Goal: Task Accomplishment & Management: Manage account settings

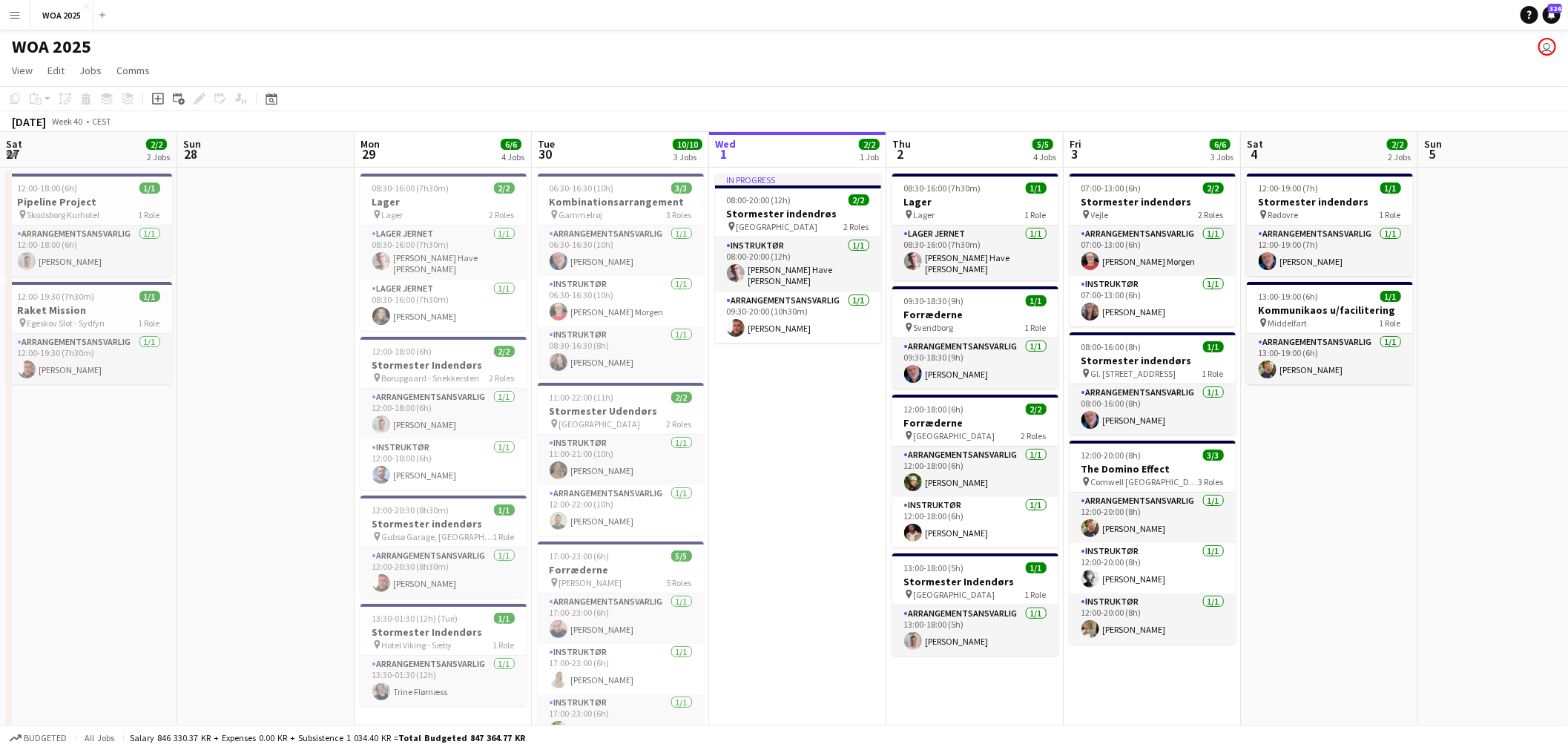
scroll to position [0, 466]
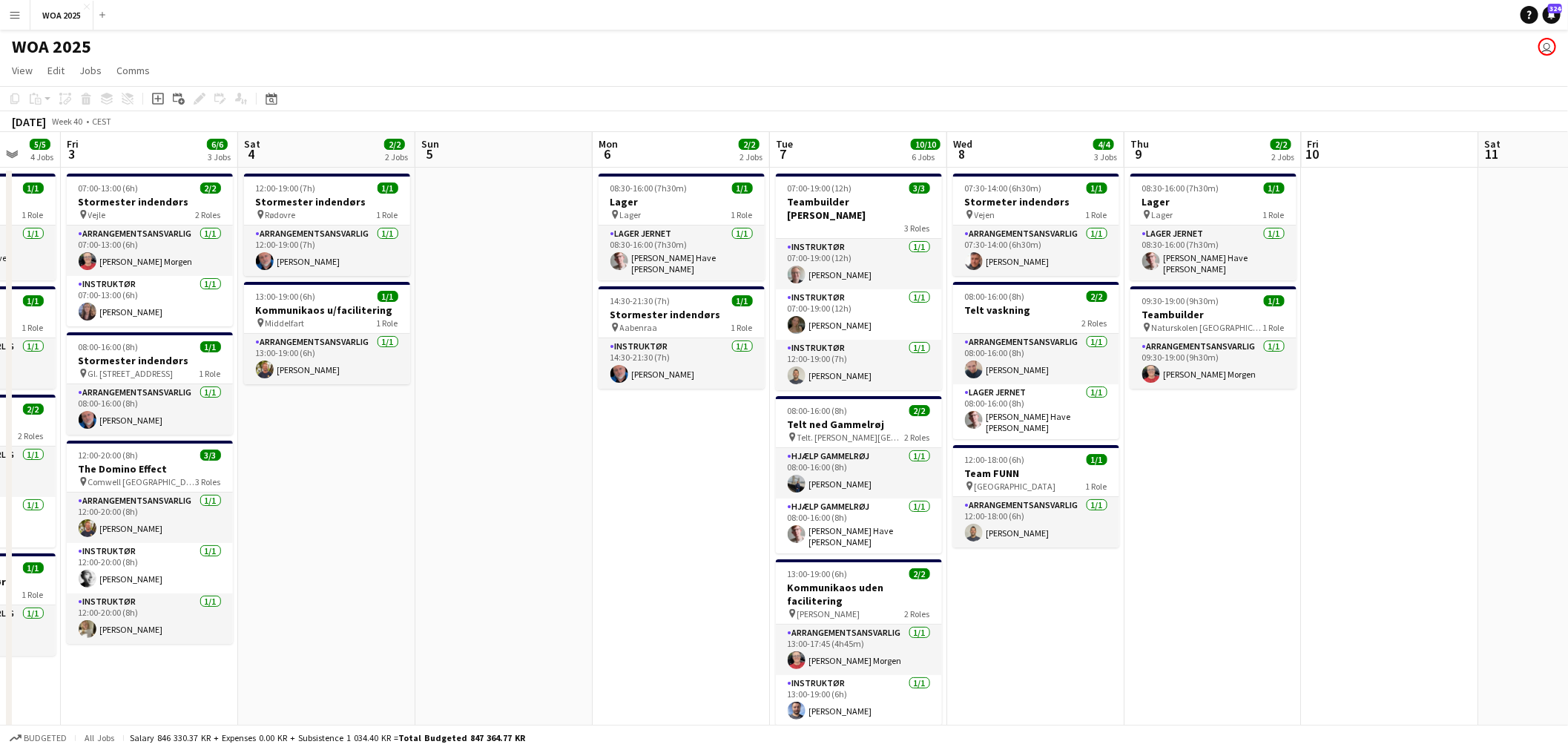
drag, startPoint x: 1195, startPoint y: 504, endPoint x: 649, endPoint y: 461, distance: 547.7
click at [649, 461] on app-calendar-viewport "Tue 30 10/10 3 Jobs Wed 1 2/2 1 Job Thu 2 5/5 4 Jobs Fri 3 6/6 3 Jobs Sat 4 2/2…" at bounding box center [784, 600] width 1568 height 937
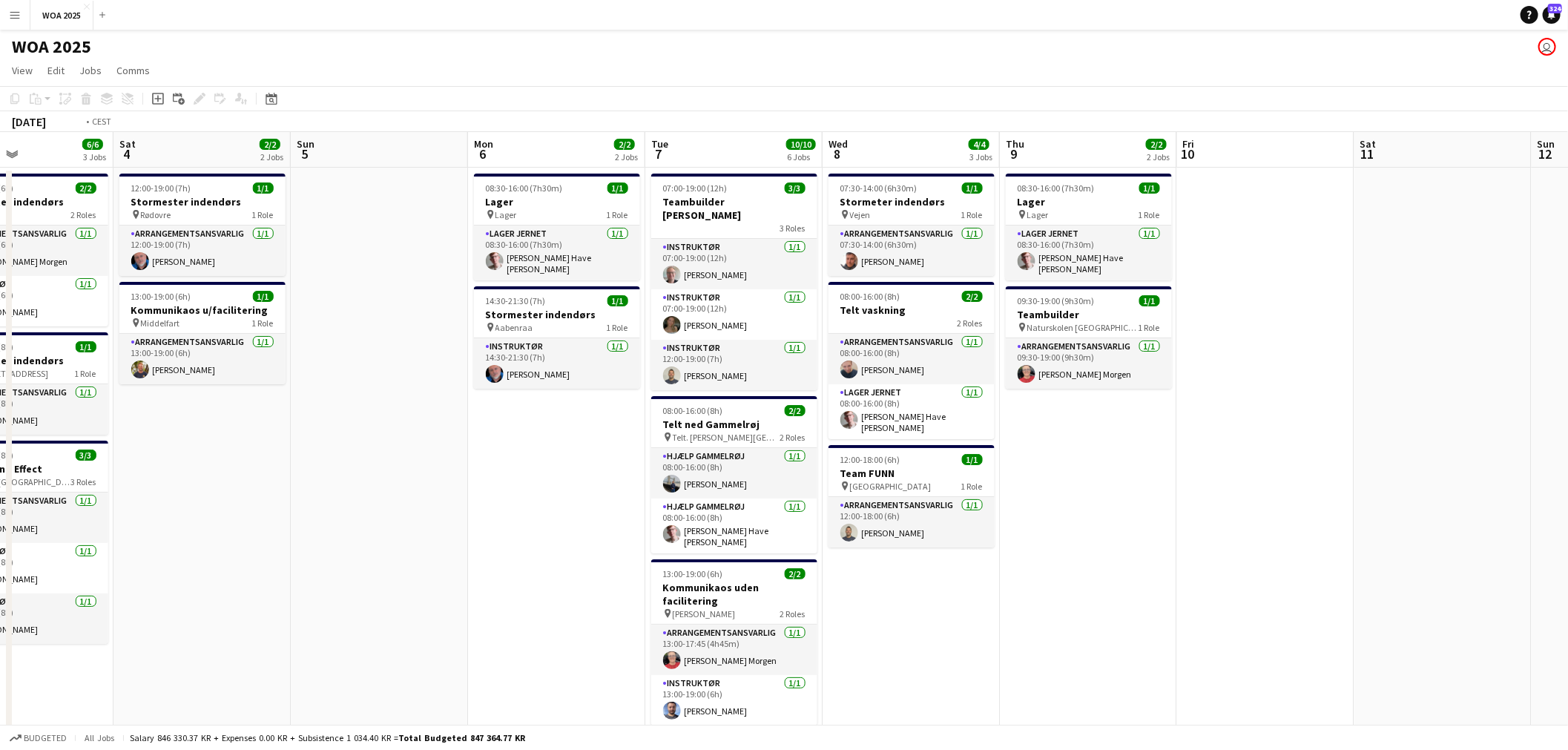
drag, startPoint x: 1197, startPoint y: 464, endPoint x: 586, endPoint y: 471, distance: 611.0
click at [513, 463] on app-calendar-viewport "Tue 30 10/10 3 Jobs Wed 1 2/2 1 Job Thu 2 5/5 4 Jobs Fri 3 6/6 3 Jobs Sat 4 2/2…" at bounding box center [784, 600] width 1568 height 937
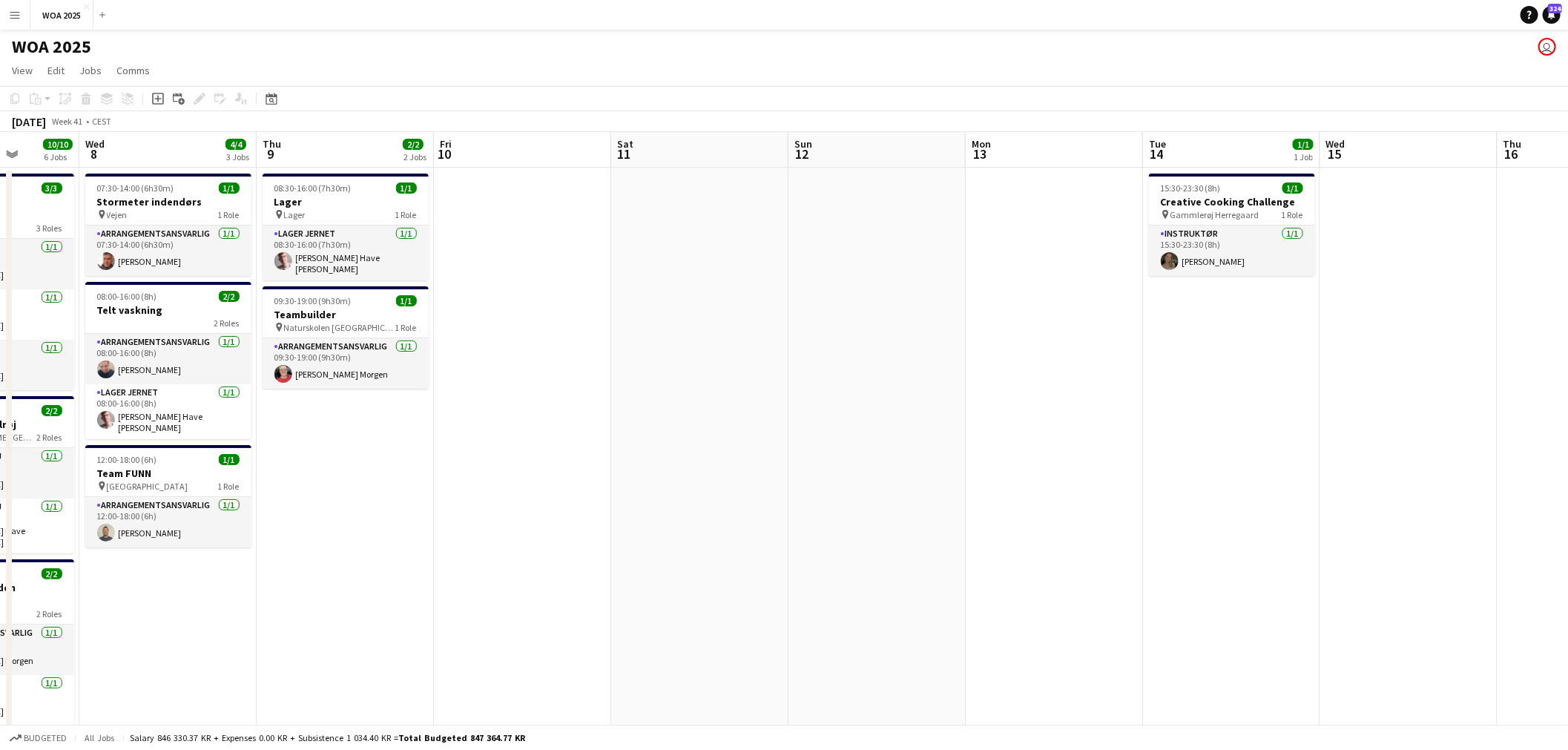
drag, startPoint x: 898, startPoint y: 462, endPoint x: 670, endPoint y: 472, distance: 228.2
click at [639, 463] on app-calendar-viewport "Sun 5 Mon 6 2/2 2 Jobs Tue 7 10/10 6 Jobs Wed 8 4/4 3 Jobs Thu 9 2/2 2 Jobs Fri…" at bounding box center [784, 600] width 1568 height 937
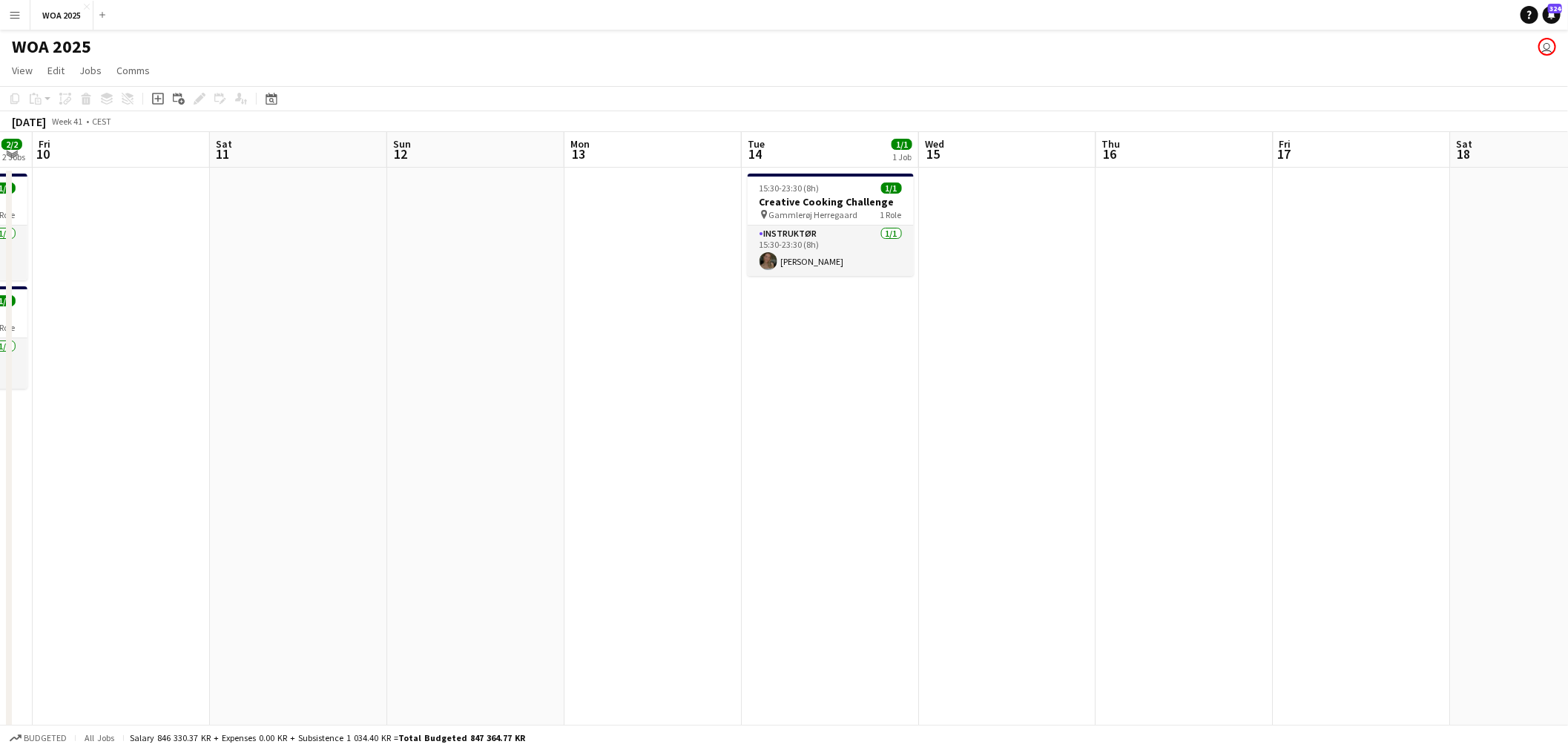
drag, startPoint x: 1098, startPoint y: 475, endPoint x: 658, endPoint y: 465, distance: 440.1
click at [649, 463] on app-calendar-viewport "Mon 6 2/2 2 Jobs Tue 7 10/10 6 Jobs Wed 8 4/4 3 Jobs Thu 9 2/2 2 Jobs Fri 10 Sa…" at bounding box center [784, 600] width 1568 height 937
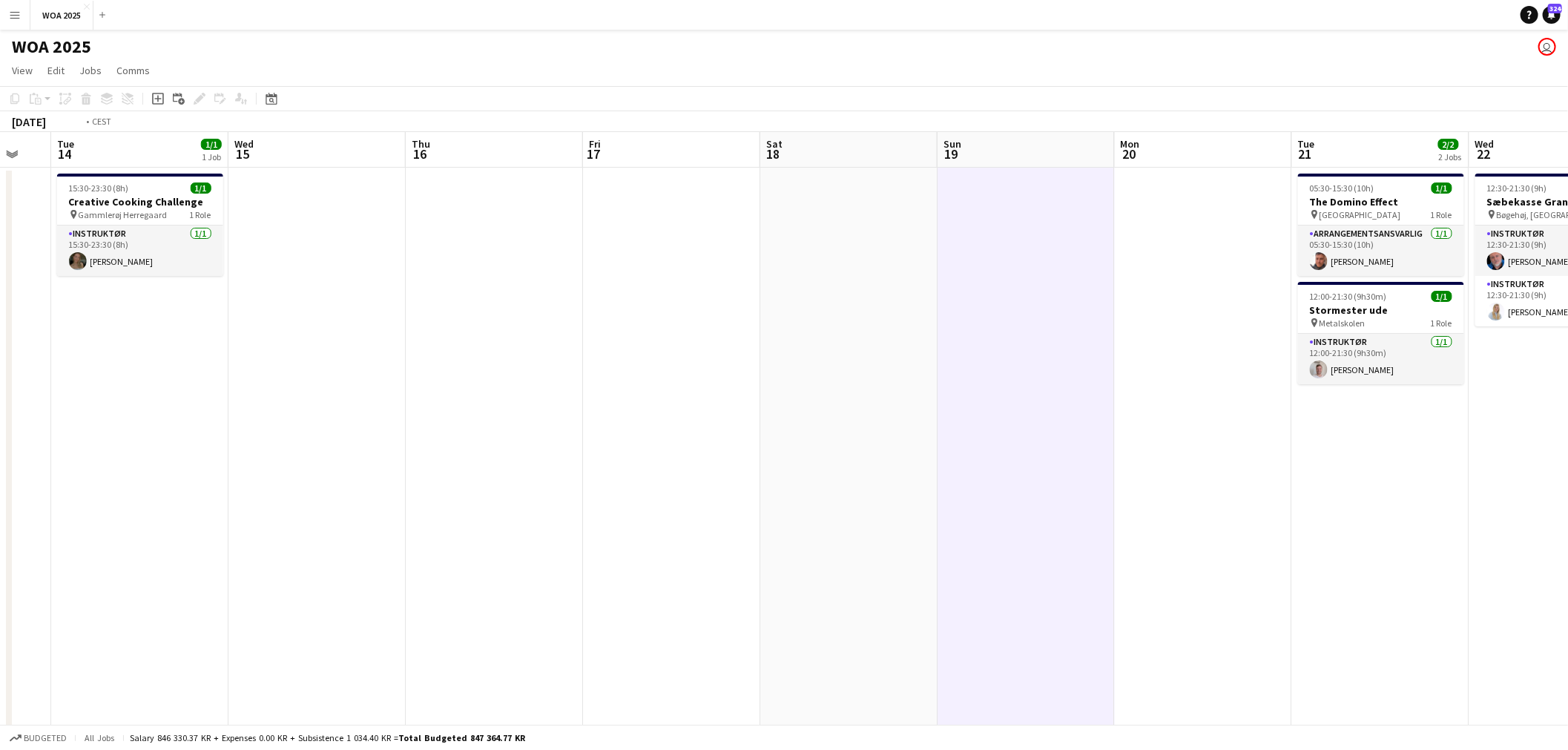
drag, startPoint x: 1158, startPoint y: 478, endPoint x: 707, endPoint y: 468, distance: 451.1
click at [708, 468] on app-calendar-viewport "Fri 10 Sat 11 Sun 12 Mon 13 Tue 14 1/1 1 Job Wed 15 Thu 16 Fri 17 Sat 18 Sun 19…" at bounding box center [784, 600] width 1568 height 937
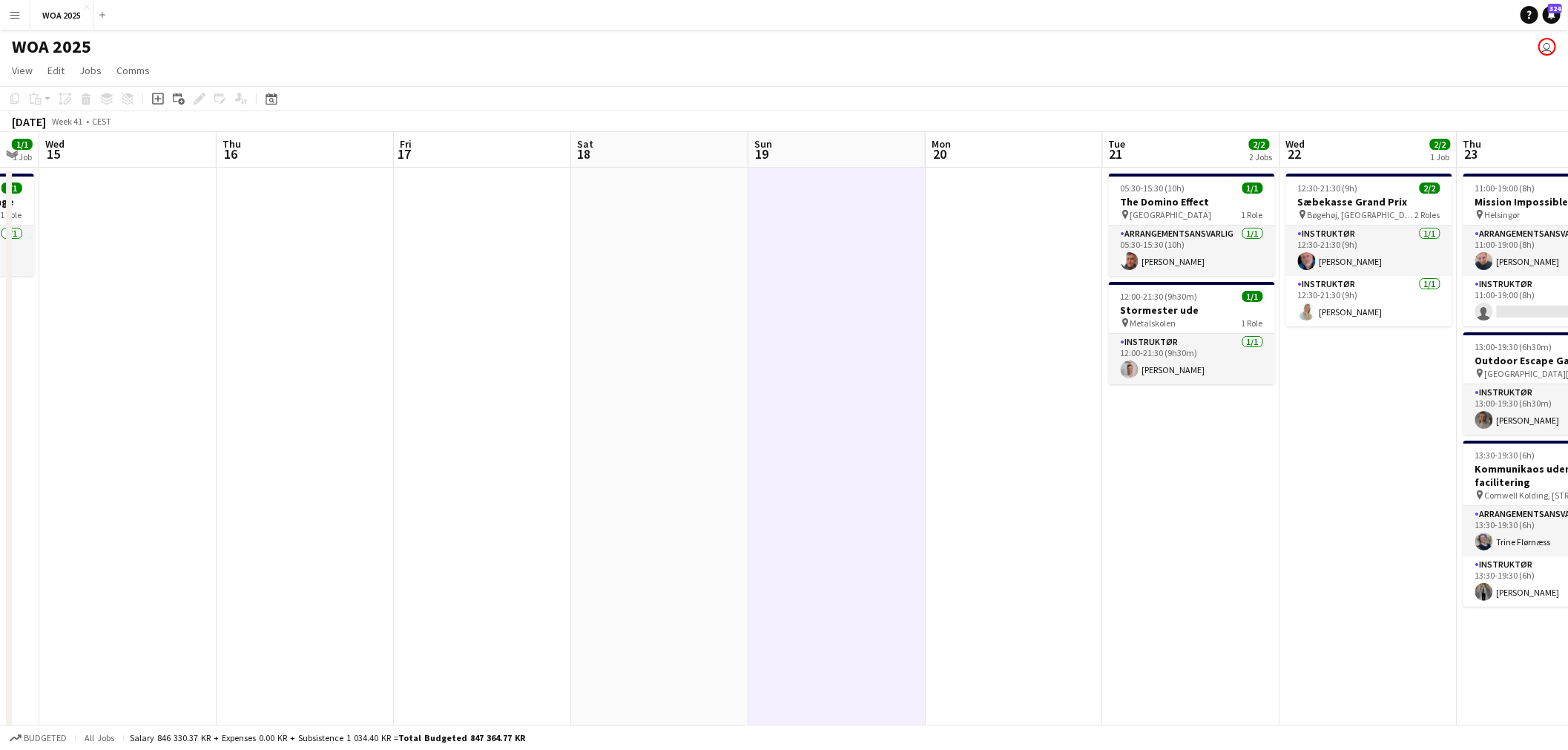
drag, startPoint x: 1190, startPoint y: 479, endPoint x: 700, endPoint y: 473, distance: 490.0
click at [686, 472] on app-calendar-viewport "Sat 11 Sun 12 Mon 13 Tue 14 1/1 1 Job Wed 15 Thu 16 Fri 17 Sat 18 Sun 19 Mon 20…" at bounding box center [784, 600] width 1568 height 937
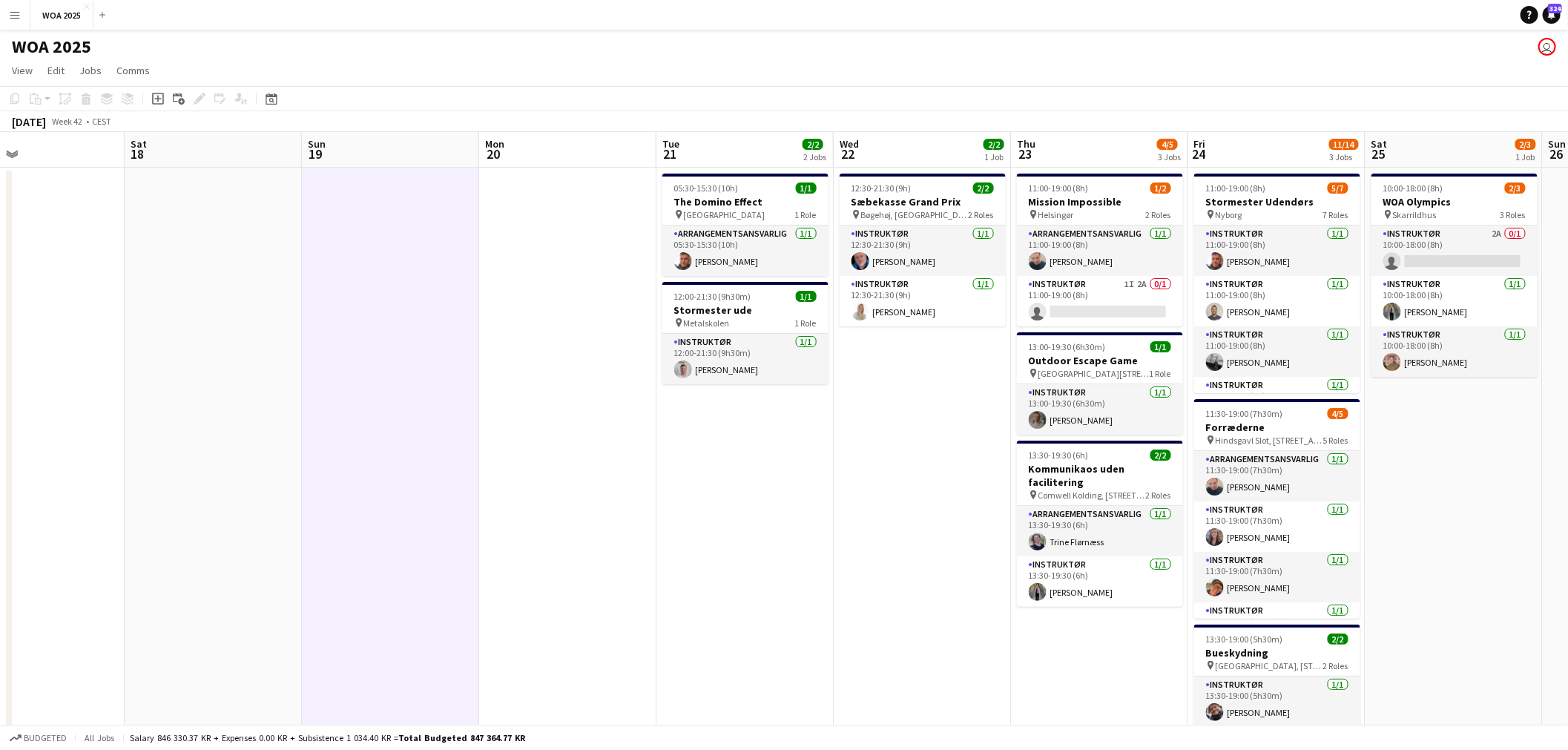
scroll to position [0, 592]
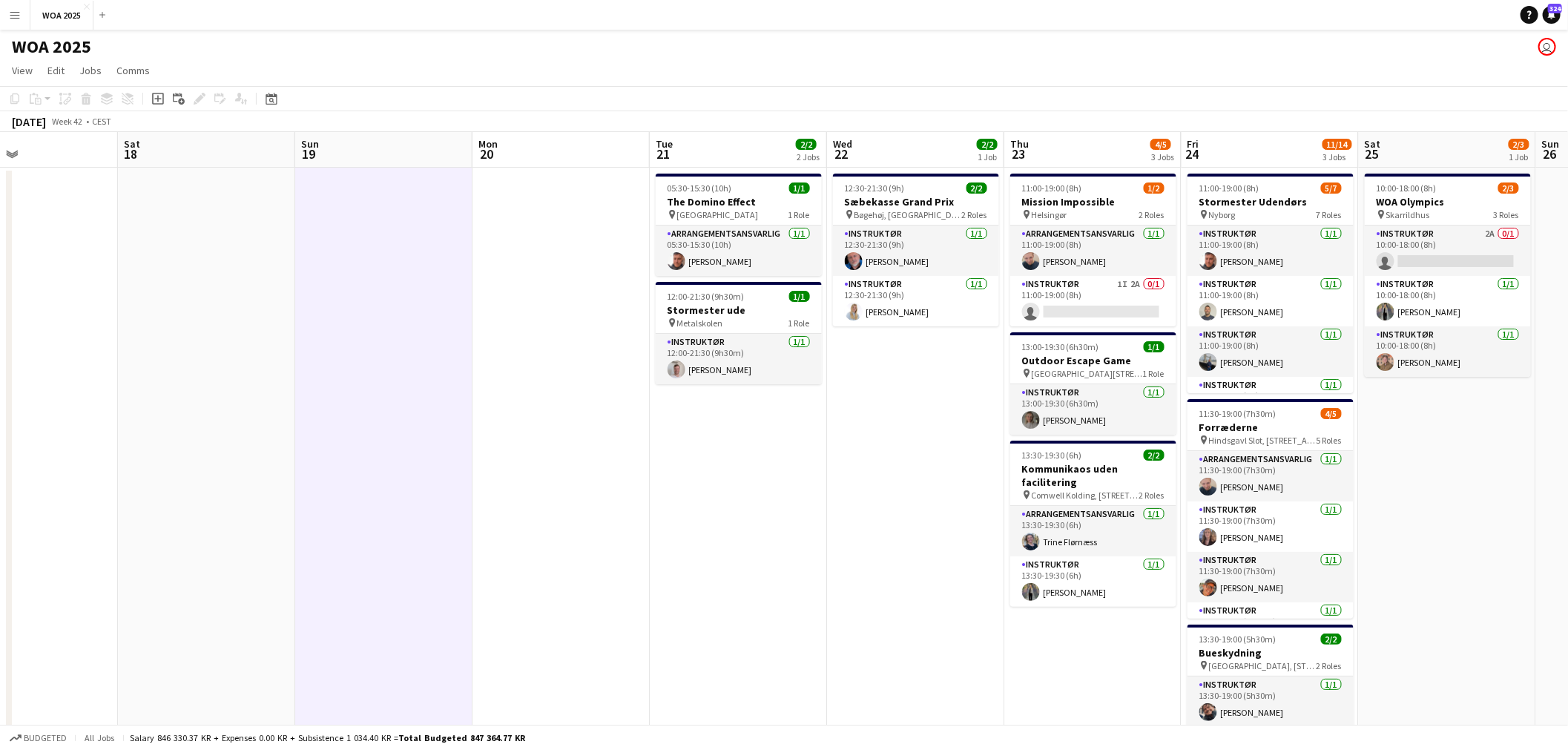
drag, startPoint x: 1163, startPoint y: 479, endPoint x: 1037, endPoint y: 475, distance: 126.1
click at [1037, 475] on app-calendar-viewport "Tue 14 1/1 1 Job Wed 15 Thu 16 Fri 17 Sat 18 Sun 19 Mon 20 Tue 21 2/2 2 Jobs We…" at bounding box center [784, 600] width 1568 height 937
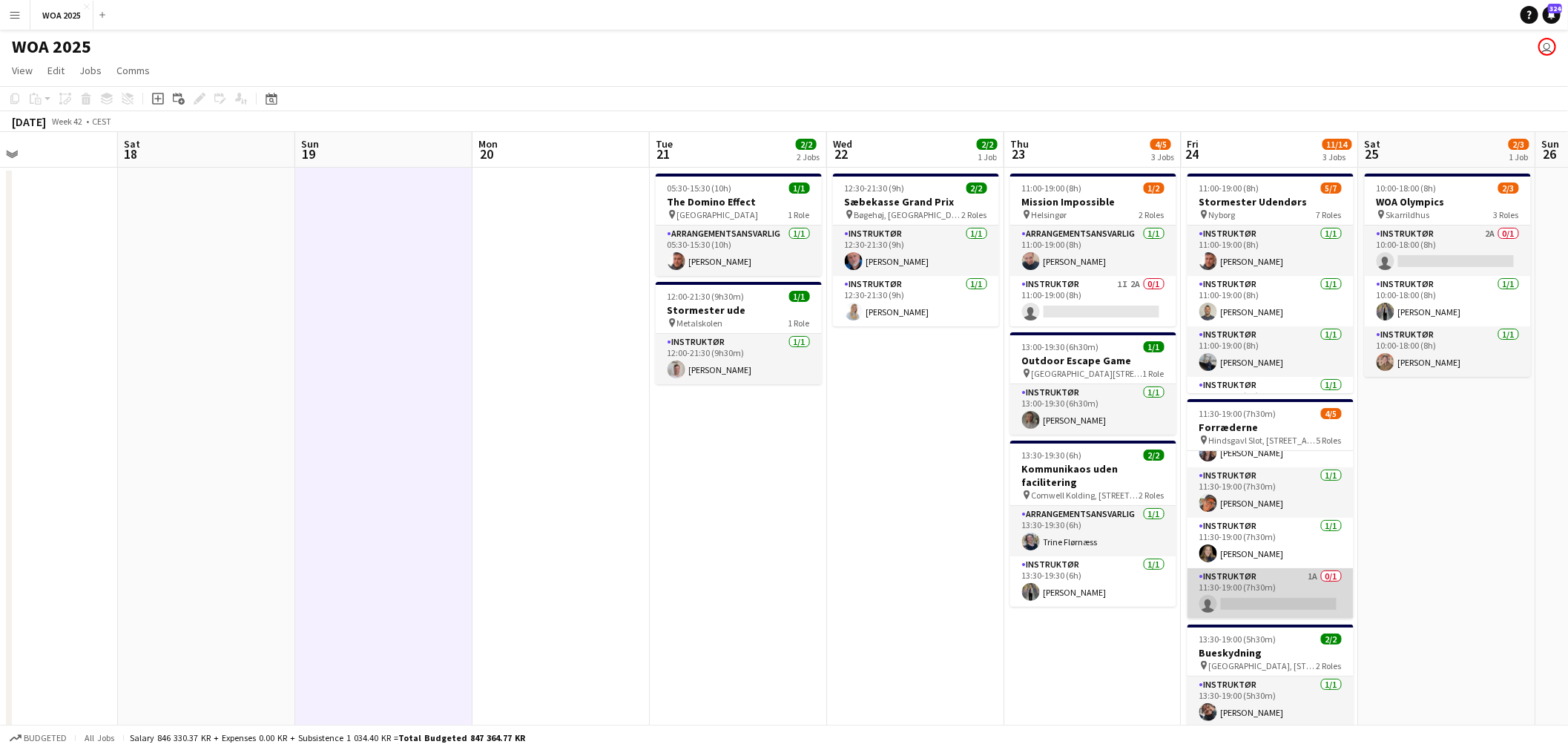
scroll to position [85, 0]
click at [1254, 595] on app-card-role "Instruktør 1A 0/1 11:30-19:00 (7h30m) single-neutral-actions" at bounding box center [1271, 594] width 166 height 51
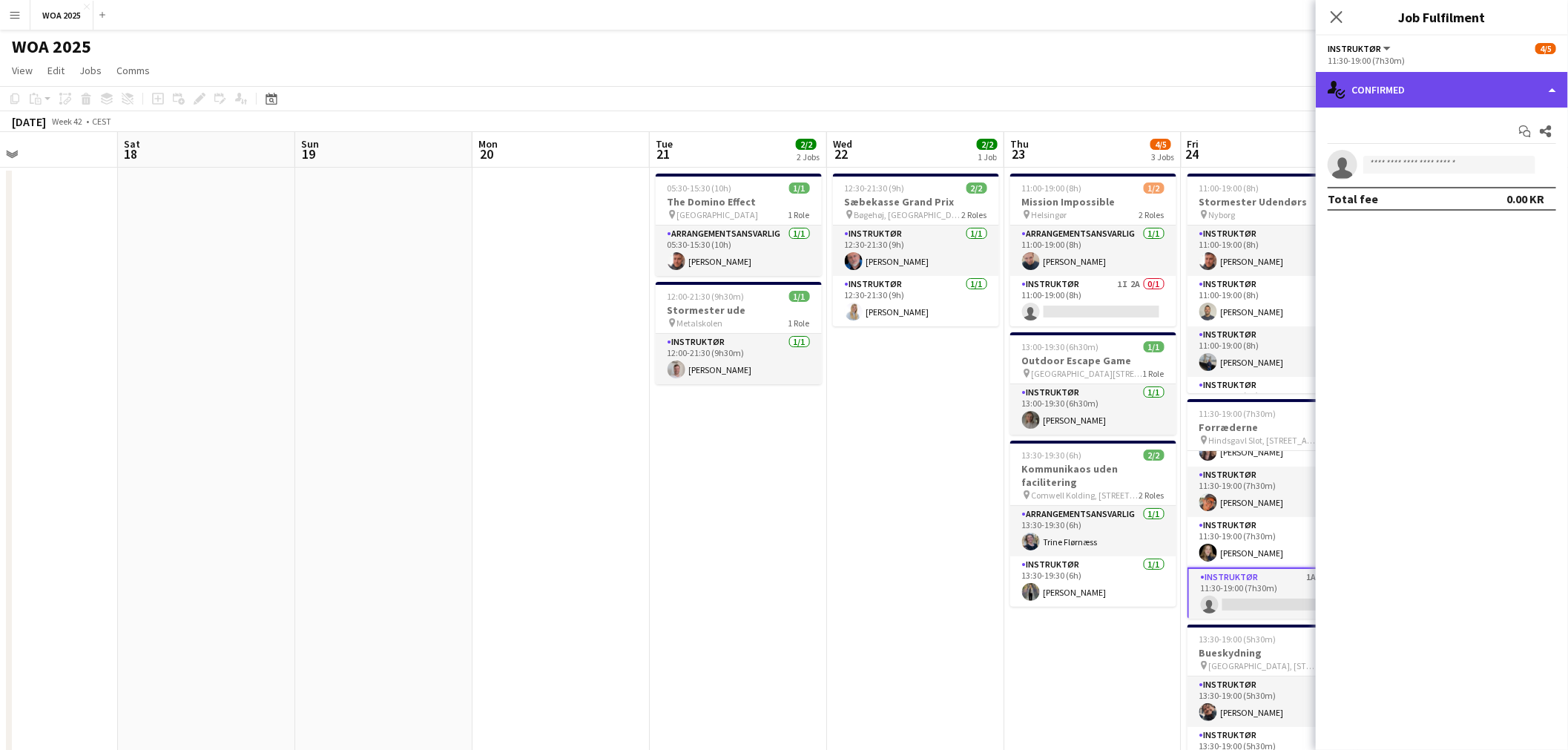
click at [1470, 98] on div "single-neutral-actions-check-2 Confirmed" at bounding box center [1442, 89] width 252 height 35
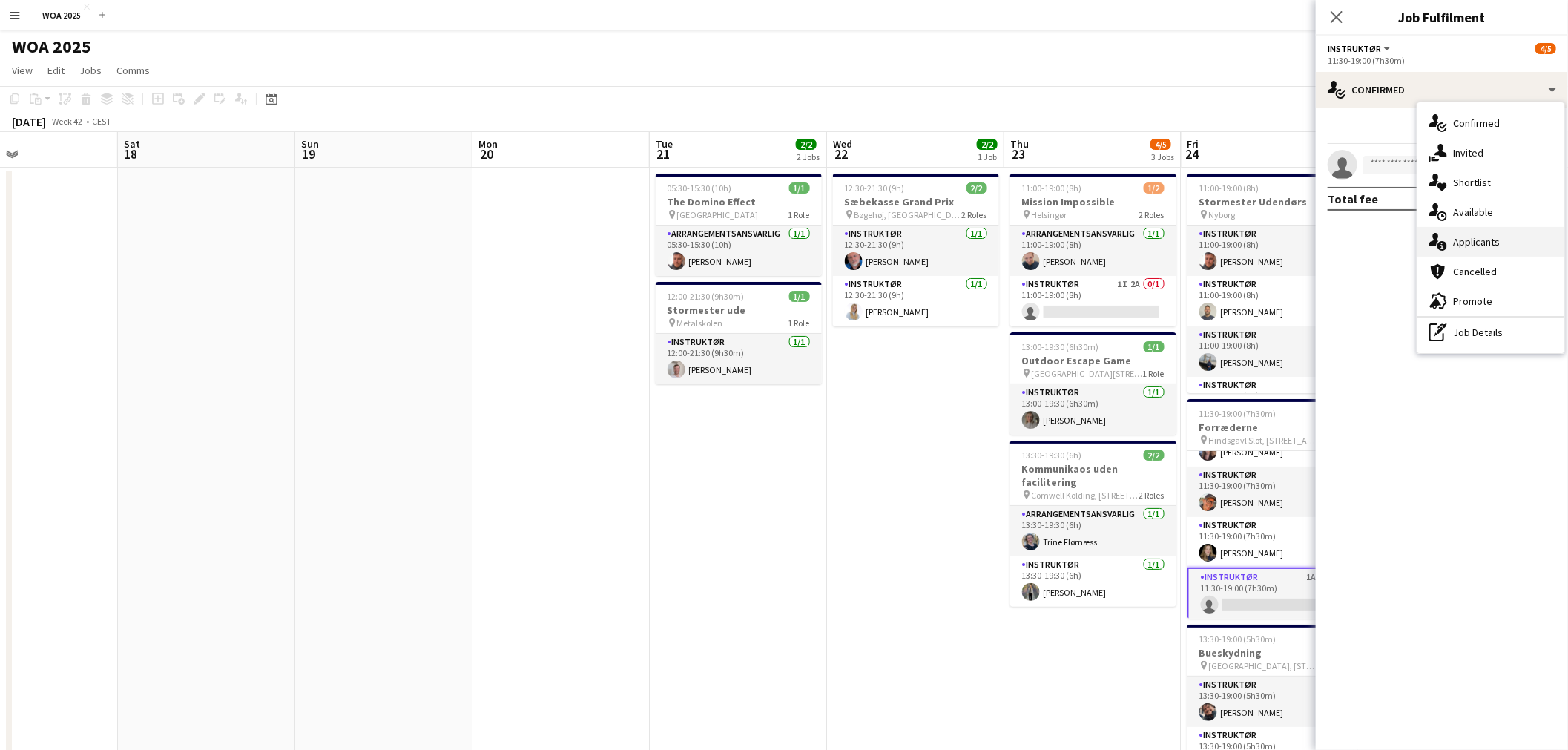
click at [1493, 247] on span "Applicants" at bounding box center [1477, 241] width 47 height 14
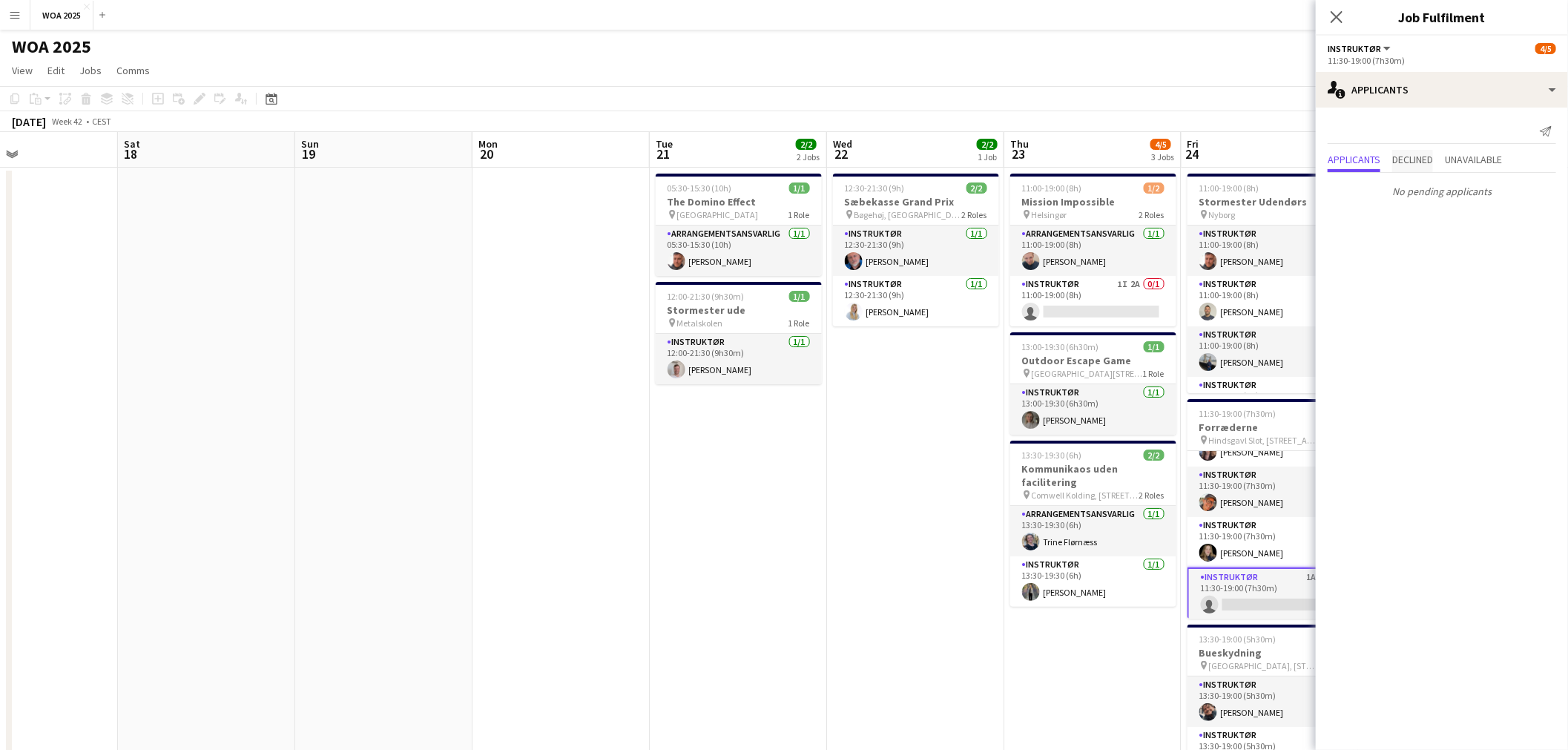
drag, startPoint x: 1403, startPoint y: 164, endPoint x: 1442, endPoint y: 164, distance: 39.0
click at [1404, 164] on span "Declined" at bounding box center [1413, 159] width 41 height 10
click at [1470, 162] on p "No declined applicants" at bounding box center [1442, 161] width 252 height 25
click at [1470, 134] on span "Unavailable" at bounding box center [1473, 128] width 57 height 10
click at [1338, 127] on span "Applicants" at bounding box center [1354, 128] width 52 height 10
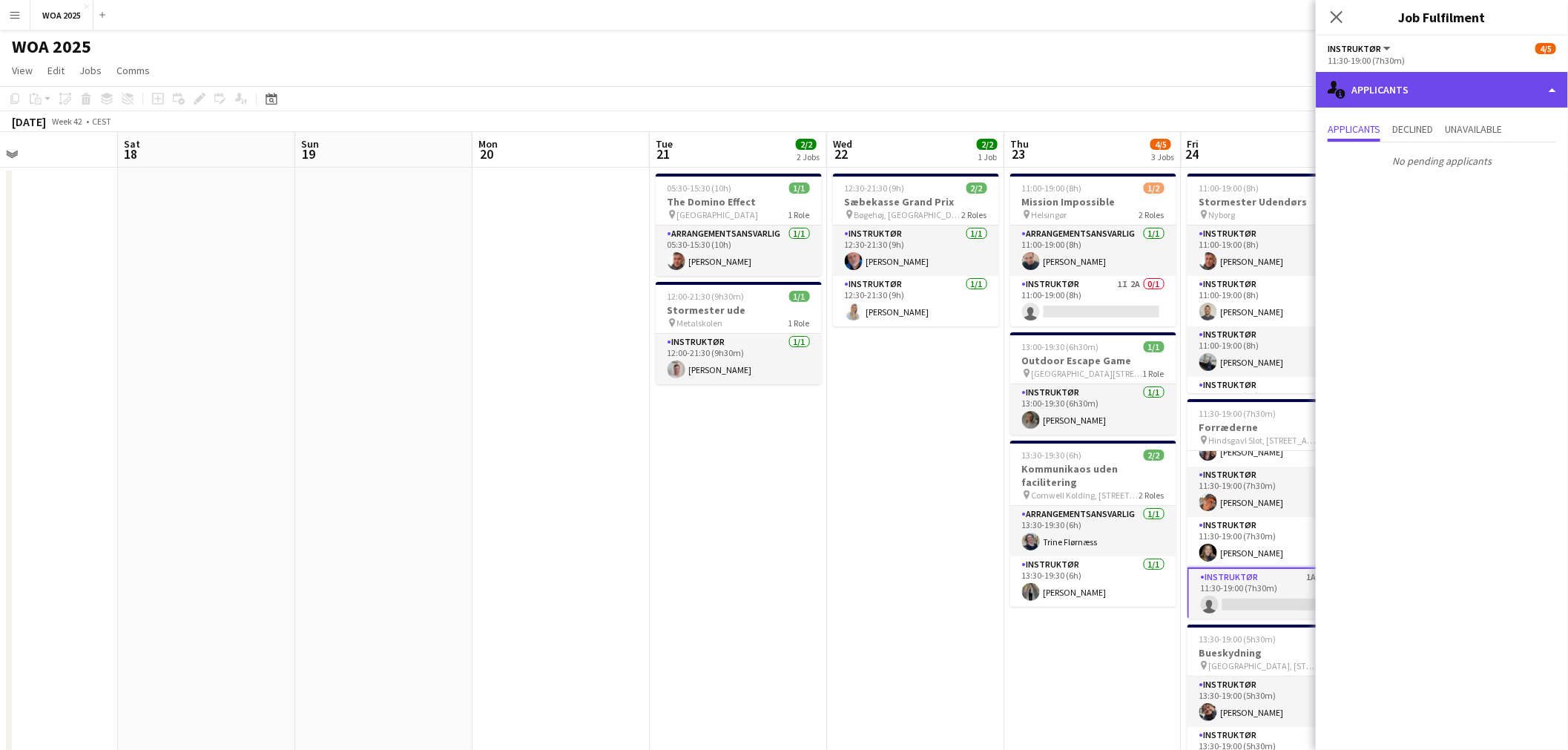
click at [1369, 75] on div "single-neutral-actions-information Applicants" at bounding box center [1442, 89] width 252 height 35
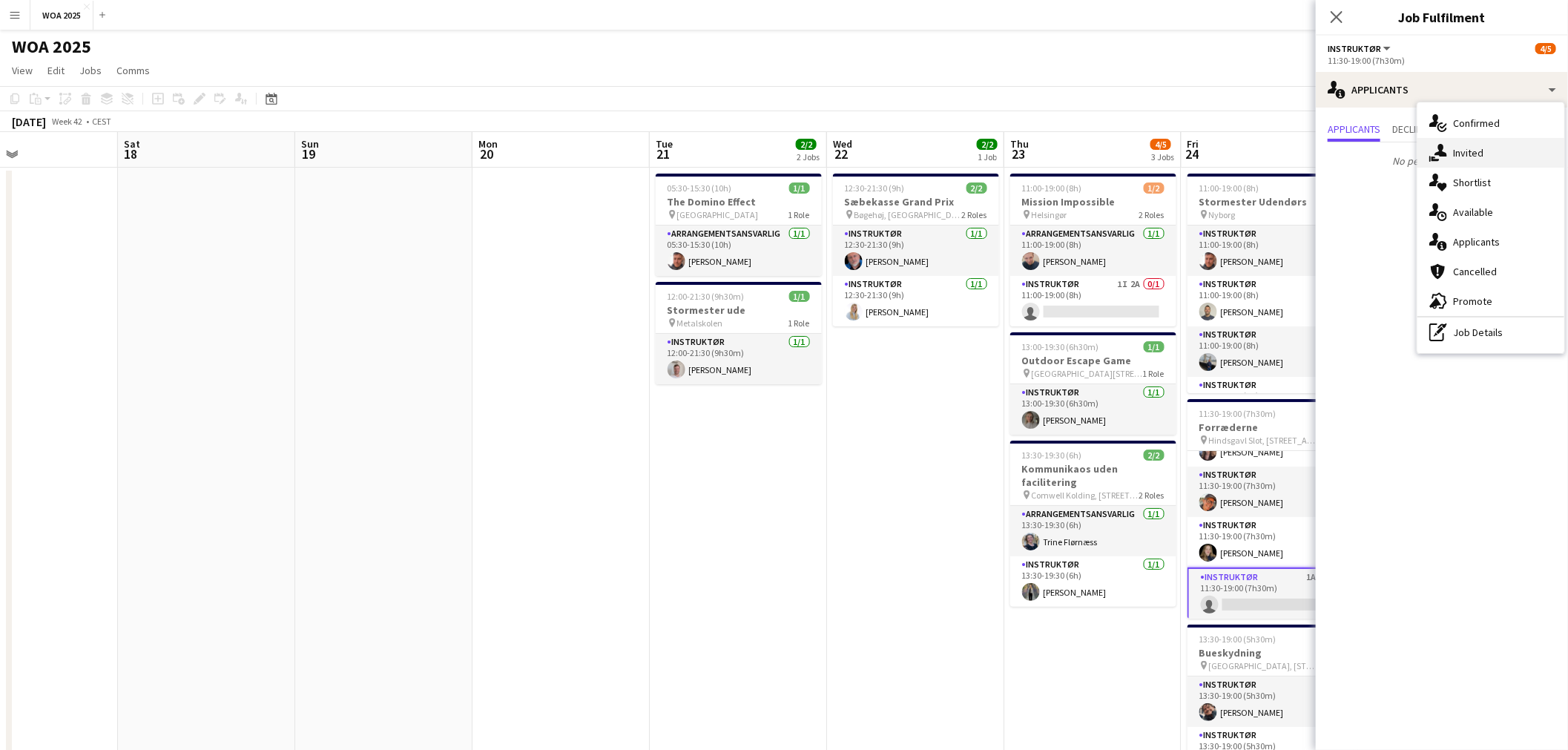
click at [1485, 149] on div "single-neutral-actions-share-1 Invited" at bounding box center [1490, 153] width 147 height 30
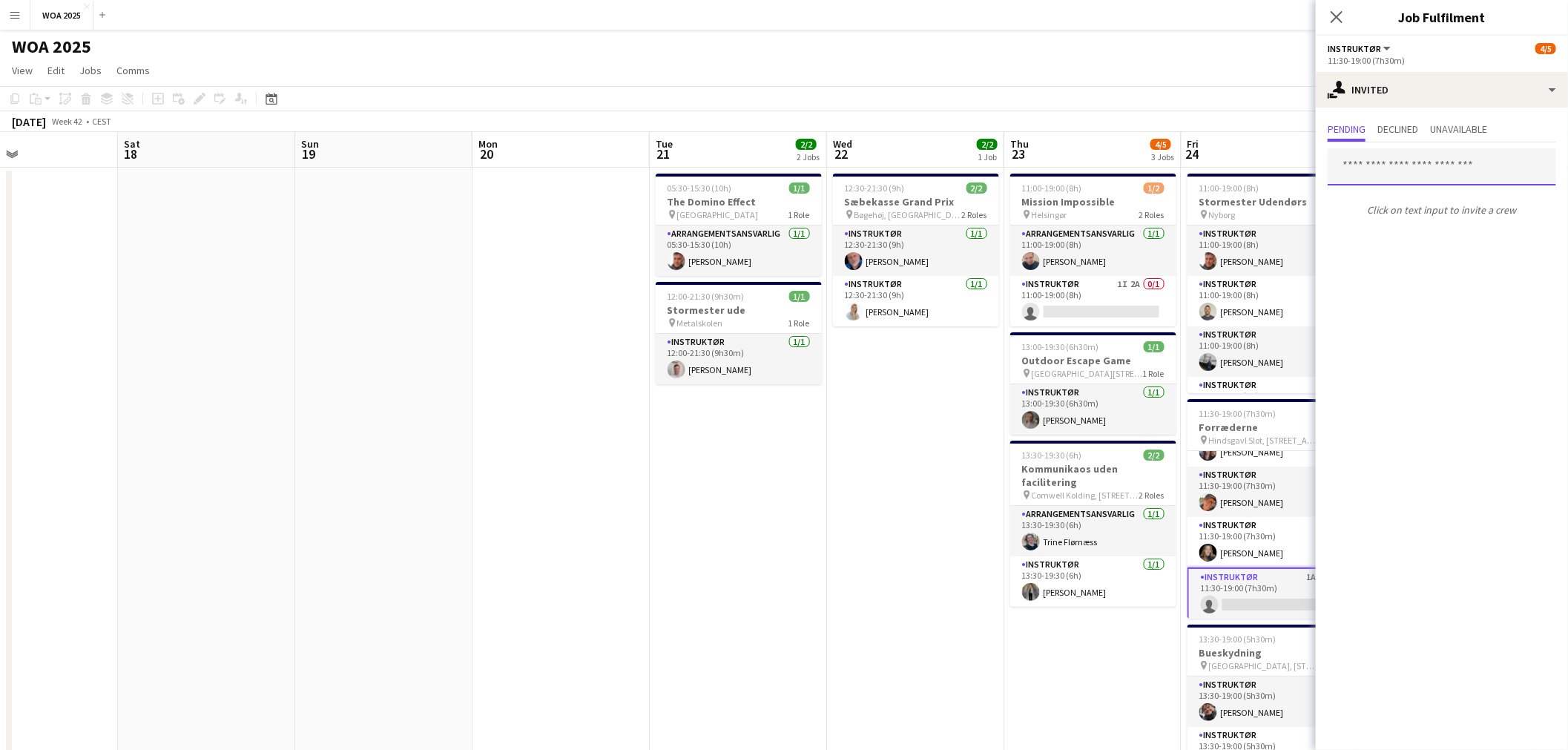
click at [1421, 168] on input "text" at bounding box center [1442, 166] width 229 height 37
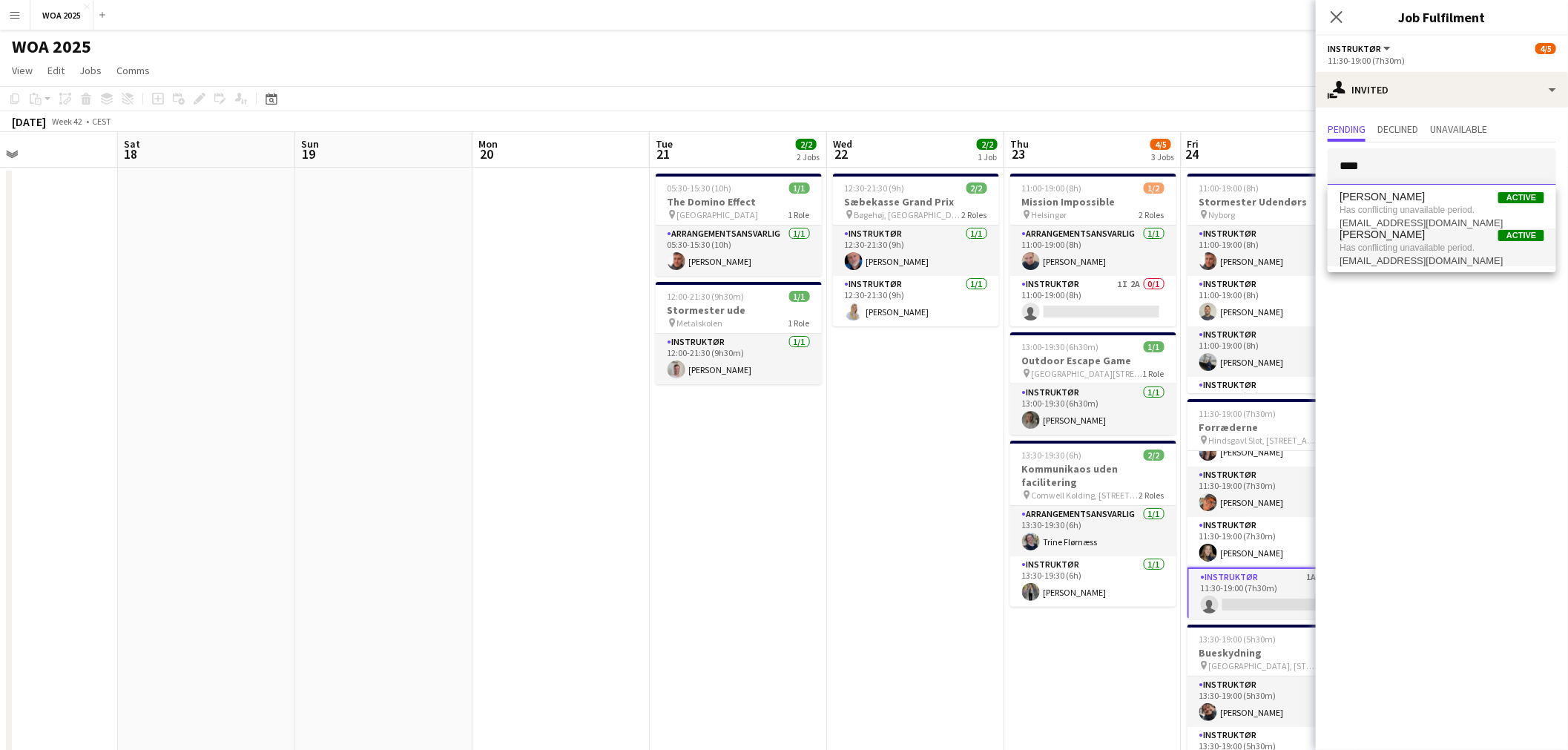
type input "****"
click at [1385, 256] on span "carolinesteenholdt@stofanet.dk" at bounding box center [1442, 261] width 205 height 12
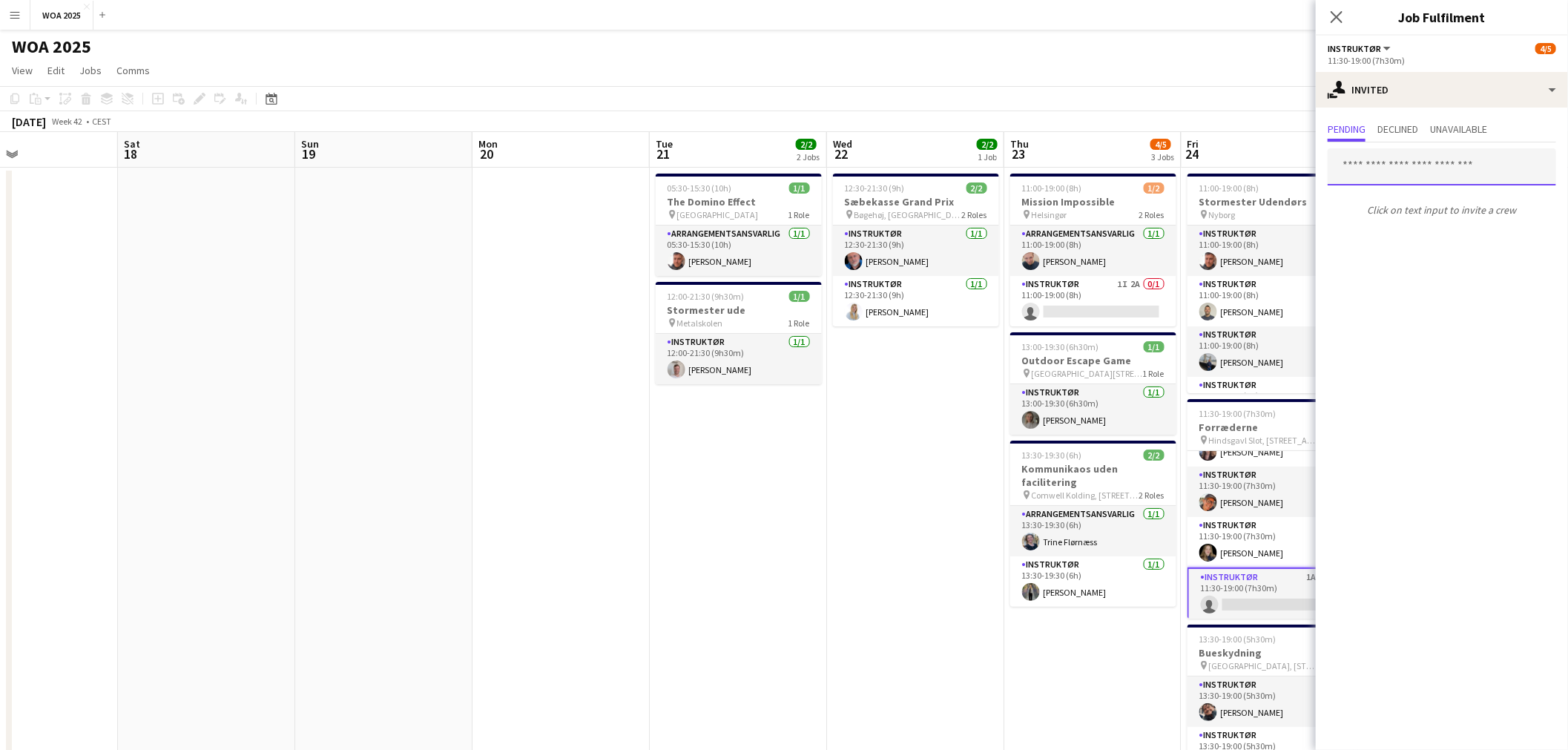
click at [1383, 161] on input "text" at bounding box center [1442, 166] width 229 height 37
type input "****"
click at [1370, 204] on span "[PERSON_NAME]" at bounding box center [1382, 203] width 85 height 13
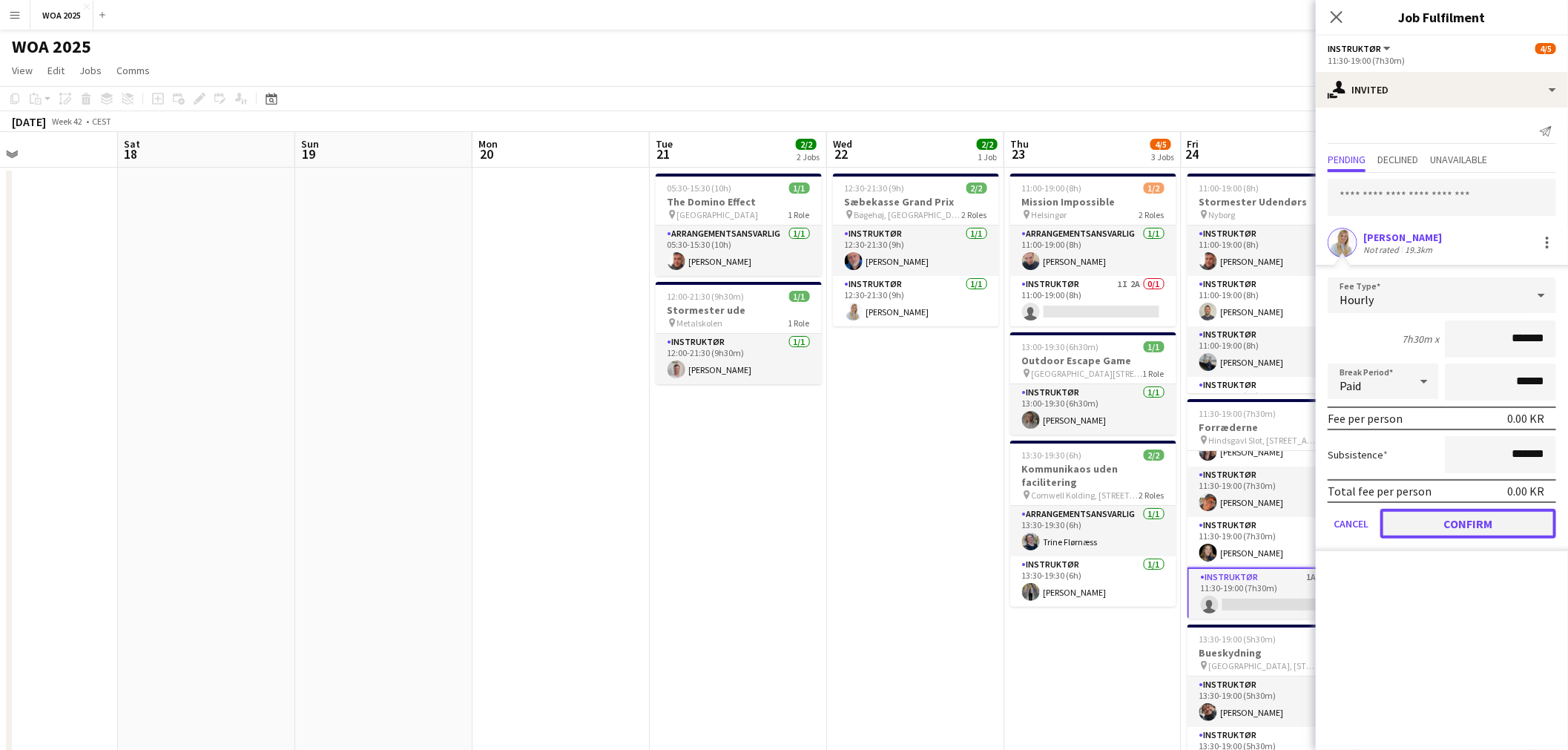
click at [1450, 522] on button "Confirm" at bounding box center [1468, 523] width 176 height 30
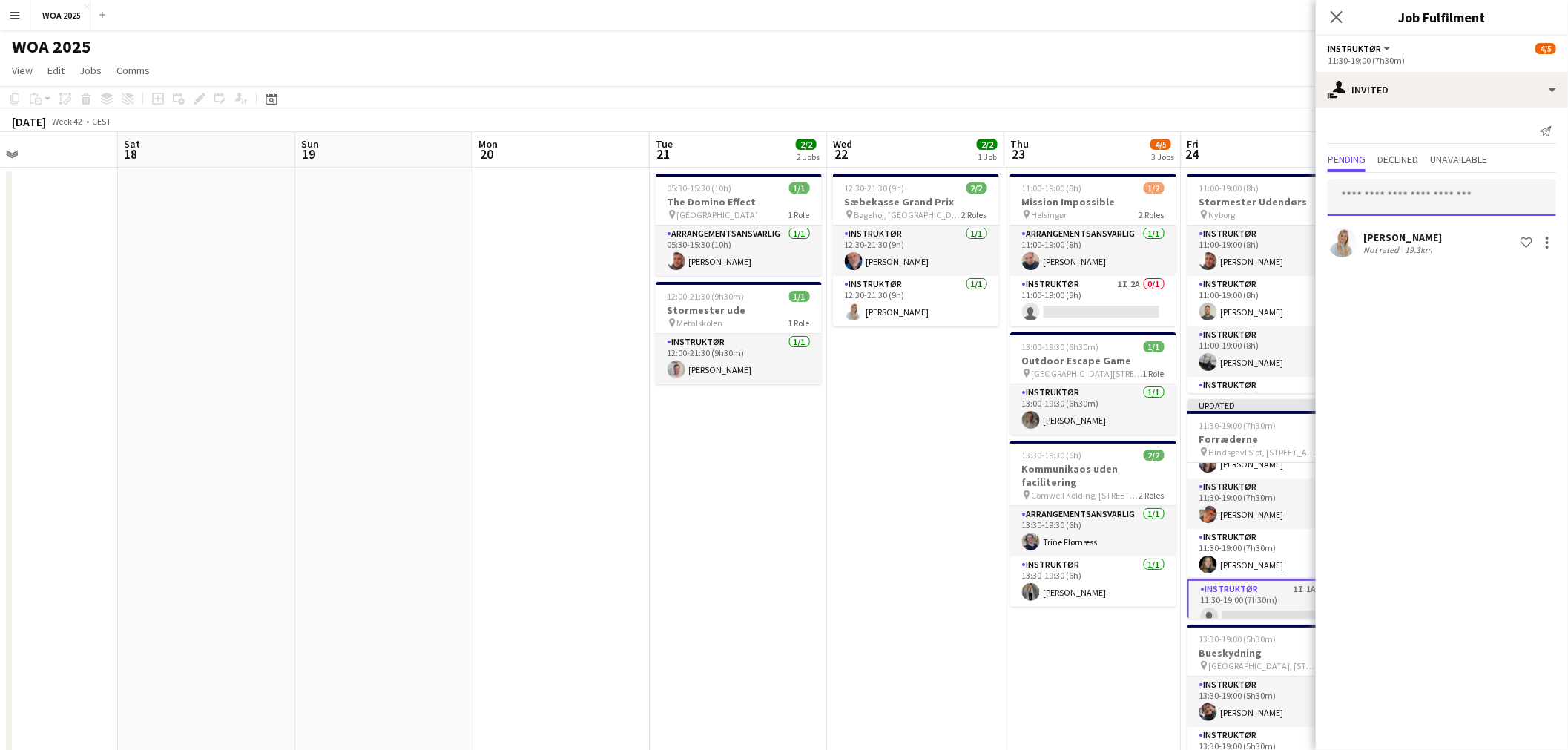
click at [1383, 197] on input "text" at bounding box center [1442, 197] width 229 height 37
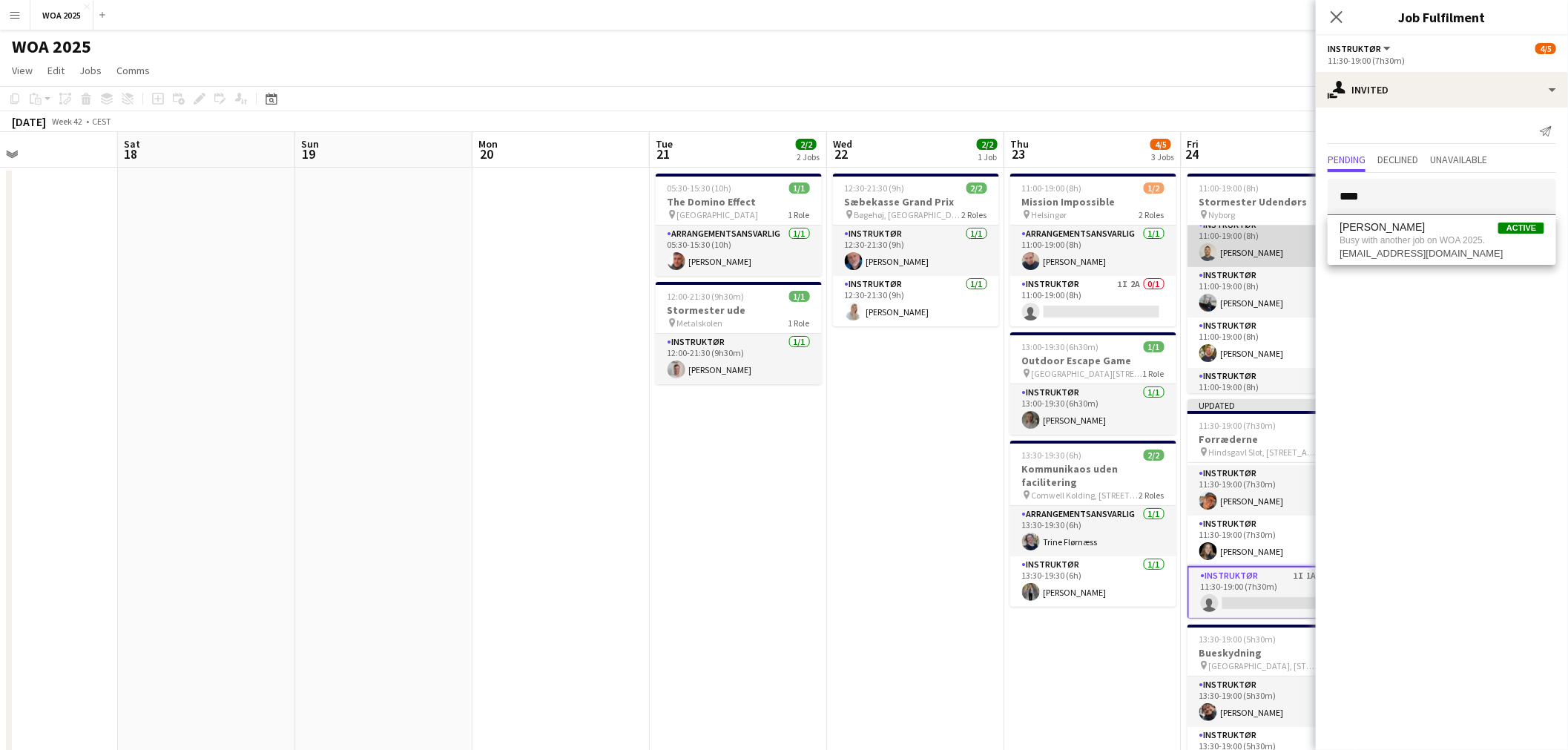
scroll to position [82, 0]
type input "****"
click at [1239, 124] on div "October 2025 Week 42 • CEST Publish 1 job Revert 1 job" at bounding box center [784, 121] width 1568 height 21
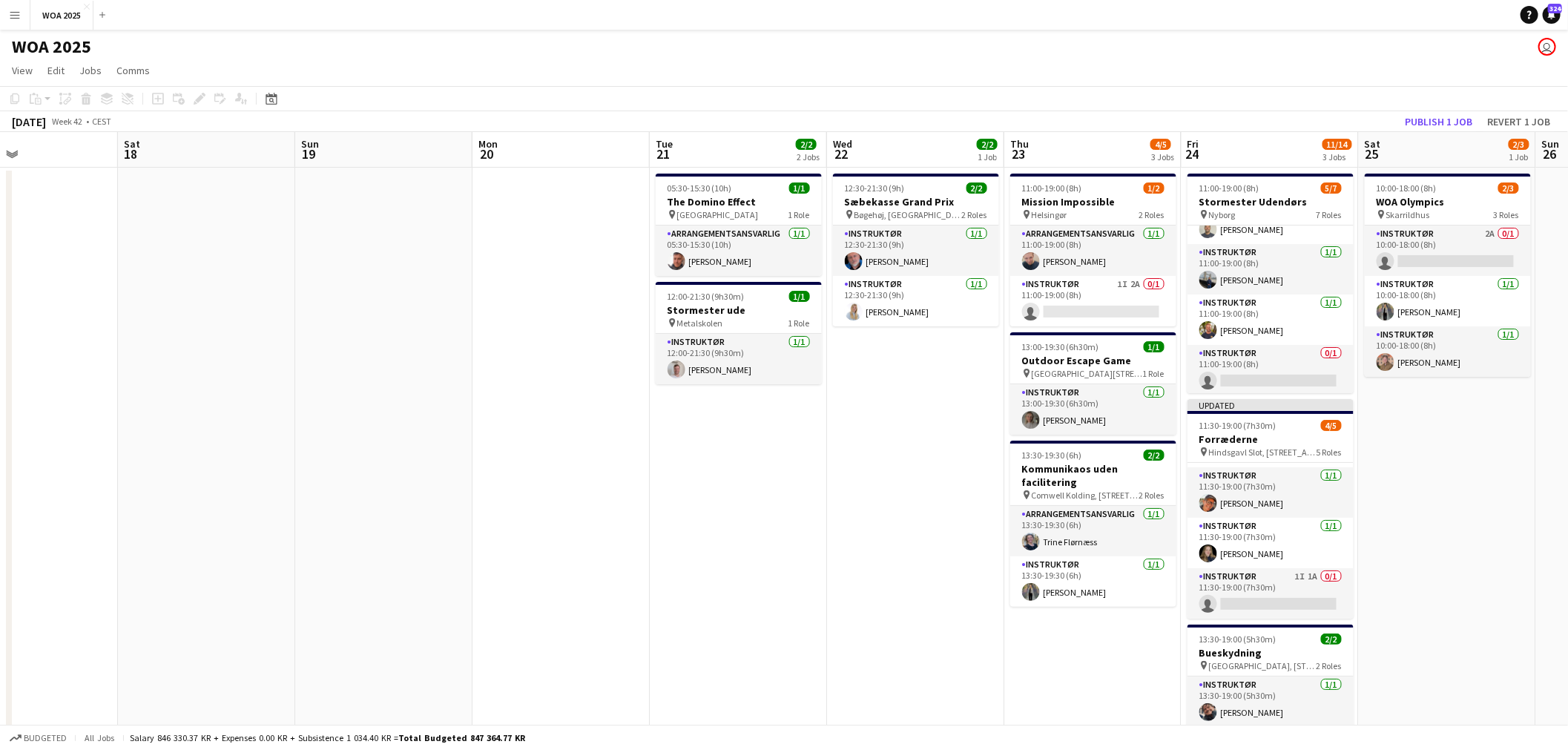
scroll to position [98, 0]
click at [1429, 127] on button "Publish 1 job" at bounding box center [1439, 121] width 79 height 19
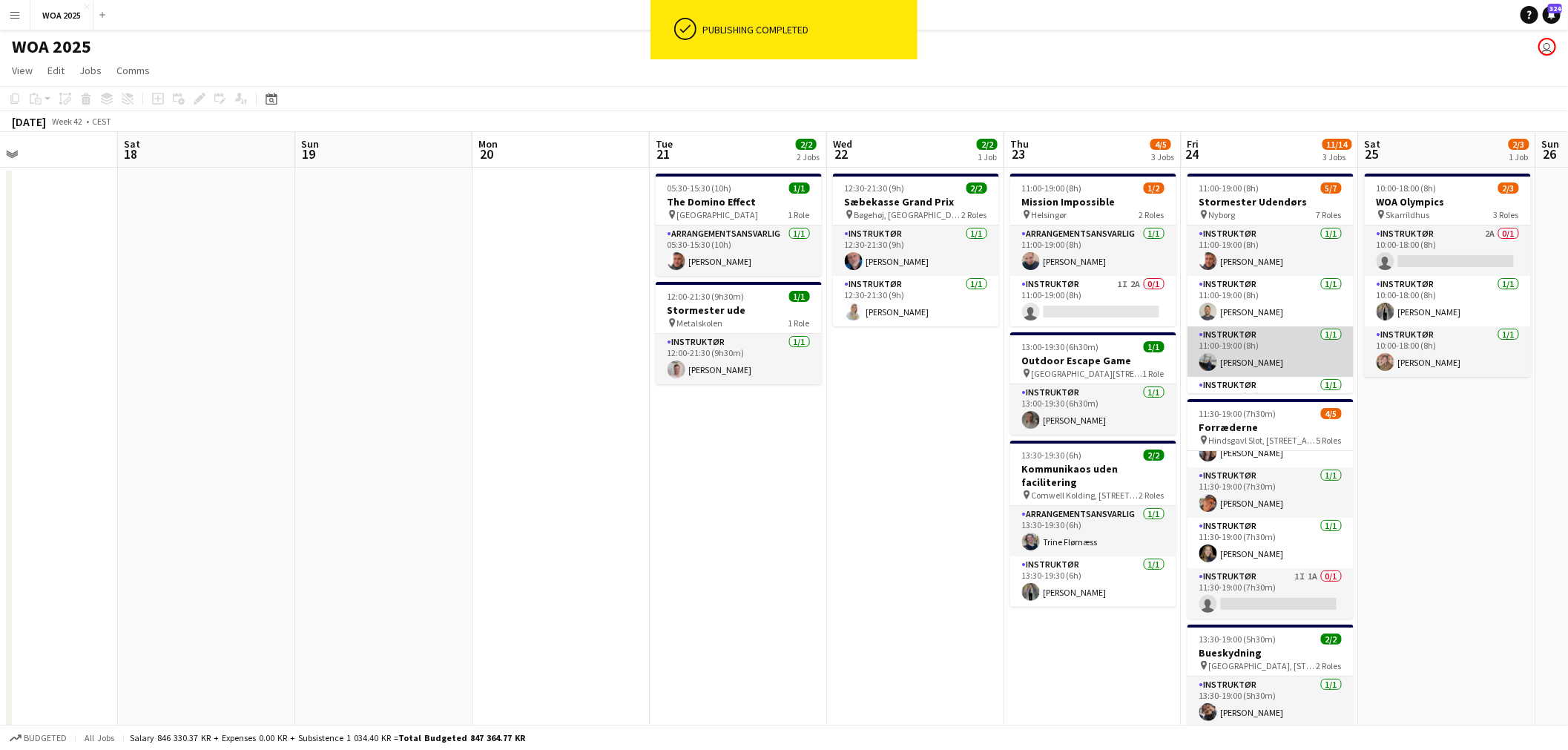
scroll to position [82, 0]
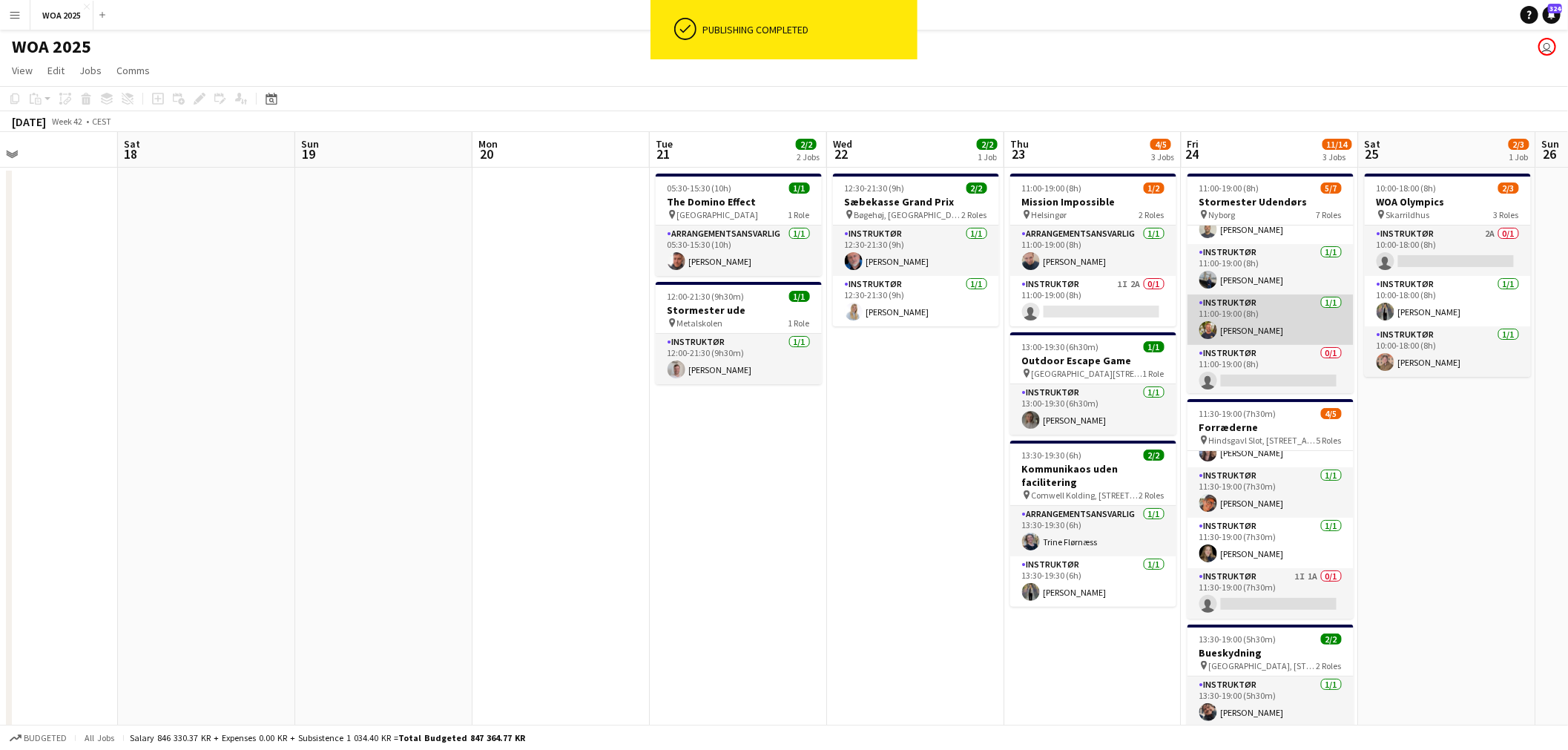
click at [1278, 323] on app-card-role "Instruktør 1/1 11:00-19:00 (8h) Alexander Poulsen" at bounding box center [1271, 320] width 166 height 51
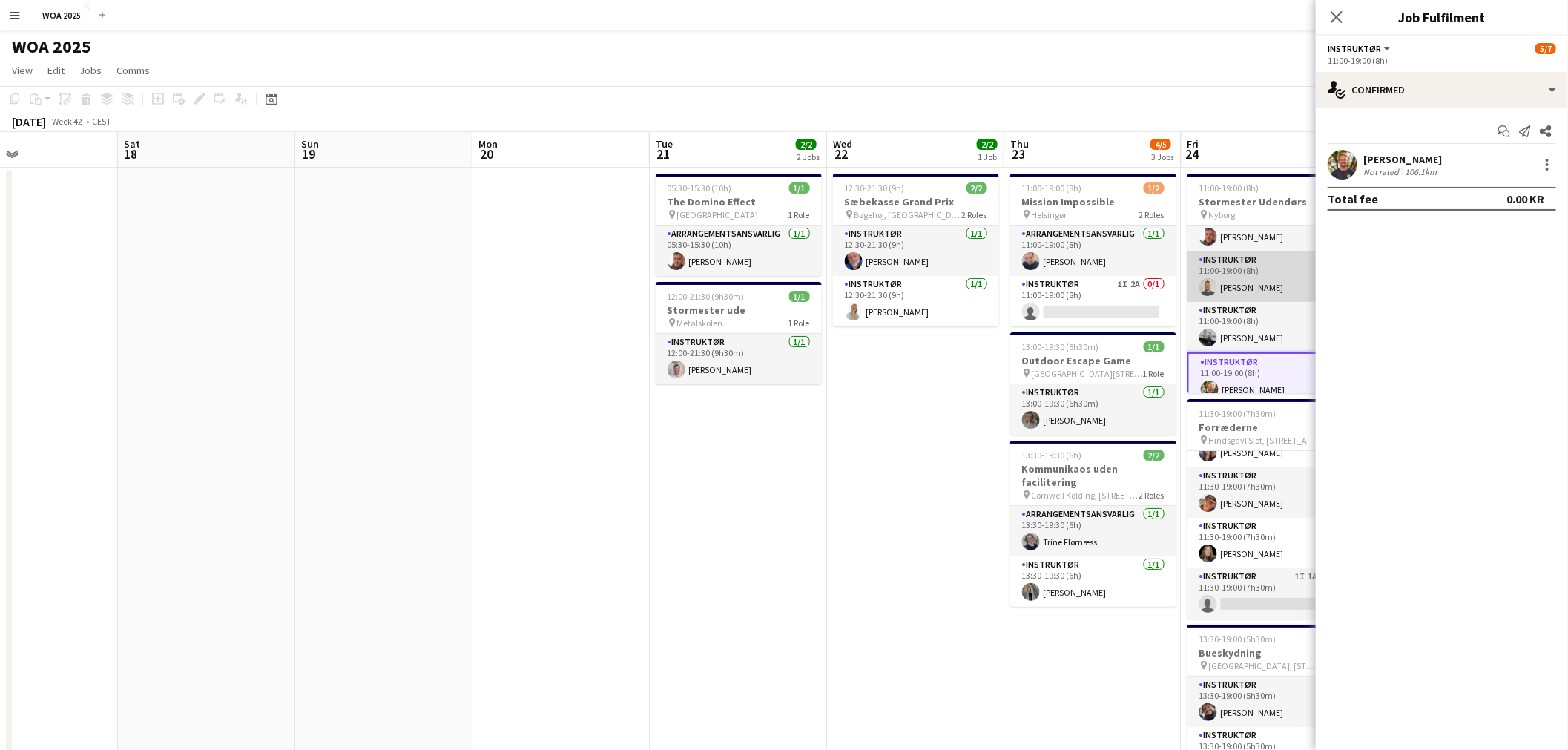
scroll to position [0, 0]
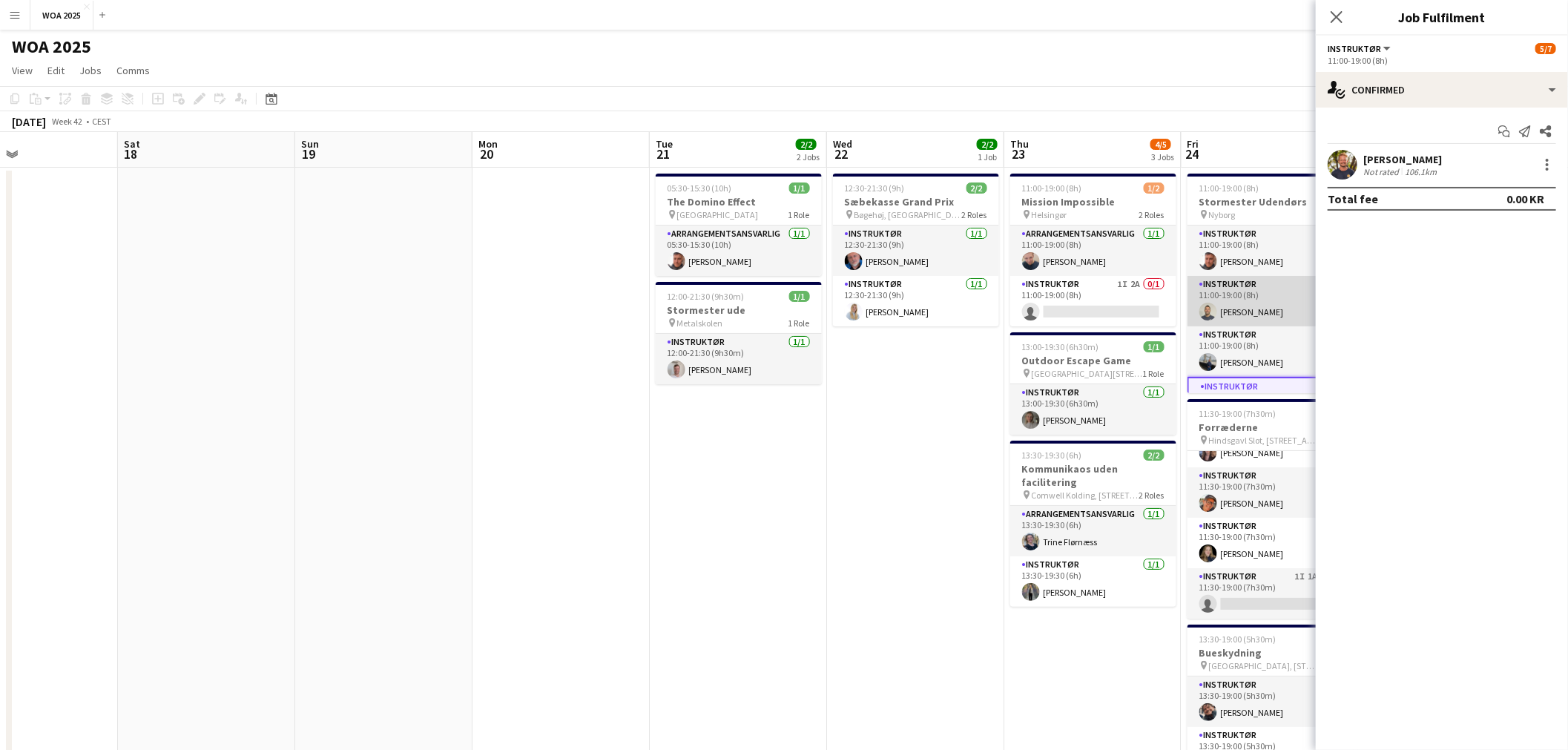
click at [1252, 295] on app-card-role "Instruktør 1/1 11:00-19:00 (8h) Christian Støvring" at bounding box center [1271, 302] width 166 height 51
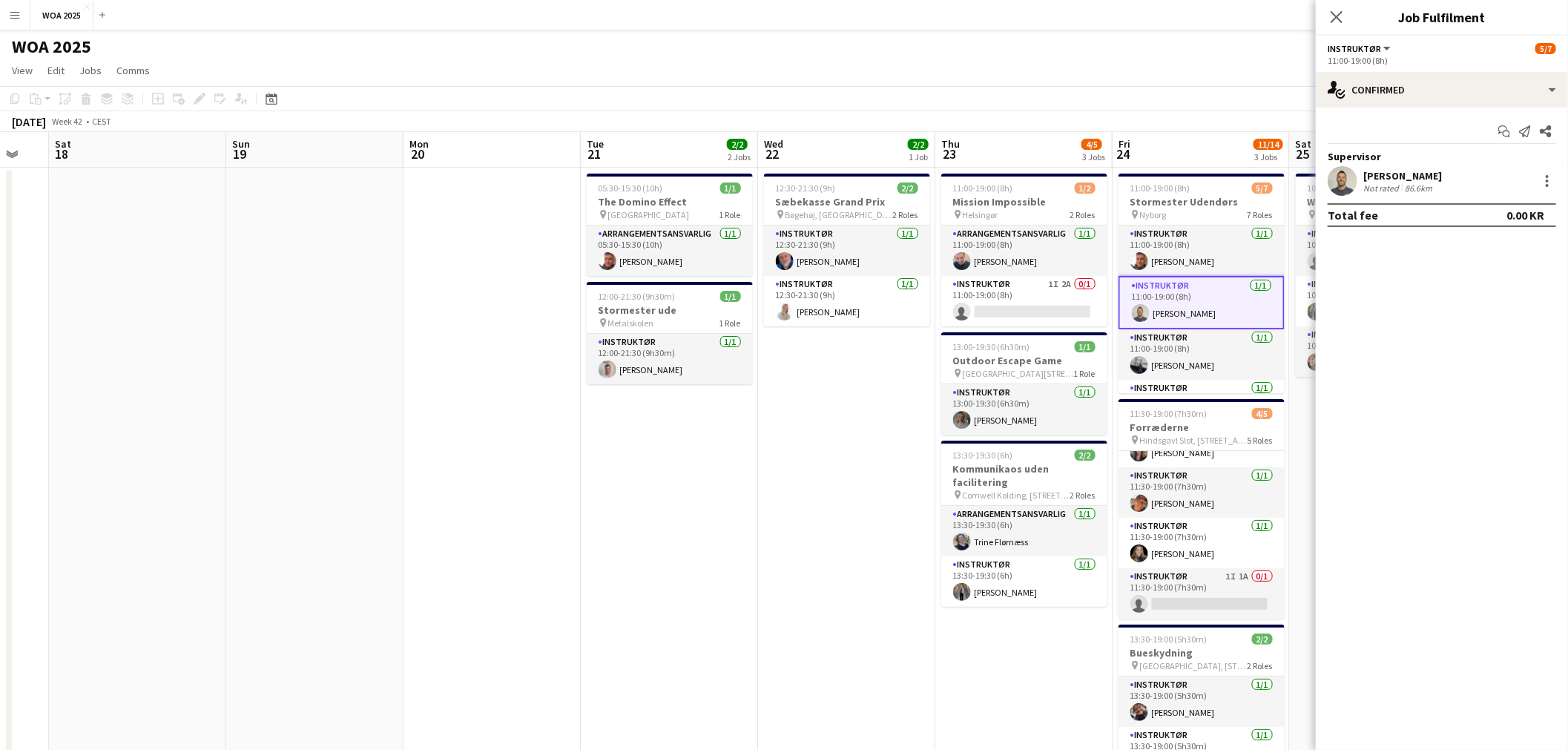
scroll to position [0, 516]
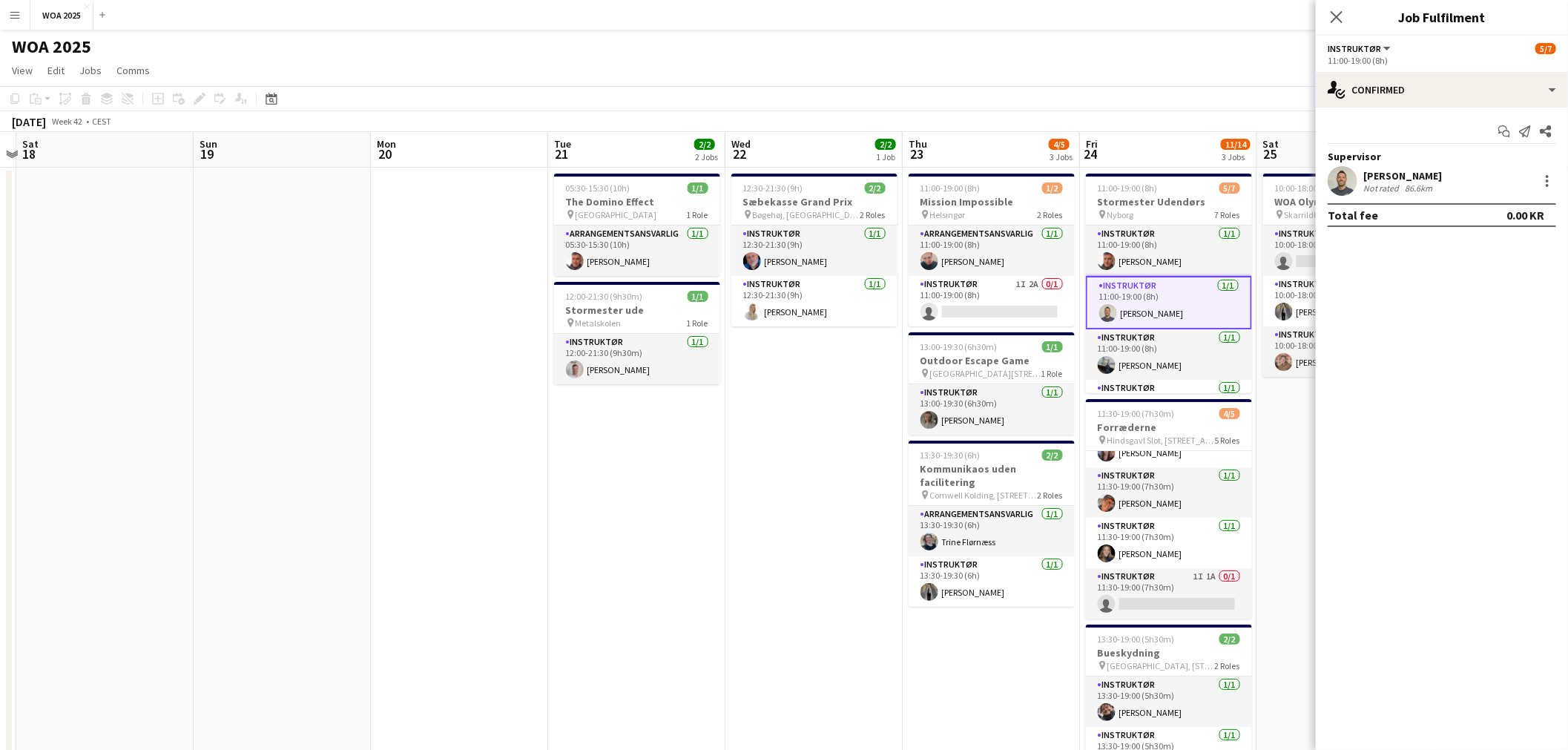
drag, startPoint x: 933, startPoint y: 413, endPoint x: 896, endPoint y: 393, distance: 42.1
click at [863, 417] on app-calendar-viewport "Wed 15 Thu 16 Fri 17 Sat 18 Sun 19 Mon 20 Tue 21 2/2 2 Jobs Wed 22 2/2 1 Job Th…" at bounding box center [784, 600] width 1568 height 937
click at [1141, 152] on app-board-header-date "Fri 24 11/14 3 Jobs" at bounding box center [1169, 149] width 177 height 35
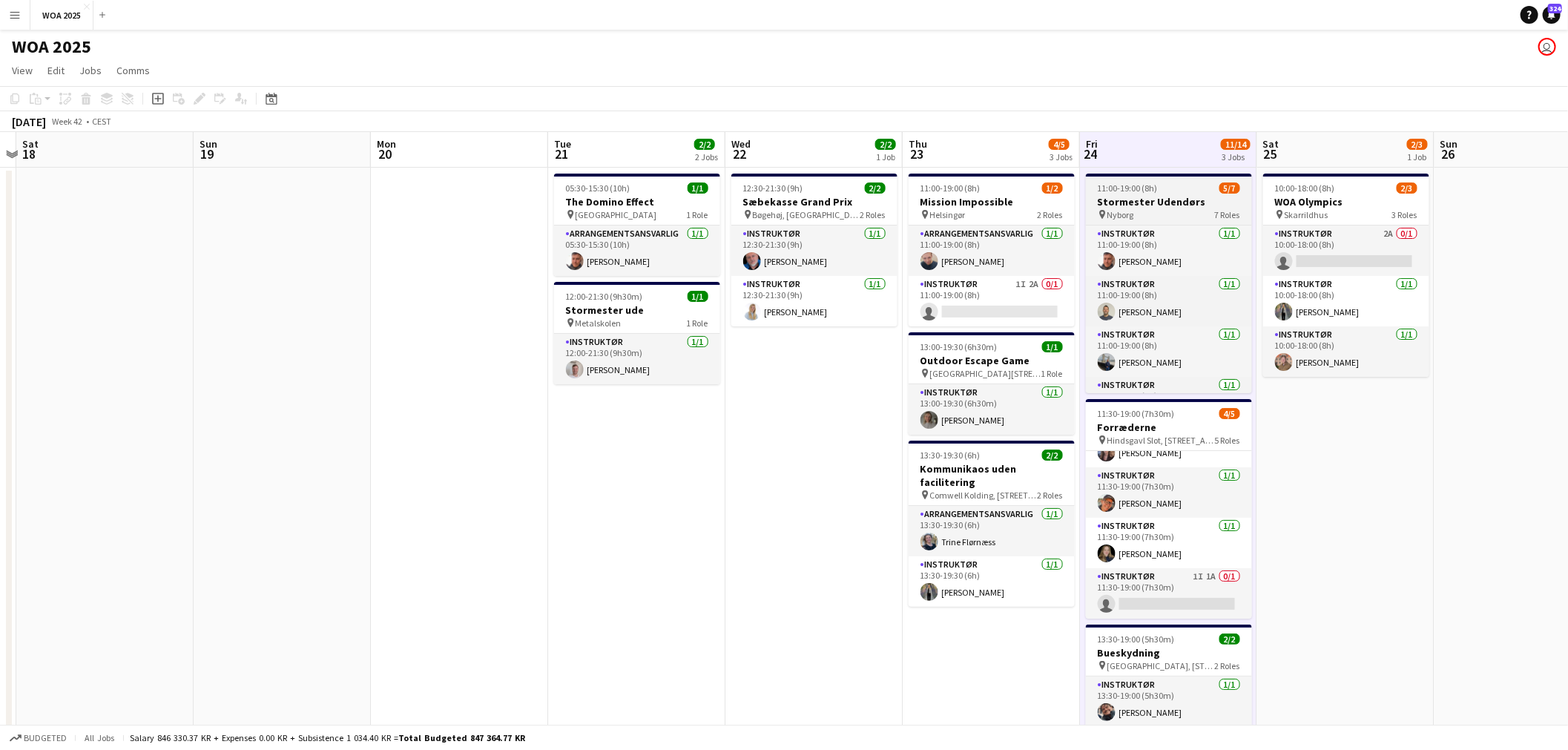
click at [1171, 203] on h3 "Stormester Udendørs" at bounding box center [1169, 202] width 166 height 14
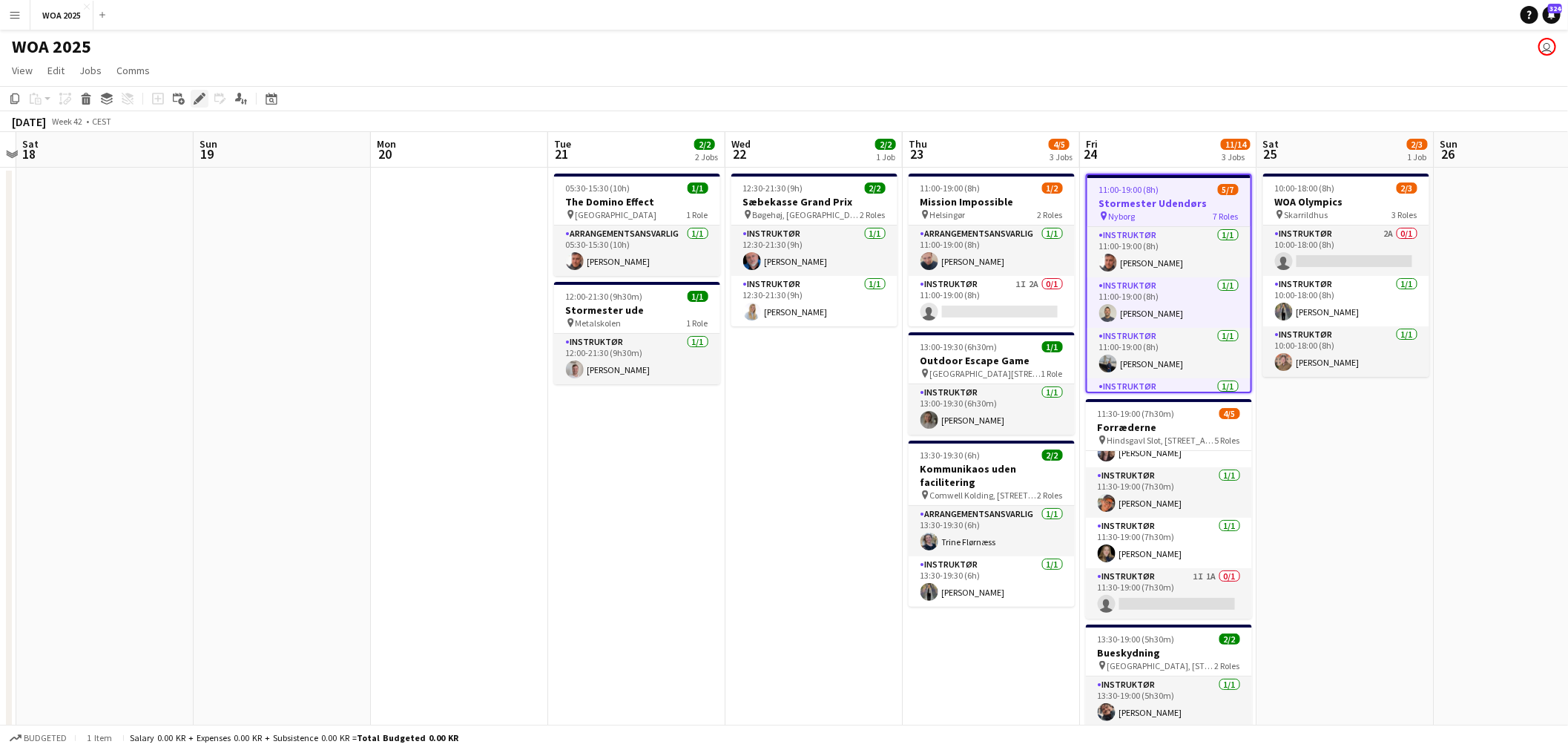
click at [199, 106] on div "Edit" at bounding box center [200, 98] width 18 height 18
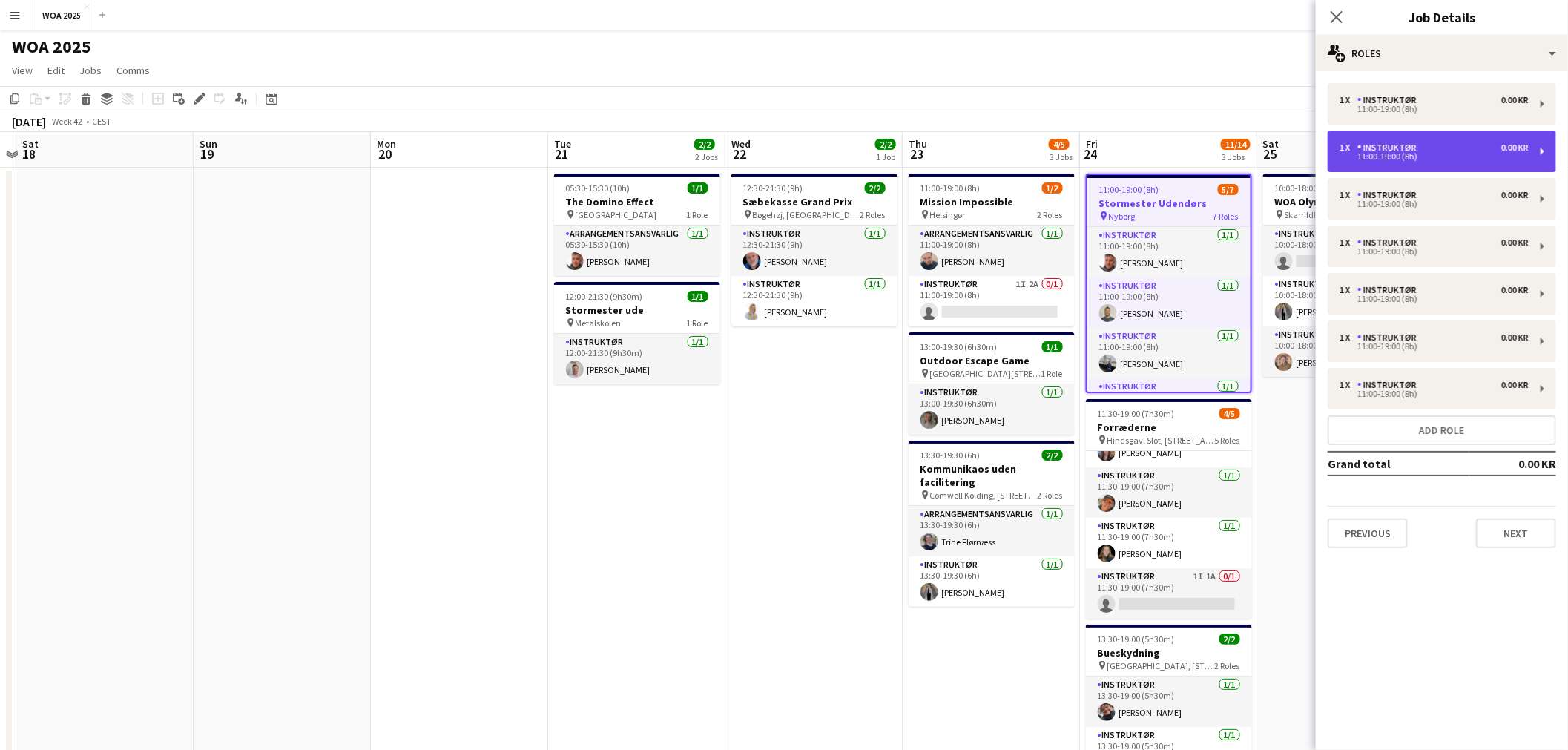
click at [1470, 151] on div "1 x Instruktør 0.00 KR" at bounding box center [1433, 147] width 189 height 10
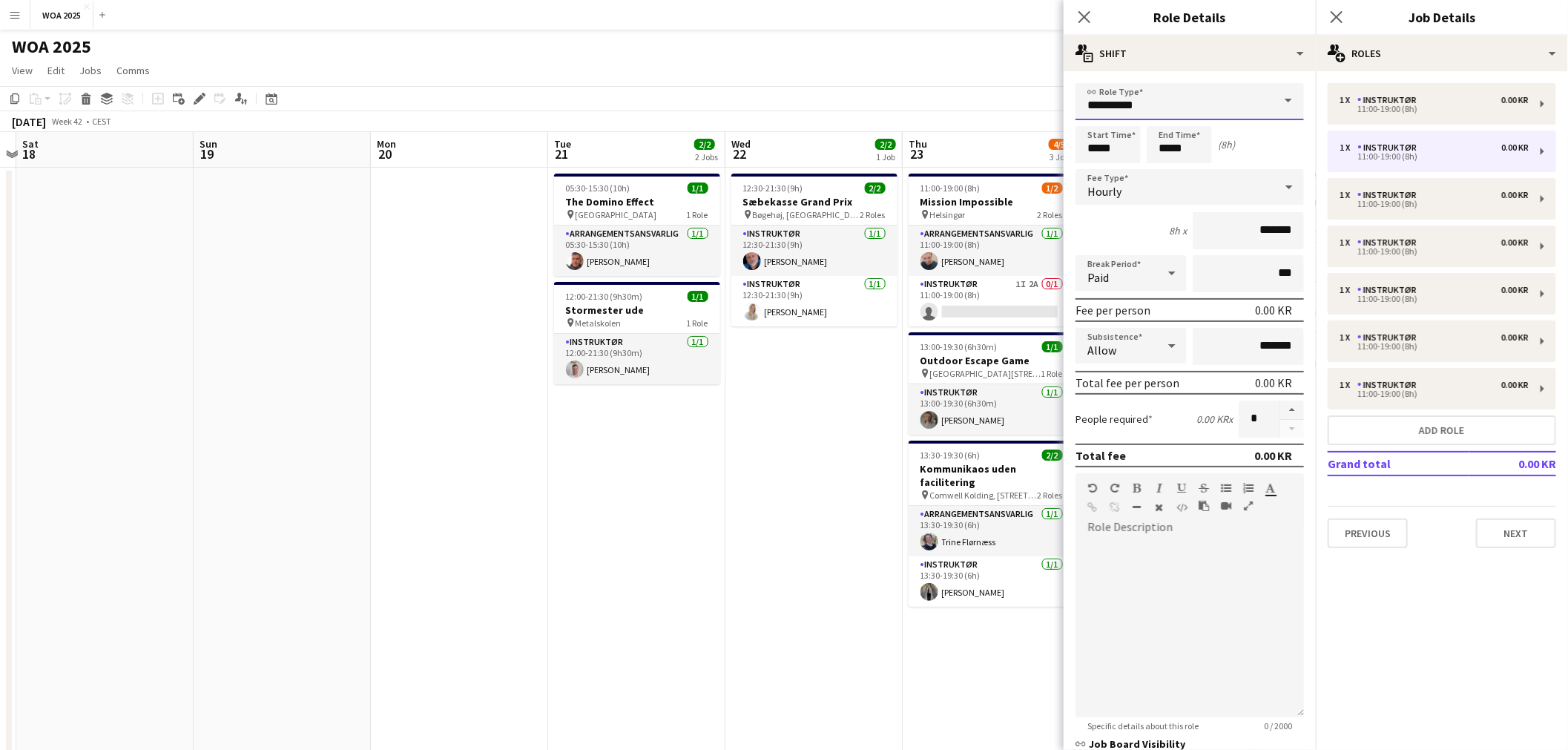
click at [1219, 95] on input "**********" at bounding box center [1190, 101] width 229 height 37
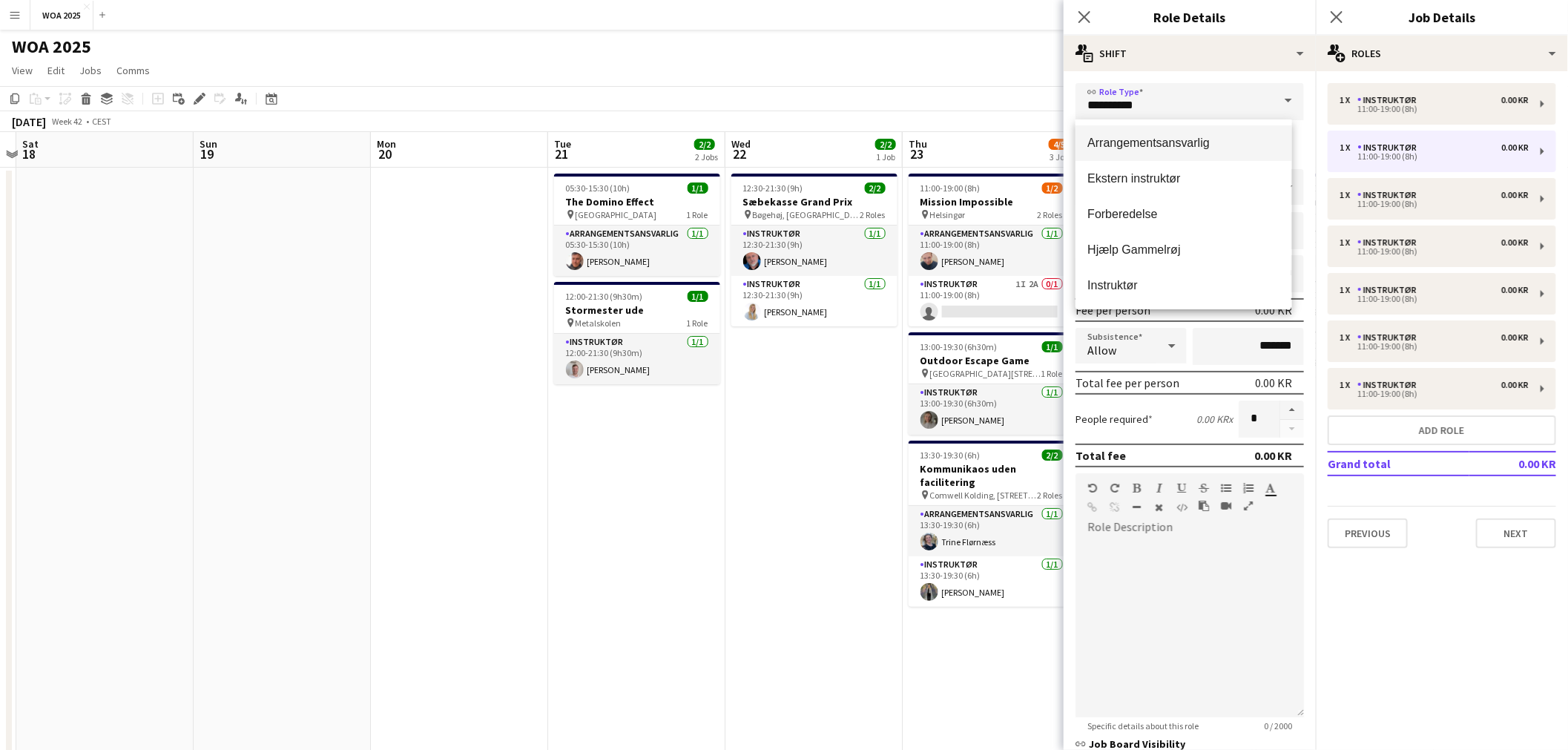
click at [1203, 146] on span "Arrangementsansvarlig" at bounding box center [1183, 143] width 192 height 14
type input "**********"
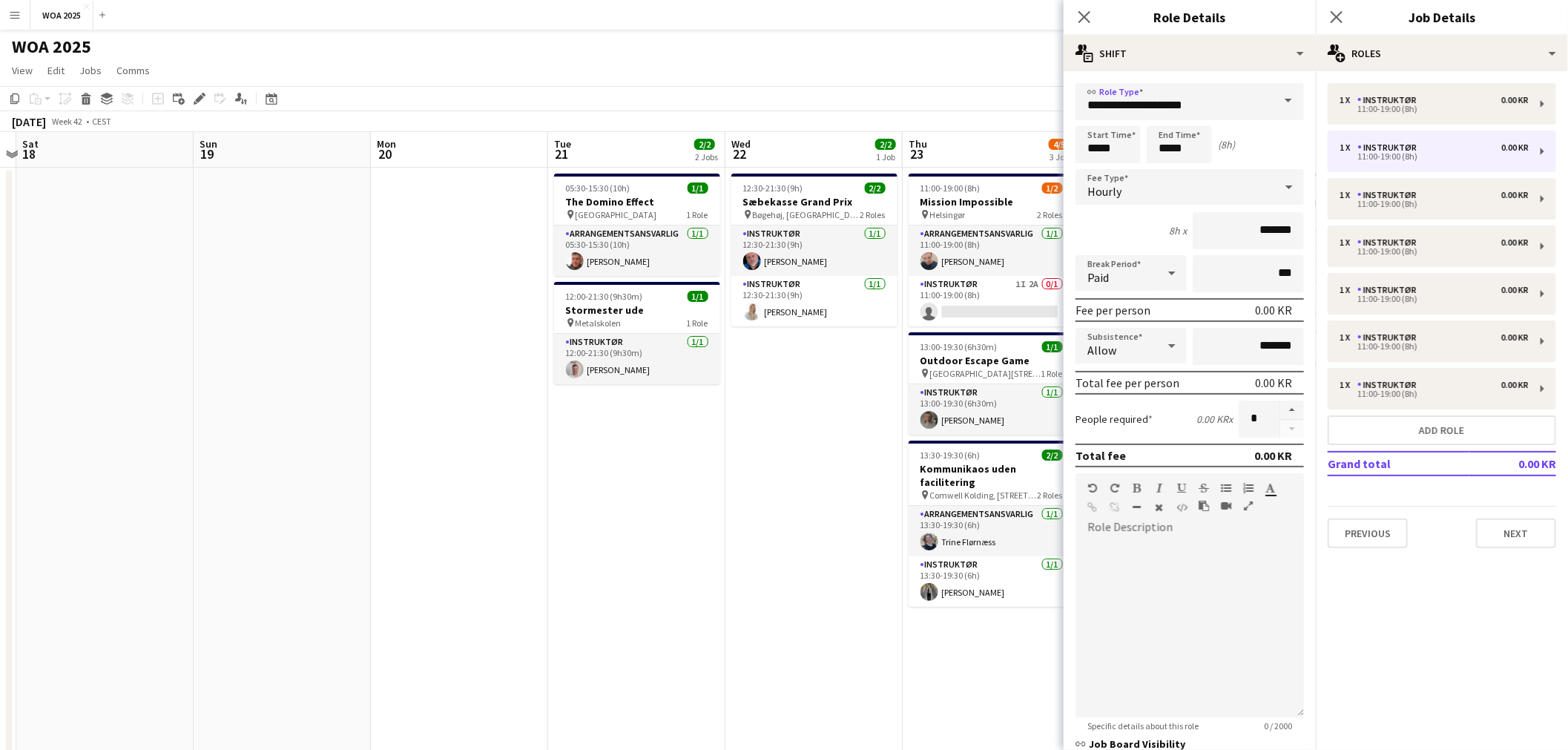
click at [873, 459] on app-date-cell "12:30-21:30 (9h) 2/2 Sæbekasse Grand Prix pin Bøgehøj, Ebeltoft 2 Roles Instruk…" at bounding box center [814, 619] width 177 height 902
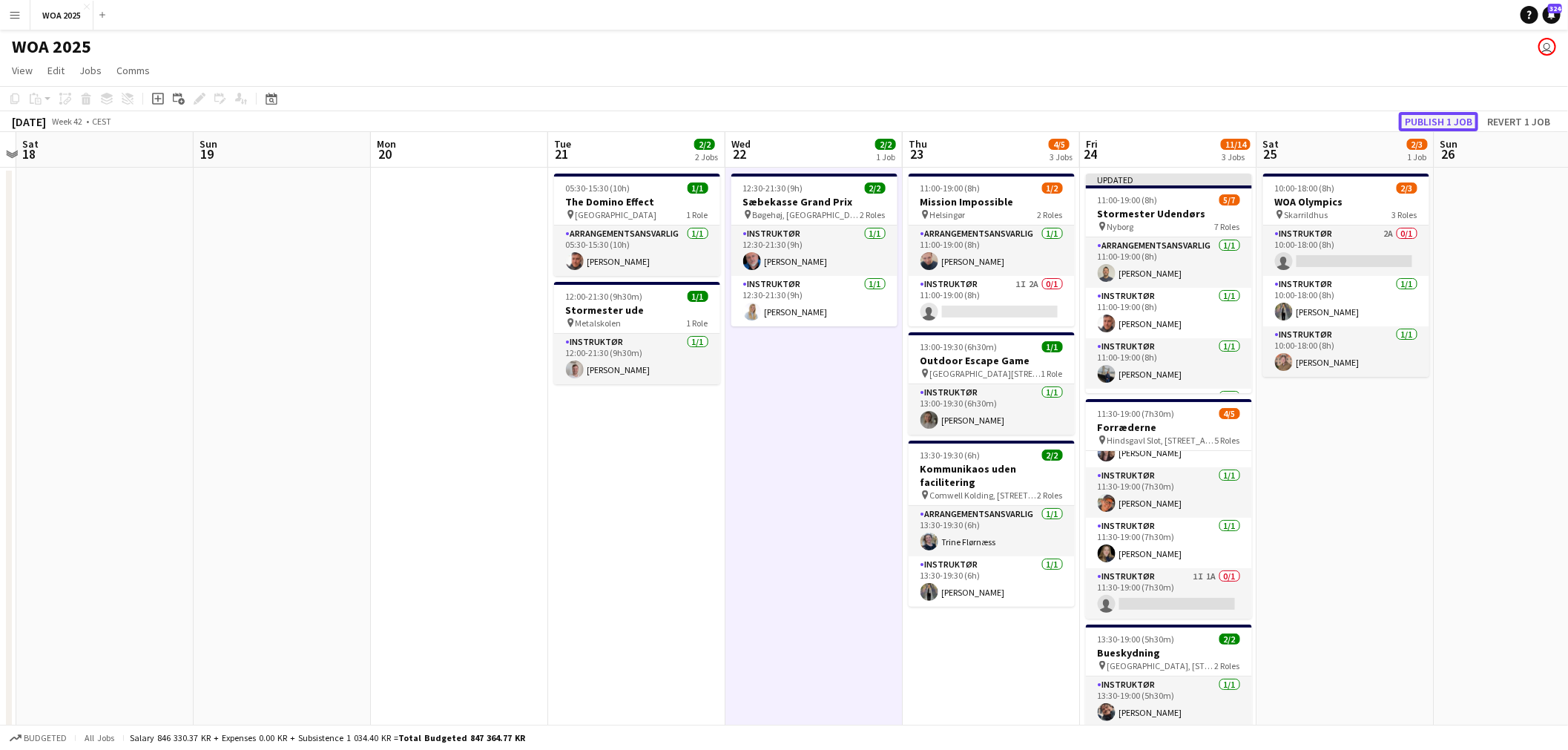
click at [1452, 115] on button "Publish 1 job" at bounding box center [1439, 121] width 79 height 19
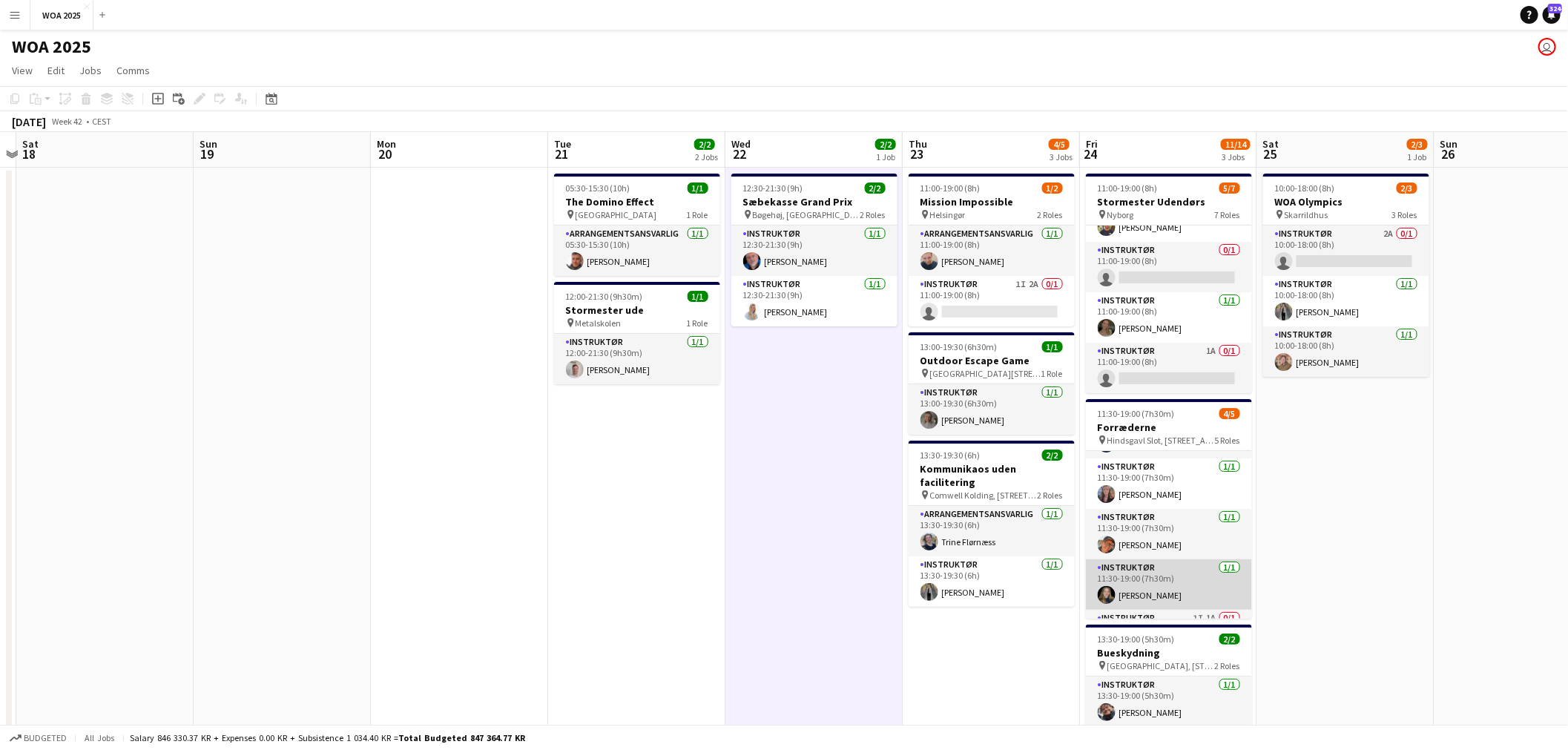
scroll to position [3, 0]
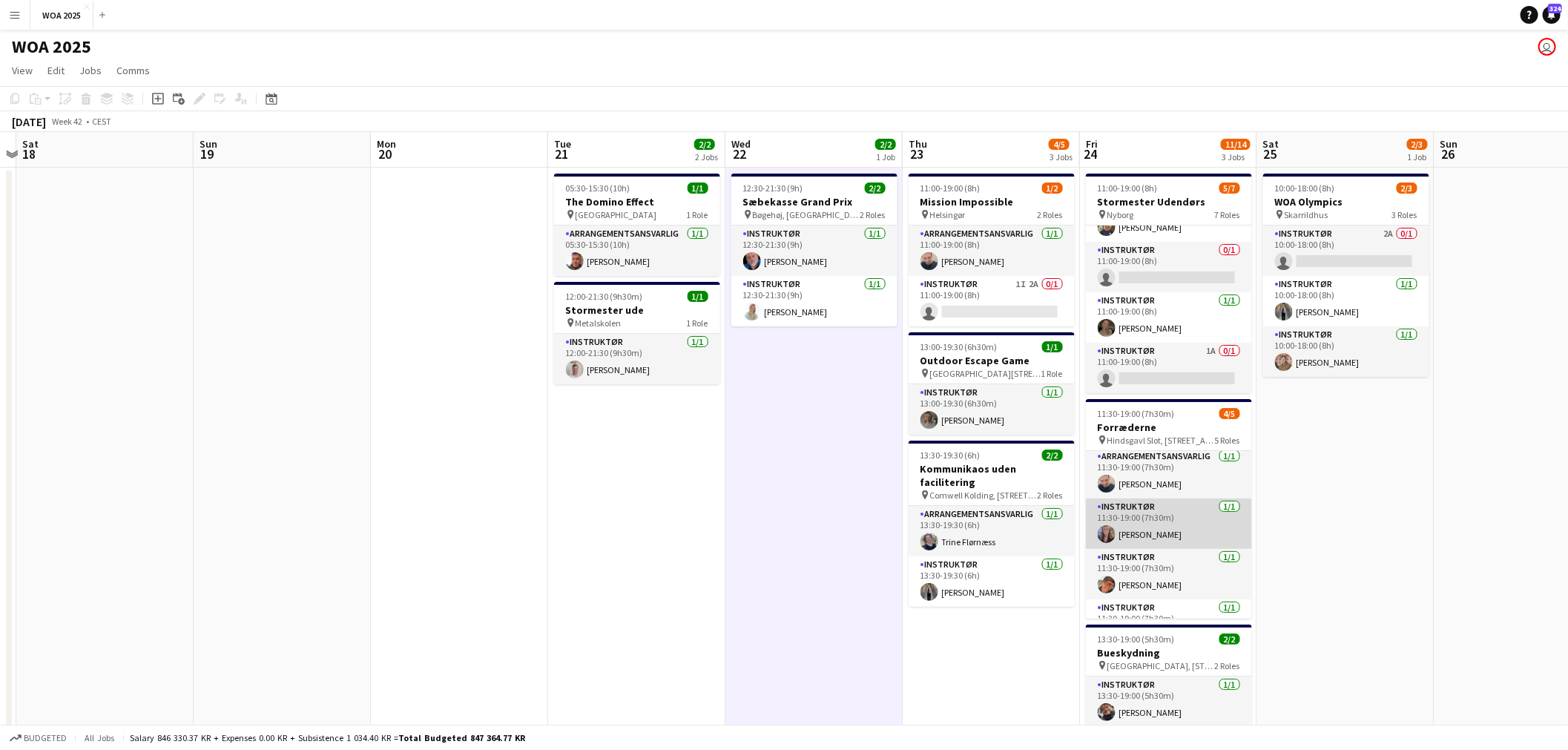
click at [1163, 529] on app-card-role "Instruktør 1/1 11:30-19:00 (7h30m) Sille Jensen" at bounding box center [1169, 524] width 166 height 51
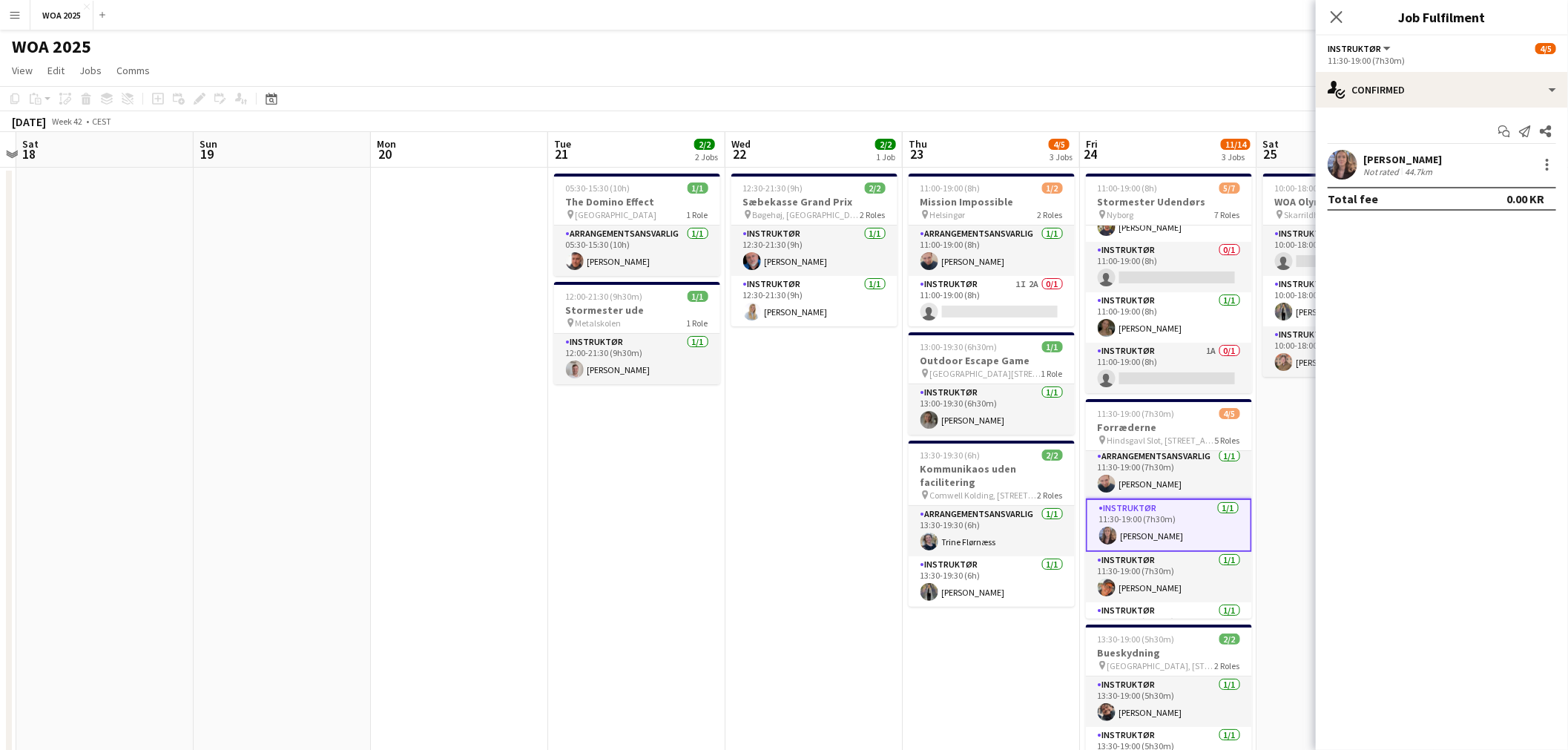
click at [735, 494] on app-date-cell "12:30-21:30 (9h) 2/2 Sæbekasse Grand Prix pin Bøgehøj, Ebeltoft 2 Roles Instruk…" at bounding box center [814, 619] width 177 height 902
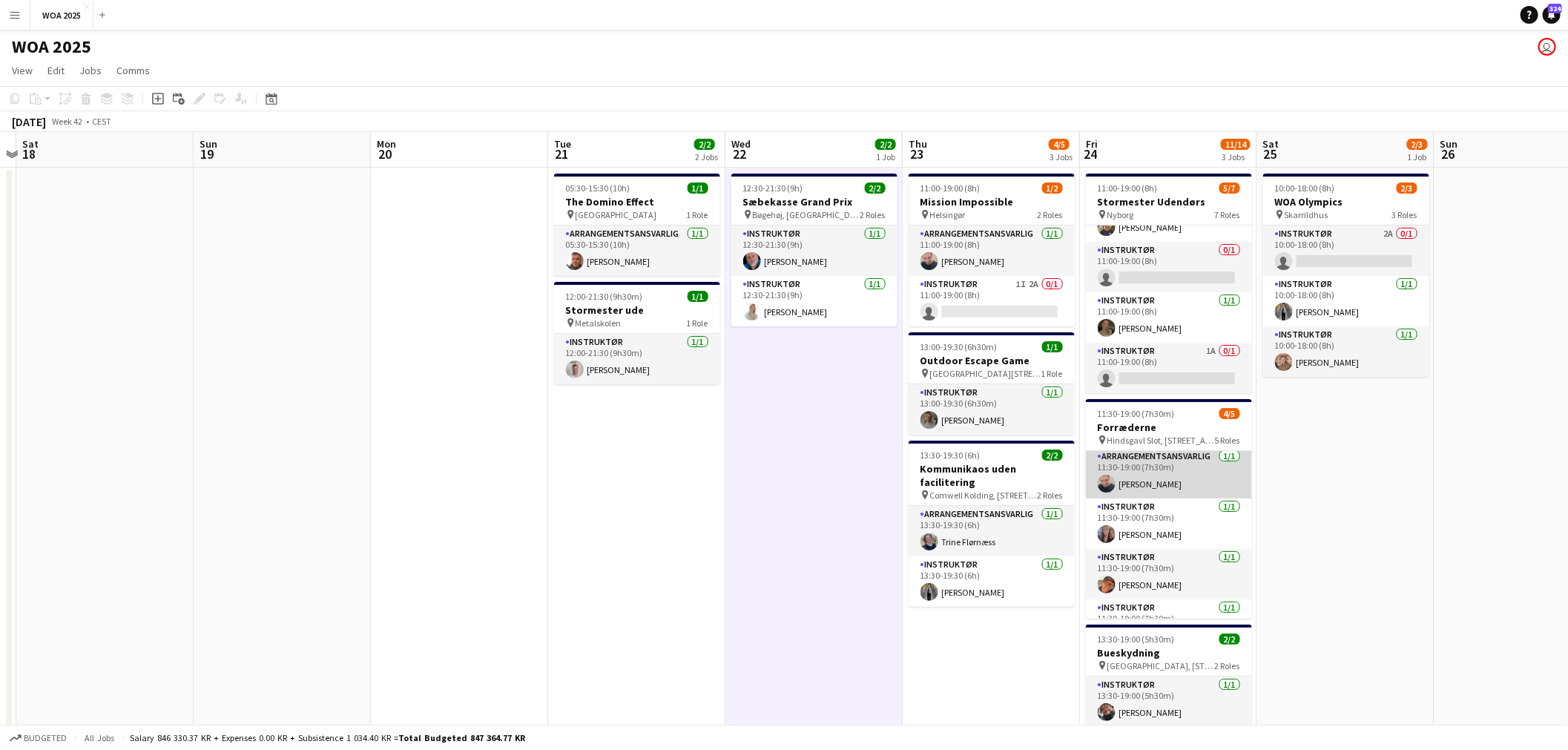
scroll to position [85, 0]
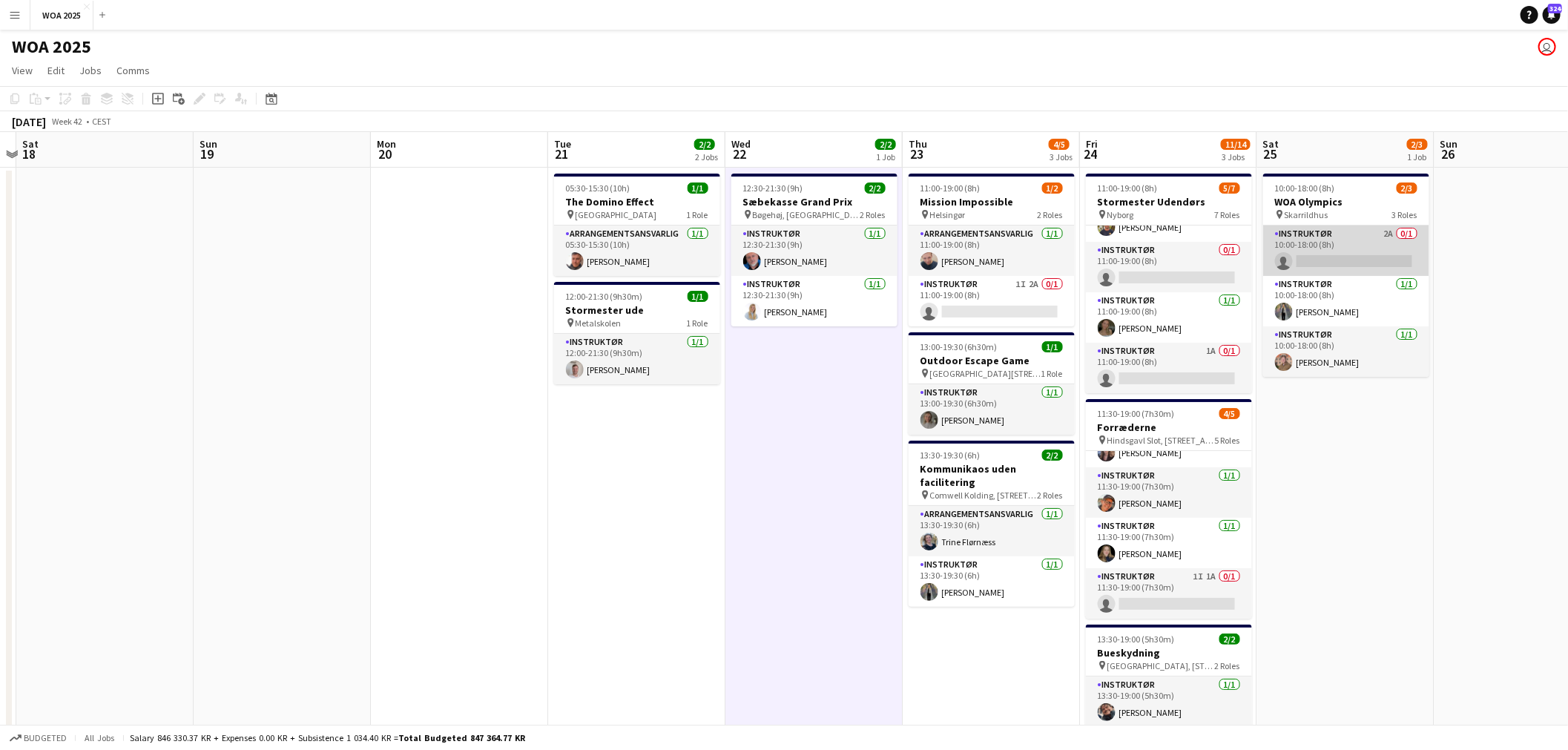
click at [1344, 239] on app-card-role "Instruktør 2A 0/1 10:00-18:00 (8h) single-neutral-actions" at bounding box center [1347, 251] width 166 height 51
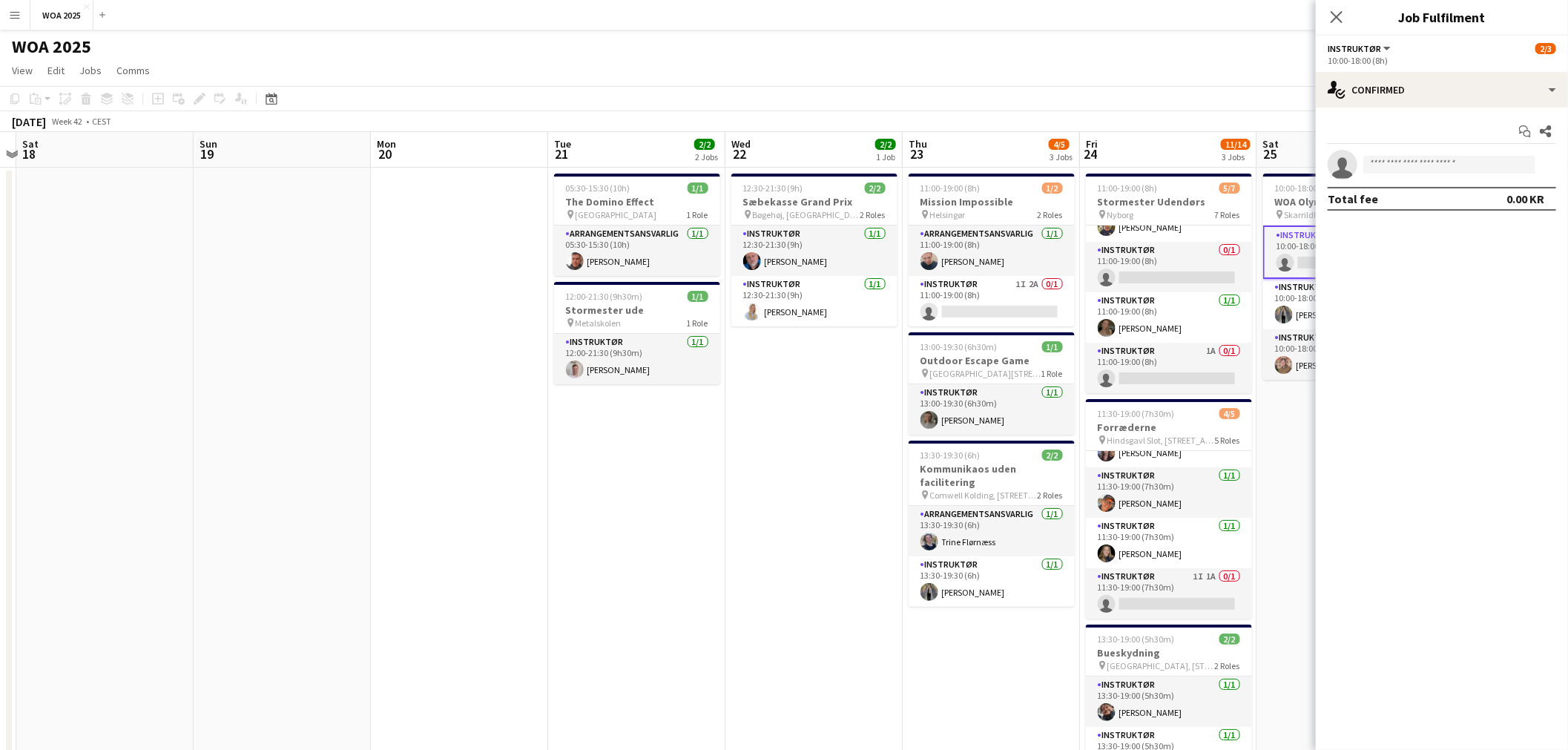
click at [863, 560] on app-date-cell "12:30-21:30 (9h) 2/2 Sæbekasse Grand Prix pin Bøgehøj, Ebeltoft 2 Roles Instruk…" at bounding box center [814, 619] width 177 height 902
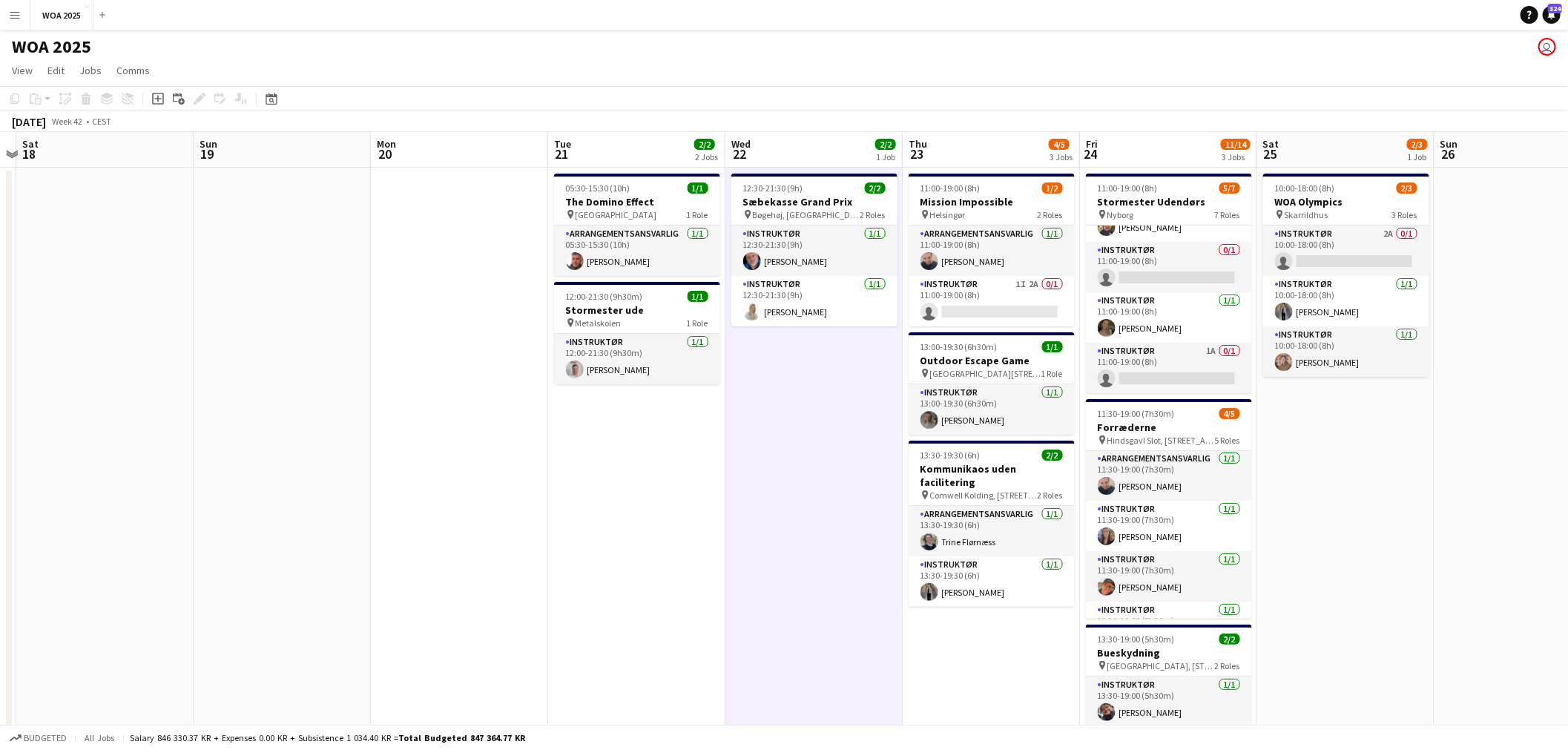
scroll to position [0, 0]
click at [1161, 436] on span "Hindsgavl Slot, [STREET_ADDRESS]" at bounding box center [1161, 440] width 107 height 11
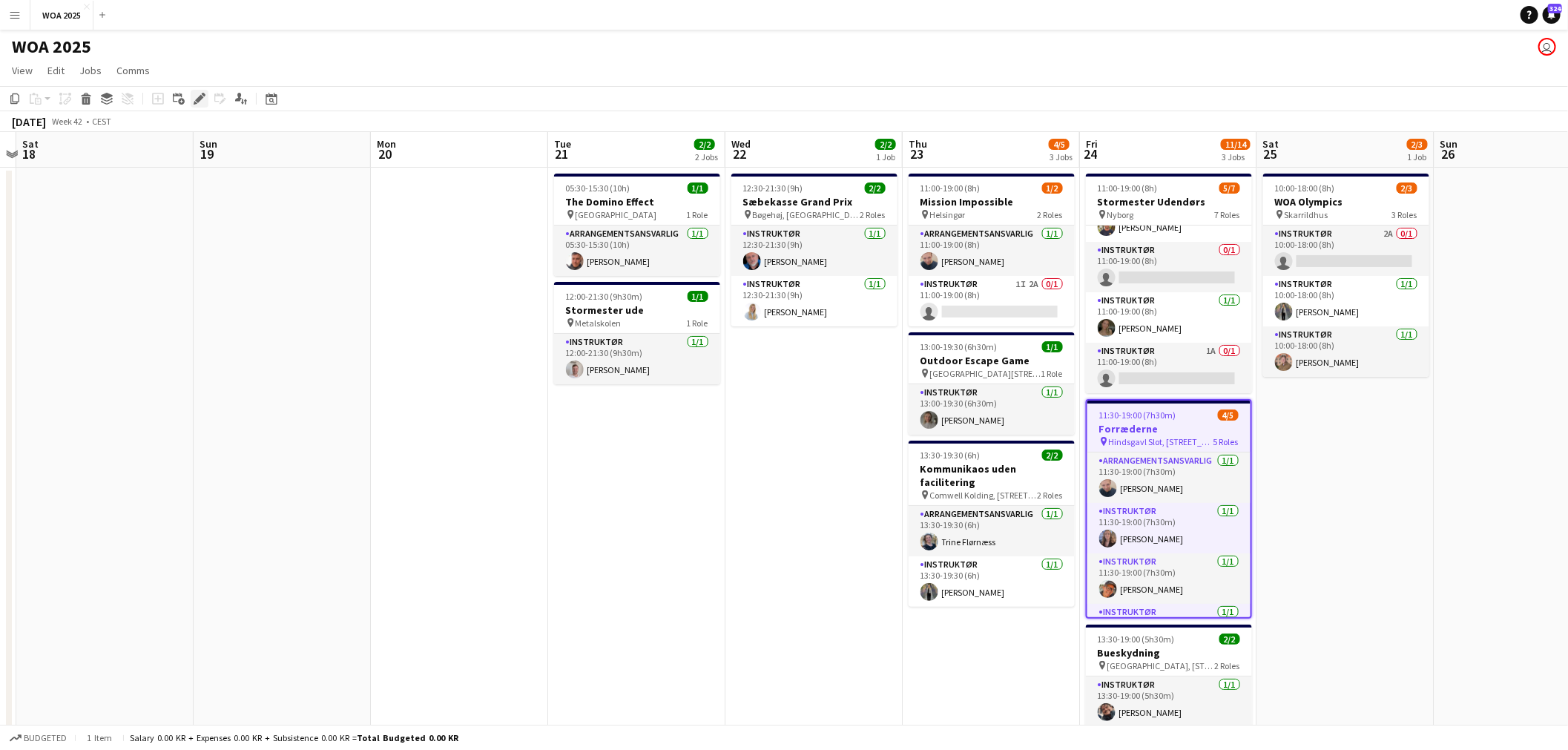
click at [193, 95] on icon "Edit" at bounding box center [199, 98] width 12 height 12
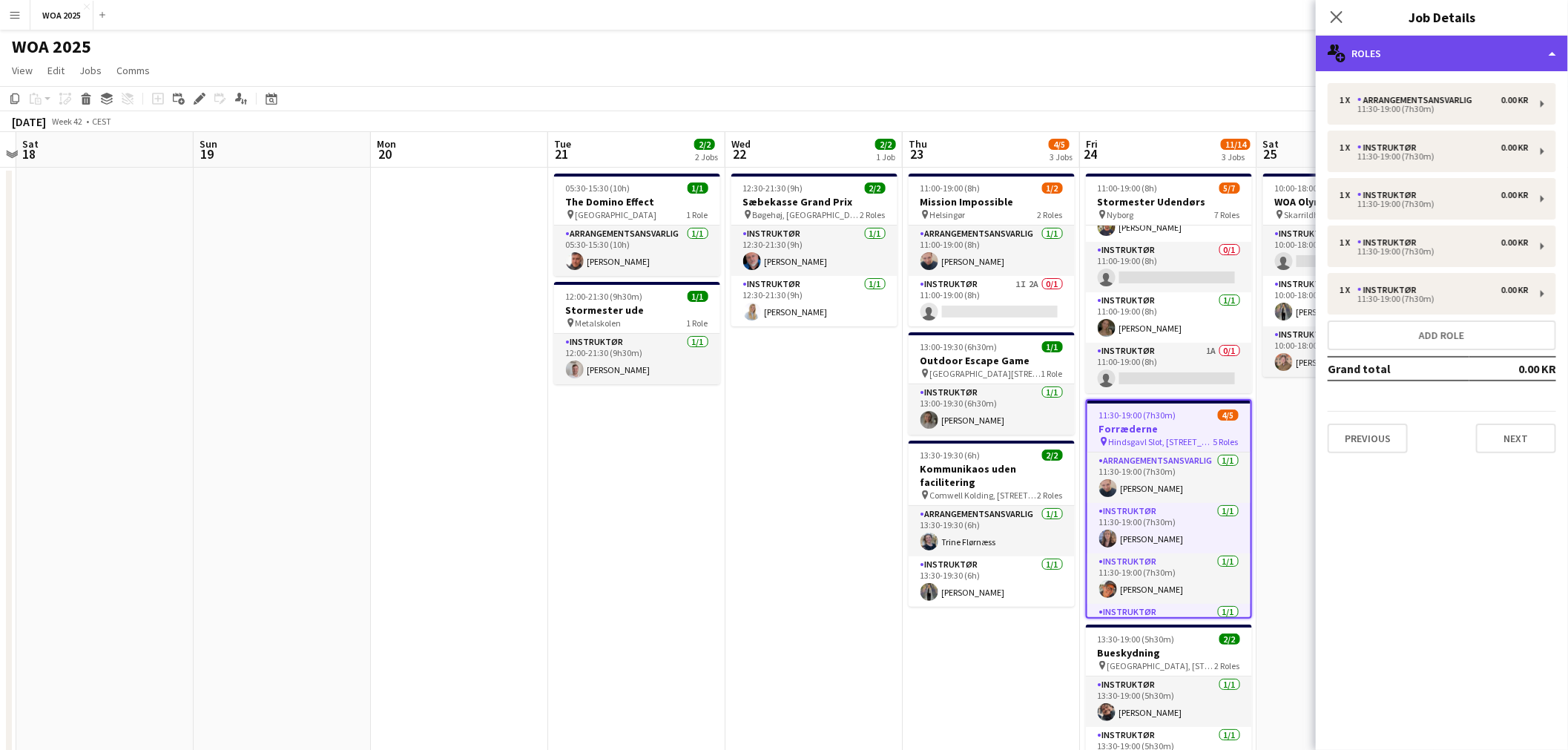
click at [1406, 68] on div "multiple-users-add Roles" at bounding box center [1442, 52] width 252 height 35
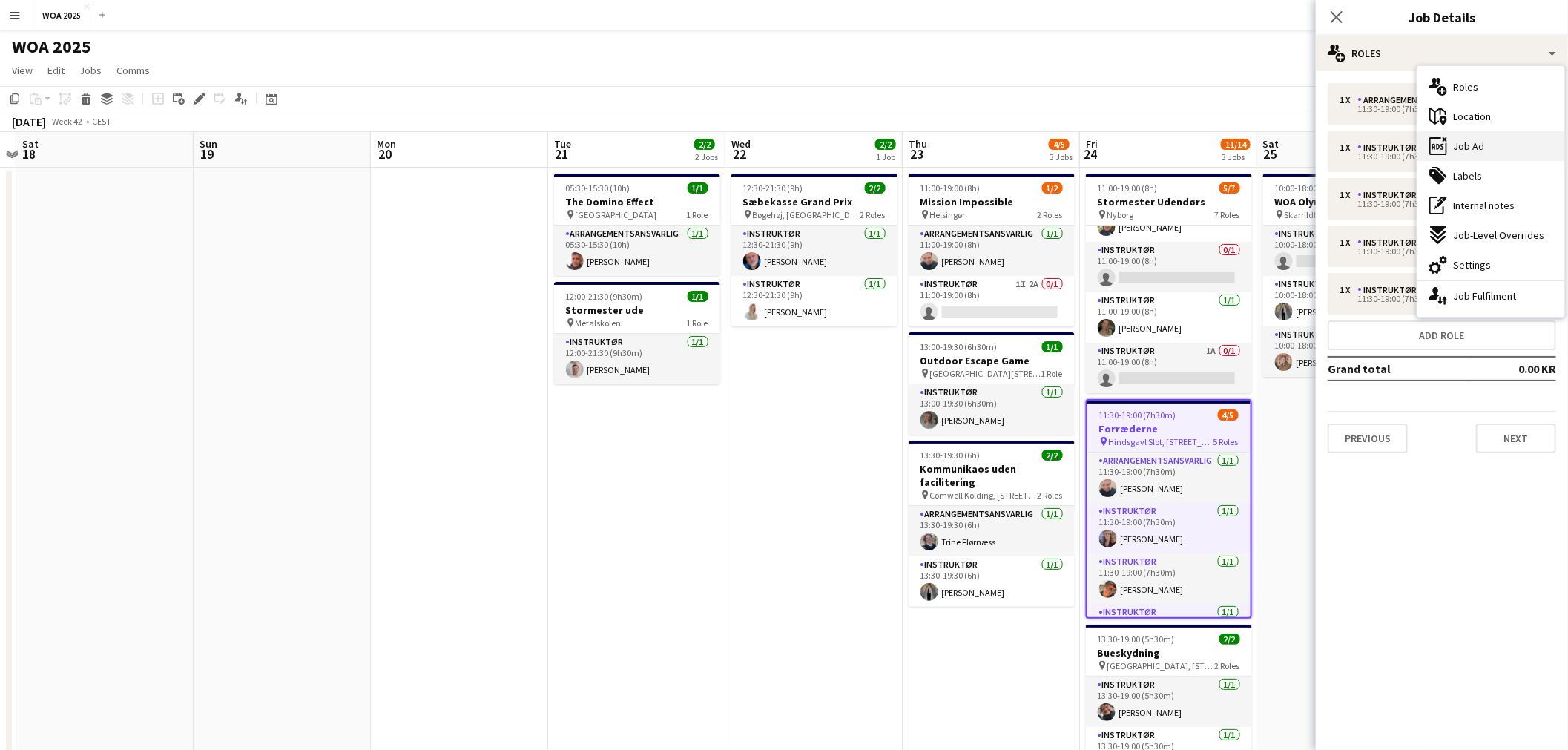
click at [1479, 136] on div "ads-window Job Ad" at bounding box center [1490, 145] width 147 height 30
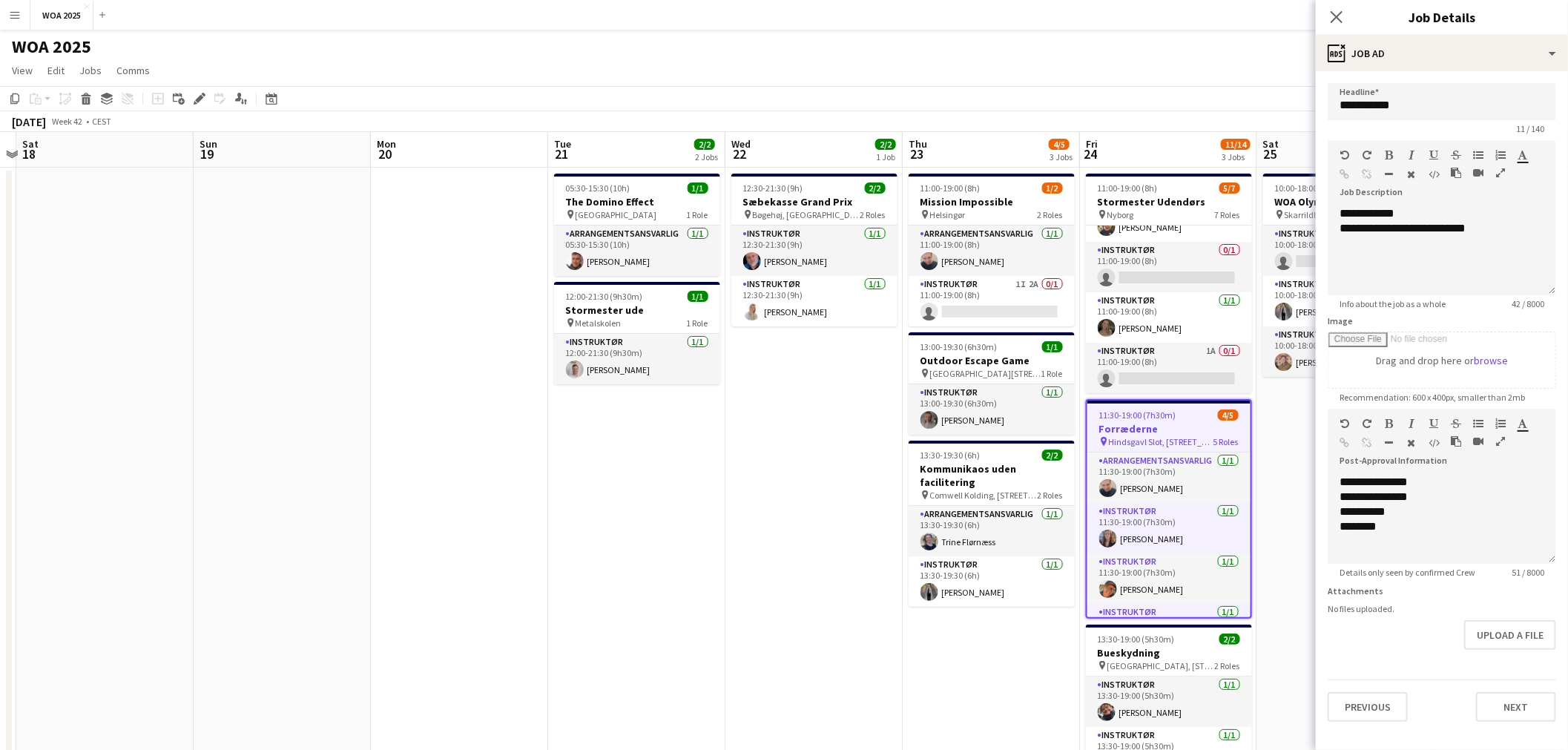
click at [732, 512] on app-date-cell "12:30-21:30 (9h) 2/2 Sæbekasse Grand Prix pin Bøgehøj, Ebeltoft 2 Roles Instruk…" at bounding box center [814, 619] width 177 height 902
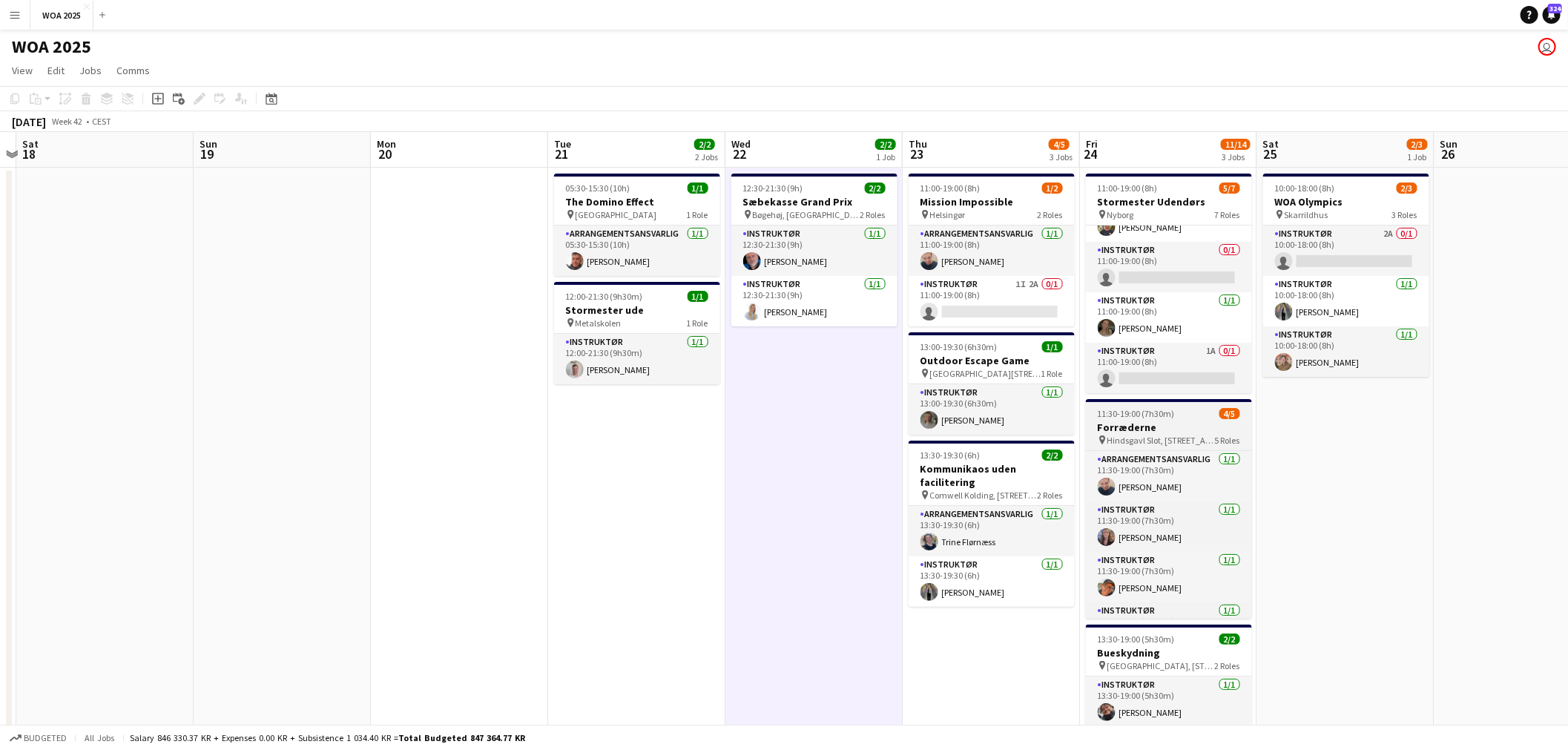
click at [1205, 436] on span "Hindsgavl Slot, [STREET_ADDRESS]" at bounding box center [1161, 440] width 107 height 11
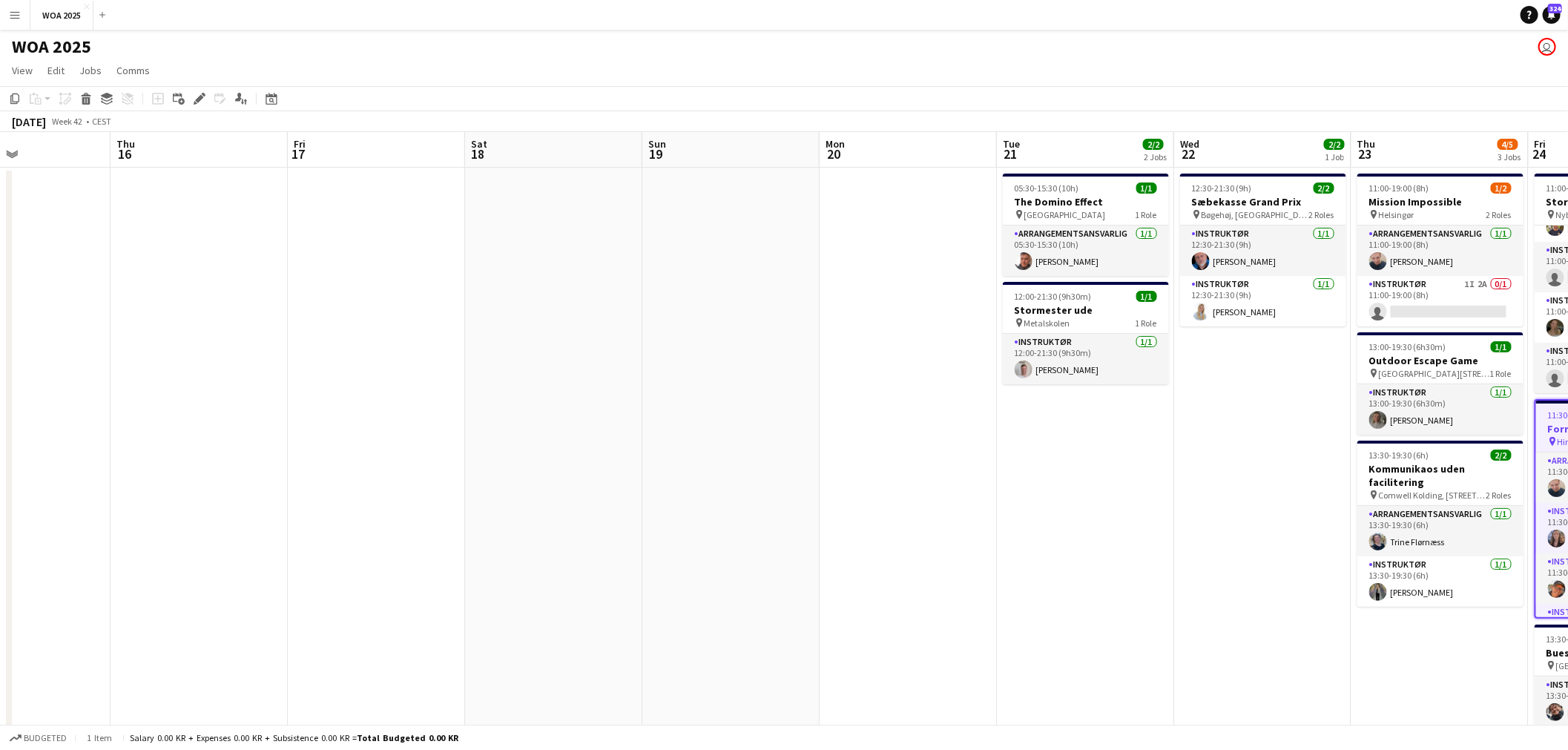
drag, startPoint x: 566, startPoint y: 470, endPoint x: 1201, endPoint y: 425, distance: 636.6
click at [1201, 425] on app-calendar-viewport "Mon 13 Tue 14 1/1 1 Job Wed 15 Thu 16 Fri 17 Sat 18 Sun 19 Mon 20 Tue 21 2/2 2 …" at bounding box center [784, 600] width 1568 height 937
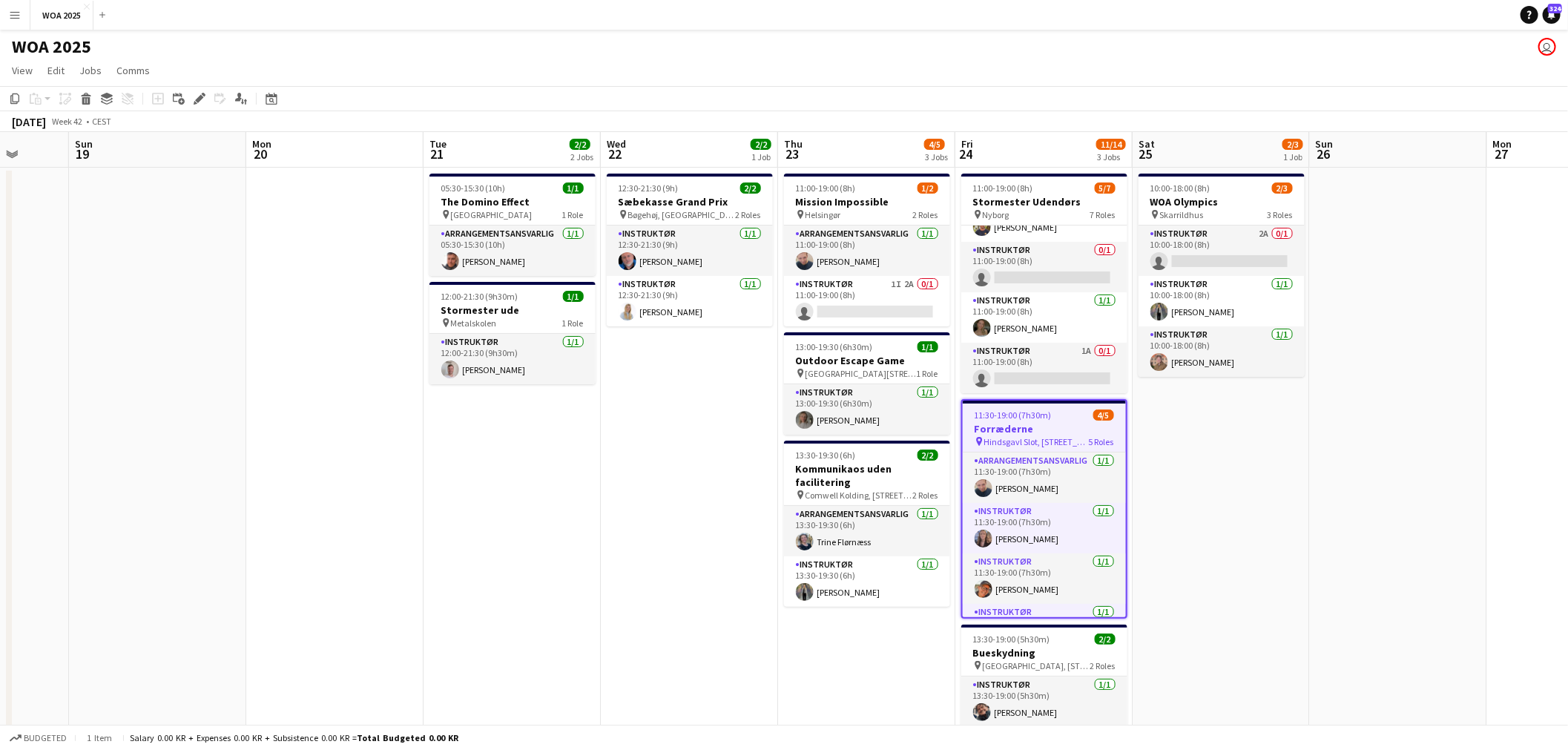
drag, startPoint x: 1282, startPoint y: 423, endPoint x: 513, endPoint y: 409, distance: 769.1
click at [516, 410] on app-calendar-viewport "Thu 16 Fri 17 Sat 18 Sun 19 Mon 20 Tue 21 2/2 2 Jobs Wed 22 2/2 1 Job Thu 23 4/…" at bounding box center [784, 600] width 1568 height 937
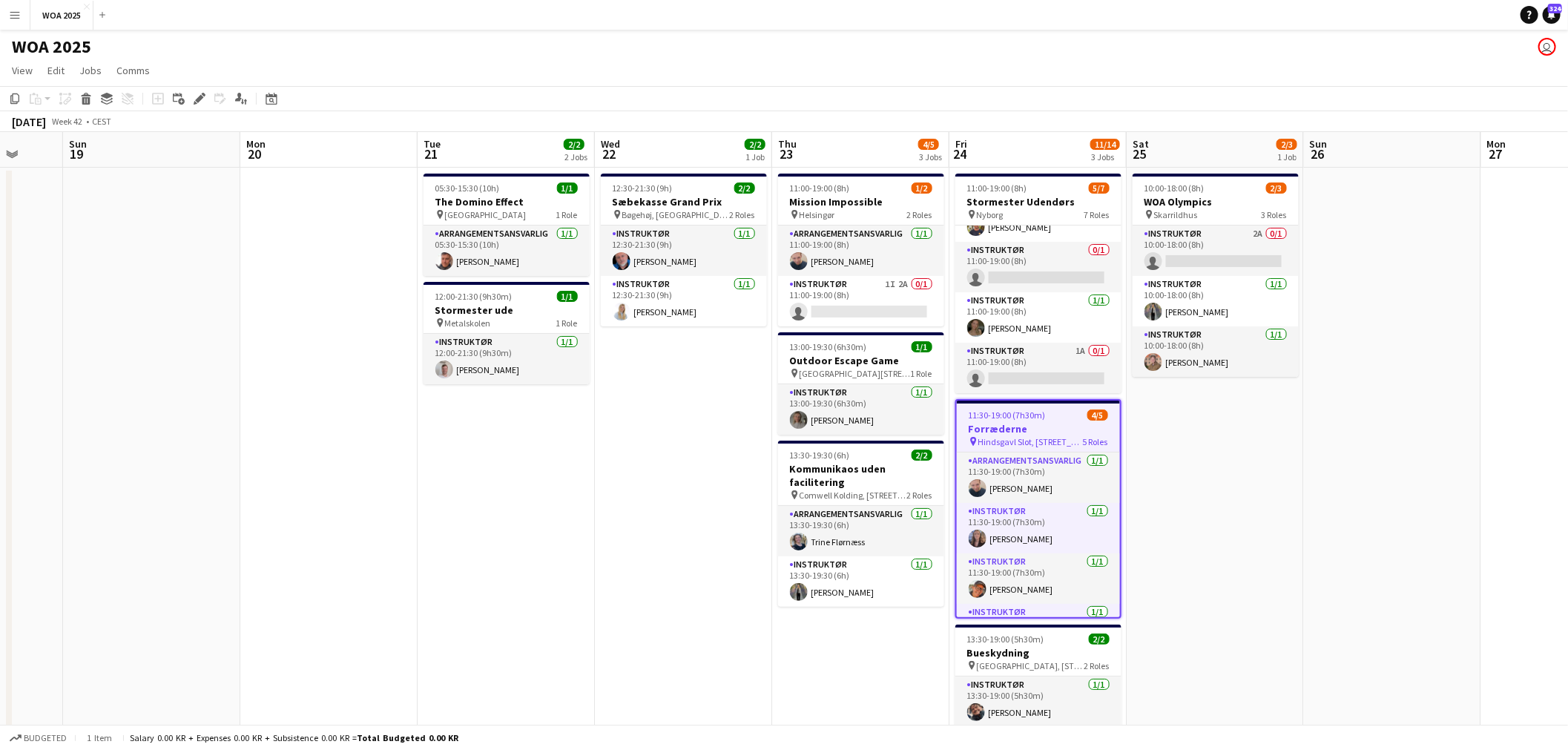
click at [1043, 438] on span "Hindsgavl Slot, [STREET_ADDRESS]" at bounding box center [1031, 442] width 105 height 11
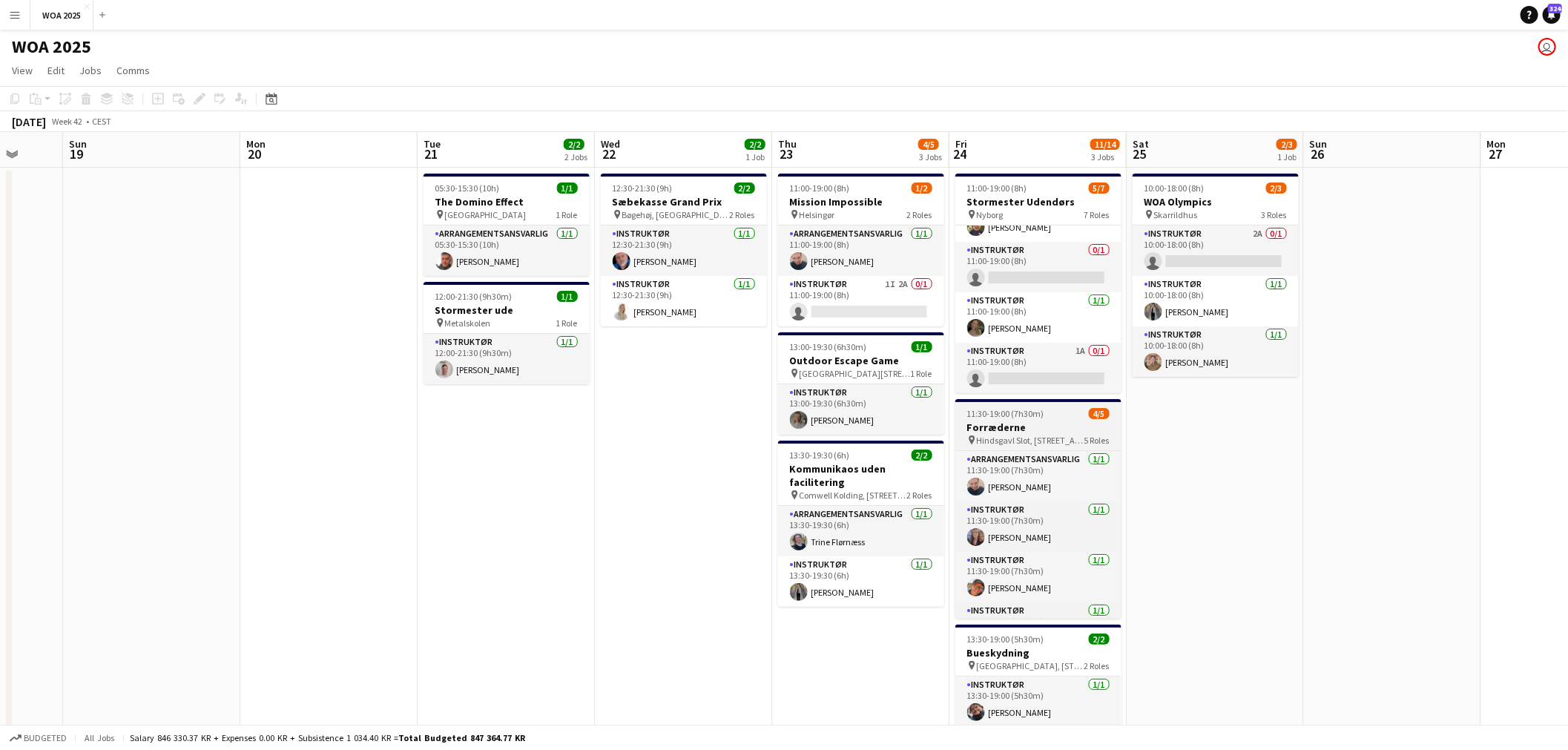
click at [1042, 435] on span "Hindsgavl Slot, [STREET_ADDRESS]" at bounding box center [1031, 440] width 107 height 11
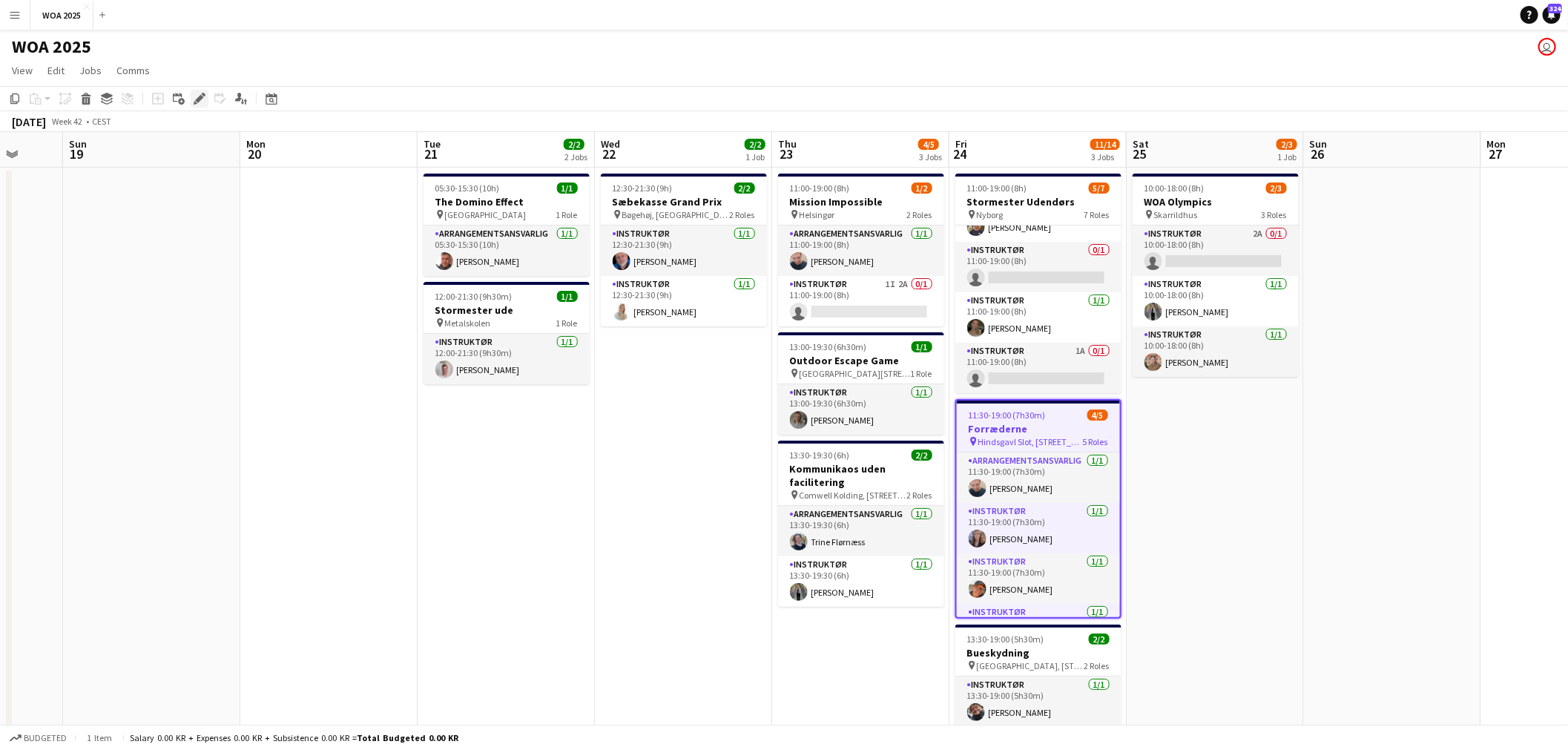
click at [197, 102] on icon "Edit" at bounding box center [199, 98] width 12 height 12
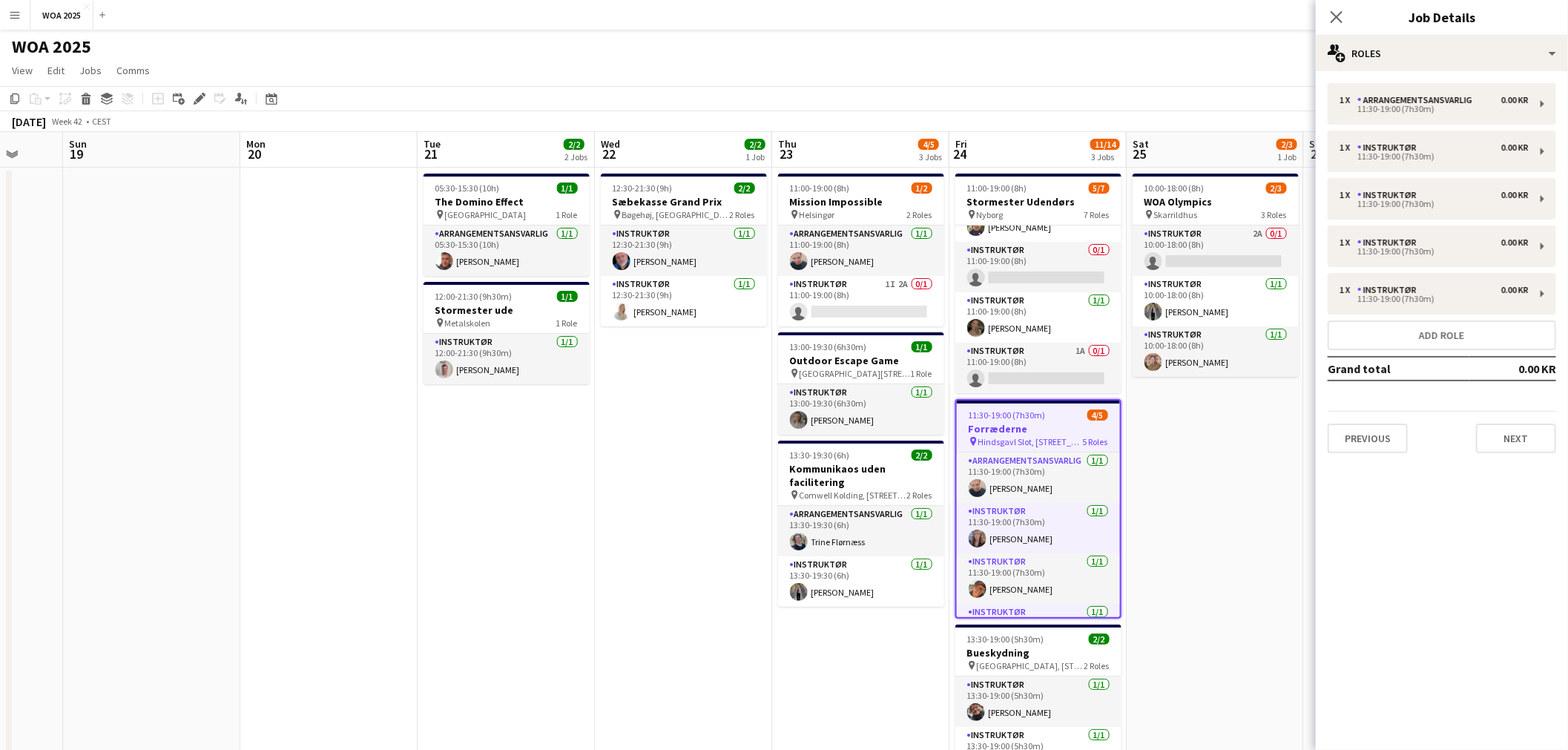
click at [537, 599] on app-date-cell "05:30-15:30 (10h) 1/1 The Domino Effect pin København 1 Role Arrangementsansvar…" at bounding box center [506, 619] width 177 height 902
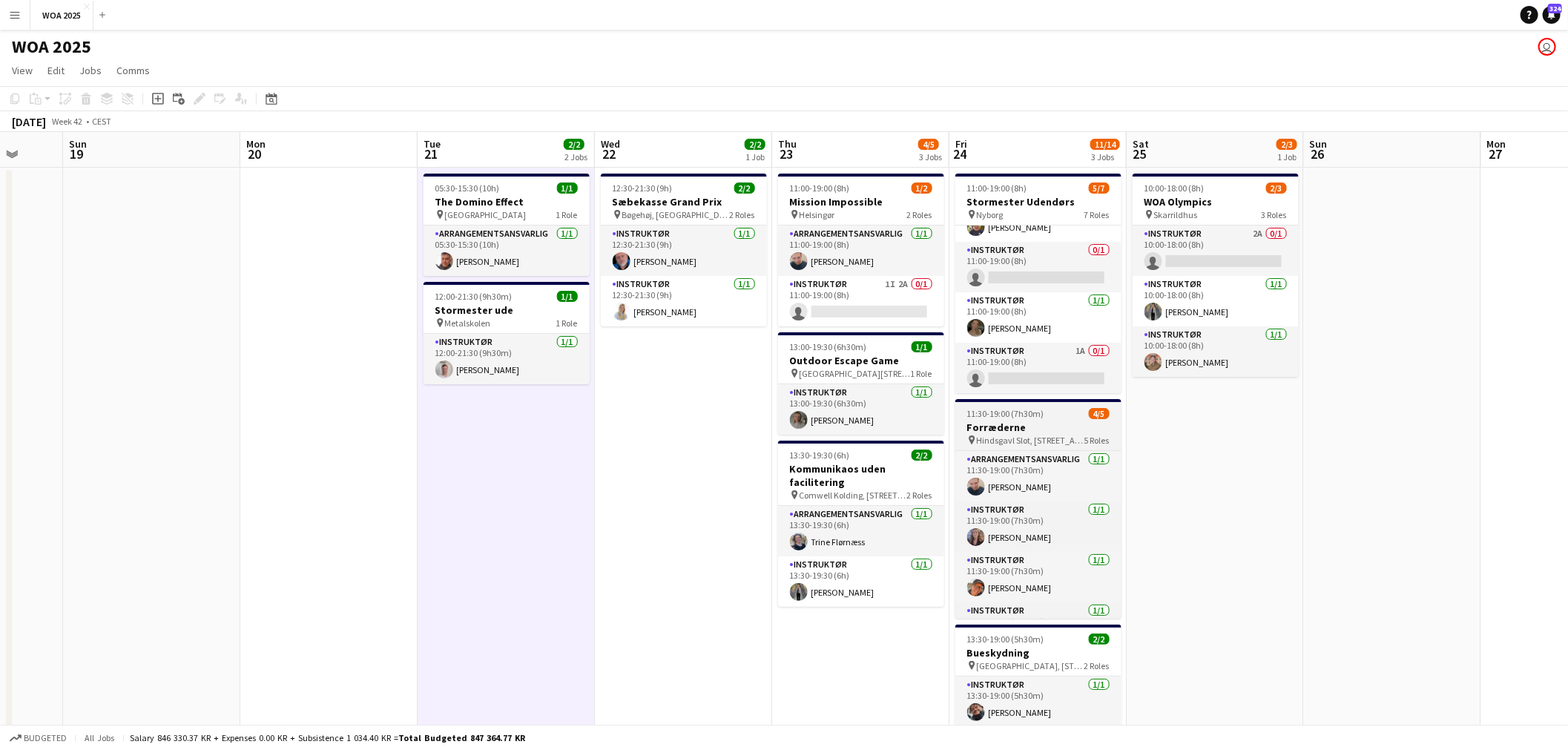
click at [1018, 425] on h3 "Forræderne" at bounding box center [1039, 427] width 166 height 14
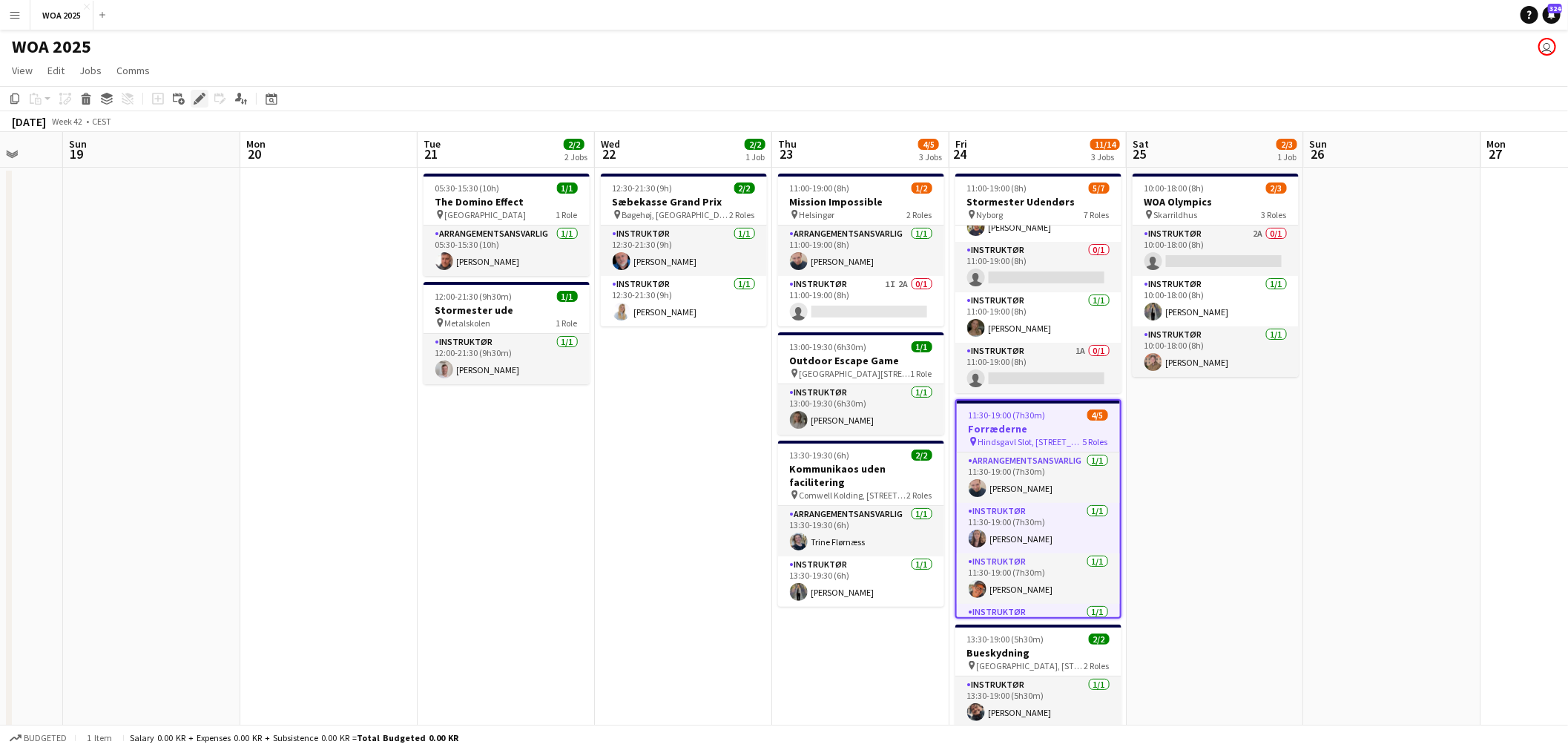
click at [195, 101] on icon at bounding box center [199, 98] width 8 height 8
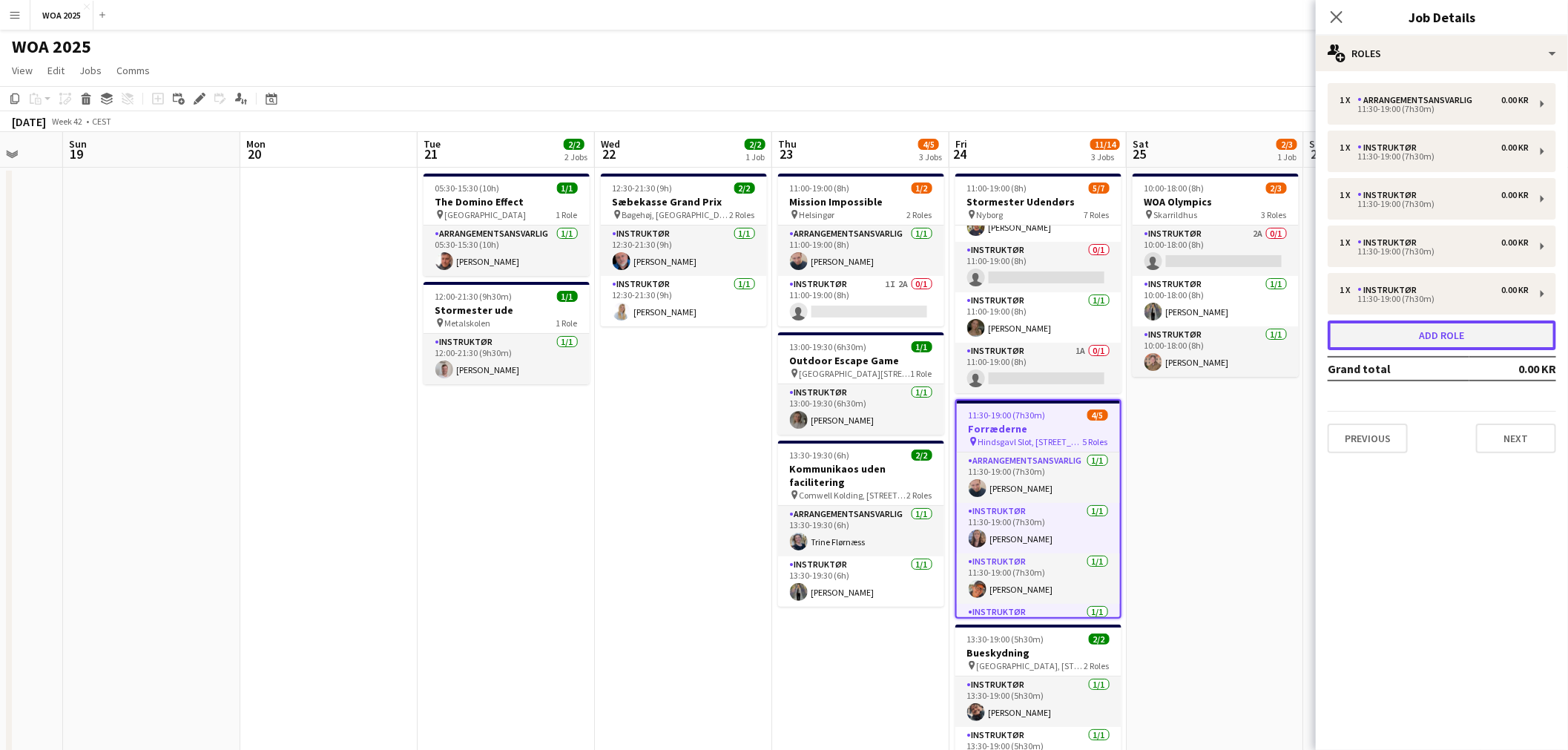
click at [1429, 325] on button "Add role" at bounding box center [1442, 335] width 229 height 30
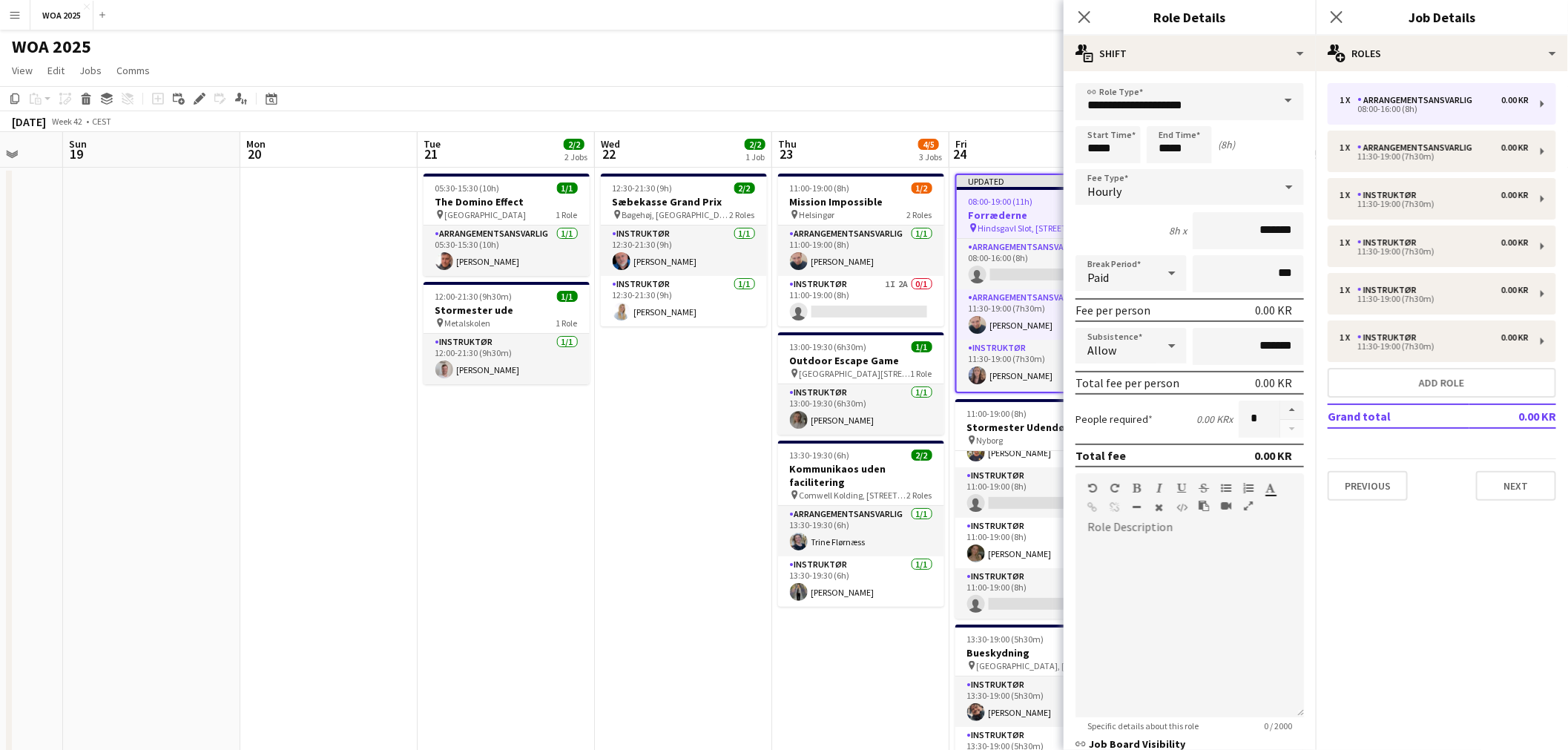
click at [1181, 184] on div "Hourly" at bounding box center [1175, 186] width 199 height 35
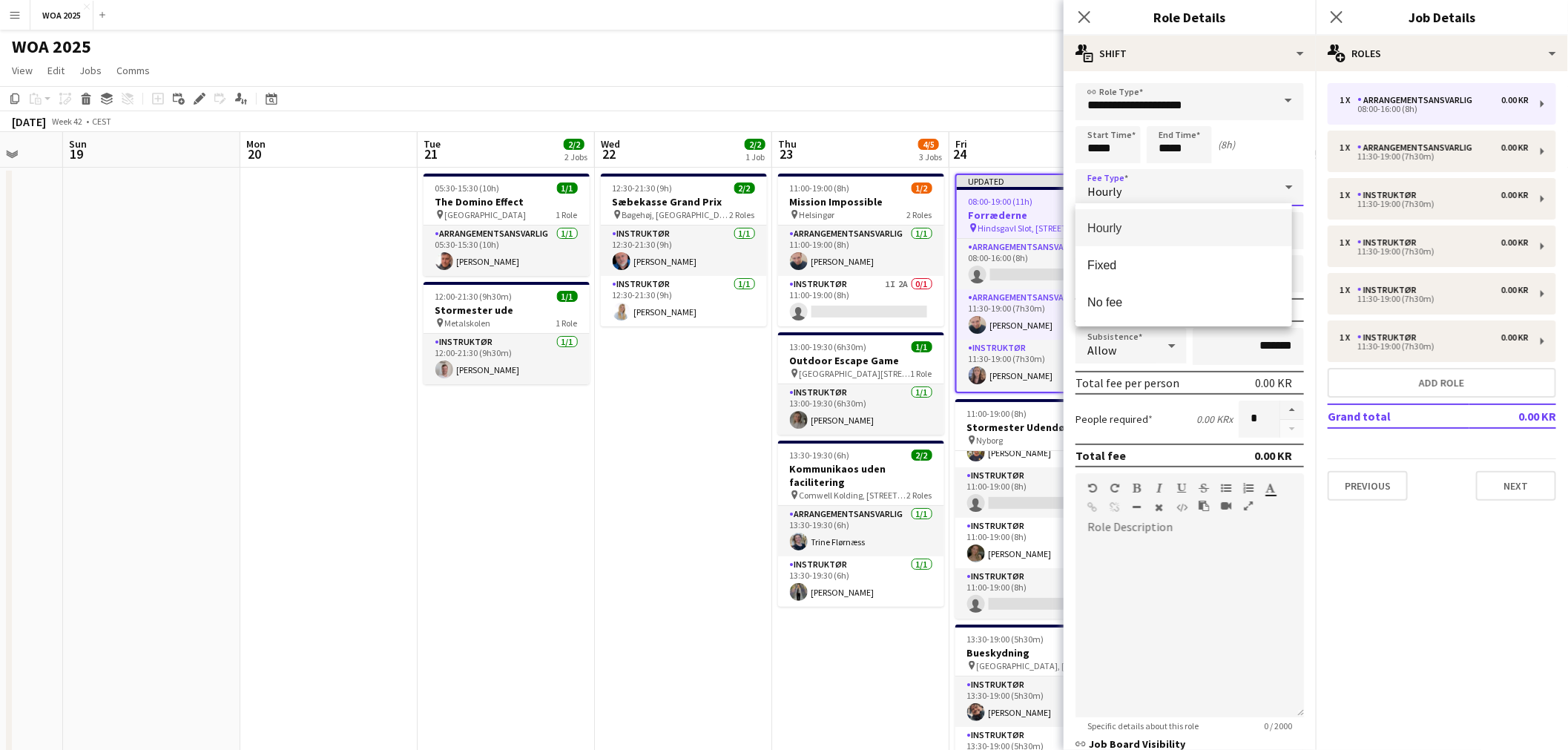
click at [1214, 112] on div at bounding box center [784, 375] width 1568 height 750
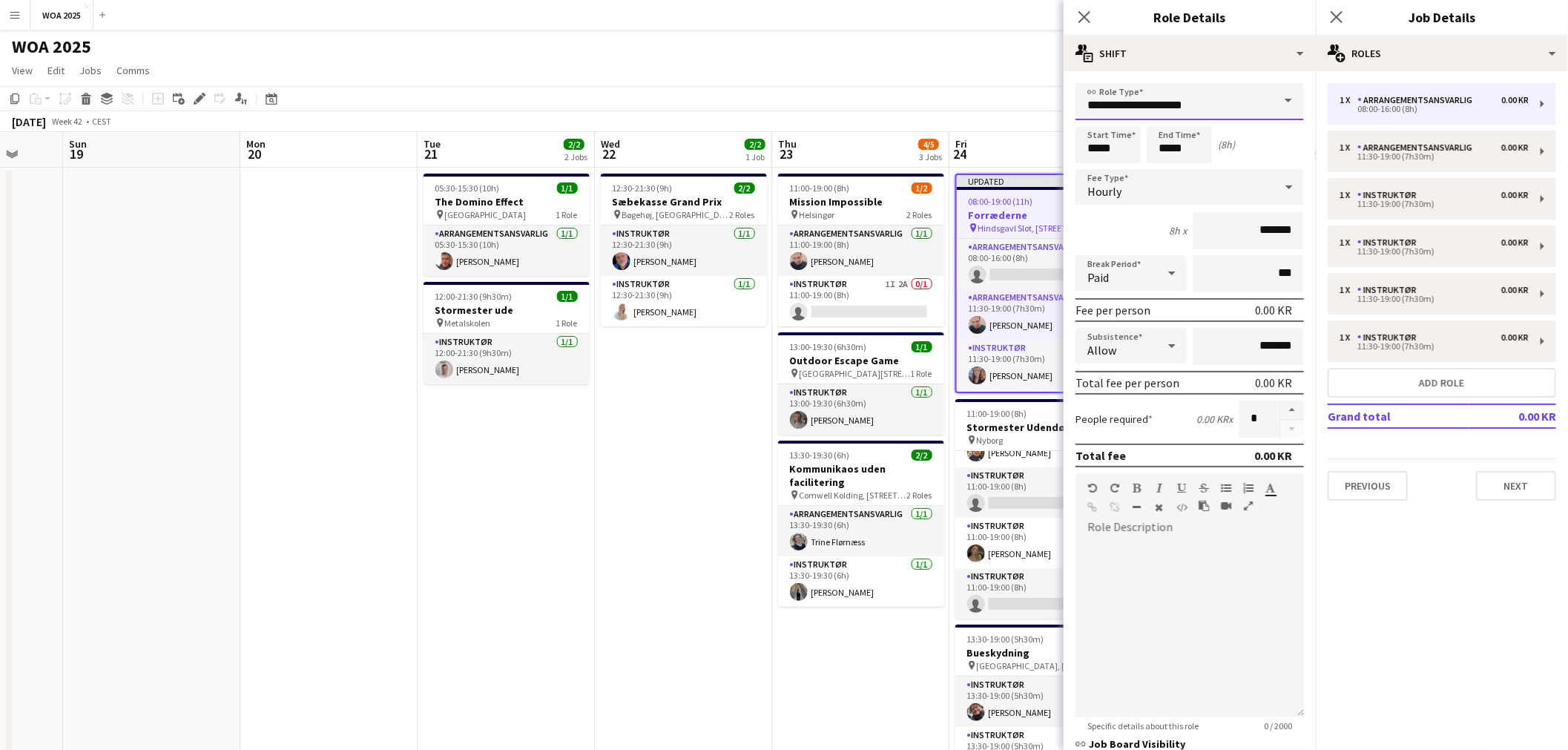
click at [1214, 111] on input "**********" at bounding box center [1190, 101] width 229 height 37
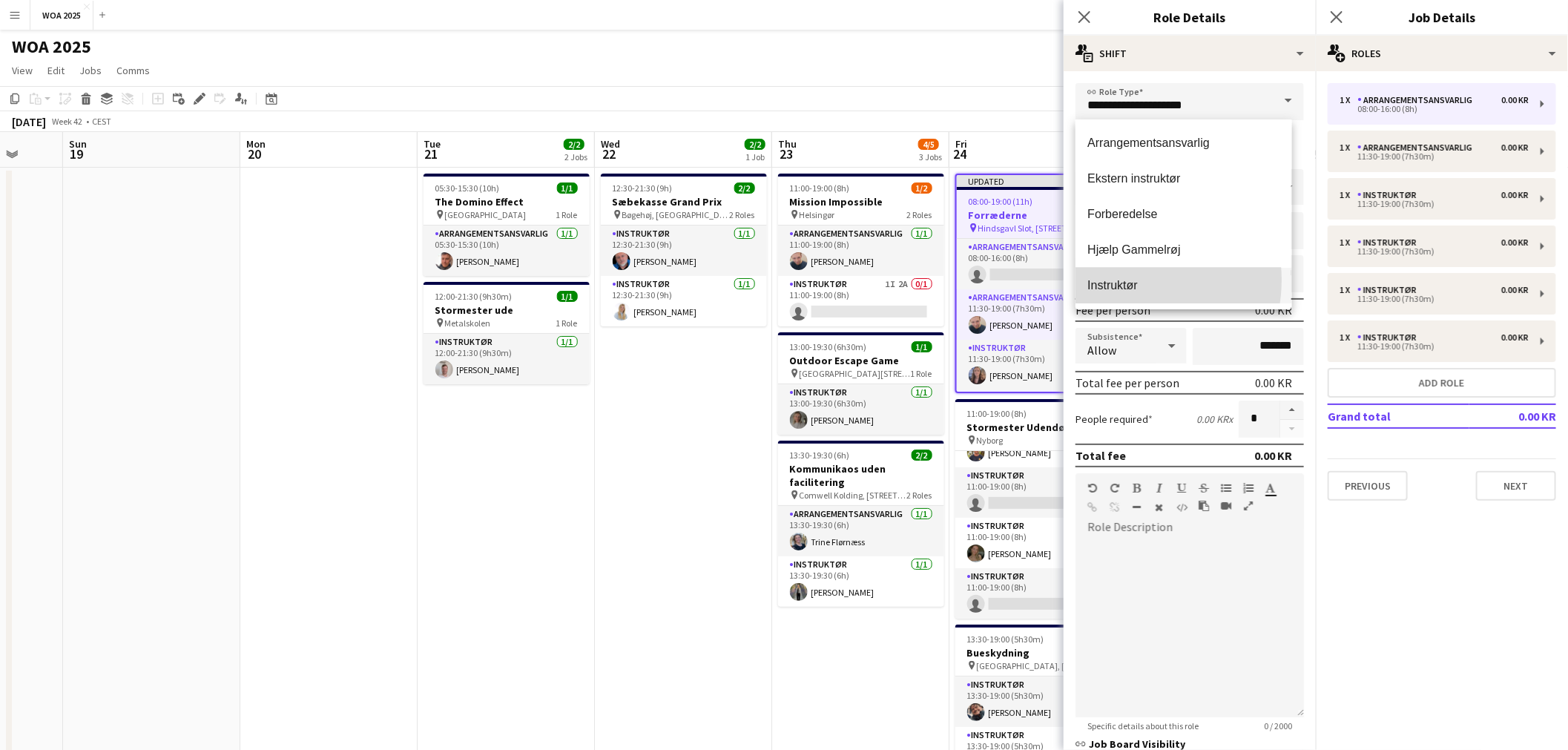
click at [1115, 280] on span "Instruktør" at bounding box center [1183, 286] width 192 height 14
type input "**********"
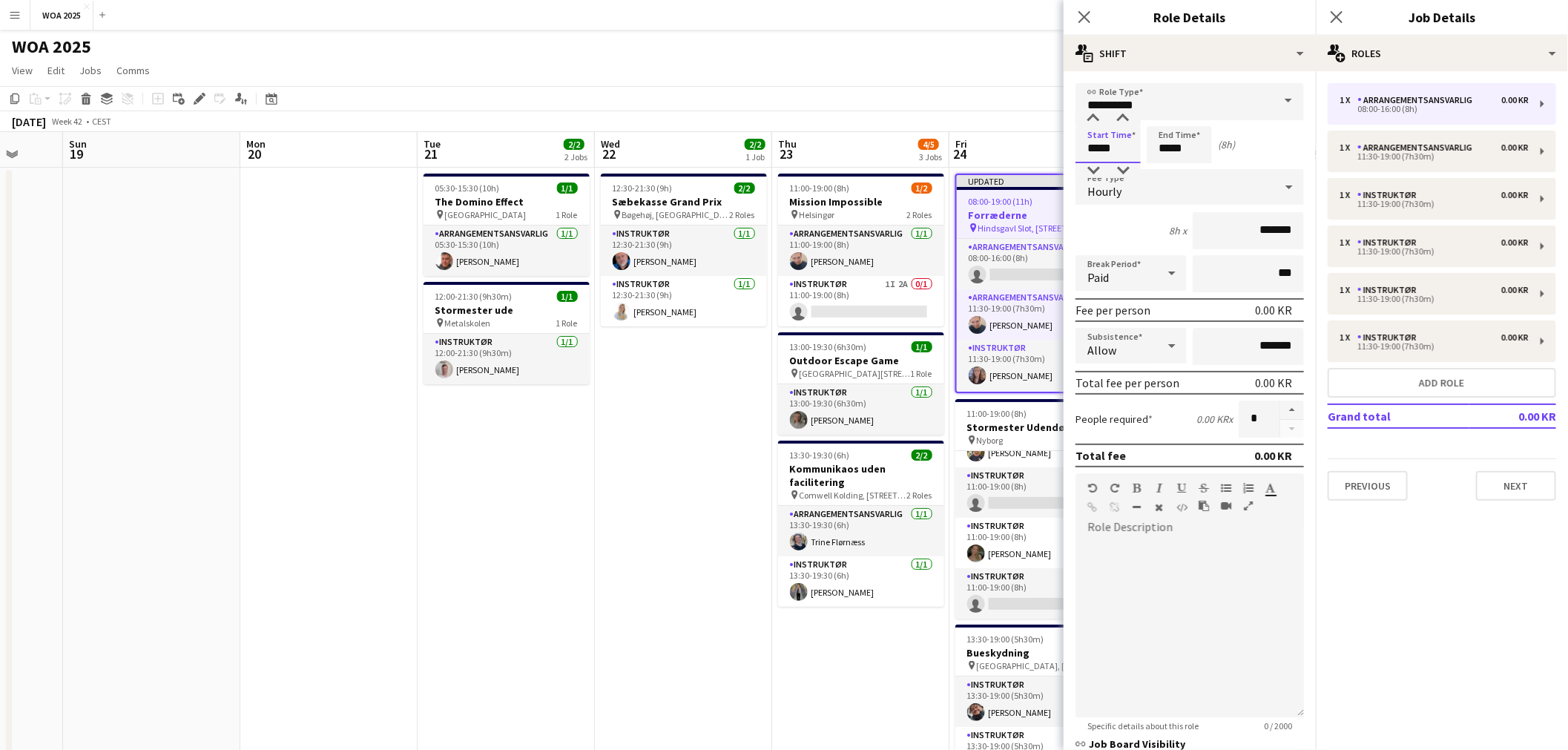
drag, startPoint x: 1127, startPoint y: 149, endPoint x: 1074, endPoint y: 147, distance: 53.0
click at [1074, 147] on form "**********" at bounding box center [1190, 522] width 252 height 879
type input "*****"
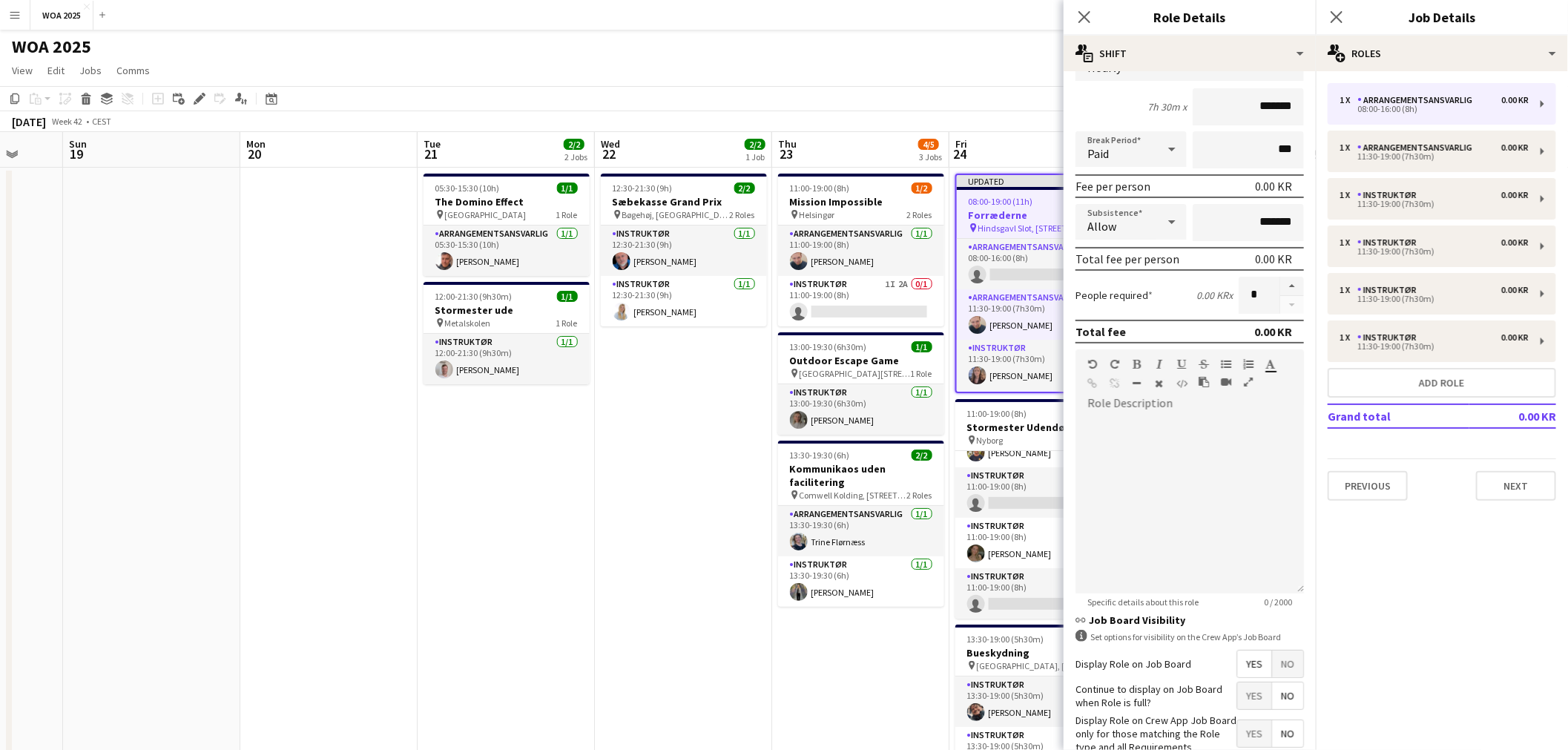
scroll to position [205, 0]
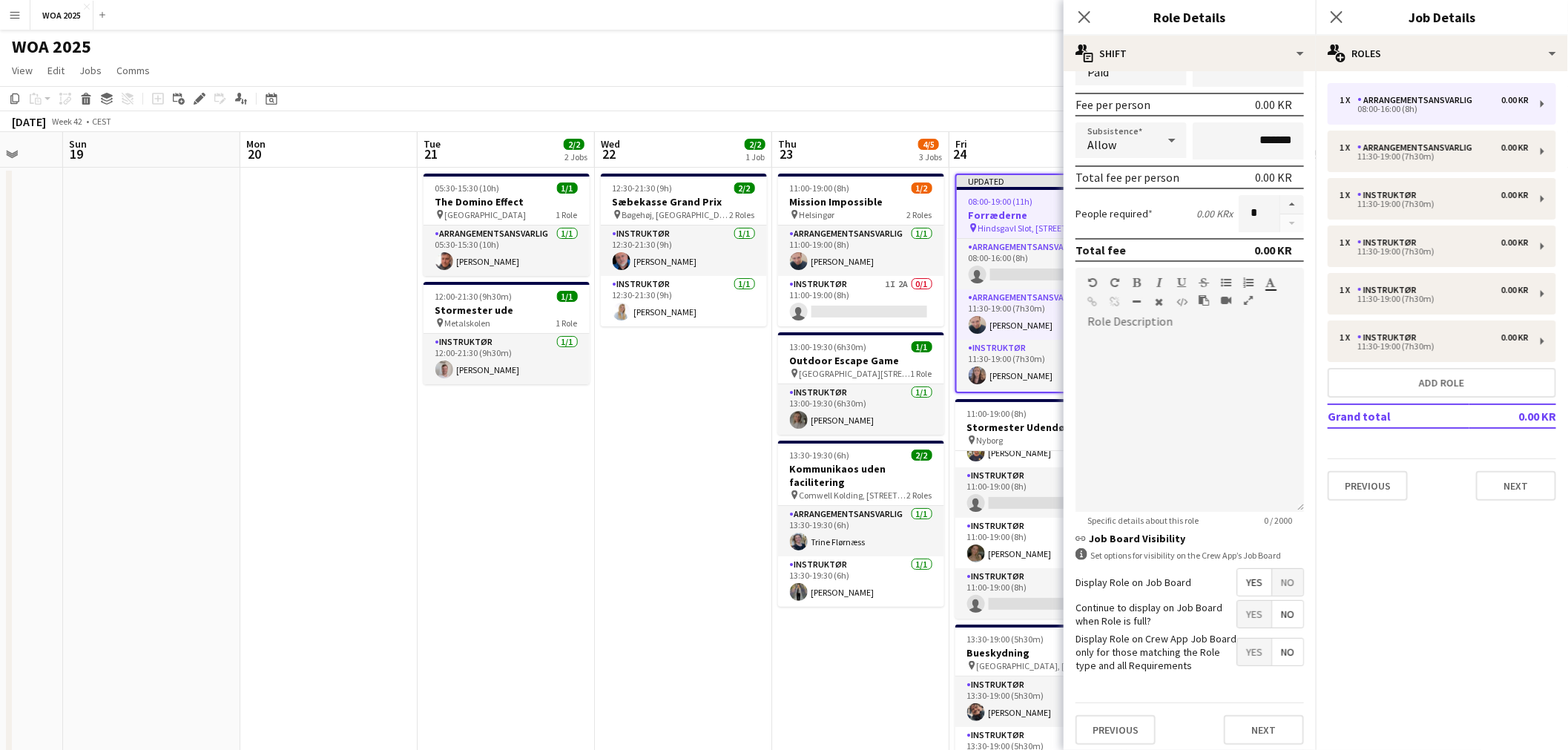
type input "*****"
click at [1245, 612] on span "Yes" at bounding box center [1255, 614] width 34 height 27
click at [1254, 722] on button "Next" at bounding box center [1264, 730] width 80 height 30
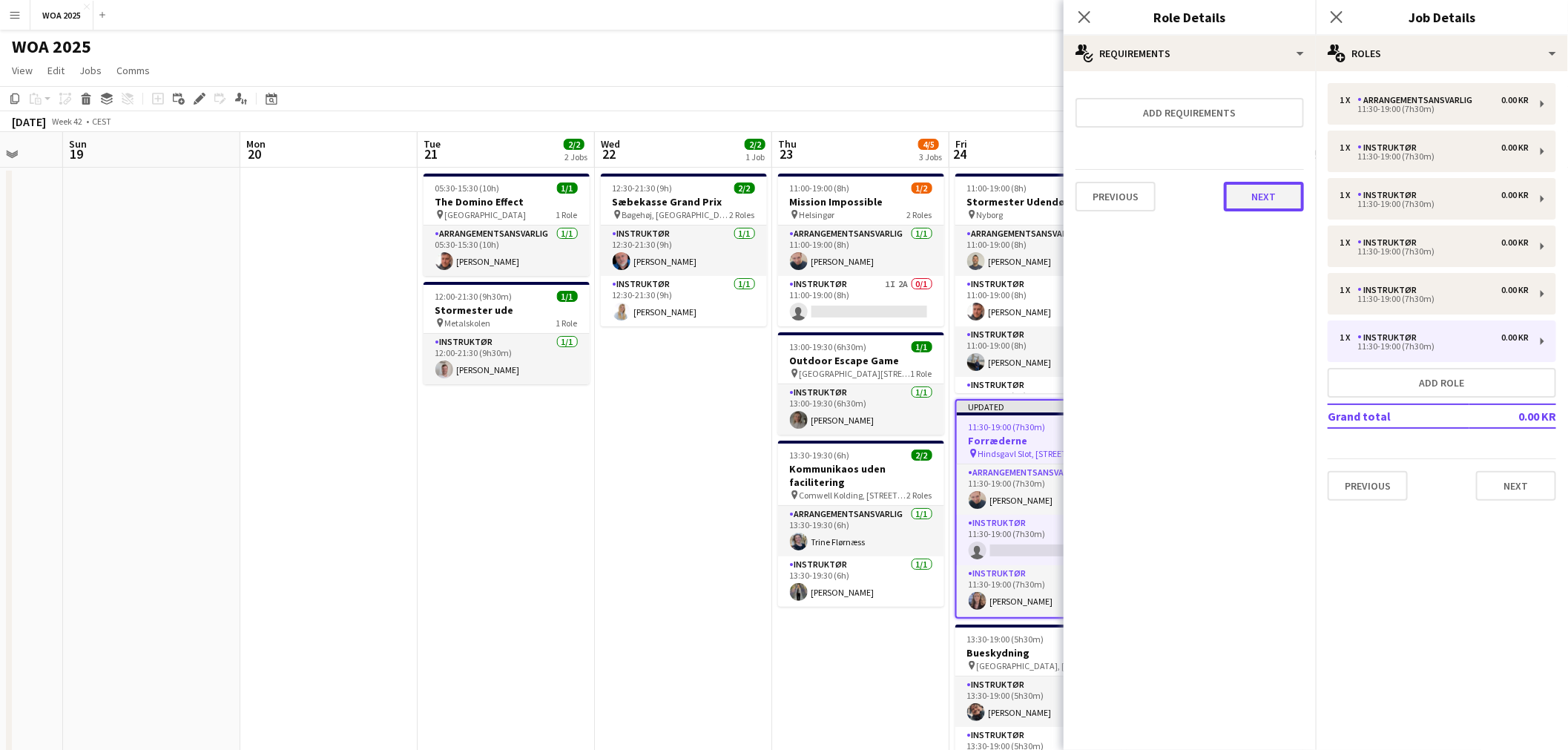
click at [1269, 188] on button "Next" at bounding box center [1264, 196] width 80 height 30
click at [985, 87] on app-toolbar "Copy Paste Paste Ctrl+V Paste with crew Ctrl+Shift+V Paste linked Job Delete Gr…" at bounding box center [784, 98] width 1568 height 25
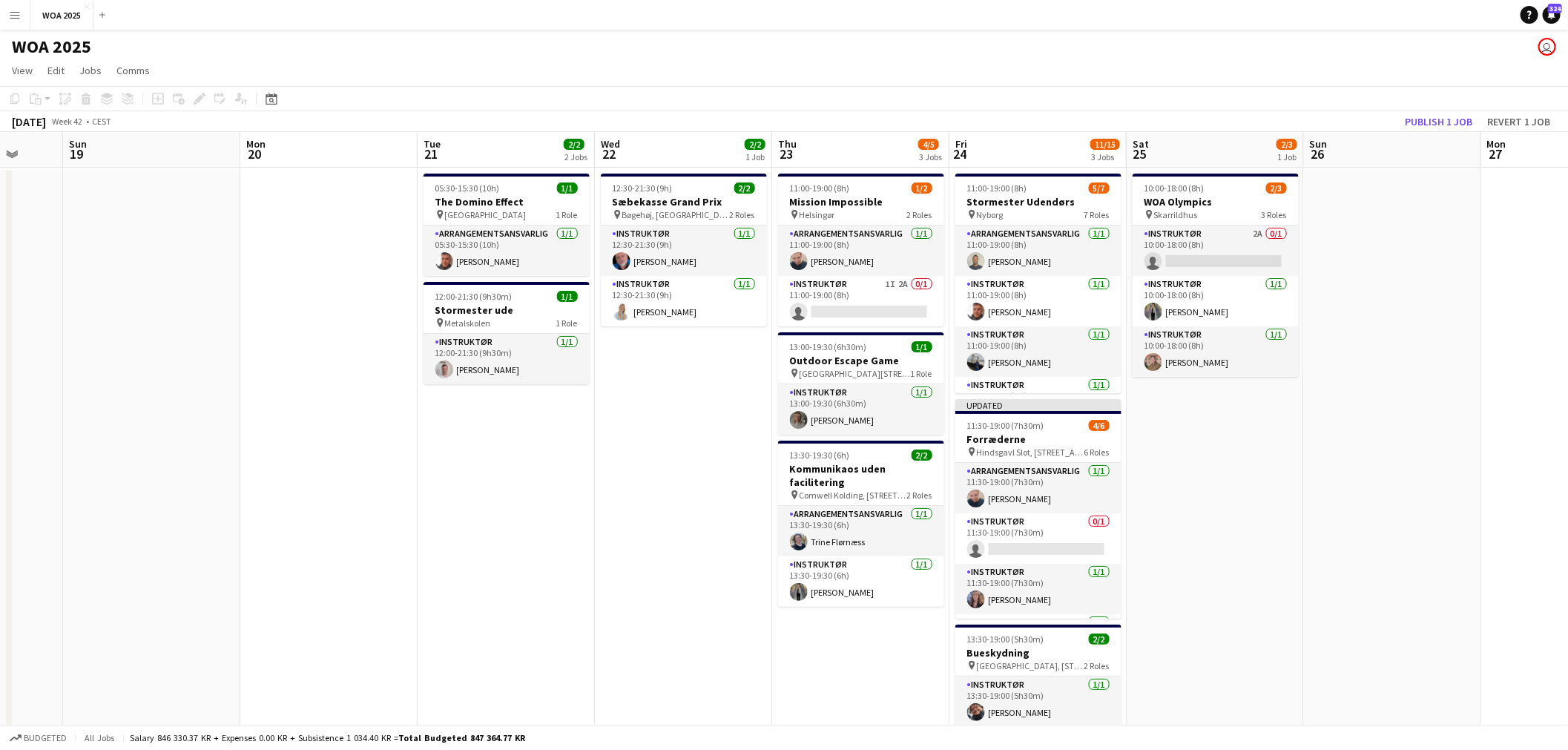
click at [1450, 109] on app-toolbar "Copy Paste Paste Ctrl+V Paste with crew Ctrl+Shift+V Paste linked Job Delete Gr…" at bounding box center [784, 98] width 1568 height 25
click at [1447, 114] on button "Publish 1 job" at bounding box center [1439, 121] width 79 height 19
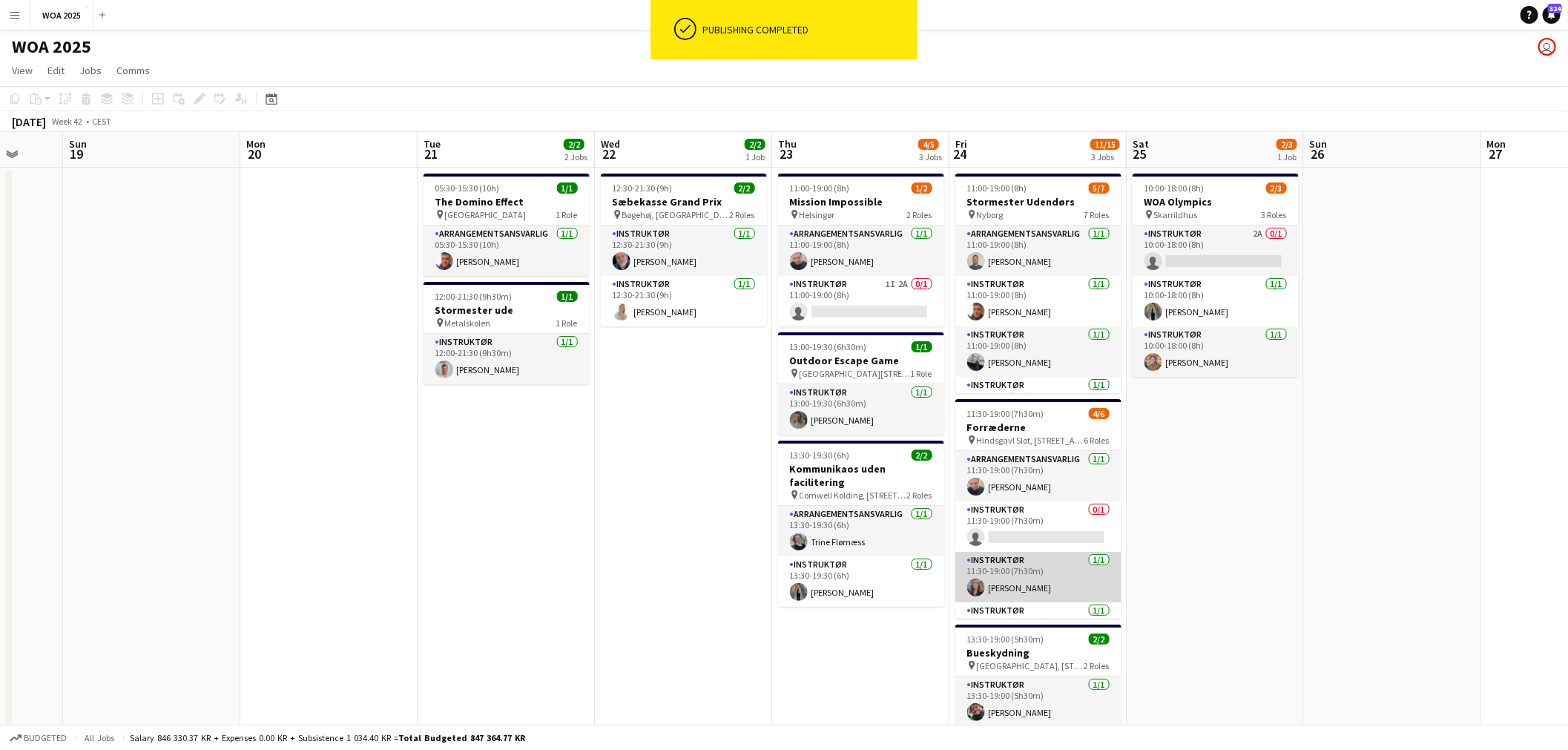
click at [1026, 559] on app-card-role "Instruktør 1/1 11:30-19:00 (7h30m) Sille Jensen" at bounding box center [1039, 577] width 166 height 51
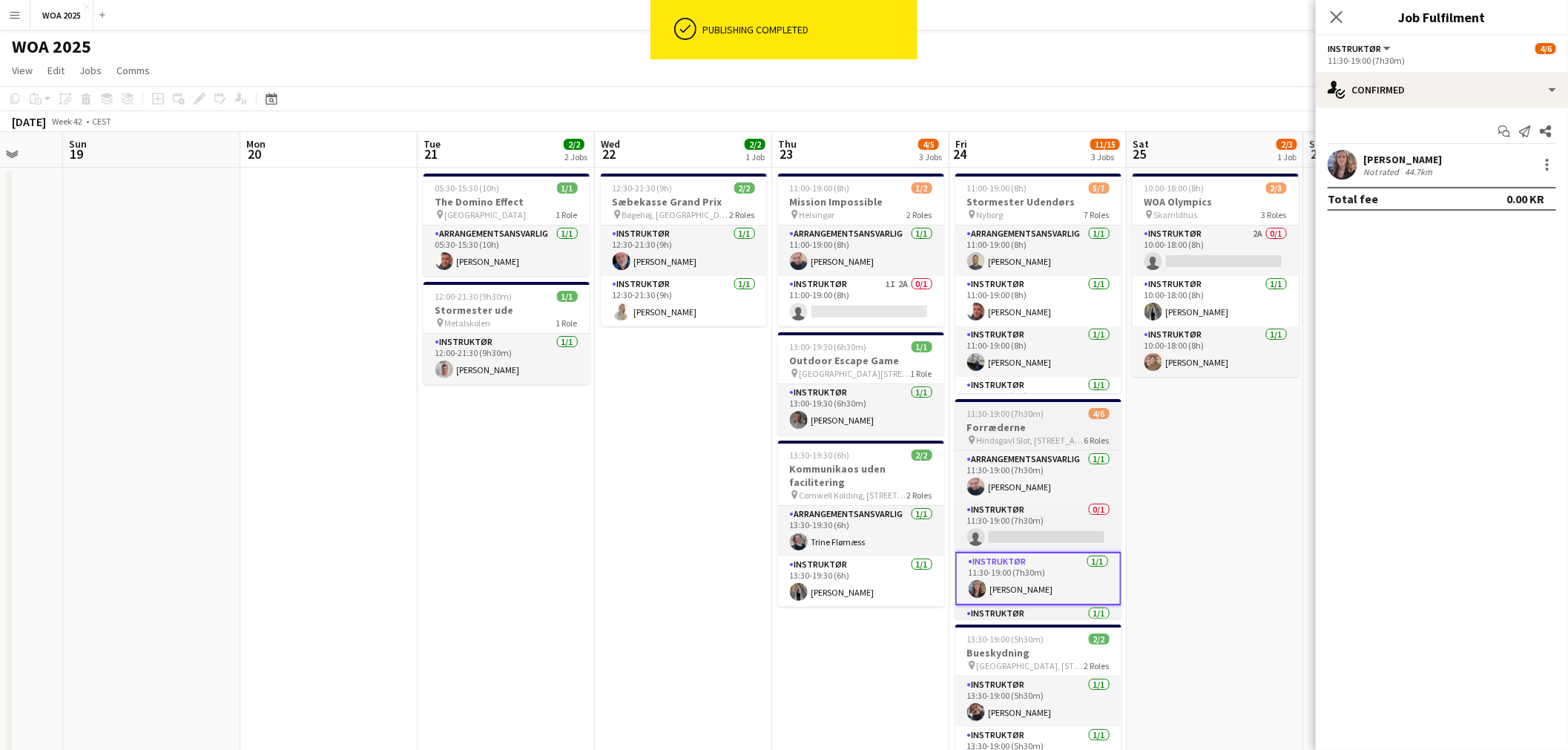
click at [1037, 429] on h3 "Forræderne" at bounding box center [1039, 427] width 166 height 14
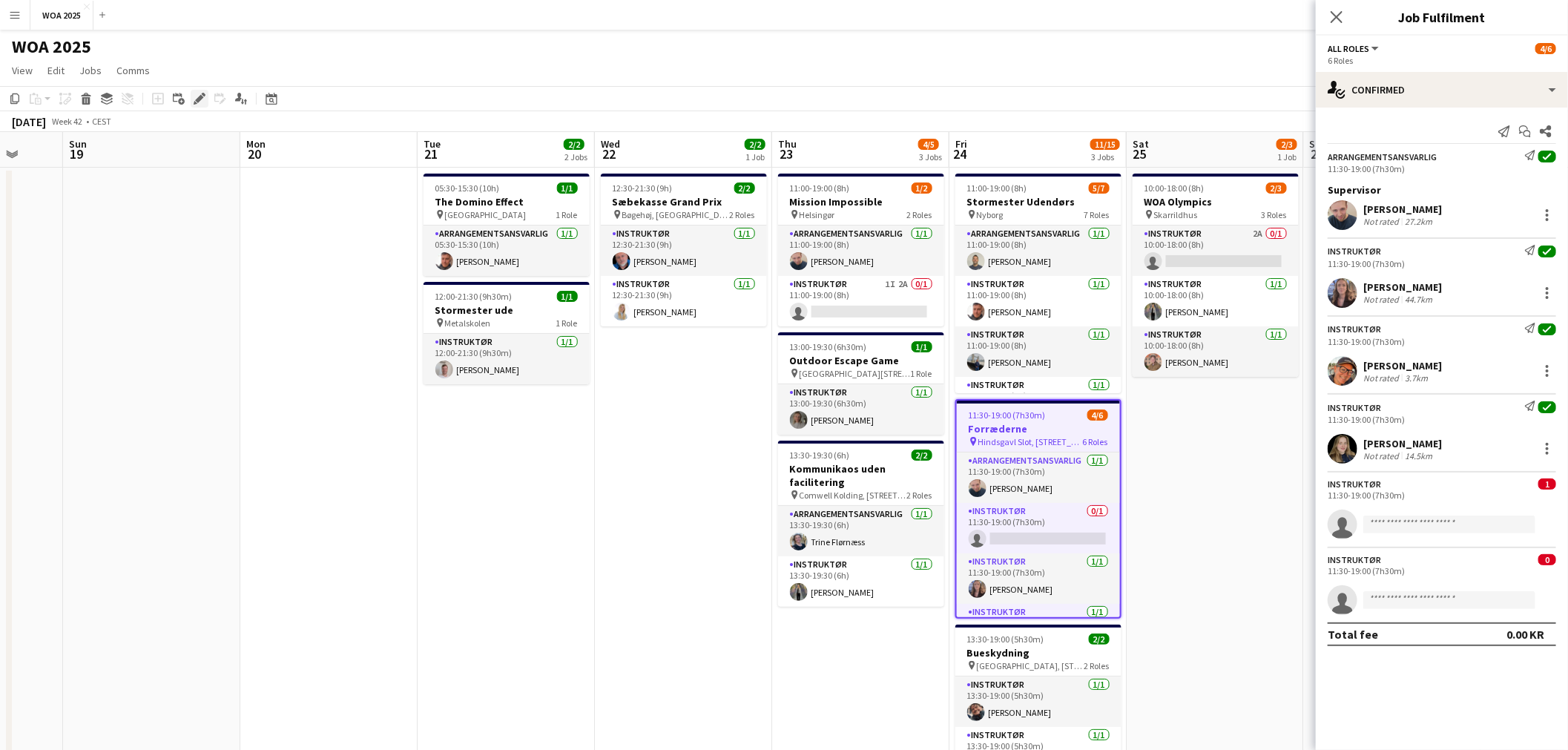
click at [196, 98] on icon "Edit" at bounding box center [199, 98] width 12 height 12
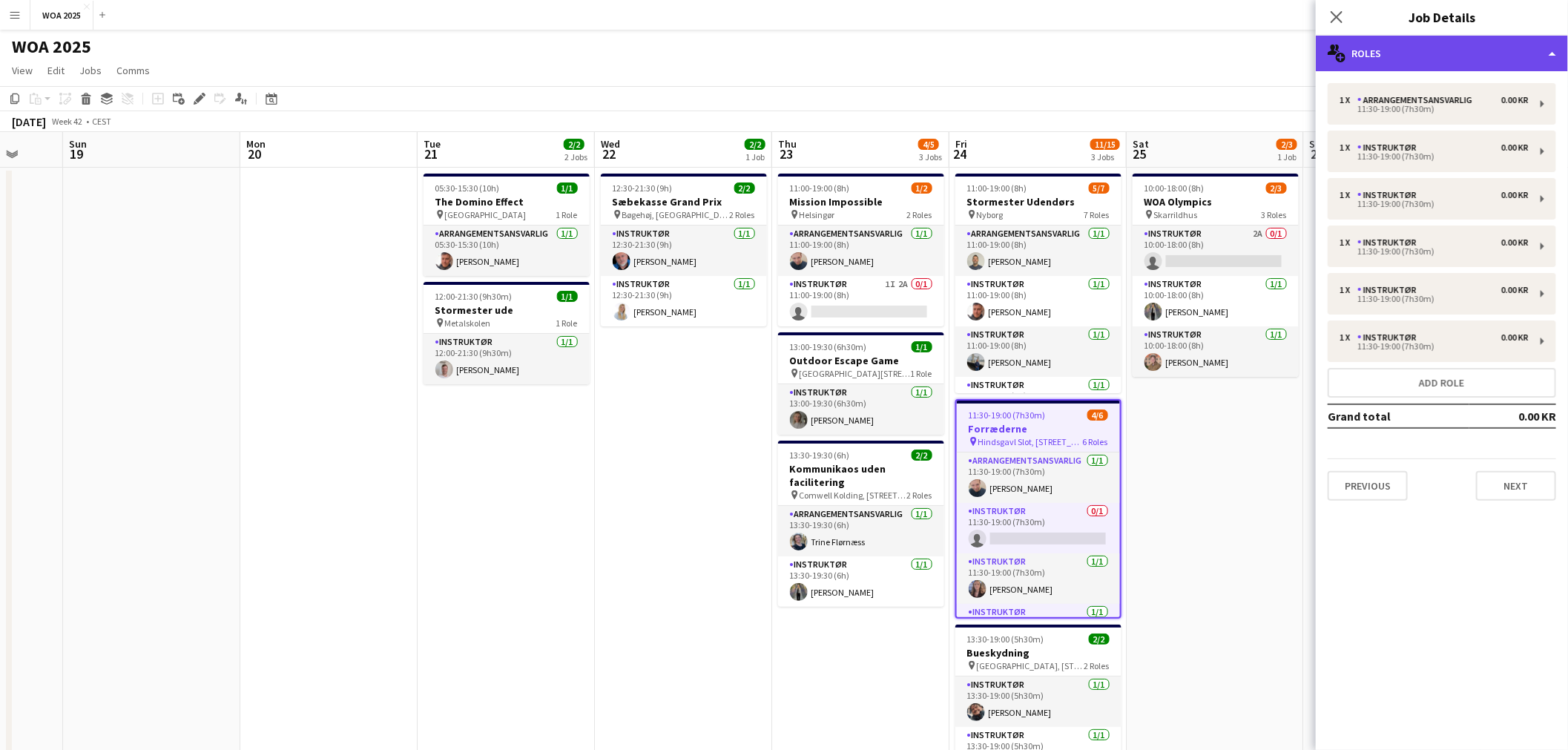
click at [1402, 61] on div "multiple-users-add Roles" at bounding box center [1442, 52] width 252 height 35
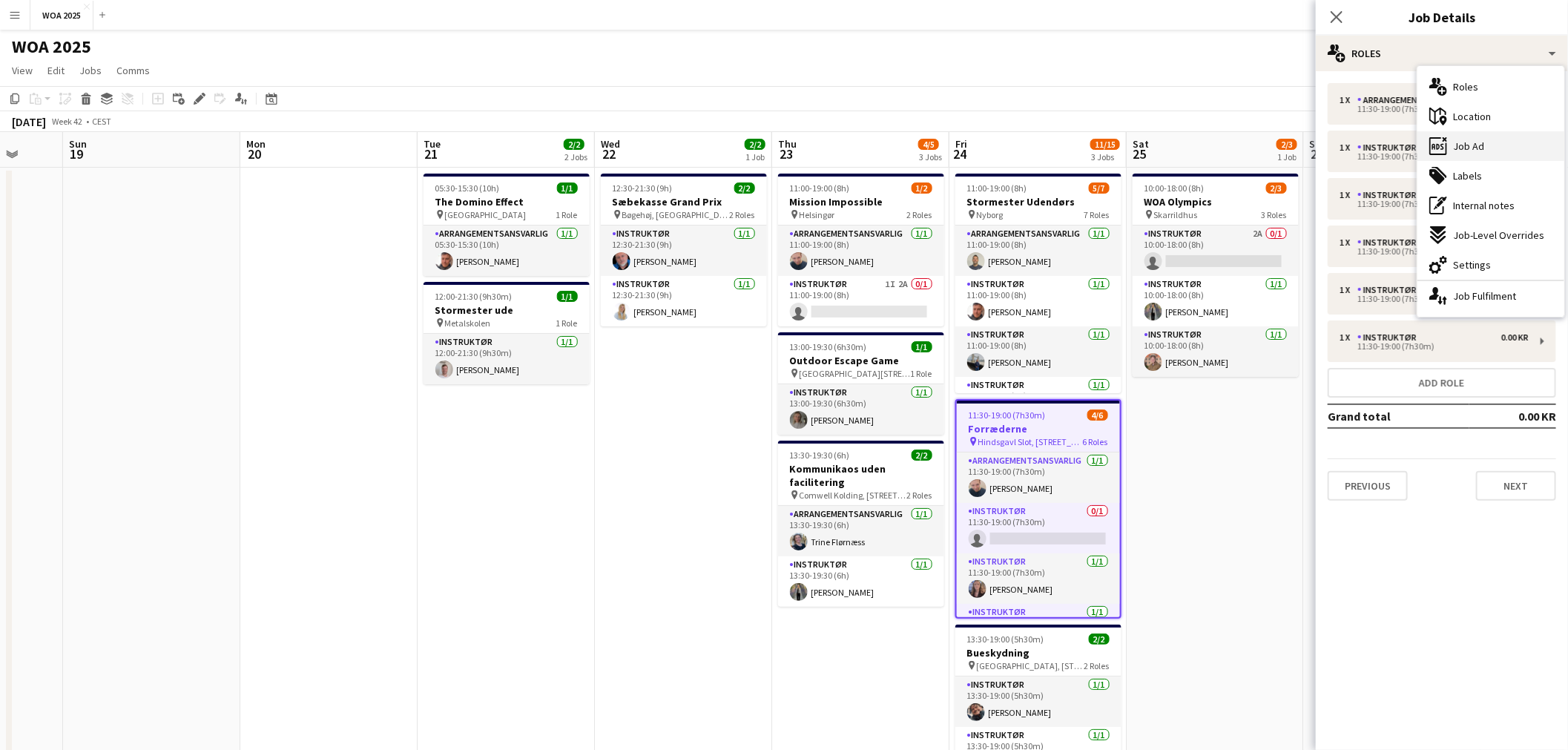
click at [1478, 144] on span "Job Ad" at bounding box center [1469, 145] width 31 height 14
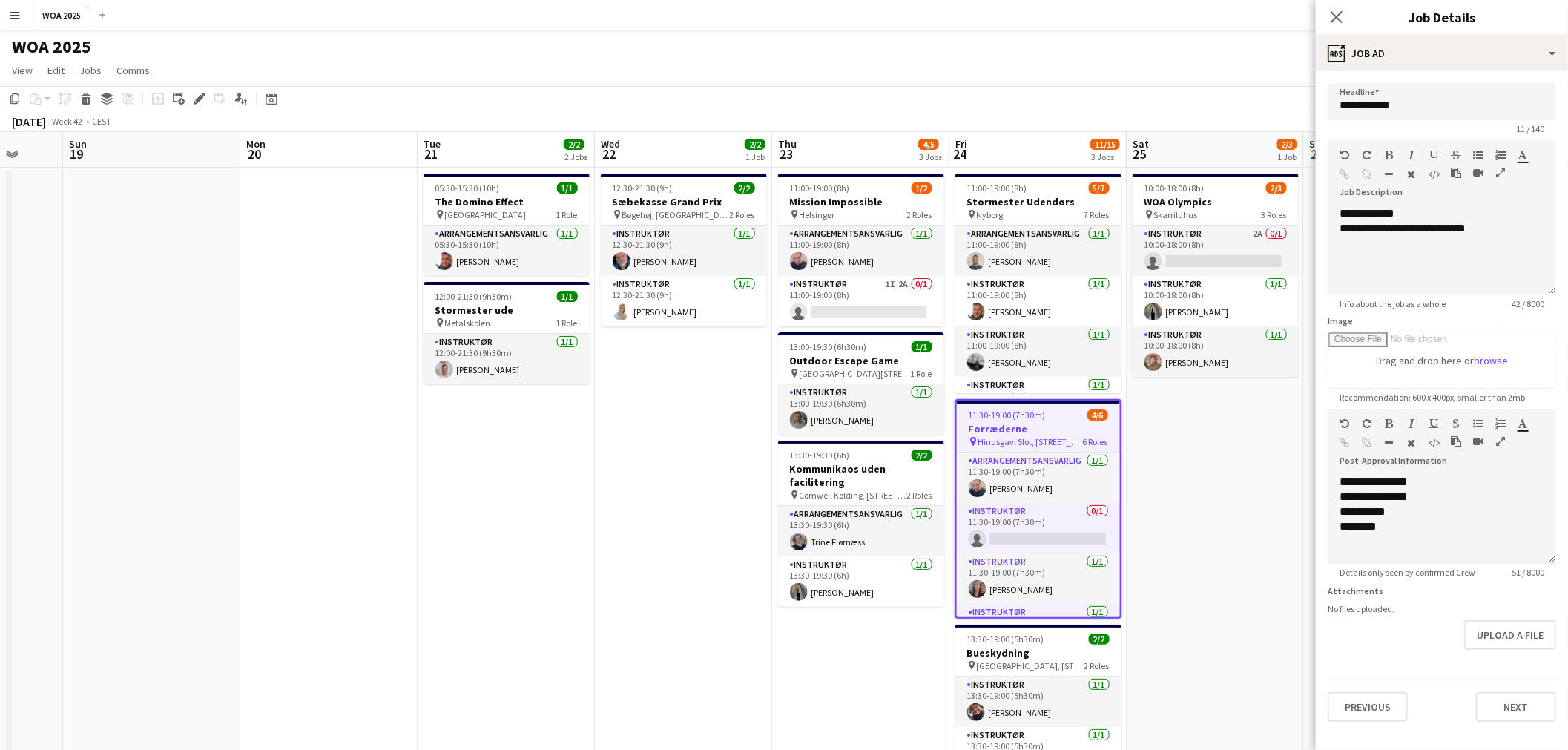
click at [698, 428] on app-date-cell "12:30-21:30 (9h) 2/2 Sæbekasse Grand Prix pin Bøgehøj, Ebeltoft 2 Roles Instruk…" at bounding box center [684, 619] width 177 height 902
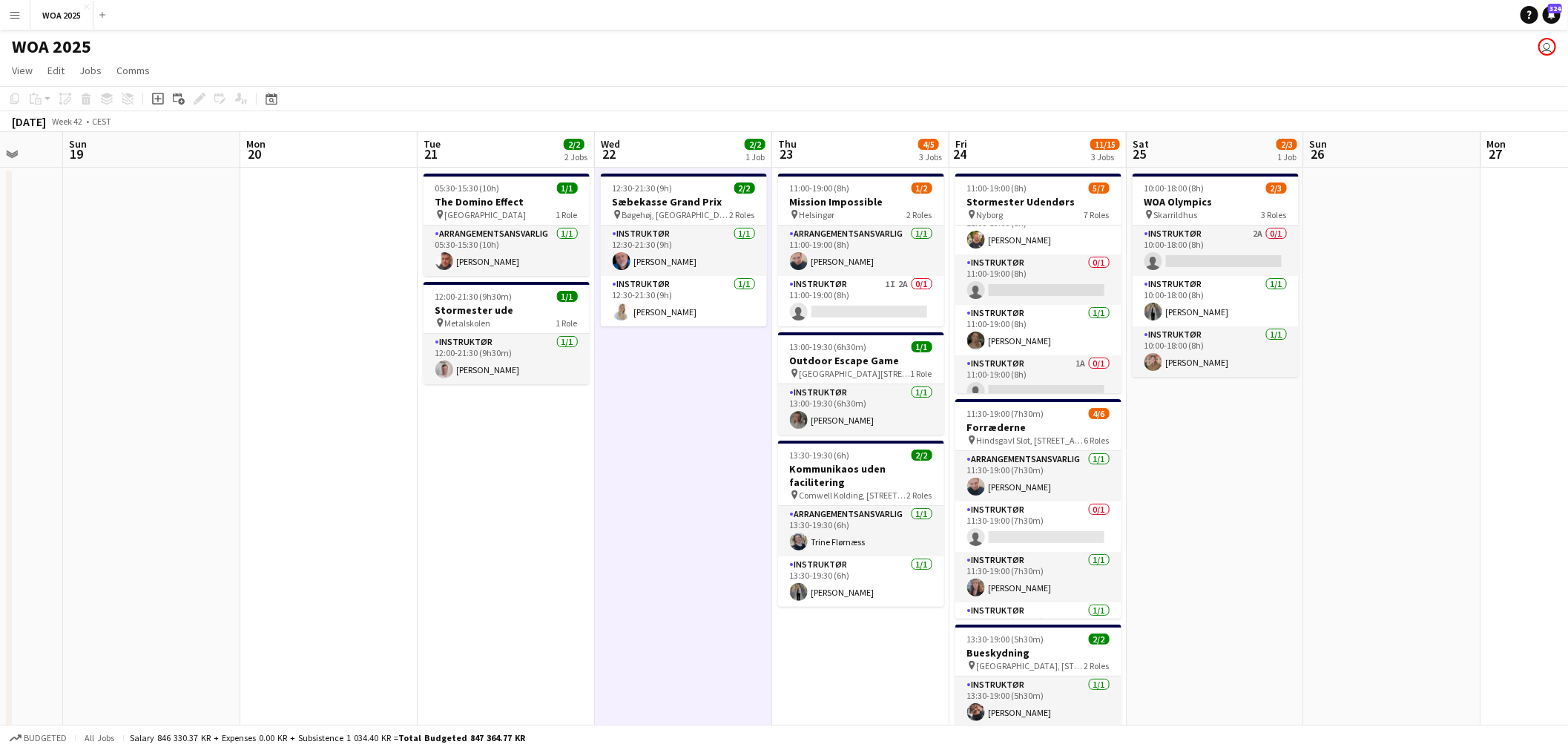
scroll to position [186, 0]
click at [1034, 379] on app-card-role "Instruktør 1A 0/1 11:00-19:00 (8h) single-neutral-actions" at bounding box center [1039, 368] width 166 height 51
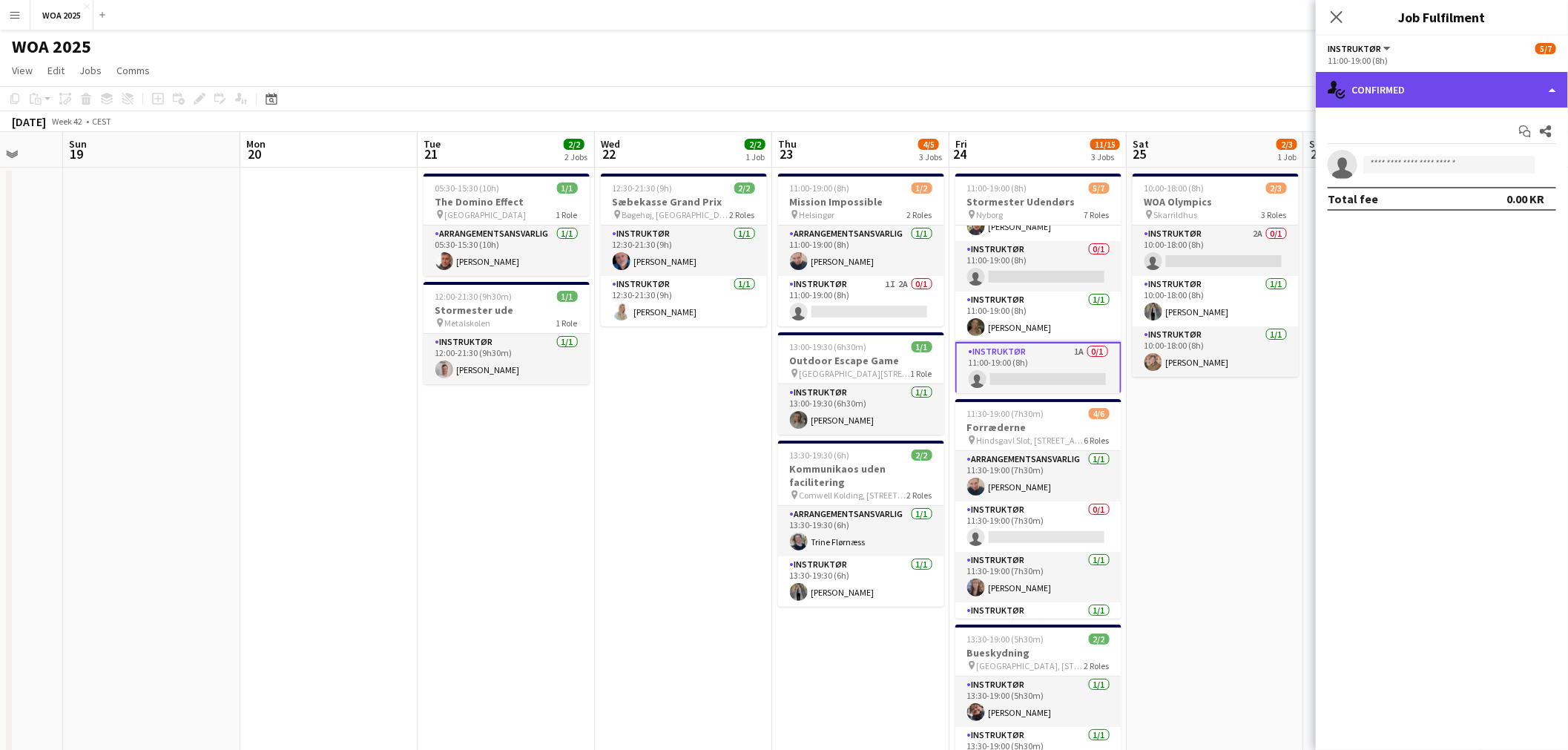
click at [1463, 94] on div "single-neutral-actions-check-2 Confirmed" at bounding box center [1442, 89] width 252 height 35
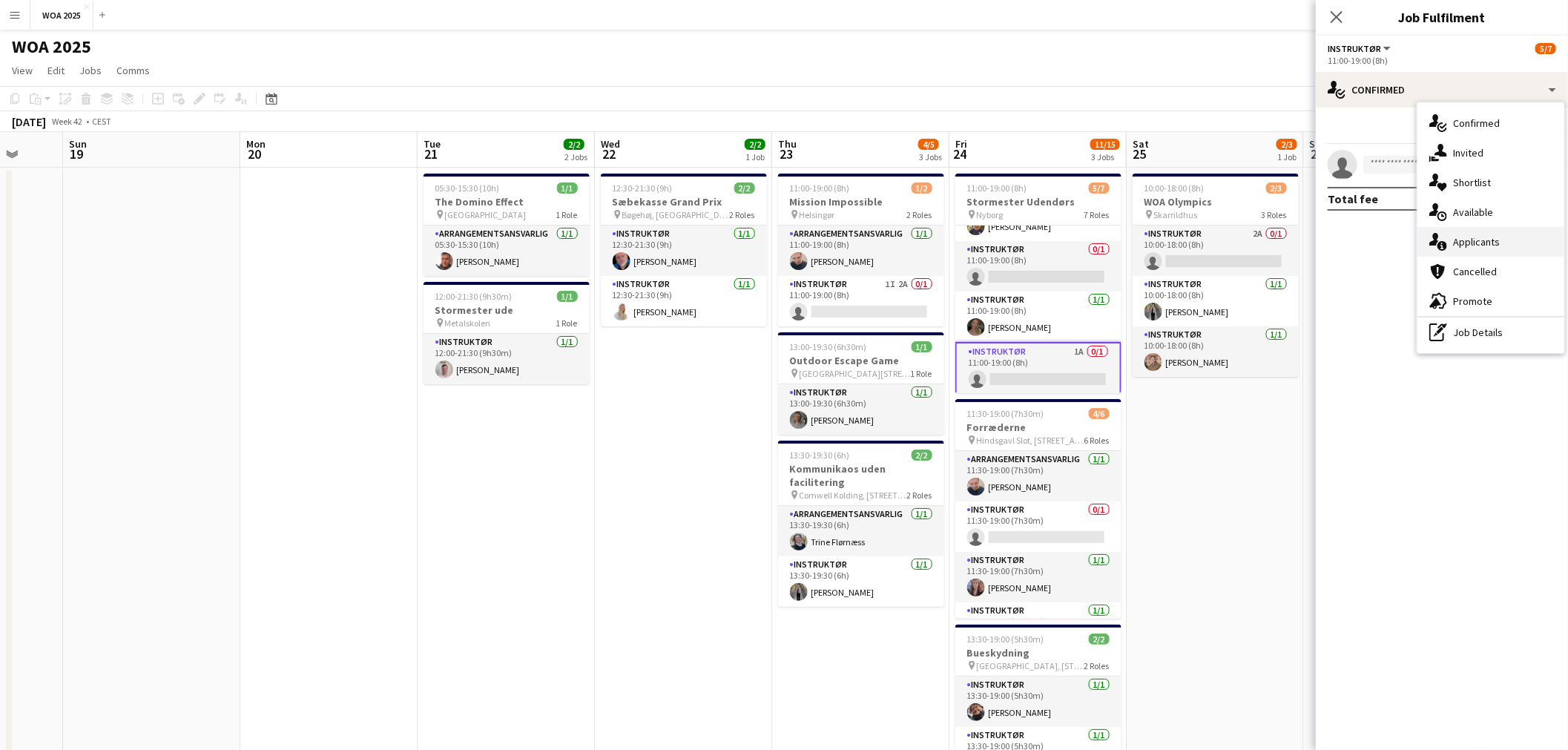
click at [1494, 248] on div "single-neutral-actions-information Applicants" at bounding box center [1490, 241] width 147 height 30
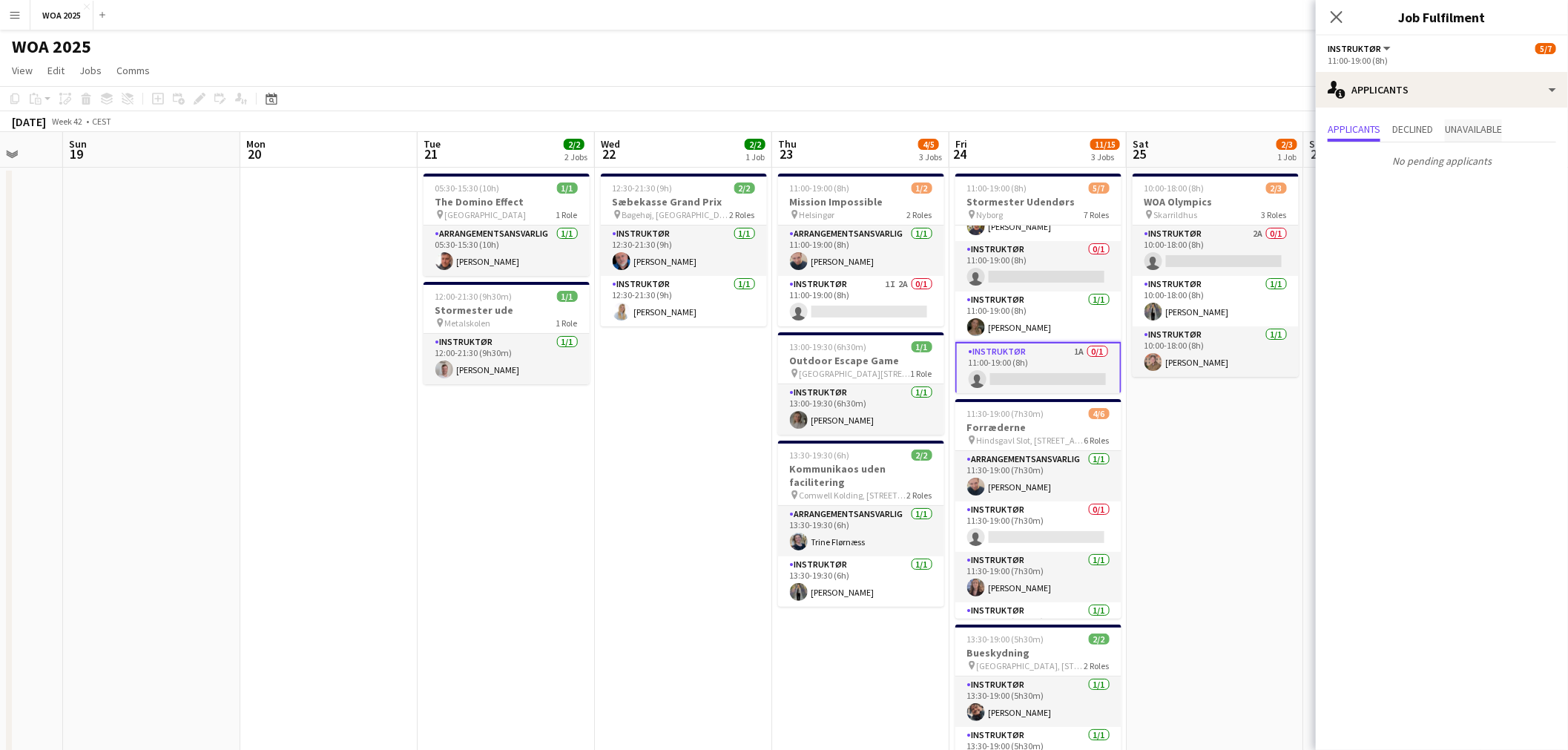
click at [1499, 134] on span "Unavailable" at bounding box center [1473, 128] width 57 height 10
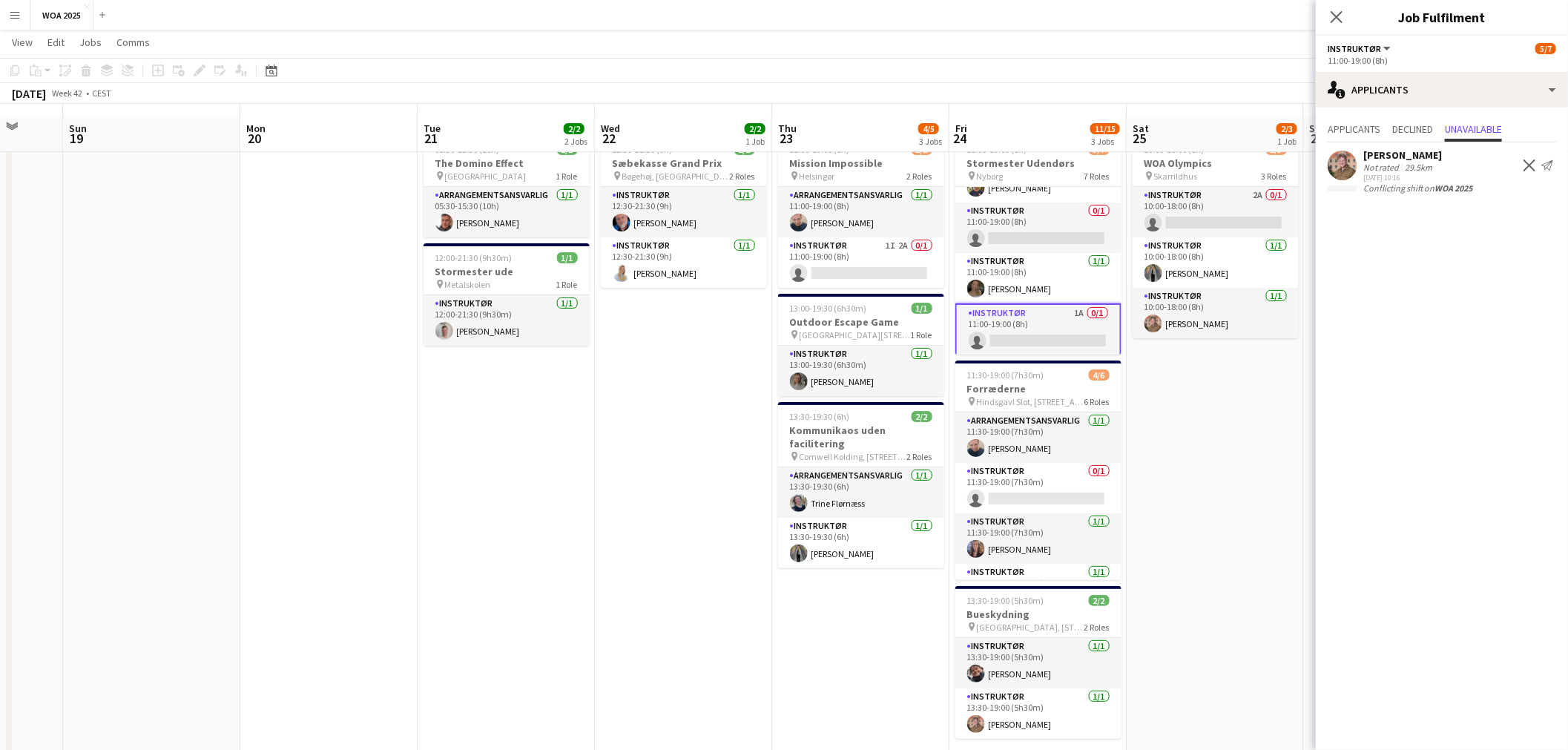
scroll to position [0, 0]
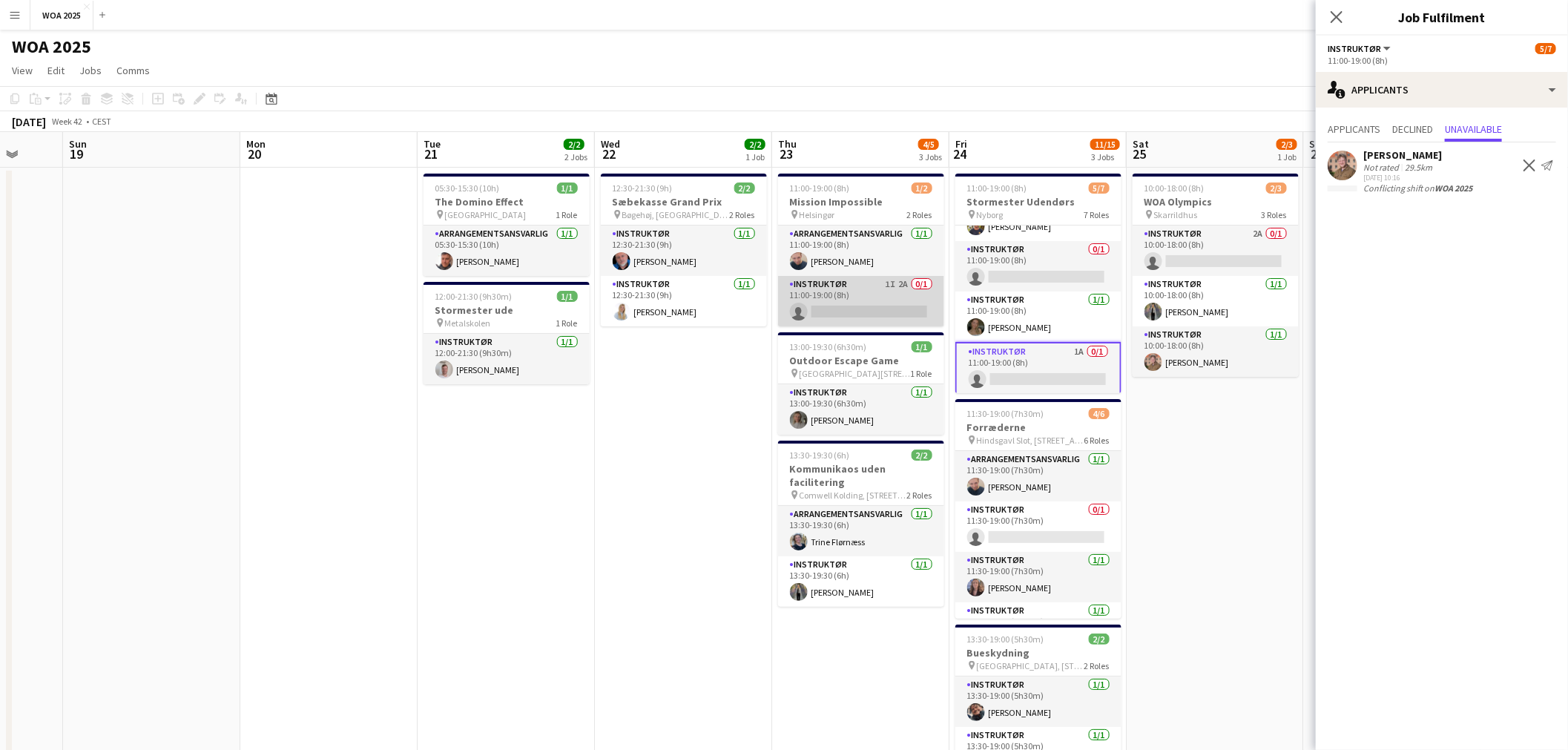
click at [898, 314] on app-card-role "Instruktør 1I 2A 0/1 11:00-19:00 (8h) single-neutral-actions" at bounding box center [862, 302] width 166 height 51
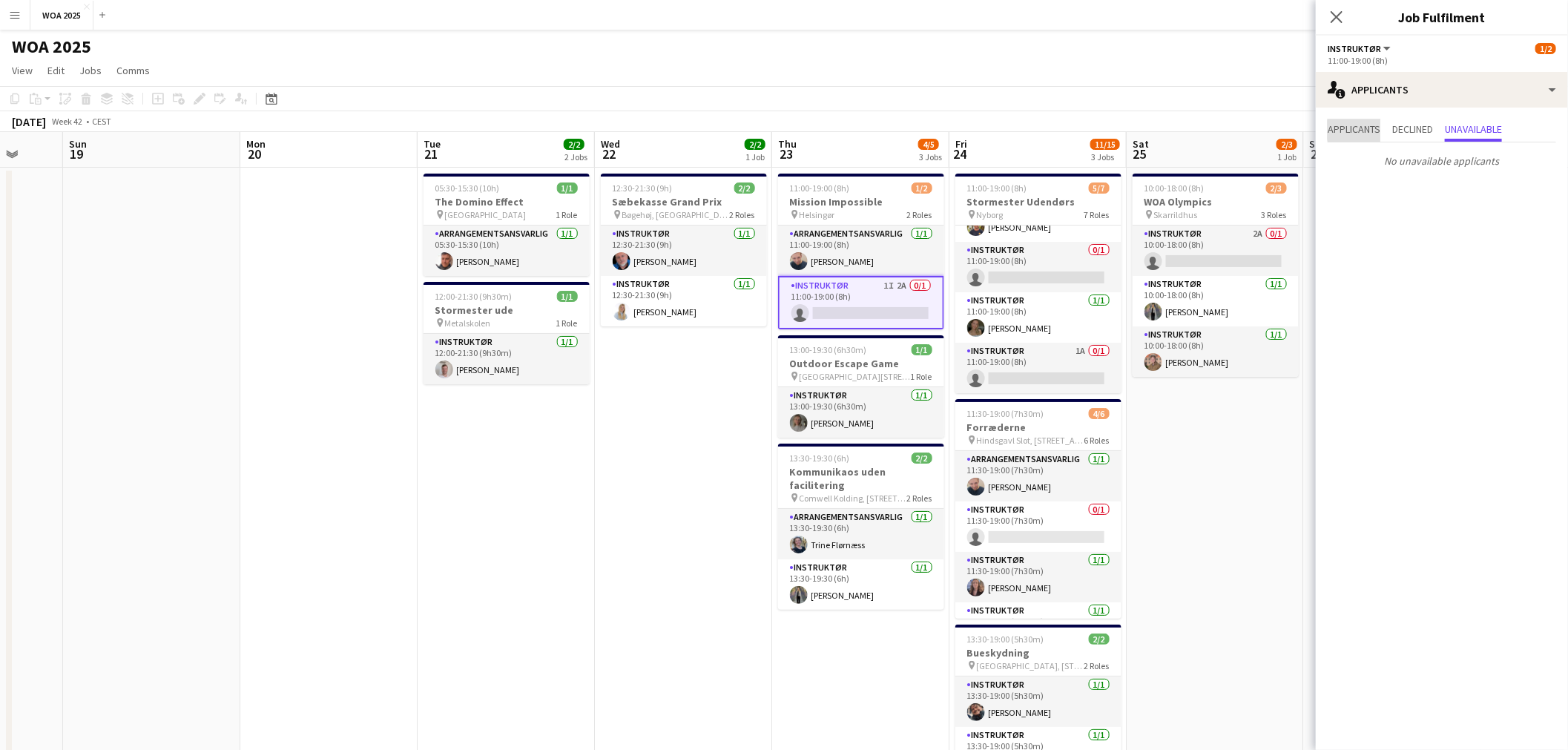
click at [1356, 130] on span "Applicants" at bounding box center [1354, 128] width 52 height 10
click at [1529, 197] on app-icon "Confirm" at bounding box center [1526, 195] width 12 height 12
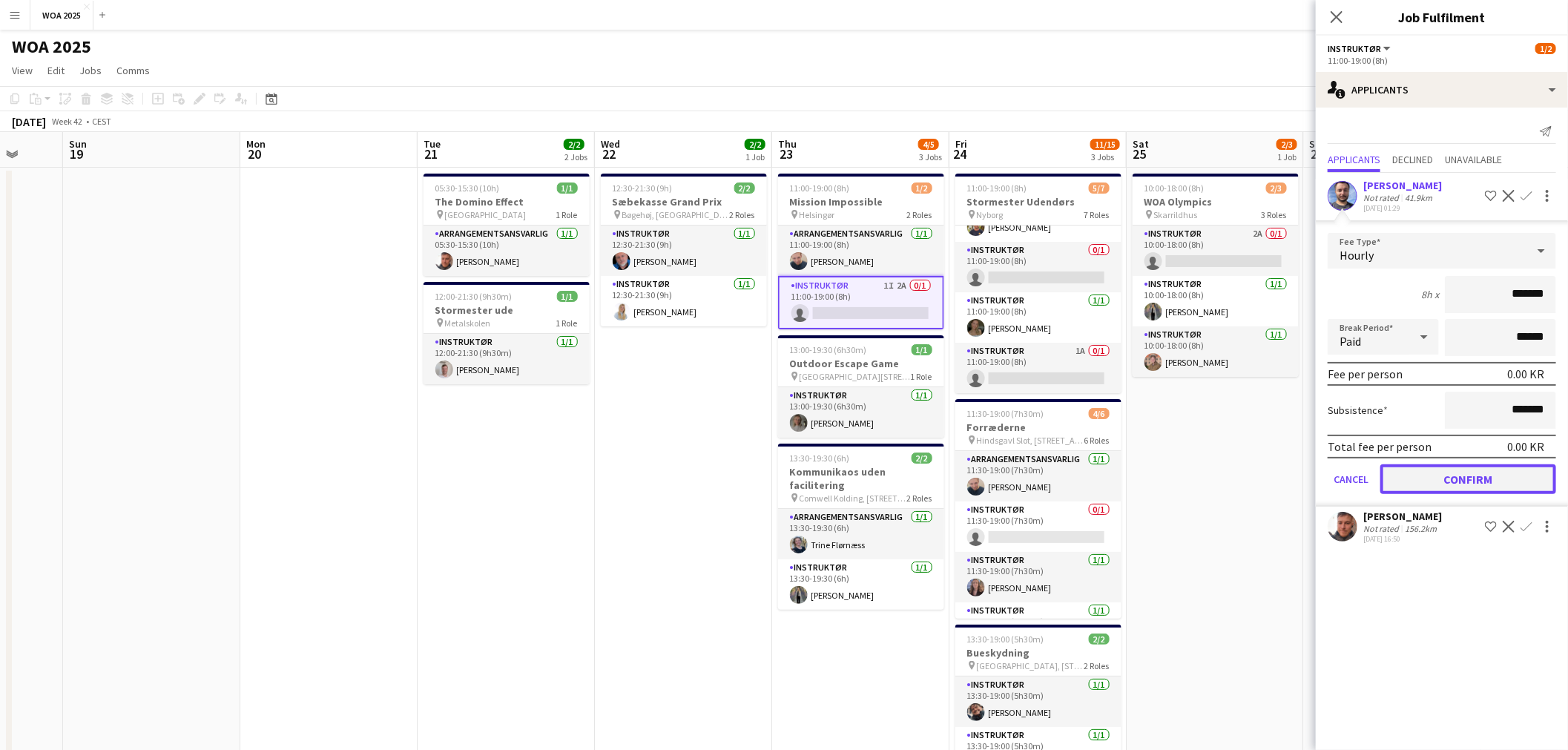
click at [1438, 480] on button "Confirm" at bounding box center [1468, 479] width 176 height 30
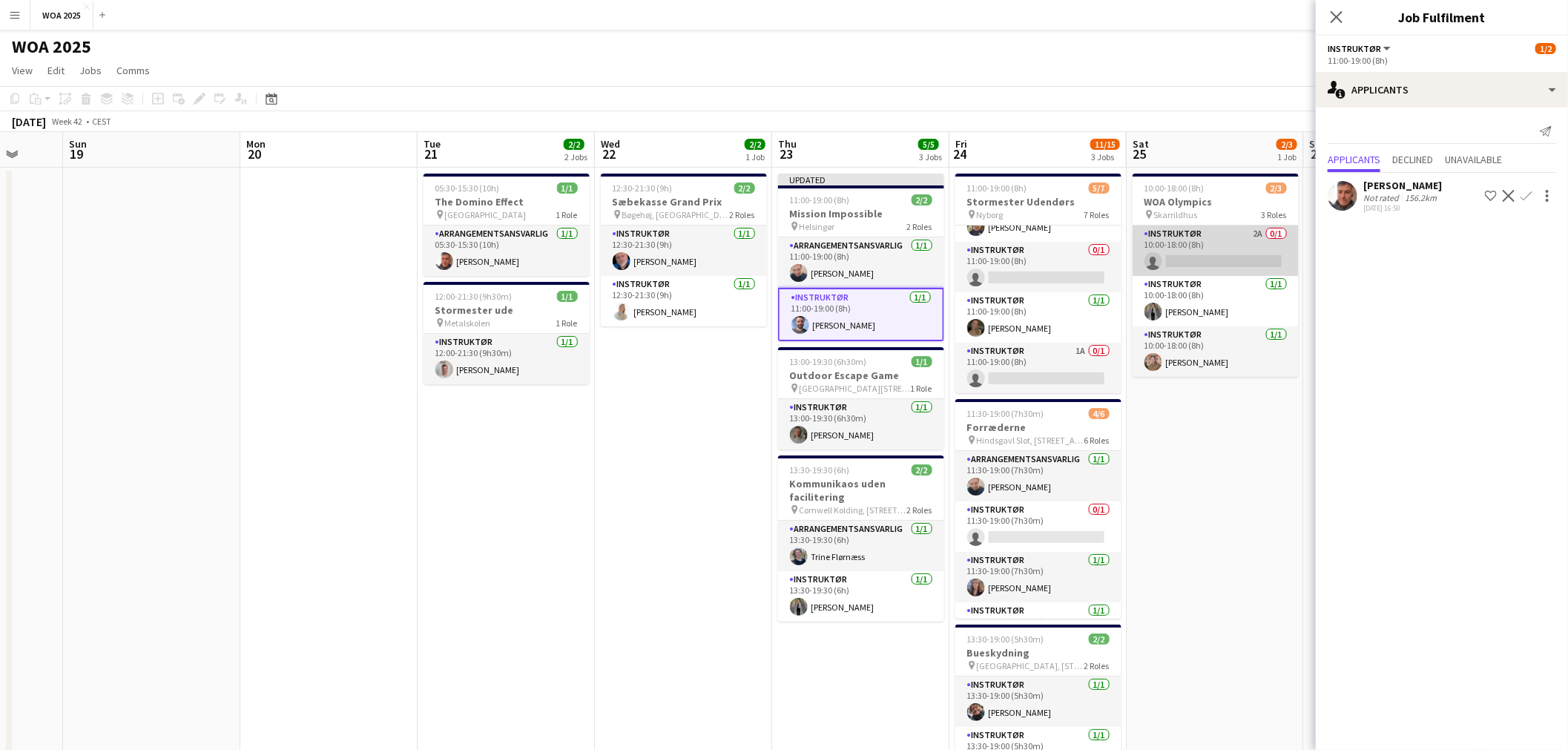
click at [1240, 240] on app-card-role "Instruktør 2A 0/1 10:00-18:00 (8h) single-neutral-actions" at bounding box center [1216, 251] width 166 height 51
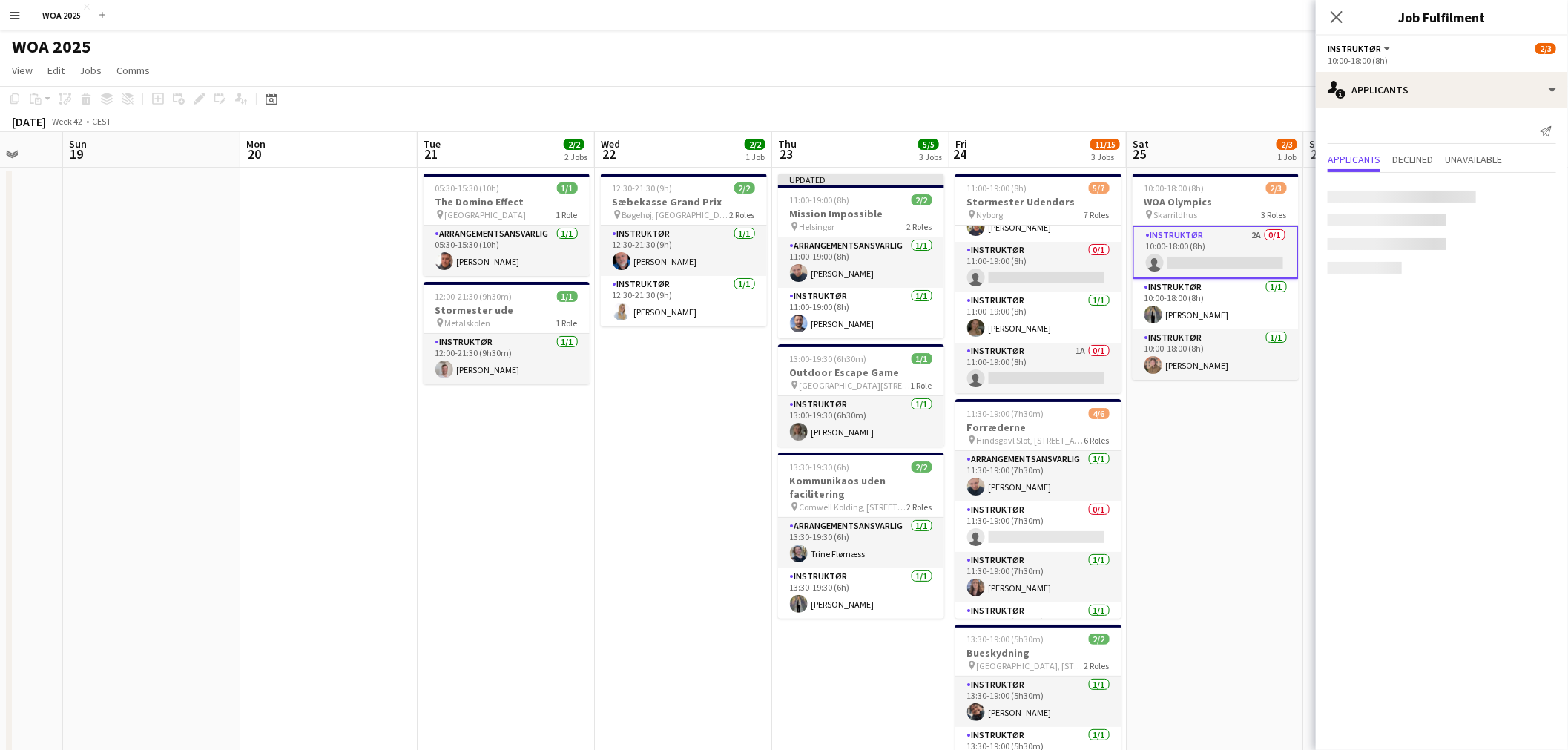
scroll to position [0, 470]
click at [741, 363] on app-date-cell "12:30-21:30 (9h) 2/2 Sæbekasse Grand Prix pin Bøgehøj, Ebeltoft 2 Roles Instruk…" at bounding box center [683, 619] width 177 height 902
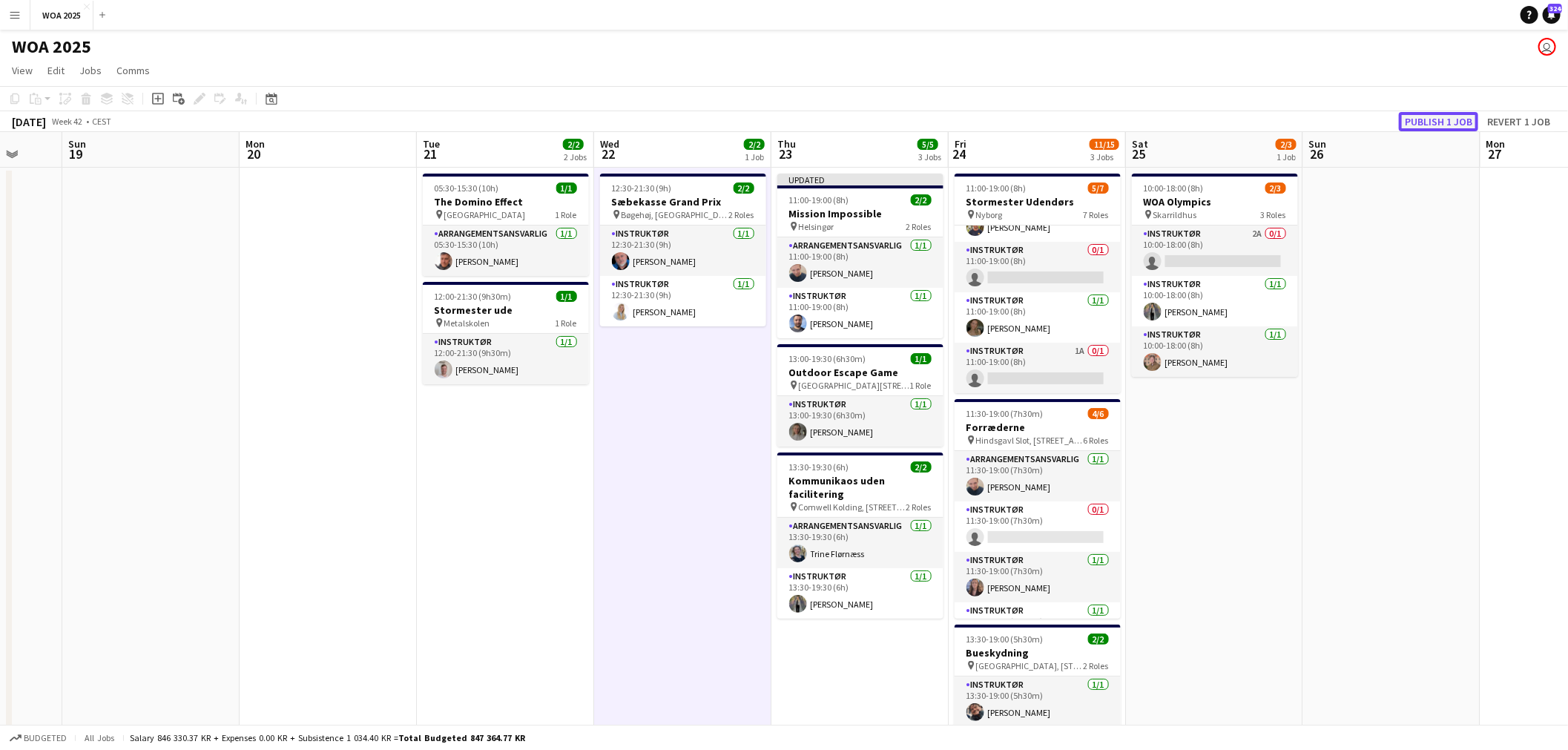
click at [1459, 123] on button "Publish 1 job" at bounding box center [1439, 121] width 79 height 19
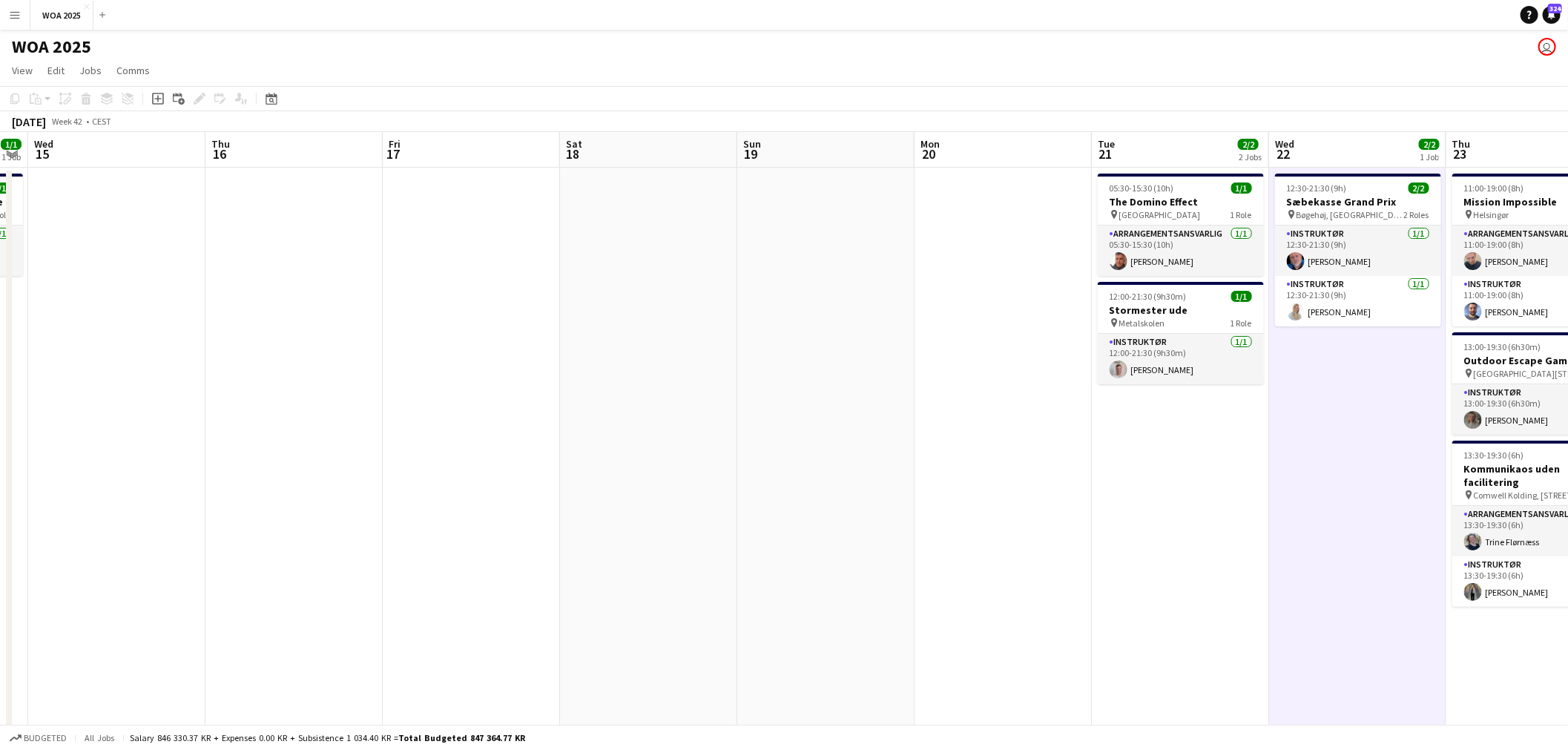
drag, startPoint x: 469, startPoint y: 435, endPoint x: 1383, endPoint y: 392, distance: 915.0
click at [1380, 393] on app-calendar-viewport "Mon 13 Tue 14 1/1 1 Job Wed 15 Thu 16 Fri 17 Sat 18 Sun 19 Mon 20 Tue 21 2/2 2 …" at bounding box center [784, 600] width 1568 height 937
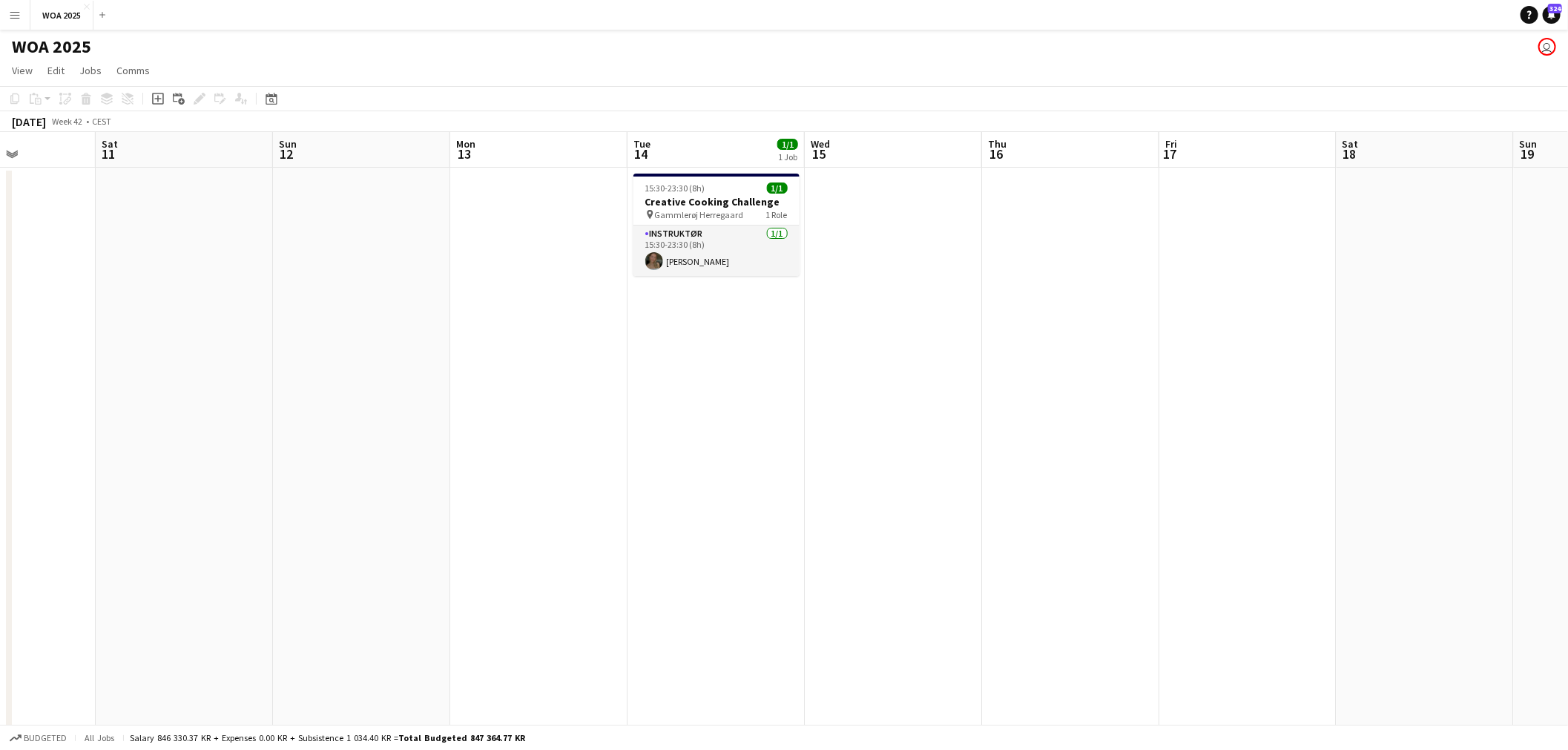
drag, startPoint x: 484, startPoint y: 389, endPoint x: 737, endPoint y: 380, distance: 253.2
click at [1128, 388] on app-calendar-viewport "Wed 8 4/4 3 Jobs Thu 9 2/2 2 Jobs Fri 10 Sat 11 Sun 12 Mon 13 Tue 14 1/1 1 Job …" at bounding box center [784, 600] width 1568 height 937
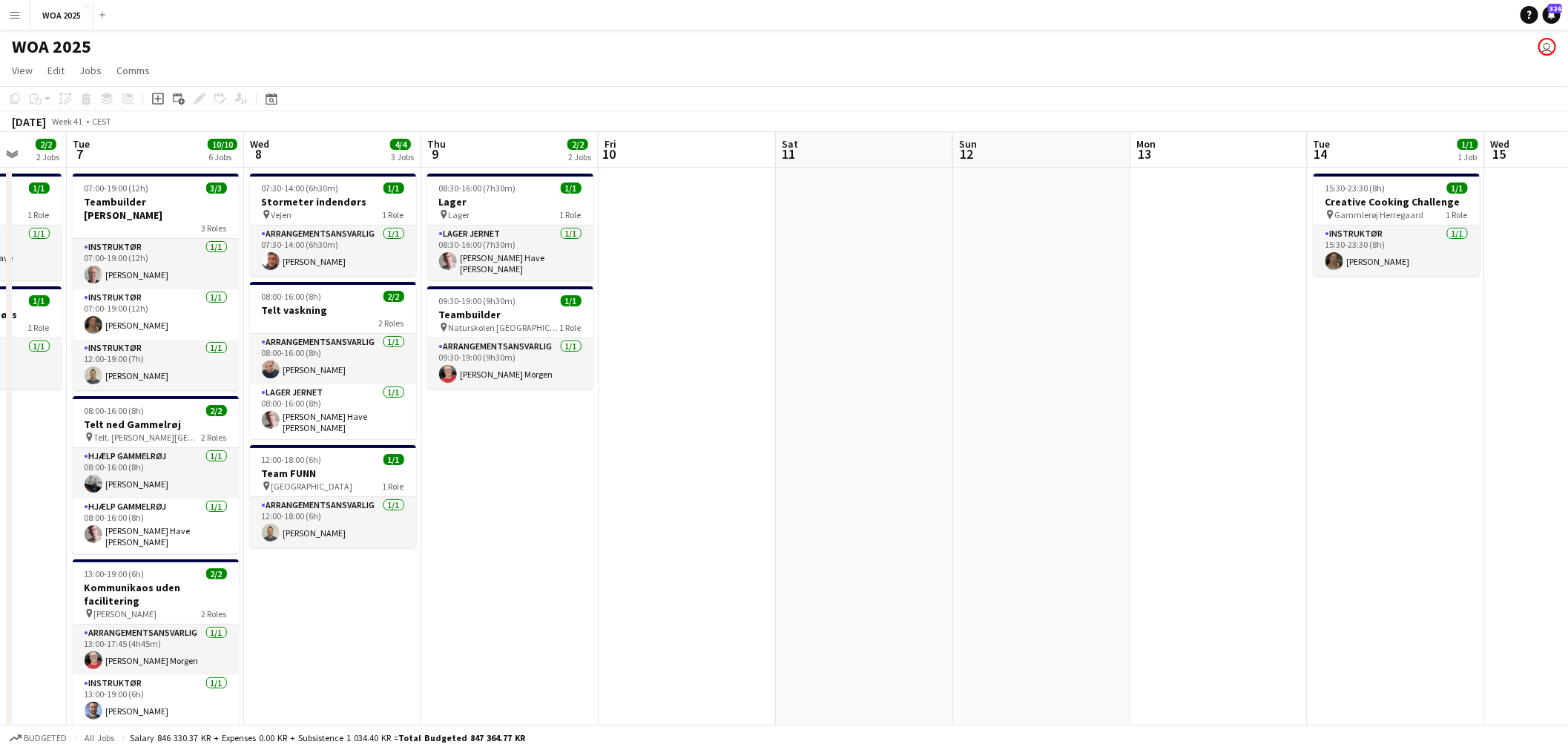
scroll to position [0, 463]
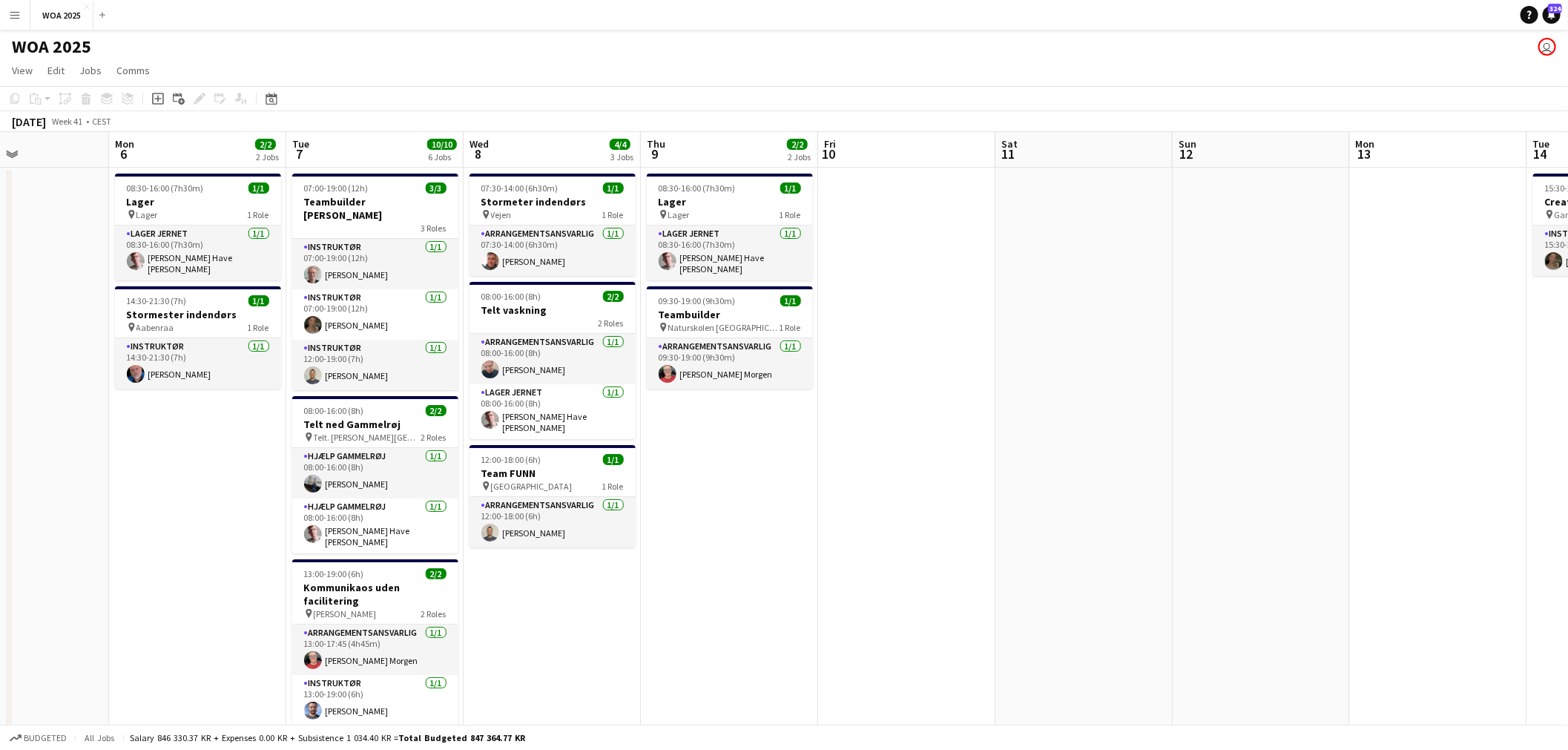
drag, startPoint x: 446, startPoint y: 393, endPoint x: 1144, endPoint y: 380, distance: 698.1
click at [1144, 380] on app-calendar-viewport "Fri 3 6/6 3 Jobs Sat 4 2/2 2 Jobs Sun 5 Mon 6 2/2 2 Jobs Tue 7 10/10 6 Jobs Wed…" at bounding box center [784, 600] width 1568 height 937
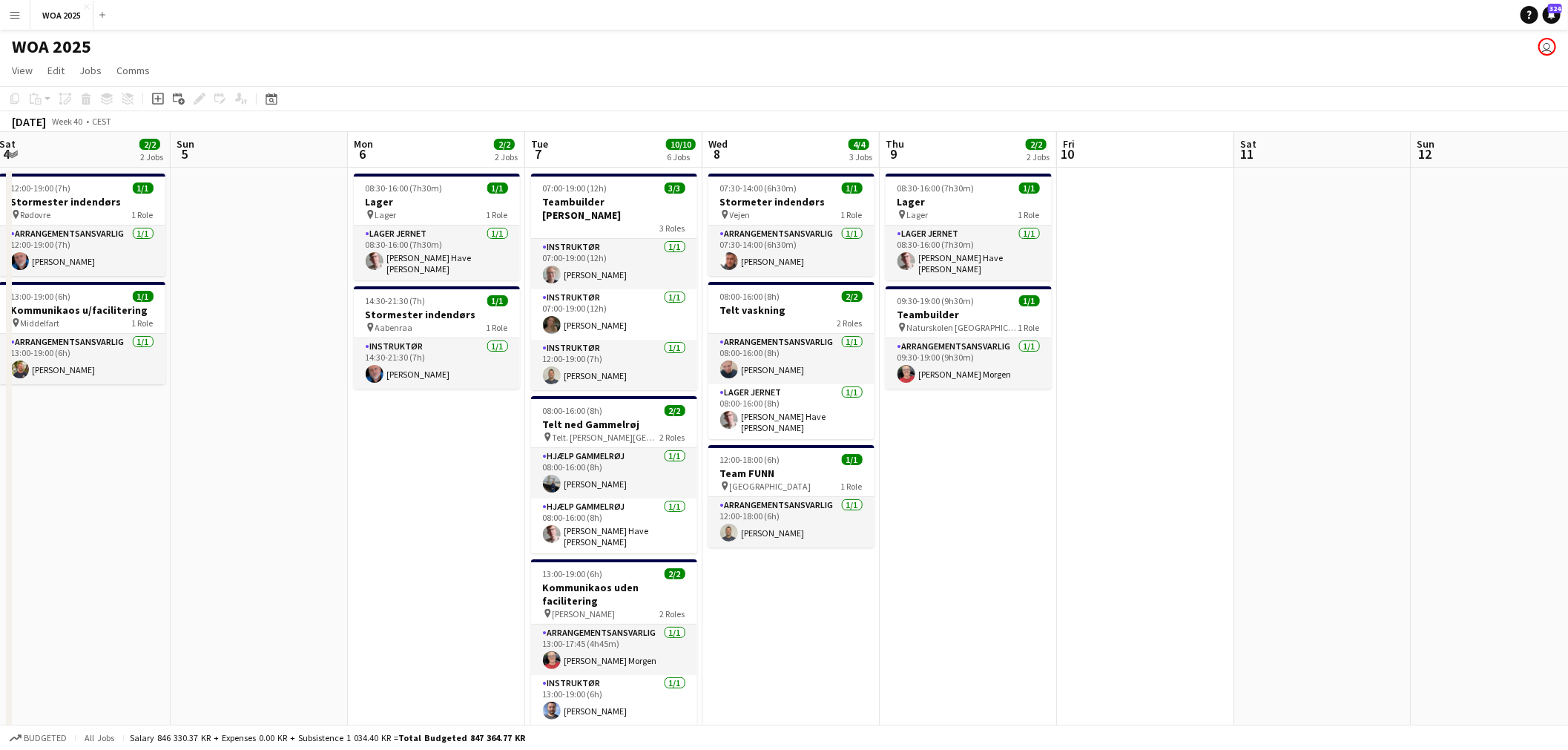
scroll to position [0, 350]
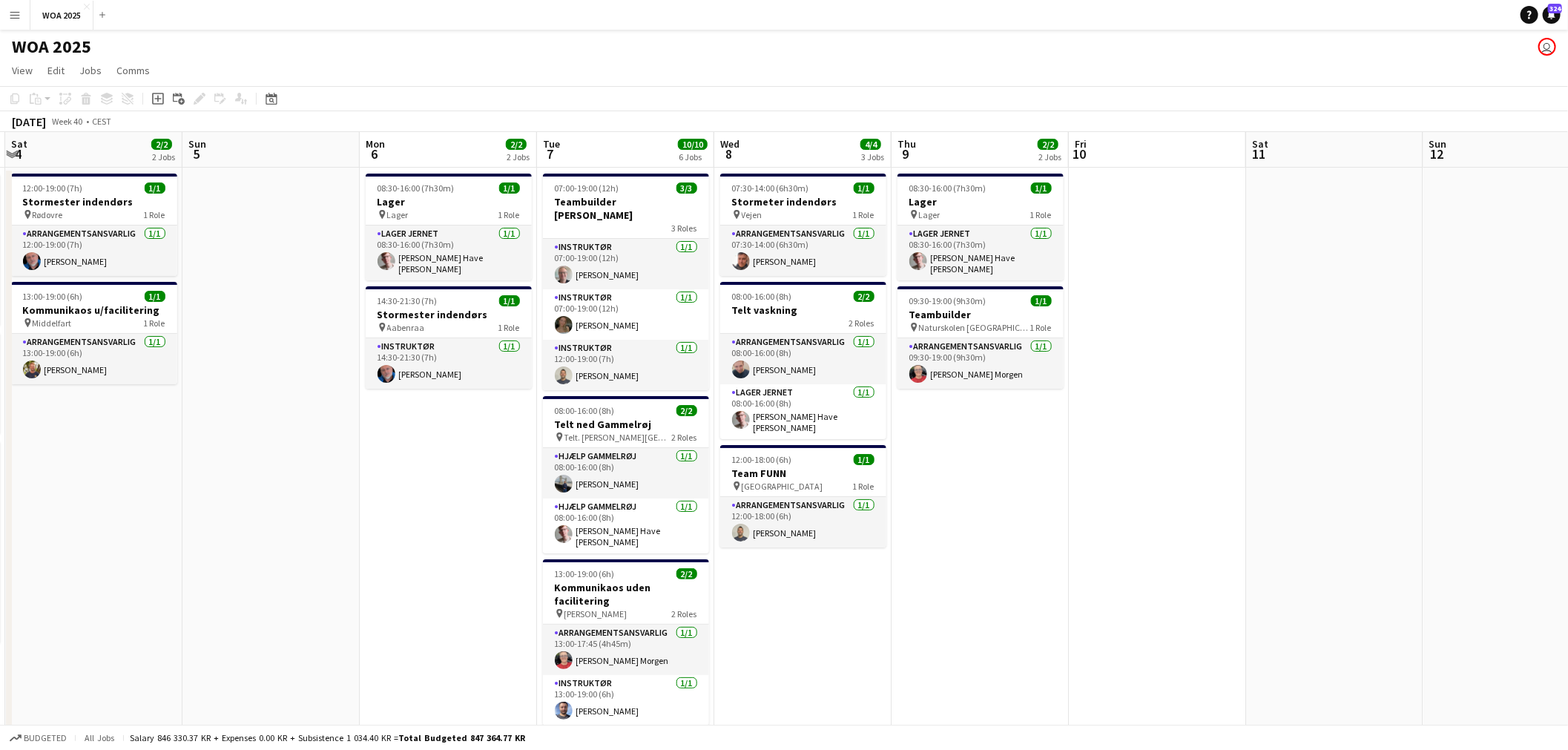
drag, startPoint x: 550, startPoint y: 447, endPoint x: 775, endPoint y: 436, distance: 225.3
click at [775, 436] on app-calendar-viewport "Thu 2 5/5 4 Jobs Fri 3 6/6 3 Jobs Sat 4 2/2 2 Jobs Sun 5 Mon 6 2/2 2 Jobs Tue 7…" at bounding box center [784, 600] width 1568 height 937
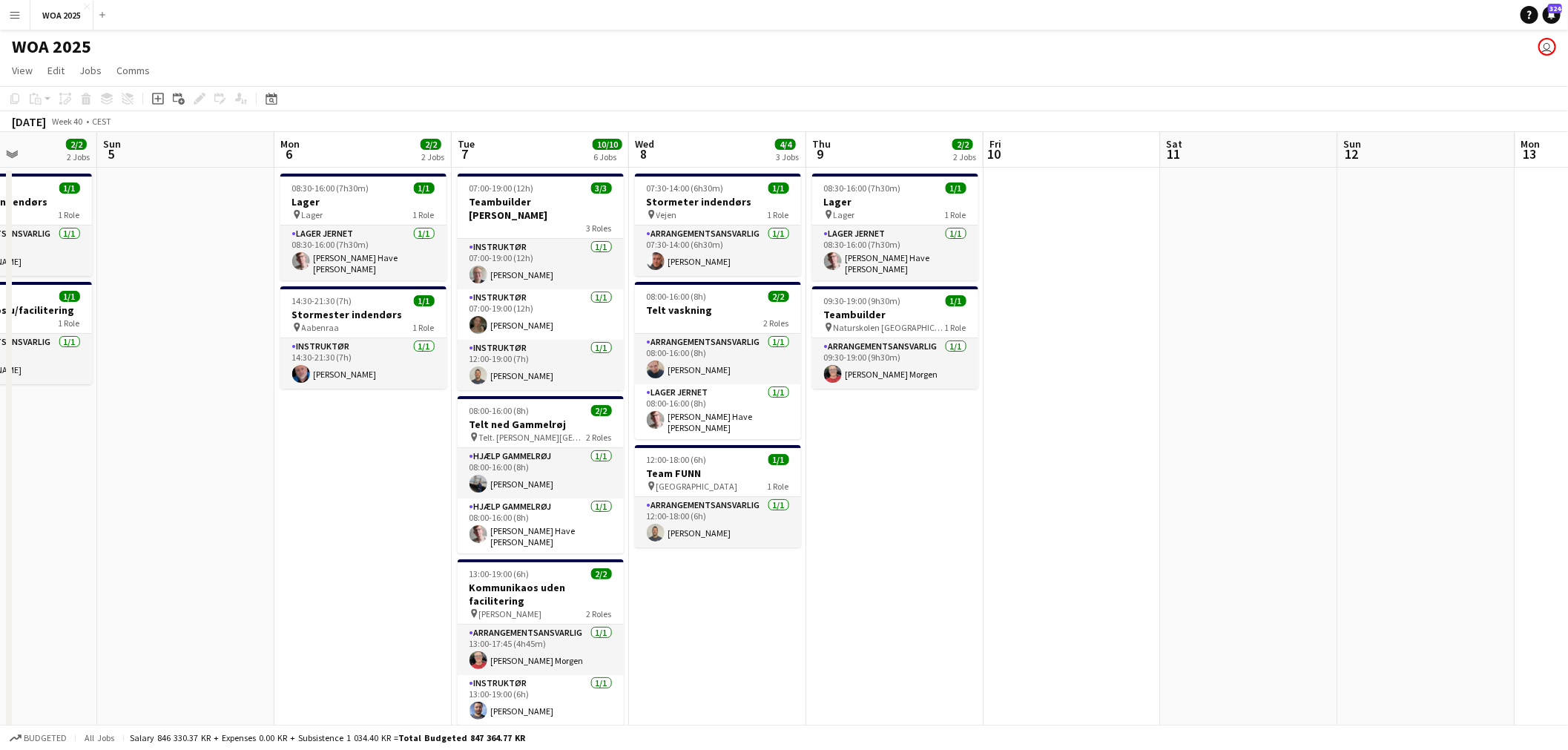
scroll to position [0, 443]
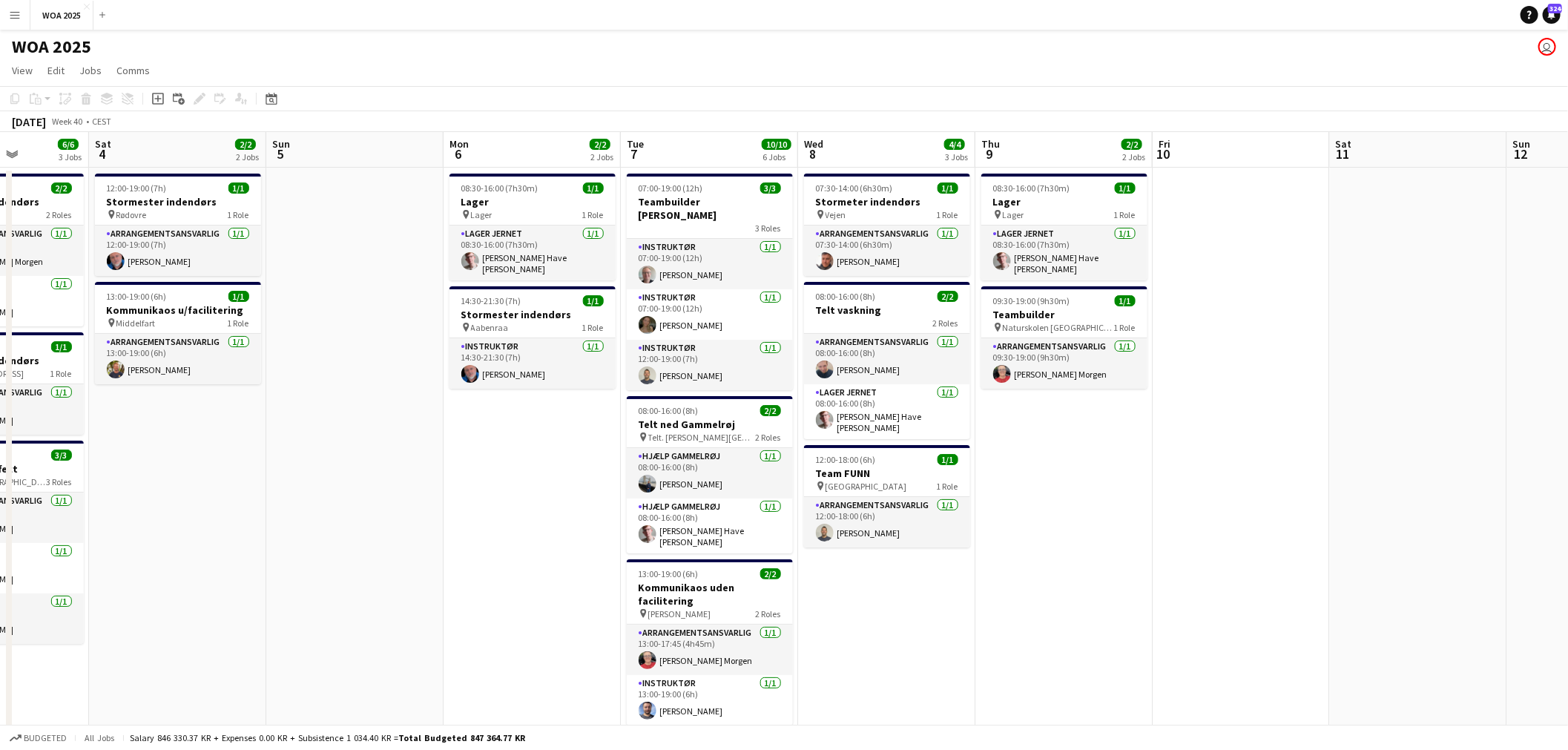
drag, startPoint x: 405, startPoint y: 476, endPoint x: 488, endPoint y: 463, distance: 84.0
click at [488, 463] on app-calendar-viewport "Wed 1 2/2 1 Job Thu 2 5/5 4 Jobs Fri 3 6/6 3 Jobs Sat 4 2/2 2 Jobs Sun 5 Mon 6 …" at bounding box center [784, 600] width 1568 height 937
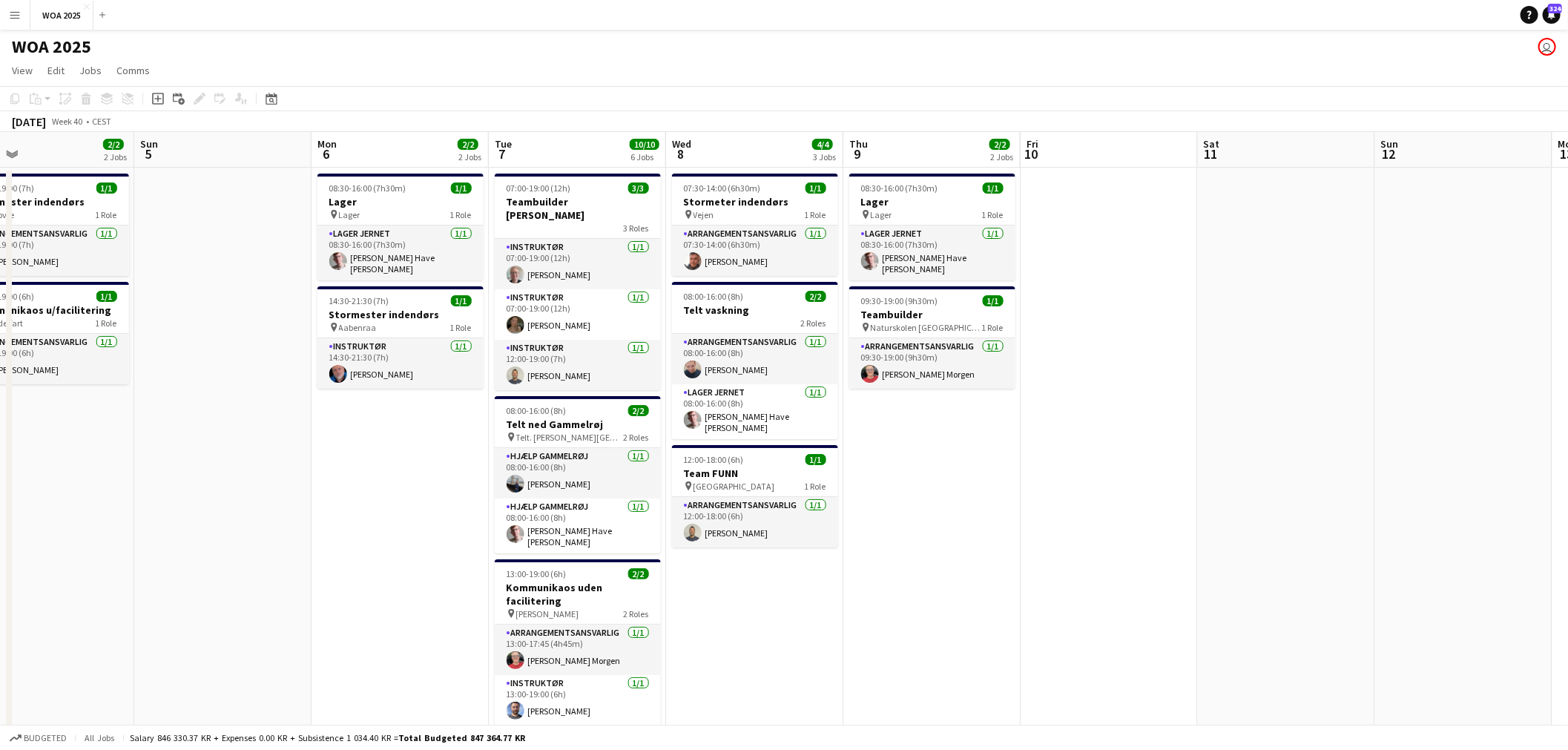
drag, startPoint x: 1073, startPoint y: 376, endPoint x: 550, endPoint y: 408, distance: 524.0
click at [552, 407] on app-calendar-viewport "Wed 1 2/2 1 Job Thu 2 5/5 4 Jobs Fri 3 6/6 3 Jobs Sat 4 2/2 2 Jobs Sun 5 Mon 6 …" at bounding box center [784, 600] width 1568 height 937
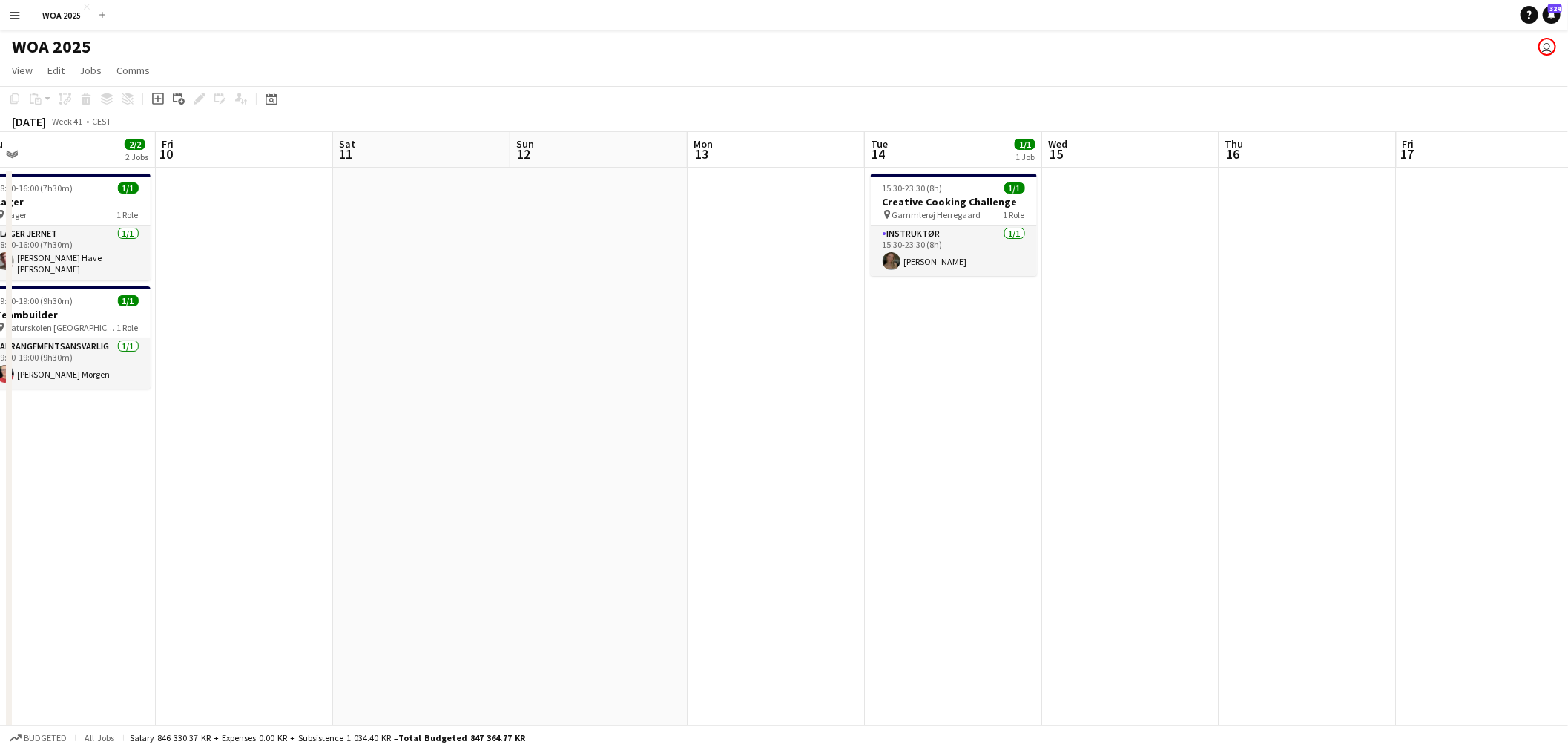
drag, startPoint x: 1148, startPoint y: 364, endPoint x: 691, endPoint y: 409, distance: 459.2
click at [679, 409] on app-calendar-viewport "Mon 6 2/2 2 Jobs Tue 7 10/10 6 Jobs Wed 8 4/4 3 Jobs Thu 9 2/2 2 Jobs Fri 10 Sa…" at bounding box center [784, 600] width 1568 height 937
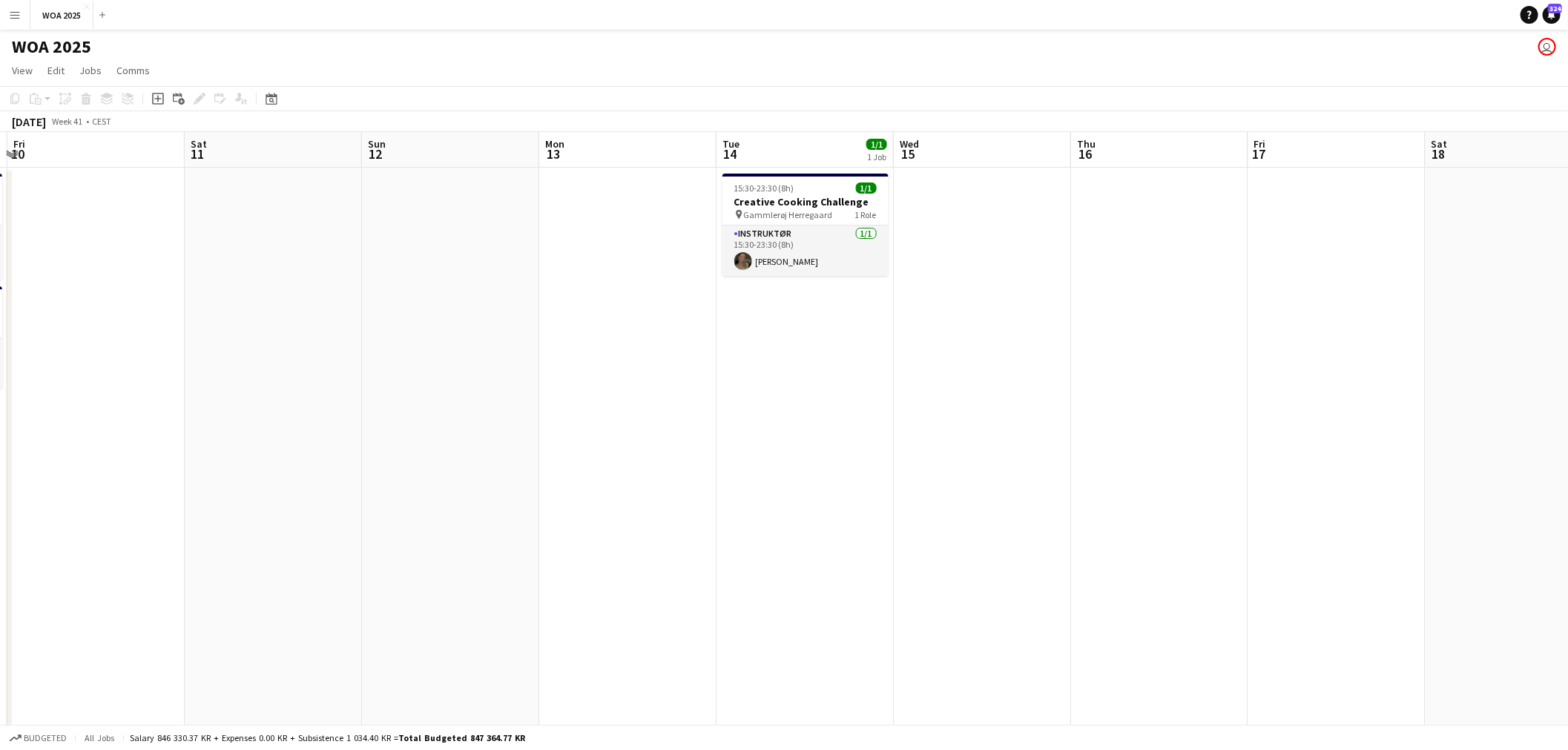
drag, startPoint x: 1089, startPoint y: 372, endPoint x: 562, endPoint y: 386, distance: 527.2
click at [555, 386] on app-calendar-viewport "Tue 7 10/10 6 Jobs Wed 8 4/4 3 Jobs Thu 9 2/2 2 Jobs Fri 10 Sat 11 Sun 12 Mon 1…" at bounding box center [784, 600] width 1568 height 937
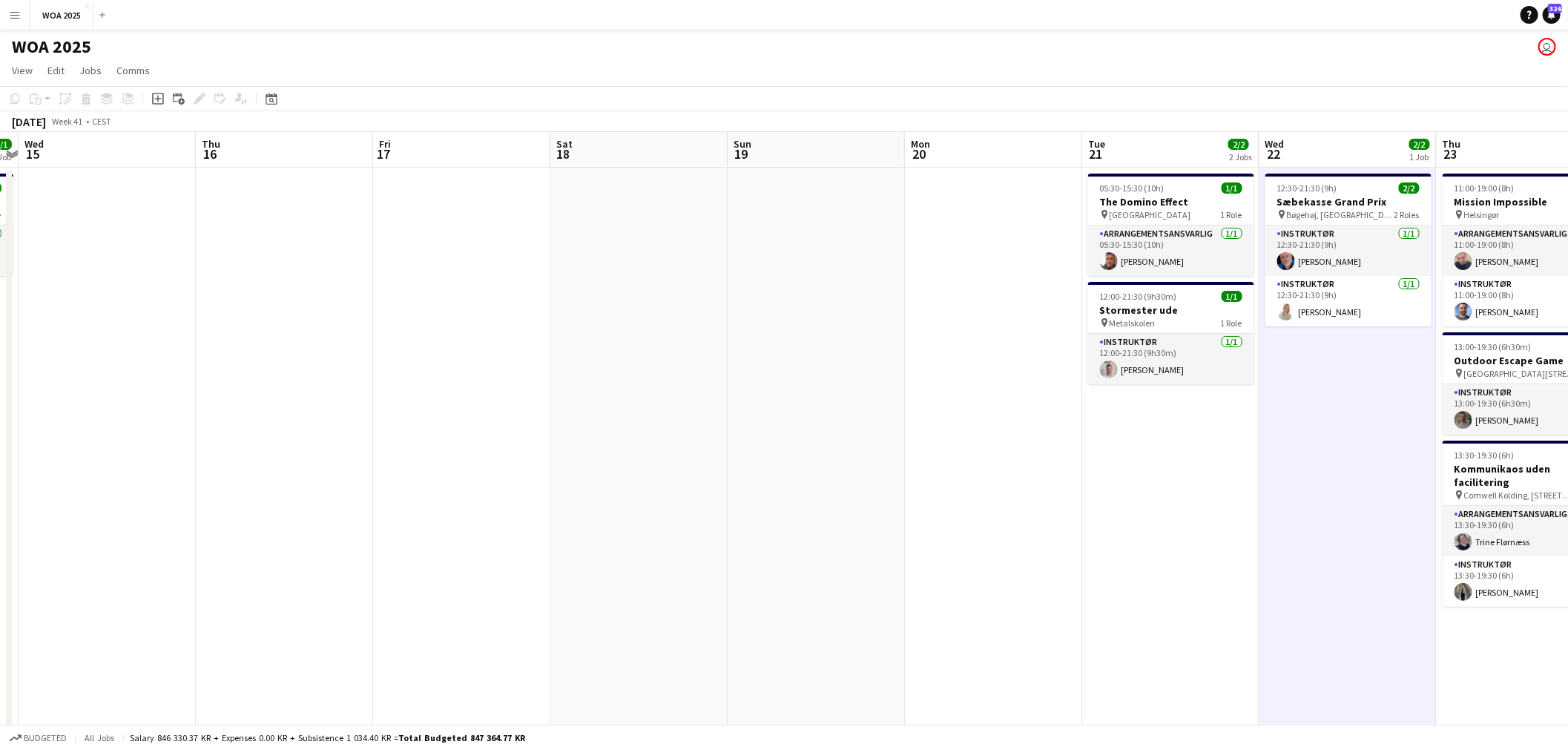
drag, startPoint x: 1002, startPoint y: 376, endPoint x: 882, endPoint y: 389, distance: 120.7
click at [566, 382] on app-calendar-viewport "Sun 12 Mon 13 Tue 14 1/1 1 Job Wed 15 Thu 16 Fri 17 Sat 18 Sun 19 Mon 20 Tue 21…" at bounding box center [784, 600] width 1568 height 937
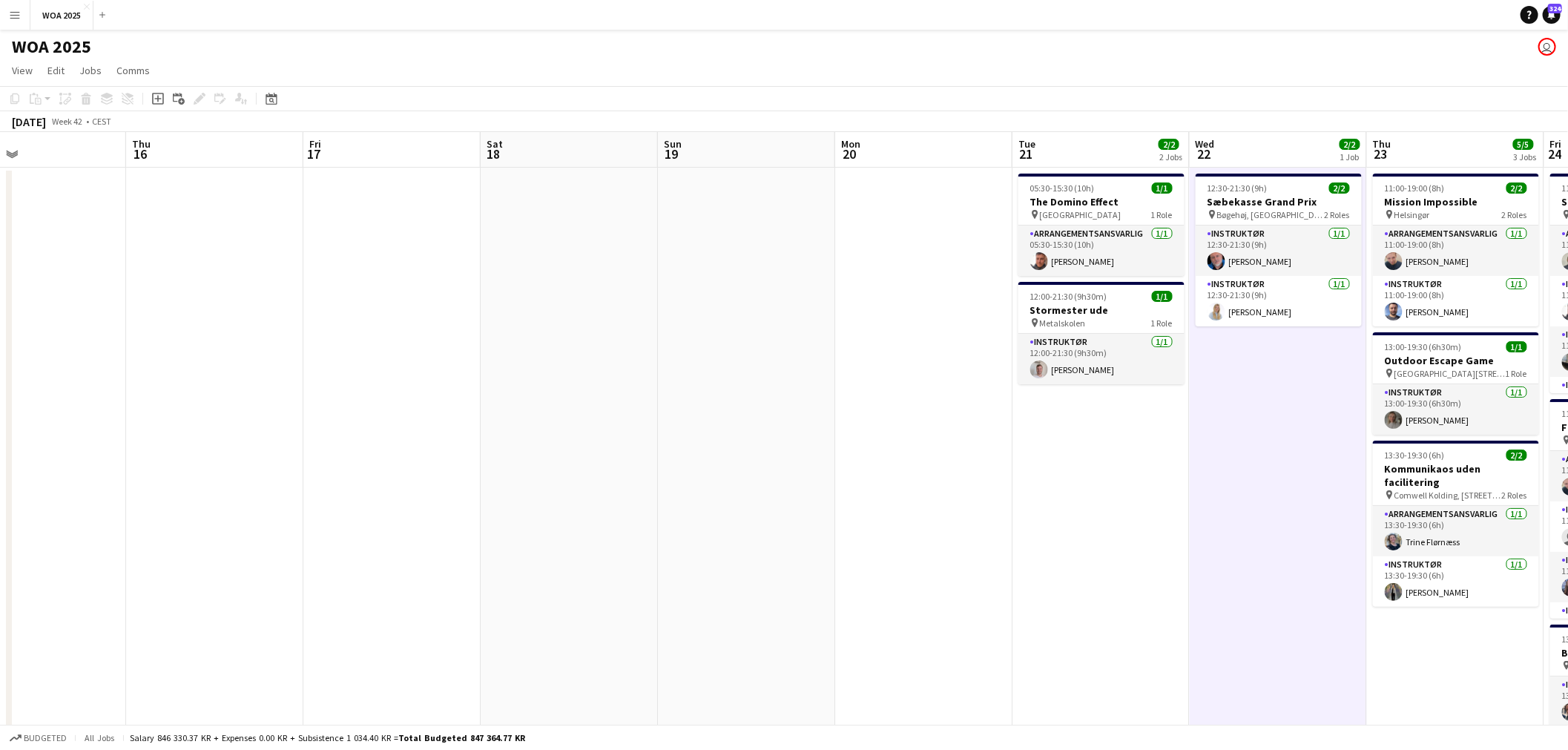
drag, startPoint x: 1051, startPoint y: 383, endPoint x: 767, endPoint y: 381, distance: 284.0
click at [767, 381] on app-calendar-viewport "Sun 12 Mon 13 Tue 14 1/1 1 Job Wed 15 Thu 16 Fri 17 Sat 18 Sun 19 Mon 20 Tue 21…" at bounding box center [784, 600] width 1568 height 937
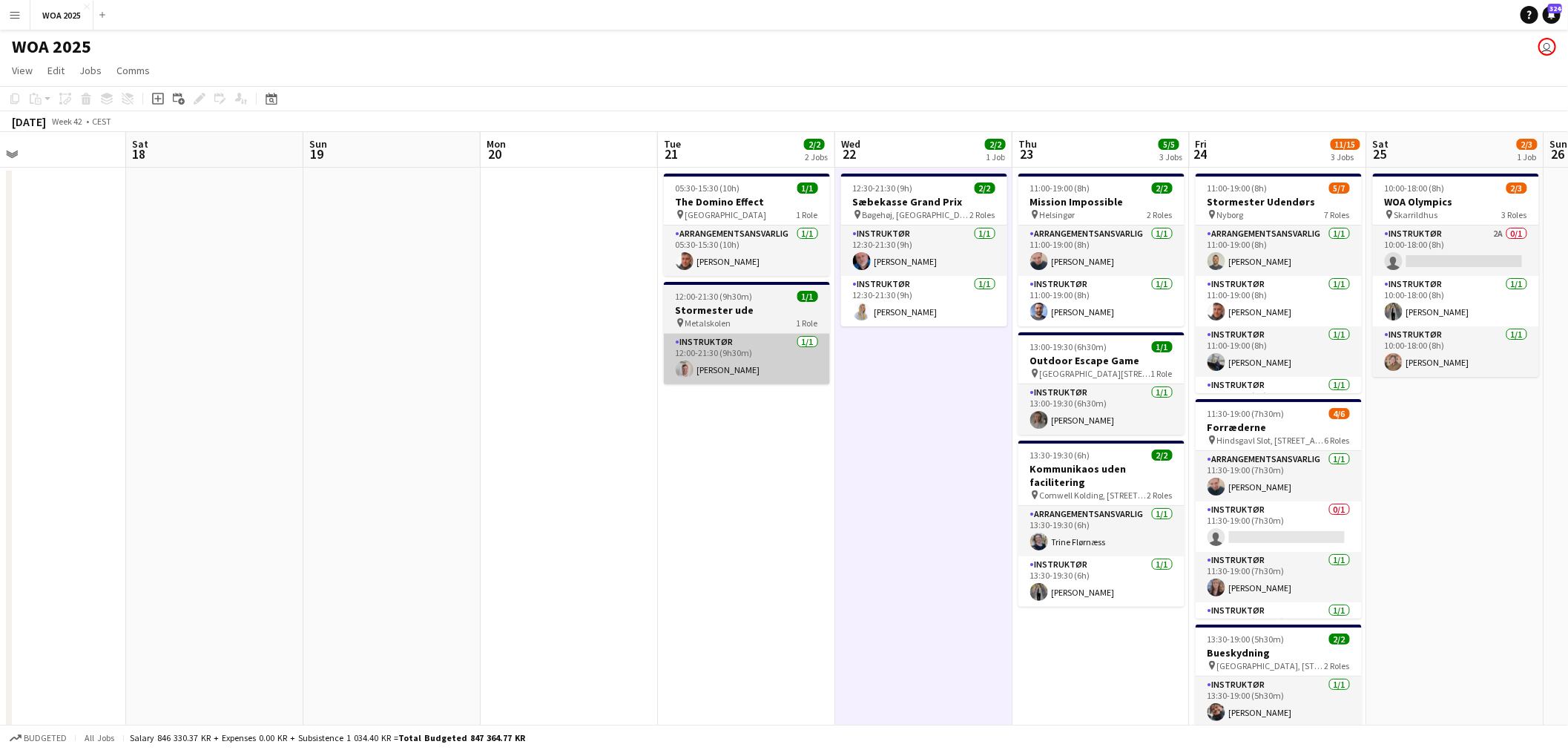
scroll to position [0, 478]
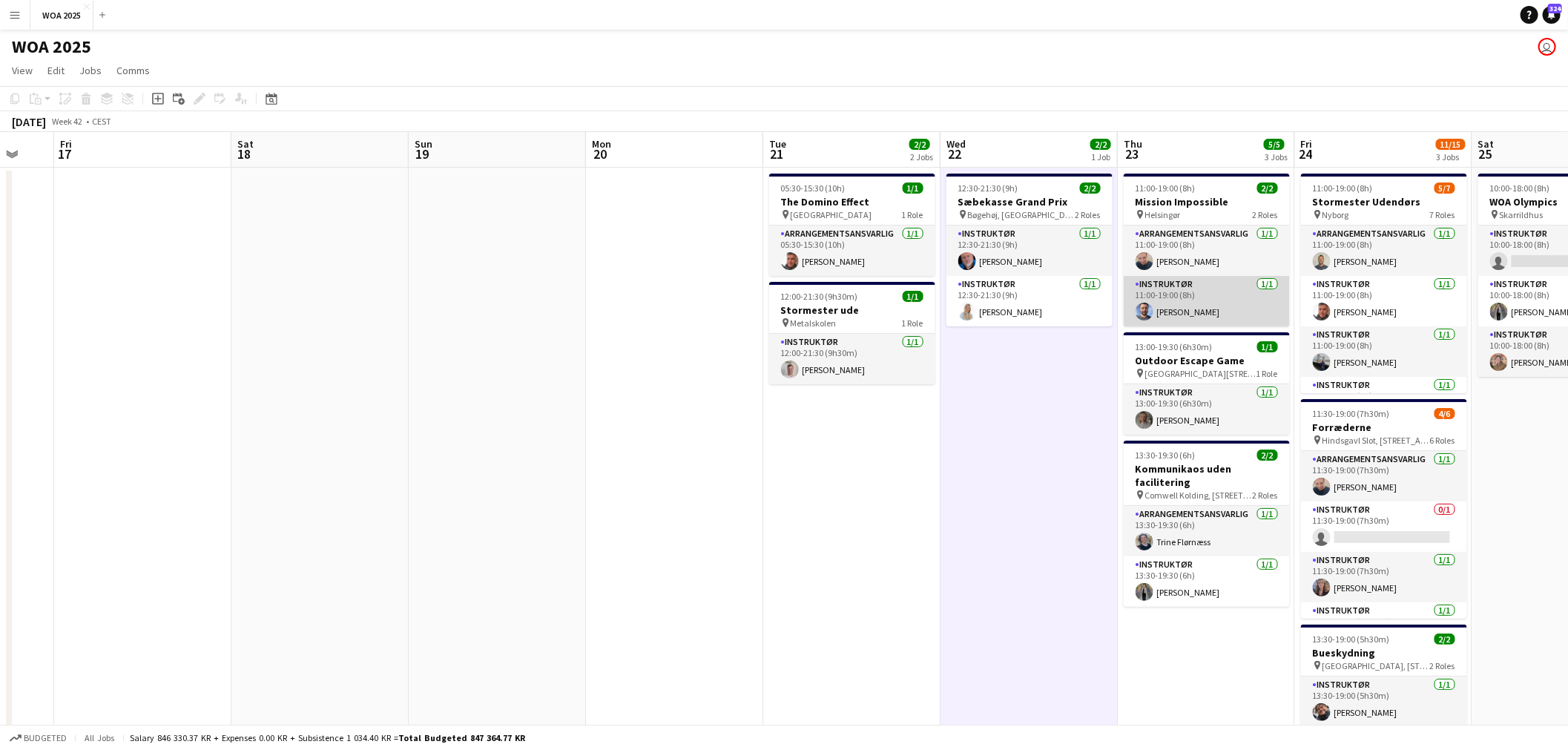
click at [1214, 291] on app-card-role "Instruktør 1/1 11:00-19:00 (8h) Julius Vissing" at bounding box center [1207, 302] width 166 height 51
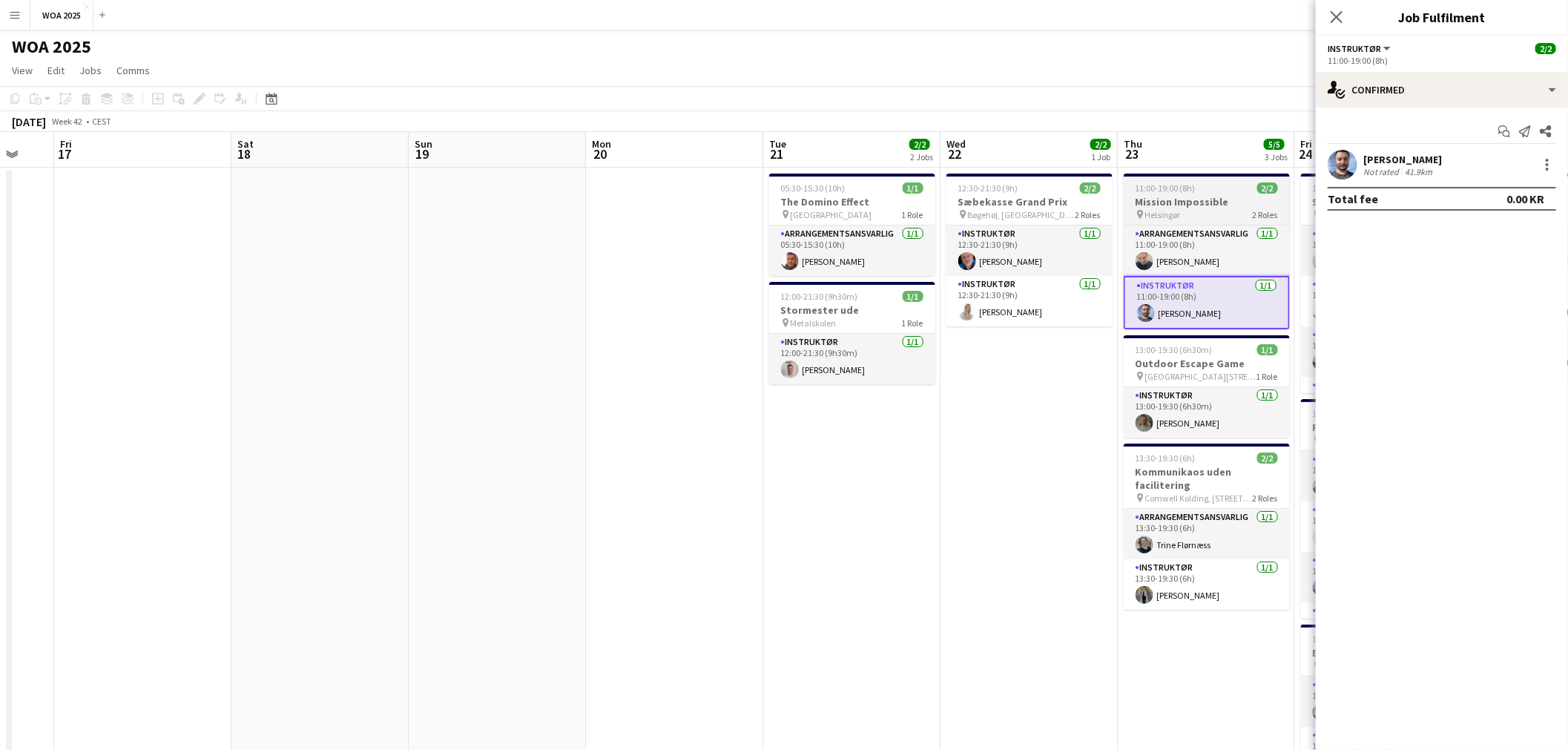
click at [1205, 212] on div "pin Helsingør 2 Roles" at bounding box center [1207, 214] width 166 height 12
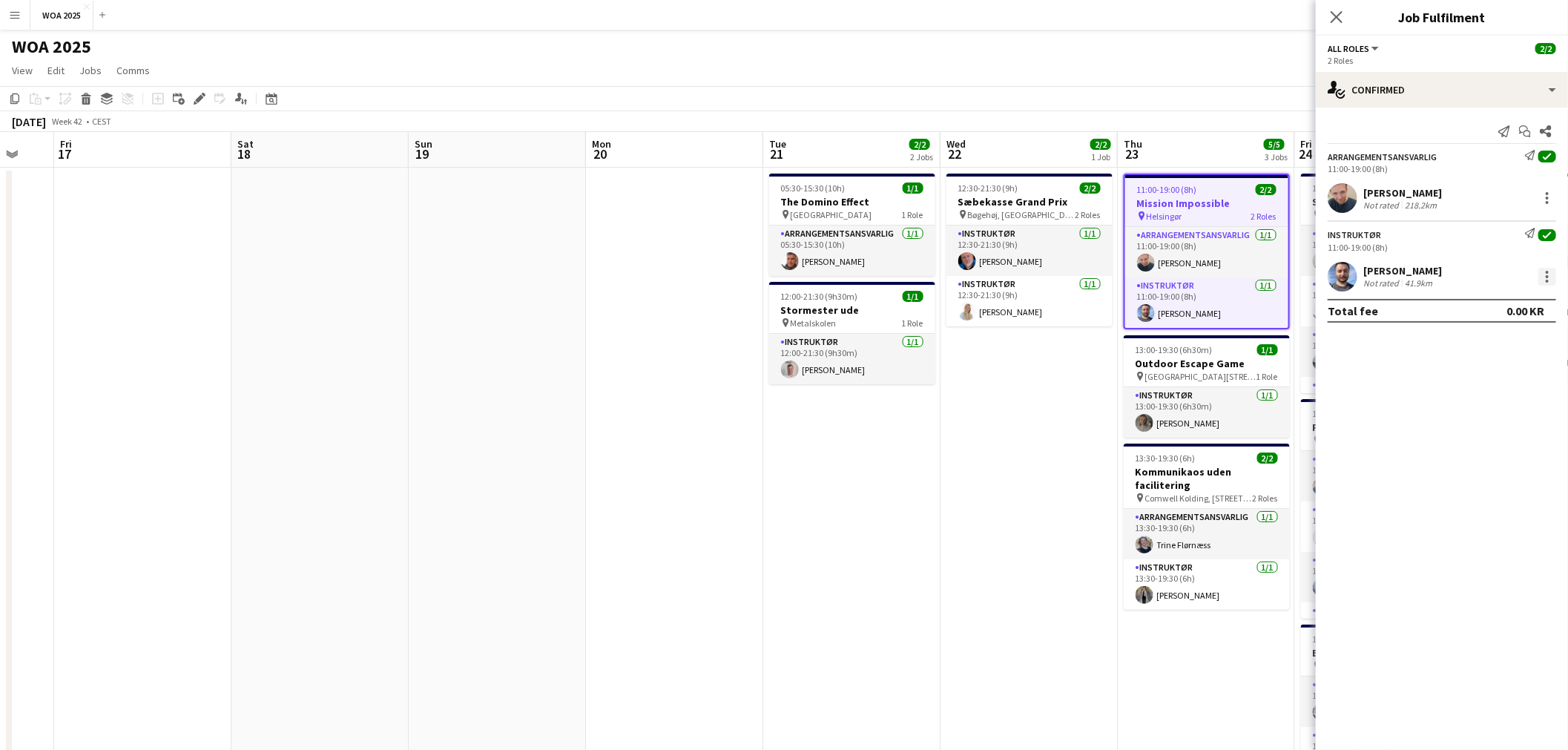
click at [1546, 270] on div at bounding box center [1547, 277] width 18 height 18
click at [1458, 100] on div at bounding box center [784, 375] width 1568 height 750
click at [1459, 97] on div "single-neutral-actions-check-2 Confirmed" at bounding box center [1442, 89] width 252 height 35
click at [1469, 147] on div "pen-write Job Details" at bounding box center [1490, 154] width 147 height 30
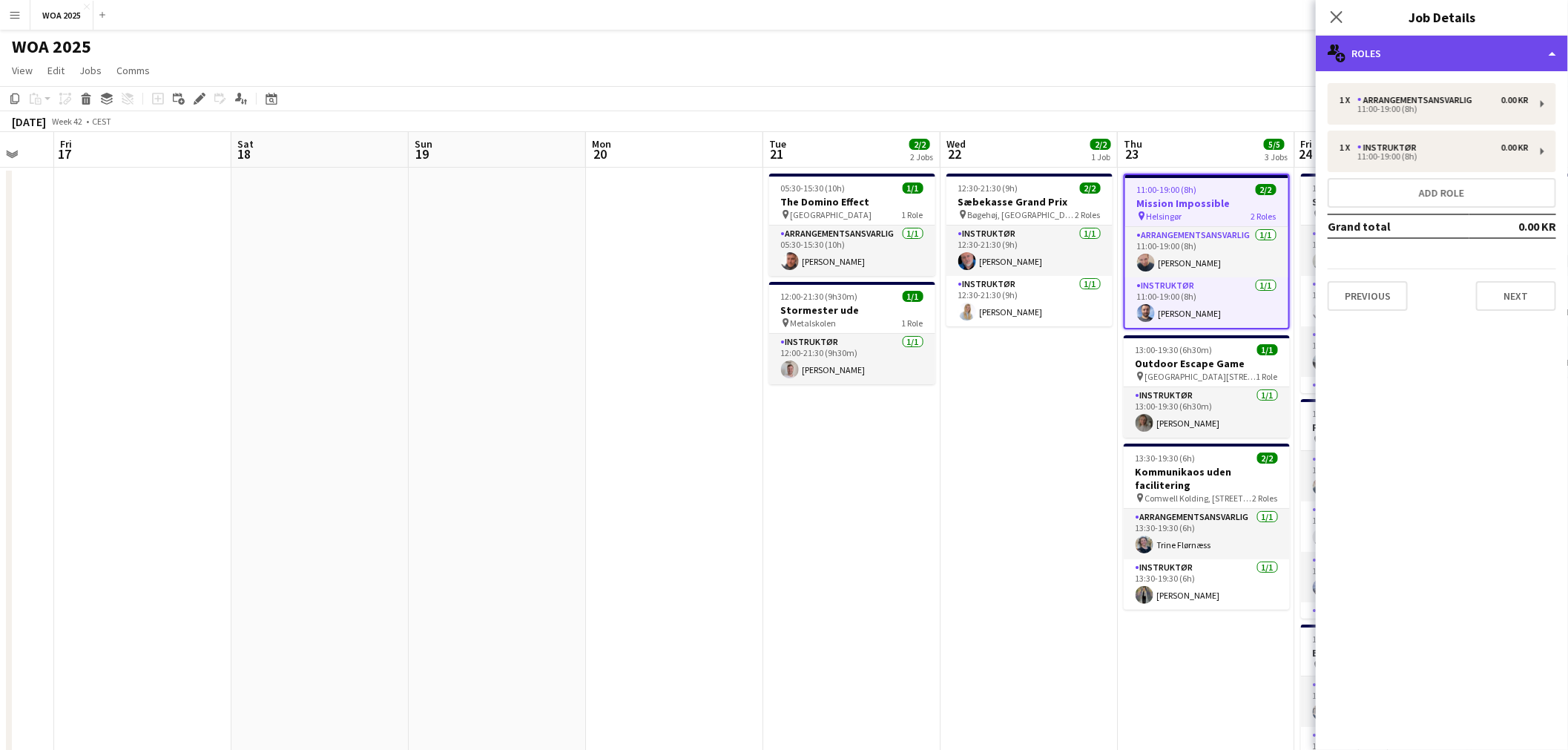
click at [1438, 64] on div "multiple-users-add Roles" at bounding box center [1442, 52] width 252 height 35
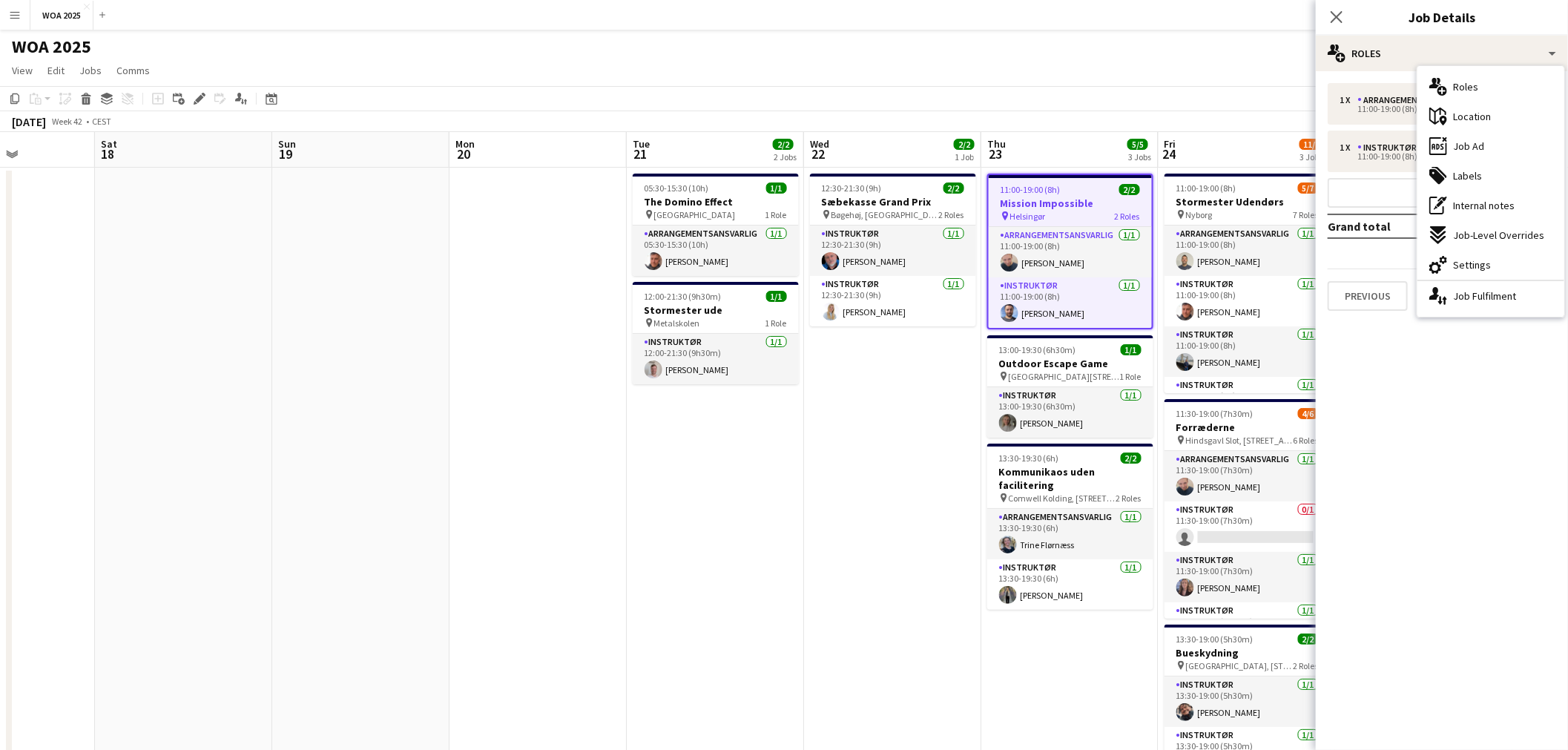
drag, startPoint x: 901, startPoint y: 396, endPoint x: 855, endPoint y: 393, distance: 46.1
click at [855, 393] on app-calendar-viewport "Tue 14 1/1 1 Job Wed 15 Thu 16 Fri 17 Sat 18 Sun 19 Mon 20 Tue 21 2/2 2 Jobs We…" at bounding box center [784, 600] width 1568 height 937
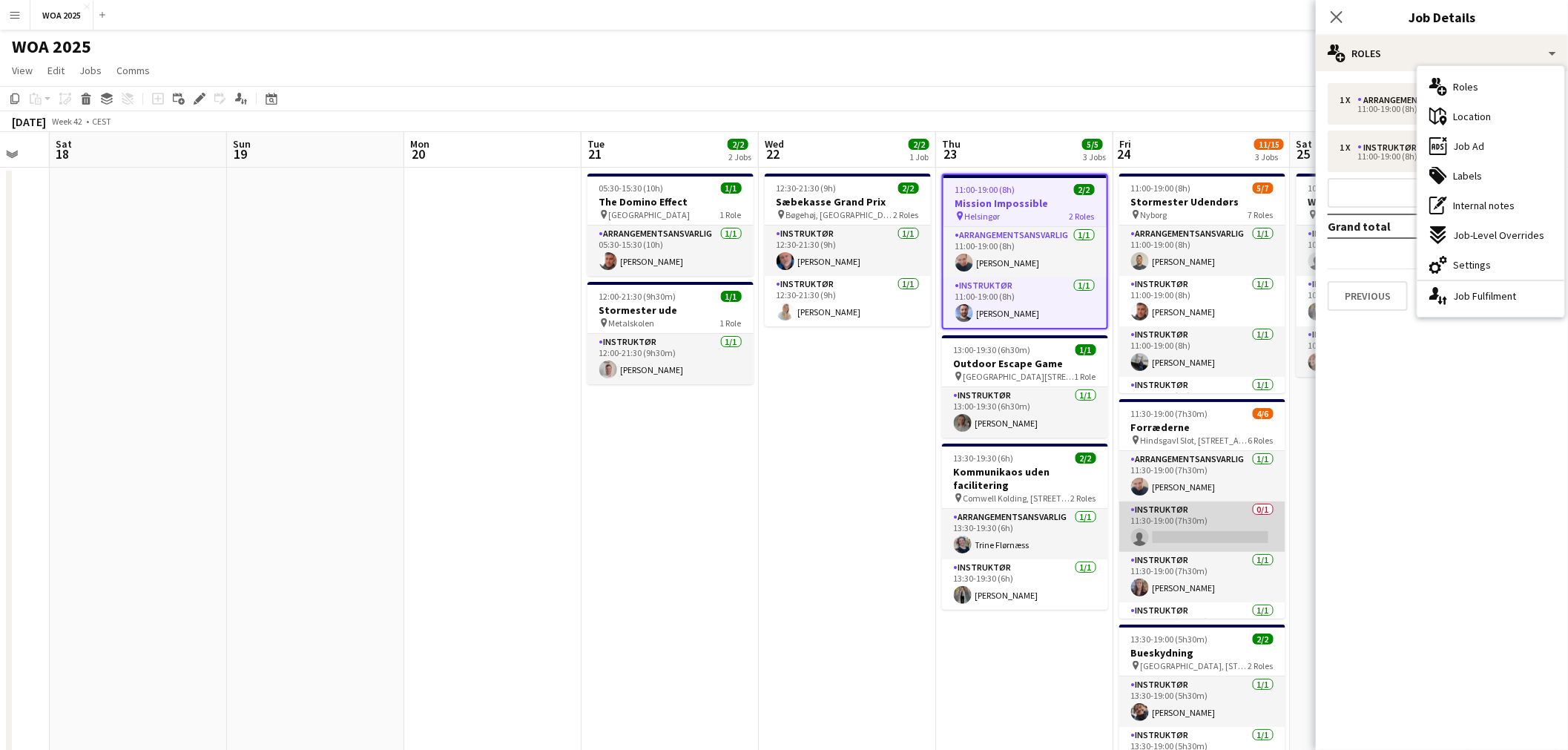
click at [1162, 521] on app-card-role "Instruktør 0/1 11:30-19:00 (7h30m) single-neutral-actions" at bounding box center [1202, 527] width 166 height 51
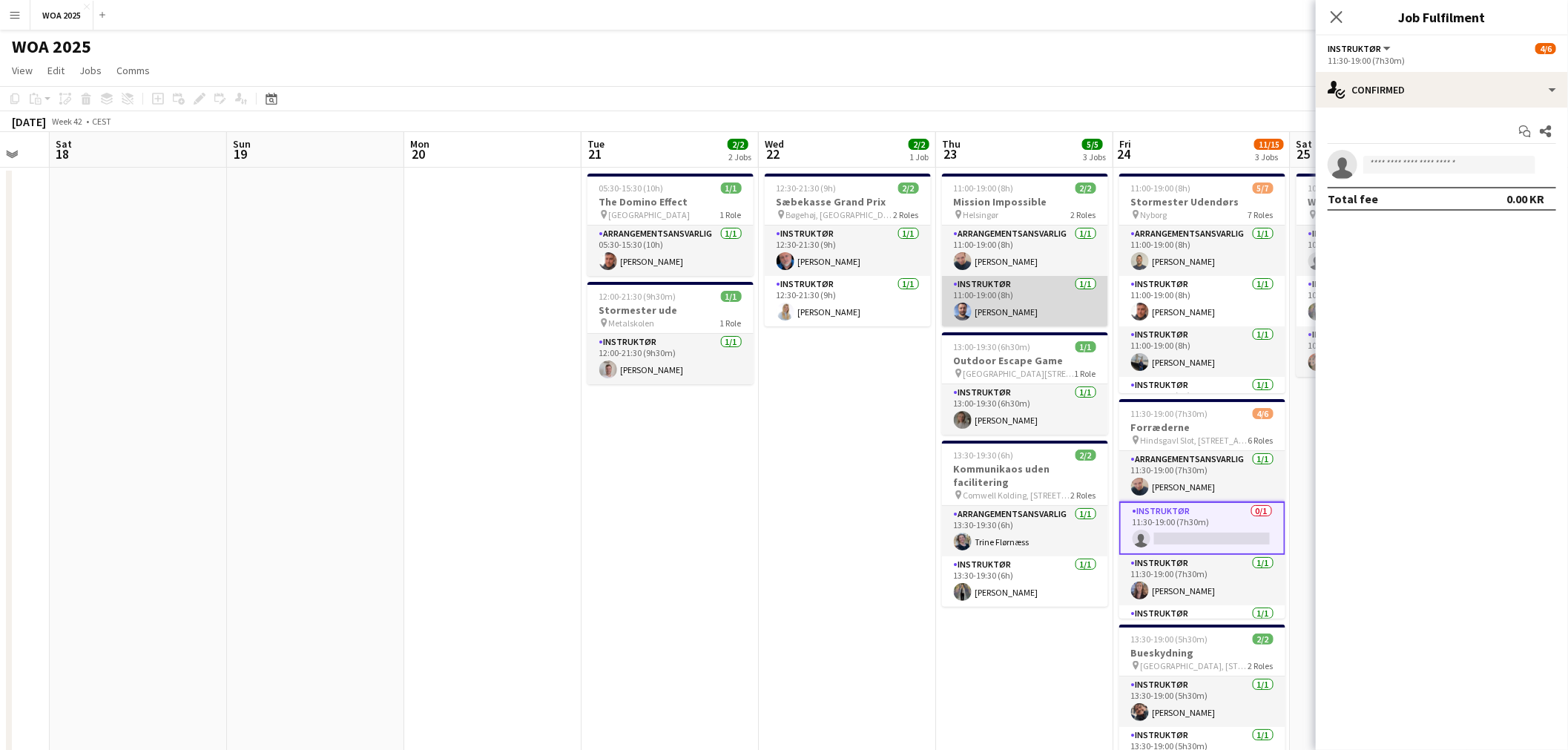
click at [1011, 277] on app-card-role "Instruktør 1/1 11:00-19:00 (8h) Julius Vissing" at bounding box center [1025, 302] width 166 height 51
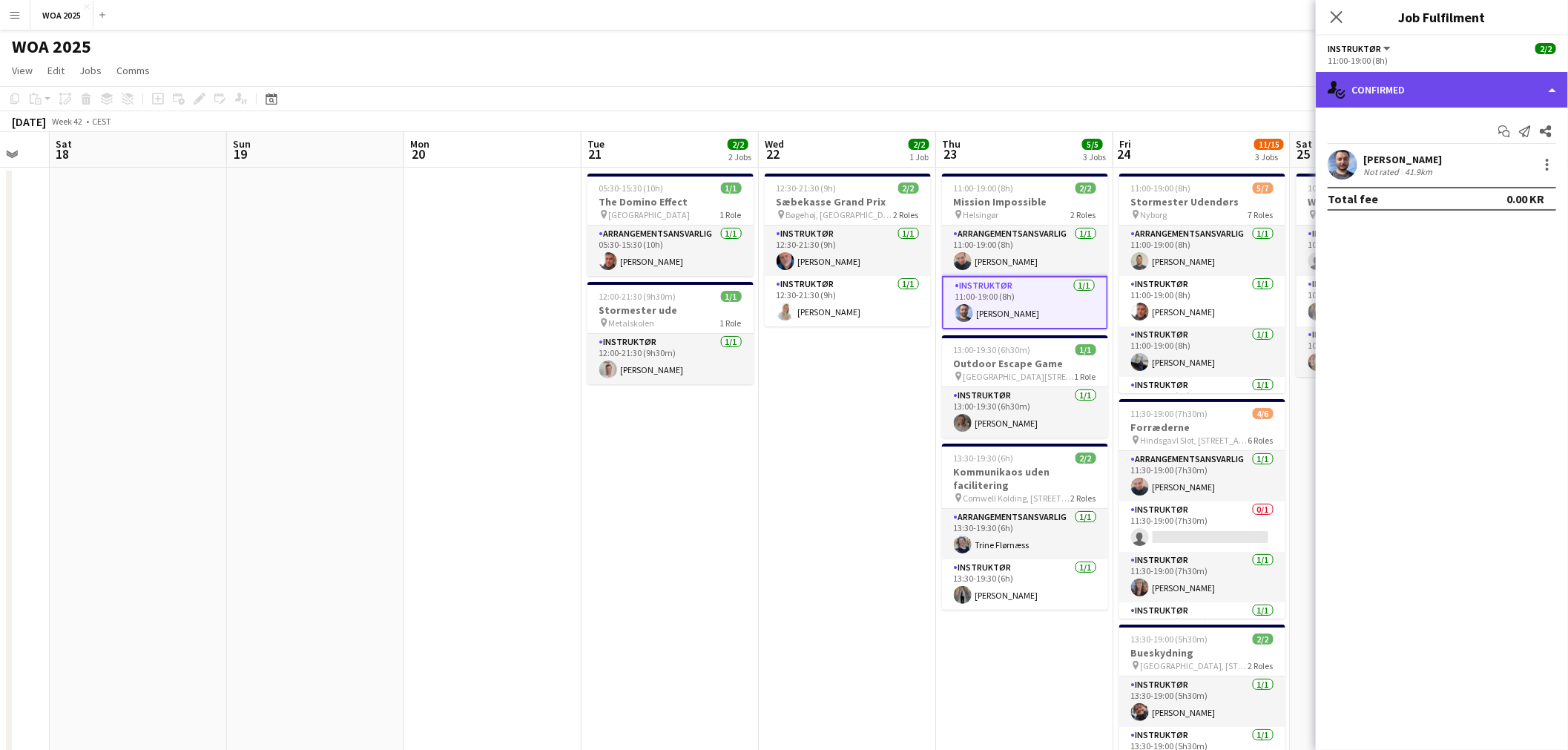
click at [1451, 93] on div "single-neutral-actions-check-2 Confirmed" at bounding box center [1442, 89] width 252 height 35
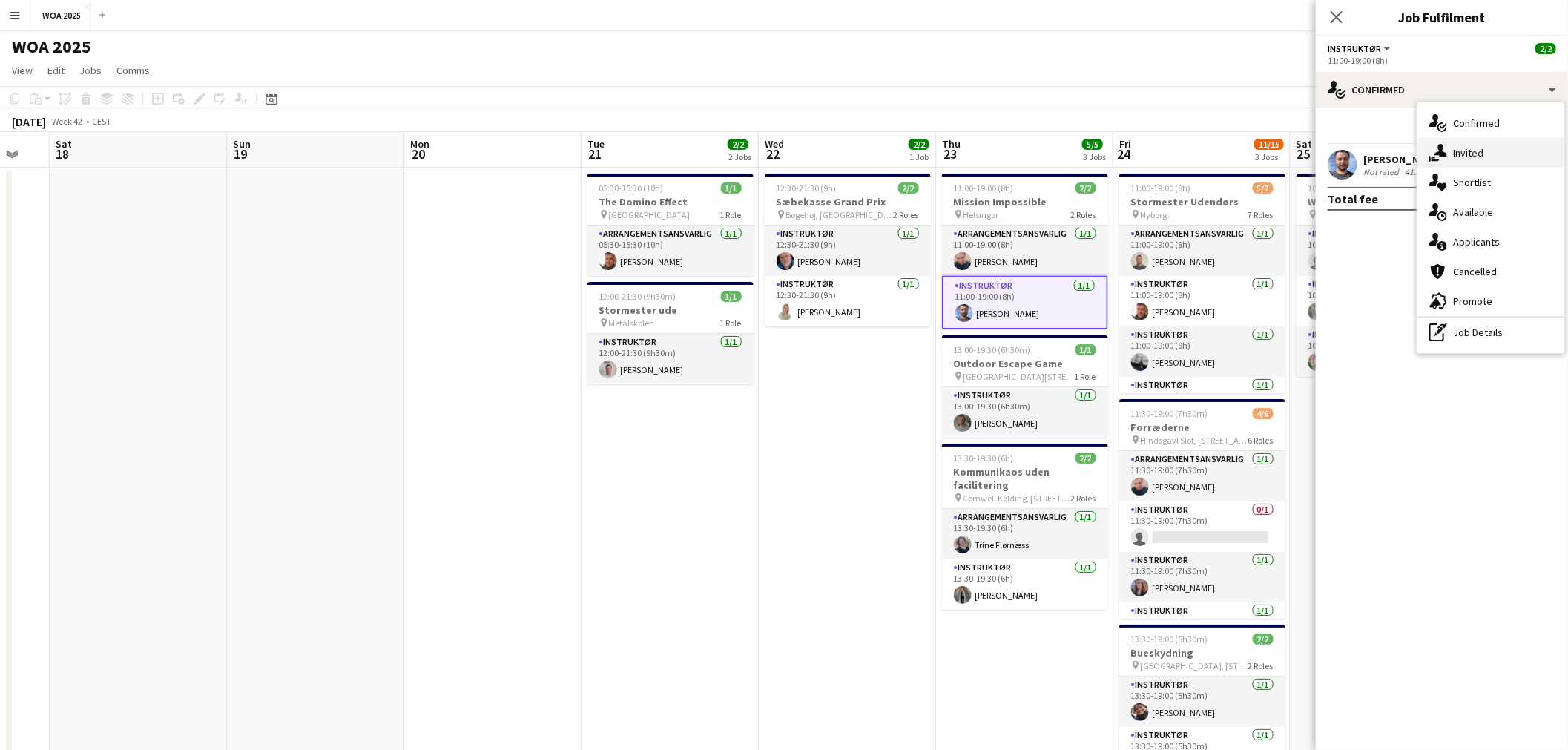
click at [1479, 157] on span "Invited" at bounding box center [1469, 153] width 31 height 14
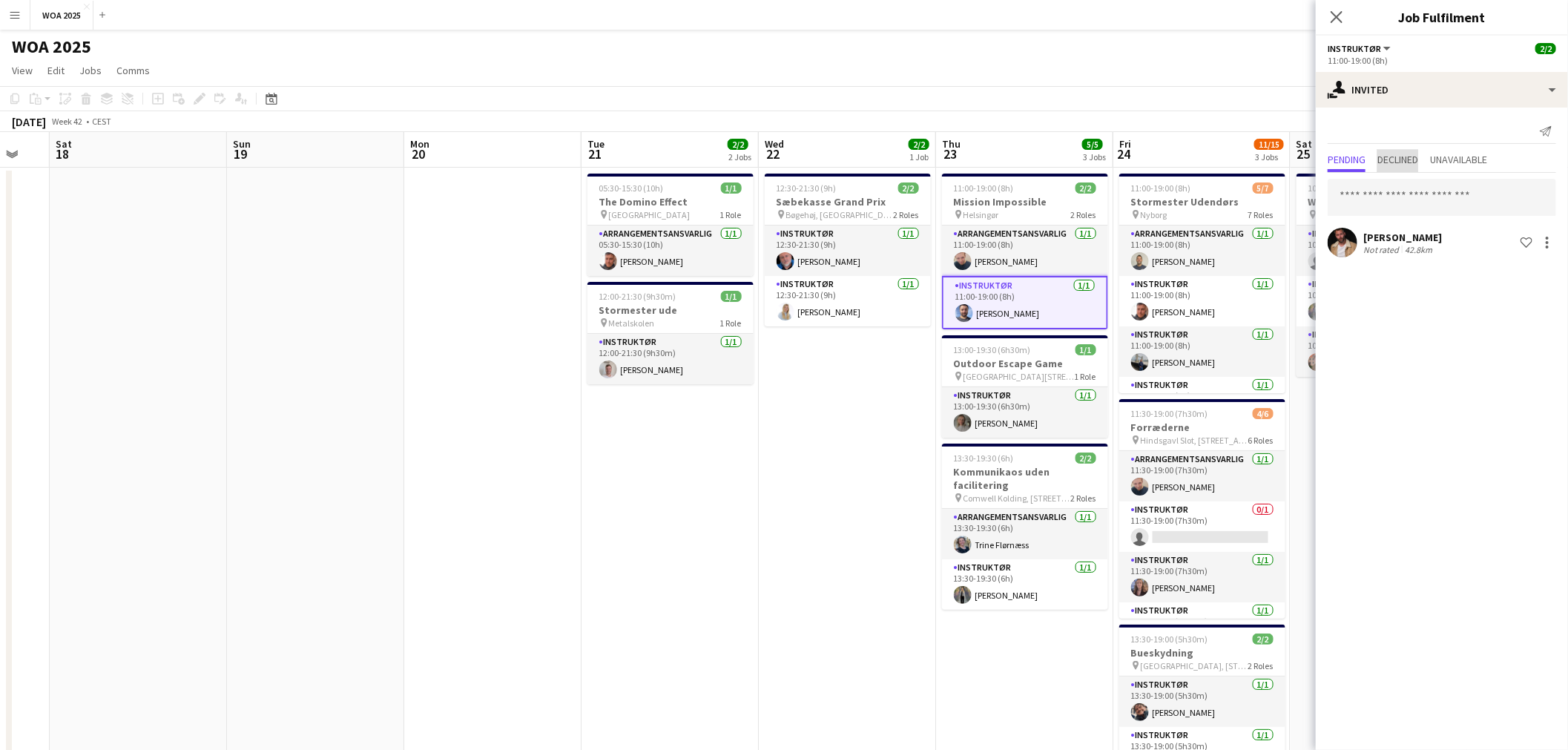
click at [1399, 164] on span "Declined" at bounding box center [1397, 159] width 41 height 10
click at [1456, 161] on span "Unavailable" at bounding box center [1458, 159] width 57 height 10
click at [1330, 160] on span "Pending" at bounding box center [1347, 159] width 38 height 10
click at [858, 398] on app-date-cell "12:30-21:30 (9h) 2/2 Sæbekasse Grand Prix pin Bøgehøj, Ebeltoft 2 Roles Instruk…" at bounding box center [847, 619] width 177 height 902
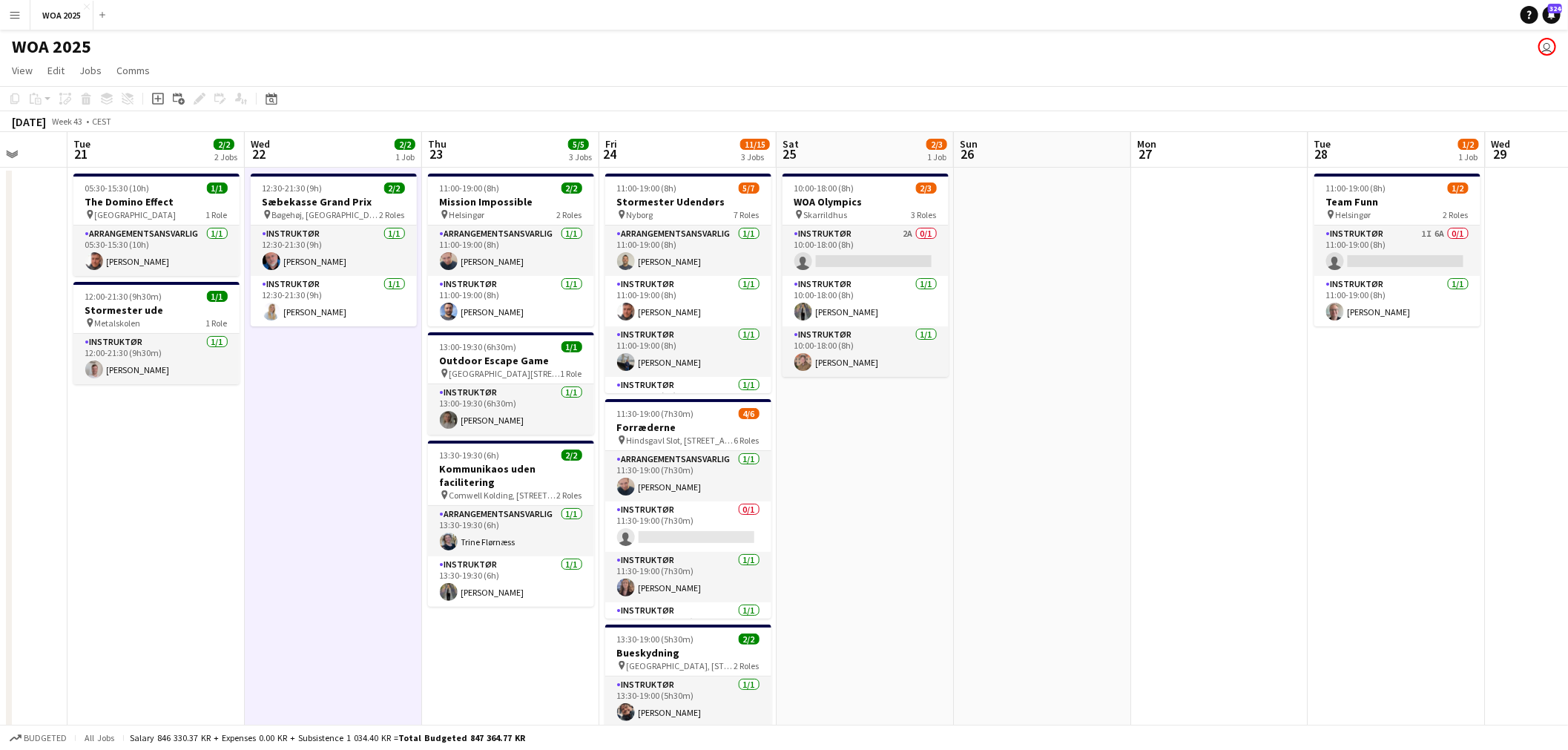
drag, startPoint x: 1405, startPoint y: 453, endPoint x: 891, endPoint y: 463, distance: 514.1
click at [891, 463] on app-calendar-viewport "Sat 18 Sun 19 Mon 20 Tue 21 2/2 2 Jobs Wed 22 2/2 1 Job Thu 23 5/5 3 Jobs Fri 2…" at bounding box center [784, 600] width 1568 height 937
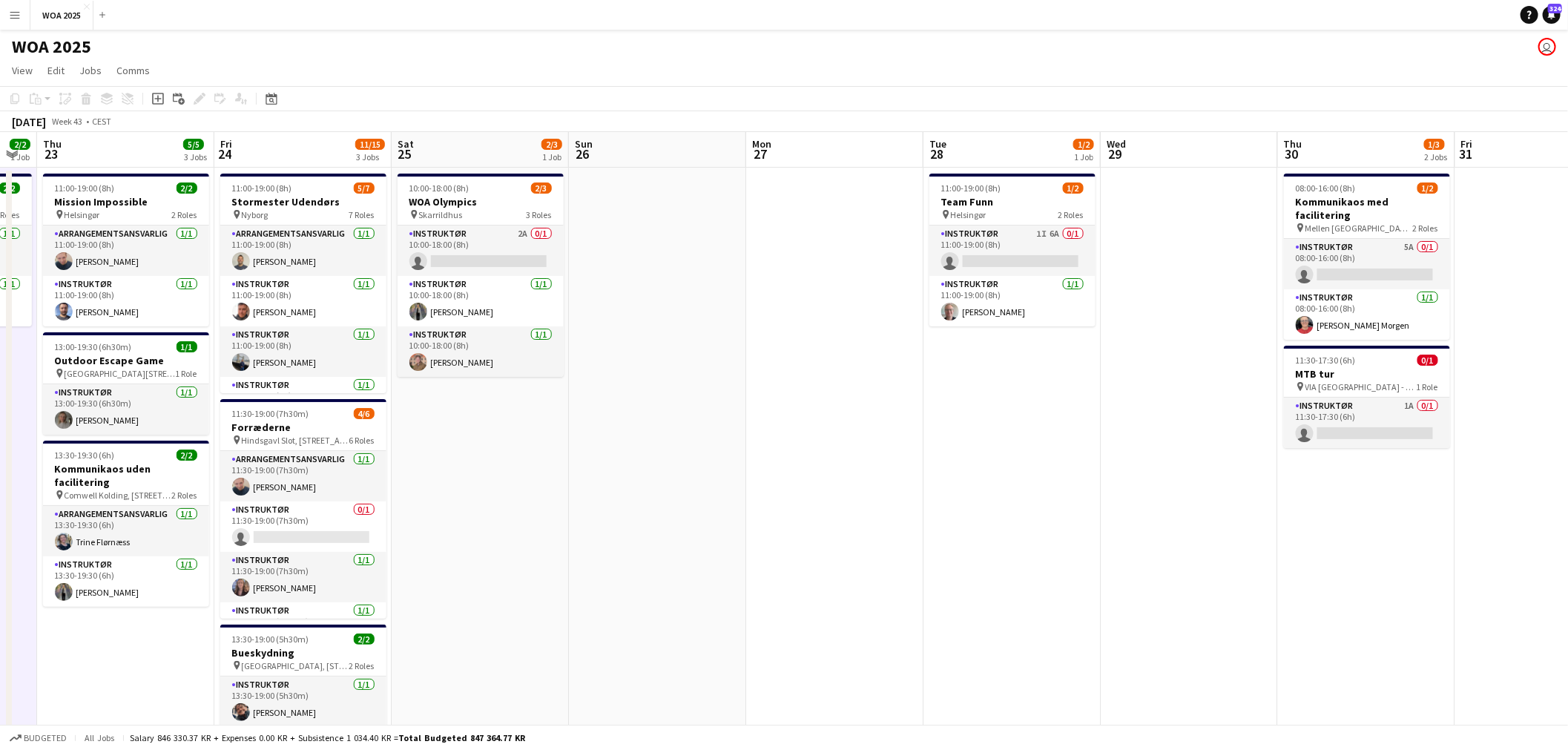
scroll to position [0, 496]
drag, startPoint x: 1254, startPoint y: 455, endPoint x: 868, endPoint y: 451, distance: 386.0
click at [868, 451] on app-calendar-viewport "Mon 20 Tue 21 2/2 2 Jobs Wed 22 2/2 1 Job Thu 23 5/5 3 Jobs Fri 24 11/15 3 Jobs…" at bounding box center [784, 600] width 1568 height 937
click at [1036, 235] on app-card-role "Instruktør 1I 6A 0/1 11:00-19:00 (8h) single-neutral-actions" at bounding box center [1012, 251] width 166 height 51
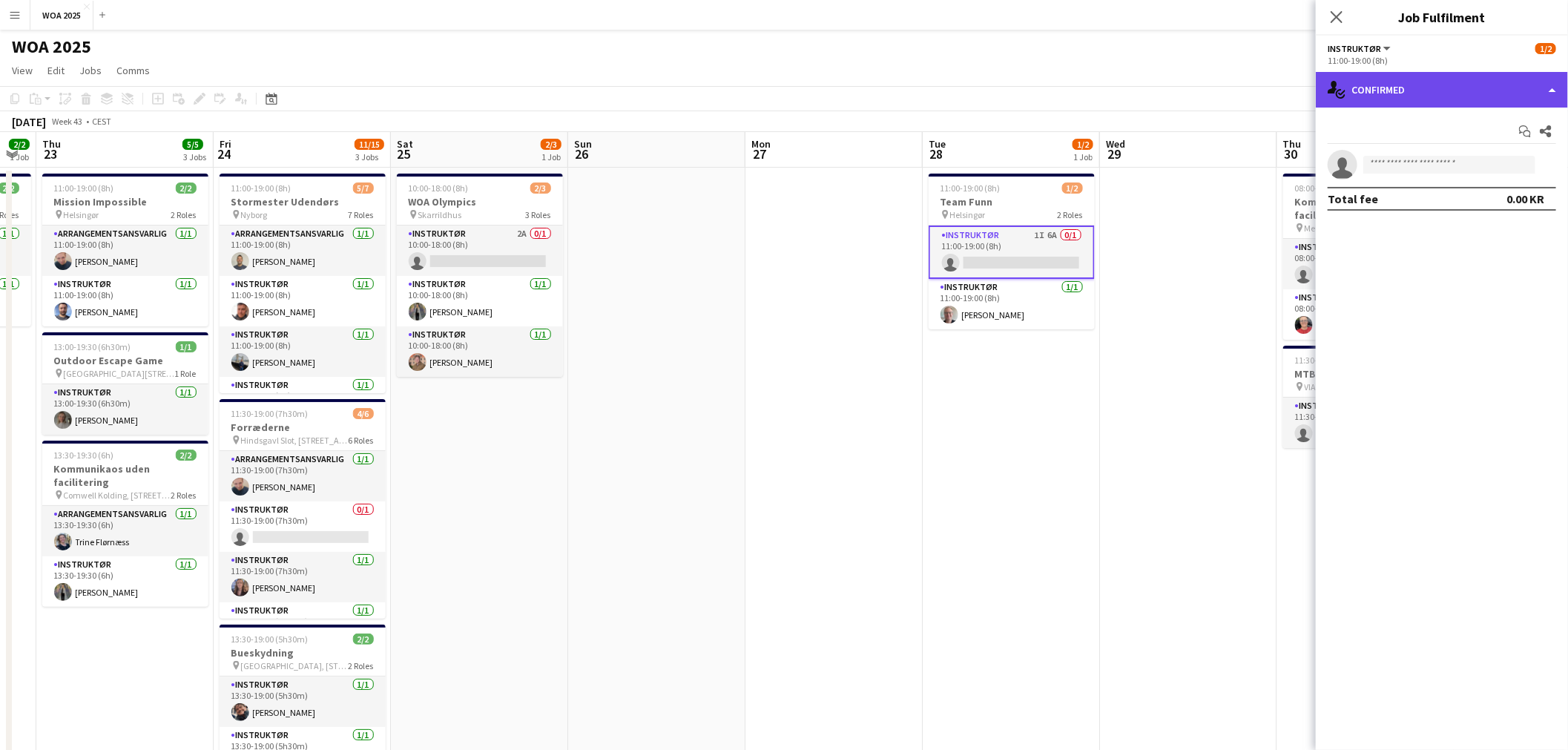
click at [1475, 93] on div "single-neutral-actions-check-2 Confirmed" at bounding box center [1442, 89] width 252 height 35
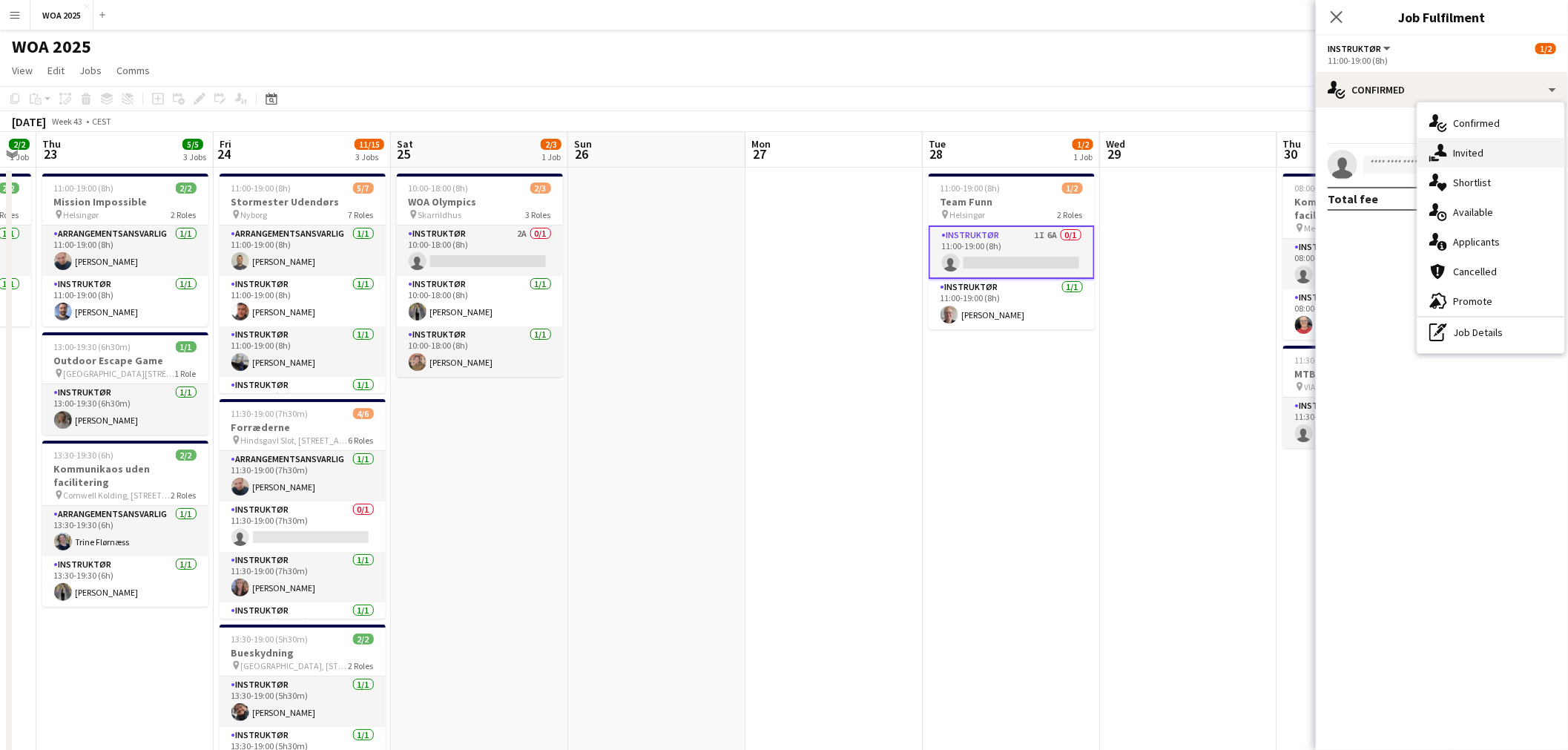
click at [1501, 155] on div "single-neutral-actions-share-1 Invited" at bounding box center [1490, 153] width 147 height 30
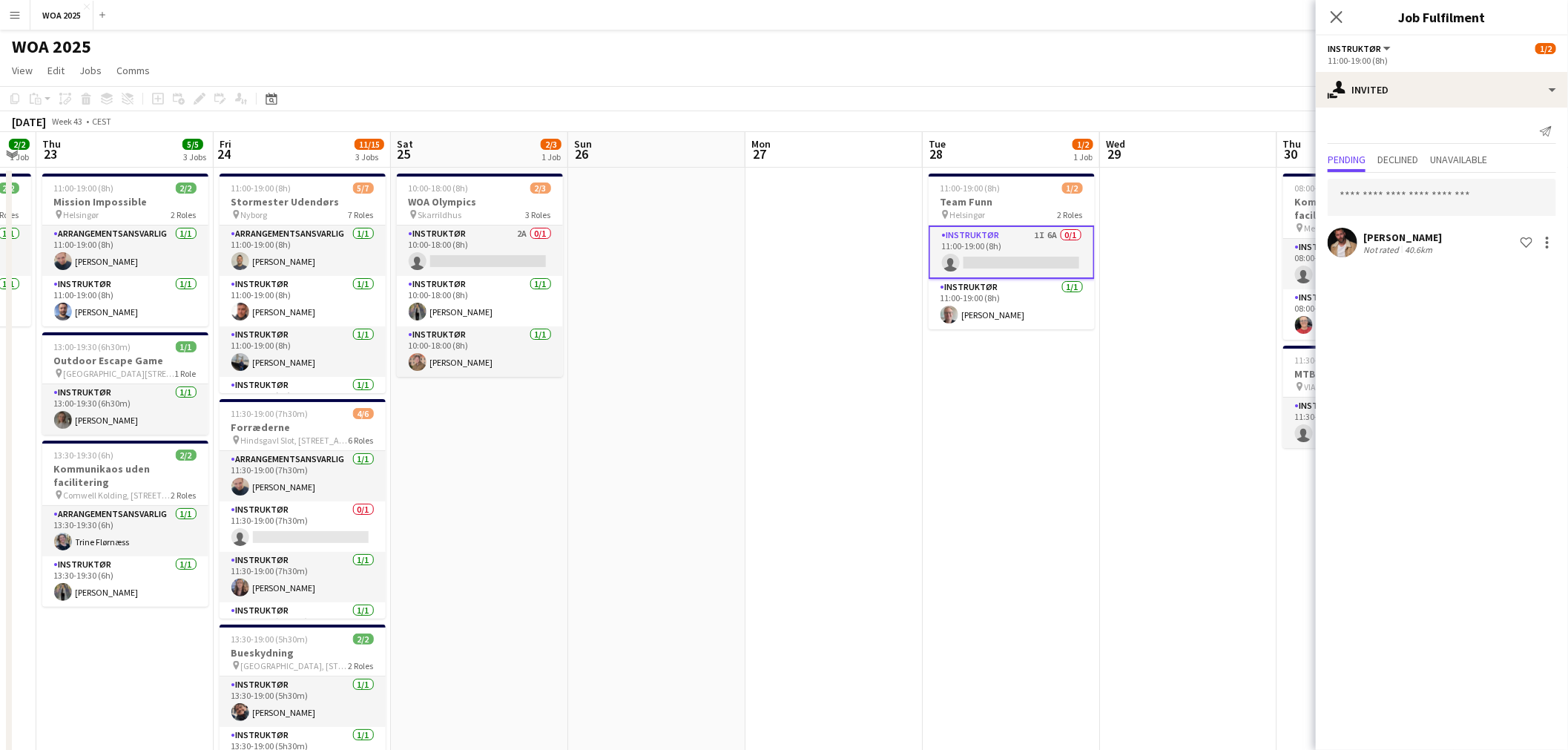
click at [1050, 362] on app-date-cell "11:00-19:00 (8h) 1/2 Team Funn pin Helsingør 2 Roles Instruktør 1I 6A 0/1 11:00…" at bounding box center [1012, 619] width 177 height 902
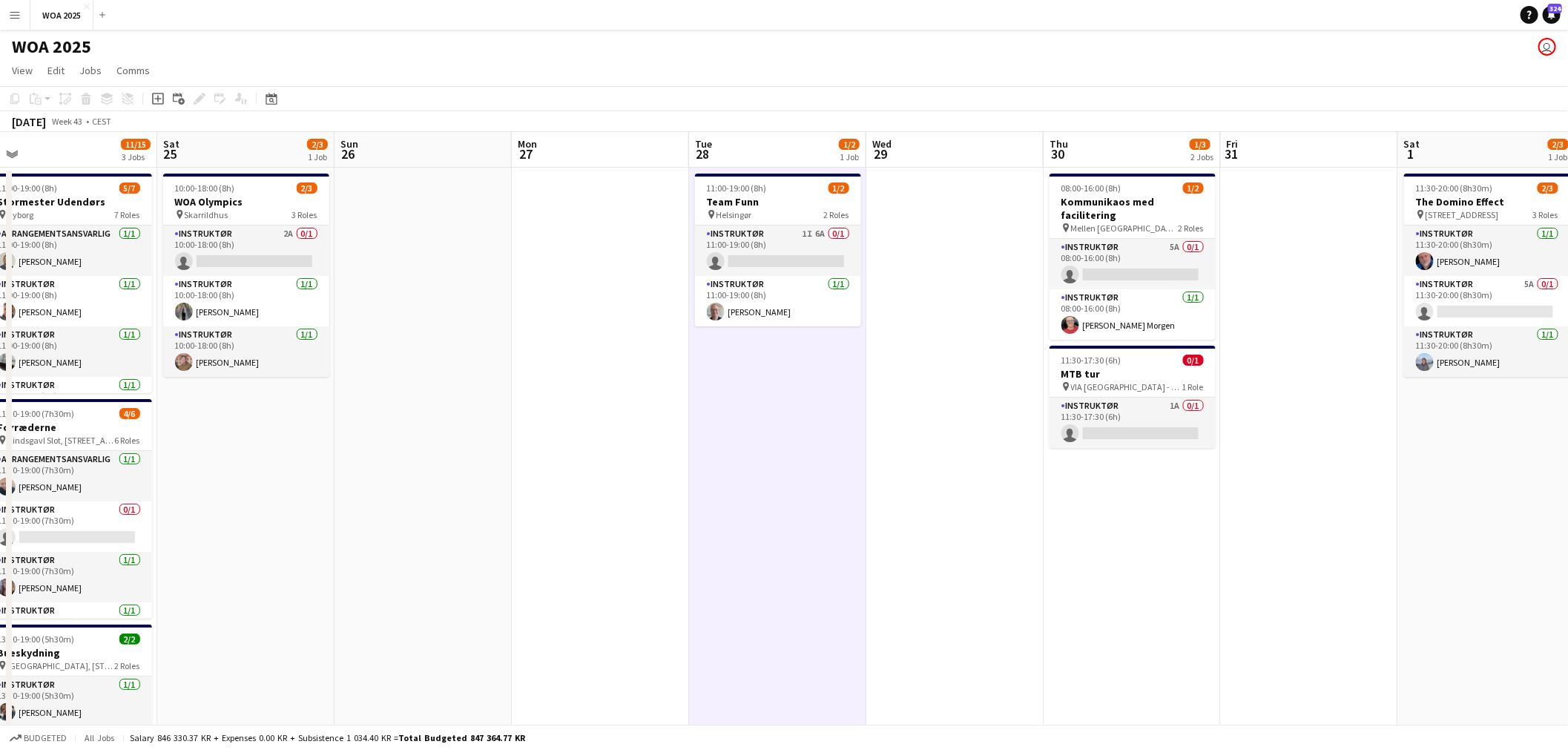
scroll to position [0, 557]
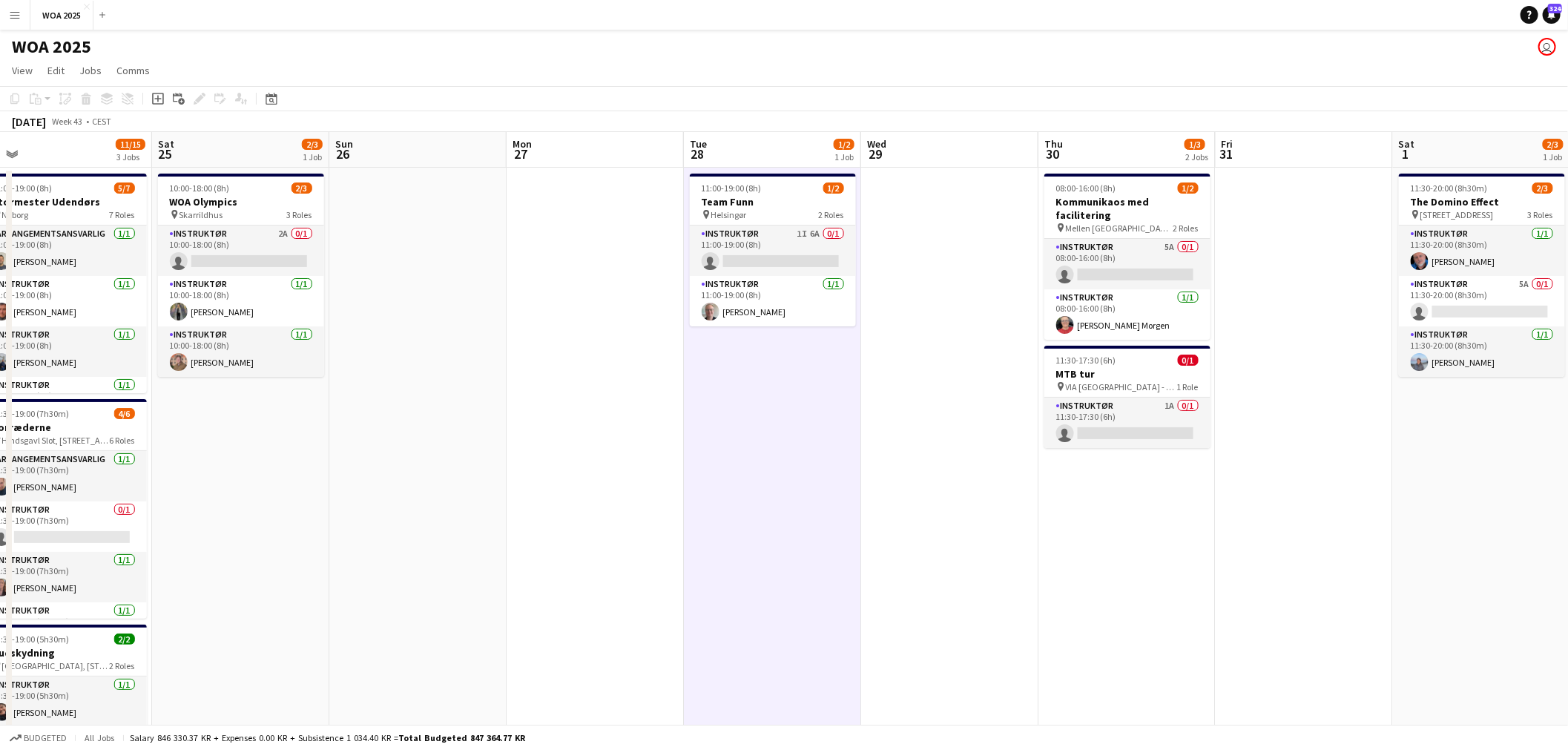
drag, startPoint x: 1200, startPoint y: 360, endPoint x: 962, endPoint y: 368, distance: 238.1
click at [962, 368] on app-calendar-viewport "Tue 21 2/2 2 Jobs Wed 22 2/2 1 Job Thu 23 5/5 3 Jobs Fri 24 11/15 3 Jobs Sat 25…" at bounding box center [784, 600] width 1568 height 937
click at [1130, 250] on app-card-role "Instruktør 5A 0/1 08:00-16:00 (8h) single-neutral-actions" at bounding box center [1127, 264] width 166 height 51
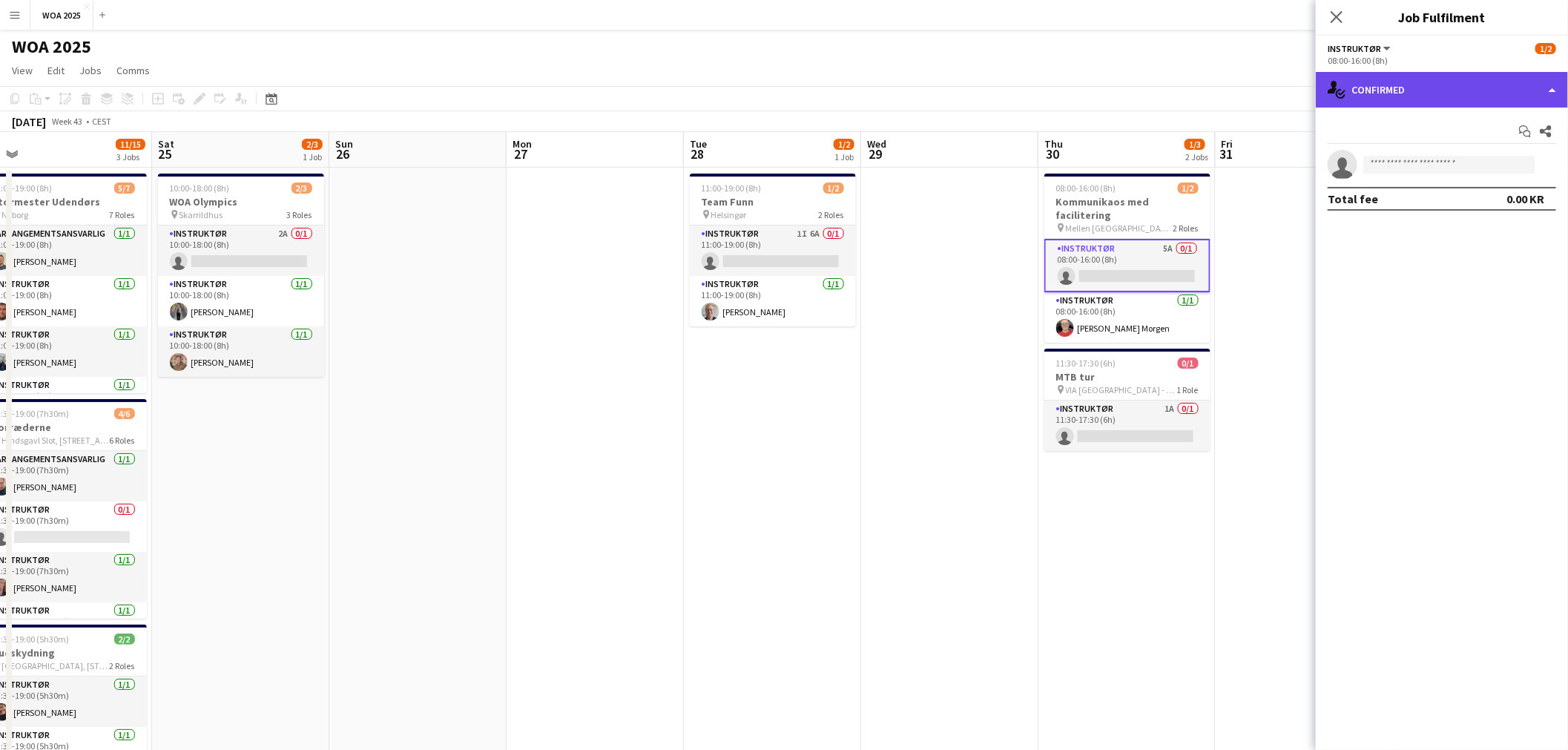
click at [1489, 87] on div "single-neutral-actions-check-2 Confirmed" at bounding box center [1442, 89] width 252 height 35
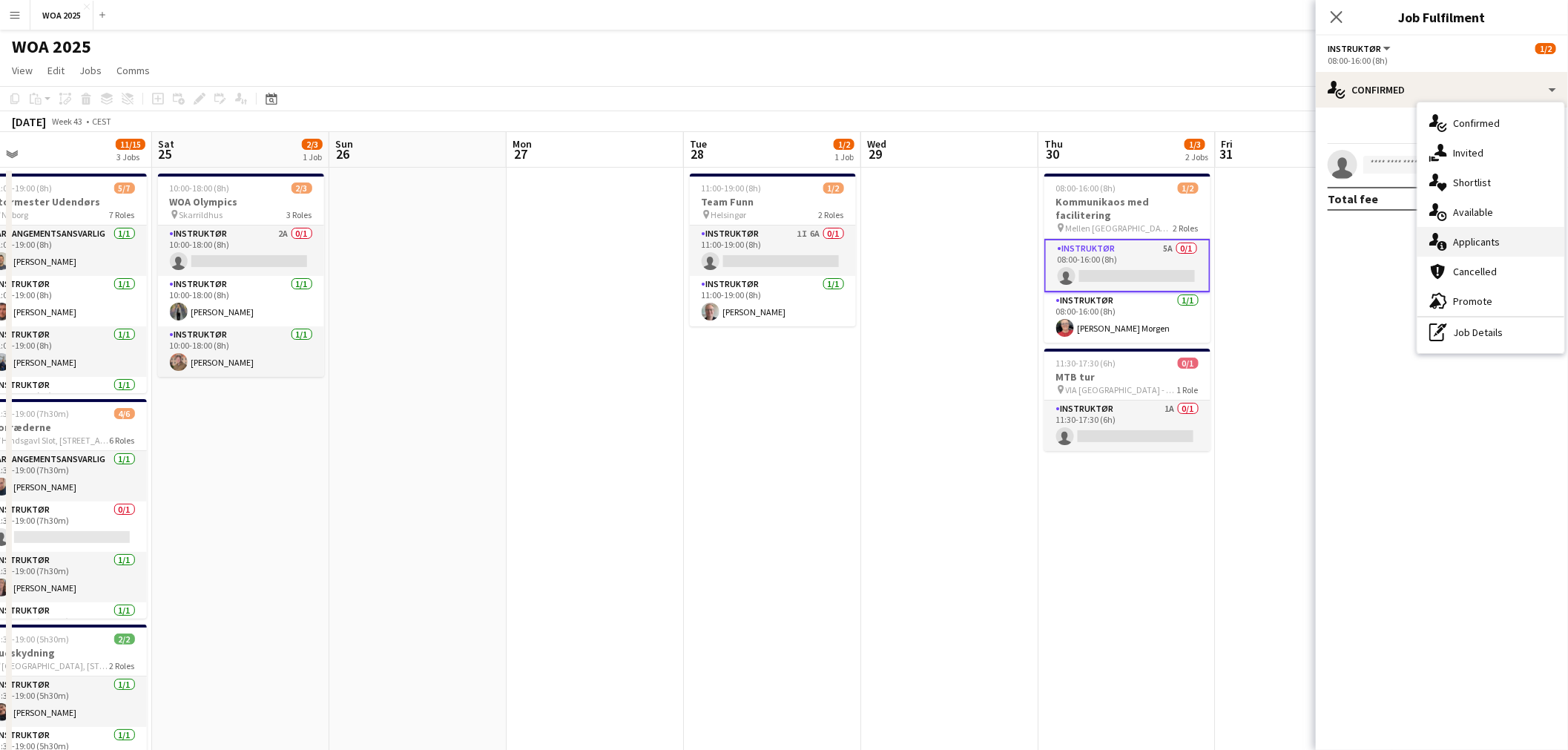
click at [1482, 227] on div "single-neutral-actions-information Applicants" at bounding box center [1490, 241] width 147 height 30
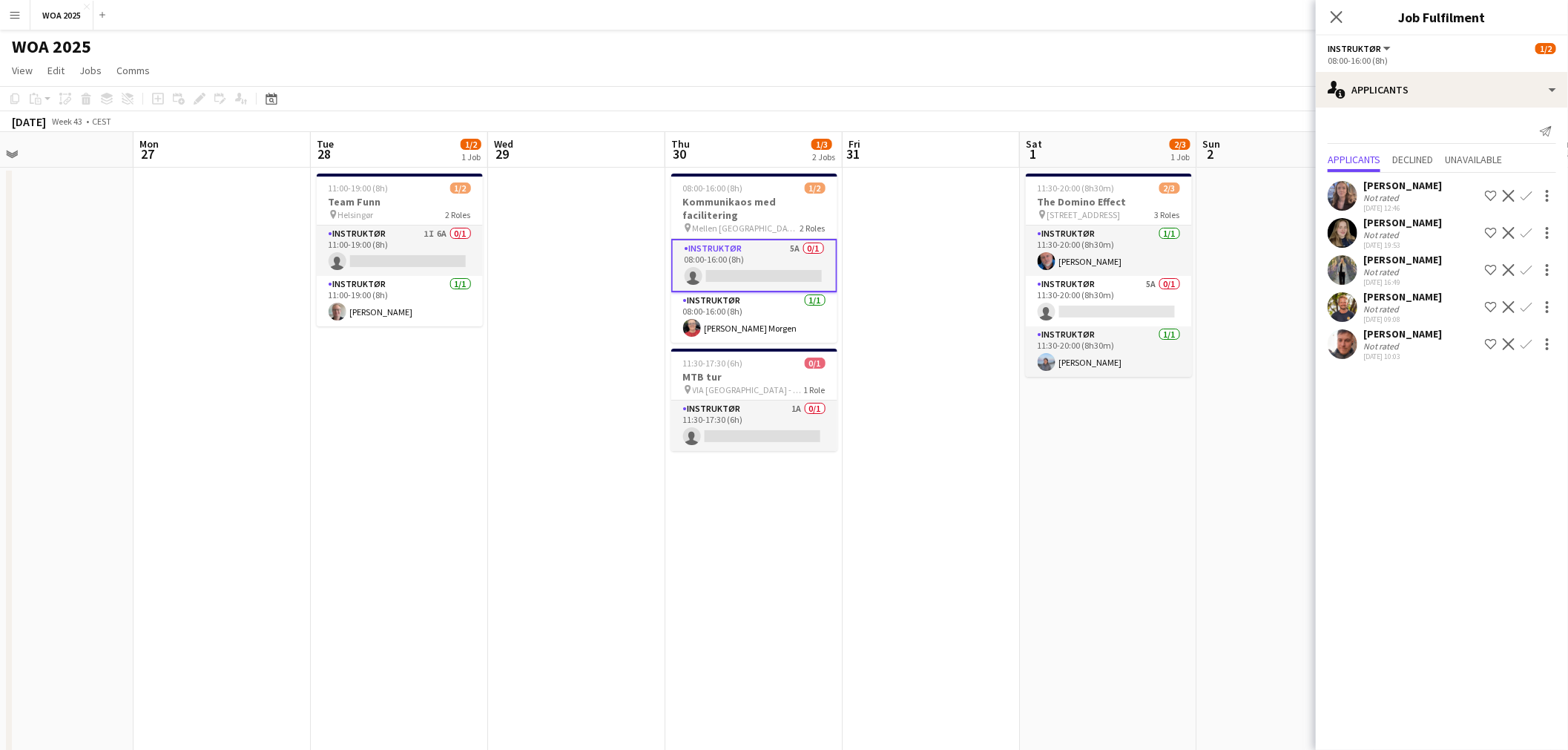
scroll to position [0, 597]
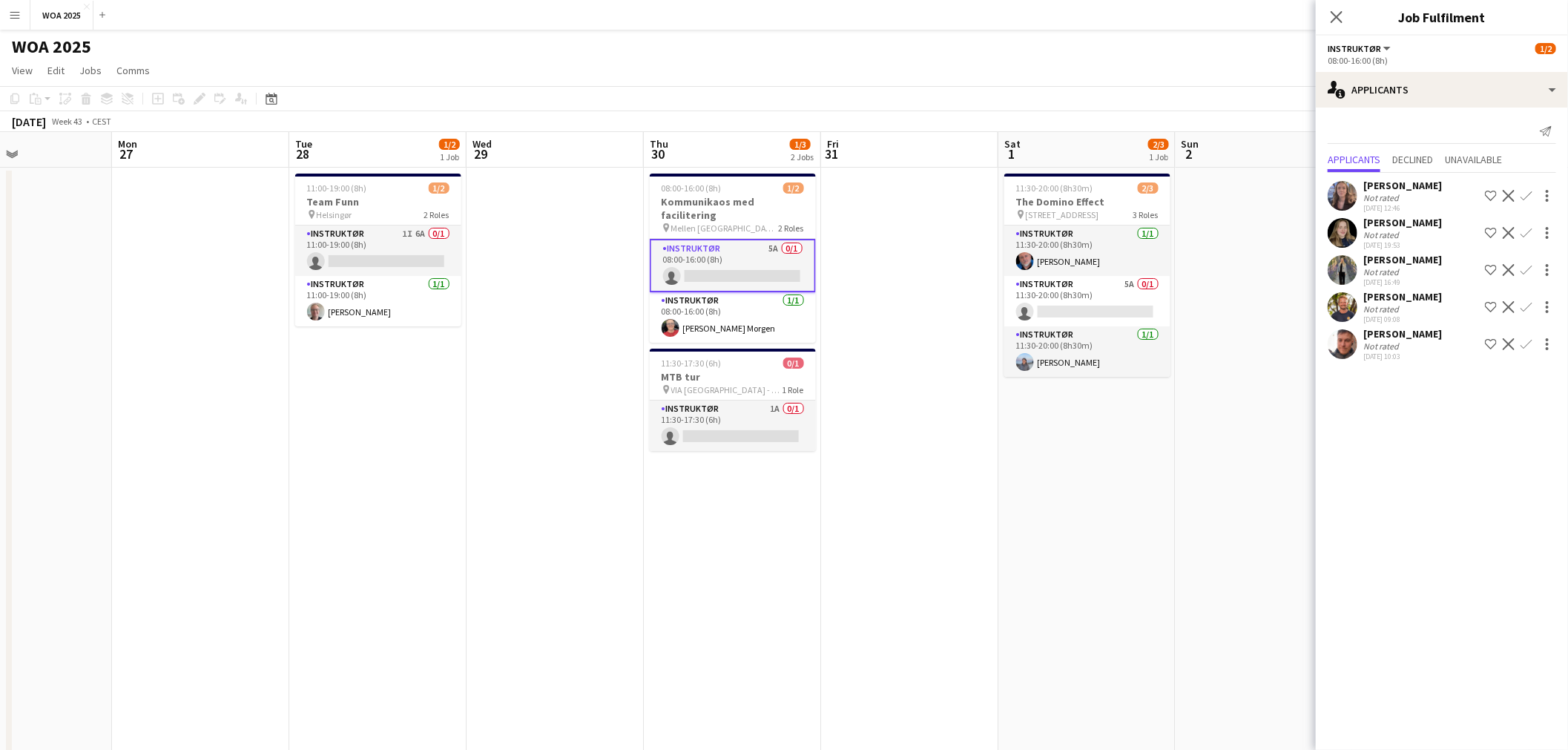
drag, startPoint x: 1237, startPoint y: 483, endPoint x: 843, endPoint y: 495, distance: 394.2
click at [843, 495] on app-calendar-viewport "Thu 23 5/5 3 Jobs Fri 24 11/15 3 Jobs Sat 25 2/3 1 Job Sun 26 Mon 27 Tue 28 1/2…" at bounding box center [784, 600] width 1568 height 937
click at [1103, 292] on app-card-role "Instruktør 5A 0/1 11:30-20:00 (8h30m) single-neutral-actions" at bounding box center [1087, 302] width 166 height 51
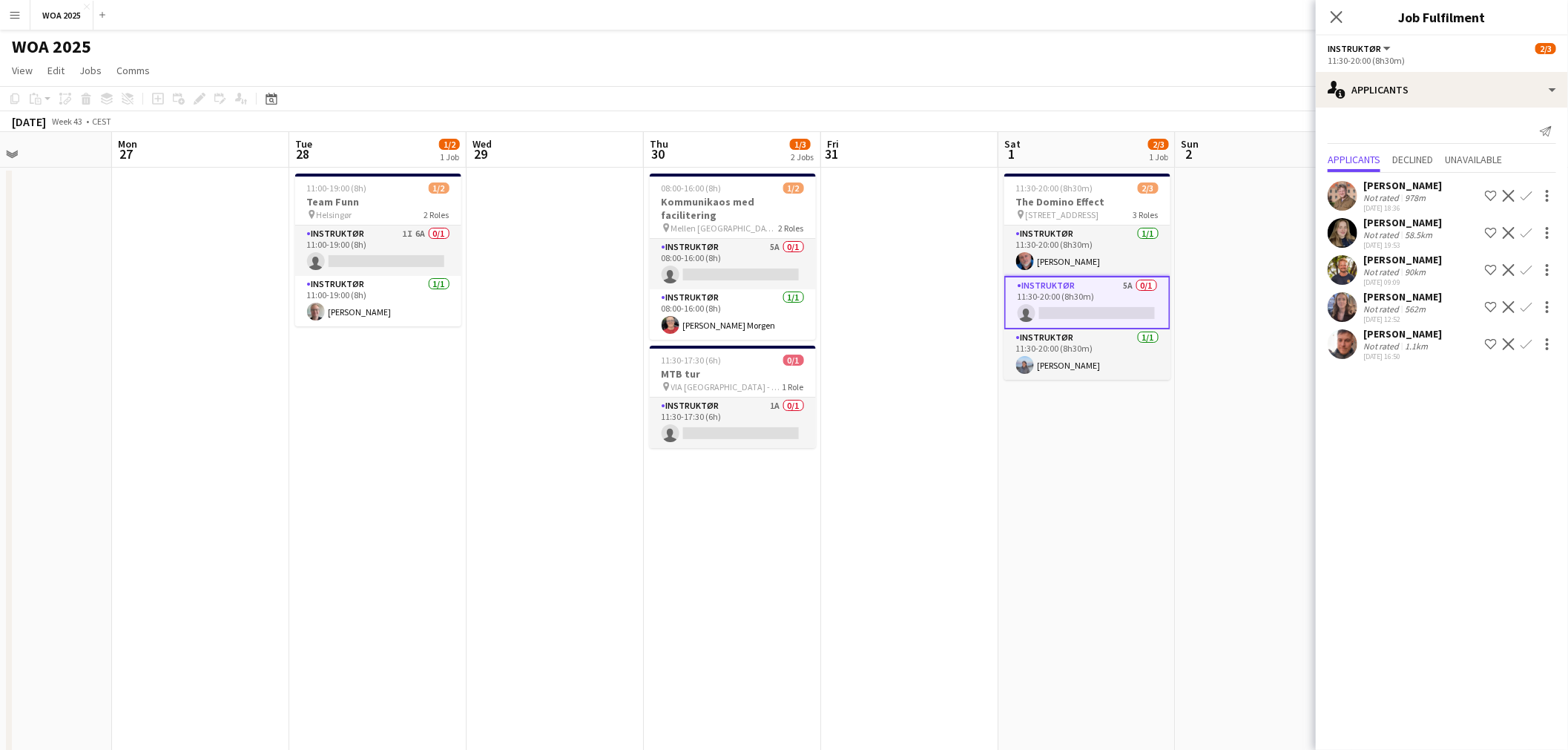
click at [1370, 304] on div "[PERSON_NAME]" at bounding box center [1403, 296] width 79 height 14
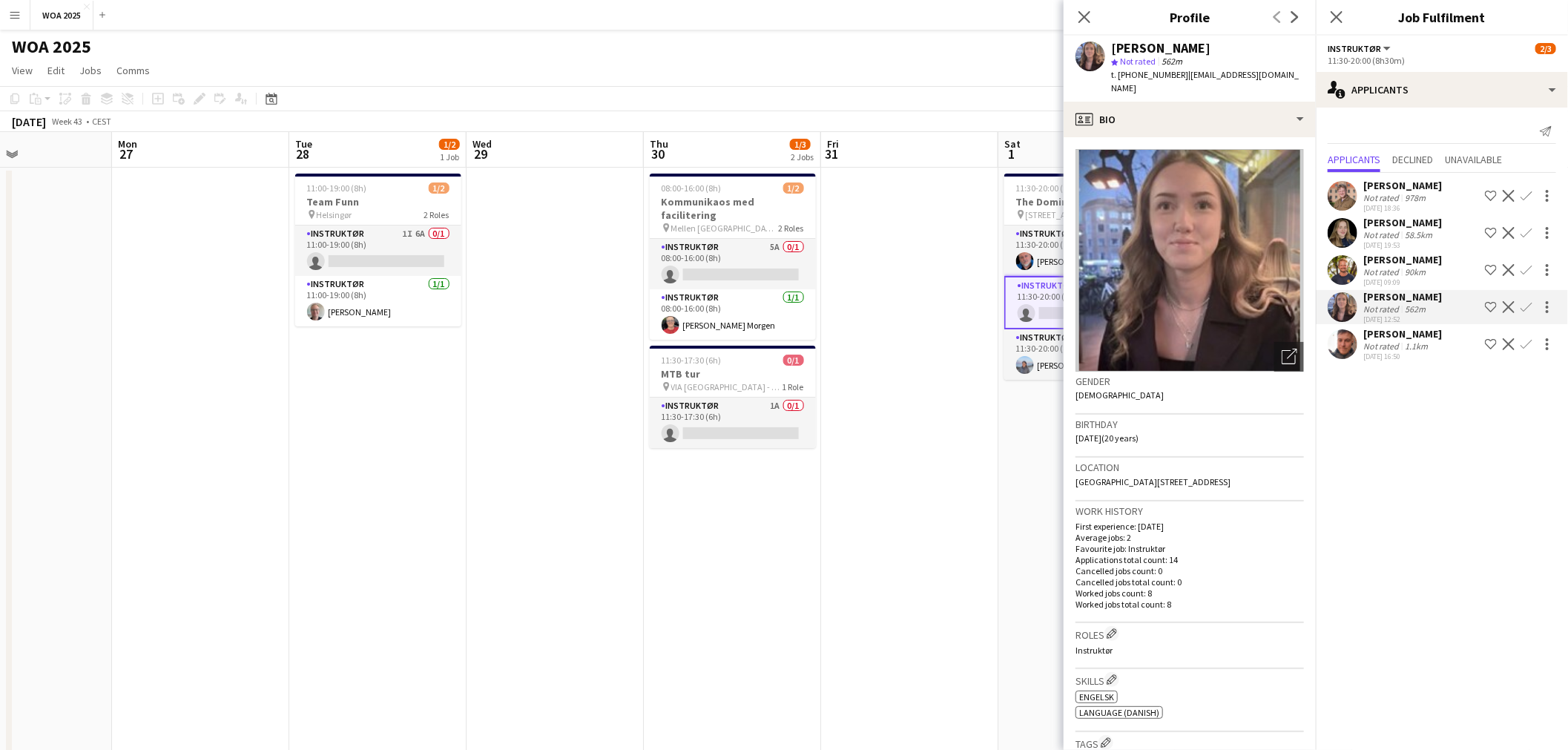
click at [989, 350] on app-date-cell at bounding box center [910, 619] width 177 height 902
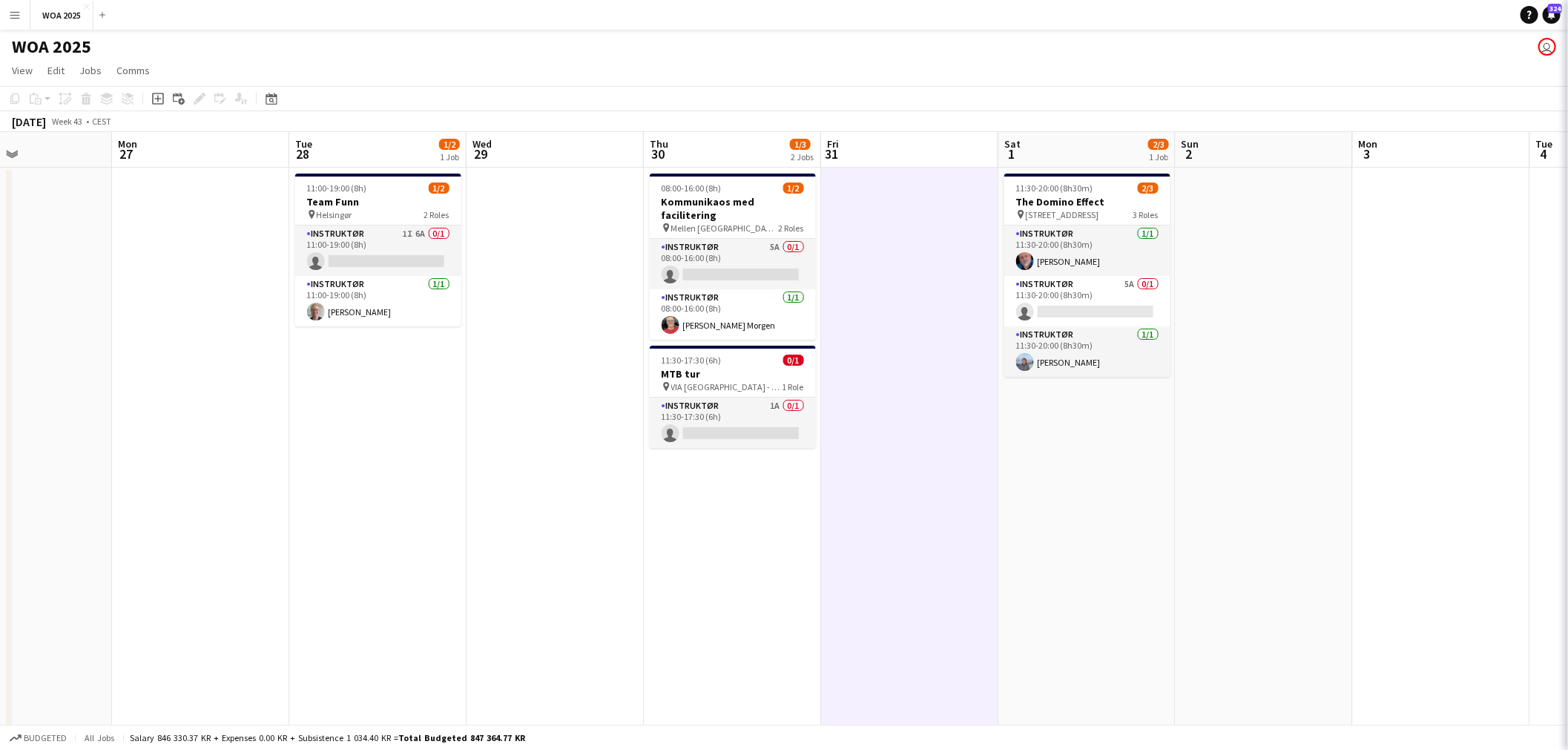
scroll to position [0, 595]
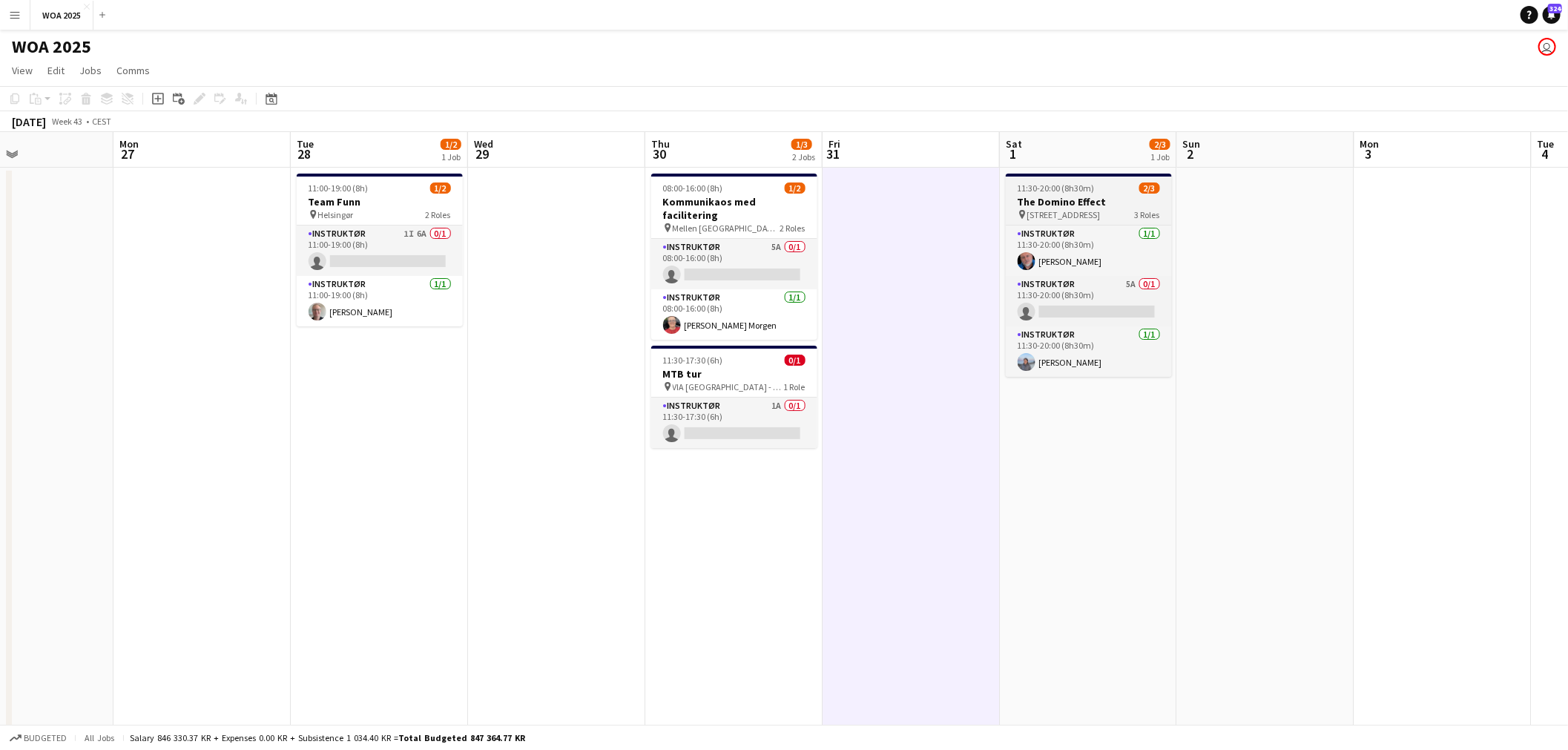
click at [1101, 211] on span "Middelfartvej 9M, 5000 Odense, Danmark" at bounding box center [1063, 215] width 73 height 11
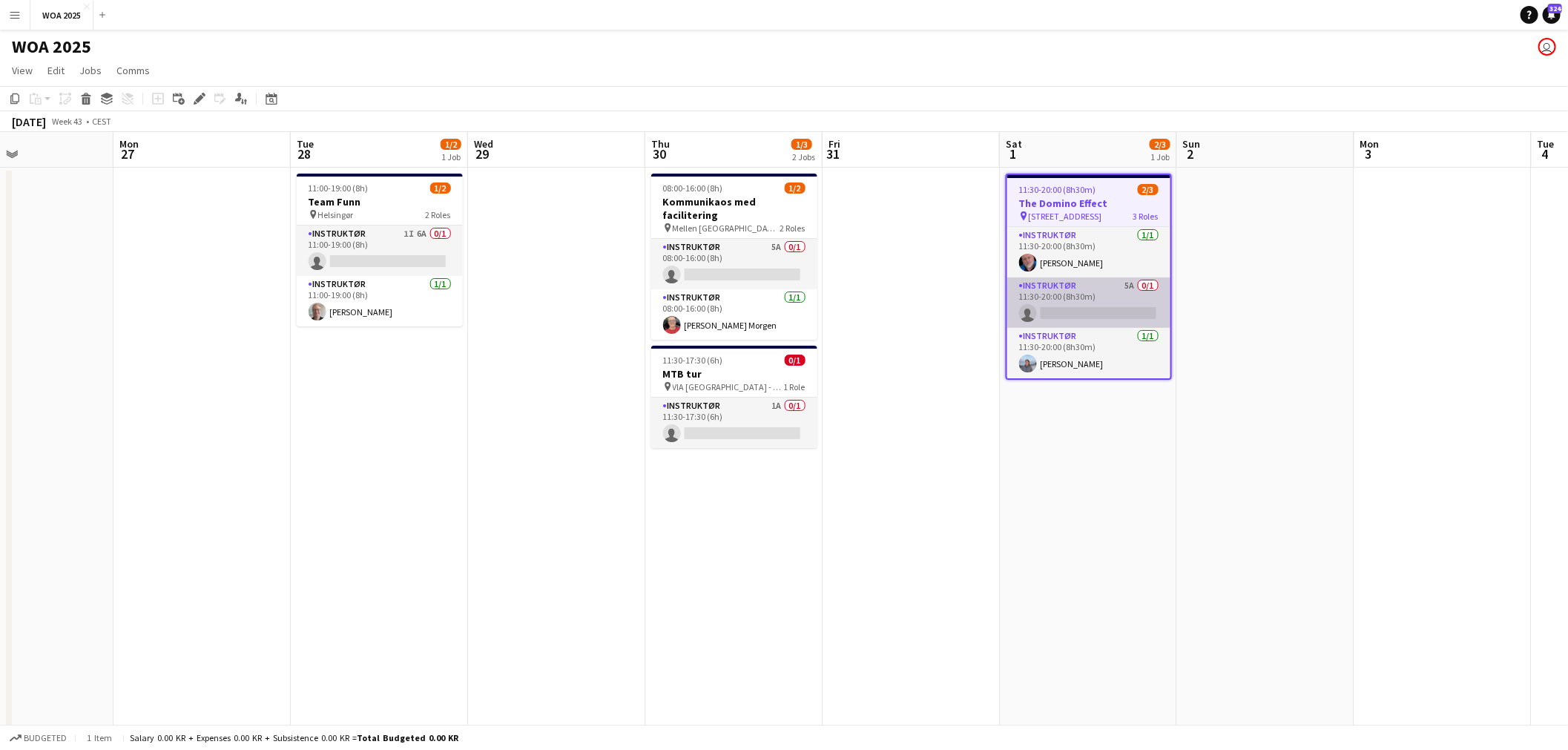
click at [1106, 285] on app-card-role "Instruktør 5A 0/1 11:30-20:00 (8h30m) single-neutral-actions" at bounding box center [1088, 303] width 163 height 51
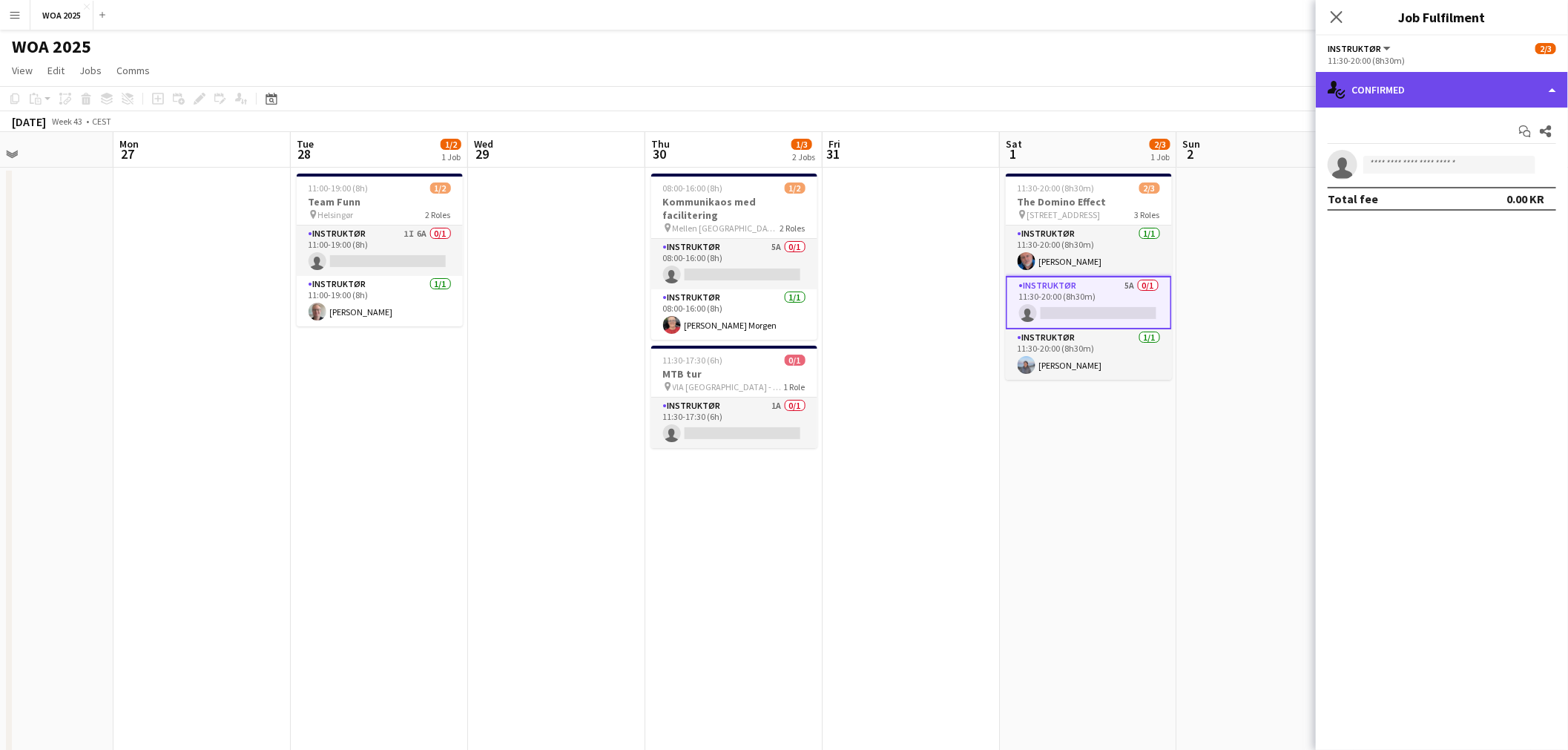
click at [1436, 77] on div "single-neutral-actions-check-2 Confirmed" at bounding box center [1442, 89] width 252 height 35
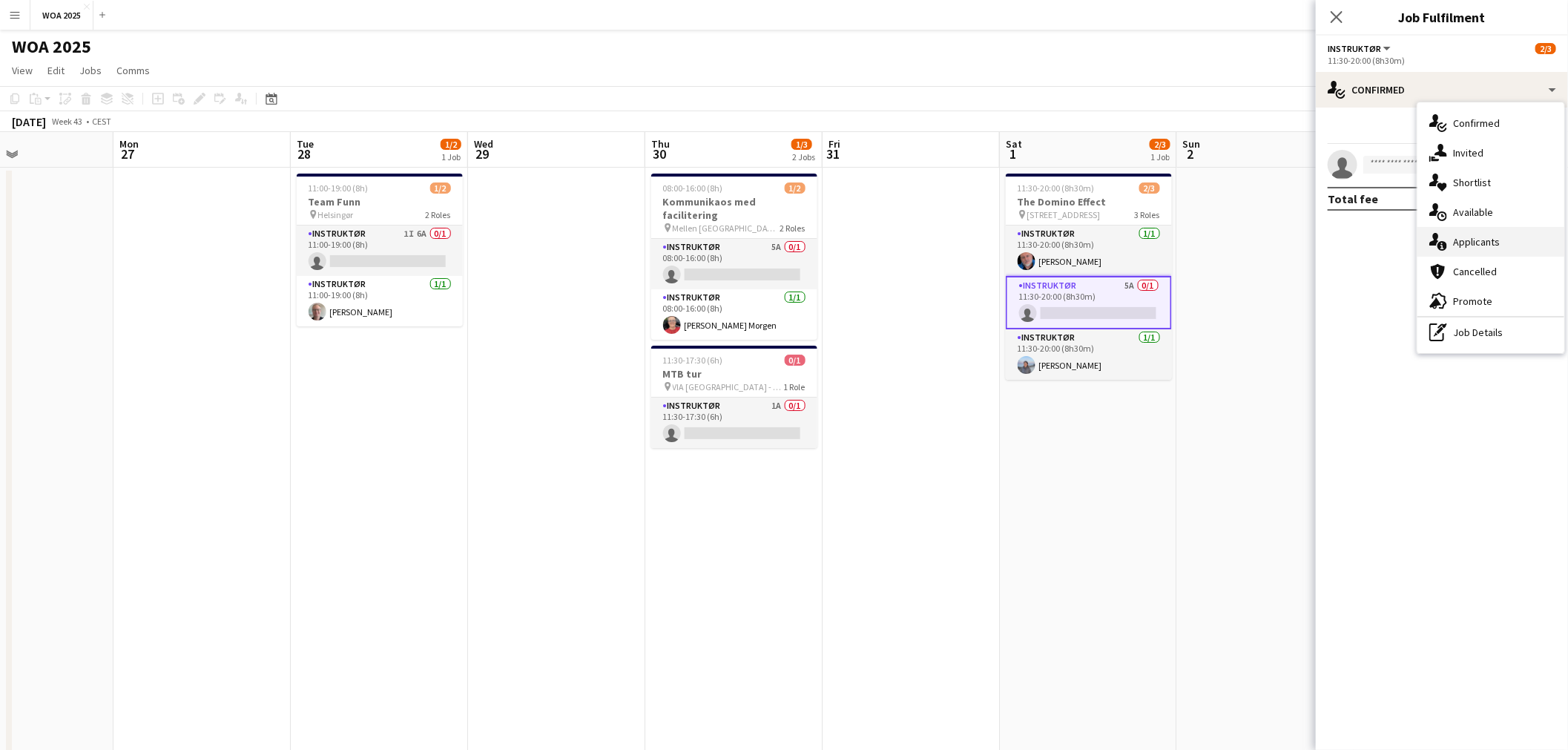
click at [1503, 228] on div "single-neutral-actions-information Applicants" at bounding box center [1490, 241] width 147 height 30
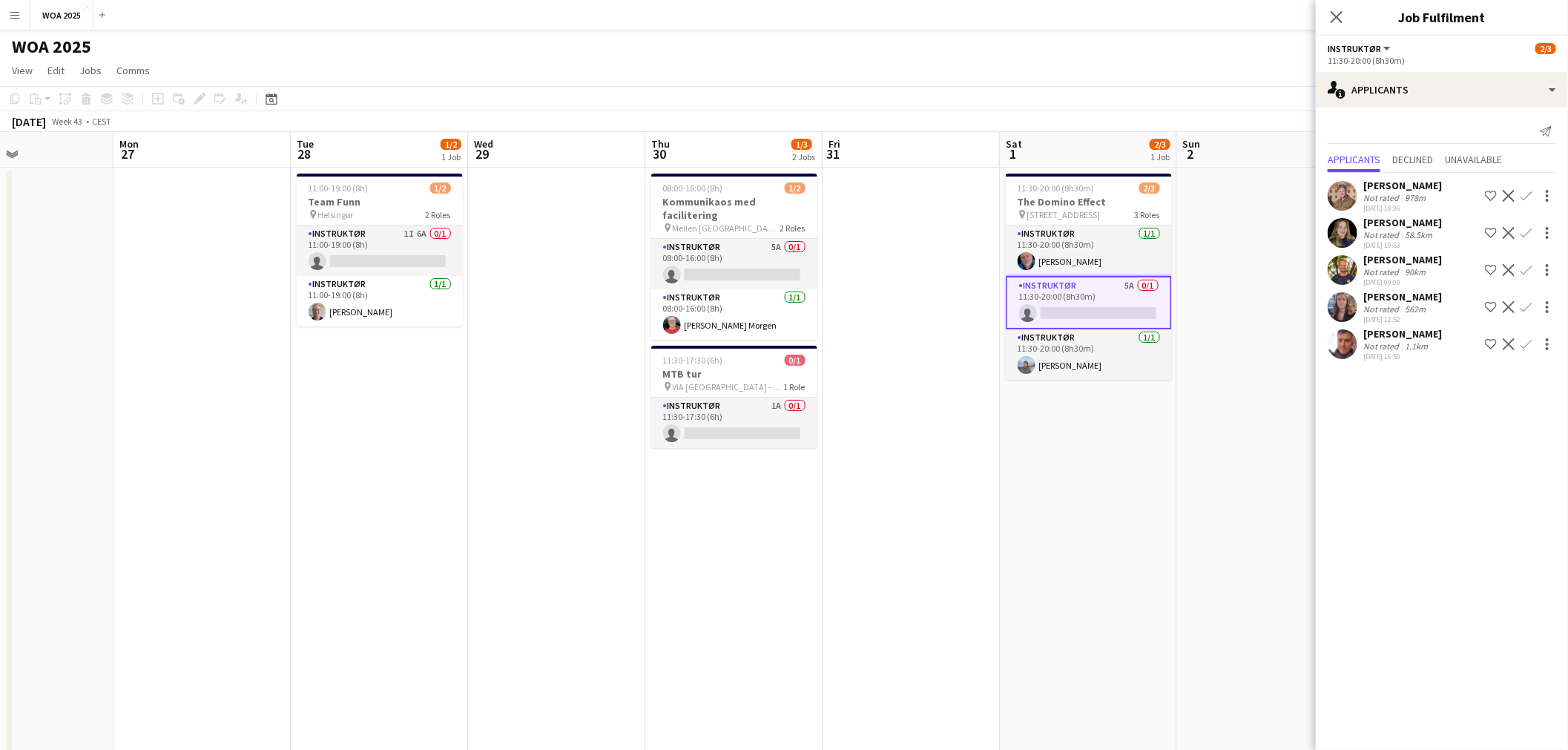
click at [1526, 314] on app-icon "Confirm" at bounding box center [1526, 306] width 12 height 12
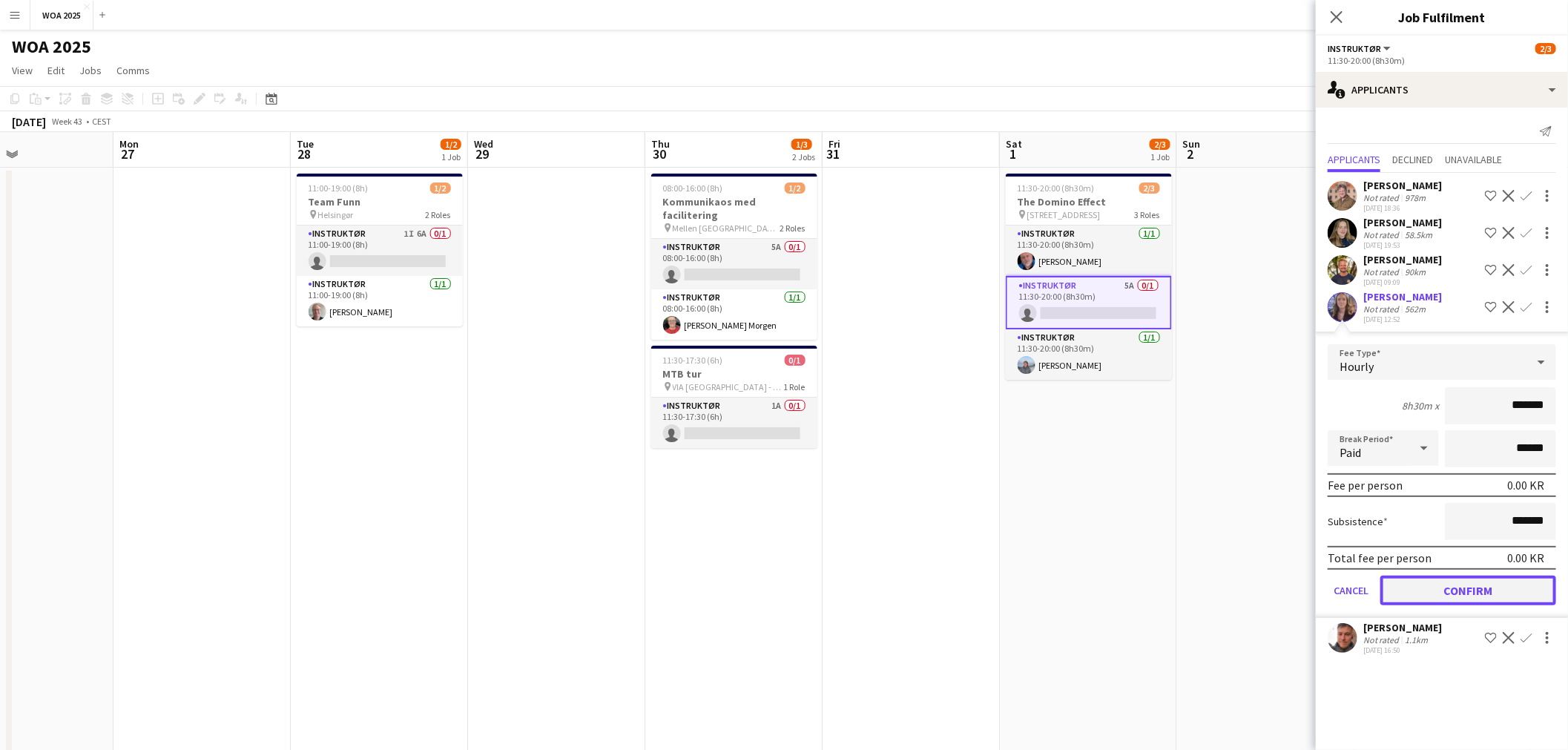
click at [1442, 603] on button "Confirm" at bounding box center [1468, 590] width 176 height 30
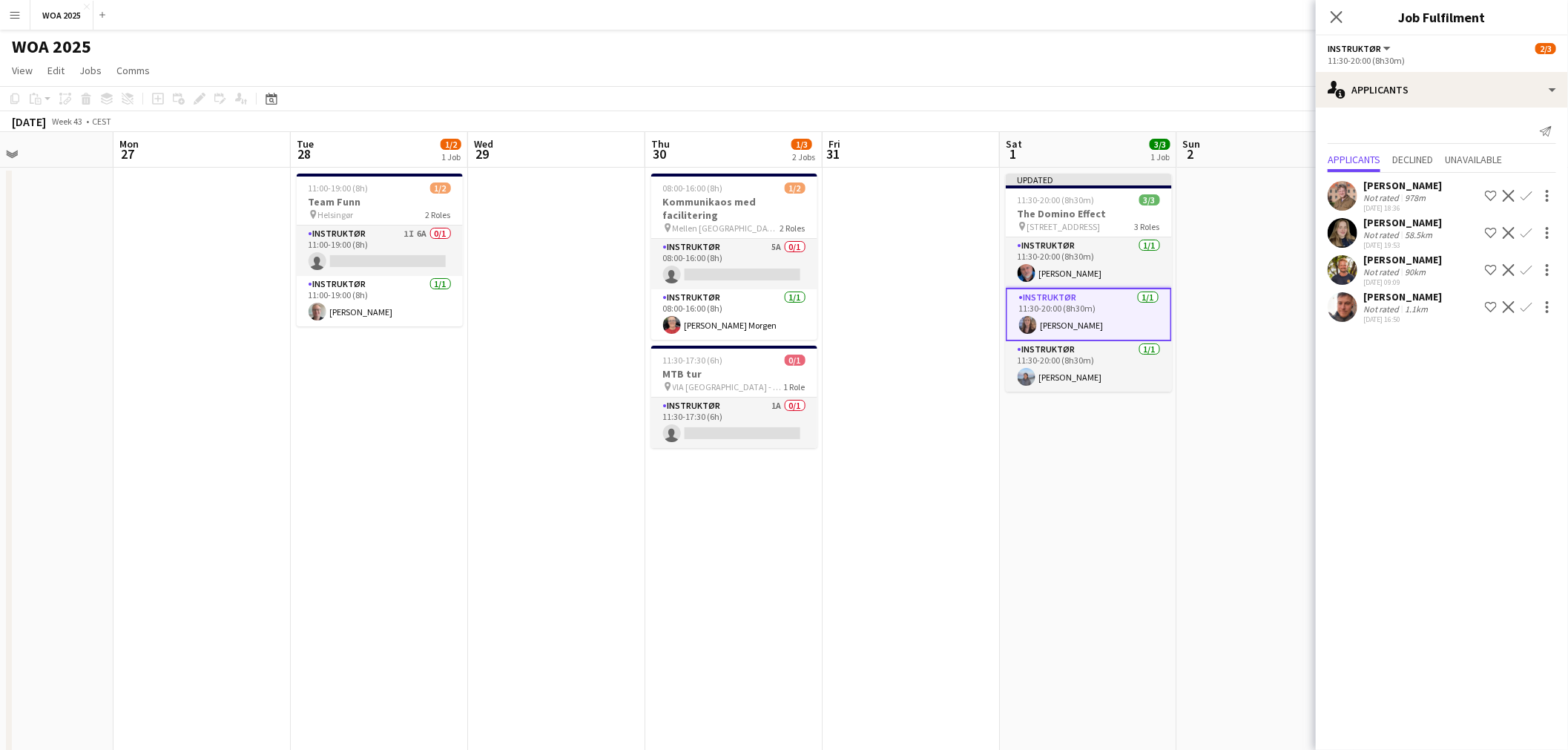
click at [1263, 431] on app-date-cell at bounding box center [1265, 619] width 177 height 902
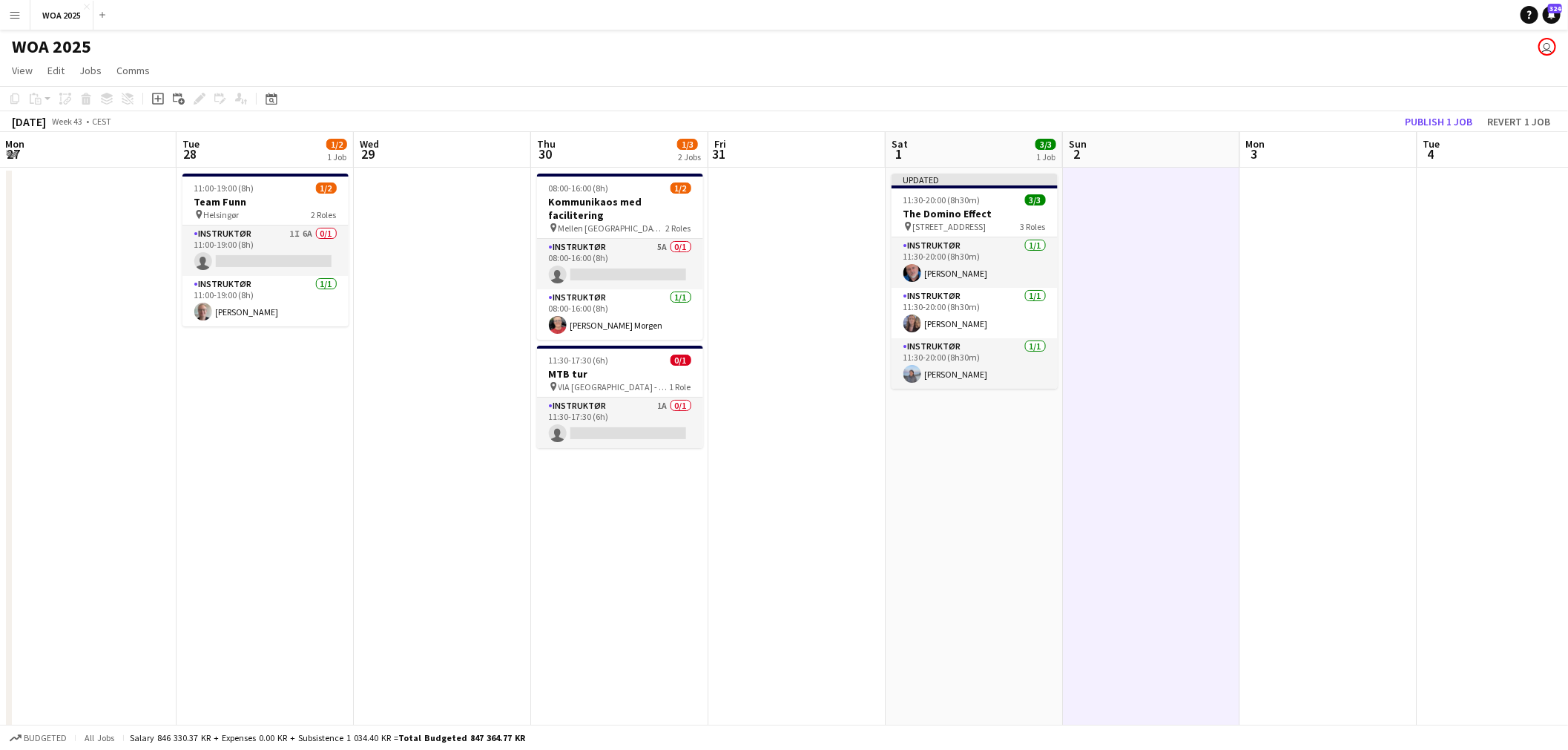
drag, startPoint x: 1261, startPoint y: 398, endPoint x: 968, endPoint y: 398, distance: 293.0
click at [968, 398] on app-calendar-viewport "Fri 24 11/15 3 Jobs Sat 25 2/3 1 Job Sun 26 Mon 27 Tue 28 1/2 1 Job Wed 29 Thu …" at bounding box center [784, 600] width 1568 height 937
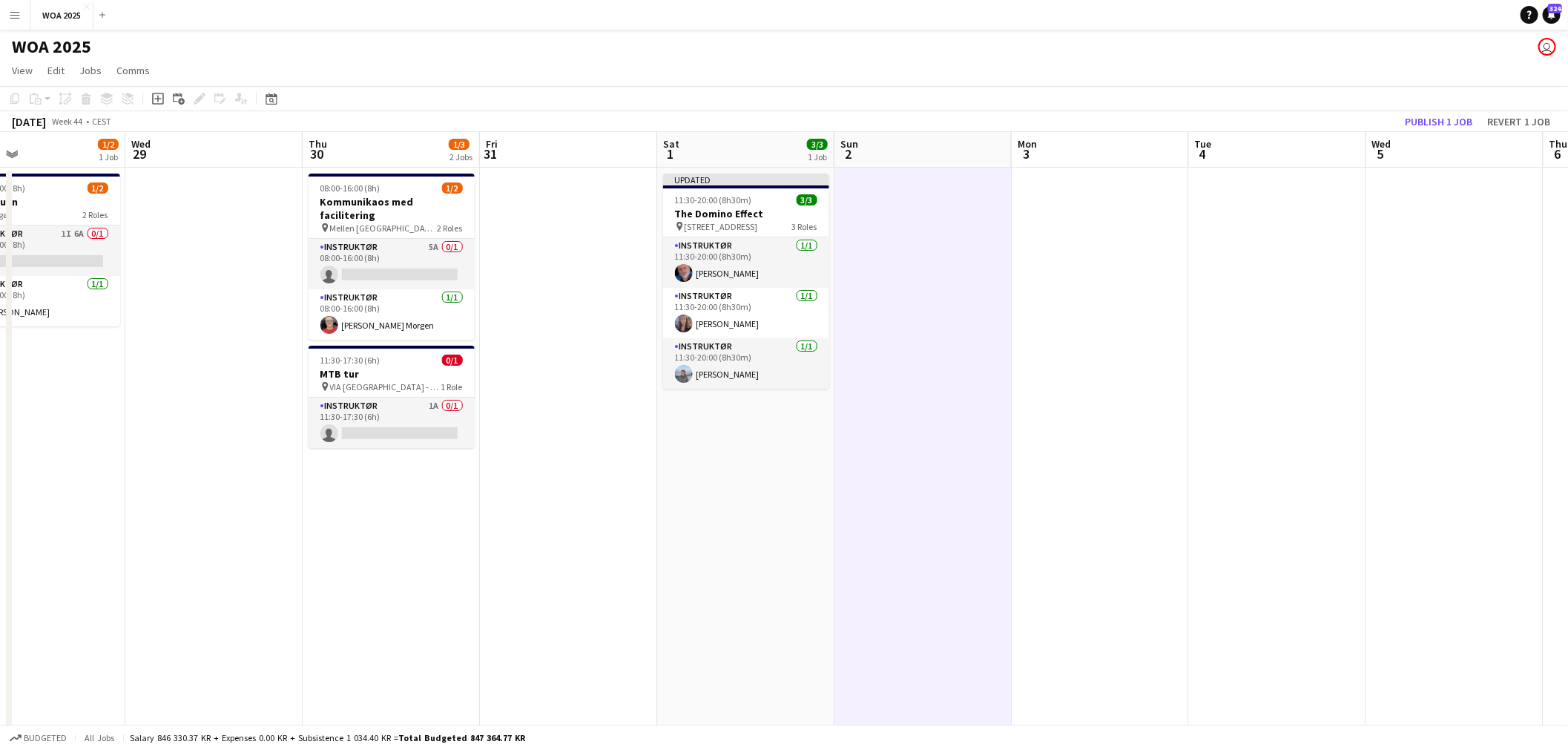
drag, startPoint x: 1395, startPoint y: 295, endPoint x: 1012, endPoint y: 319, distance: 383.8
click at [1012, 319] on app-calendar-viewport "Sat 25 2/3 1 Job Sun 26 Mon 27 Tue 28 1/2 1 Job Wed 29 Thu 30 1/3 2 Jobs Fri 31…" at bounding box center [784, 600] width 1568 height 937
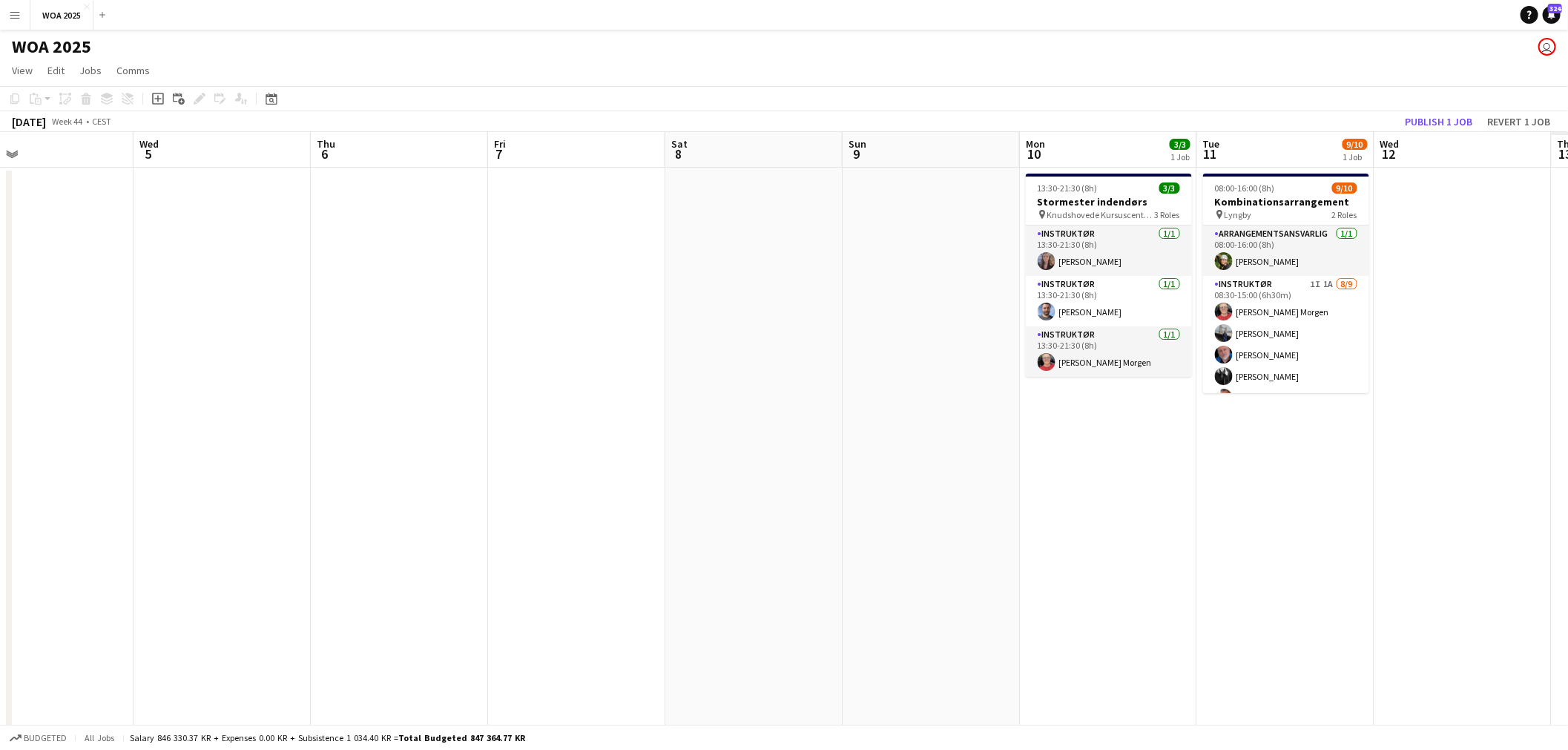
drag, startPoint x: 1136, startPoint y: 323, endPoint x: 503, endPoint y: 312, distance: 633.1
click at [428, 303] on app-calendar-viewport "Sat 1 3/3 1 Job Sun 2 Mon 3 Tue 4 Wed 5 Thu 6 Fri 7 Sat 8 Sun 9 Mon 10 3/3 1 Jo…" at bounding box center [784, 600] width 1568 height 937
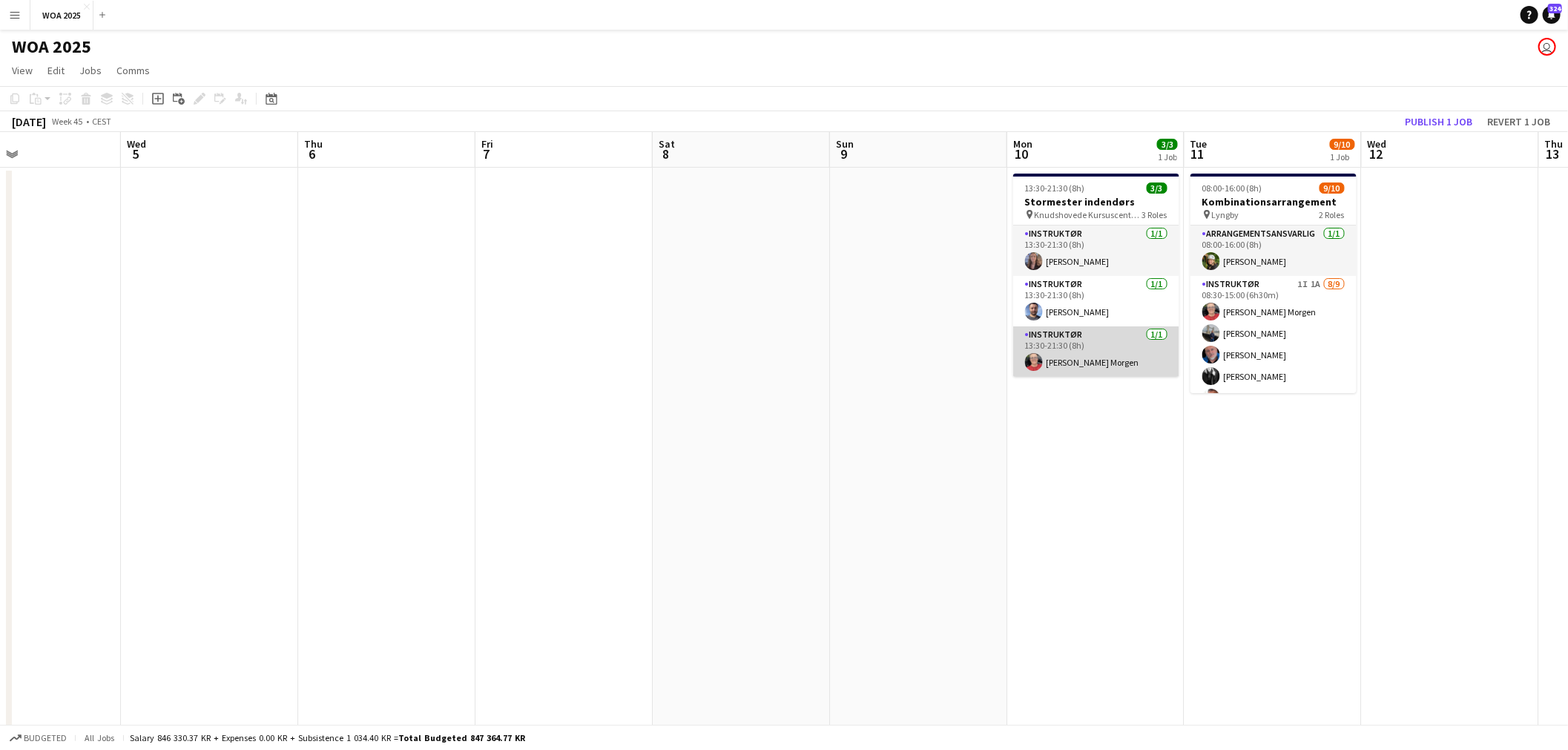
click at [1093, 360] on app-card-role "Instruktør 1/1 13:30-21:30 (8h) Kitt Schou Morgen" at bounding box center [1097, 352] width 166 height 51
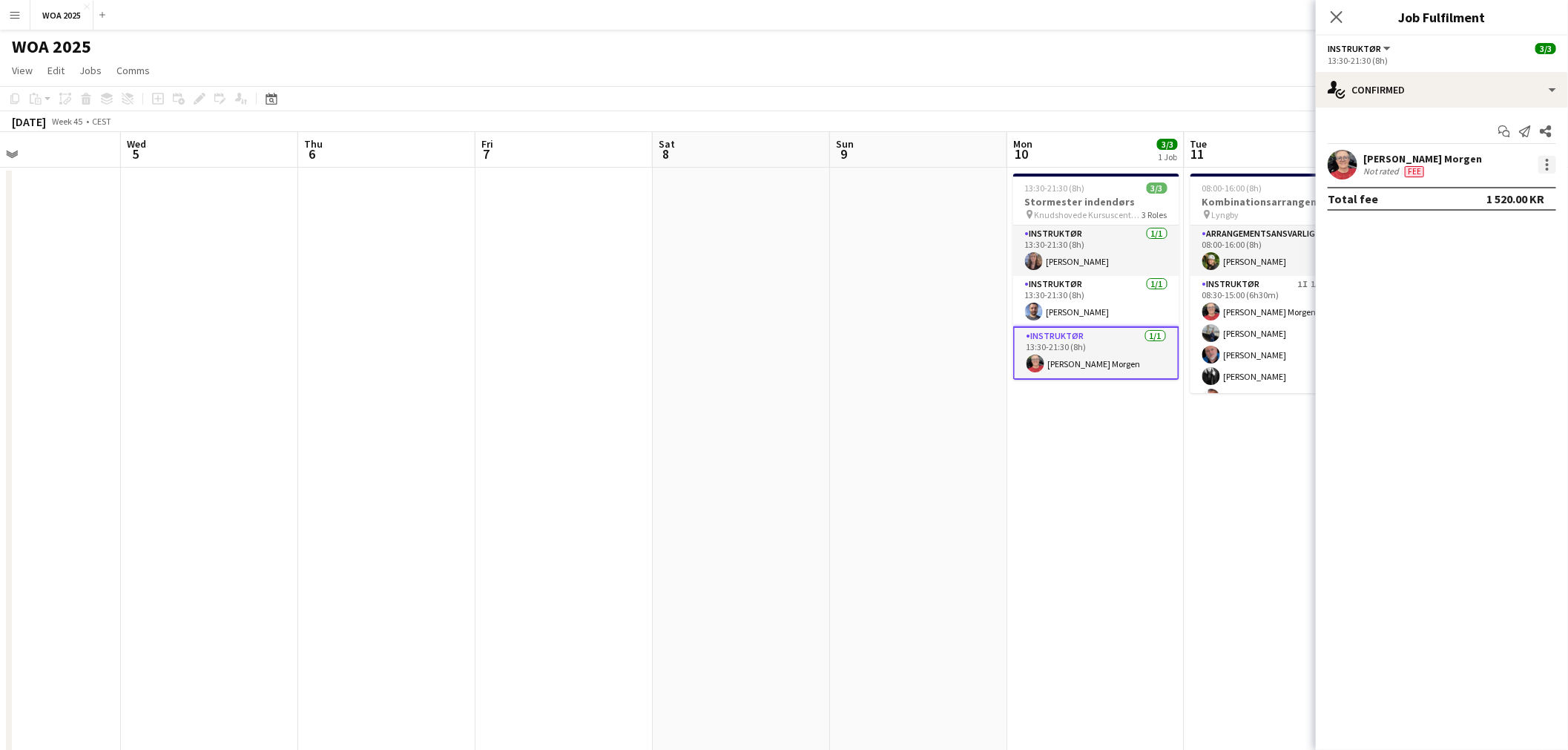
click at [1543, 158] on div at bounding box center [1547, 164] width 18 height 18
click at [1489, 362] on button "Set as supervisor" at bounding box center [1499, 370] width 116 height 35
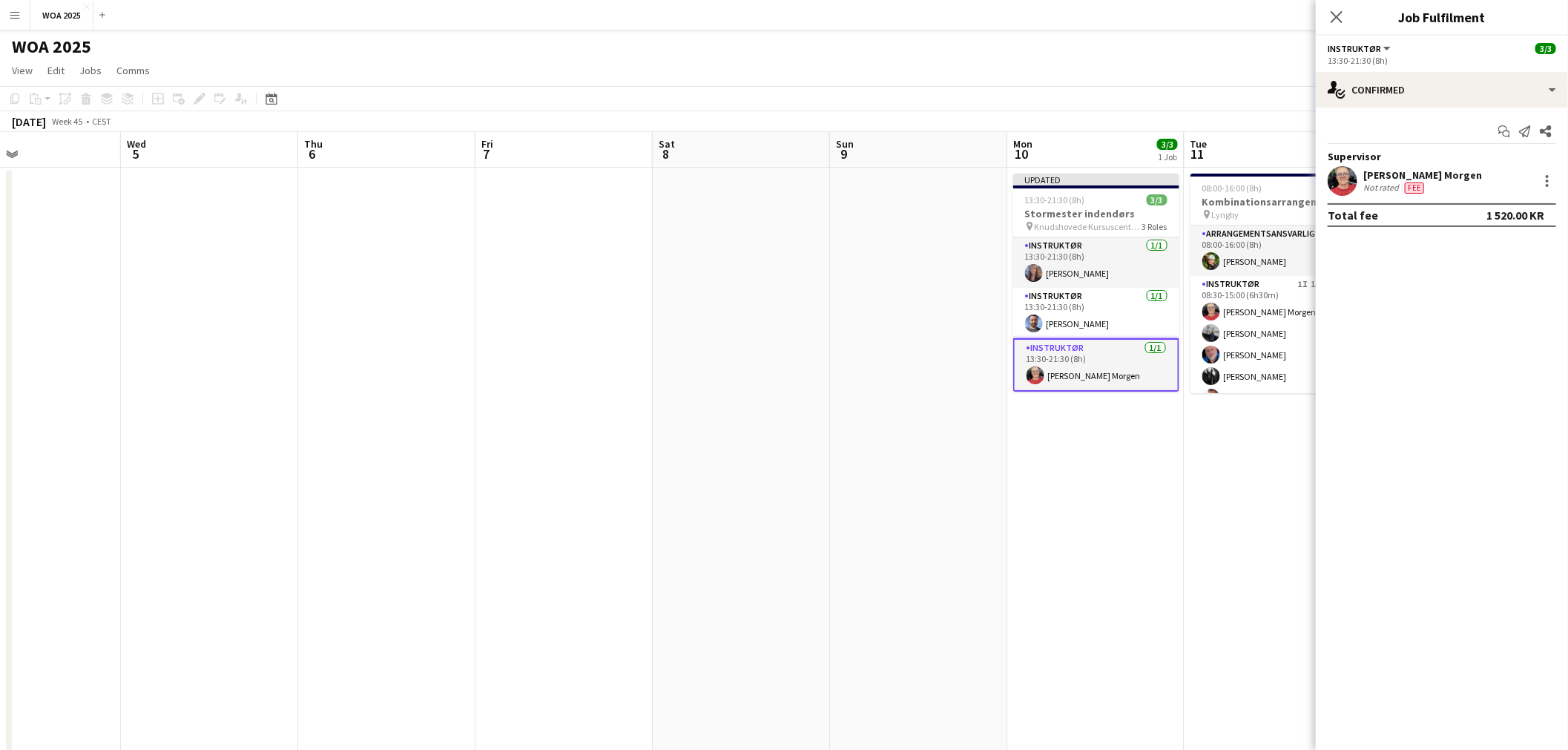
click at [1182, 455] on app-date-cell "Updated 13:30-21:30 (8h) 3/3 Stormester indendørs pin Knudshovede Kursuscenter,…" at bounding box center [1096, 619] width 177 height 902
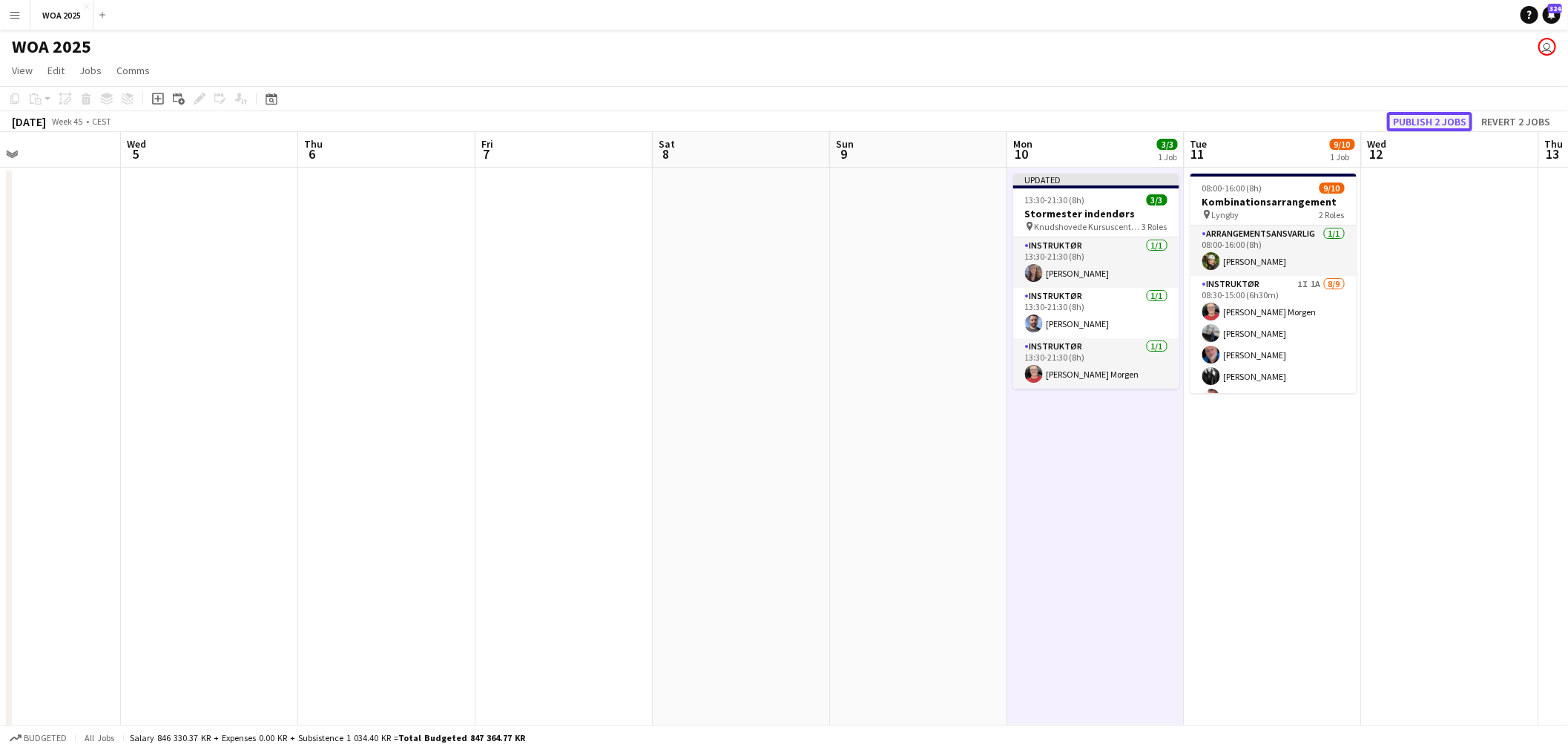
click at [1430, 123] on button "Publish 2 jobs" at bounding box center [1430, 121] width 85 height 19
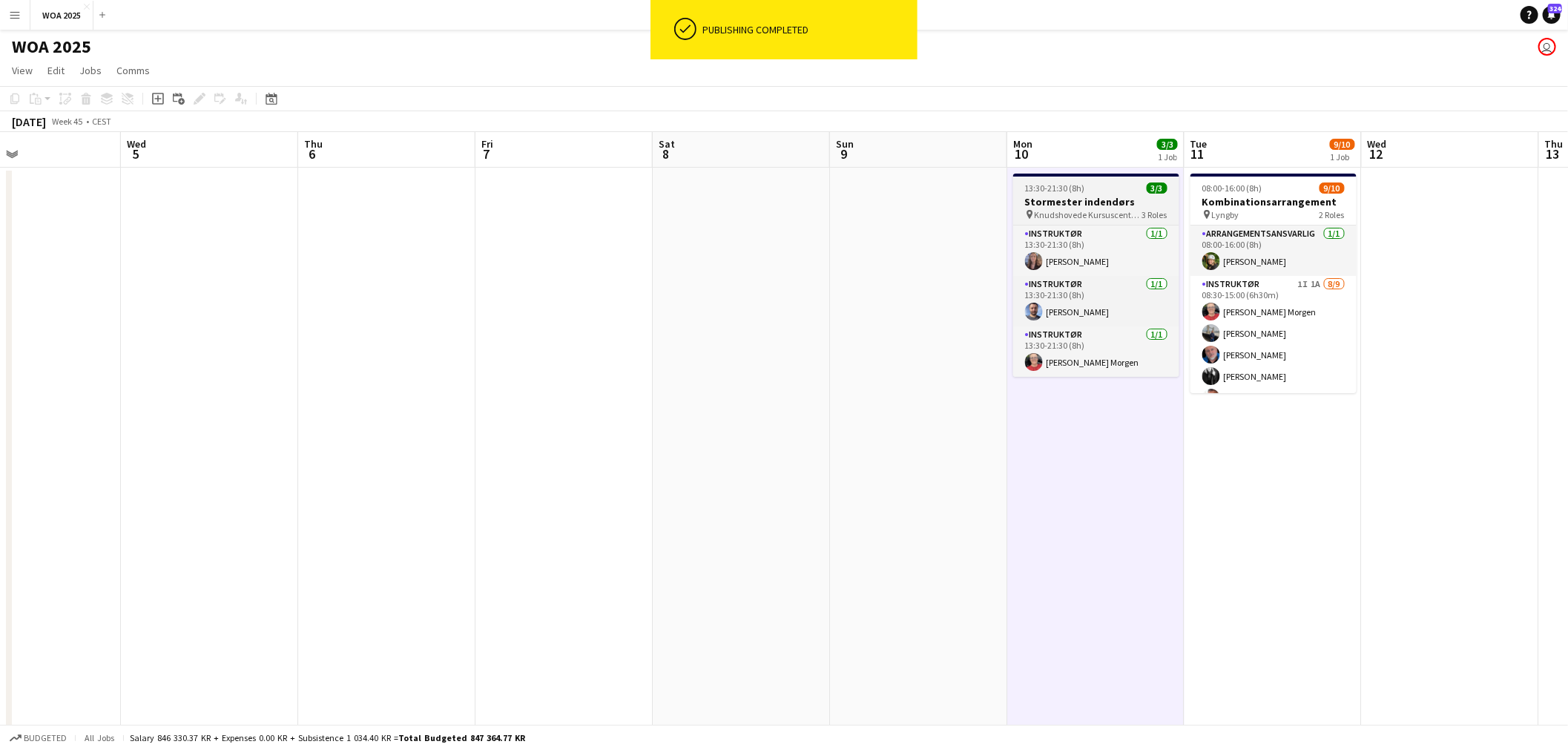
click at [1087, 192] on div "13:30-21:30 (8h) 3/3" at bounding box center [1097, 188] width 166 height 11
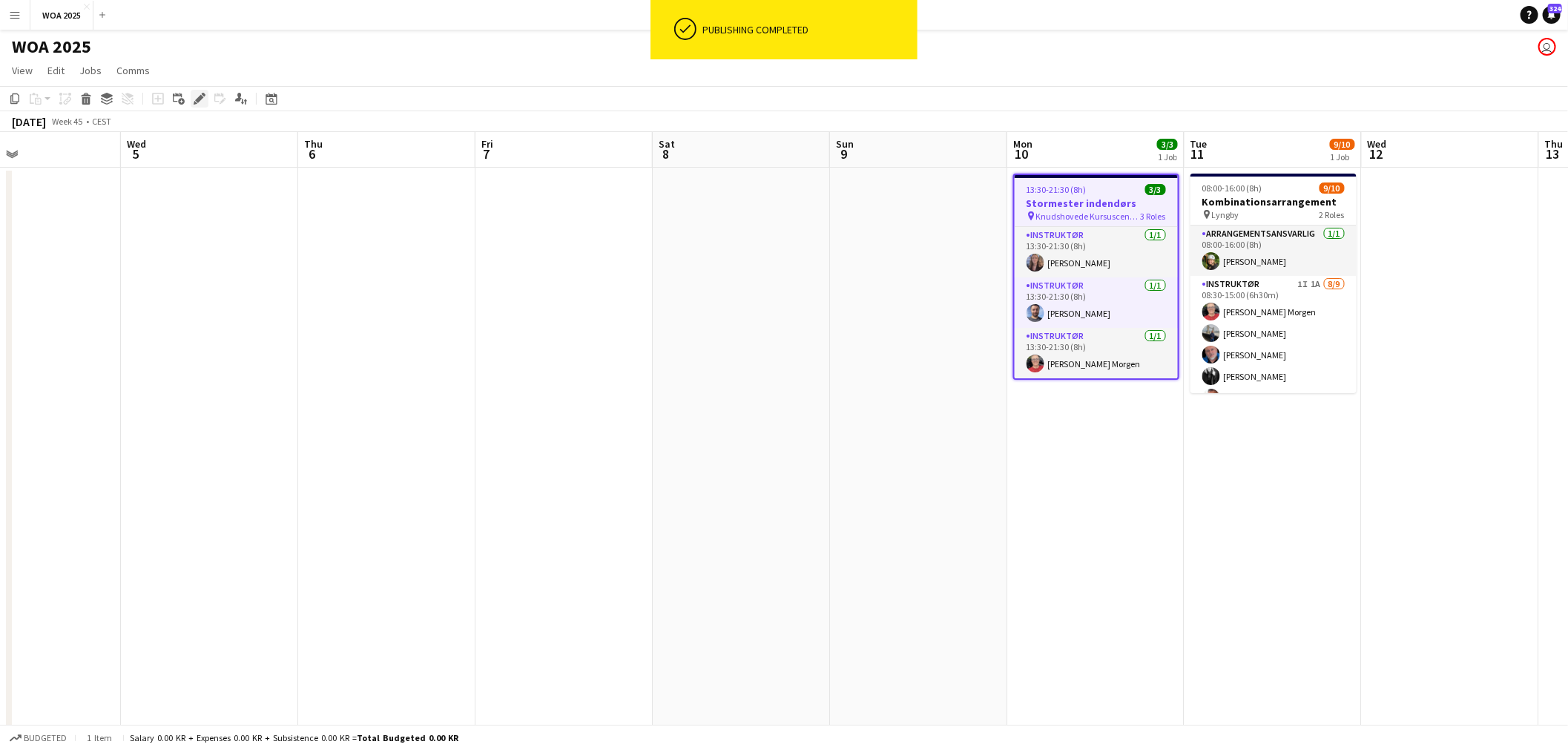
click at [202, 98] on icon "Edit" at bounding box center [199, 98] width 12 height 12
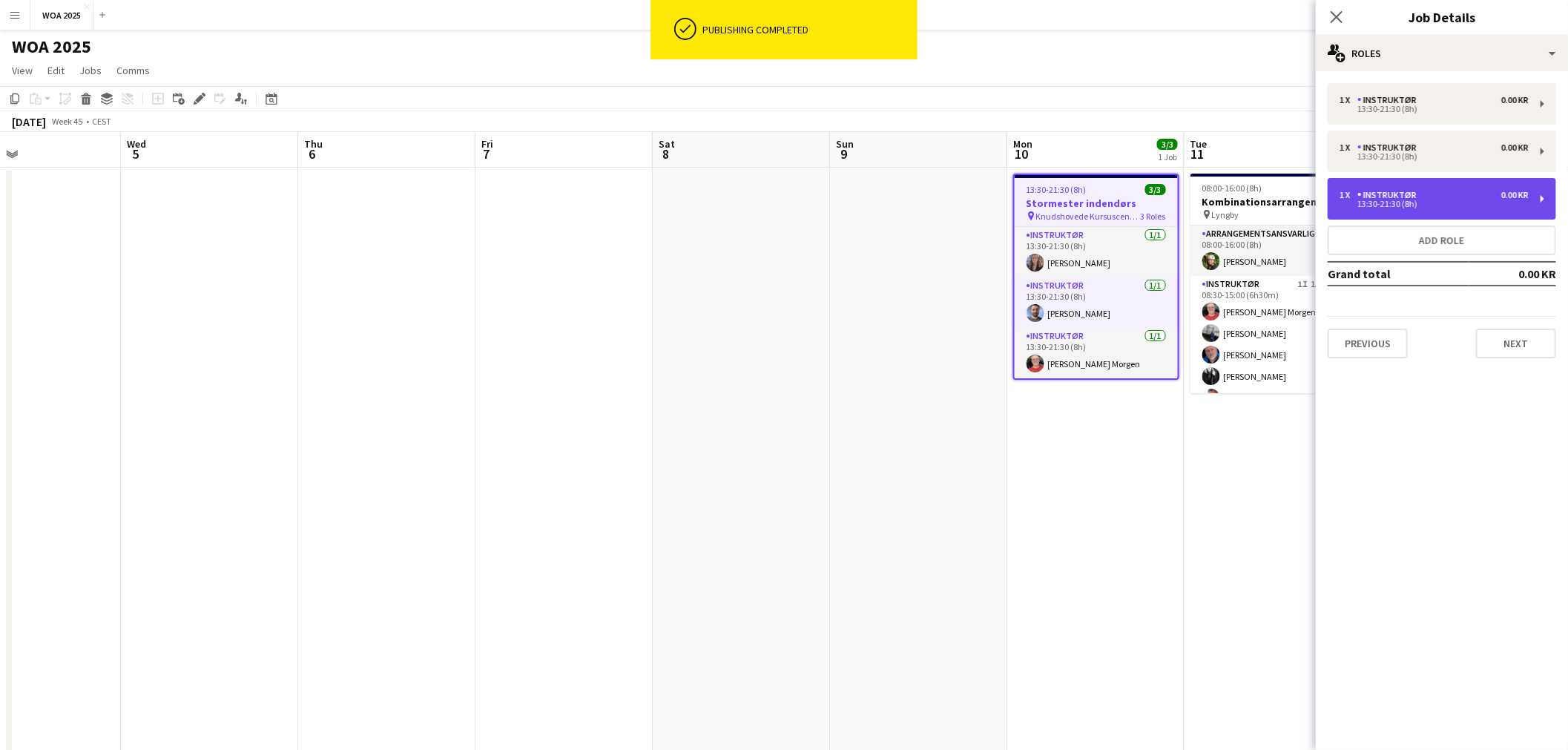
click at [1474, 189] on div "1 x Instruktør 0.00 KR 13:30-21:30 (8h)" at bounding box center [1442, 199] width 229 height 42
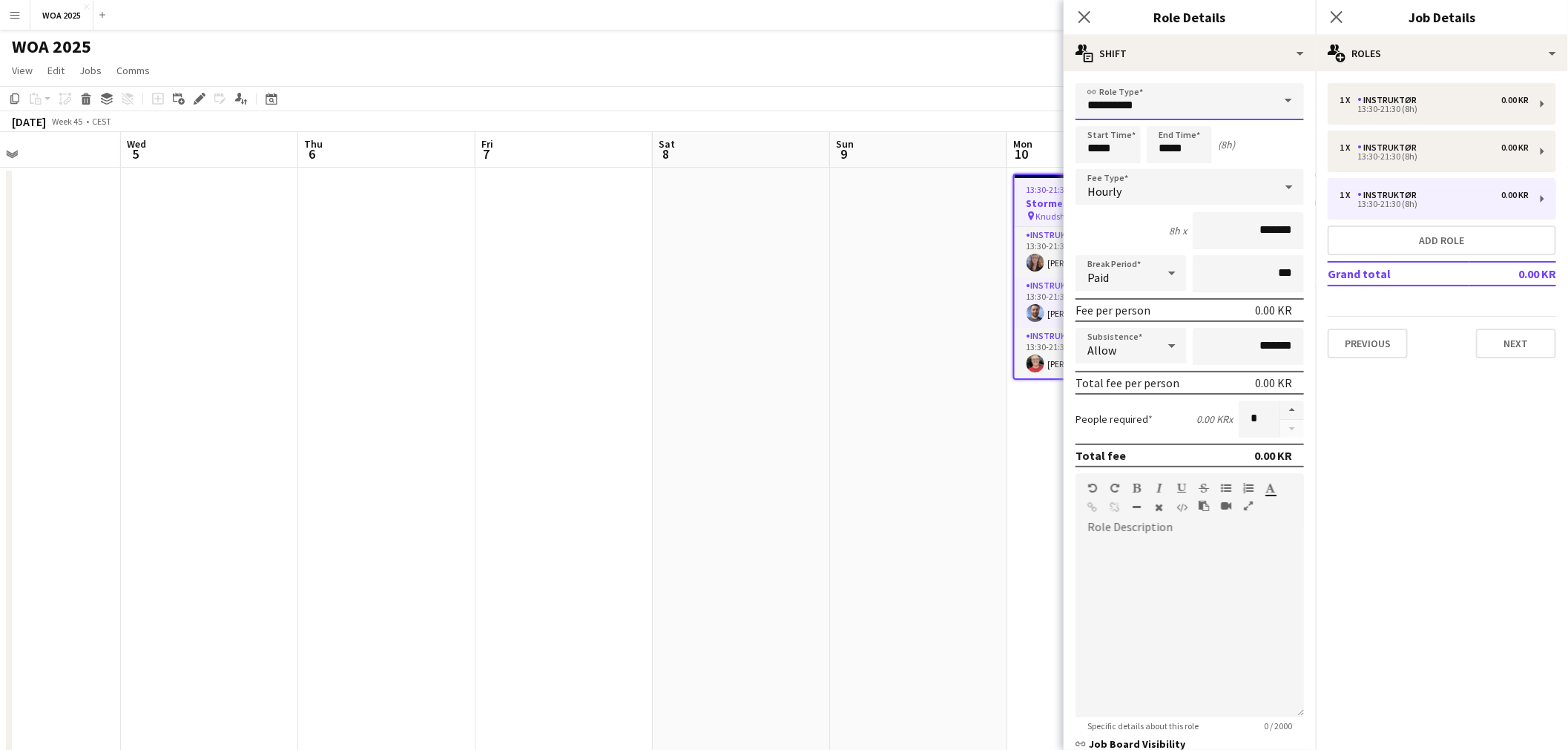
drag, startPoint x: 1218, startPoint y: 92, endPoint x: 1227, endPoint y: 90, distance: 9.2
click at [1220, 92] on input "**********" at bounding box center [1190, 101] width 229 height 37
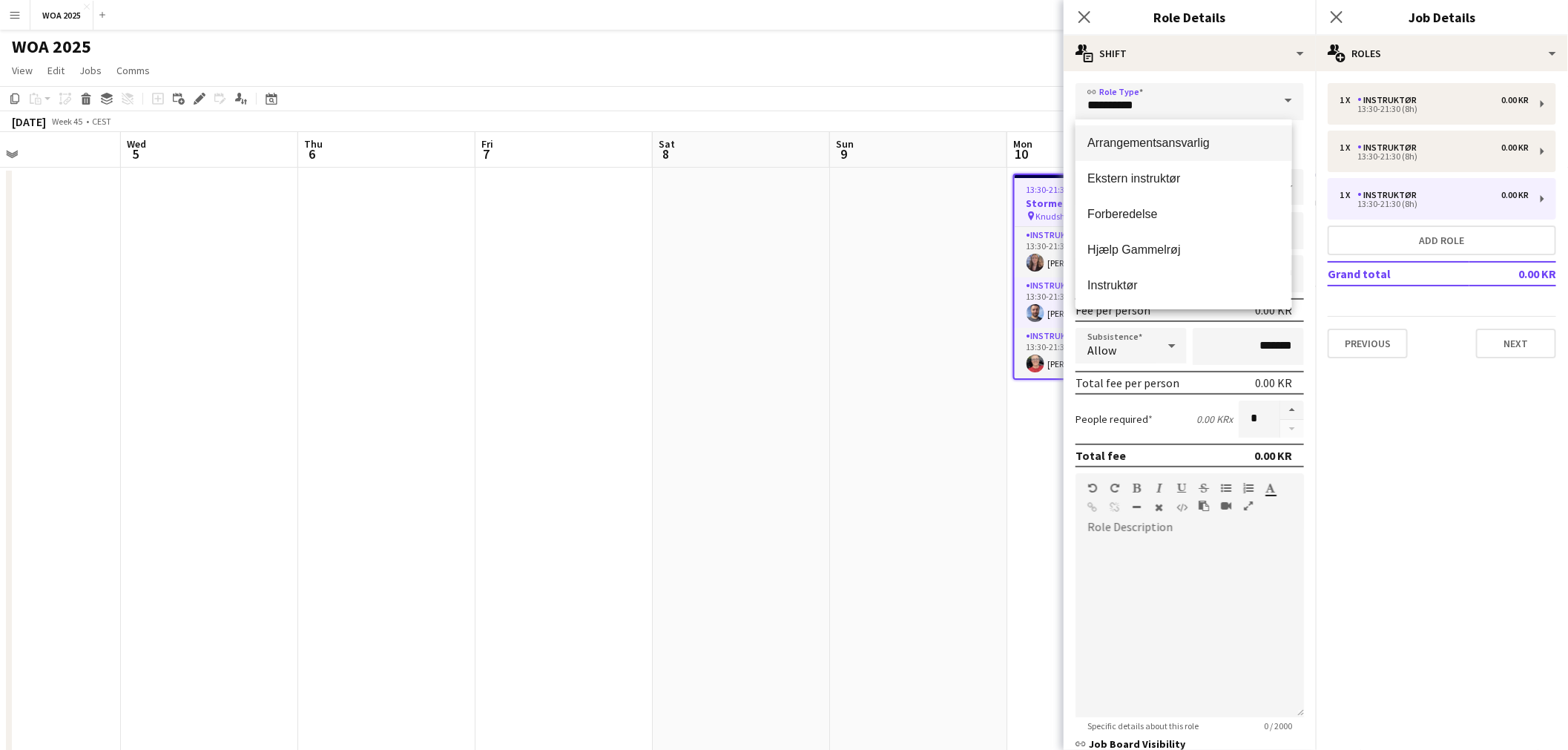
click at [1190, 136] on span "Arrangementsansvarlig" at bounding box center [1183, 143] width 192 height 14
type input "**********"
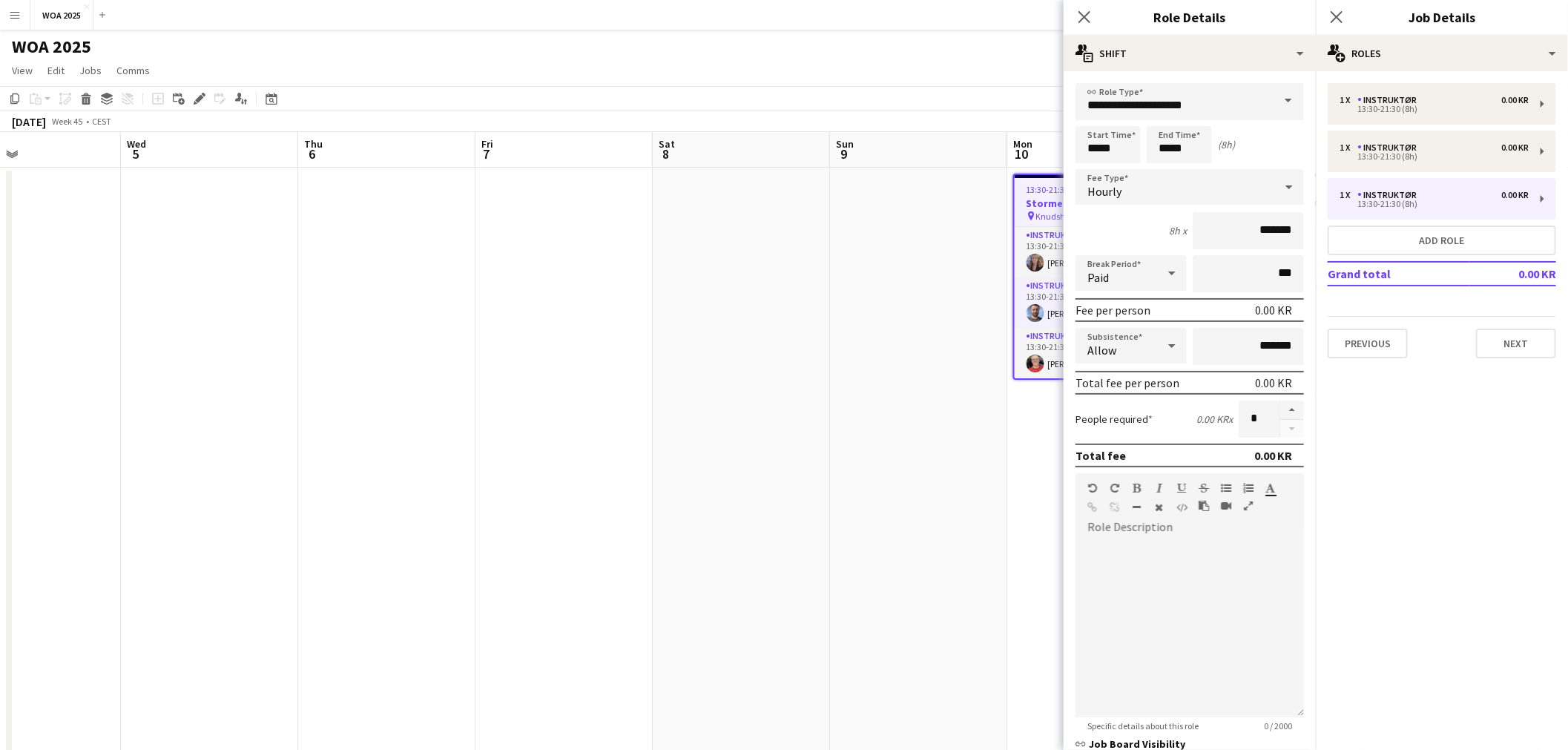
click at [911, 219] on app-date-cell at bounding box center [919, 619] width 177 height 902
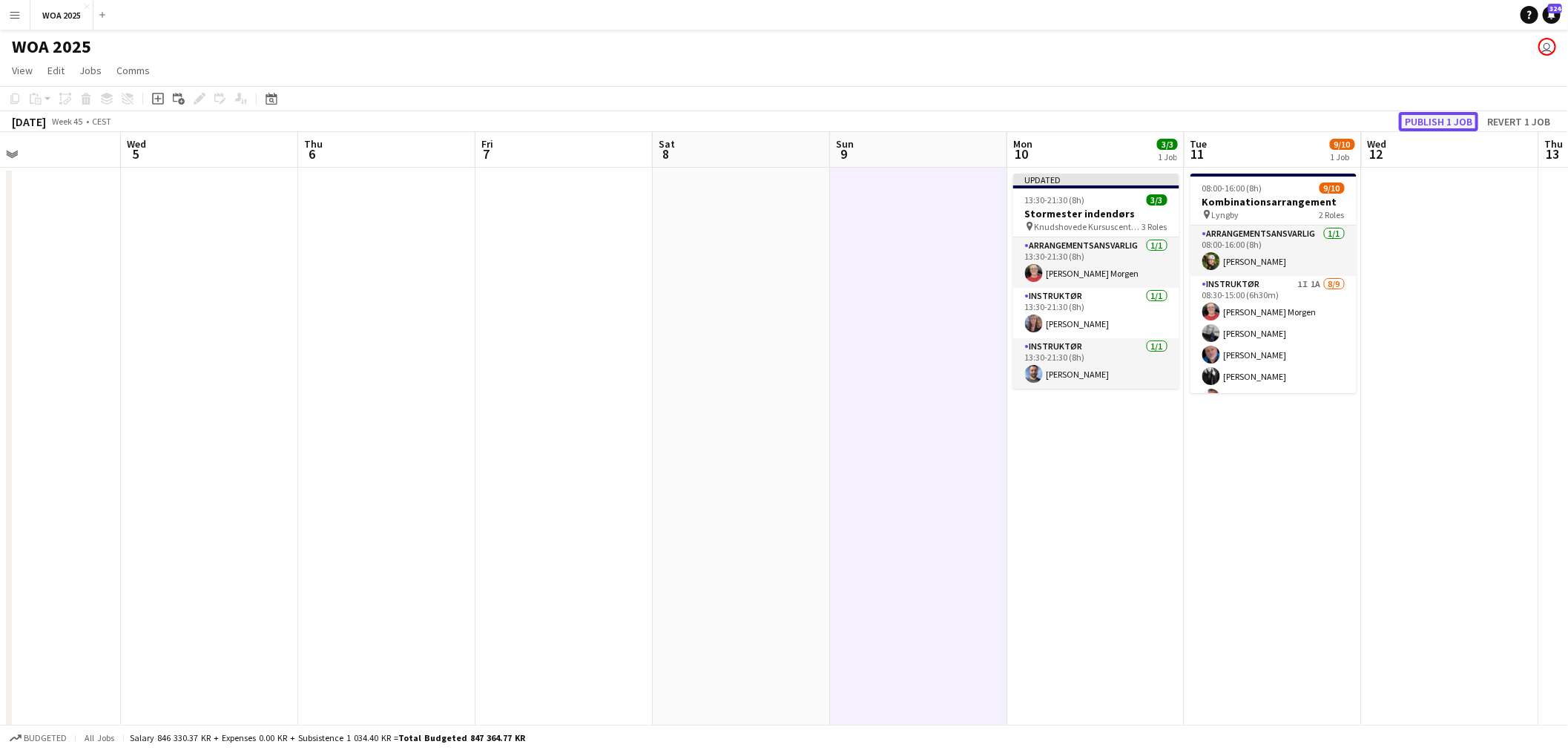
drag, startPoint x: 1419, startPoint y: 123, endPoint x: 1185, endPoint y: 189, distance: 243.1
click at [1417, 123] on button "Publish 1 job" at bounding box center [1439, 121] width 79 height 19
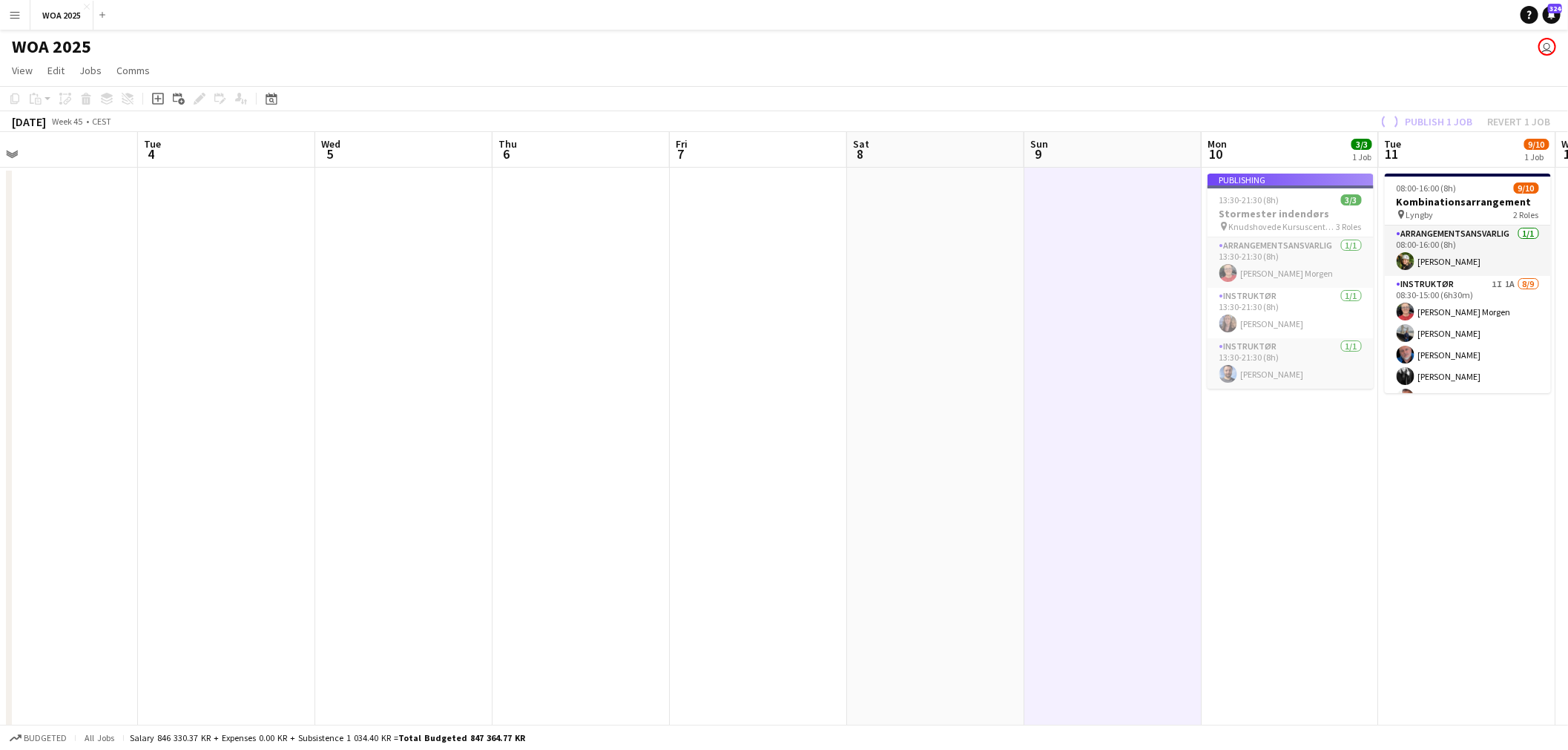
drag, startPoint x: 643, startPoint y: 333, endPoint x: 1250, endPoint y: 305, distance: 607.6
click at [1241, 305] on app-calendar-viewport "Sat 1 3/3 1 Job Sun 2 Mon 3 Tue 4 Wed 5 Thu 6 Fri 7 Sat 8 Sun 9 Mon 10 3/3 1 Jo…" at bounding box center [784, 600] width 1568 height 937
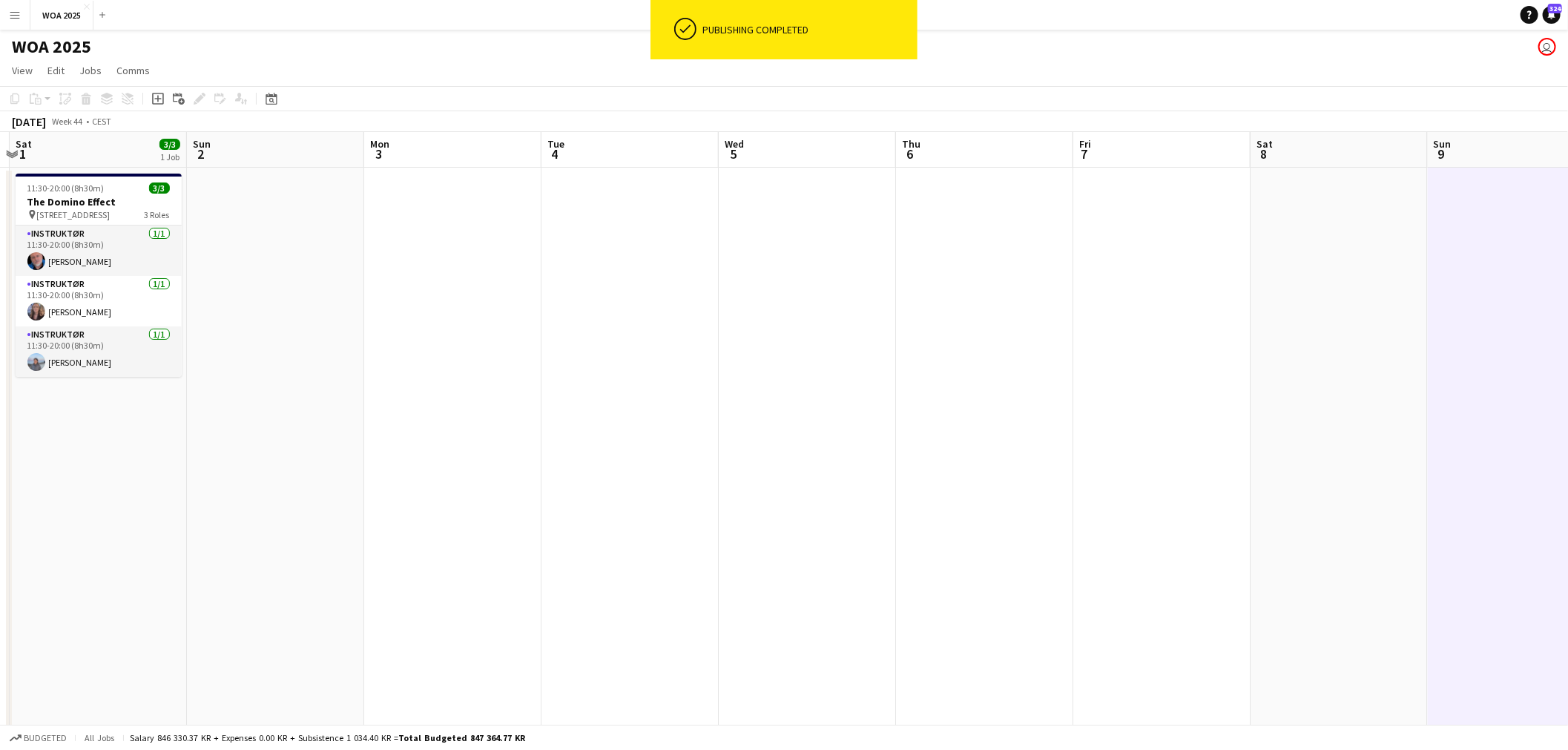
scroll to position [0, 310]
drag, startPoint x: 673, startPoint y: 350, endPoint x: 1277, endPoint y: 338, distance: 604.1
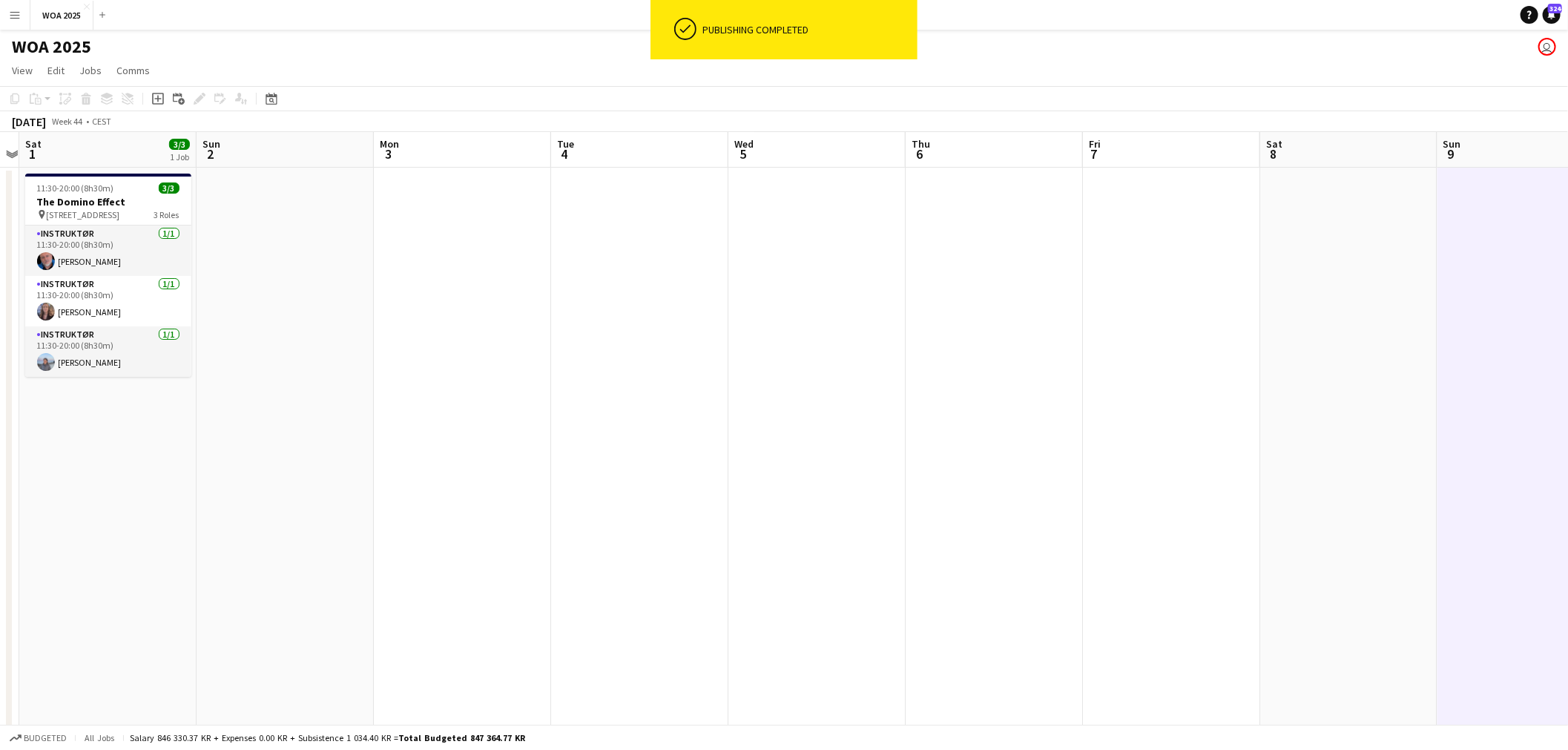
click at [1239, 338] on app-calendar-viewport "Thu 30 1/3 2 Jobs Fri 31 Sat 1 3/3 1 Job Sun 2 Mon 3 Tue 4 Wed 5 Thu 6 Fri 7 Sa…" at bounding box center [784, 600] width 1568 height 937
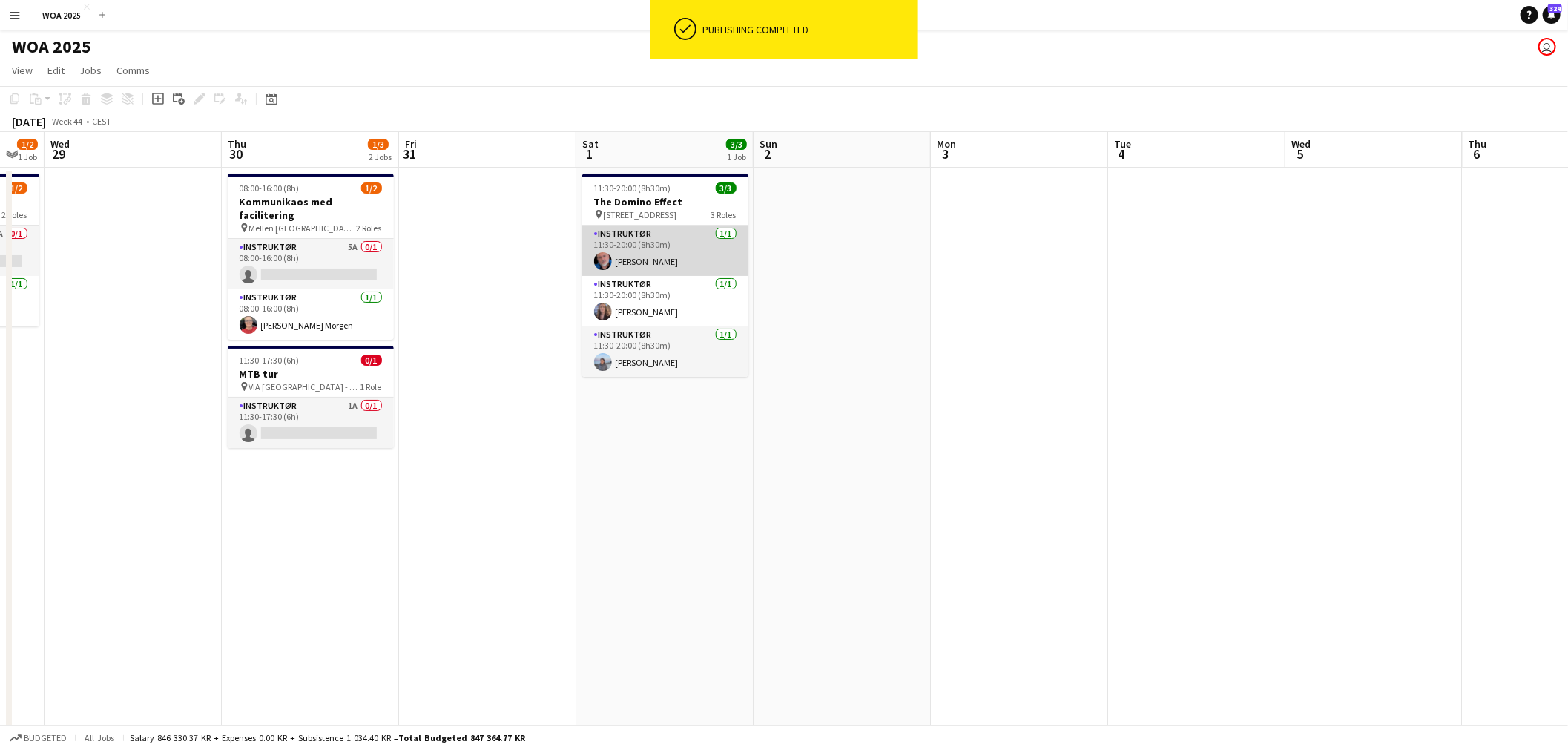
click at [679, 247] on app-card-role "Instruktør 1/1 11:30-20:00 (8h30m) Carsten Rolsgaard" at bounding box center [666, 251] width 166 height 51
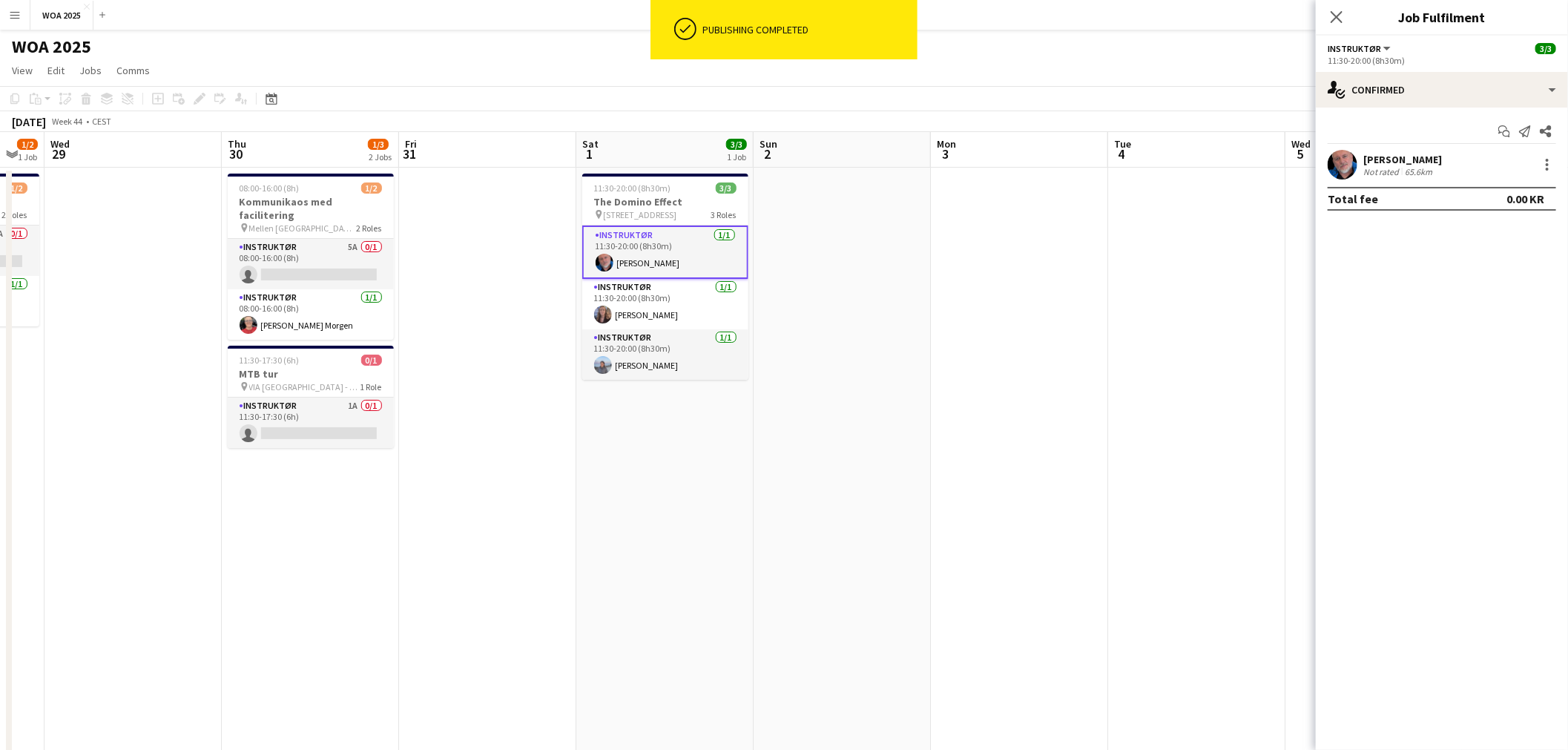
click at [1543, 174] on div "Carsten Rolsgaard Not rated 65.6km" at bounding box center [1442, 164] width 252 height 30
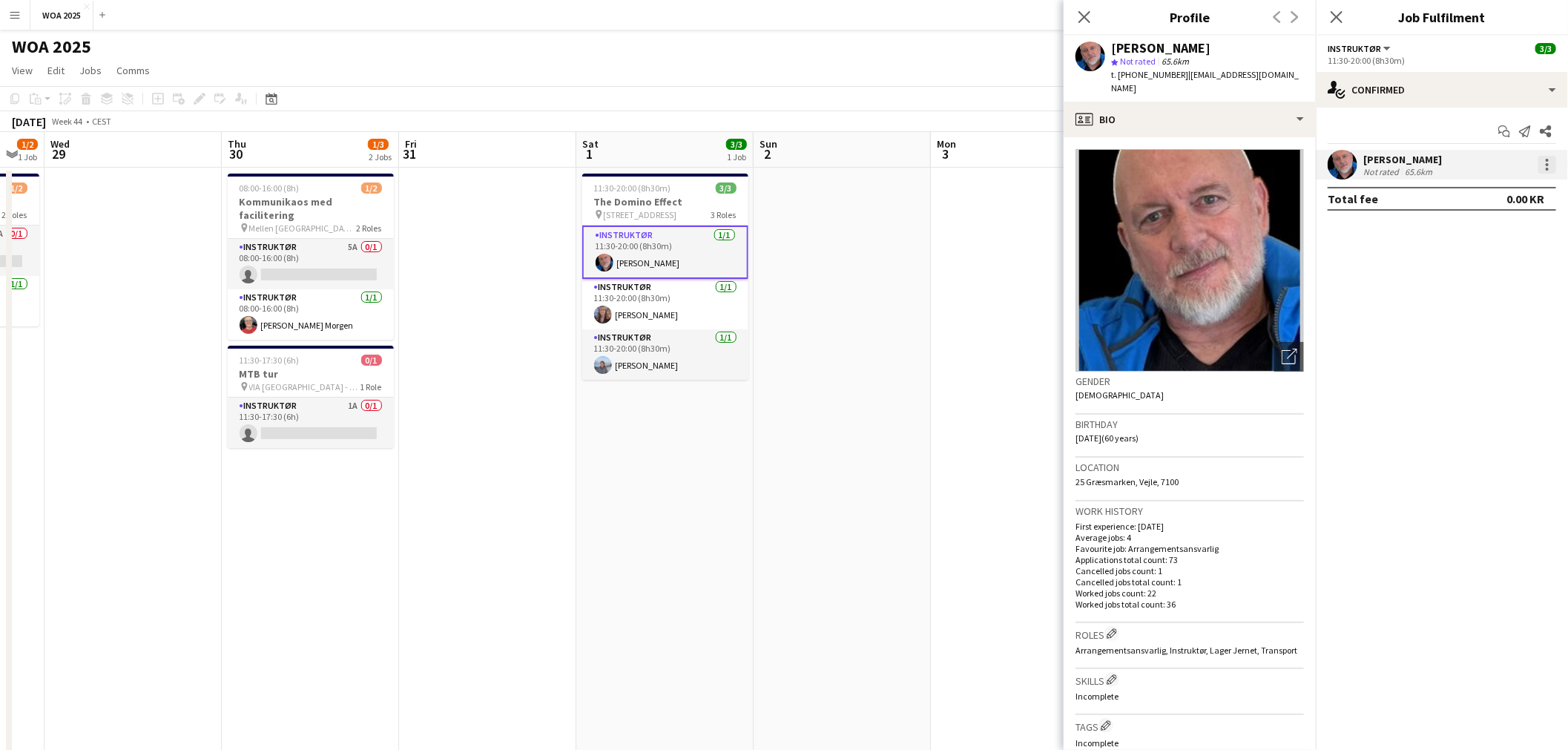
click at [1545, 164] on div at bounding box center [1547, 164] width 18 height 18
click at [1486, 371] on span "Set as supervisor" at bounding box center [1499, 370] width 92 height 13
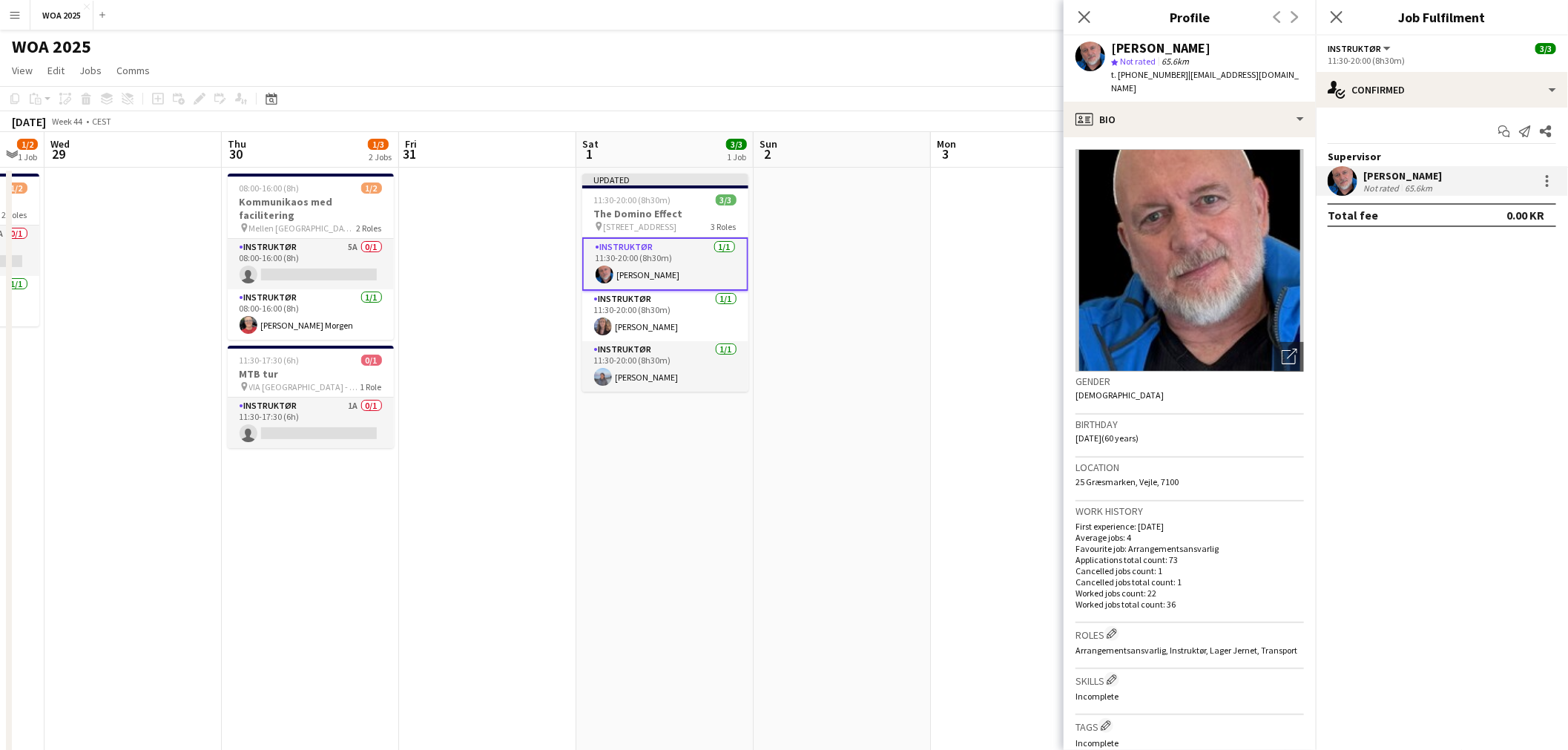
click at [916, 342] on app-date-cell at bounding box center [842, 619] width 177 height 902
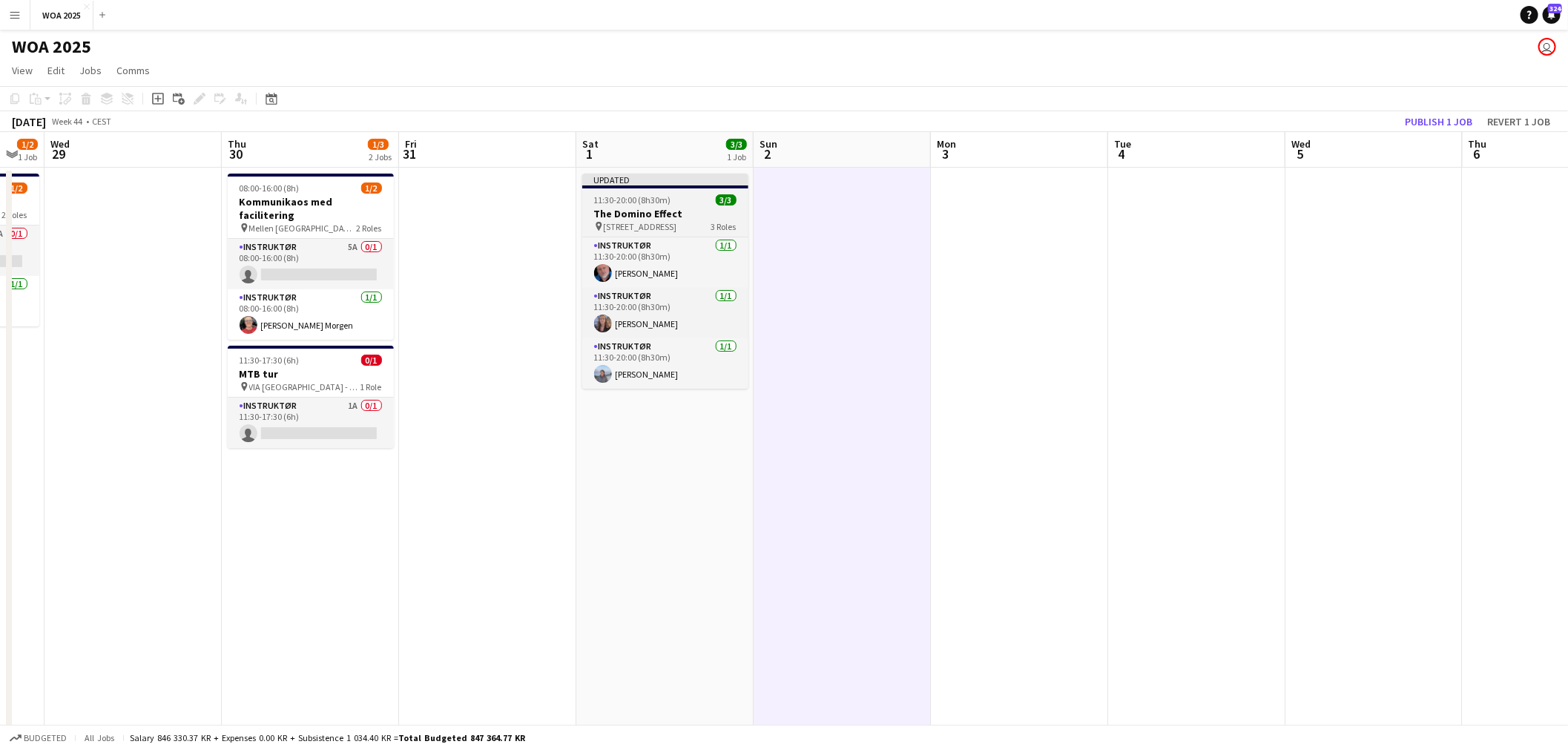
click at [671, 230] on span "Middelfartvej 9M, 5000 Odense, Danmark" at bounding box center [640, 227] width 73 height 11
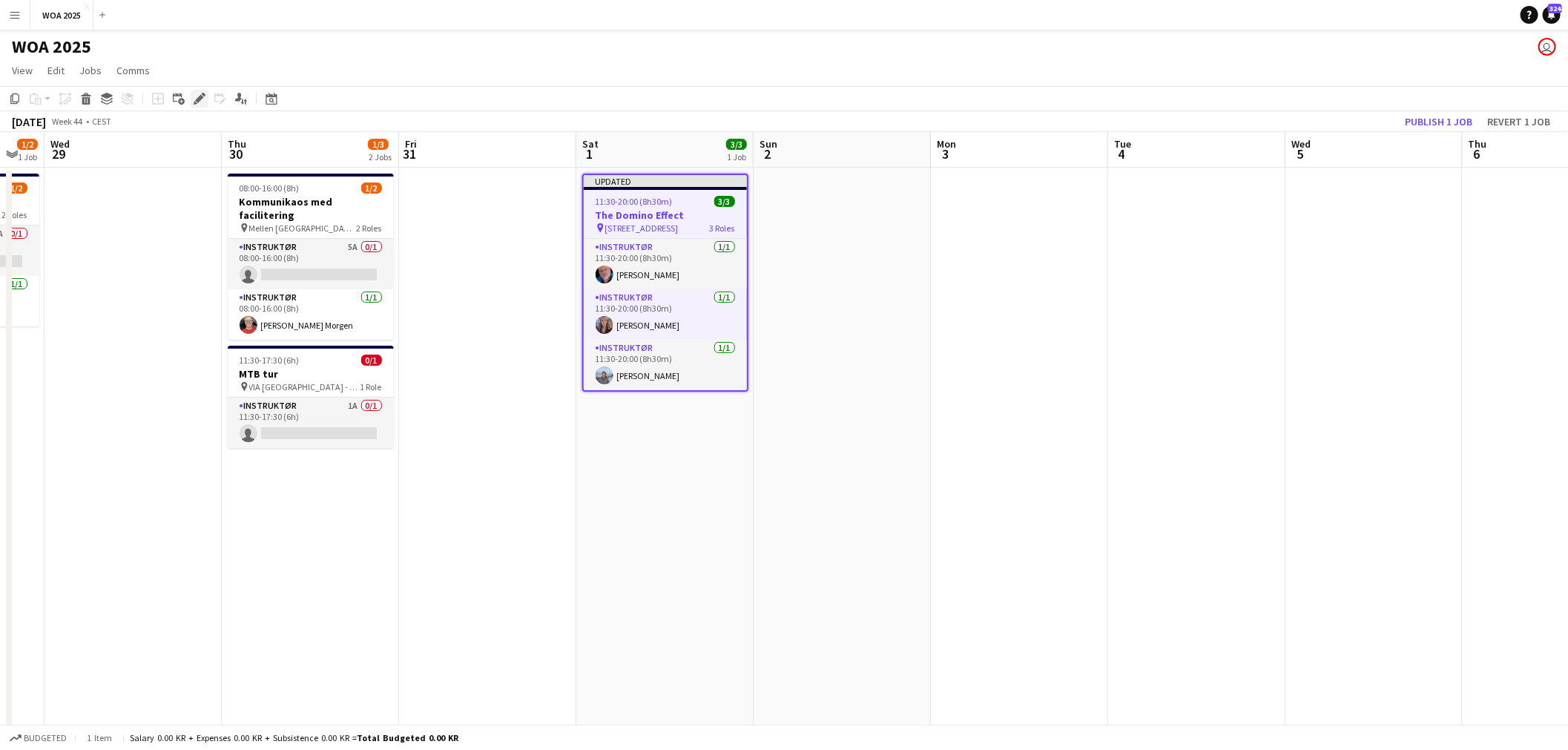
click at [202, 106] on div "Edit" at bounding box center [200, 98] width 18 height 18
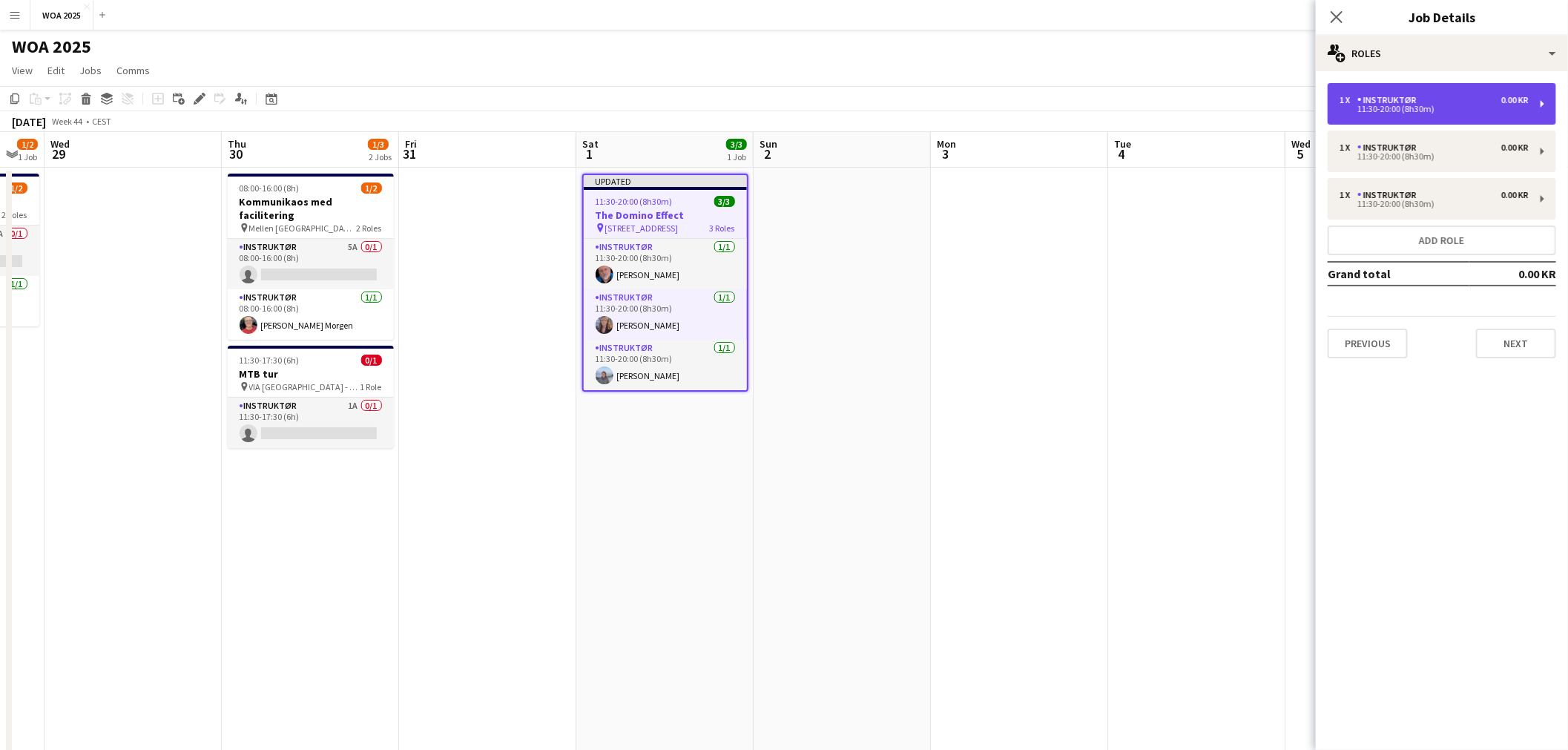
click at [1447, 95] on div "1 x Instruktør 0.00 KR" at bounding box center [1433, 99] width 189 height 10
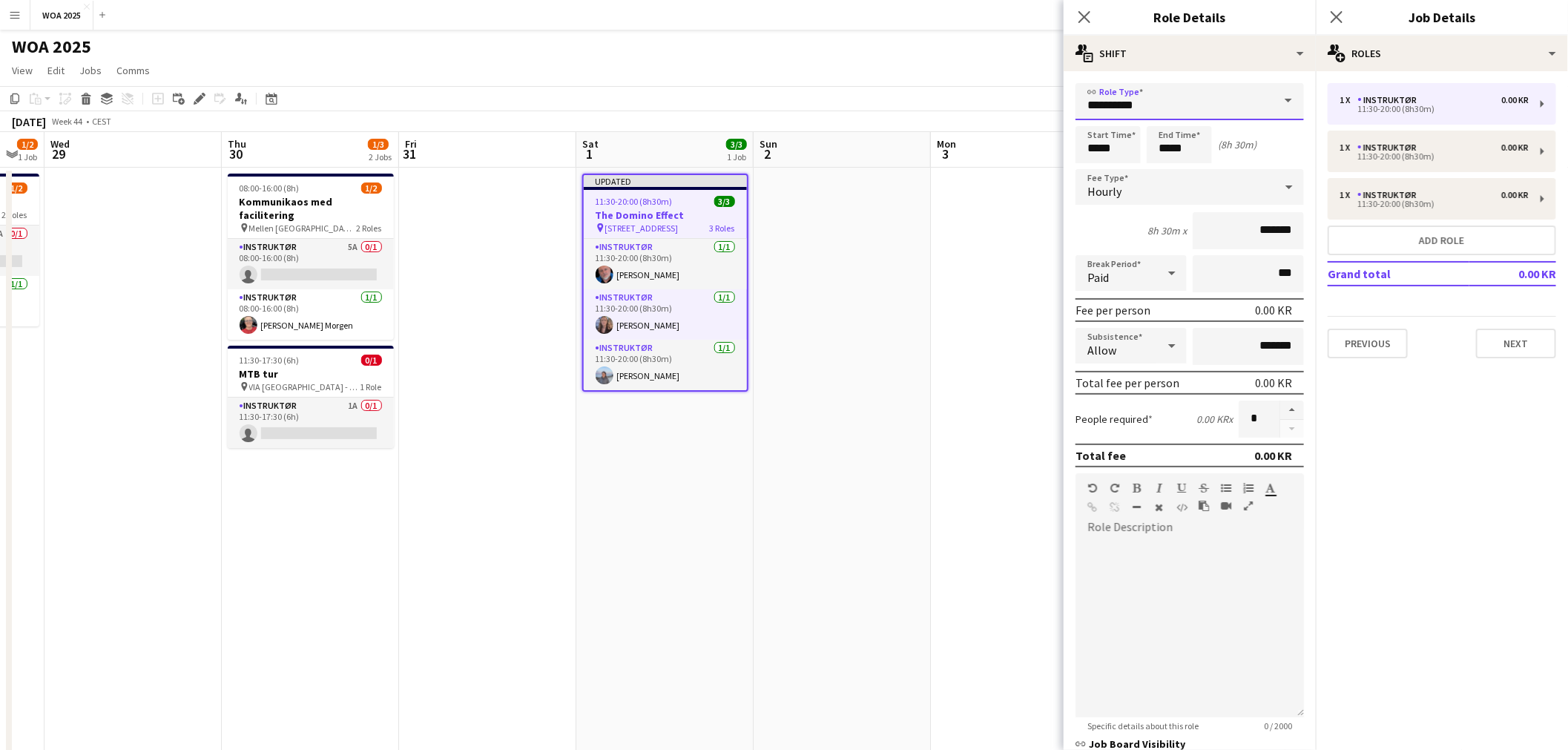
click at [1233, 109] on input "**********" at bounding box center [1190, 101] width 229 height 37
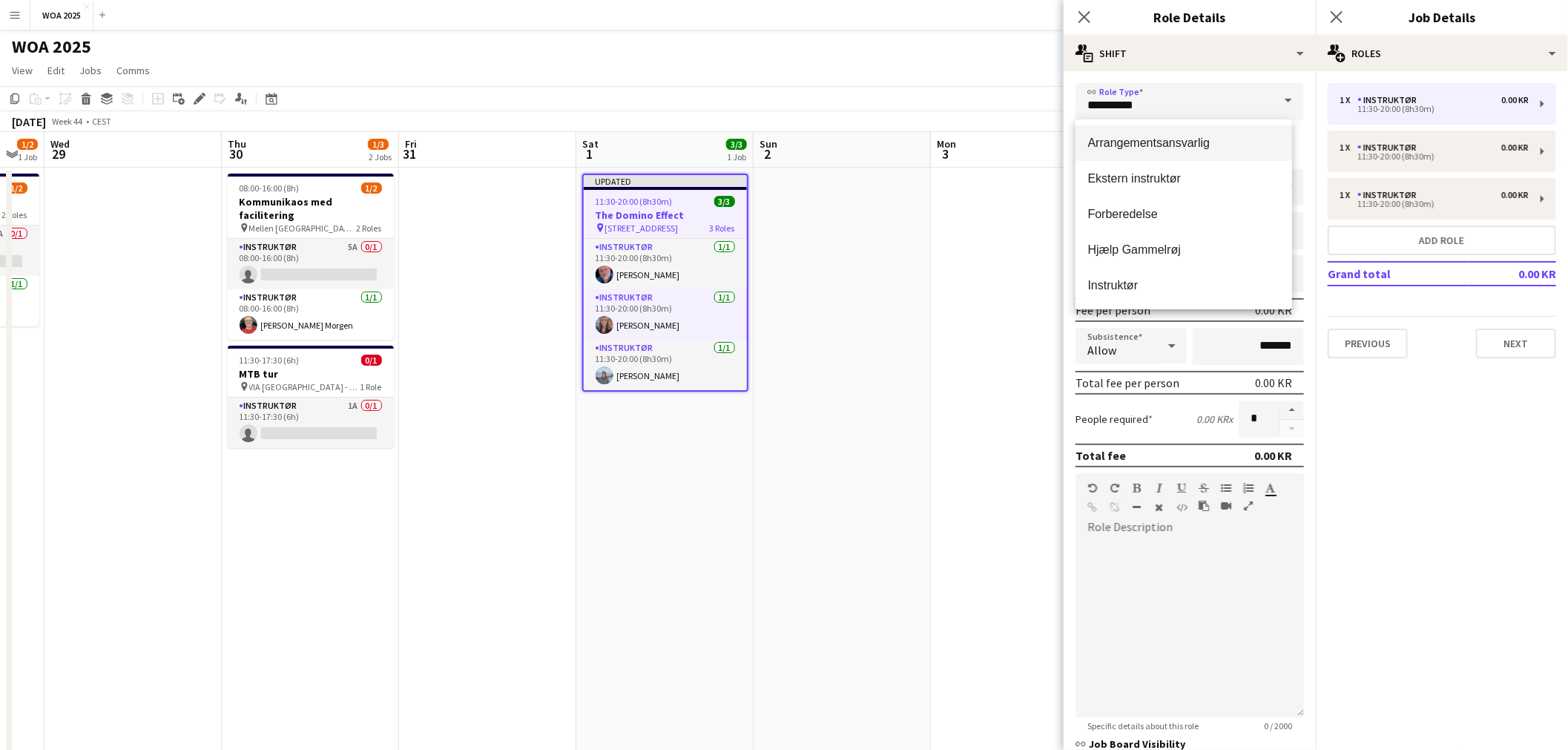
click at [1162, 156] on mat-option "Arrangementsansvarlig" at bounding box center [1183, 143] width 216 height 35
type input "**********"
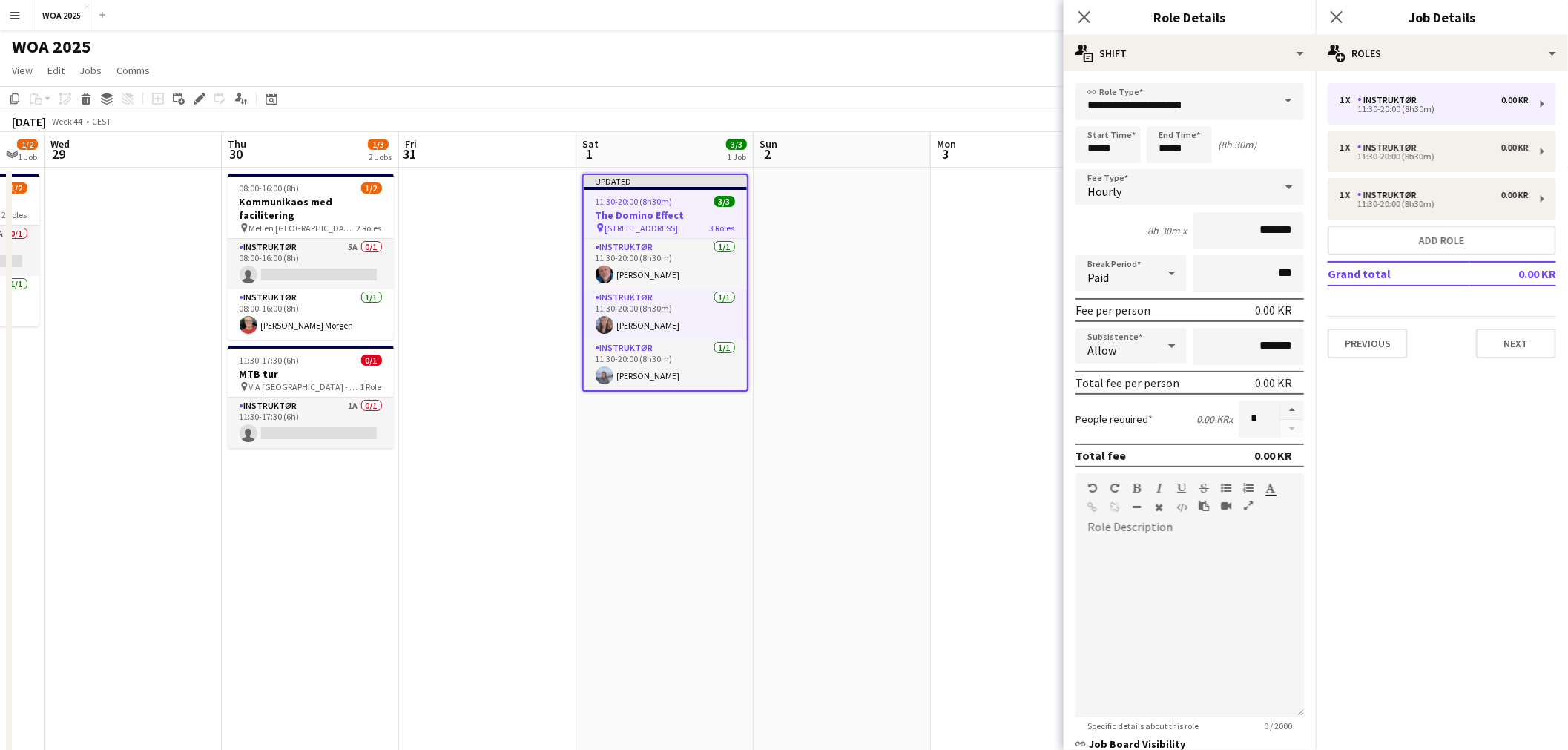
click at [921, 263] on app-date-cell at bounding box center [842, 619] width 177 height 902
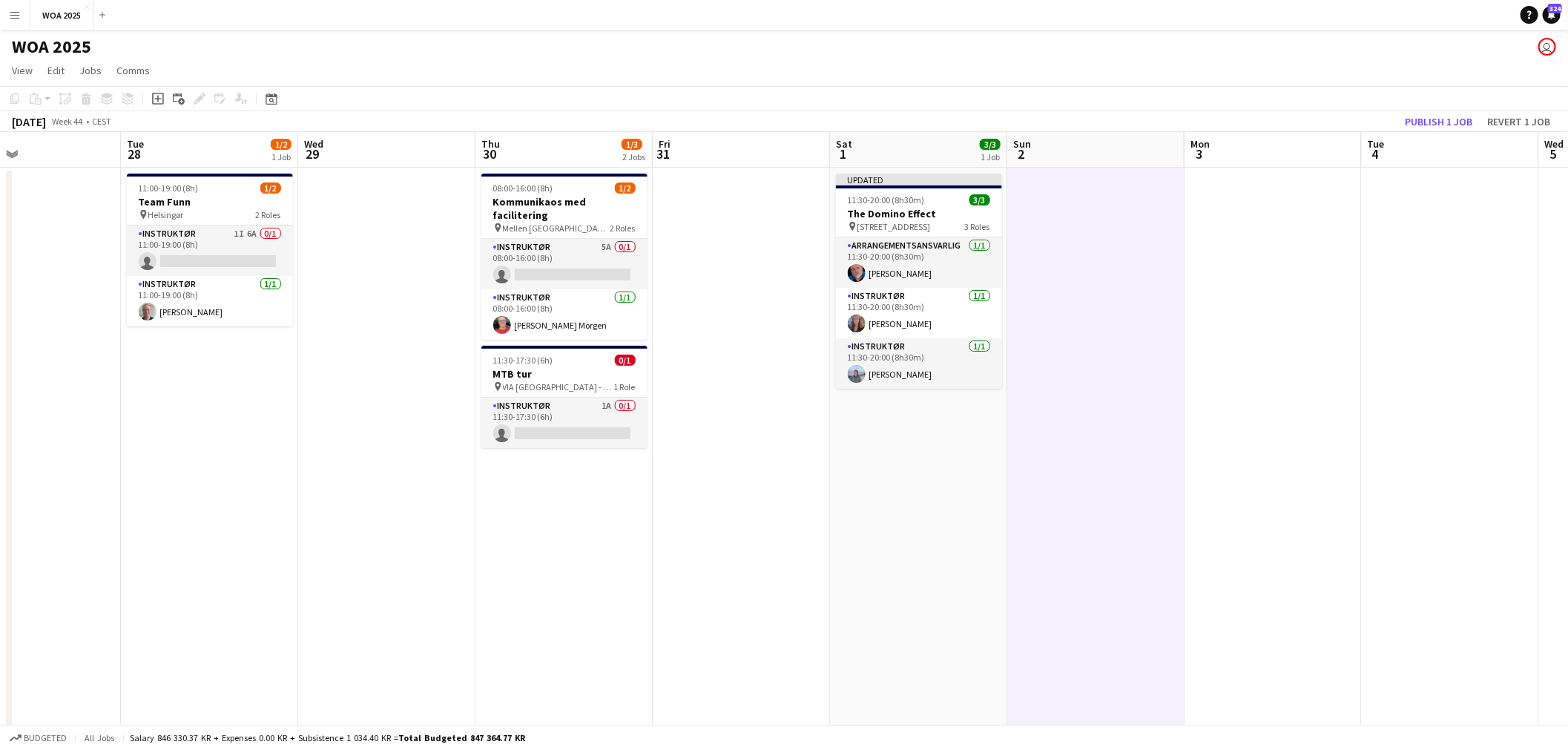
drag, startPoint x: 1079, startPoint y: 324, endPoint x: 1314, endPoint y: 313, distance: 235.3
click at [1314, 313] on app-calendar-viewport "Sat 25 2/3 1 Job Sun 26 Mon 27 Tue 28 1/2 1 Job Wed 29 Thu 30 1/3 2 Jobs Fri 31…" at bounding box center [784, 600] width 1568 height 937
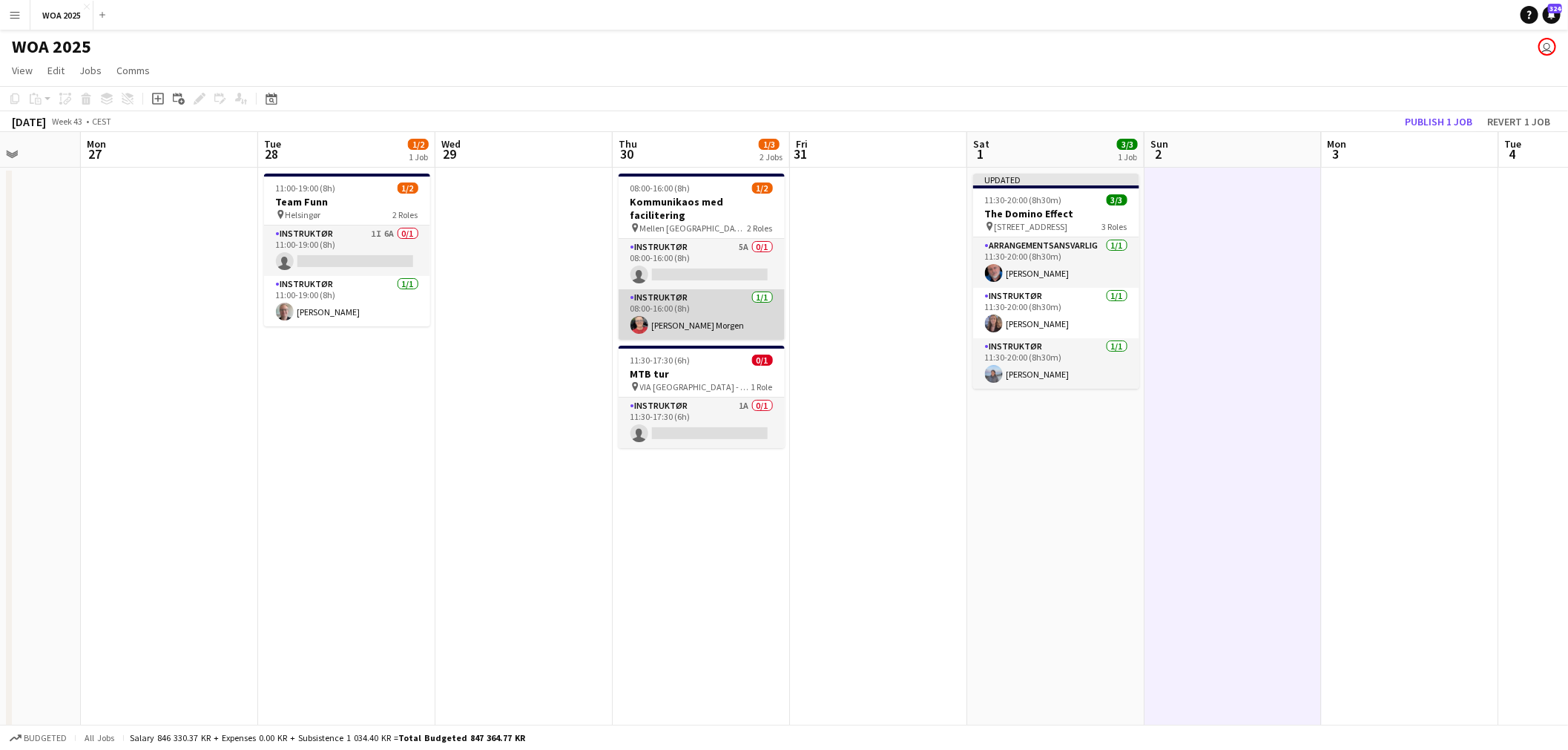
click at [740, 289] on app-card-role "Instruktør 1/1 08:00-16:00 (8h) Kitt Schou Morgen" at bounding box center [702, 314] width 166 height 51
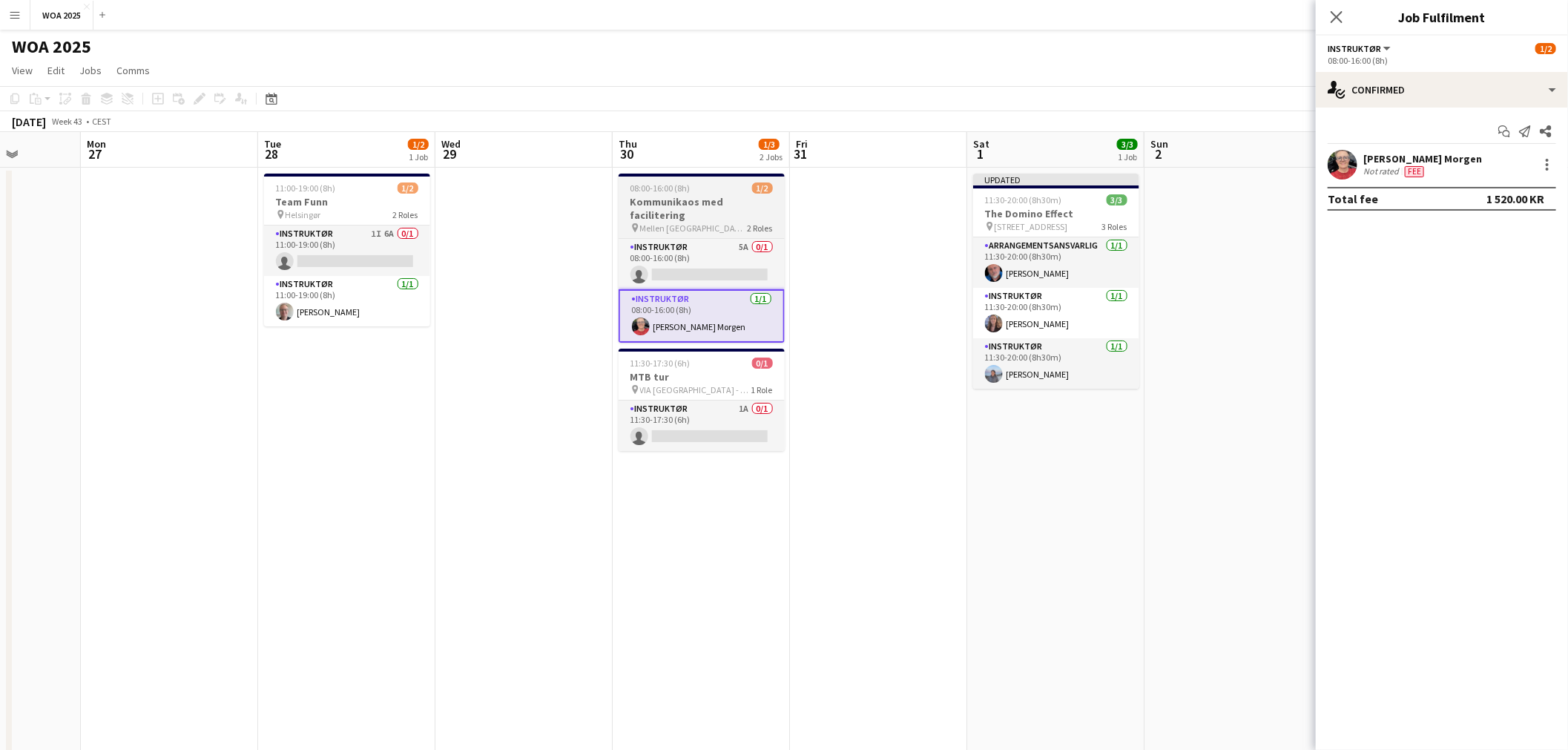
click at [713, 205] on h3 "Kommunikaos med facilitering" at bounding box center [702, 209] width 166 height 27
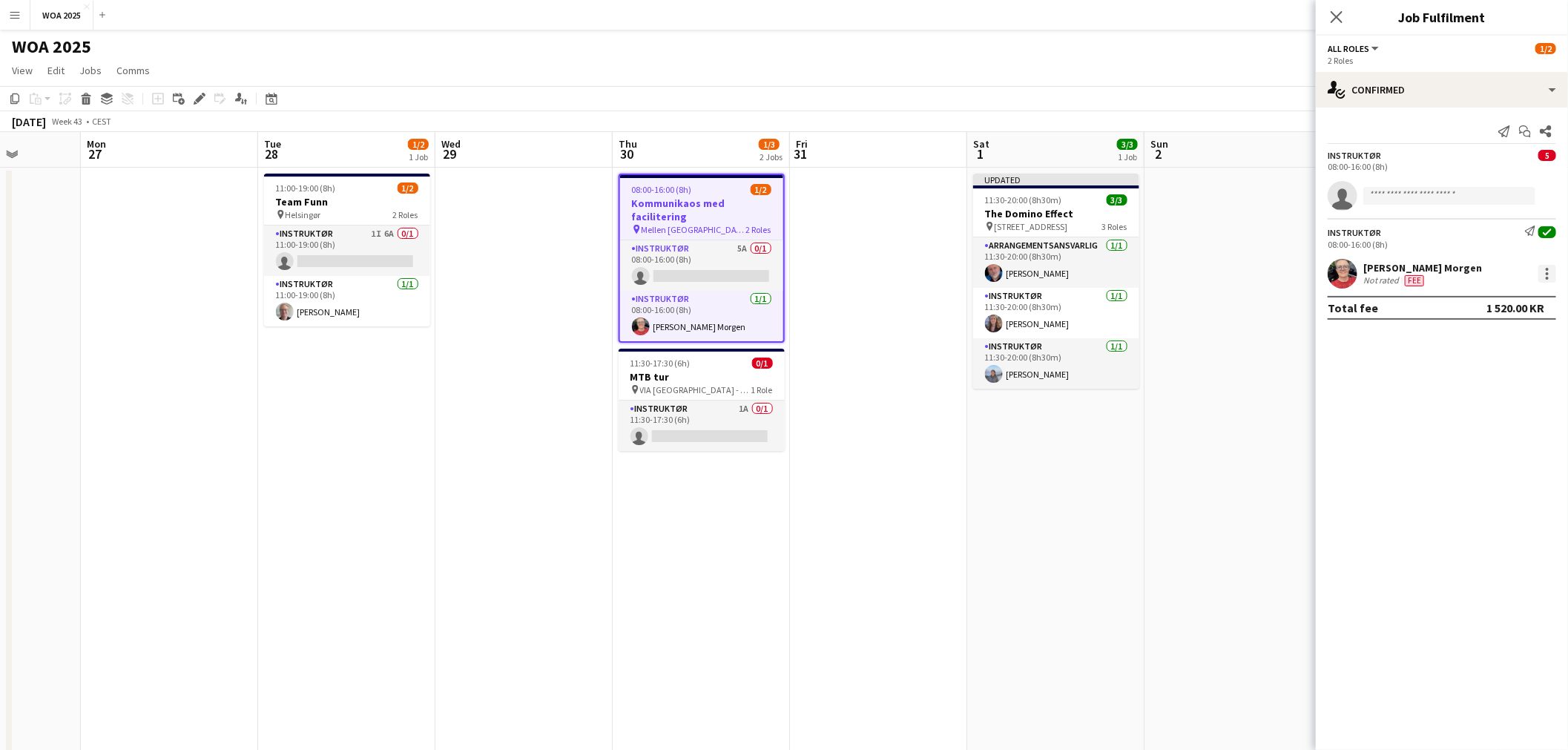
click at [1546, 268] on div at bounding box center [1547, 268] width 3 height 3
click at [1500, 473] on span "Set as supervisor" at bounding box center [1499, 480] width 92 height 13
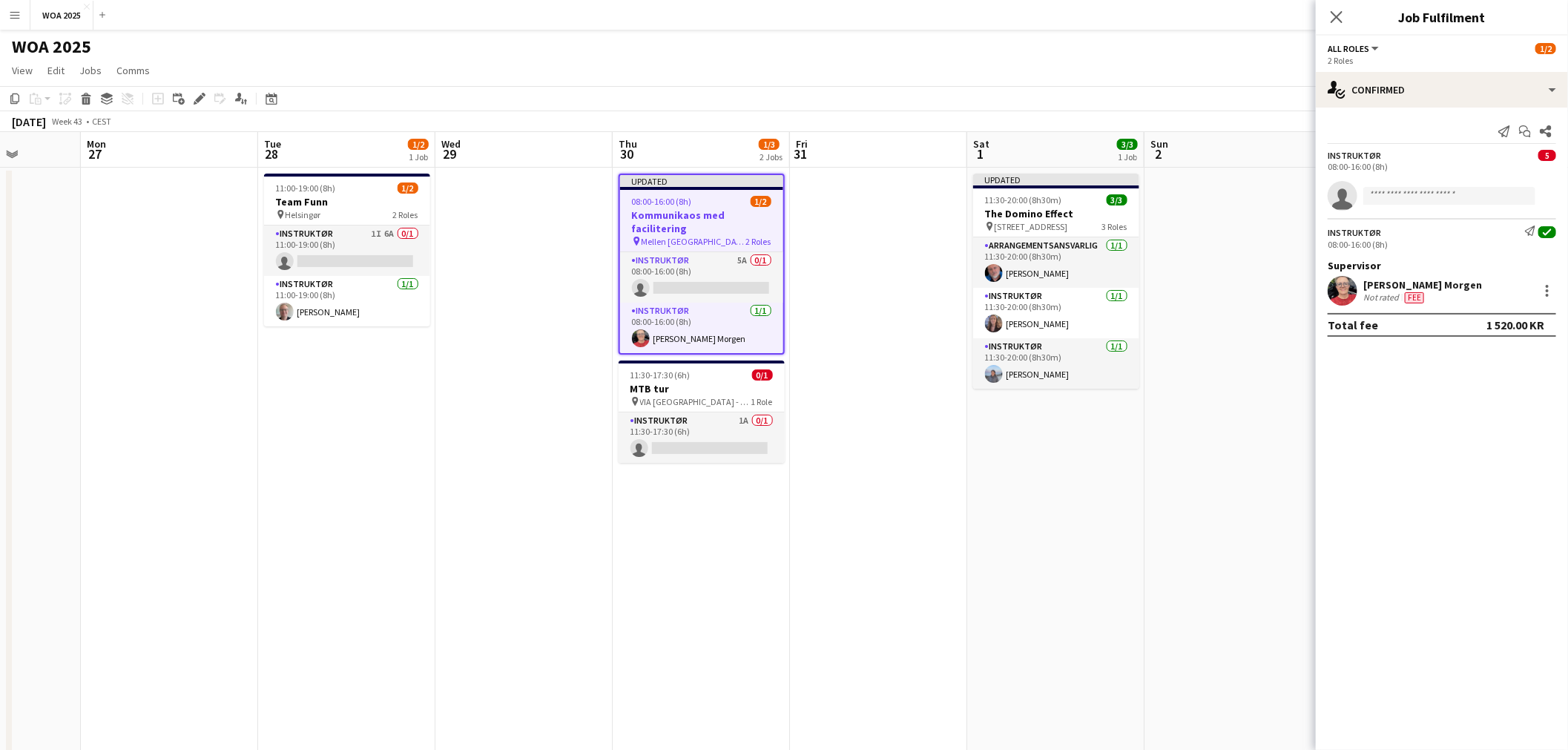
click at [209, 98] on div "Add job Add linked Job Edit Edit linked Job Applicants" at bounding box center [193, 98] width 114 height 18
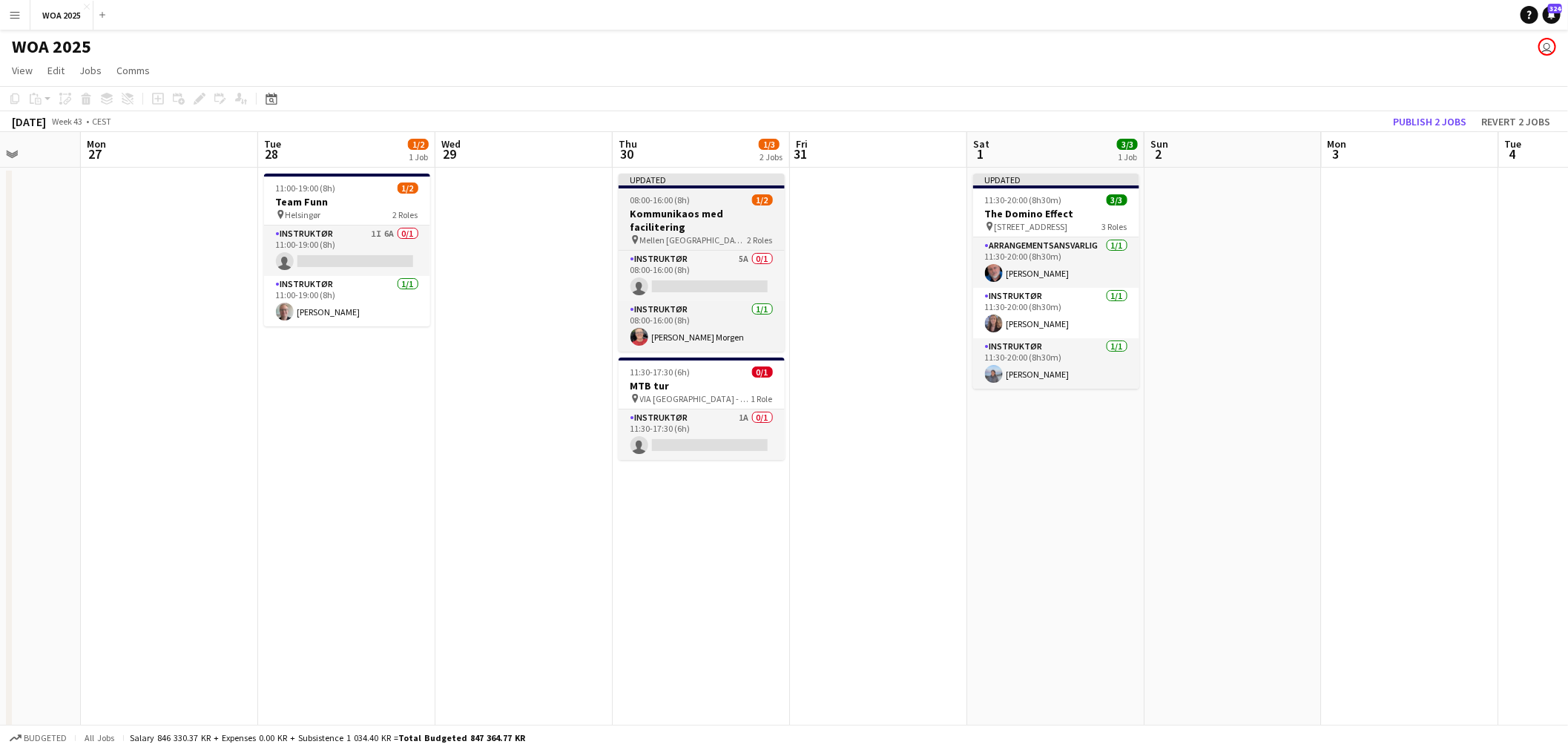
click at [691, 212] on h3 "Kommunikaos med facilitering" at bounding box center [702, 220] width 166 height 27
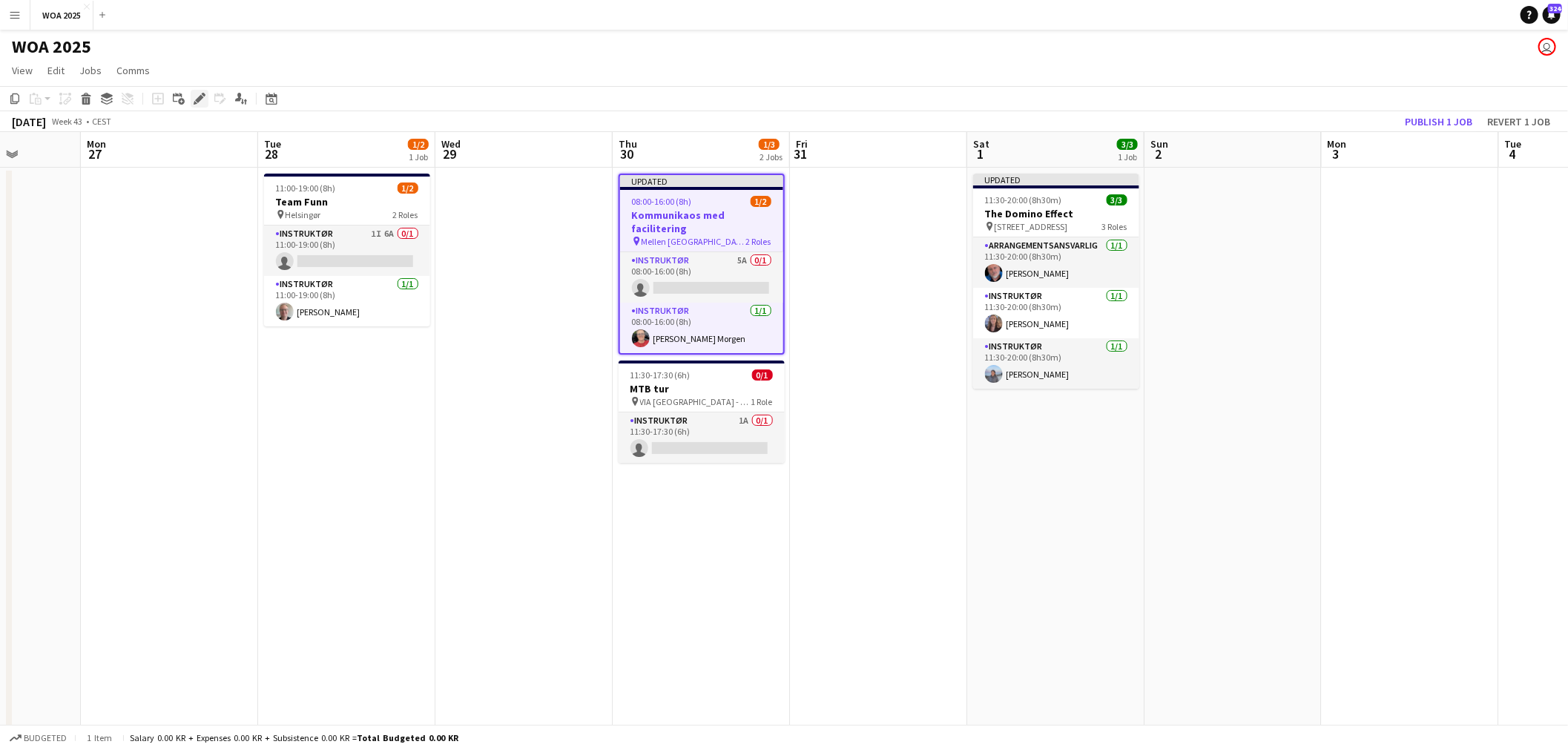
click at [197, 101] on icon at bounding box center [199, 98] width 8 height 8
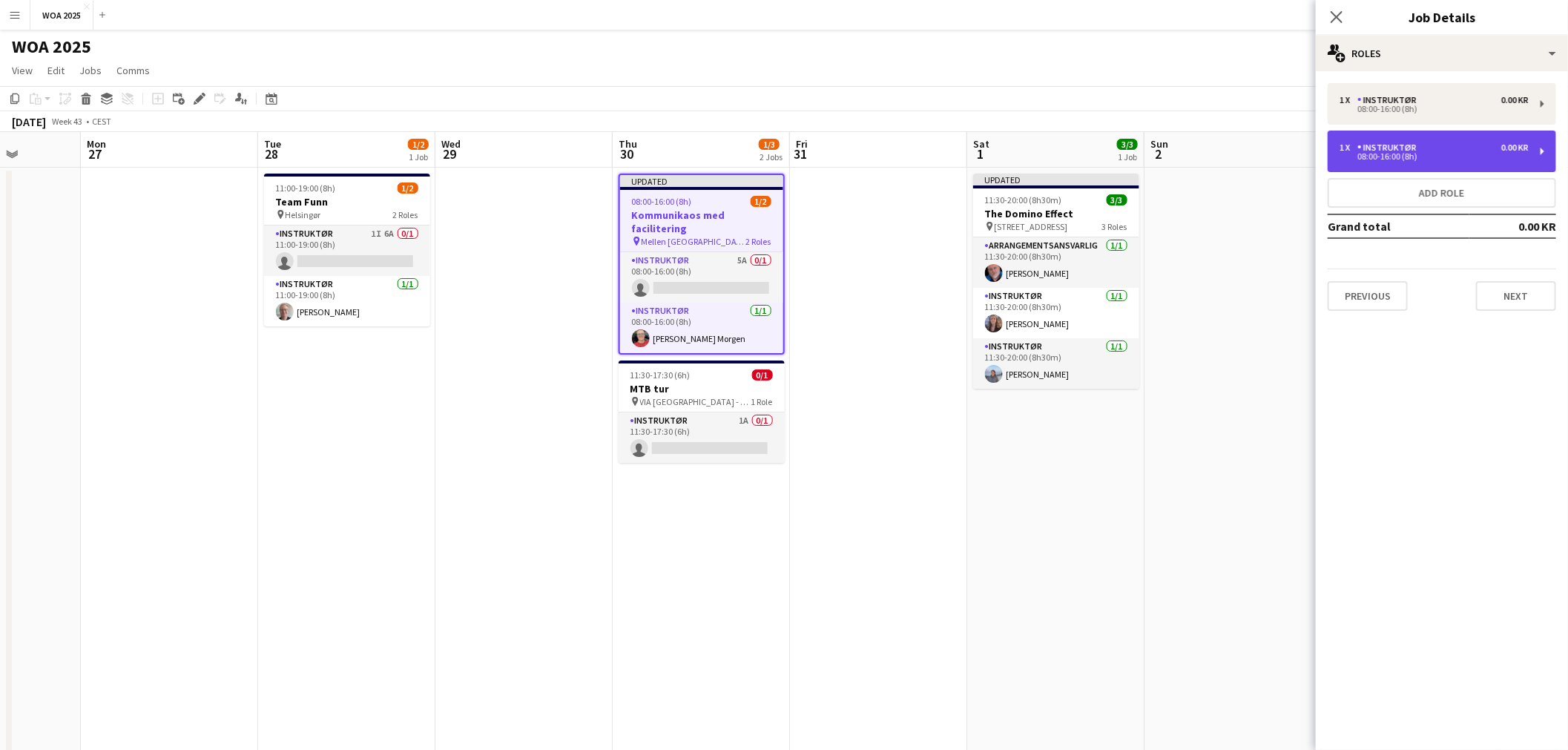
click at [1414, 145] on div "Instruktør" at bounding box center [1390, 147] width 65 height 10
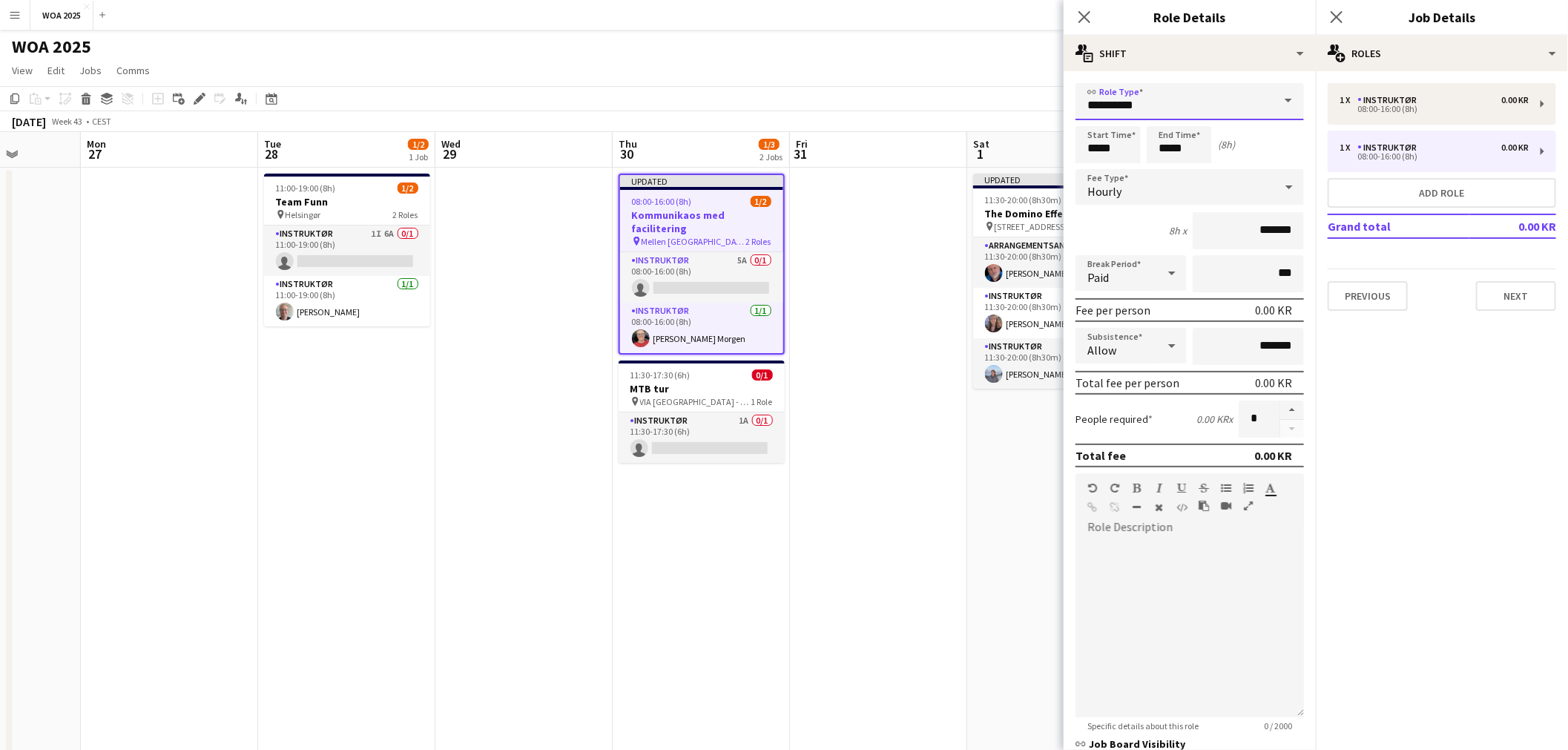
click at [1139, 111] on input "**********" at bounding box center [1190, 101] width 229 height 37
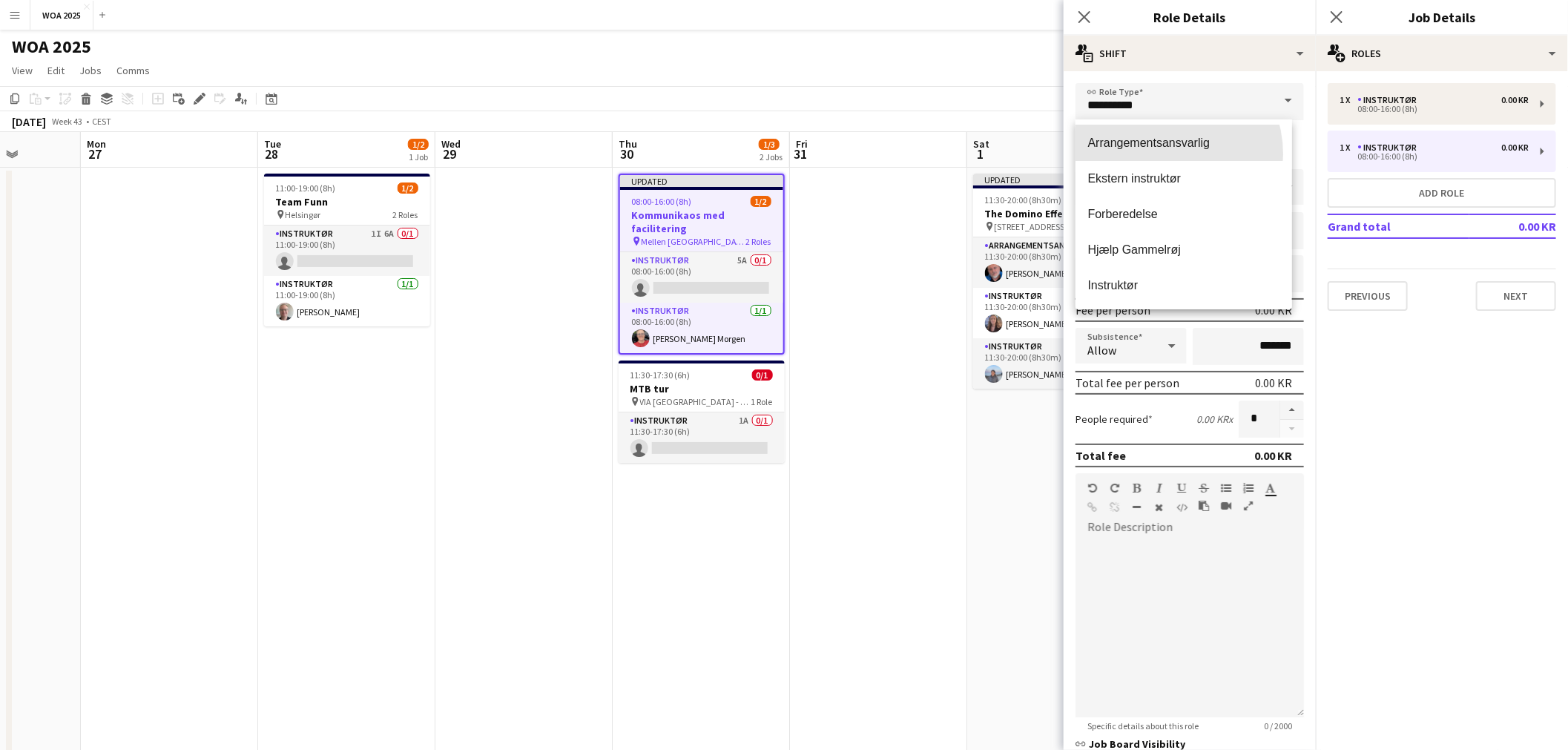
drag, startPoint x: 1161, startPoint y: 155, endPoint x: 1251, endPoint y: 172, distance: 91.6
click at [1162, 155] on mat-option "Arrangementsansvarlig" at bounding box center [1183, 143] width 216 height 35
type input "**********"
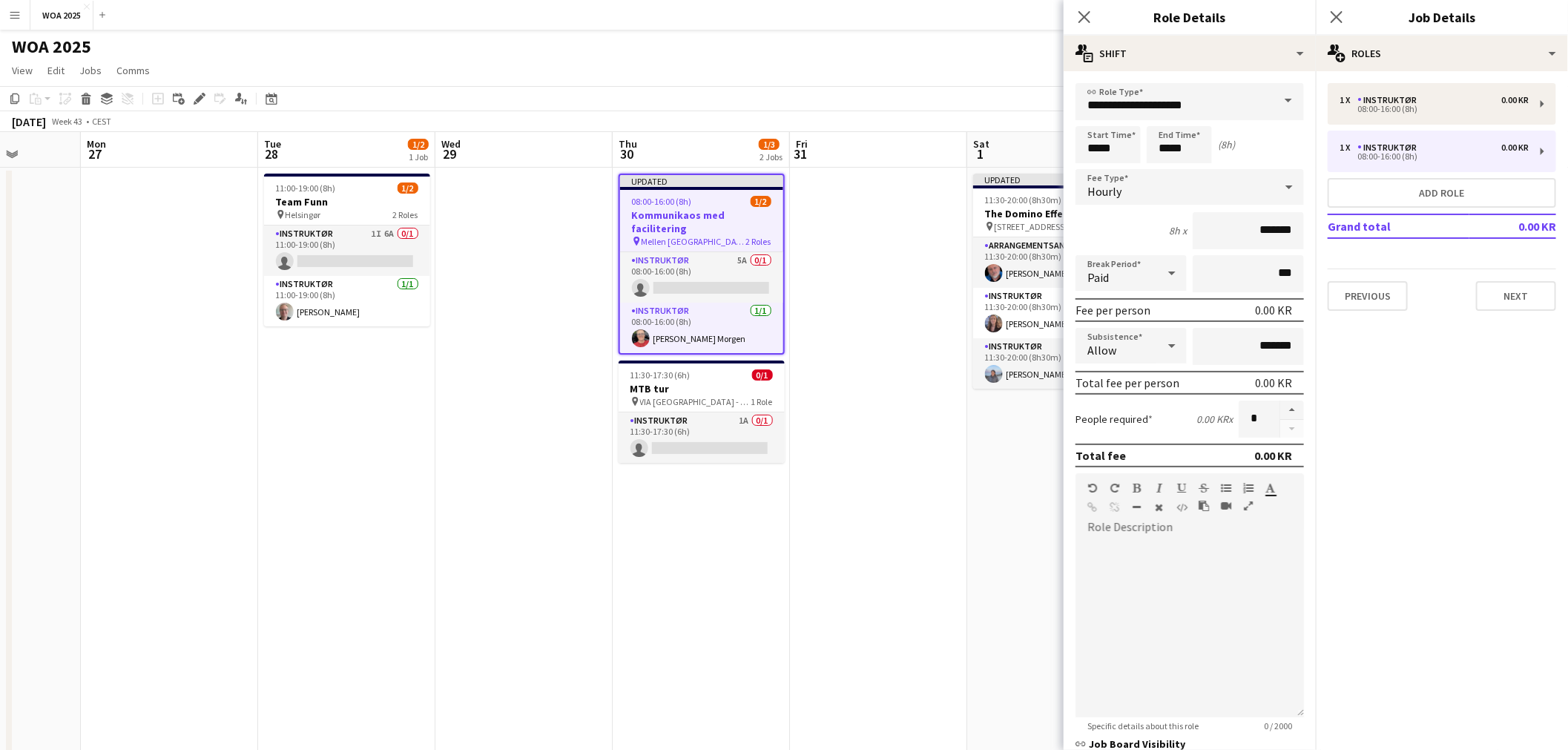
click at [910, 236] on app-date-cell at bounding box center [879, 619] width 177 height 902
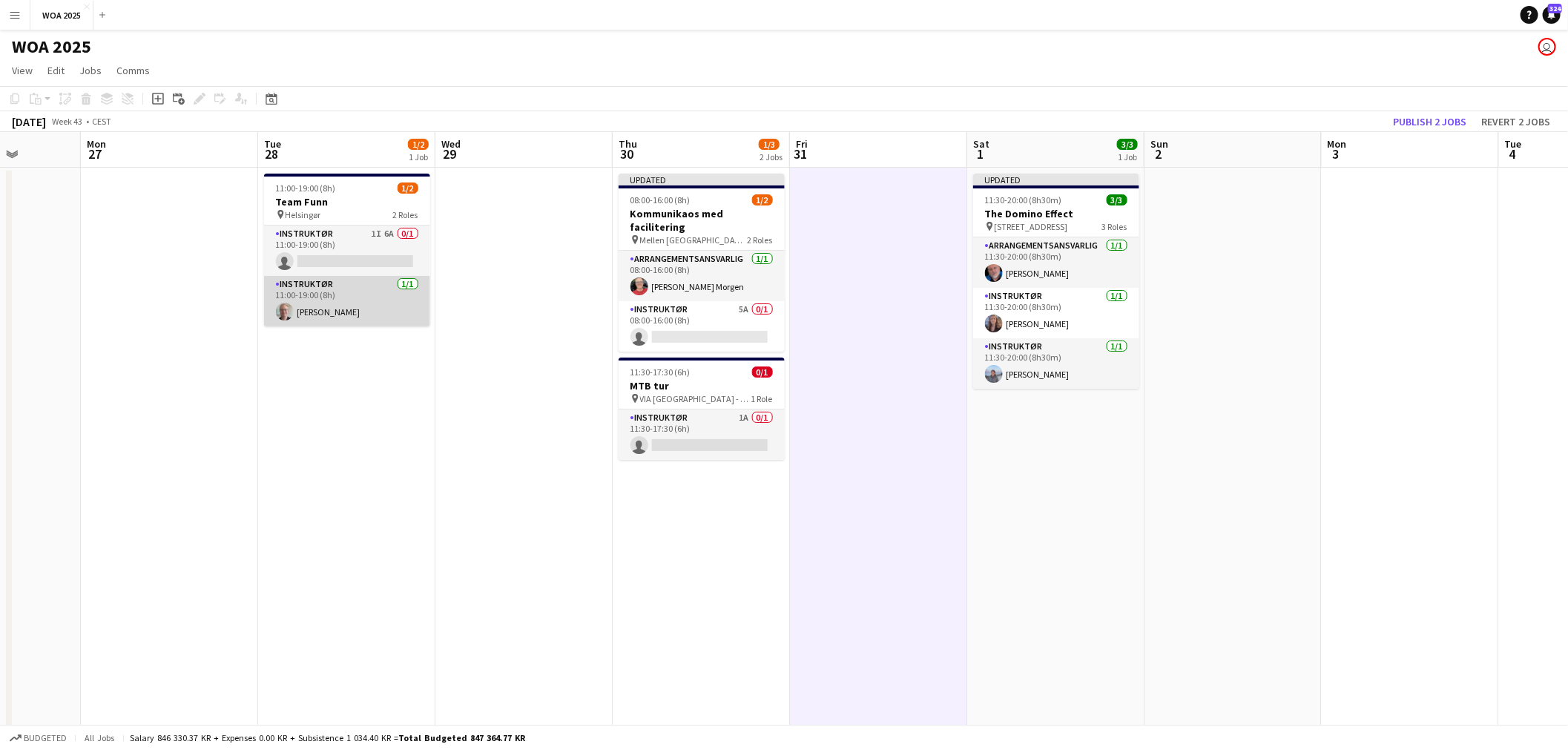
click at [312, 305] on app-card-role "Instruktør 1/1 11:00-19:00 (8h) Rene Sandager" at bounding box center [347, 302] width 166 height 51
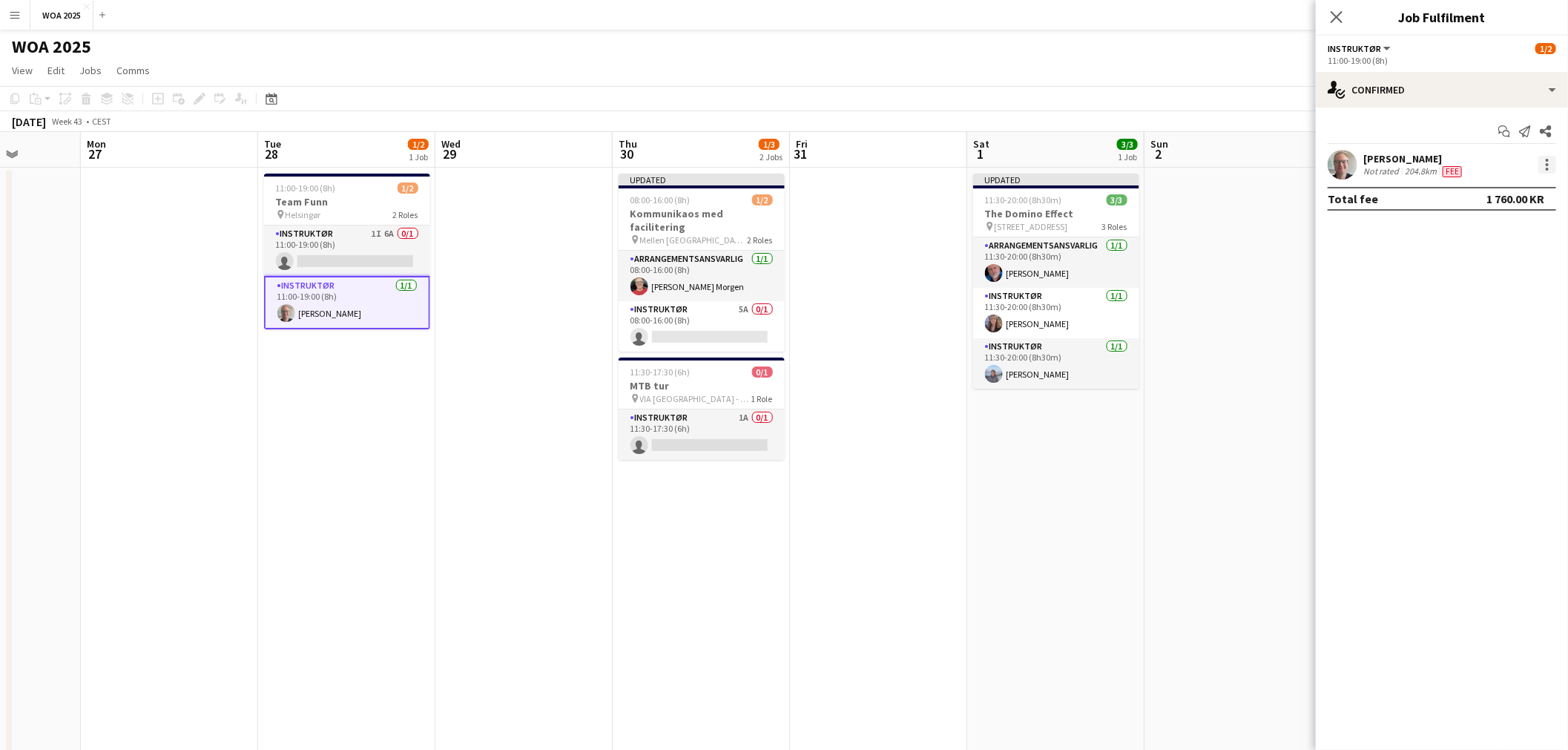
click at [1544, 168] on div at bounding box center [1547, 164] width 18 height 18
click at [1491, 357] on button "Set as supervisor" at bounding box center [1499, 370] width 116 height 35
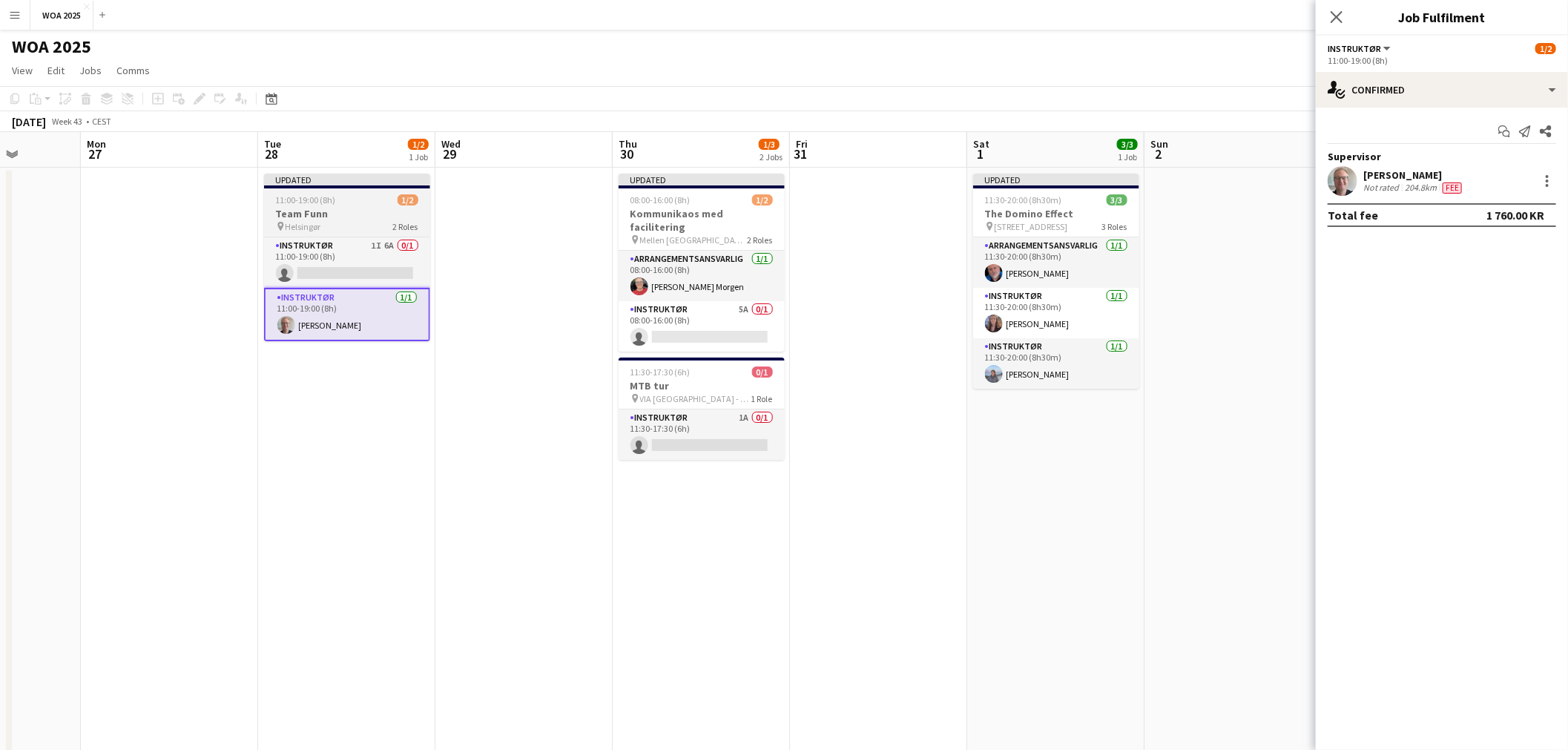
click at [358, 207] on h3 "Team Funn" at bounding box center [347, 213] width 166 height 14
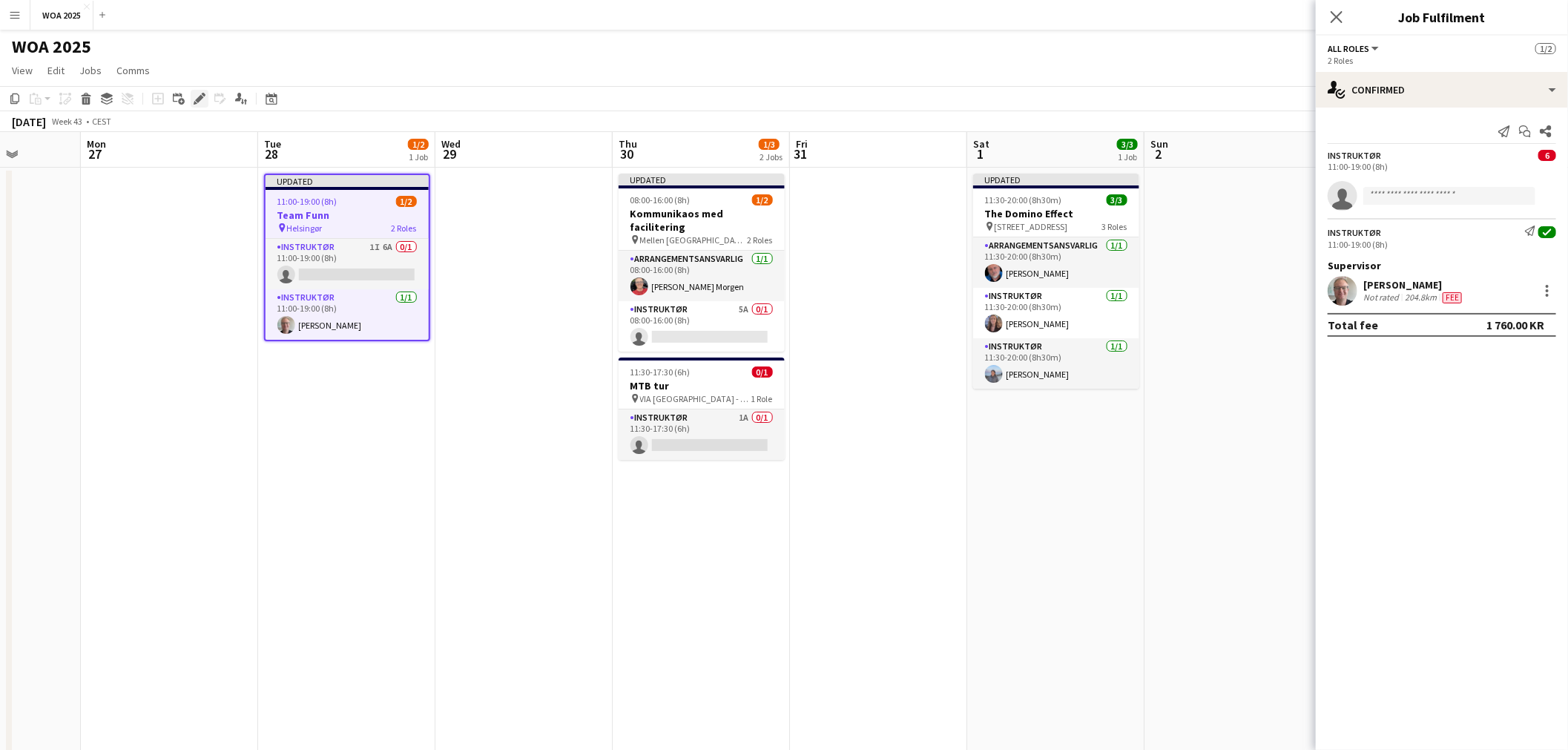
click at [203, 102] on icon "Edit" at bounding box center [199, 98] width 12 height 12
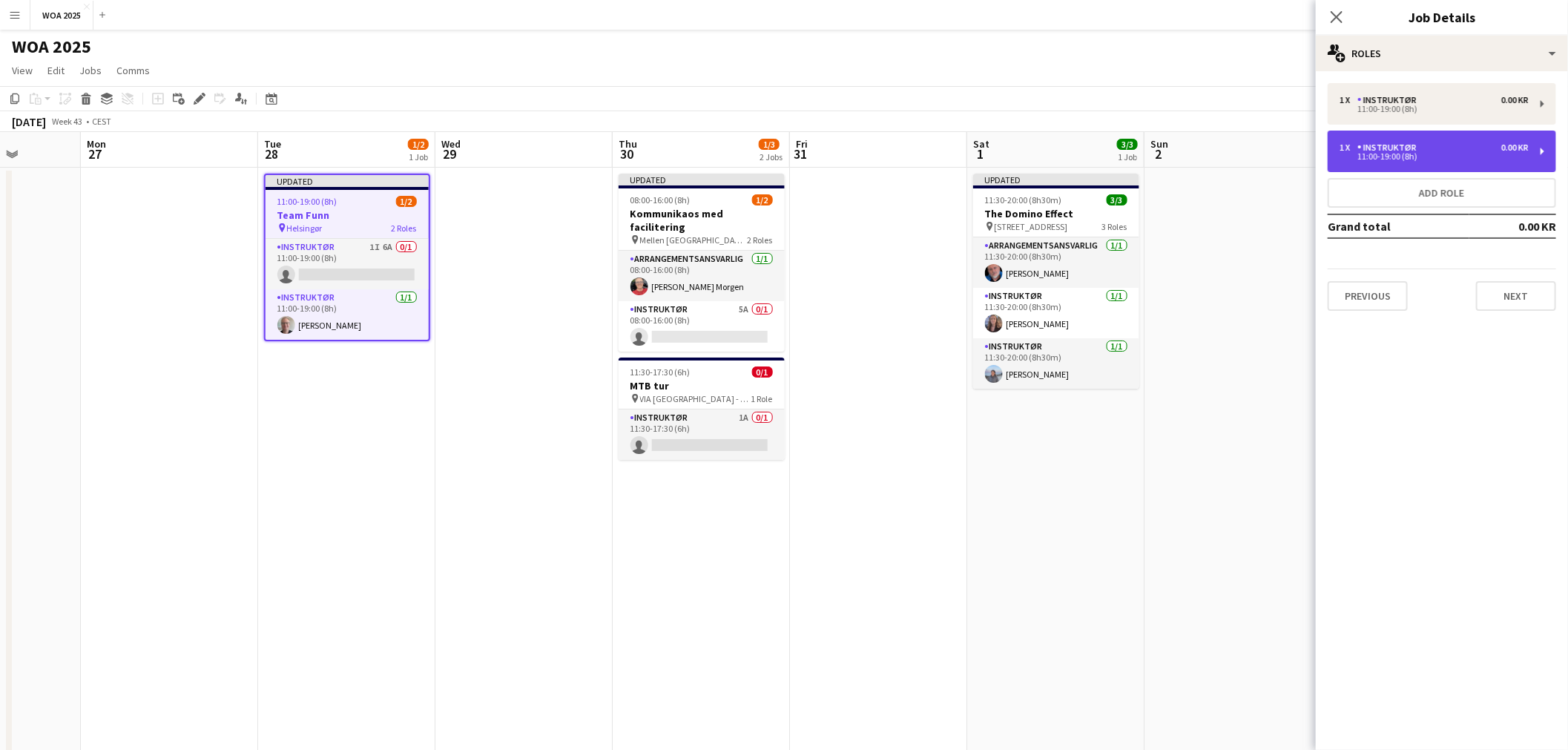
click at [1457, 162] on div "1 x Instruktør 0.00 KR 11:00-19:00 (8h)" at bounding box center [1442, 152] width 229 height 42
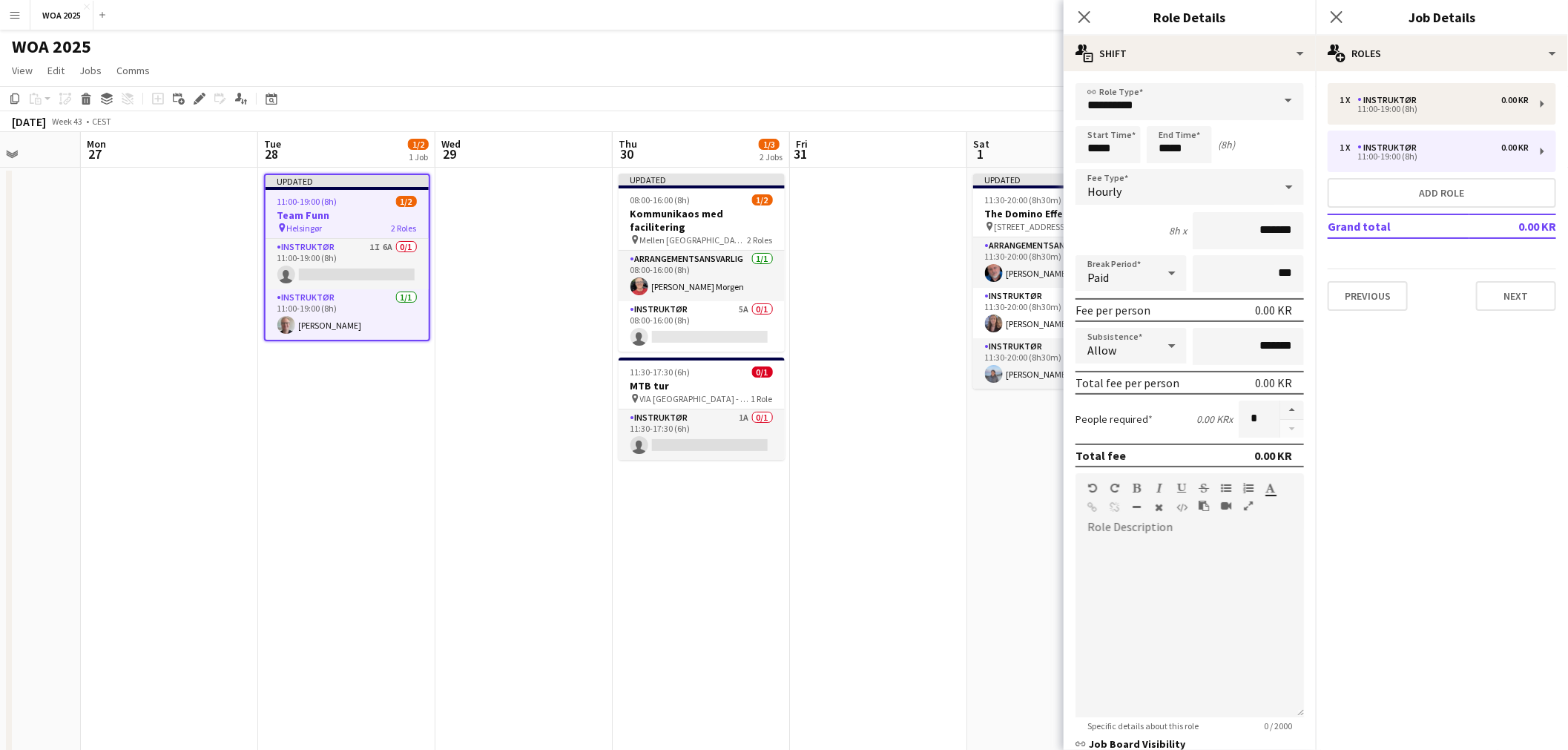
click at [905, 110] on app-toolbar "Copy Paste Paste Ctrl+V Paste with crew Ctrl+Shift+V Paste linked Job Delete Gr…" at bounding box center [784, 98] width 1568 height 25
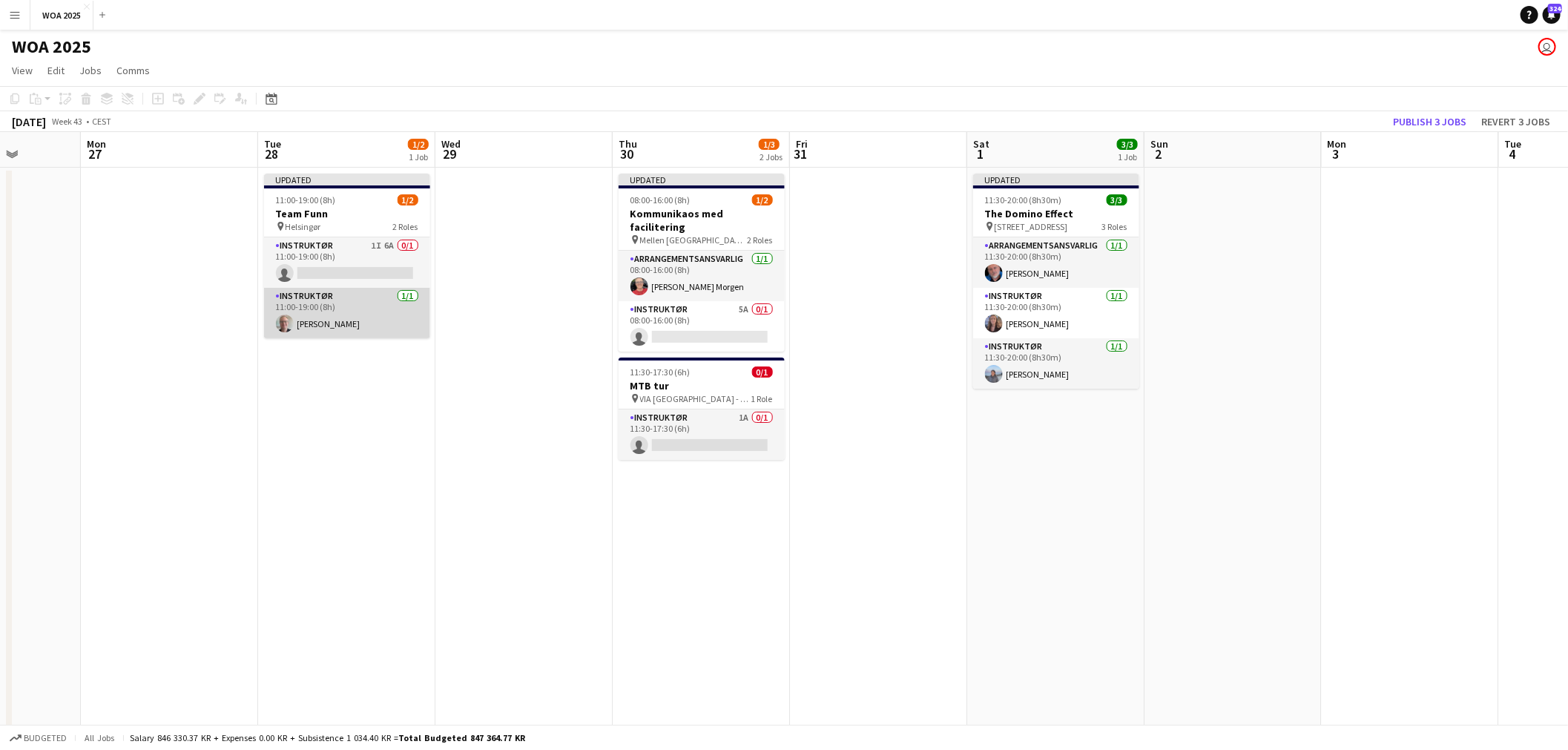
click at [338, 322] on app-card-role "Instruktør 1/1 11:00-19:00 (8h) Rene Sandager" at bounding box center [347, 314] width 166 height 51
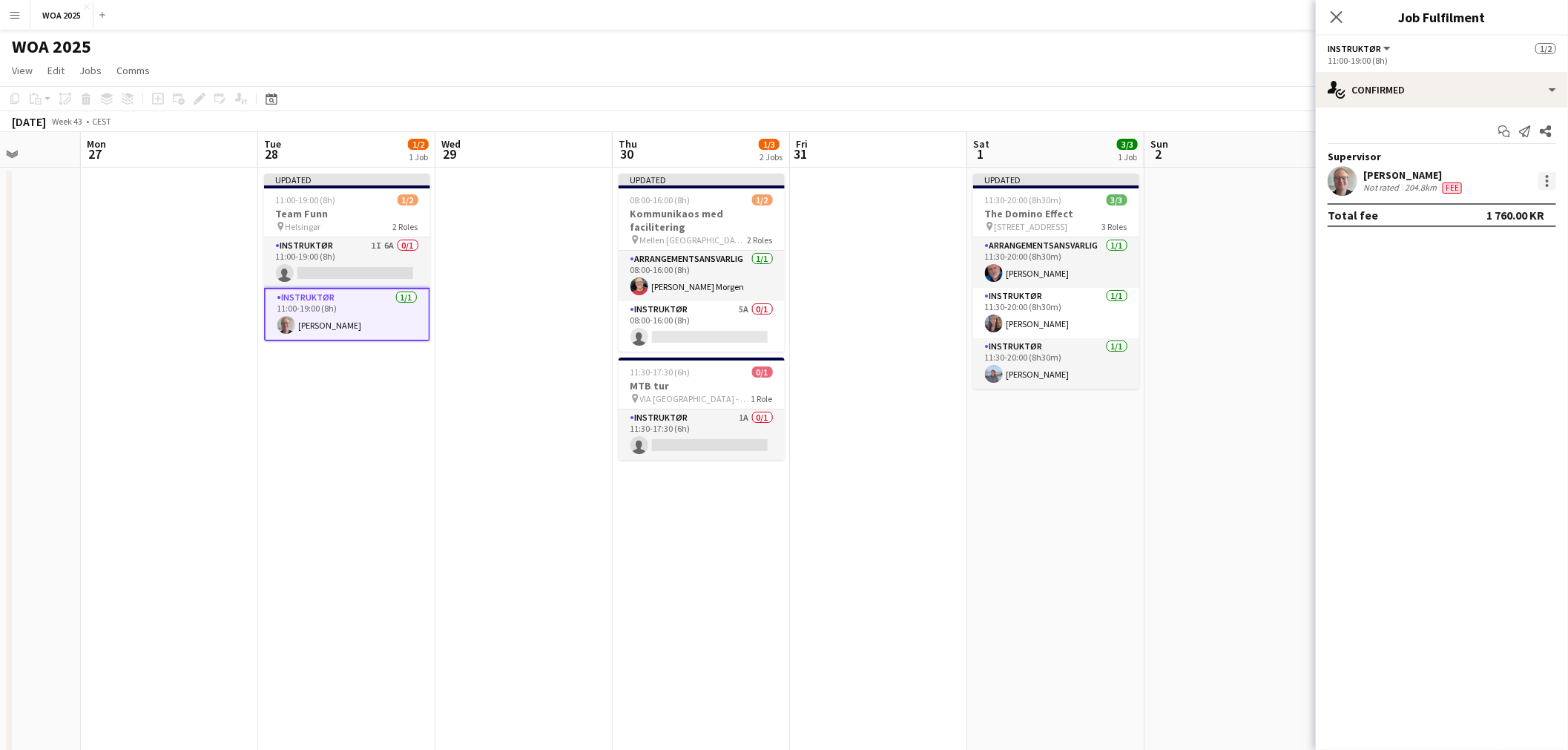
click at [1551, 181] on div at bounding box center [1547, 182] width 18 height 18
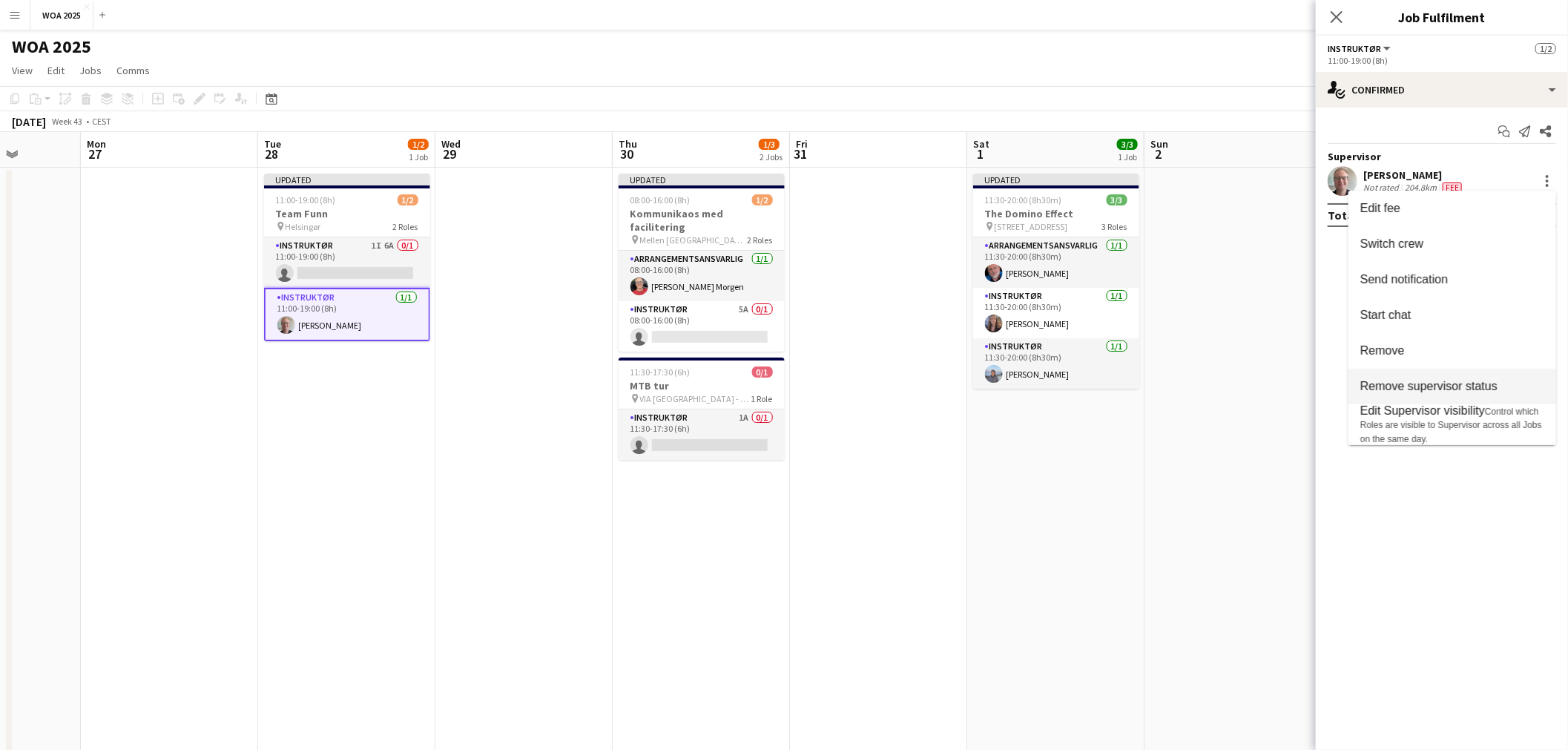
click at [1396, 389] on span "Remove supervisor status" at bounding box center [1429, 387] width 137 height 13
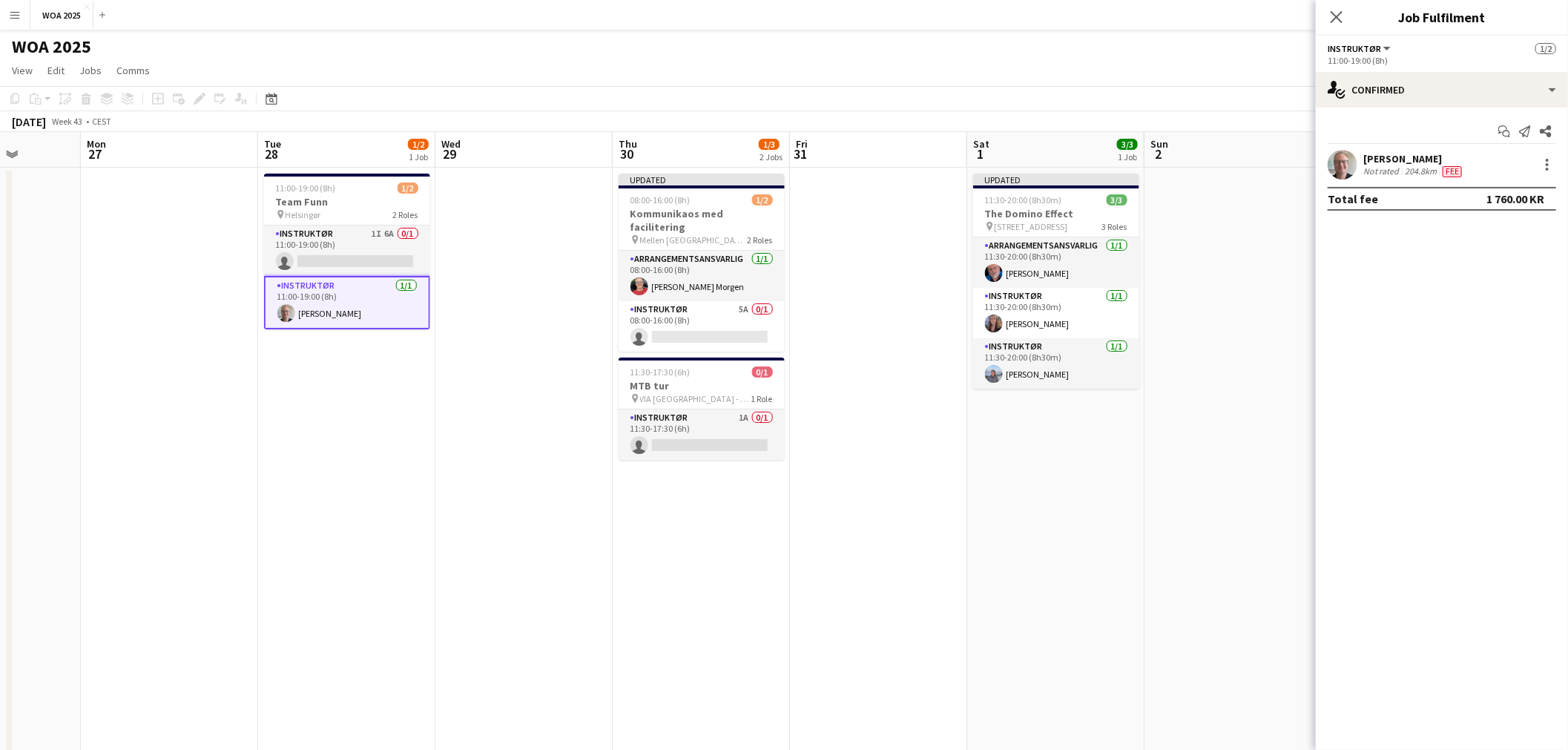
click at [1241, 246] on app-date-cell at bounding box center [1233, 619] width 177 height 902
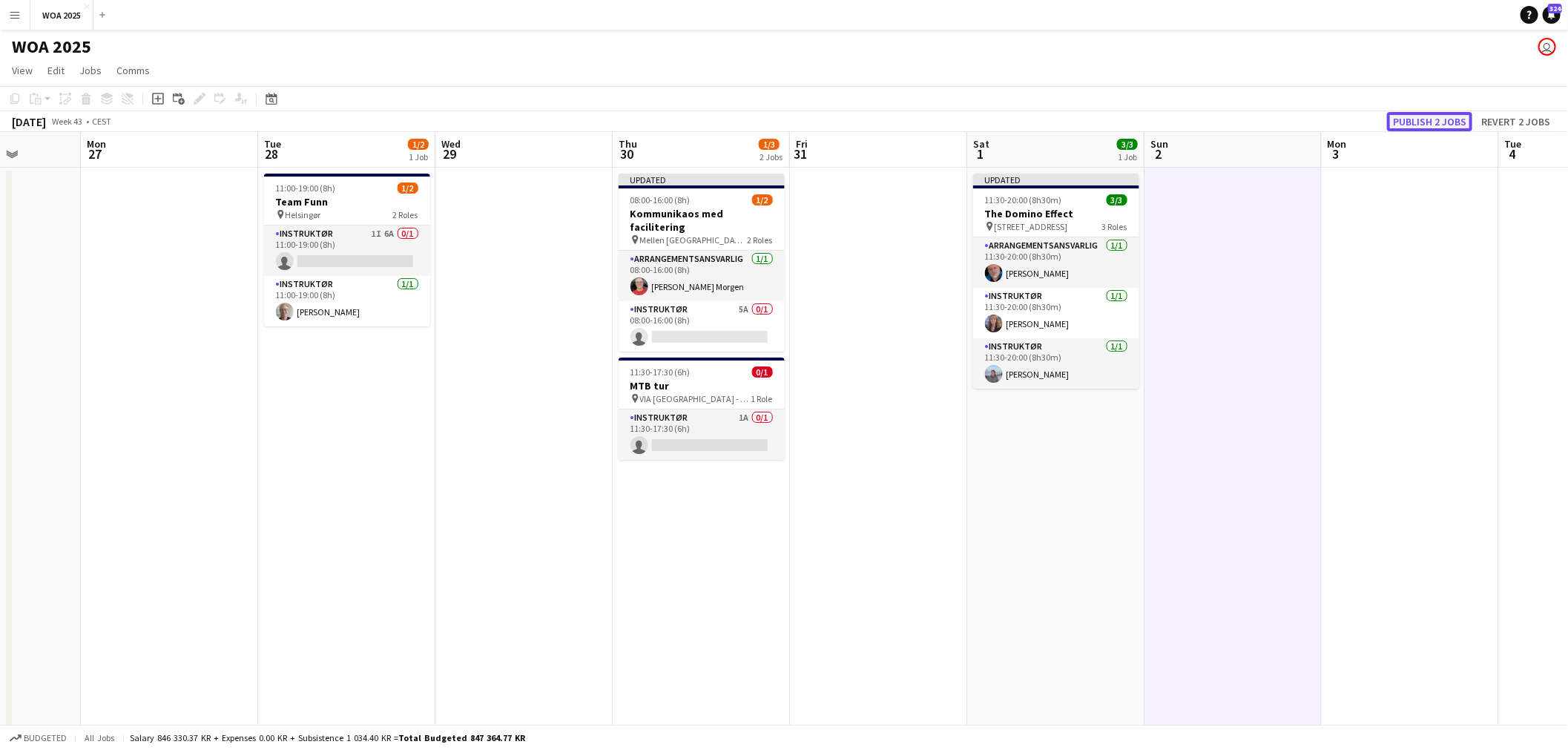
click at [1421, 123] on button "Publish 2 jobs" at bounding box center [1430, 121] width 85 height 19
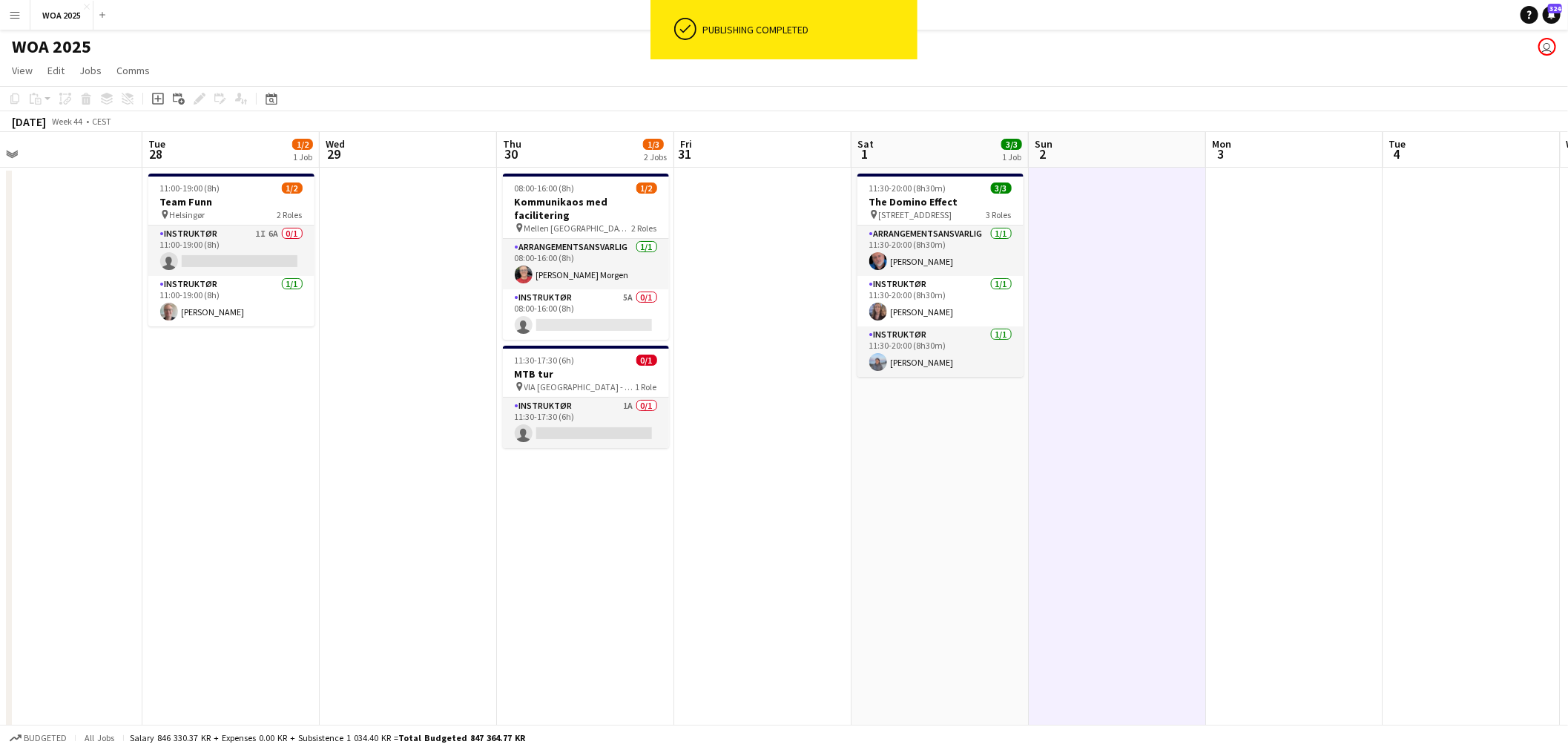
drag, startPoint x: 1332, startPoint y: 305, endPoint x: 1356, endPoint y: 305, distance: 24.0
click at [1356, 305] on app-calendar-viewport "Sat 25 2/3 1 Job Sun 26 Mon 27 Tue 28 1/2 1 Job Wed 29 Thu 30 1/3 2 Jobs Fri 31…" at bounding box center [784, 600] width 1568 height 937
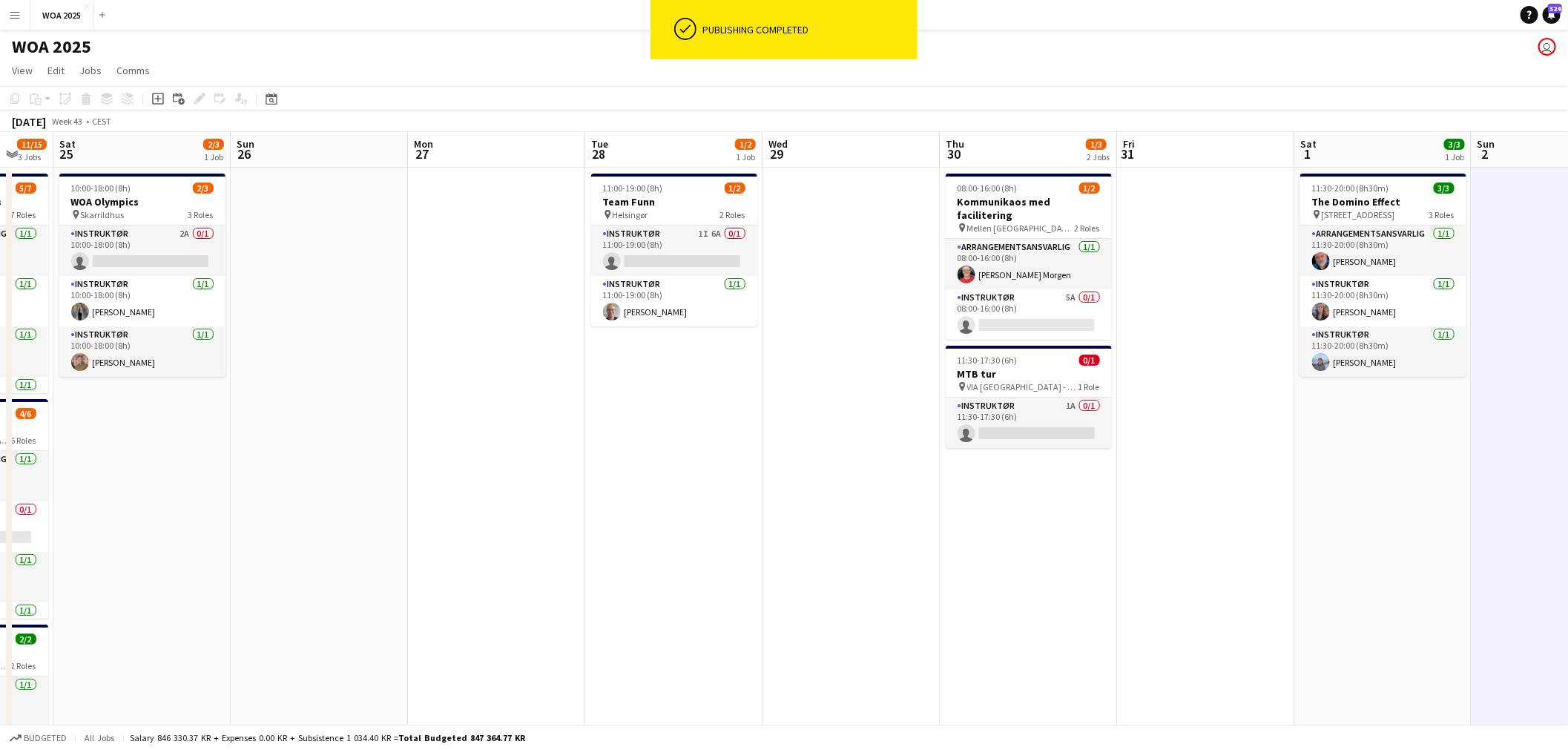
drag, startPoint x: 673, startPoint y: 396, endPoint x: 1127, endPoint y: 371, distance: 454.7
click at [1125, 371] on app-calendar-viewport "Thu 23 5/5 3 Jobs Fri 24 11/15 3 Jobs Sat 25 2/3 1 Job Sun 26 Mon 27 Tue 28 1/2…" at bounding box center [784, 600] width 1568 height 937
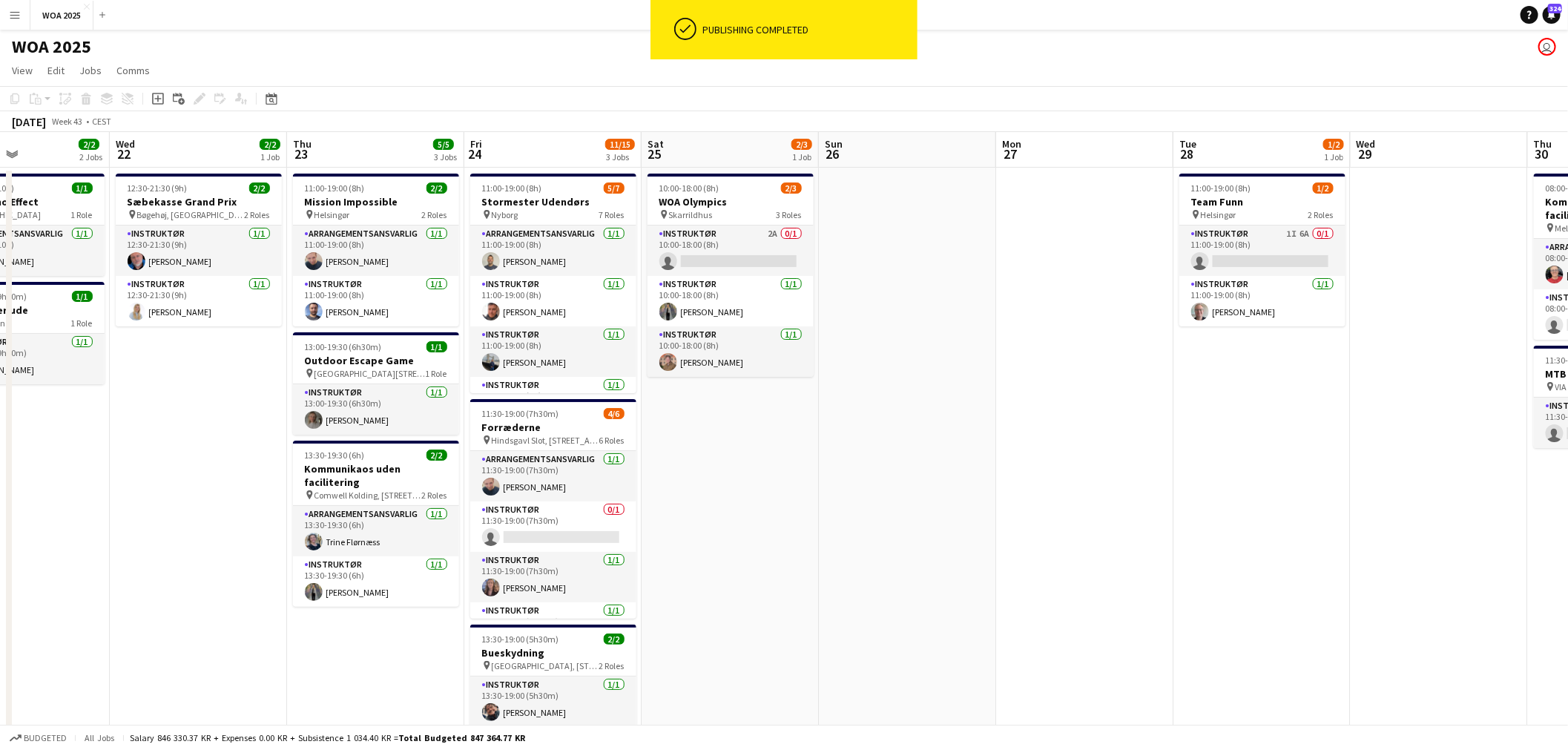
drag, startPoint x: 846, startPoint y: 403, endPoint x: 1155, endPoint y: 391, distance: 309.2
click at [1155, 391] on app-calendar-viewport "Sun 19 Mon 20 Tue 21 2/2 2 Jobs Wed 22 2/2 1 Job Thu 23 5/5 3 Jobs Fri 24 11/15…" at bounding box center [784, 600] width 1568 height 937
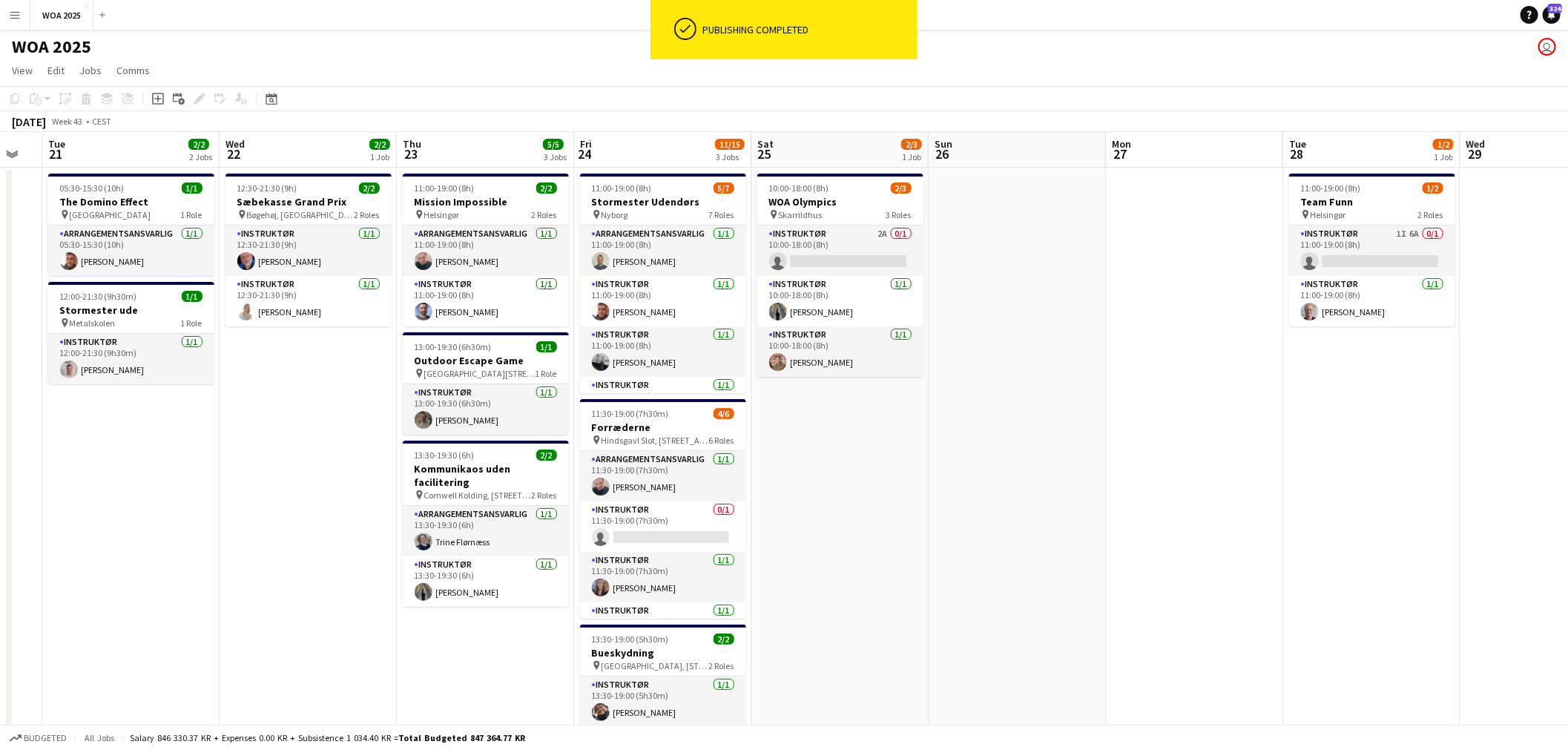
drag, startPoint x: 1002, startPoint y: 401, endPoint x: 1195, endPoint y: 384, distance: 193.7
click at [1195, 384] on app-calendar-viewport "Sun 19 Mon 20 Tue 21 2/2 2 Jobs Wed 22 2/2 1 Job Thu 23 5/5 3 Jobs Fri 24 11/15…" at bounding box center [784, 600] width 1568 height 937
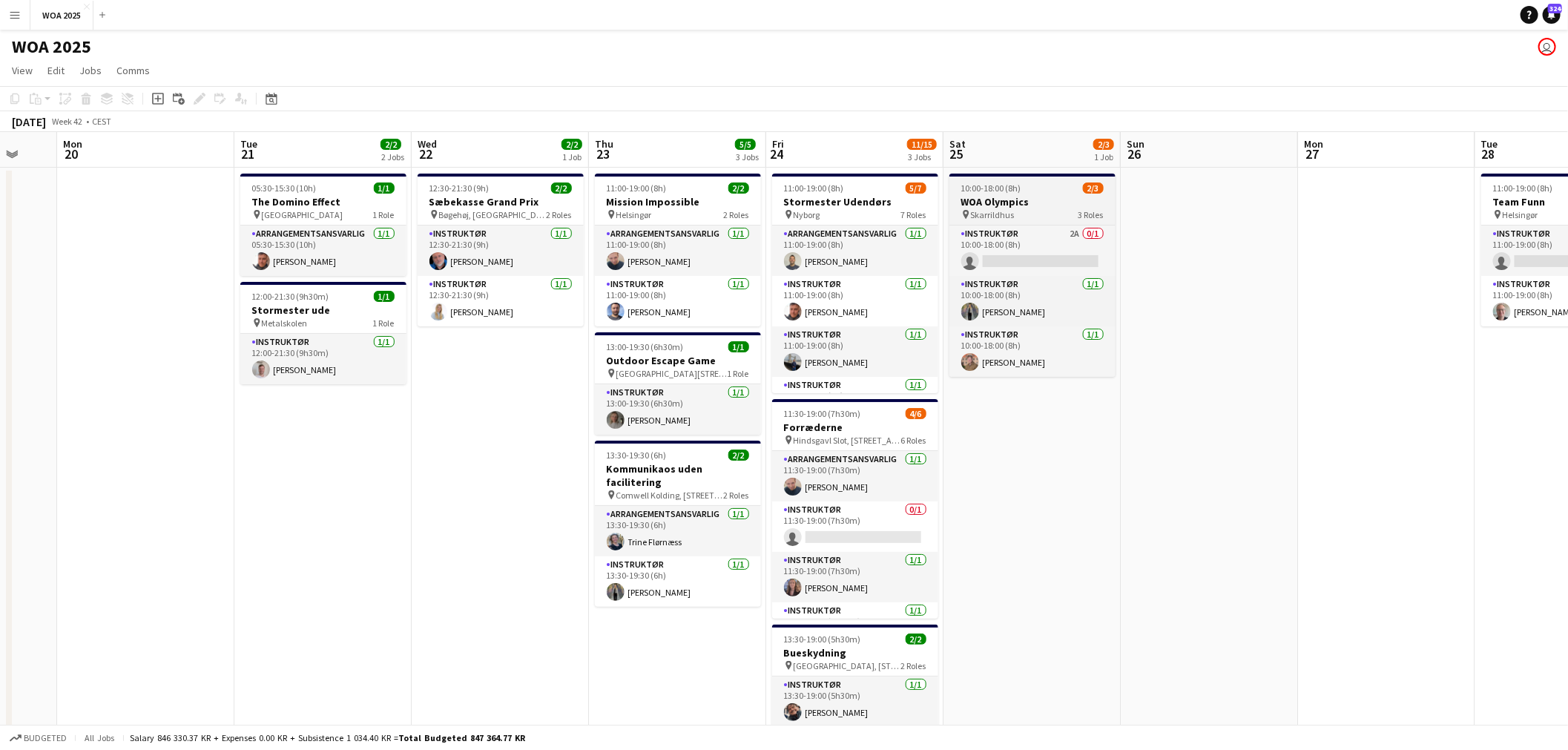
click at [1031, 204] on h3 "WOA Olympics" at bounding box center [1032, 202] width 166 height 14
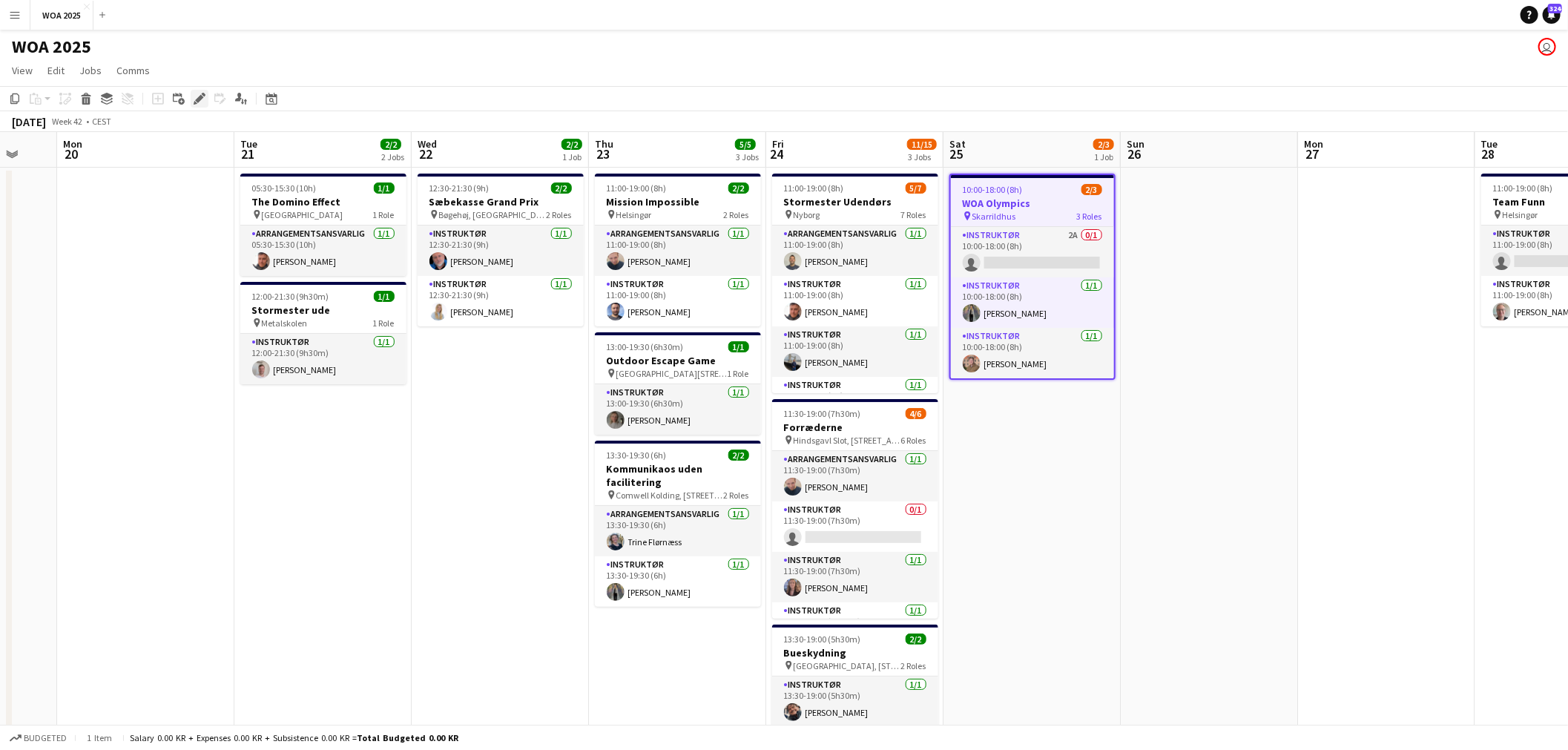
click at [205, 102] on div "Edit" at bounding box center [200, 98] width 18 height 18
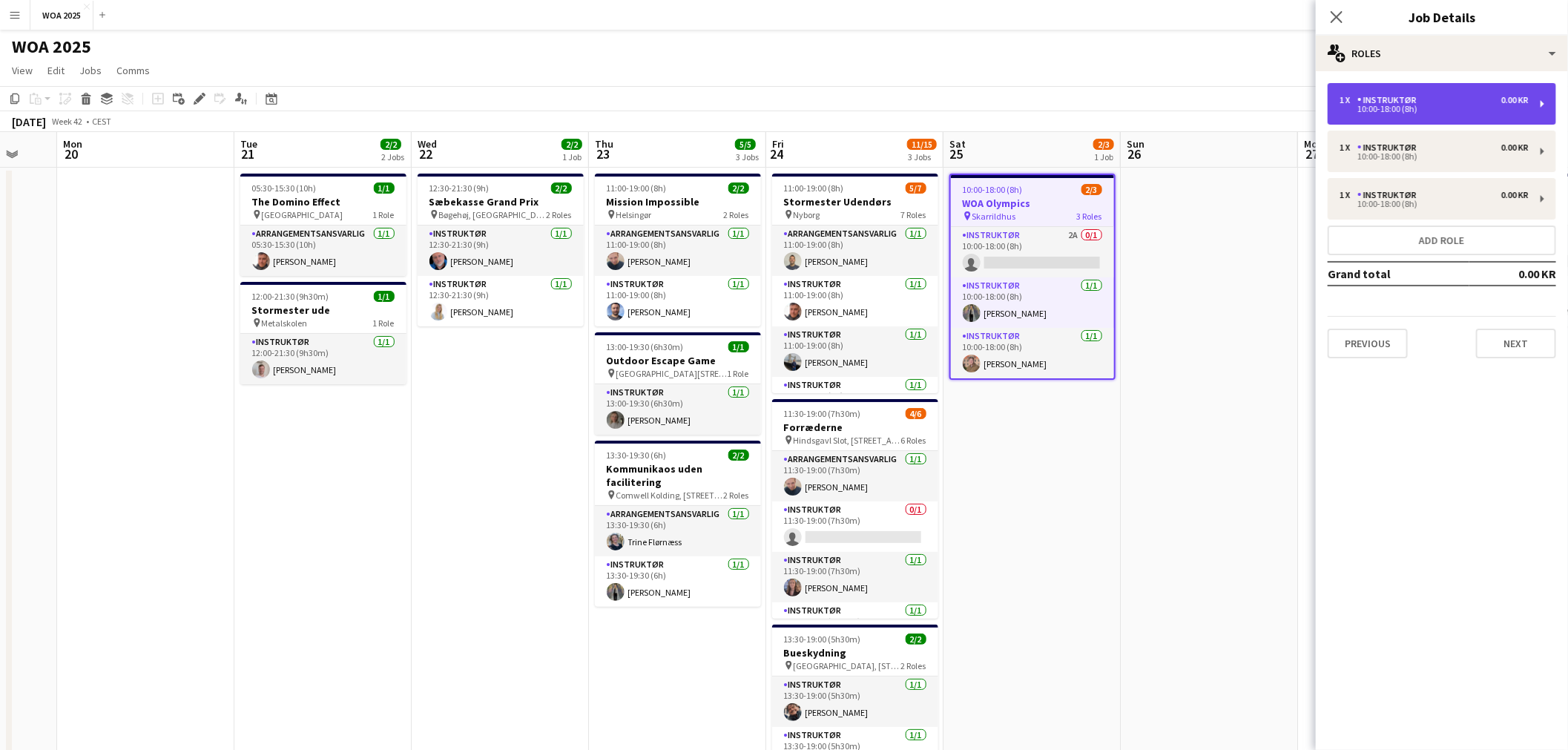
click at [1408, 119] on div "1 x Instruktør 0.00 KR 10:00-18:00 (8h)" at bounding box center [1442, 104] width 229 height 42
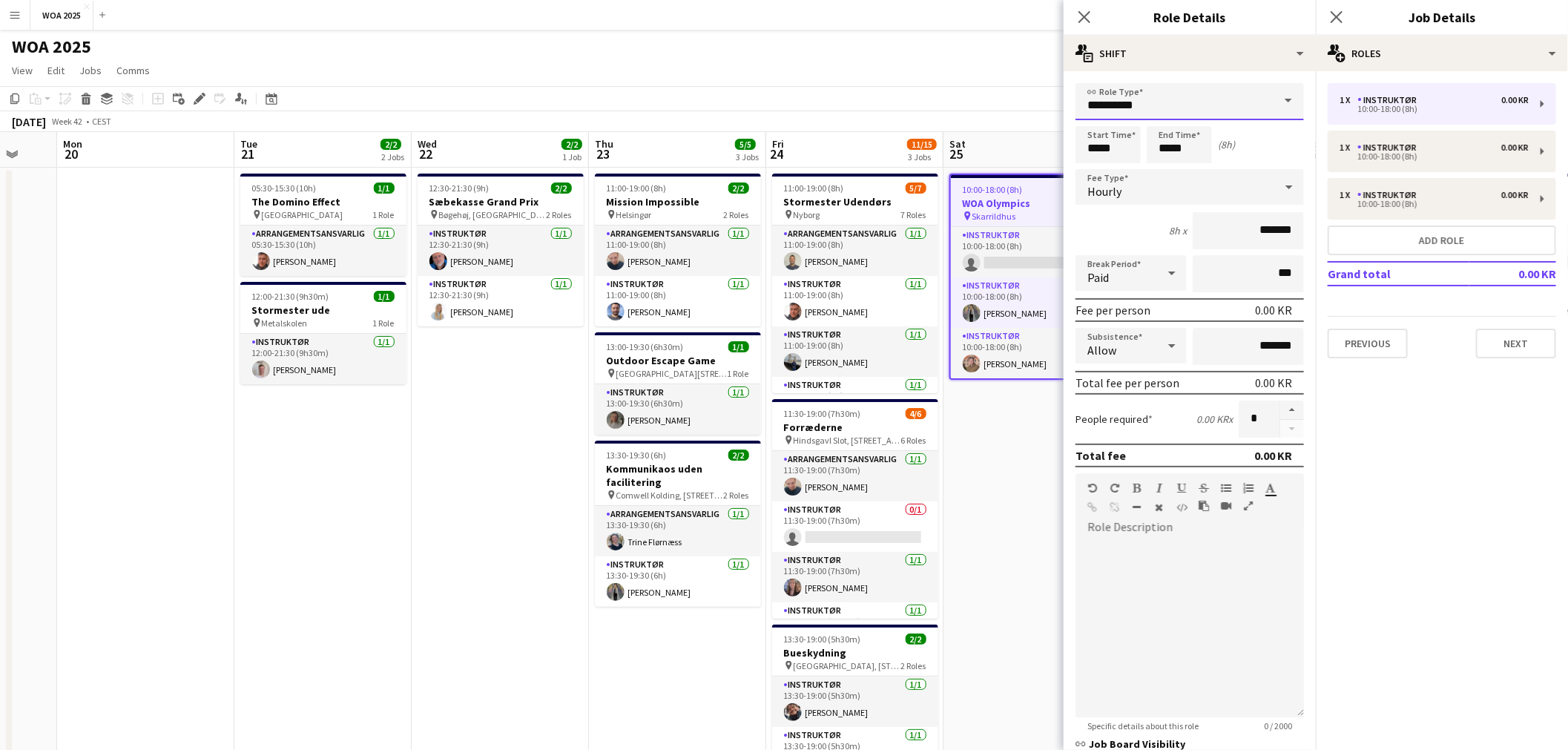
click at [1217, 110] on input "**********" at bounding box center [1190, 101] width 229 height 37
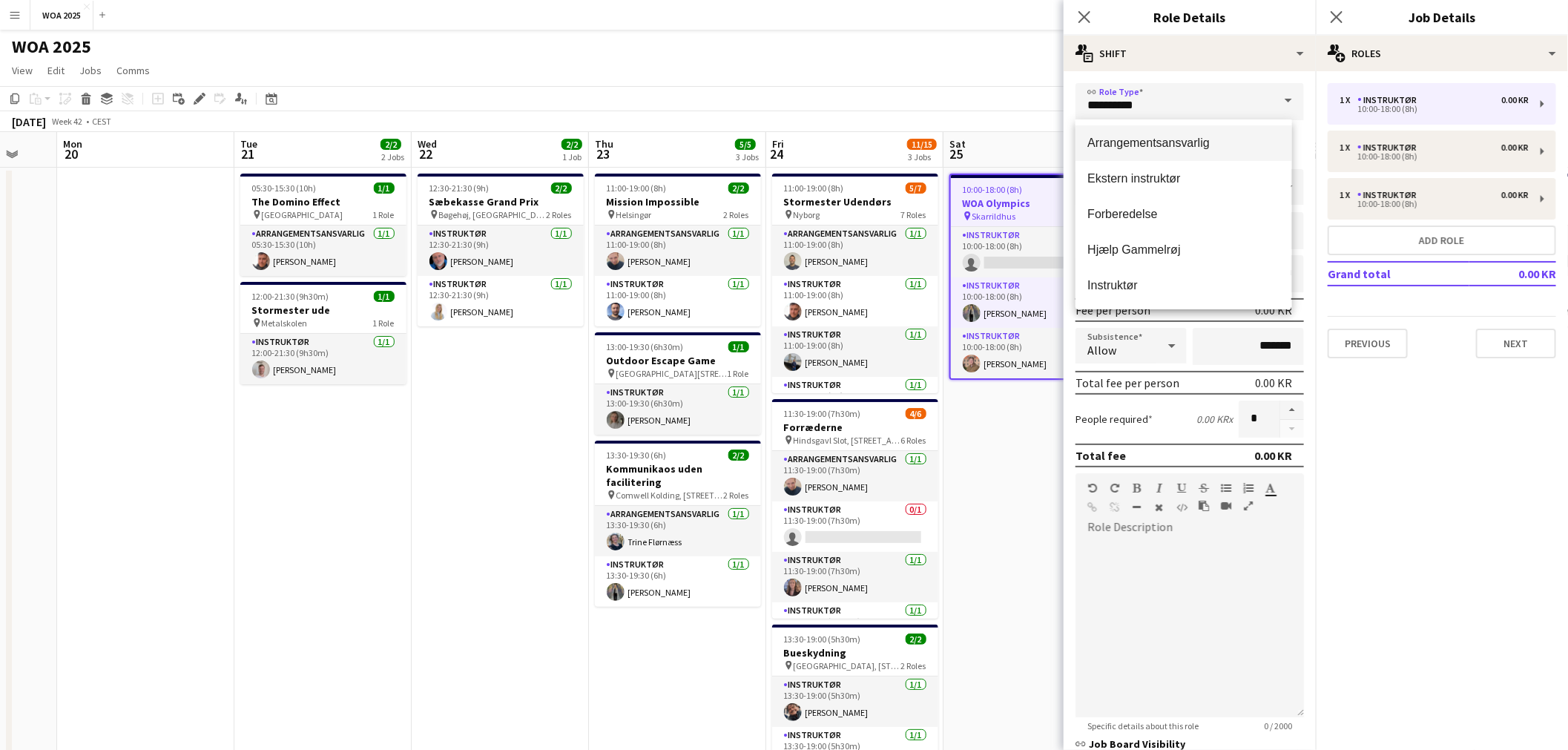
click at [1176, 153] on mat-option "Arrangementsansvarlig" at bounding box center [1183, 143] width 216 height 35
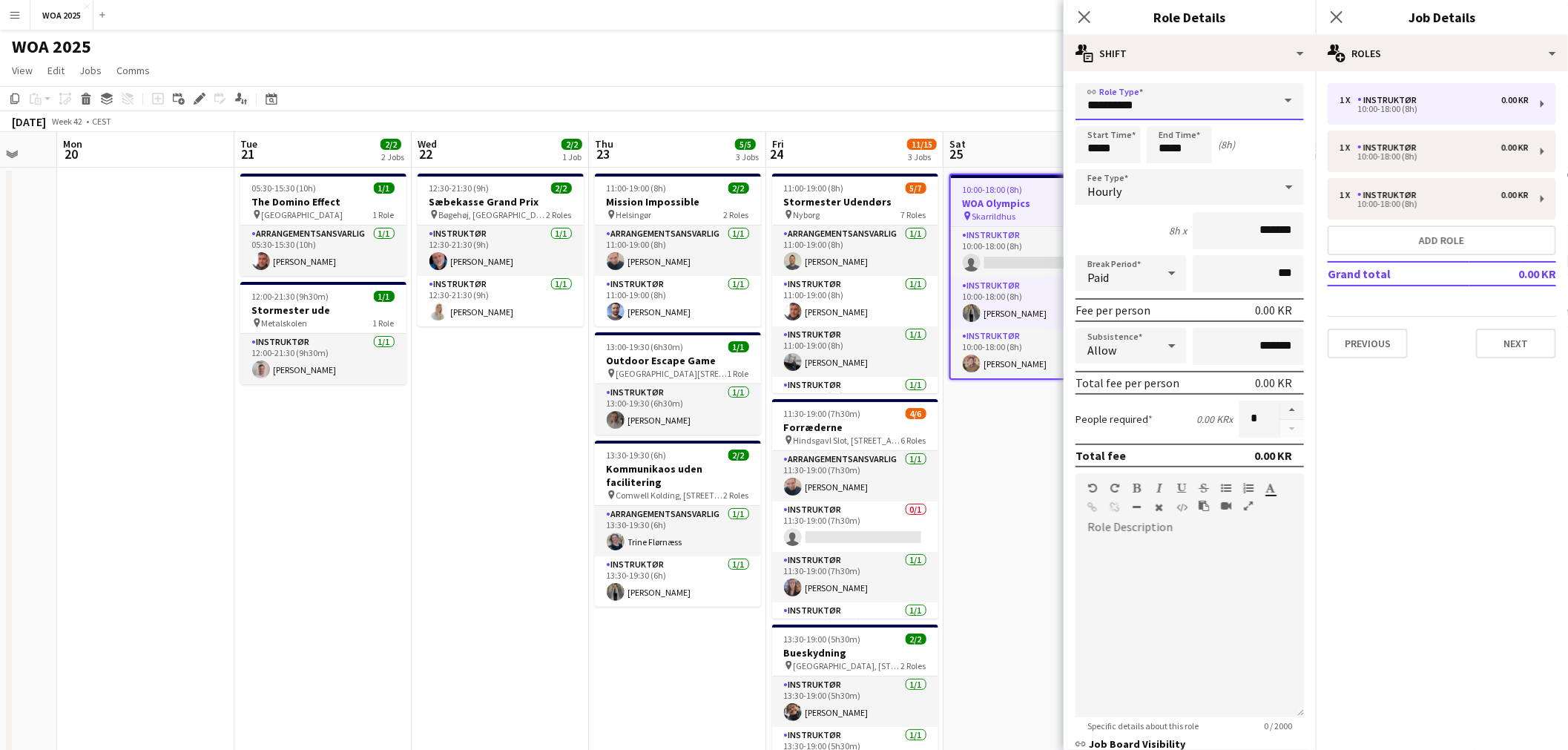
type input "**********"
click at [1011, 106] on app-toolbar "Copy Paste Paste Ctrl+V Paste with crew Ctrl+Shift+V Paste linked Job Delete Gr…" at bounding box center [784, 98] width 1568 height 25
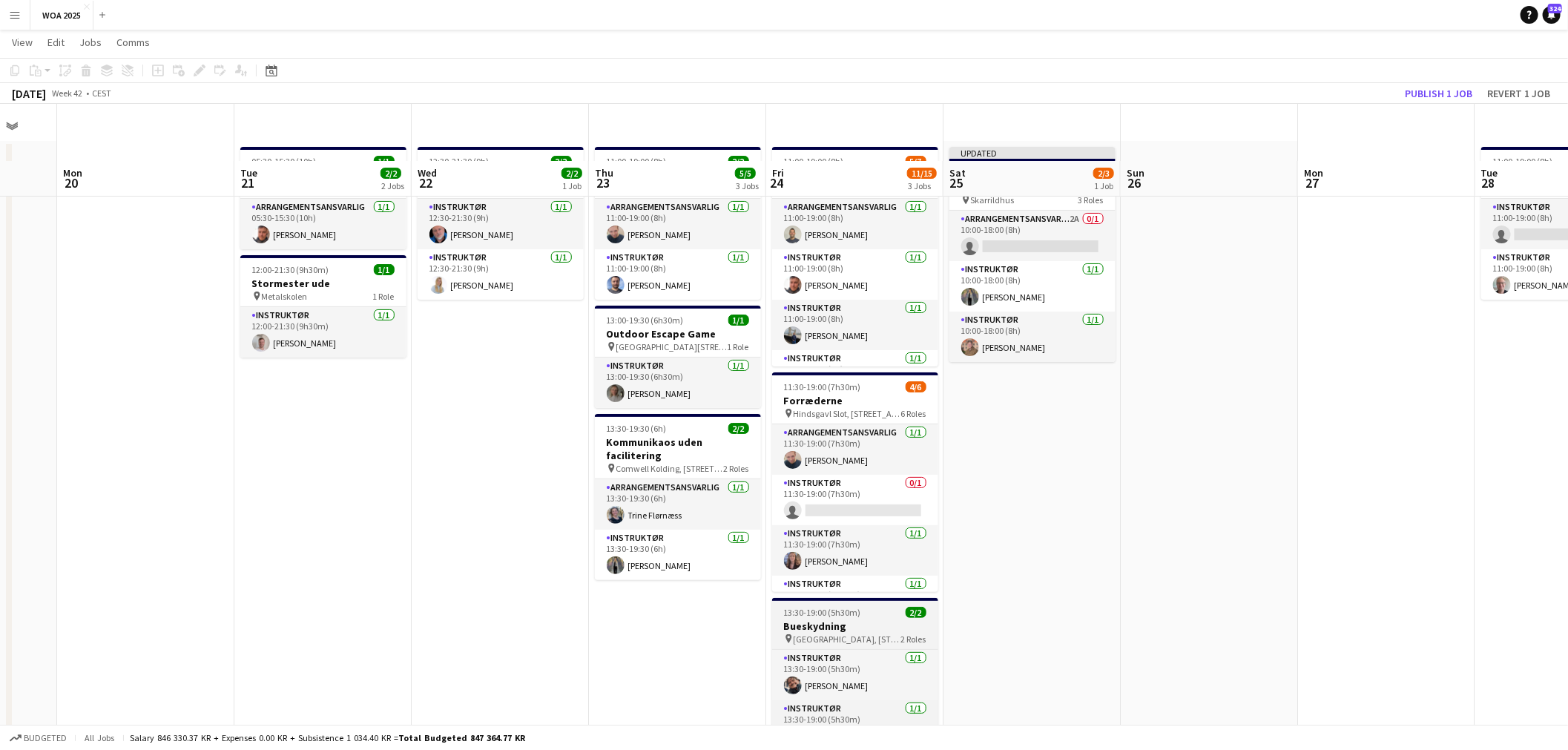
scroll to position [0, 0]
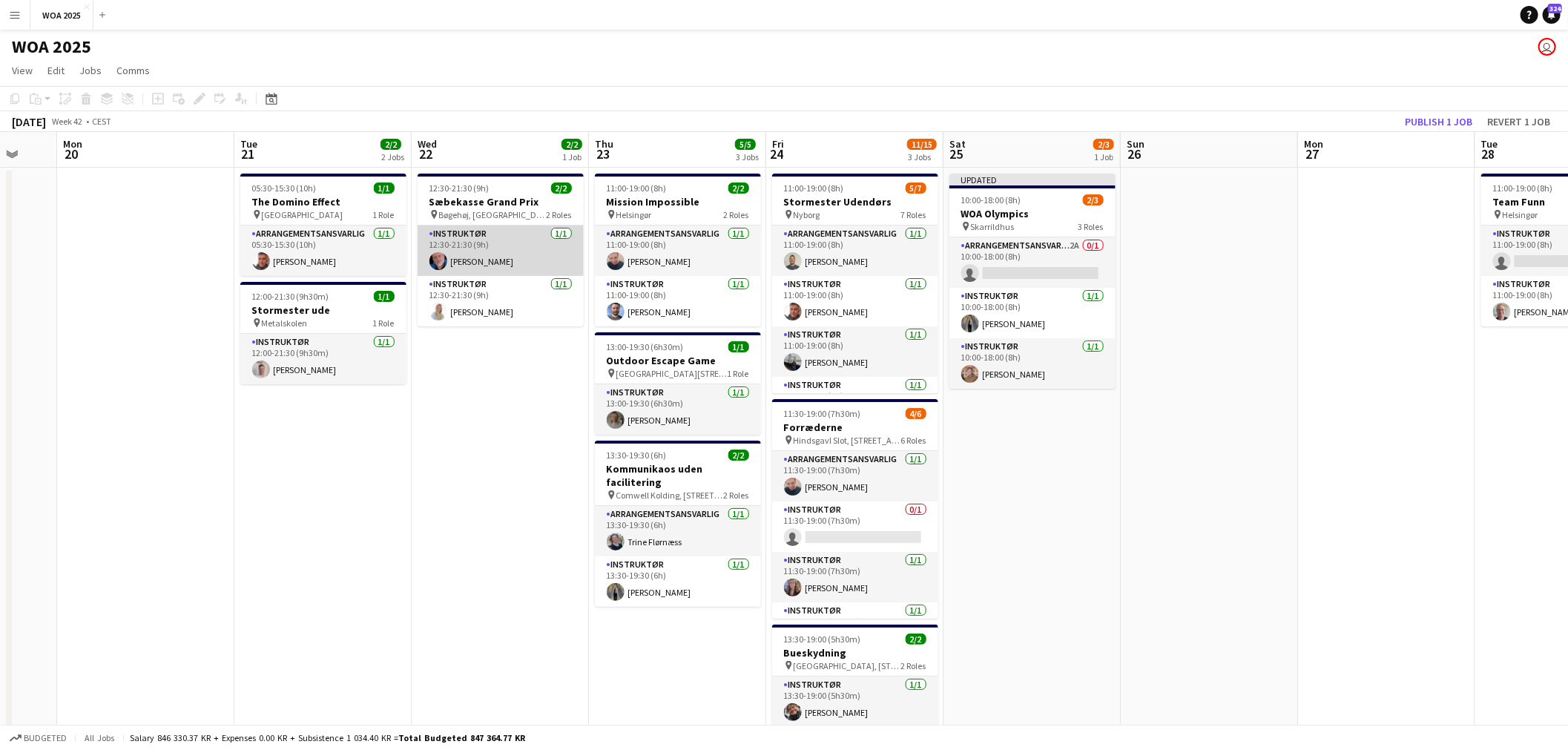
click at [527, 242] on app-card-role "Instruktør 1/1 12:30-21:30 (9h) Carsten Rolsgaard" at bounding box center [500, 251] width 166 height 51
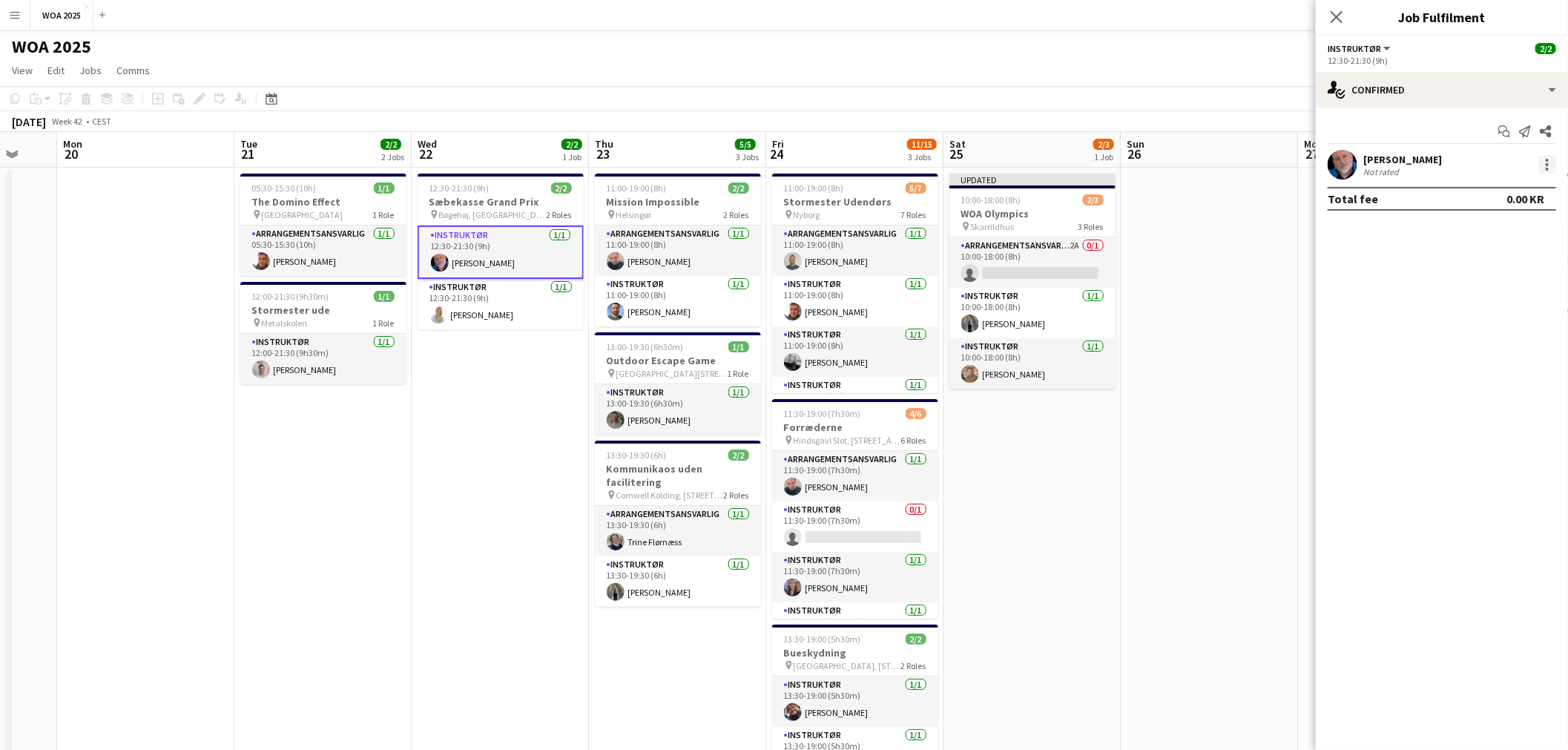
click at [1546, 162] on div at bounding box center [1547, 164] width 18 height 18
click at [1499, 369] on span "Set as supervisor" at bounding box center [1499, 370] width 92 height 13
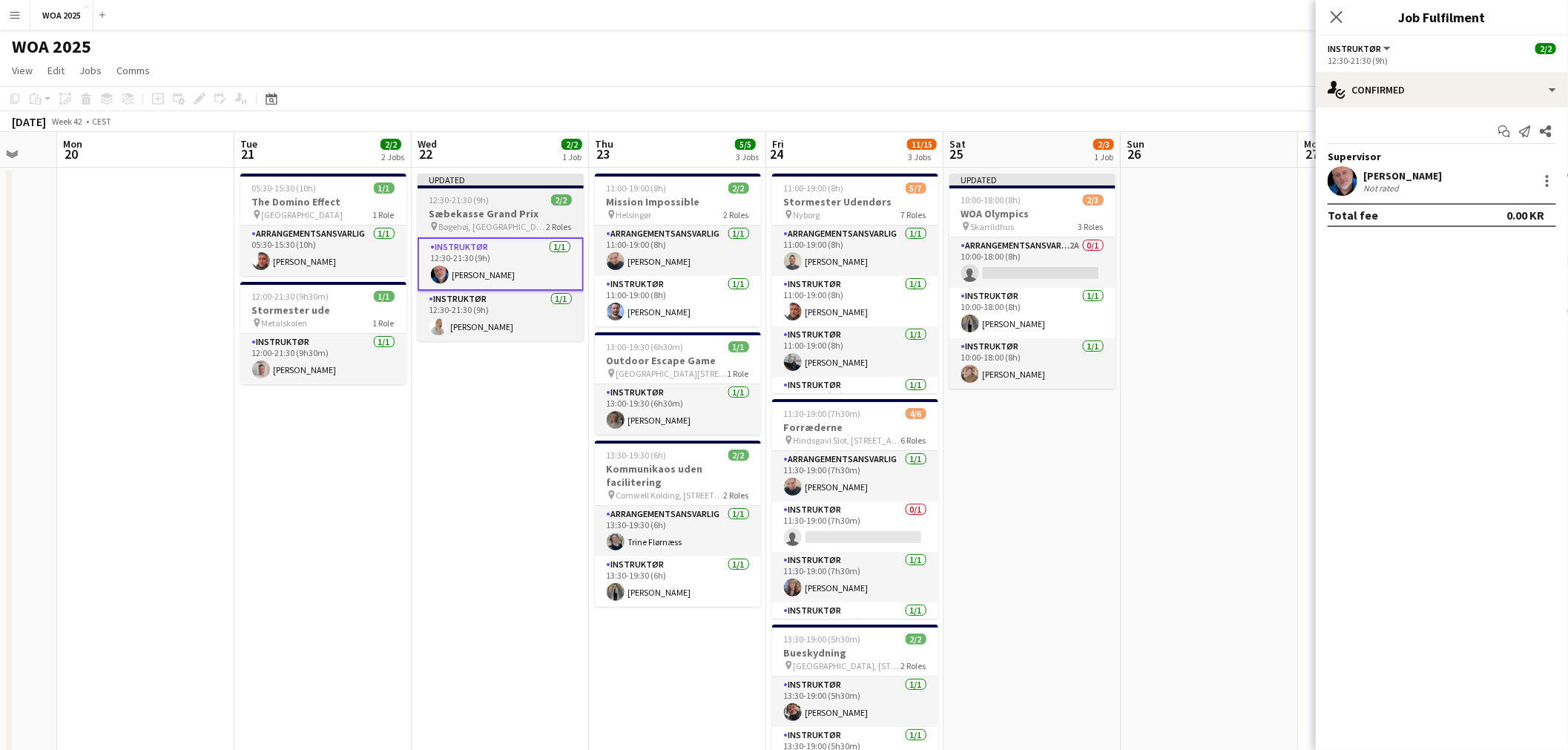
click at [506, 220] on div "pin Bøgehøj, Ebeltoft 2 Roles" at bounding box center [500, 226] width 166 height 12
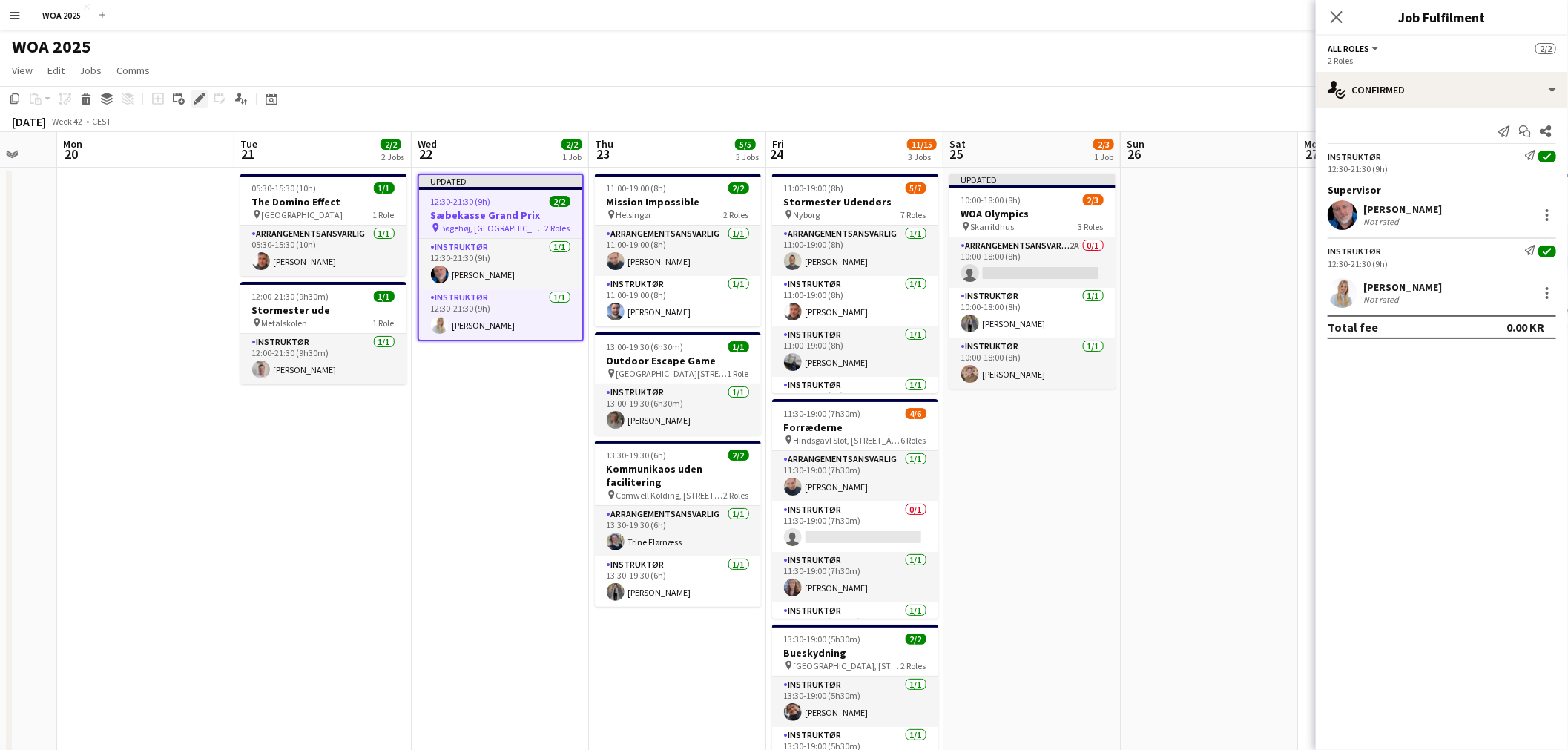
click at [205, 98] on div "Edit" at bounding box center [200, 98] width 18 height 18
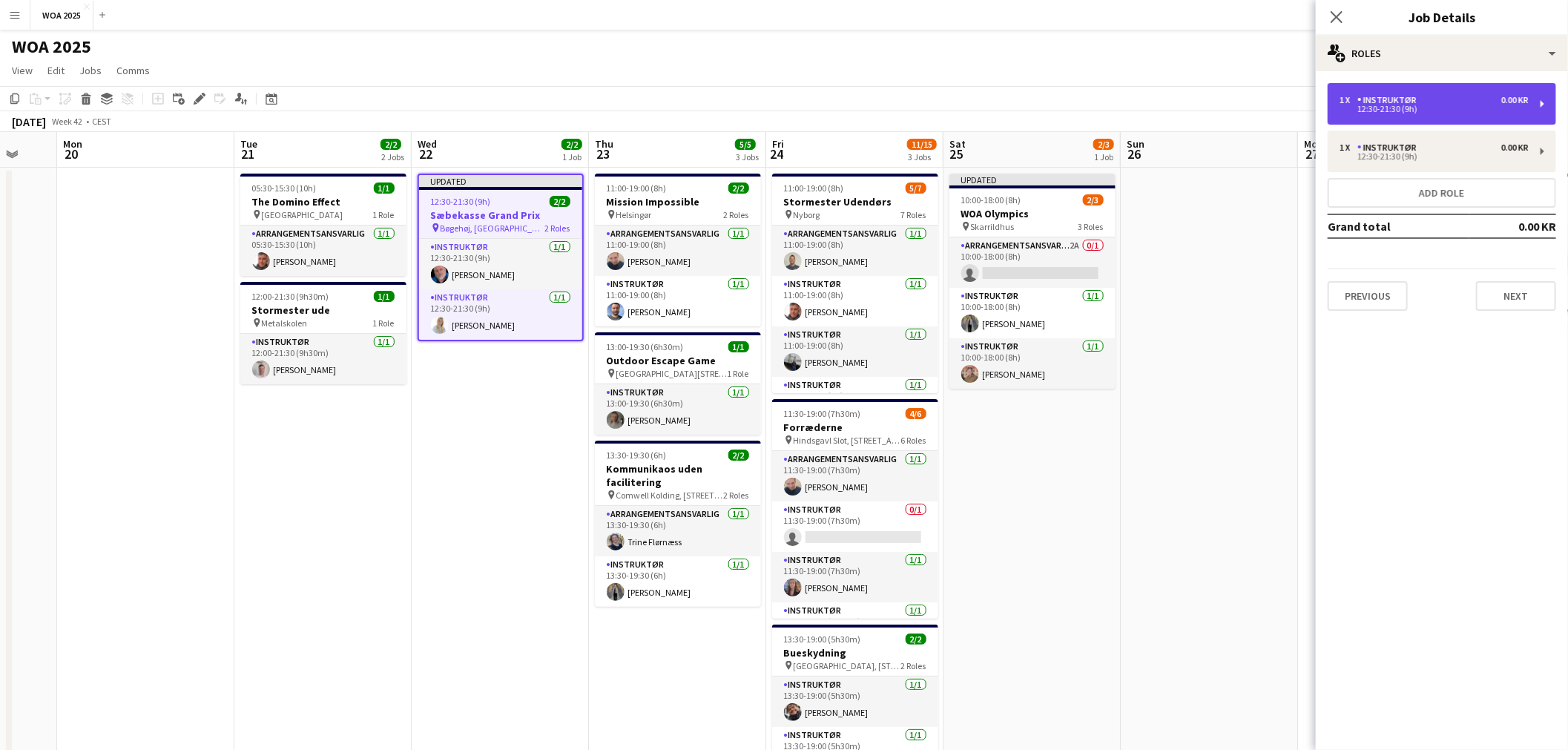
click at [1507, 106] on div "12:30-21:30 (9h)" at bounding box center [1433, 109] width 189 height 7
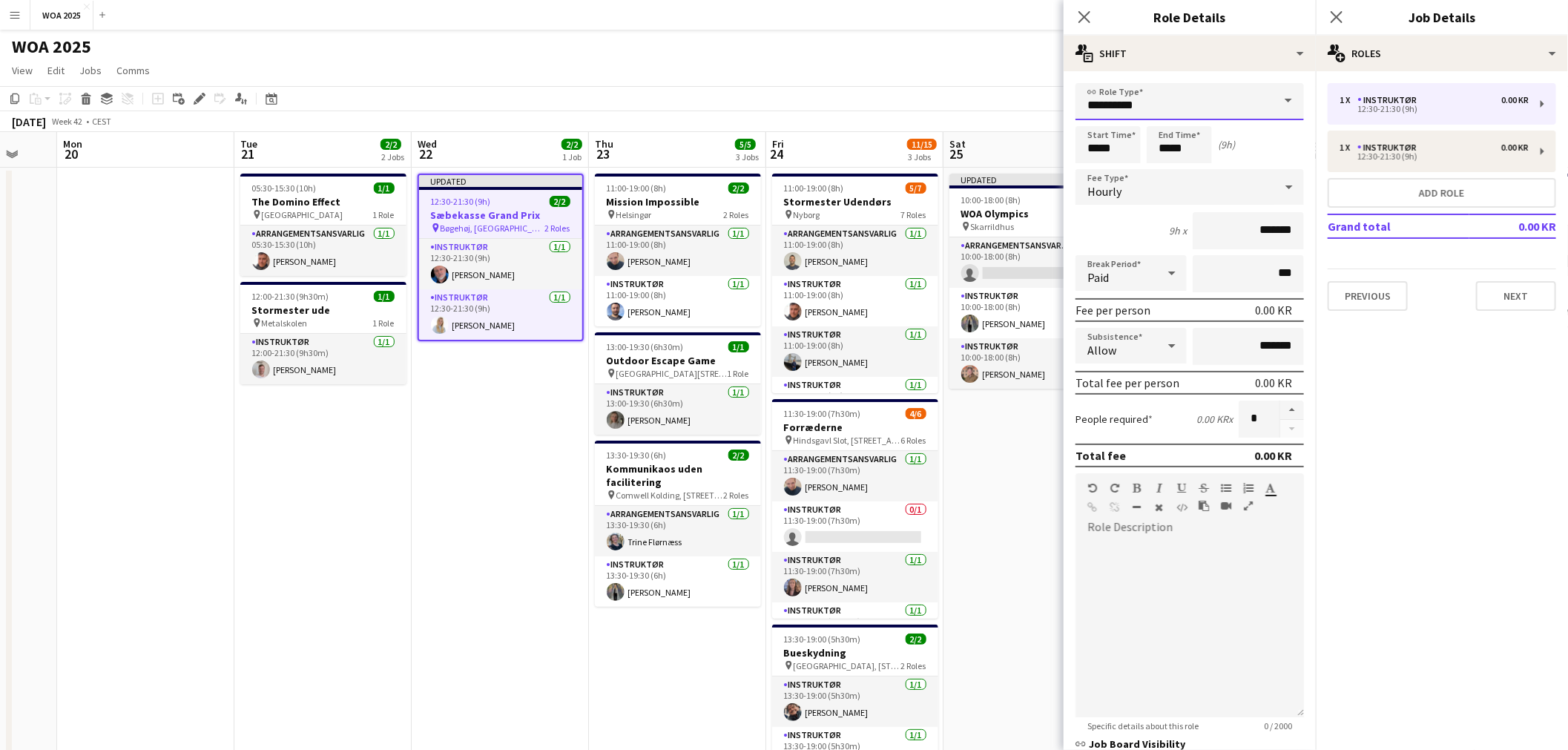
click at [1235, 108] on input "**********" at bounding box center [1190, 101] width 229 height 37
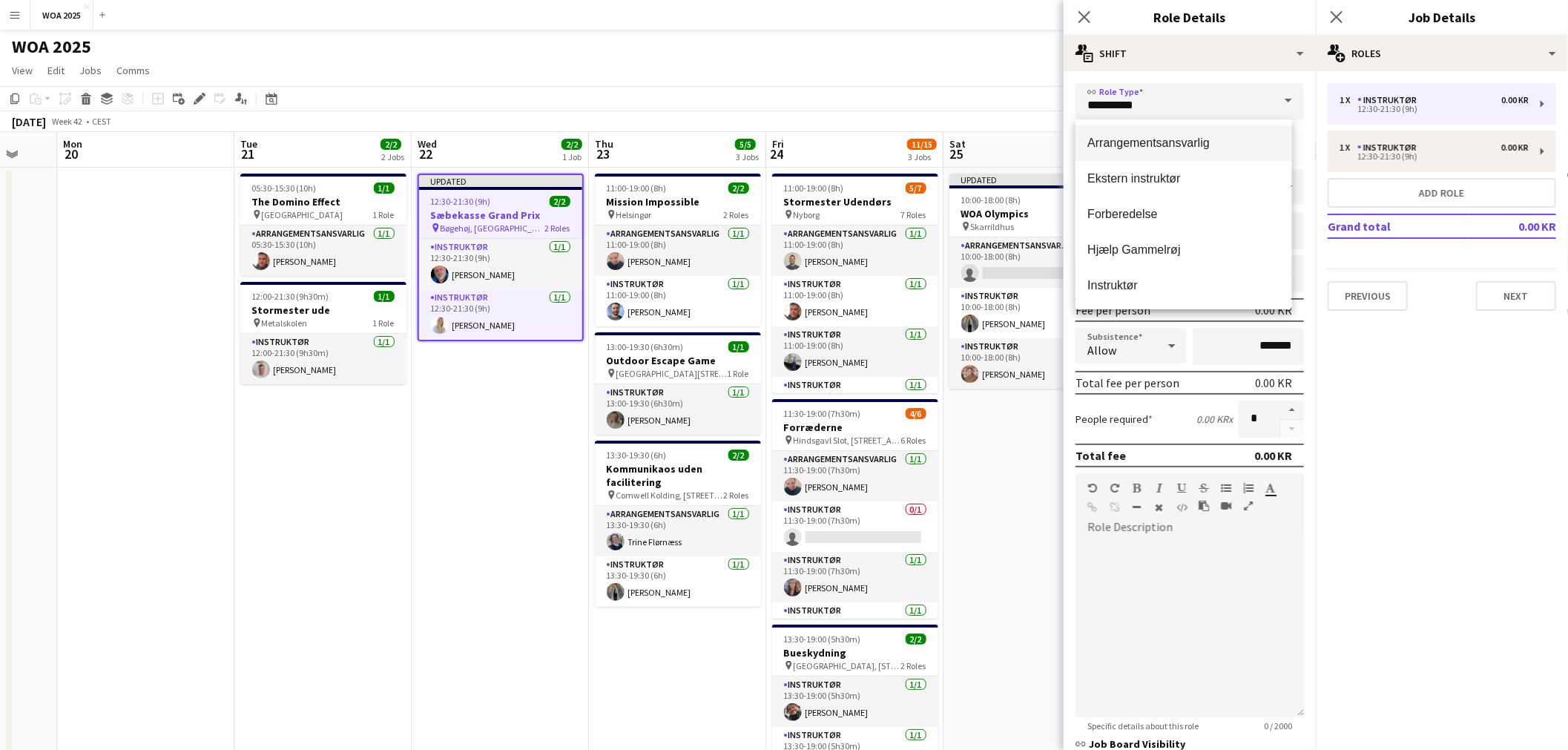
click at [1176, 155] on mat-option "Arrangementsansvarlig" at bounding box center [1183, 143] width 216 height 35
type input "**********"
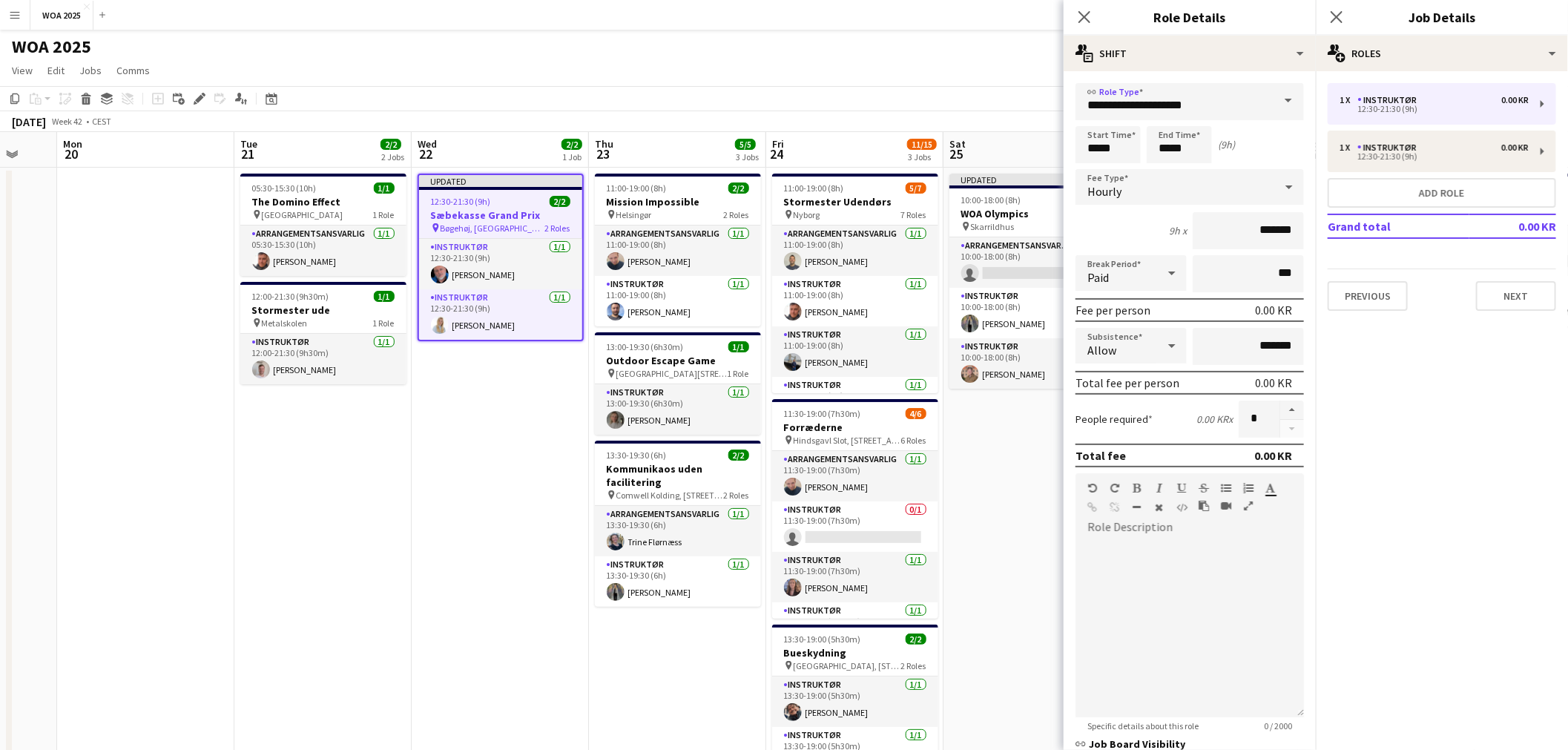
click at [498, 409] on app-date-cell "Updated 12:30-21:30 (9h) 2/2 Sæbekasse Grand Prix pin Bøgehøj, Ebeltoft 2 Roles…" at bounding box center [500, 619] width 177 height 902
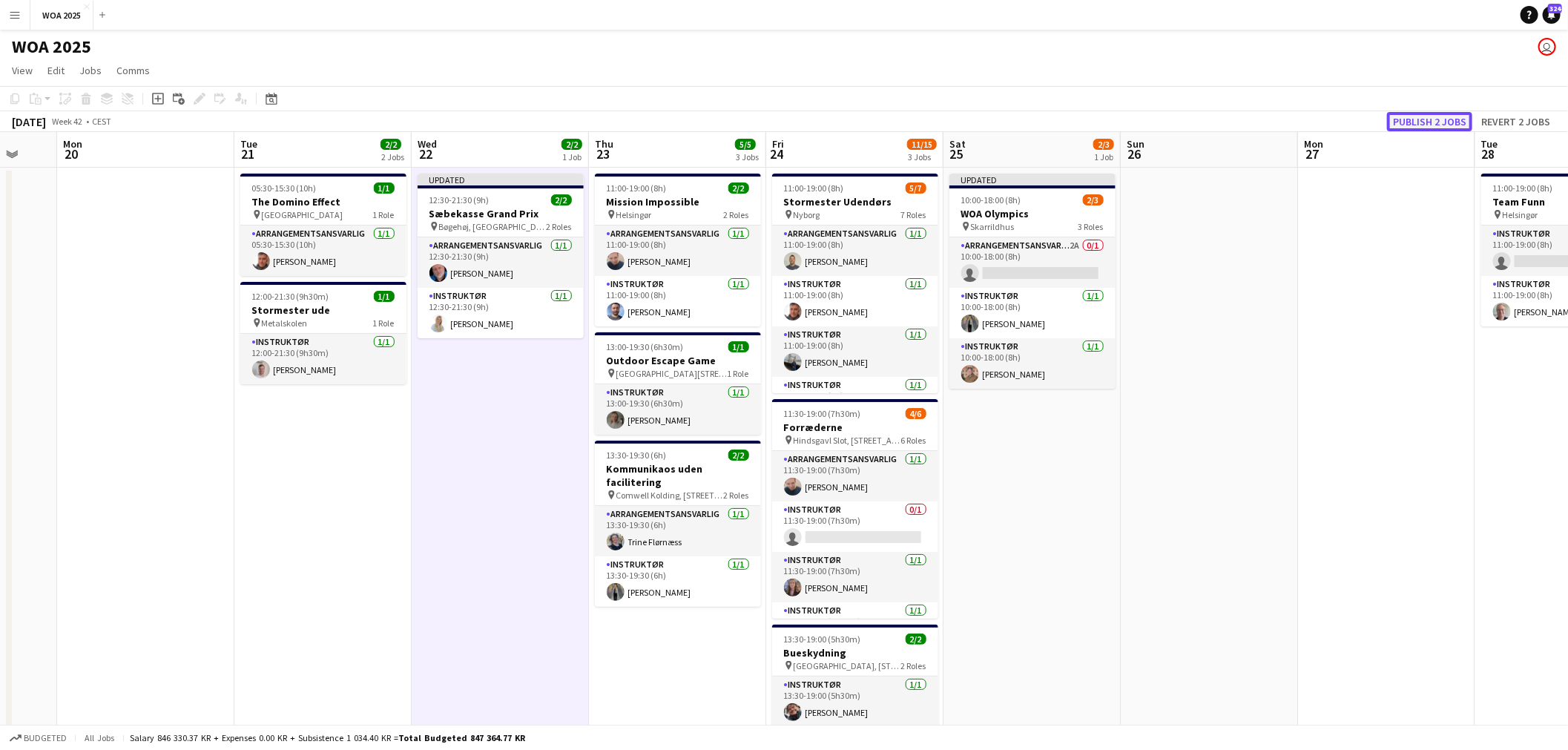
click at [1405, 118] on button "Publish 2 jobs" at bounding box center [1430, 121] width 85 height 19
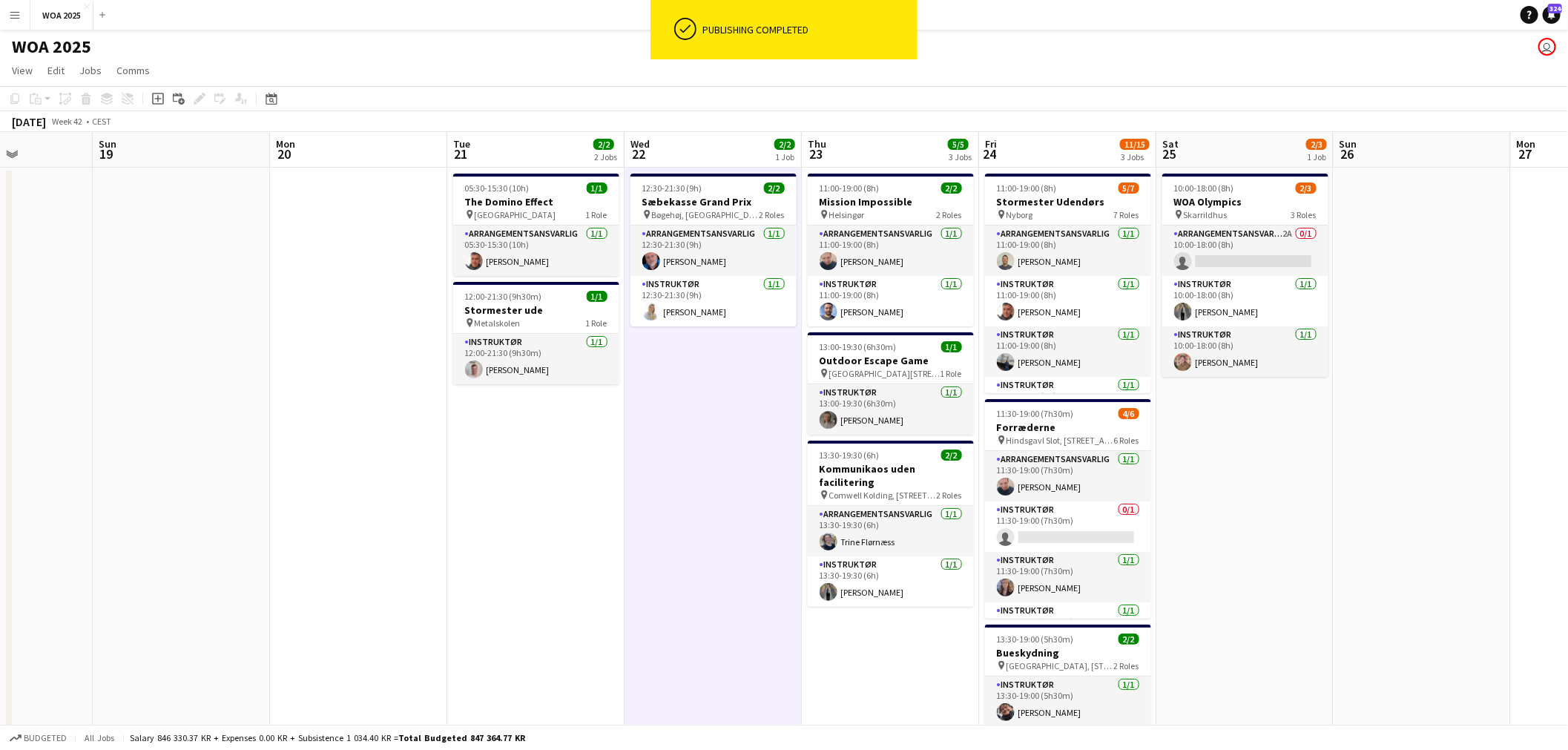
drag, startPoint x: 1027, startPoint y: 419, endPoint x: 1428, endPoint y: 394, distance: 401.8
click at [1428, 394] on app-calendar-viewport "Thu 16 Fri 17 Sat 18 Sun 19 Mon 20 Tue 21 2/2 2 Jobs Wed 22 2/2 1 Job Thu 23 5/…" at bounding box center [784, 600] width 1568 height 937
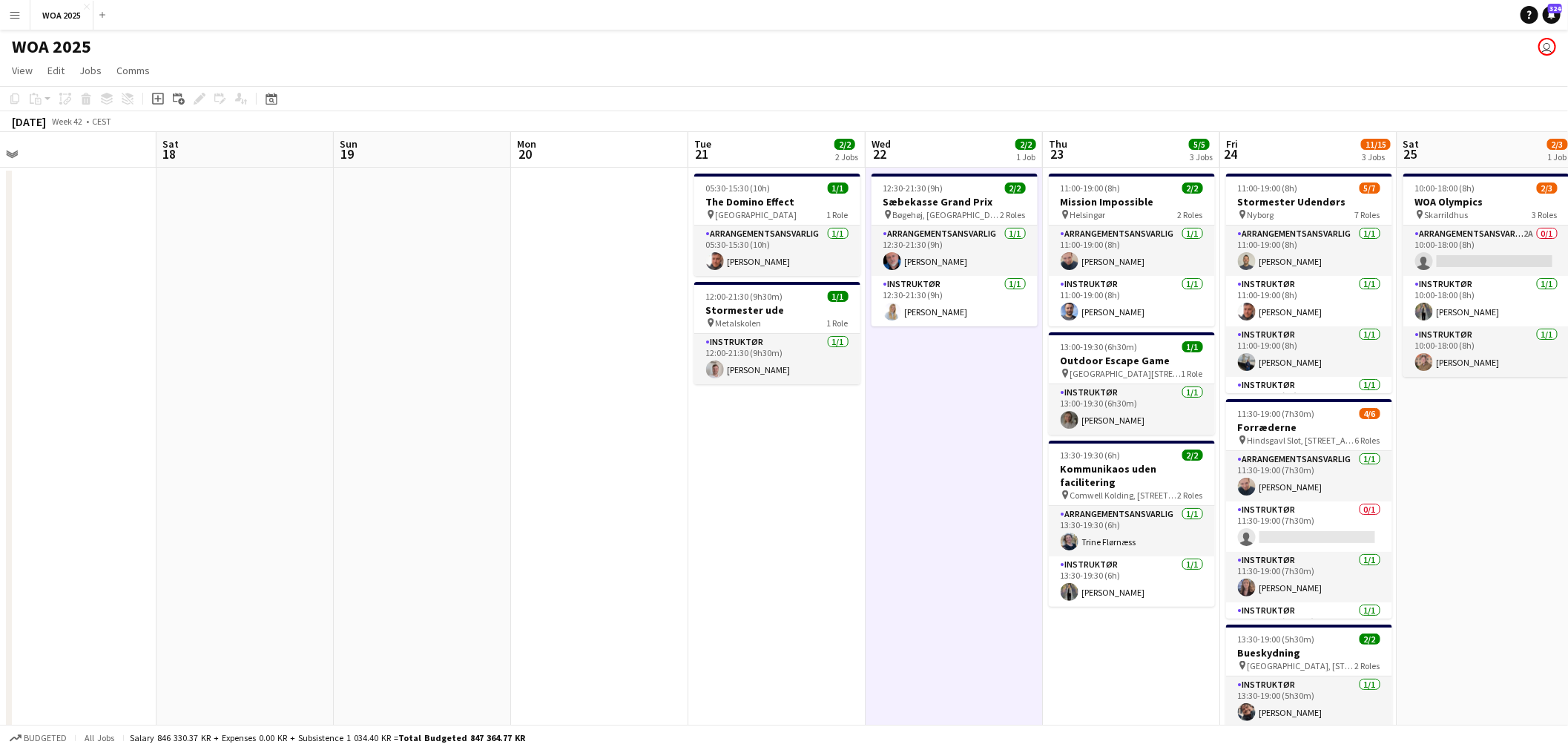
drag, startPoint x: 500, startPoint y: 427, endPoint x: 761, endPoint y: 384, distance: 264.5
click at [761, 384] on app-calendar-viewport "Wed 15 Thu 16 Fri 17 Sat 18 Sun 19 Mon 20 Tue 21 2/2 2 Jobs Wed 22 2/2 1 Job Th…" at bounding box center [784, 600] width 1568 height 937
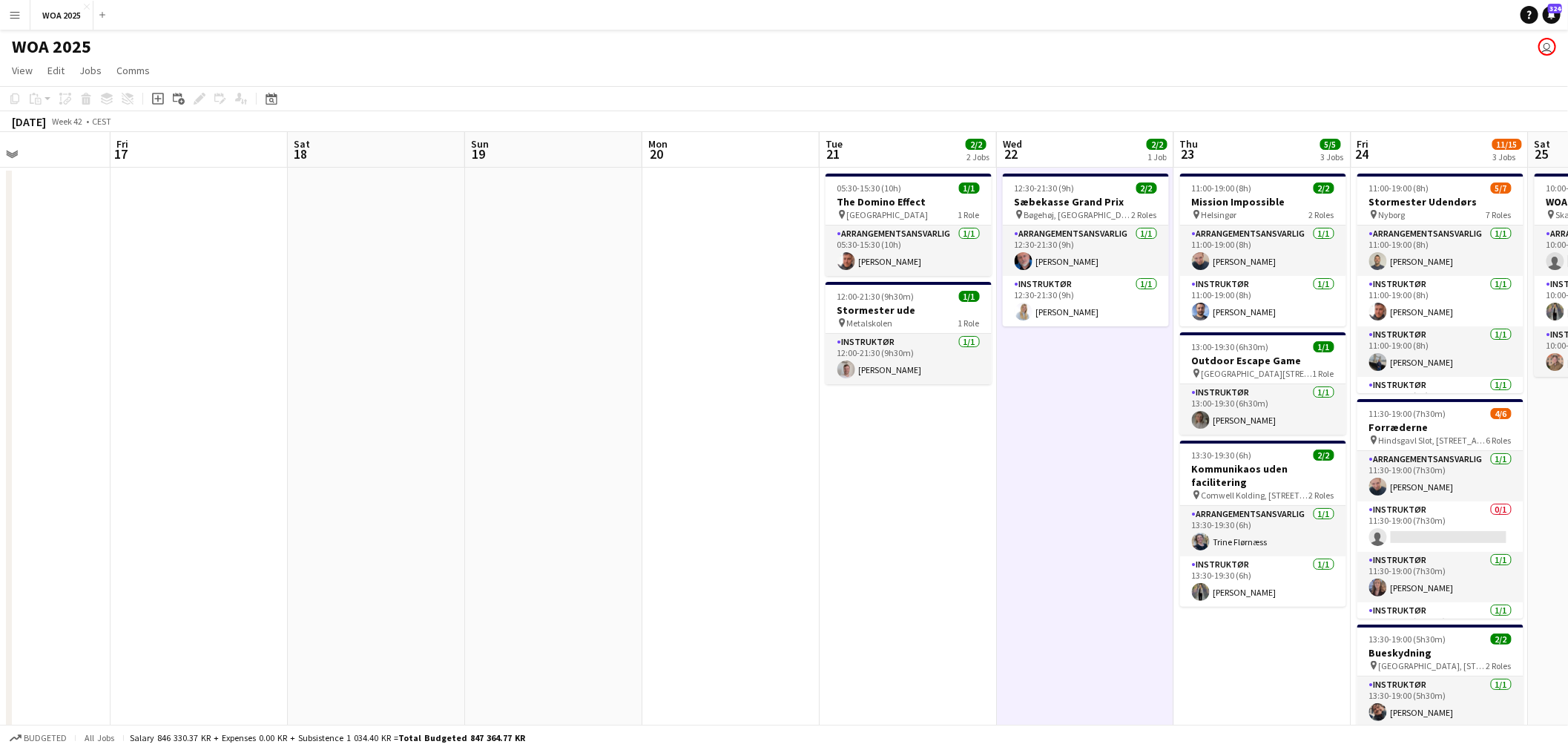
drag, startPoint x: 779, startPoint y: 382, endPoint x: 677, endPoint y: 379, distance: 102.0
click at [680, 380] on app-calendar-viewport "Mon 13 Tue 14 1/1 1 Job Wed 15 Thu 16 Fri 17 Sat 18 Sun 19 Mon 20 Tue 21 2/2 2 …" at bounding box center [784, 600] width 1568 height 937
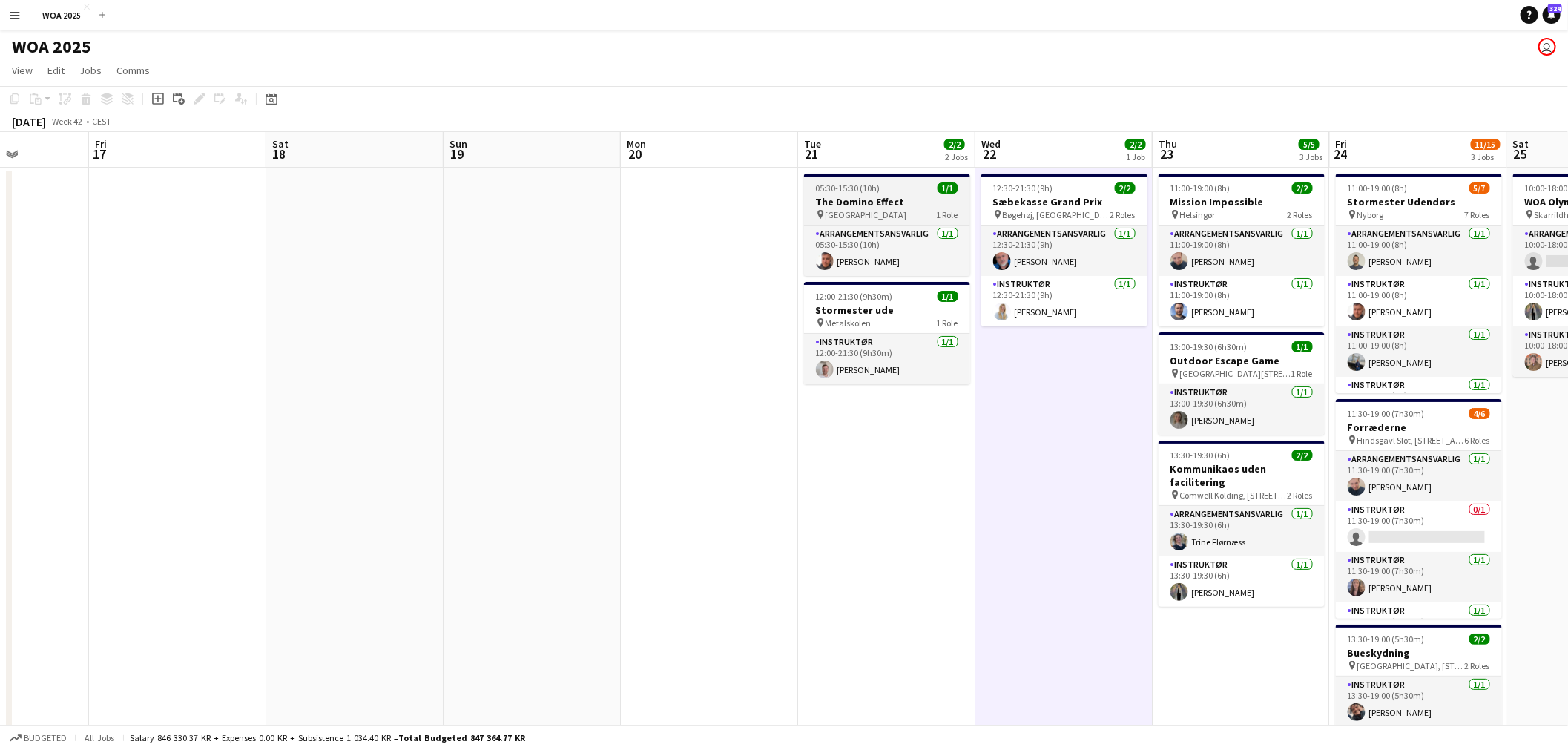
click at [901, 217] on div "pin København 1 Role" at bounding box center [887, 214] width 166 height 12
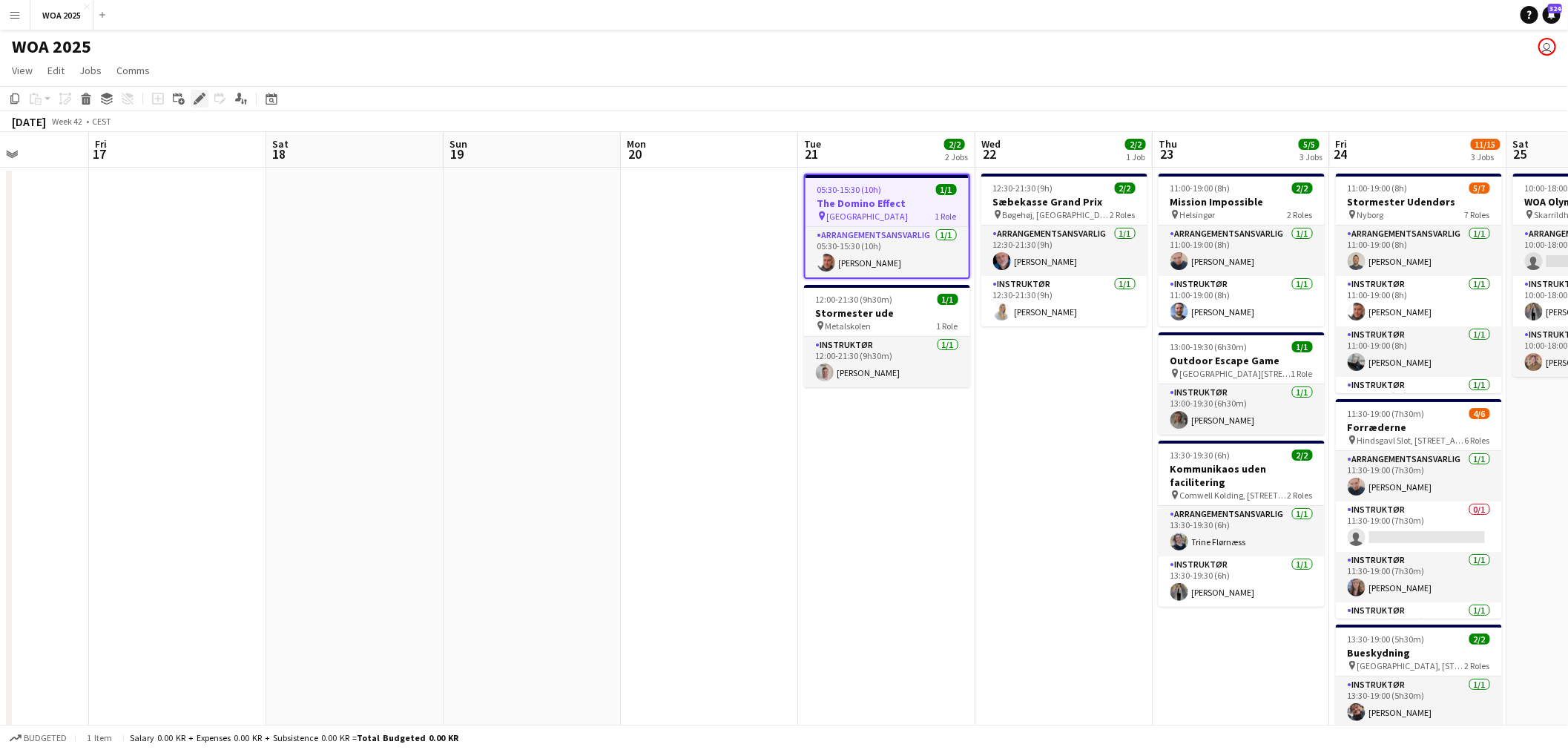
click at [191, 101] on div "Edit" at bounding box center [200, 98] width 18 height 18
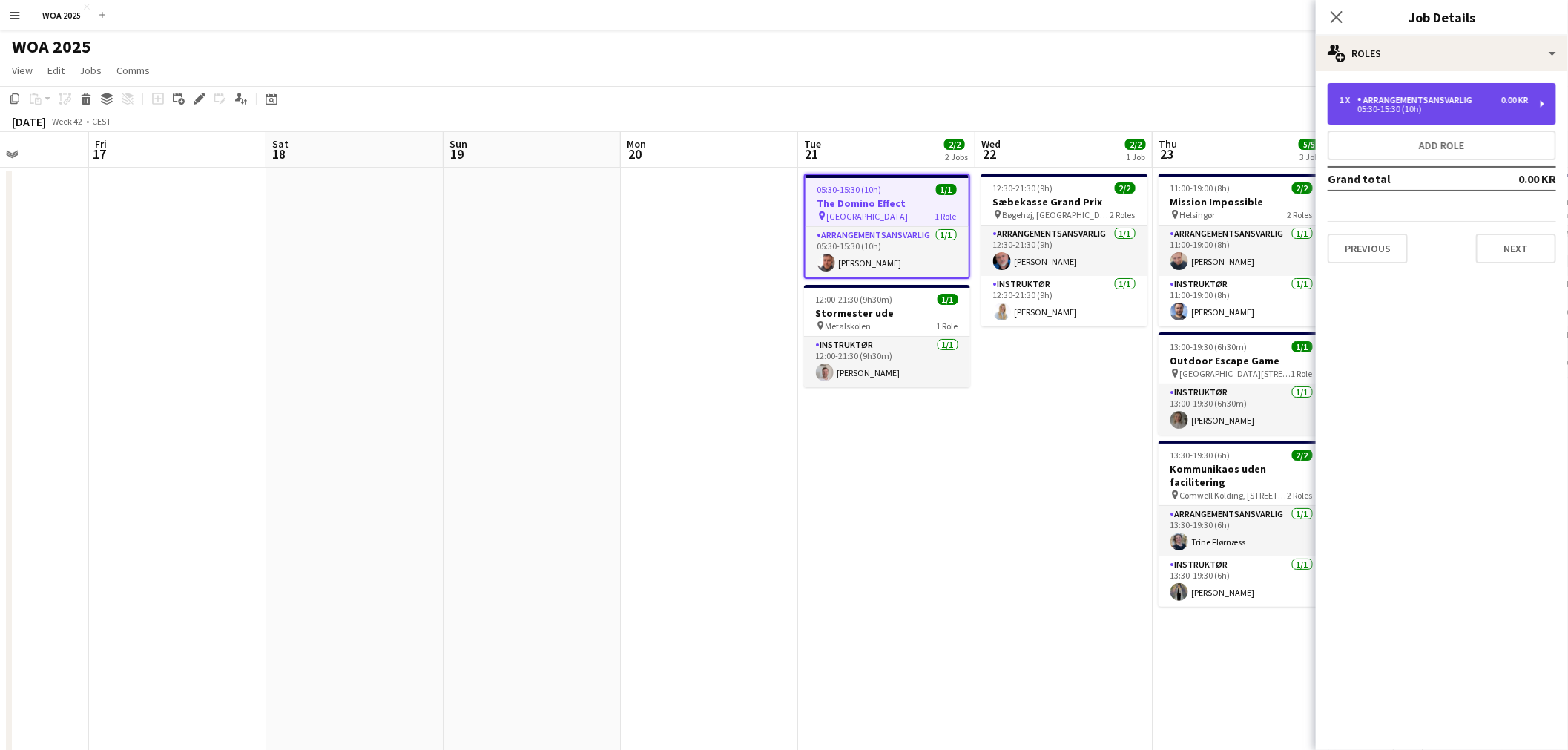
click at [1442, 98] on div "Arrangementsansvarlig" at bounding box center [1418, 99] width 121 height 10
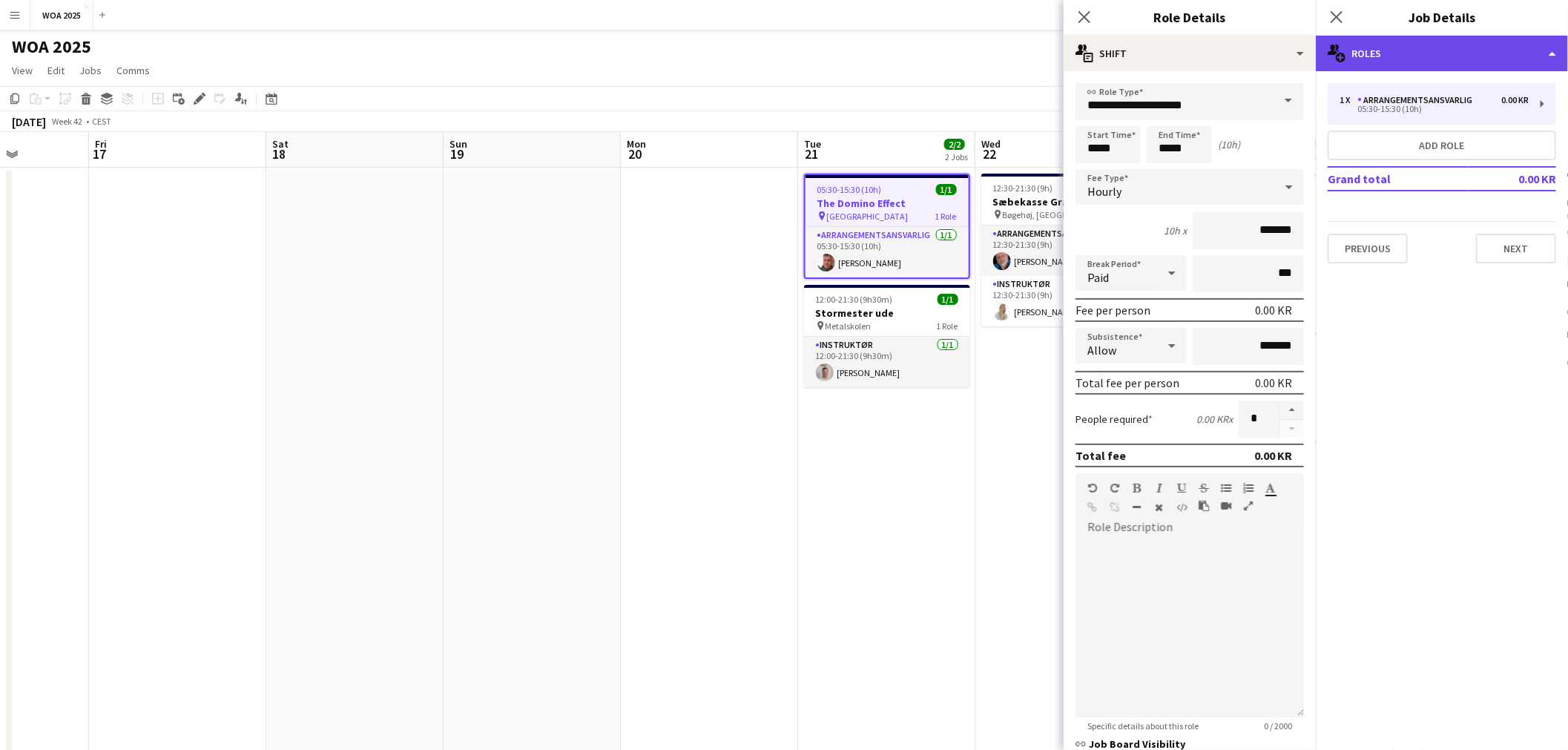
click at [1465, 60] on div "multiple-users-add Roles" at bounding box center [1442, 52] width 252 height 35
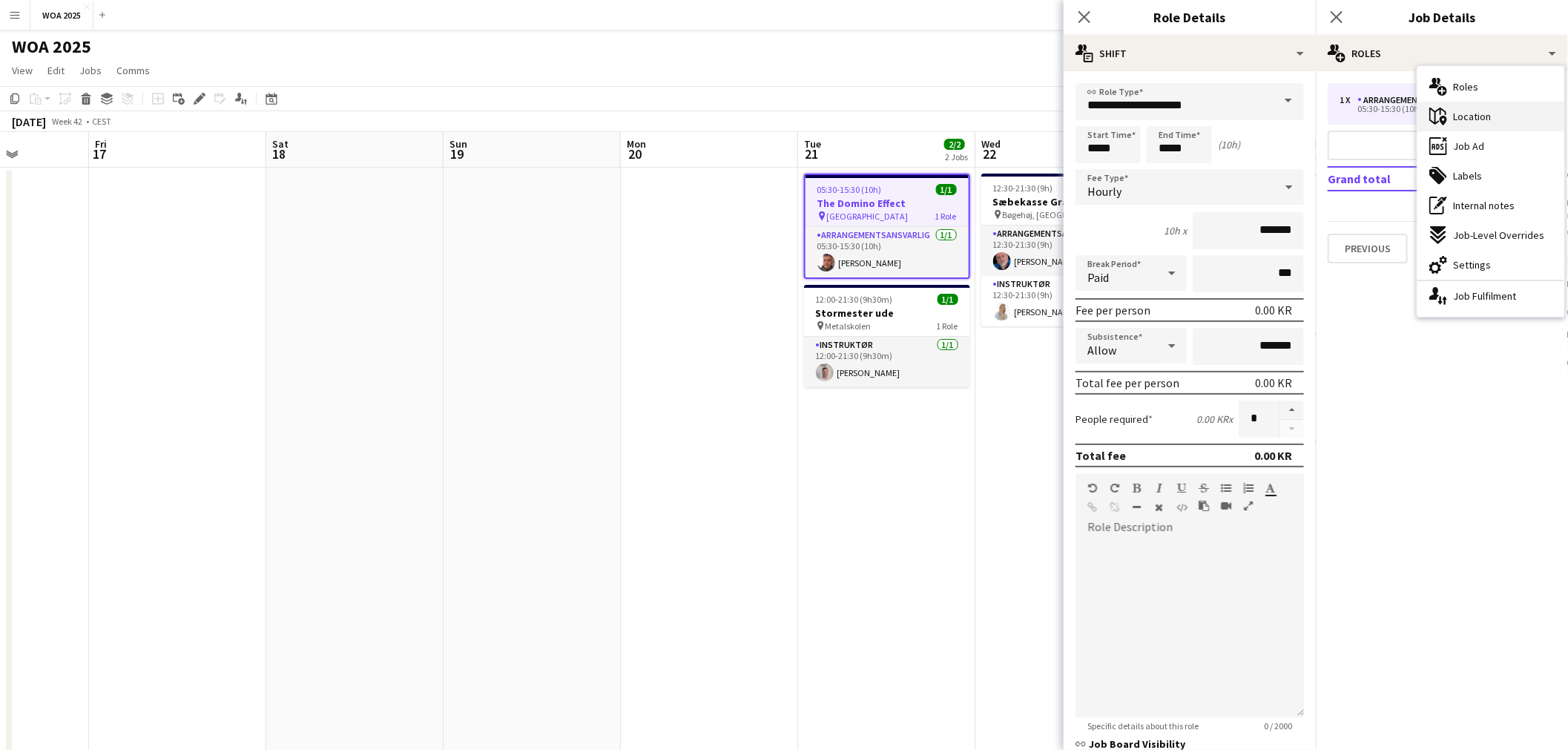
click at [1495, 122] on div "maps-pin-1 Location" at bounding box center [1490, 117] width 147 height 30
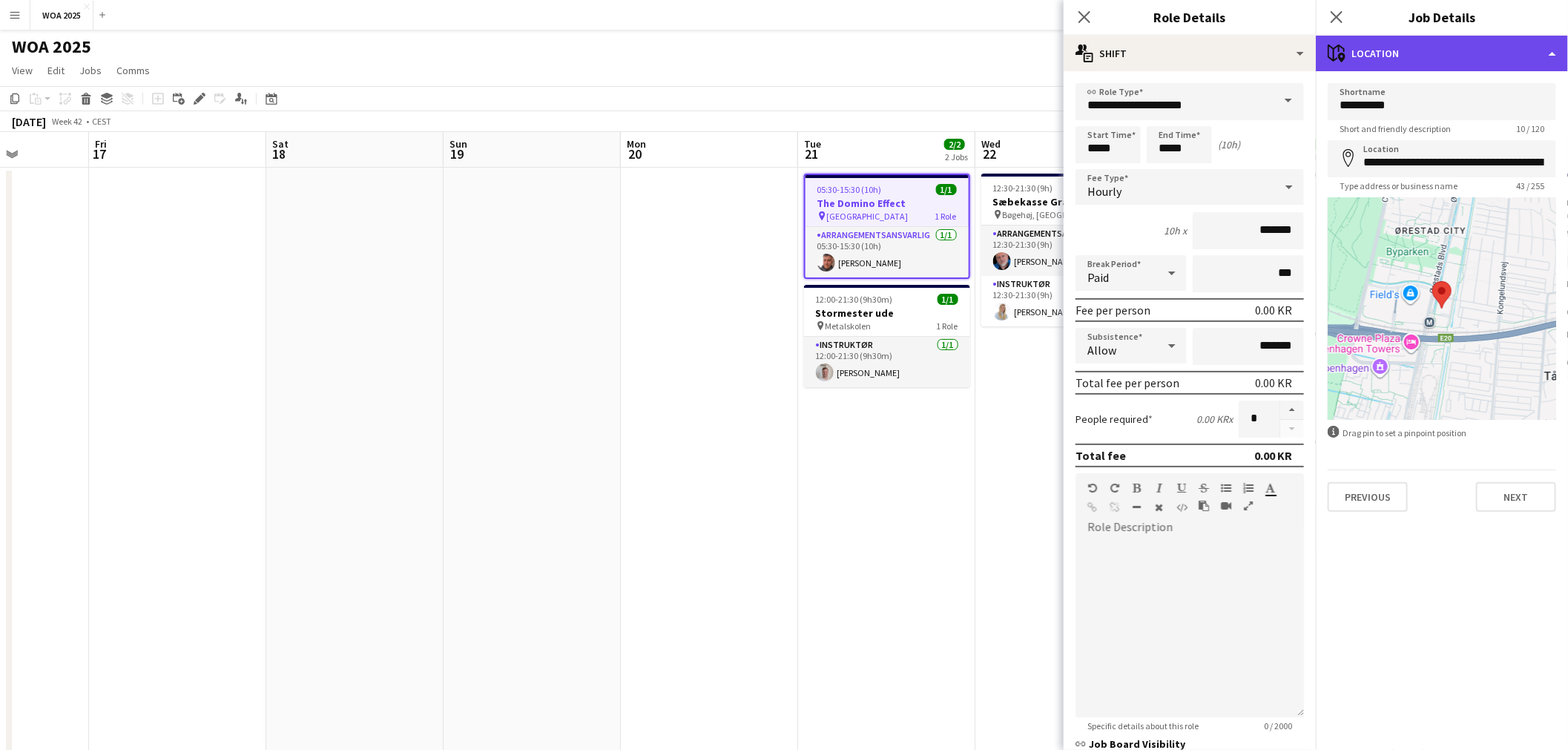
click at [1471, 60] on div "maps-pin-1 Location" at bounding box center [1442, 52] width 252 height 35
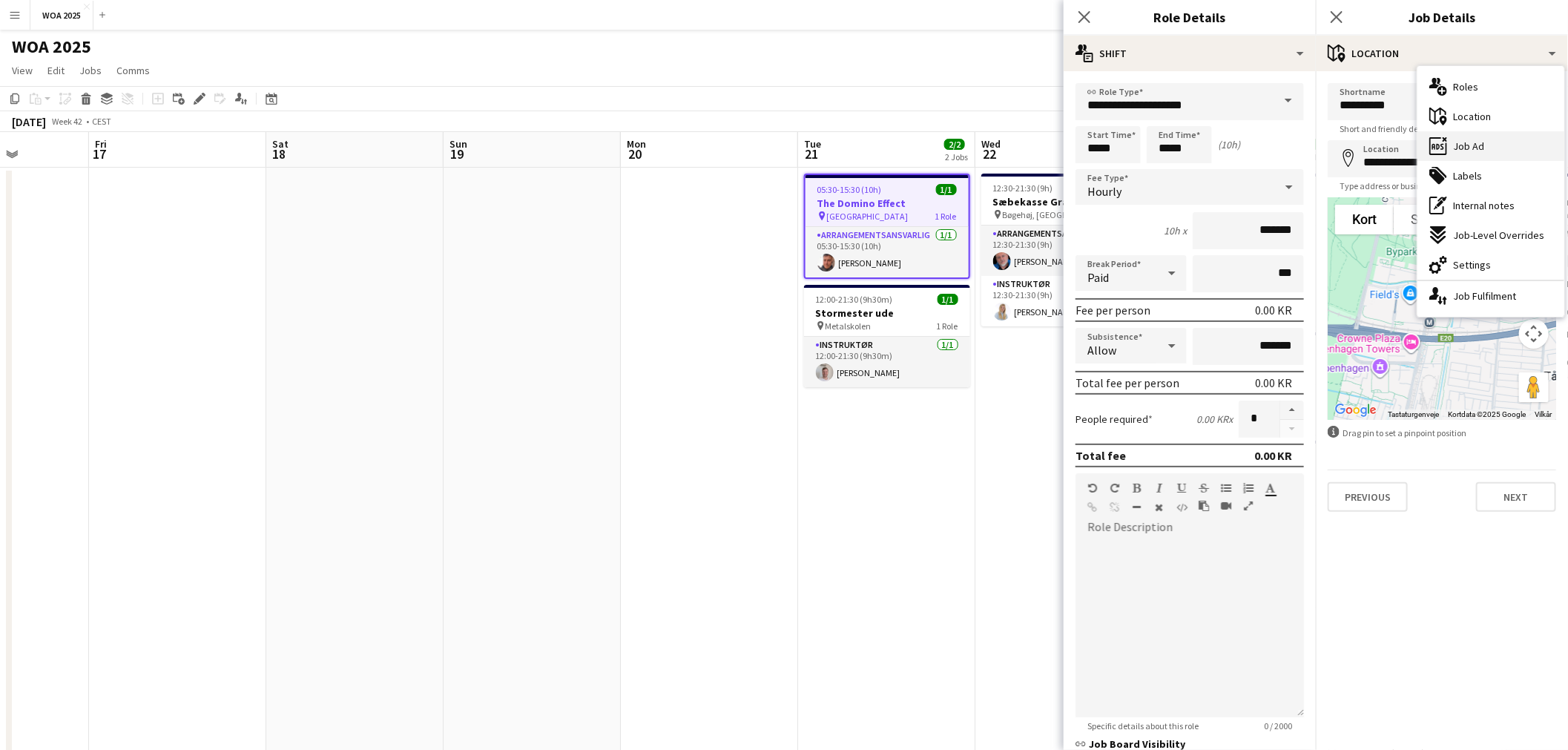
click at [1470, 132] on div "ads-window Job Ad" at bounding box center [1490, 145] width 147 height 30
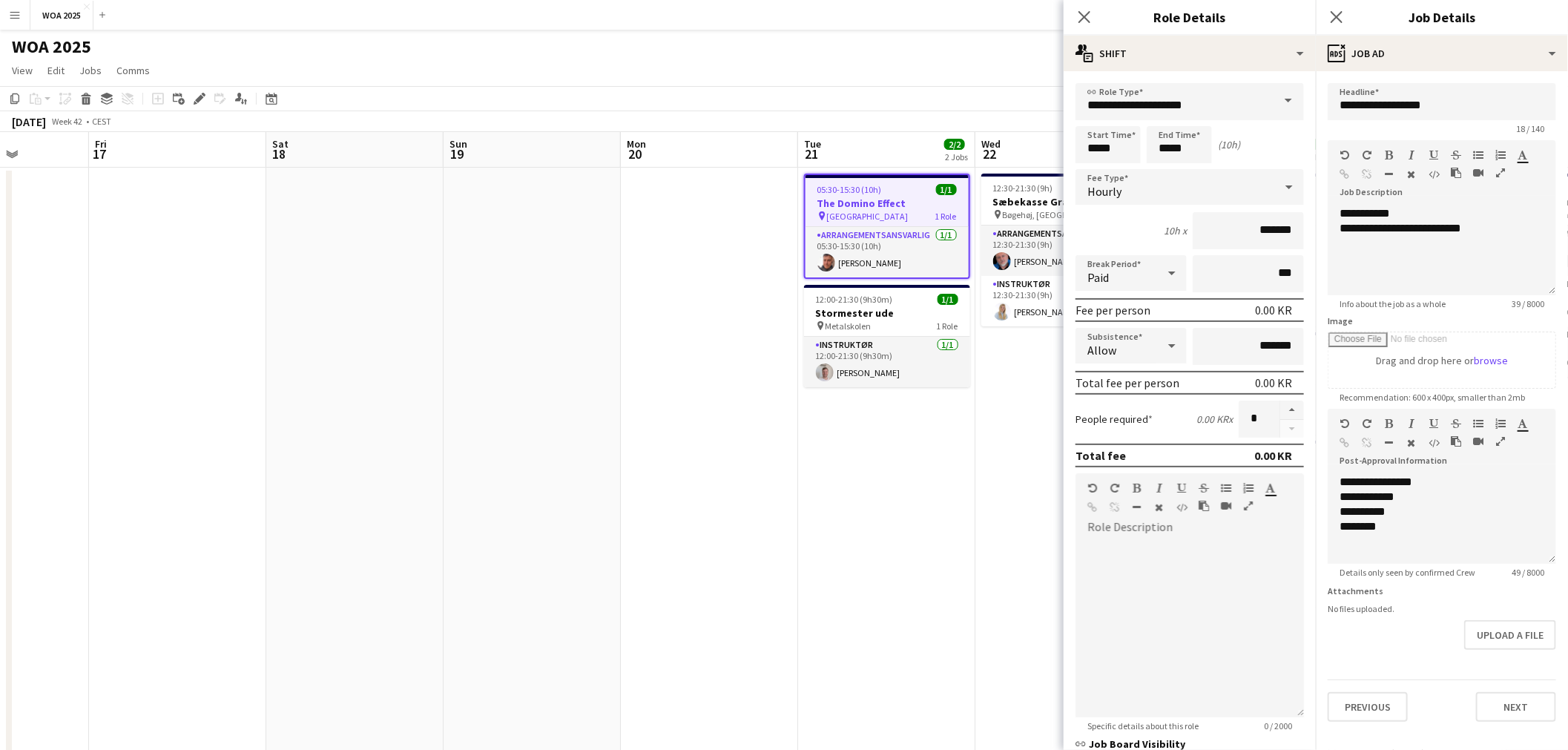
click at [1016, 397] on app-date-cell "12:30-21:30 (9h) 2/2 Sæbekasse Grand Prix pin Bøgehøj, Ebeltoft 2 Roles Arrange…" at bounding box center [1064, 619] width 177 height 902
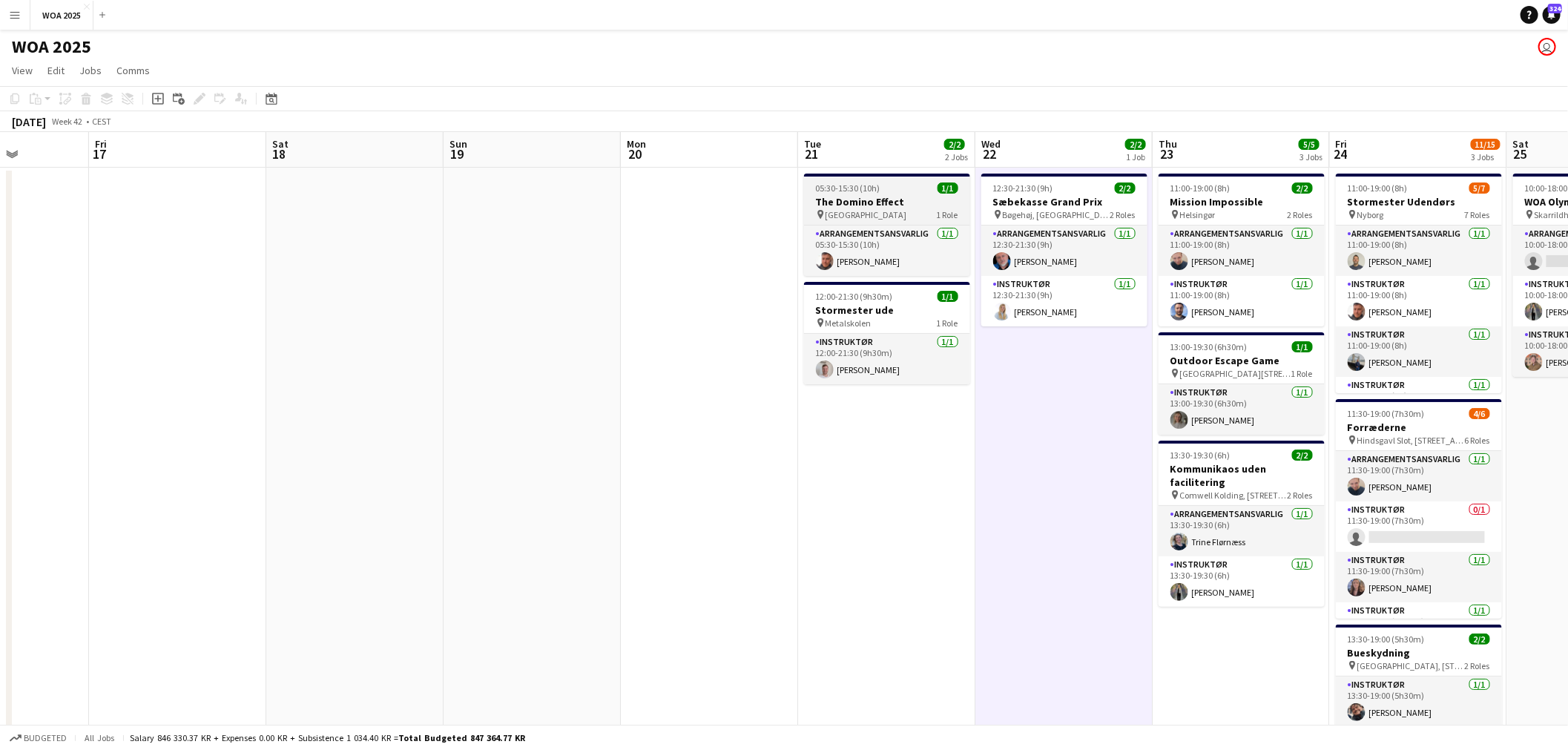
click at [862, 205] on h3 "The Domino Effect" at bounding box center [887, 202] width 166 height 14
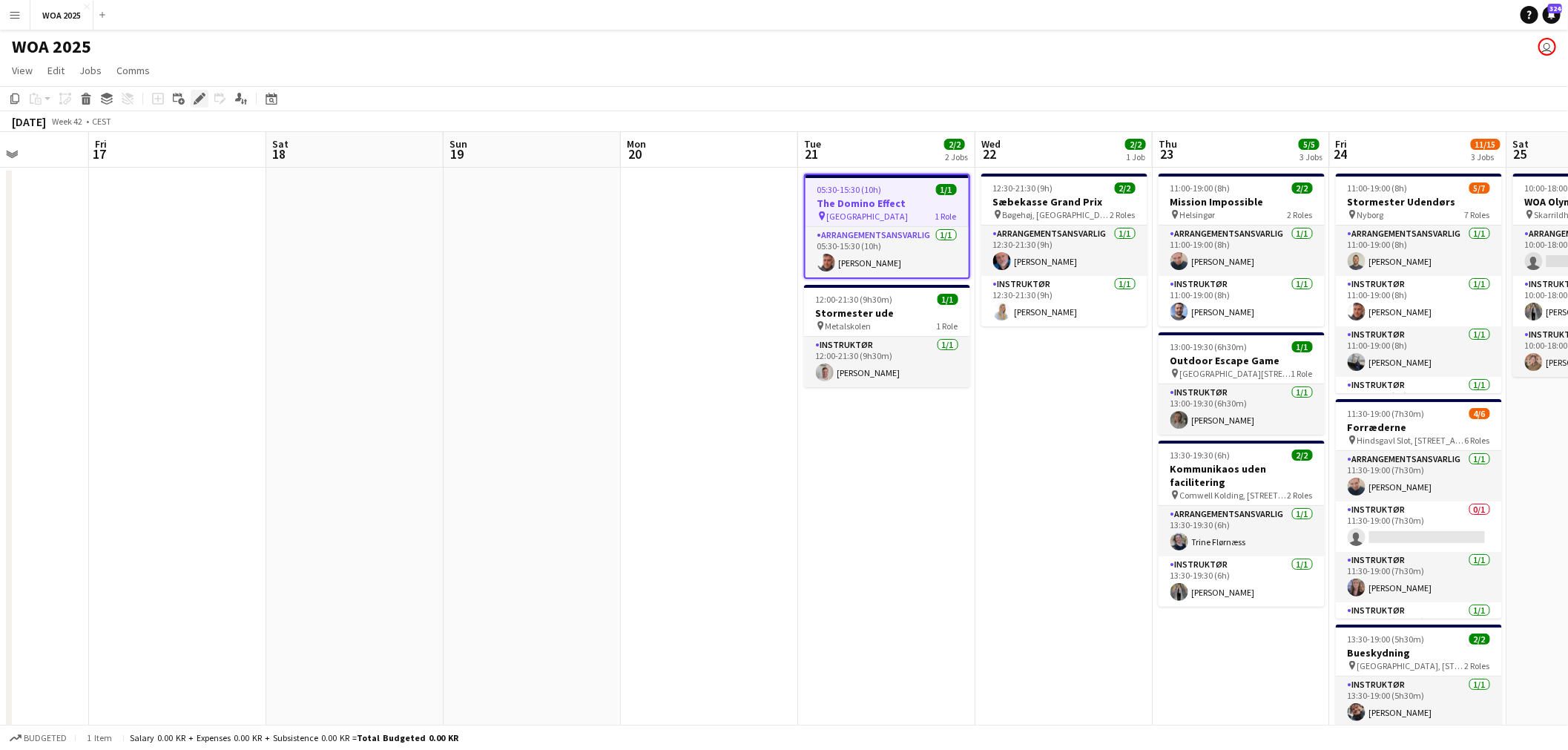
click at [205, 100] on div "Edit" at bounding box center [200, 98] width 18 height 18
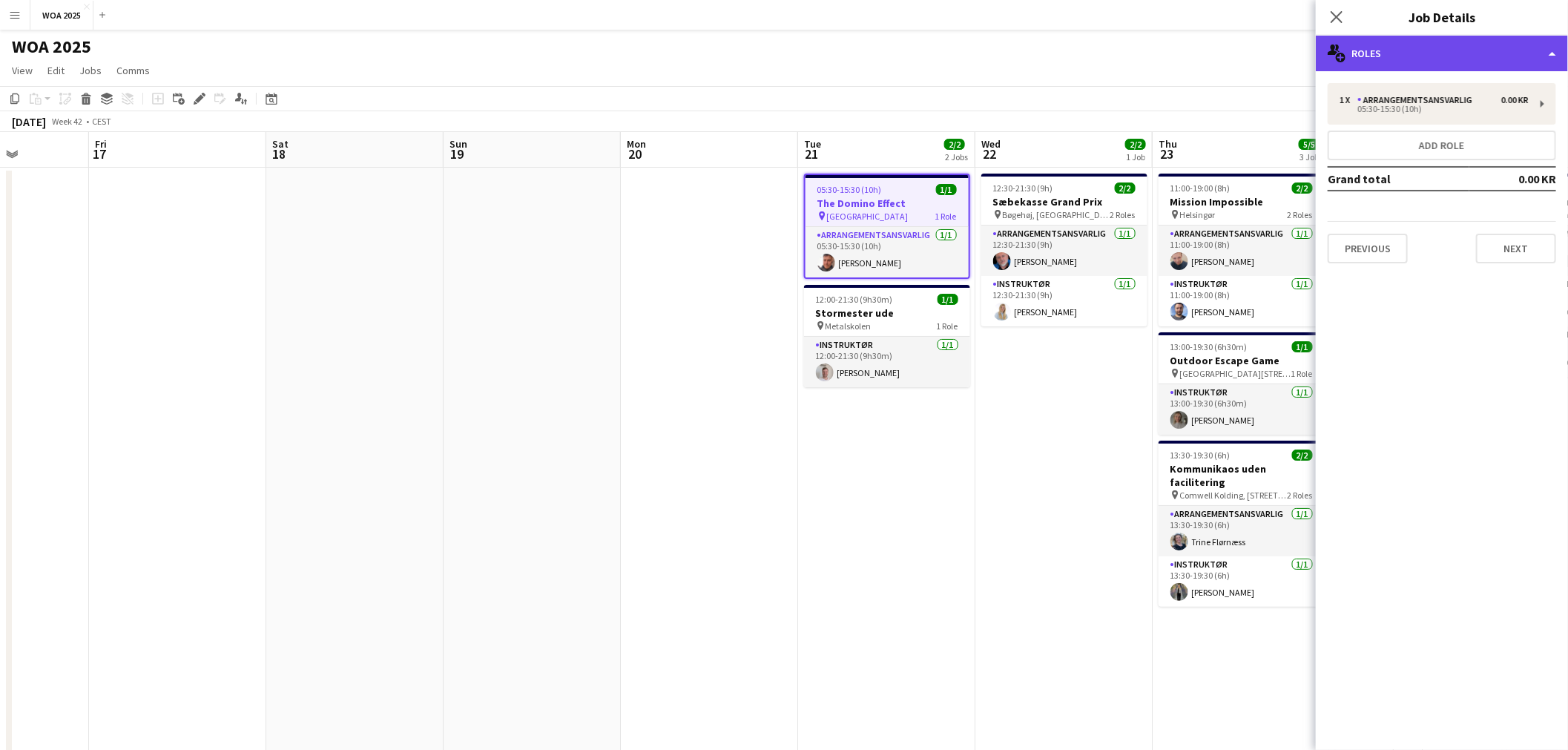
click at [1425, 67] on div "multiple-users-add Roles" at bounding box center [1442, 52] width 252 height 35
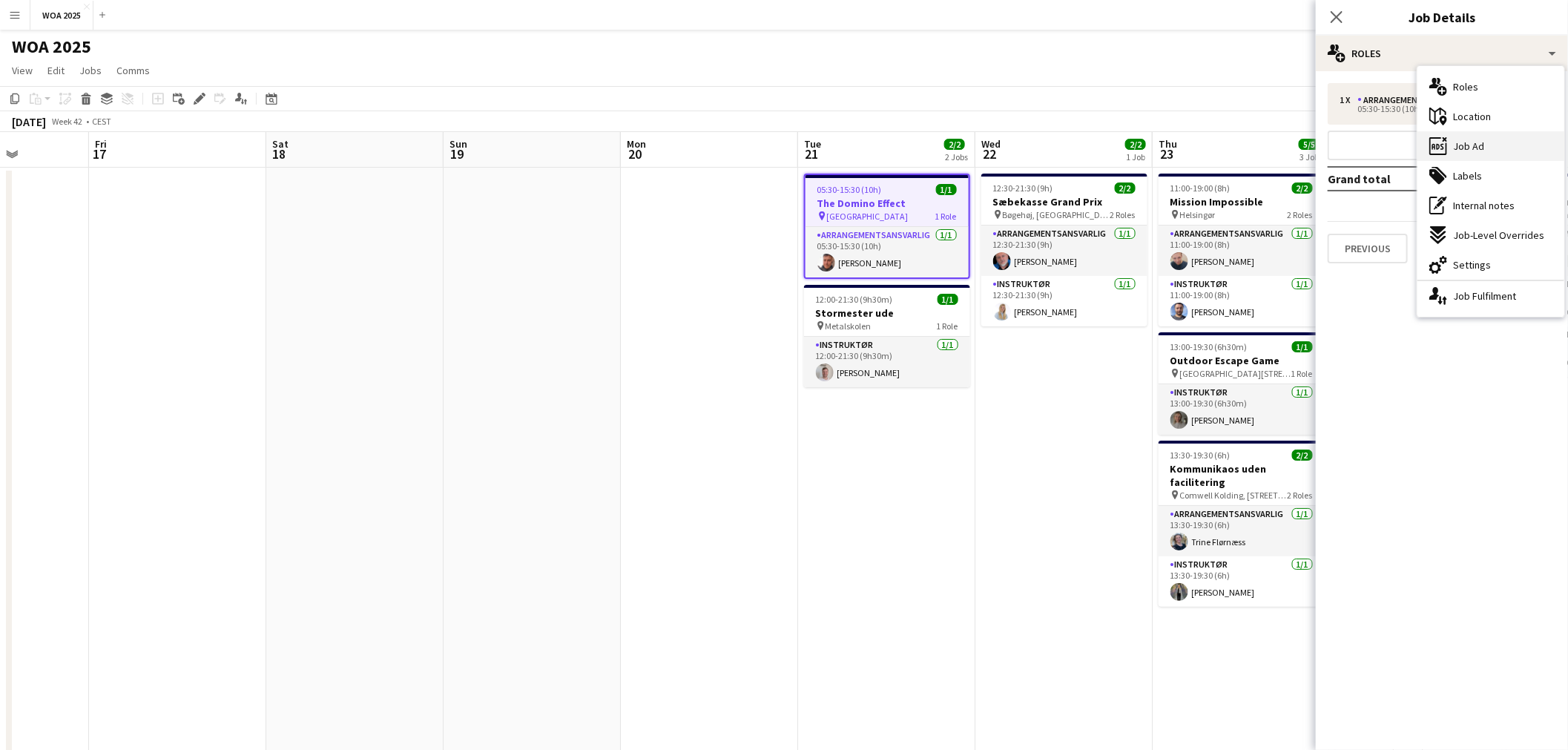
click at [1487, 146] on div "ads-window Job Ad" at bounding box center [1490, 145] width 147 height 30
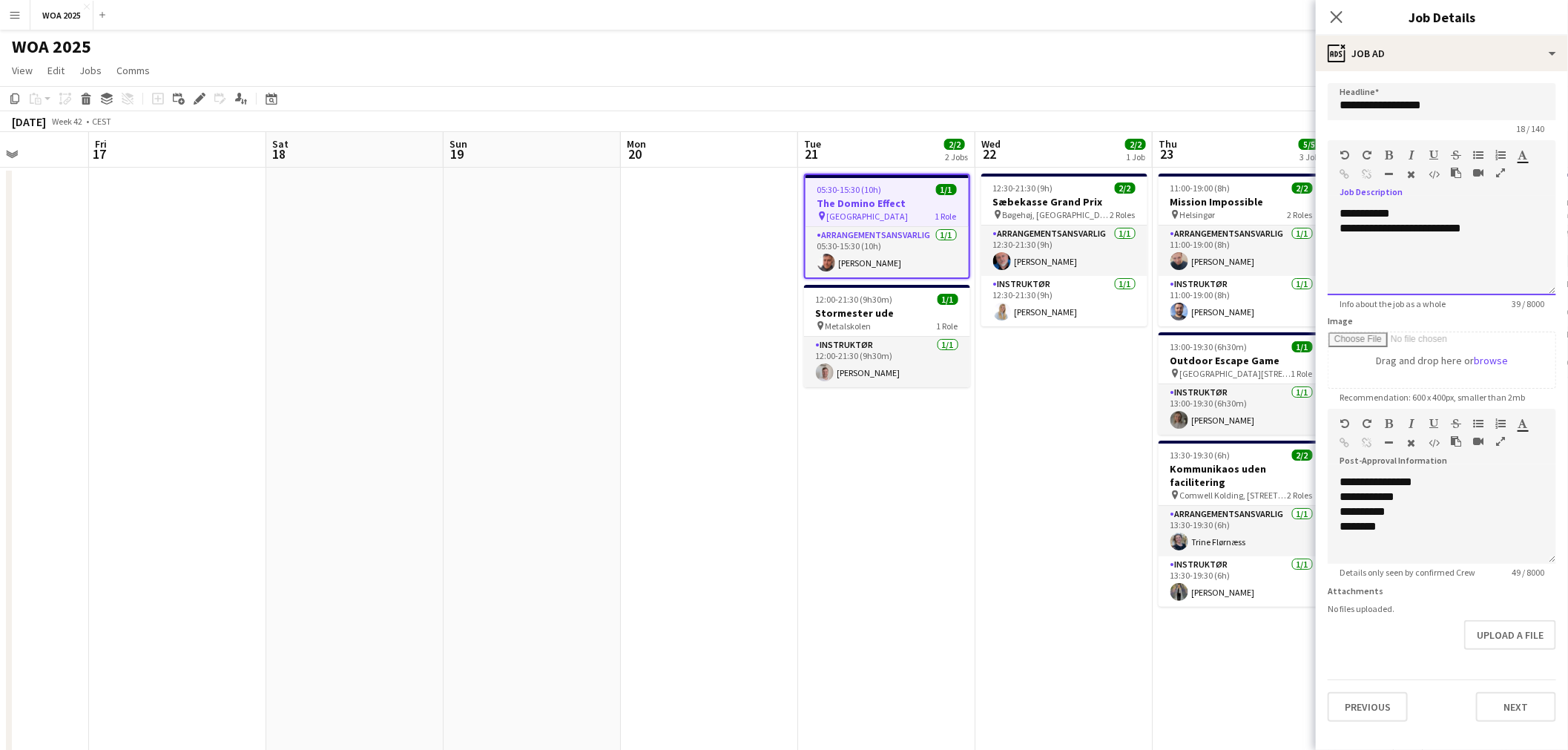
click at [1422, 246] on div "**********" at bounding box center [1442, 250] width 229 height 89
click at [1492, 239] on div "**********" at bounding box center [1442, 250] width 229 height 89
click at [1501, 259] on div "**********" at bounding box center [1442, 250] width 229 height 89
click at [1103, 354] on app-date-cell "12:30-21:30 (9h) 2/2 Sæbekasse Grand Prix pin Bøgehøj, Ebeltoft 2 Roles Arrange…" at bounding box center [1064, 619] width 177 height 902
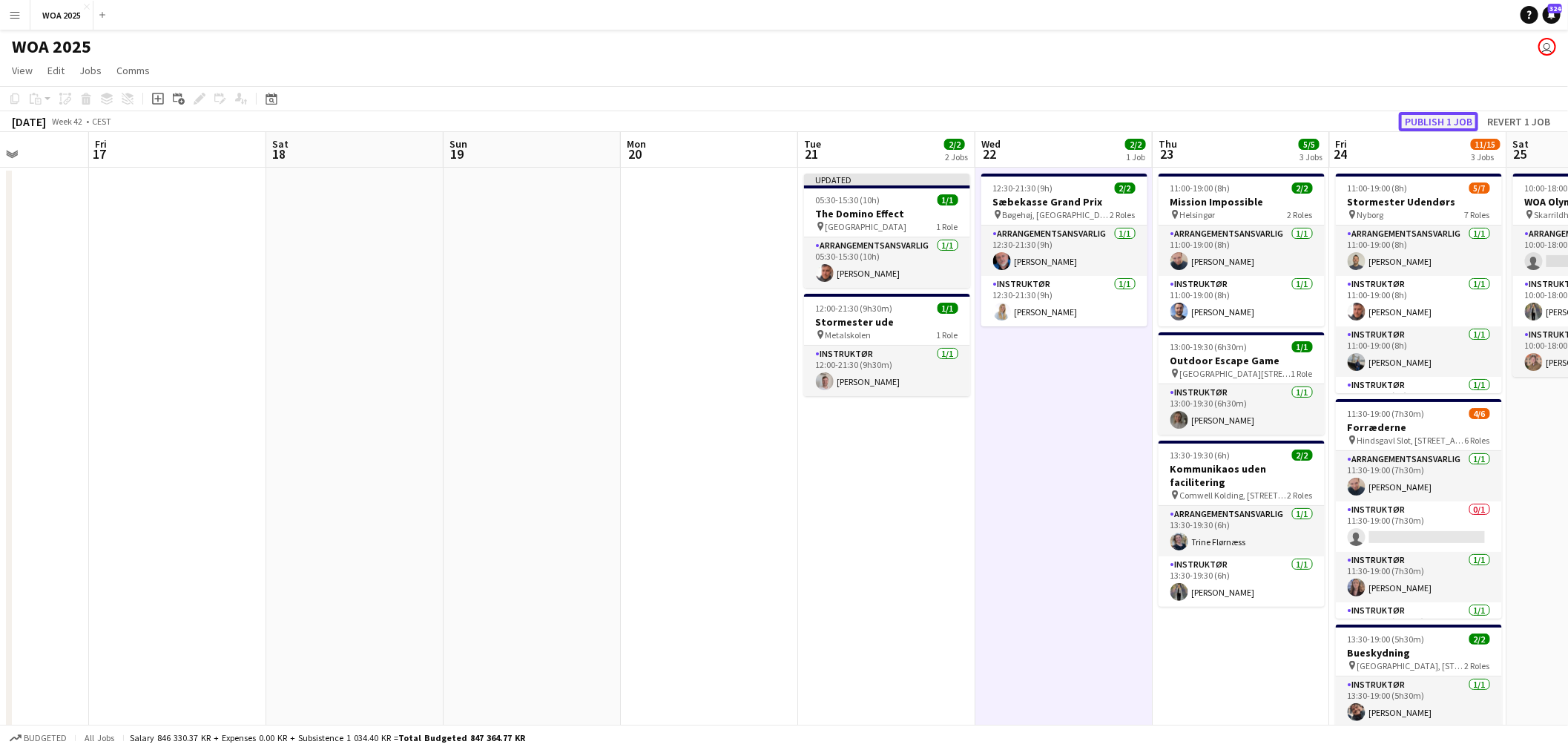
click at [1433, 127] on button "Publish 1 job" at bounding box center [1439, 121] width 79 height 19
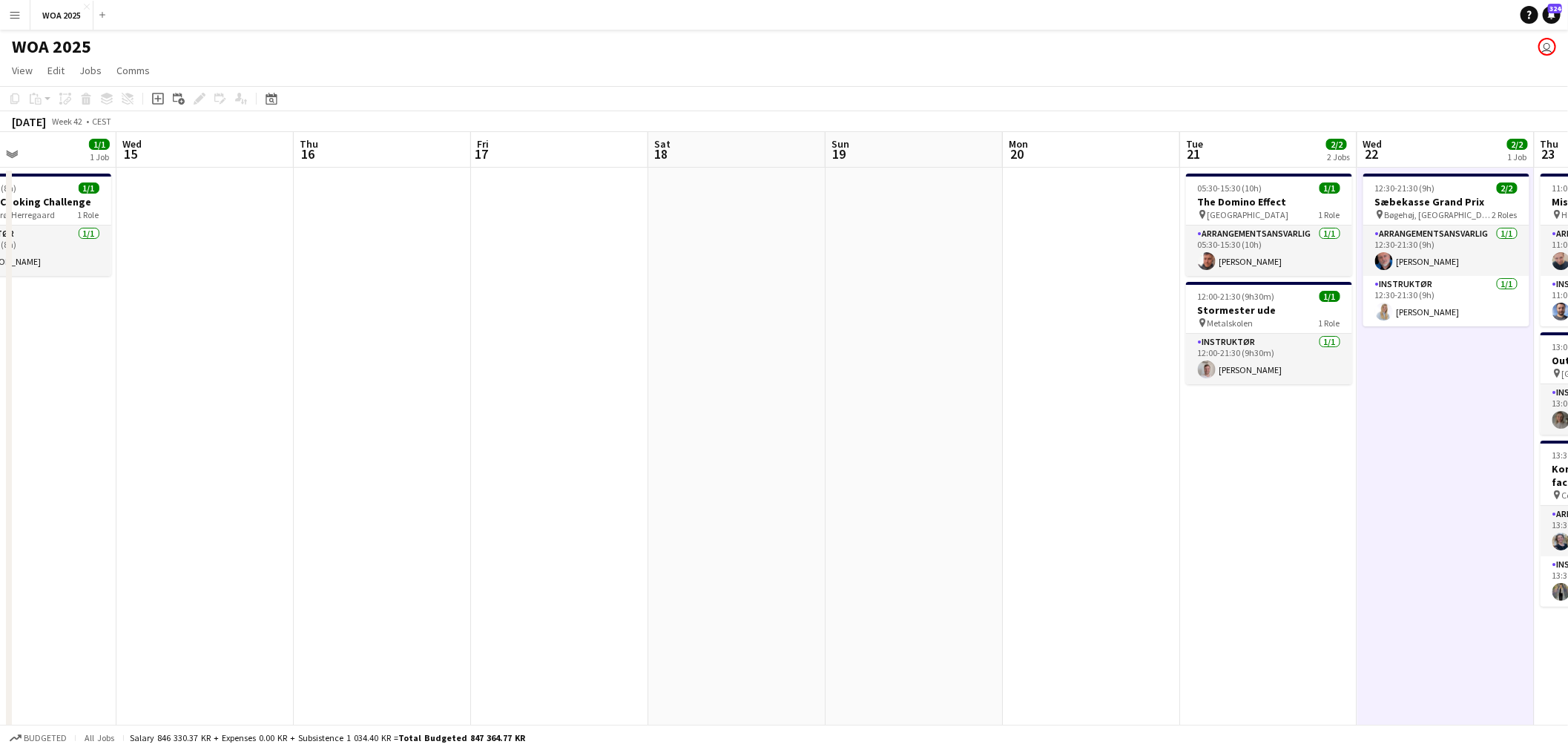
drag, startPoint x: 537, startPoint y: 346, endPoint x: 1125, endPoint y: 353, distance: 588.0
click at [1118, 352] on app-calendar-viewport "Sun 12 Mon 13 Tue 14 1/1 1 Job Wed 15 Thu 16 Fri 17 Sat 18 Sun 19 Mon 20 Tue 21…" at bounding box center [784, 600] width 1568 height 937
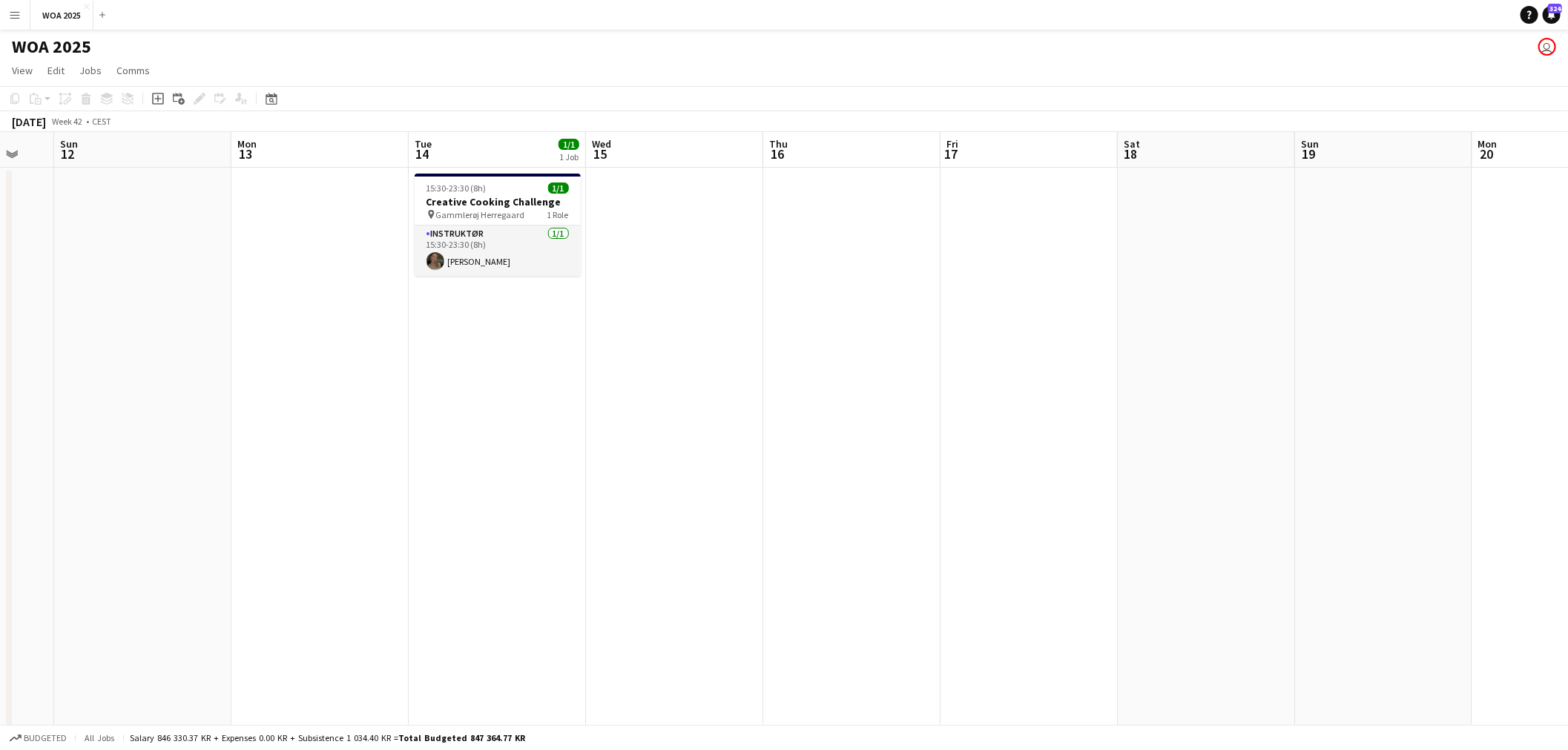
drag, startPoint x: 671, startPoint y: 355, endPoint x: 1102, endPoint y: 362, distance: 431.1
click at [1102, 362] on app-calendar-viewport "Fri 10 Sat 11 Sun 12 Mon 13 Tue 14 1/1 1 Job Wed 15 Thu 16 Fri 17 Sat 18 Sun 19…" at bounding box center [784, 600] width 1568 height 937
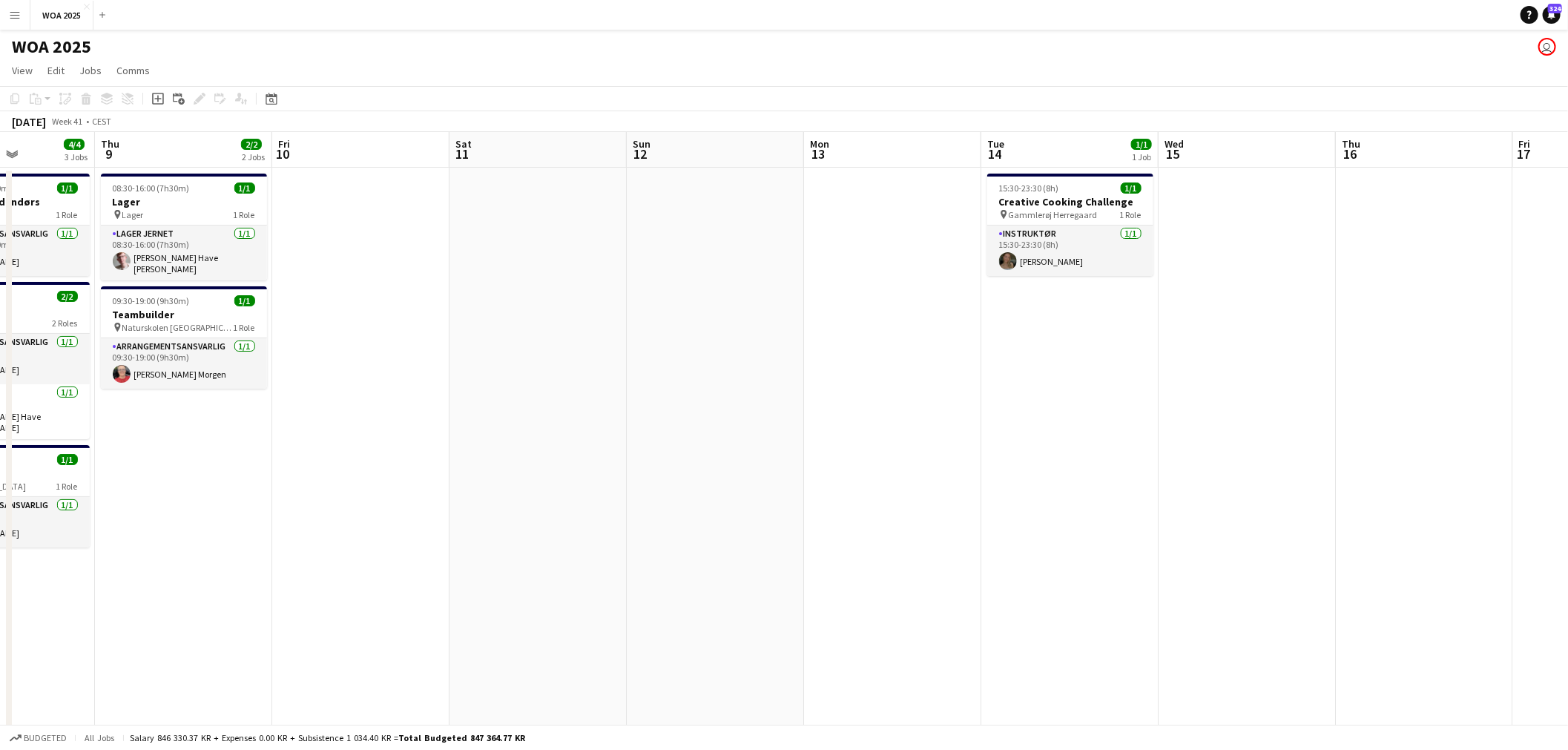
drag, startPoint x: 641, startPoint y: 369, endPoint x: 1299, endPoint y: 361, distance: 658.0
click at [1292, 360] on app-calendar-viewport "Tue 7 10/10 6 Jobs Wed 8 4/4 3 Jobs Thu 9 2/2 2 Jobs Fri 10 Sat 11 Sun 12 Mon 1…" at bounding box center [784, 600] width 1568 height 937
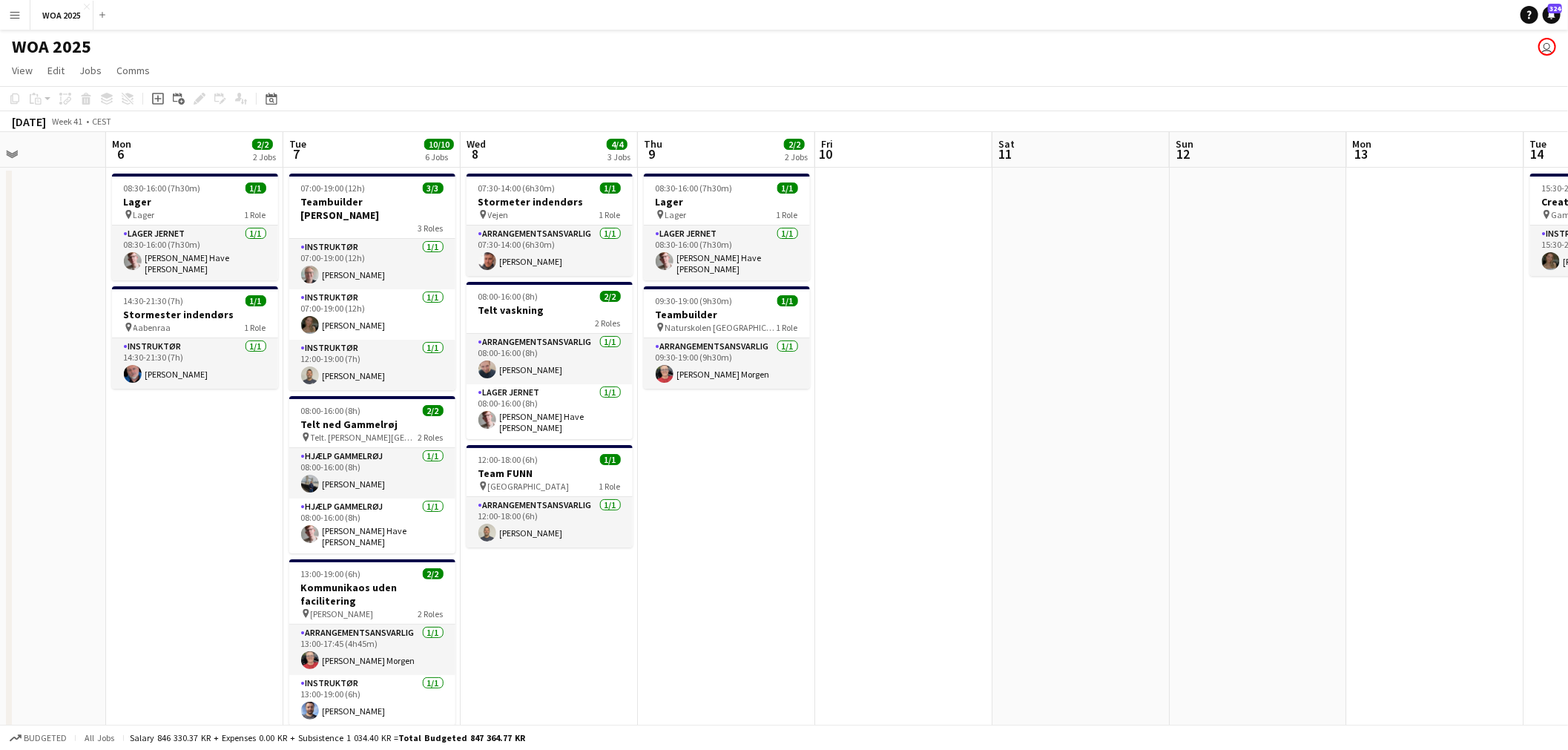
scroll to position [0, 425]
drag, startPoint x: 537, startPoint y: 439, endPoint x: 714, endPoint y: 446, distance: 177.1
click at [714, 446] on app-calendar-viewport "Fri 3 6/6 3 Jobs Sat 4 2/2 2 Jobs Sun 5 Mon 6 2/2 2 Jobs Tue 7 10/10 6 Jobs Wed…" at bounding box center [784, 600] width 1568 height 937
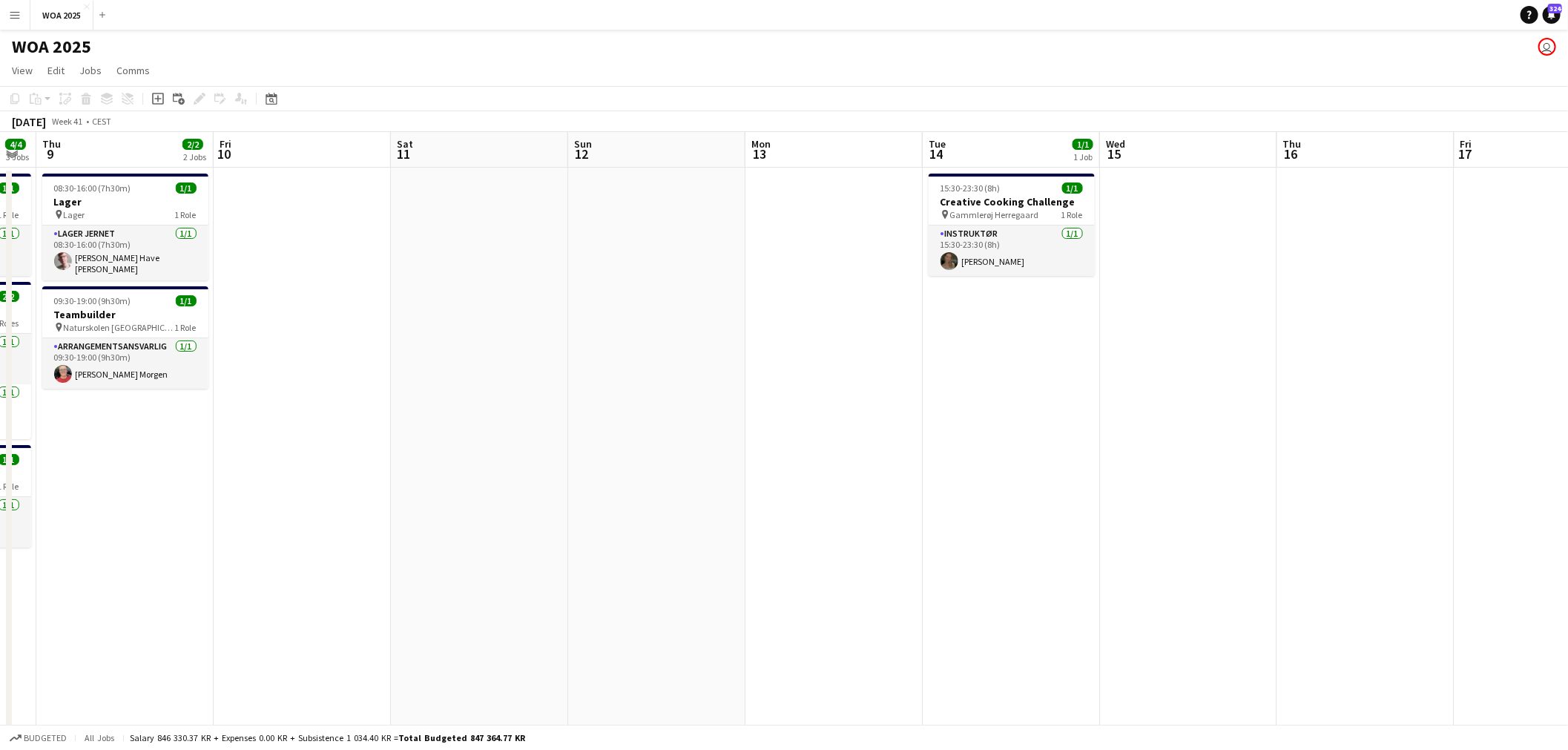
drag, startPoint x: 1294, startPoint y: 360, endPoint x: 692, endPoint y: 352, distance: 602.1
click at [692, 352] on app-calendar-viewport "Mon 6 2/2 2 Jobs Tue 7 10/10 6 Jobs Wed 8 4/4 3 Jobs Thu 9 2/2 2 Jobs Fri 10 Sa…" at bounding box center [784, 600] width 1568 height 937
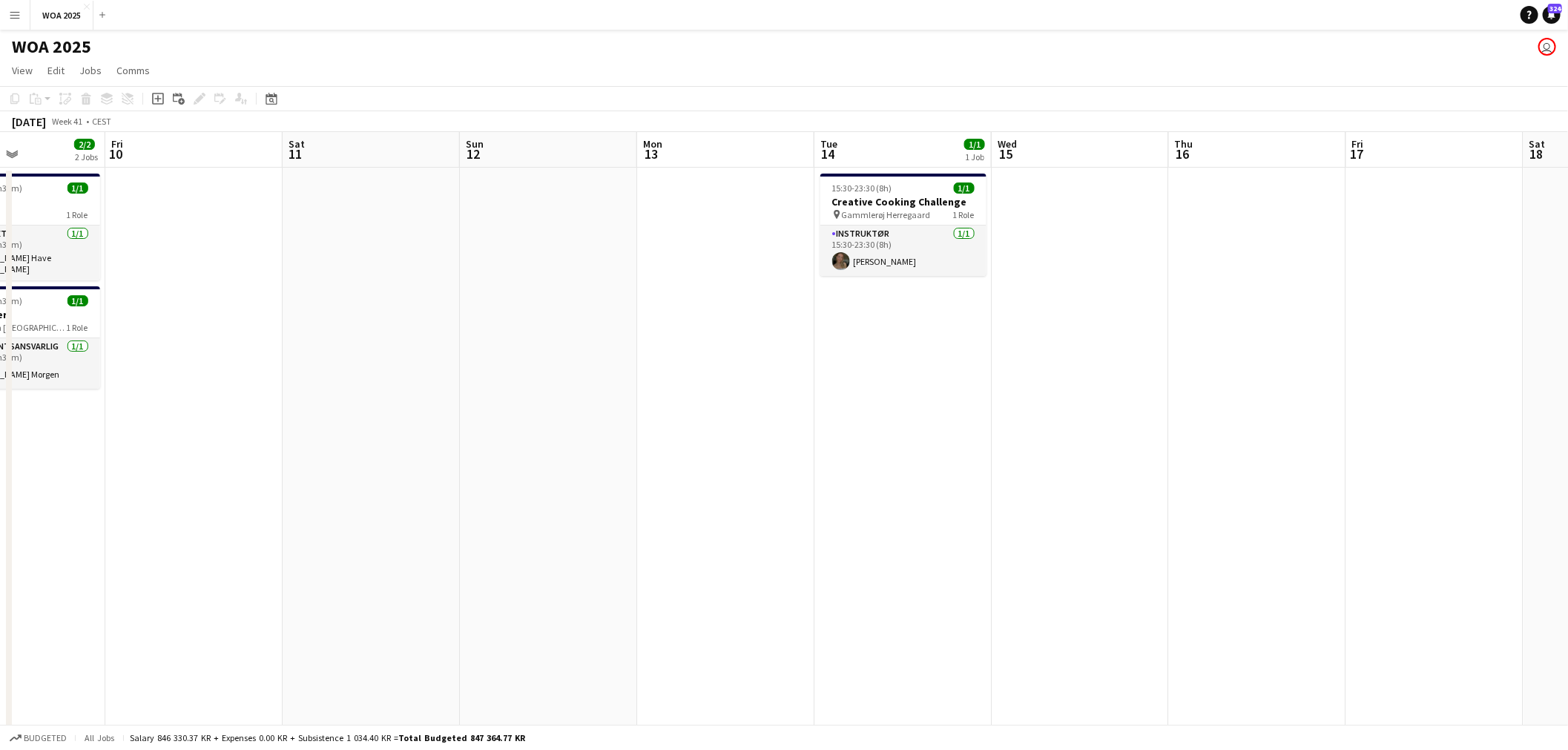
drag, startPoint x: 1260, startPoint y: 384, endPoint x: 630, endPoint y: 365, distance: 630.3
click at [630, 365] on app-calendar-viewport "Mon 6 2/2 2 Jobs Tue 7 10/10 6 Jobs Wed 8 4/4 3 Jobs Thu 9 2/2 2 Jobs Fri 10 Sa…" at bounding box center [784, 600] width 1568 height 937
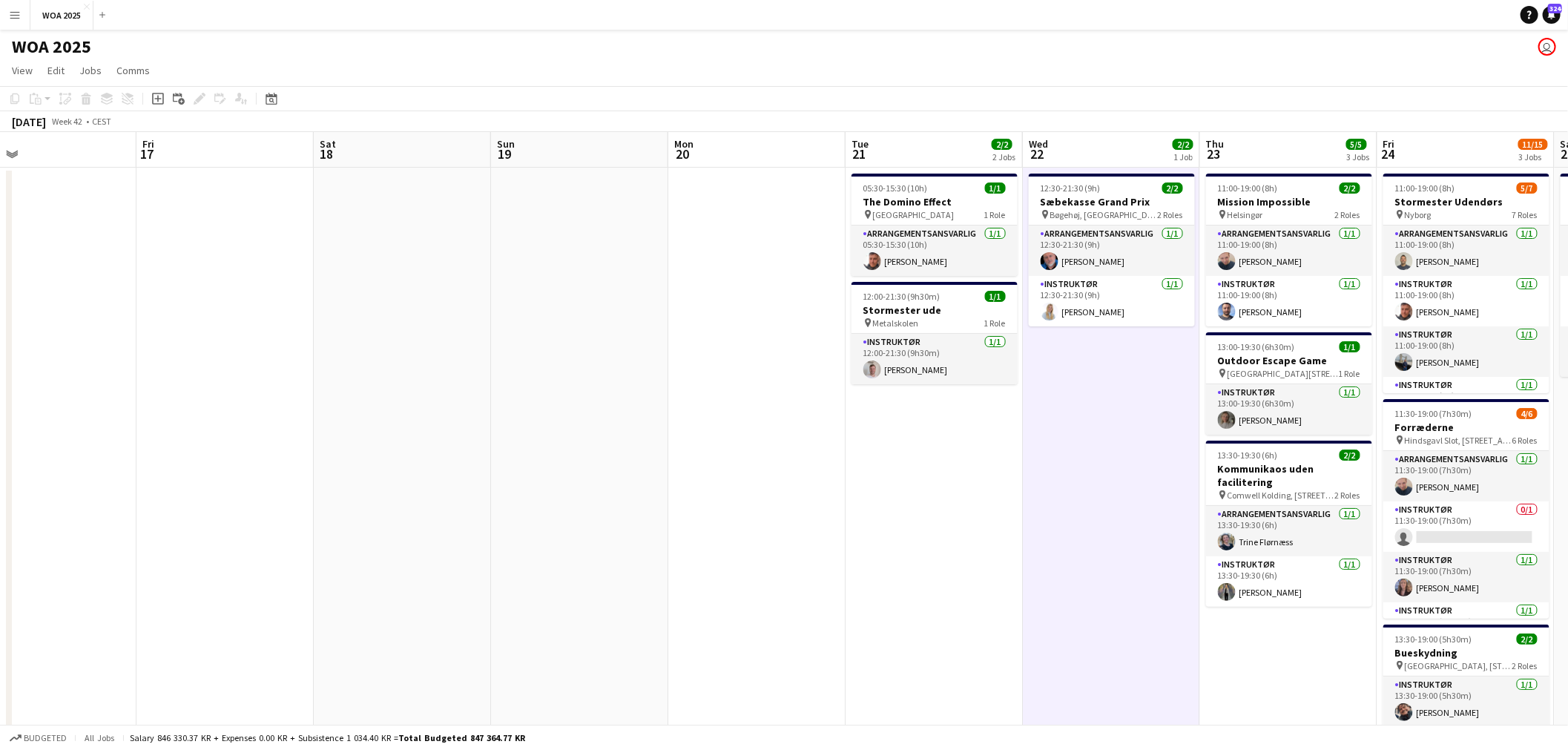
scroll to position [0, 577]
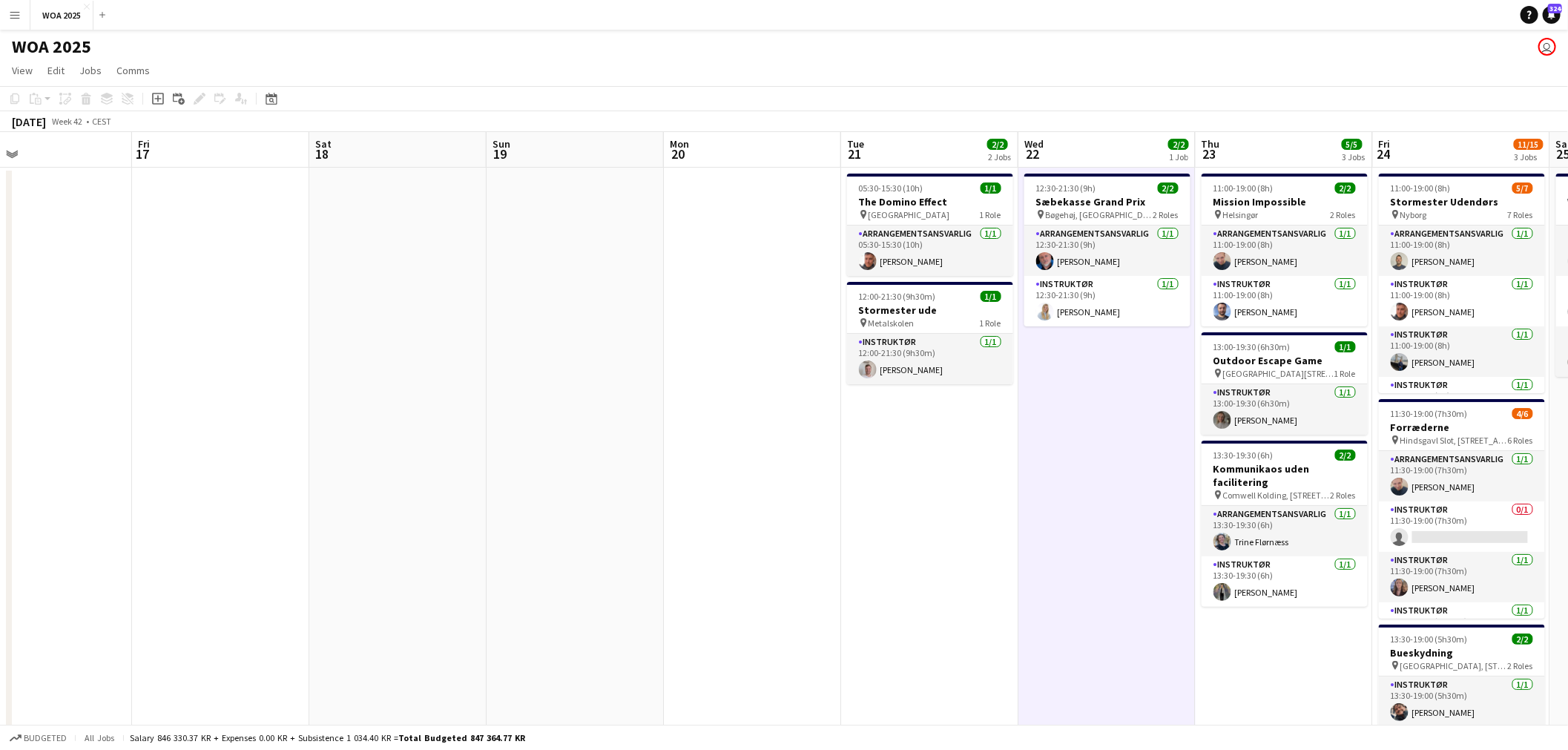
drag, startPoint x: 1363, startPoint y: 393, endPoint x: 678, endPoint y: 380, distance: 685.1
click at [678, 380] on app-calendar-viewport "Mon 13 Tue 14 1/1 1 Job Wed 15 Thu 16 Fri 17 Sat 18 Sun 19 Mon 20 Tue 21 2/2 2 …" at bounding box center [784, 600] width 1568 height 937
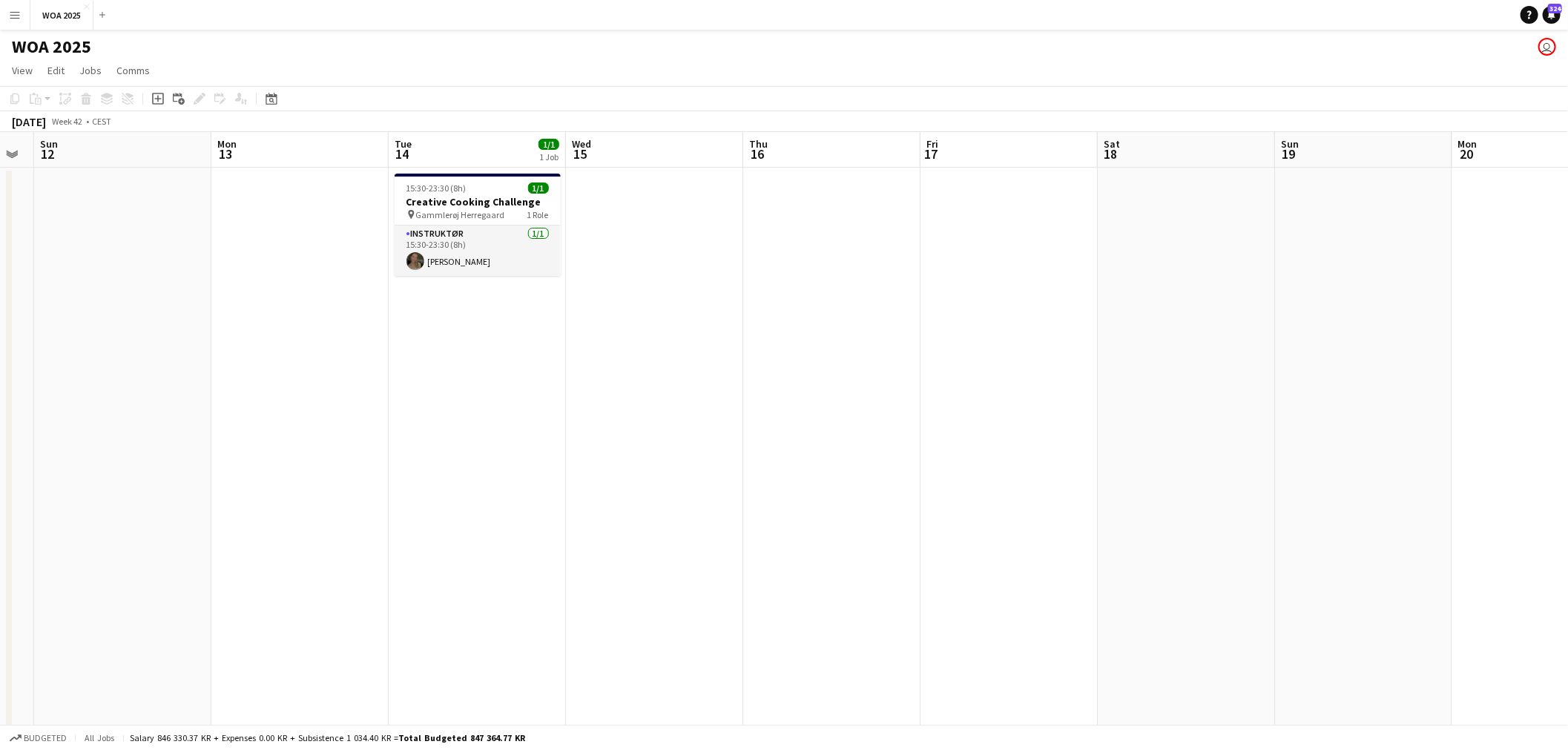
scroll to position [0, 300]
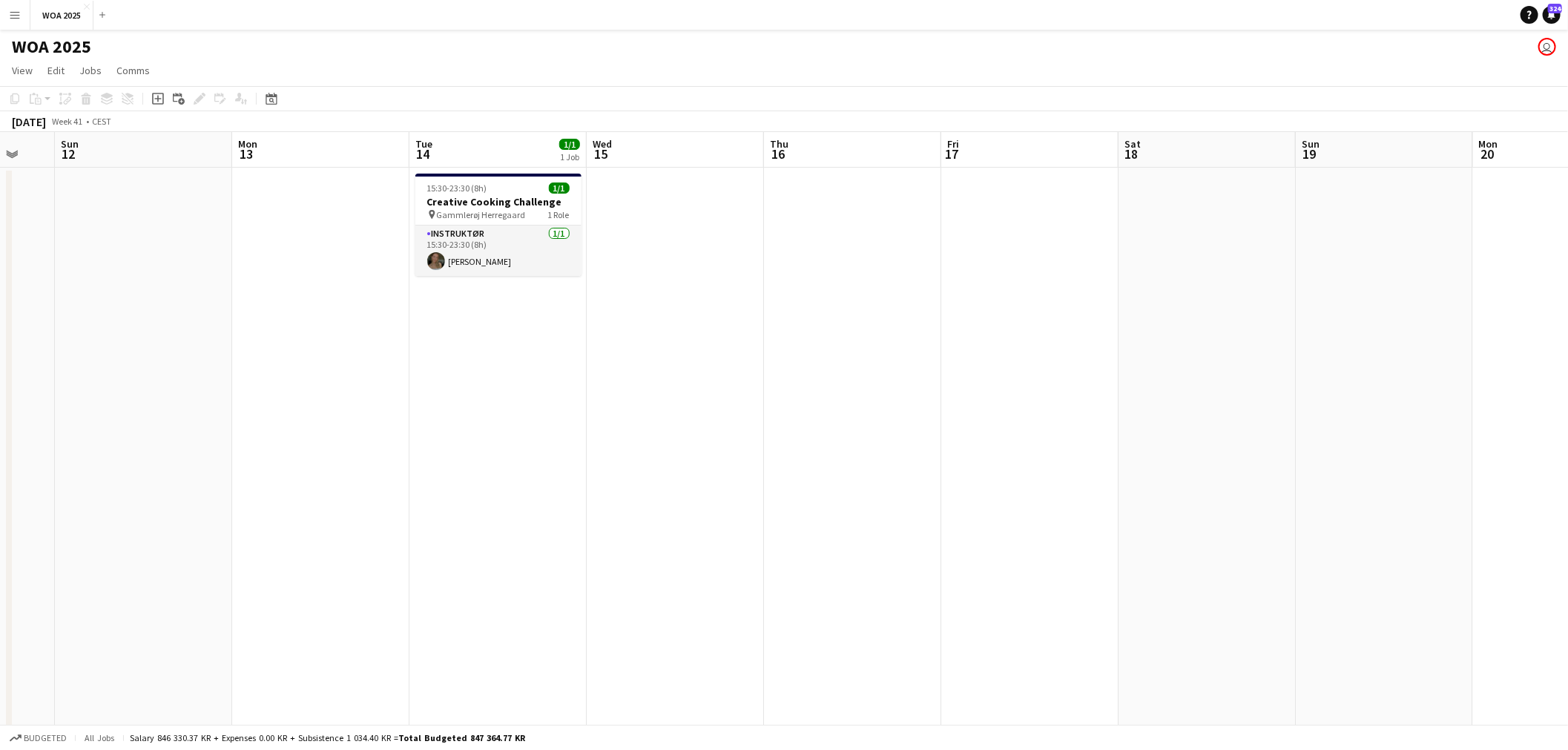
drag, startPoint x: 429, startPoint y: 176, endPoint x: 1041, endPoint y: 258, distance: 617.5
click at [1041, 258] on app-calendar-viewport "Fri 10 Sat 11 Sun 12 Mon 13 Tue 14 1/1 1 Job Wed 15 Thu 16 Fri 17 Sat 18 Sun 19…" at bounding box center [784, 600] width 1568 height 937
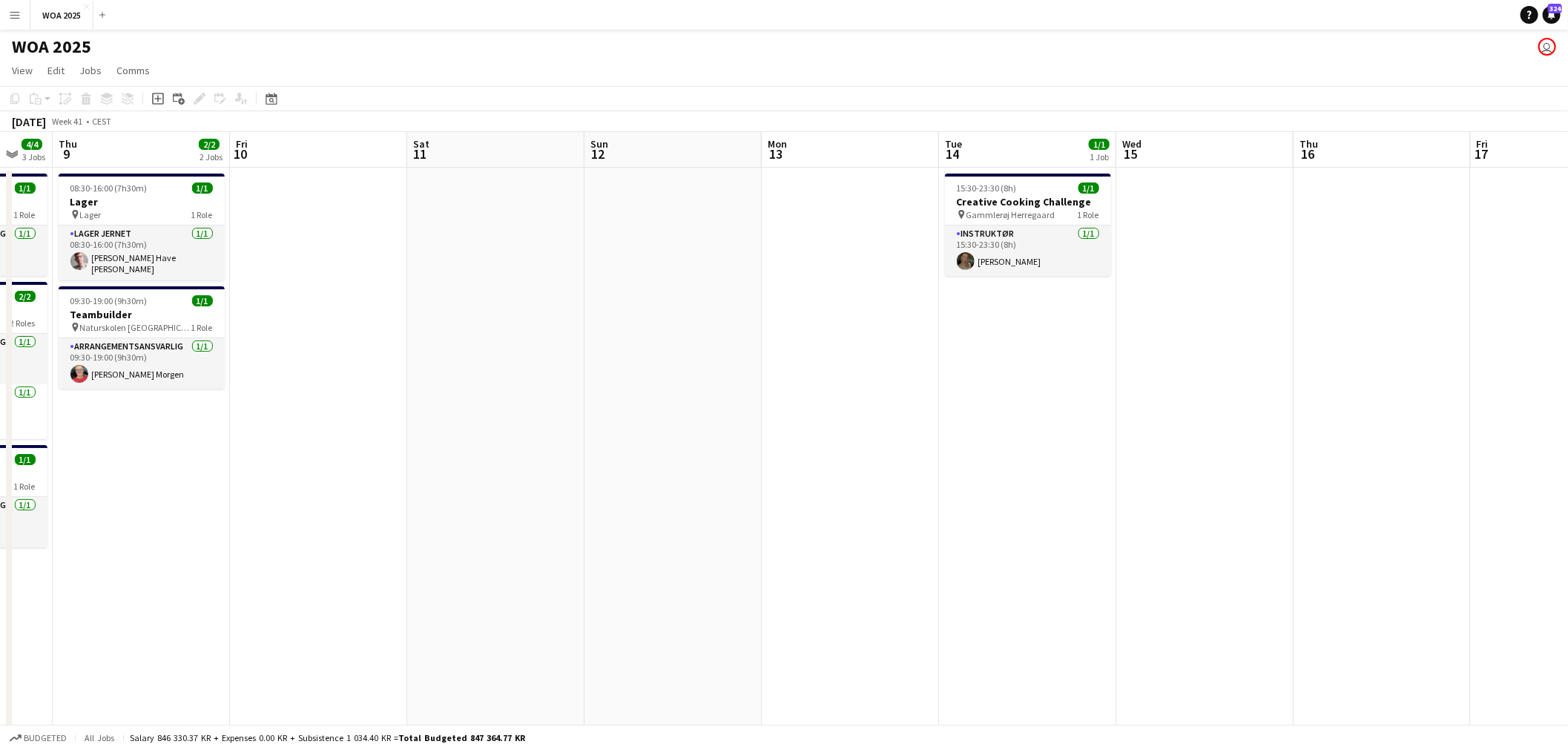
drag, startPoint x: 958, startPoint y: 283, endPoint x: 1019, endPoint y: 294, distance: 62.0
click at [1064, 295] on app-calendar-viewport "Tue 7 10/10 6 Jobs Wed 8 4/4 3 Jobs Thu 9 2/2 2 Jobs Fri 10 Sat 11 Sun 12 Mon 1…" at bounding box center [784, 600] width 1568 height 937
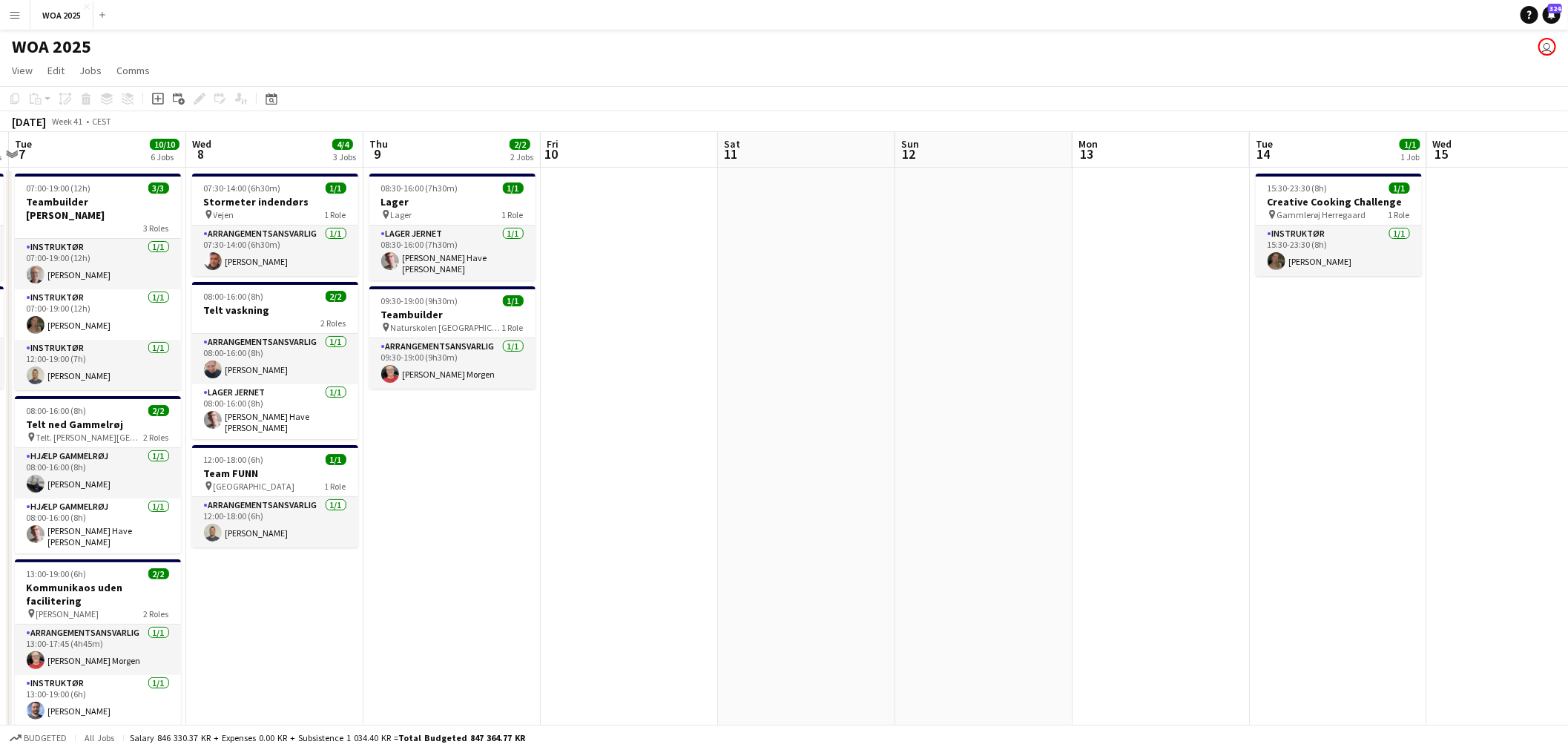
drag, startPoint x: 703, startPoint y: 302, endPoint x: 1127, endPoint y: 314, distance: 424.2
click at [1125, 314] on app-calendar-viewport "Sun 5 Mon 6 2/2 2 Jobs Tue 7 10/10 6 Jobs Wed 8 4/4 3 Jobs Thu 9 2/2 2 Jobs Fri…" at bounding box center [784, 600] width 1568 height 937
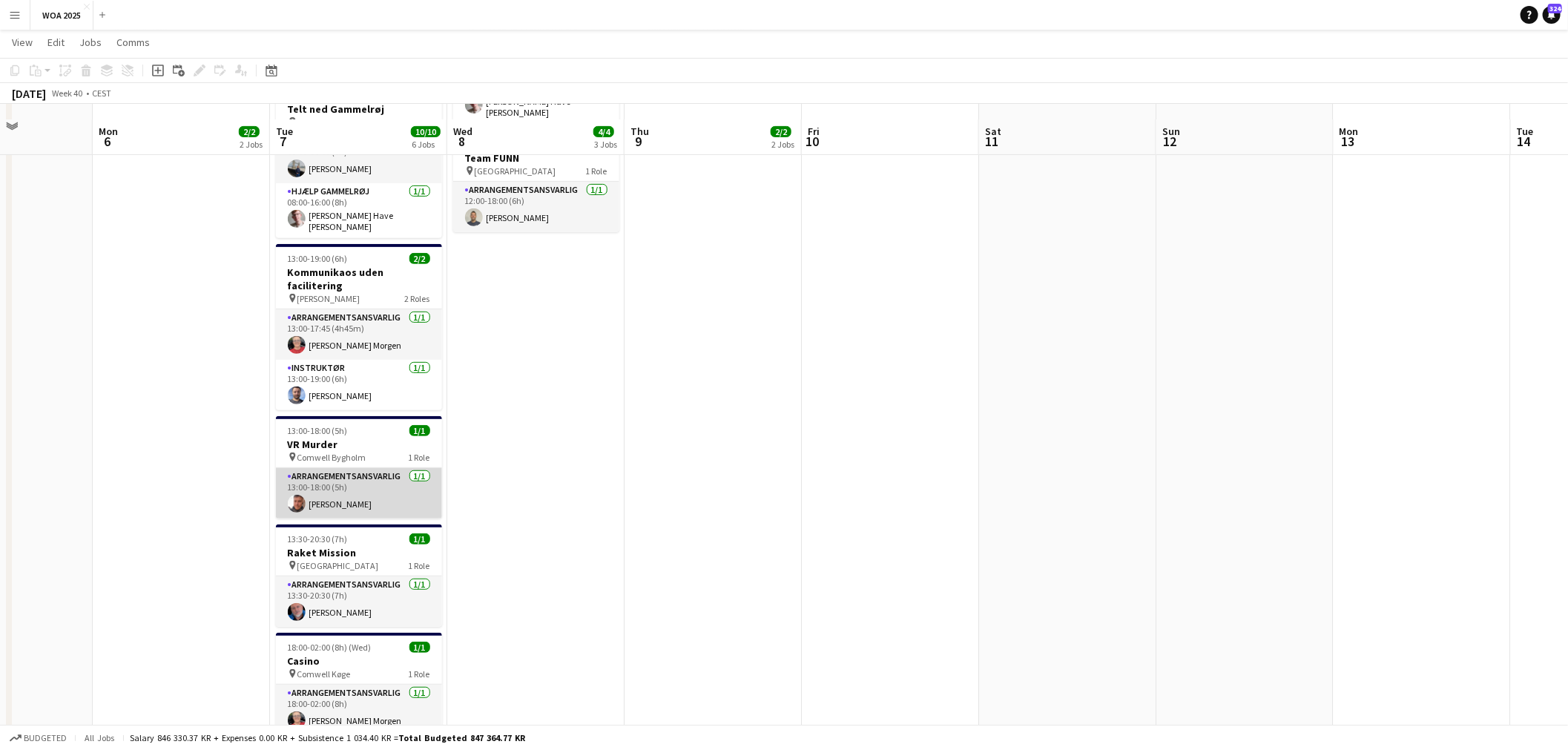
scroll to position [330, 0]
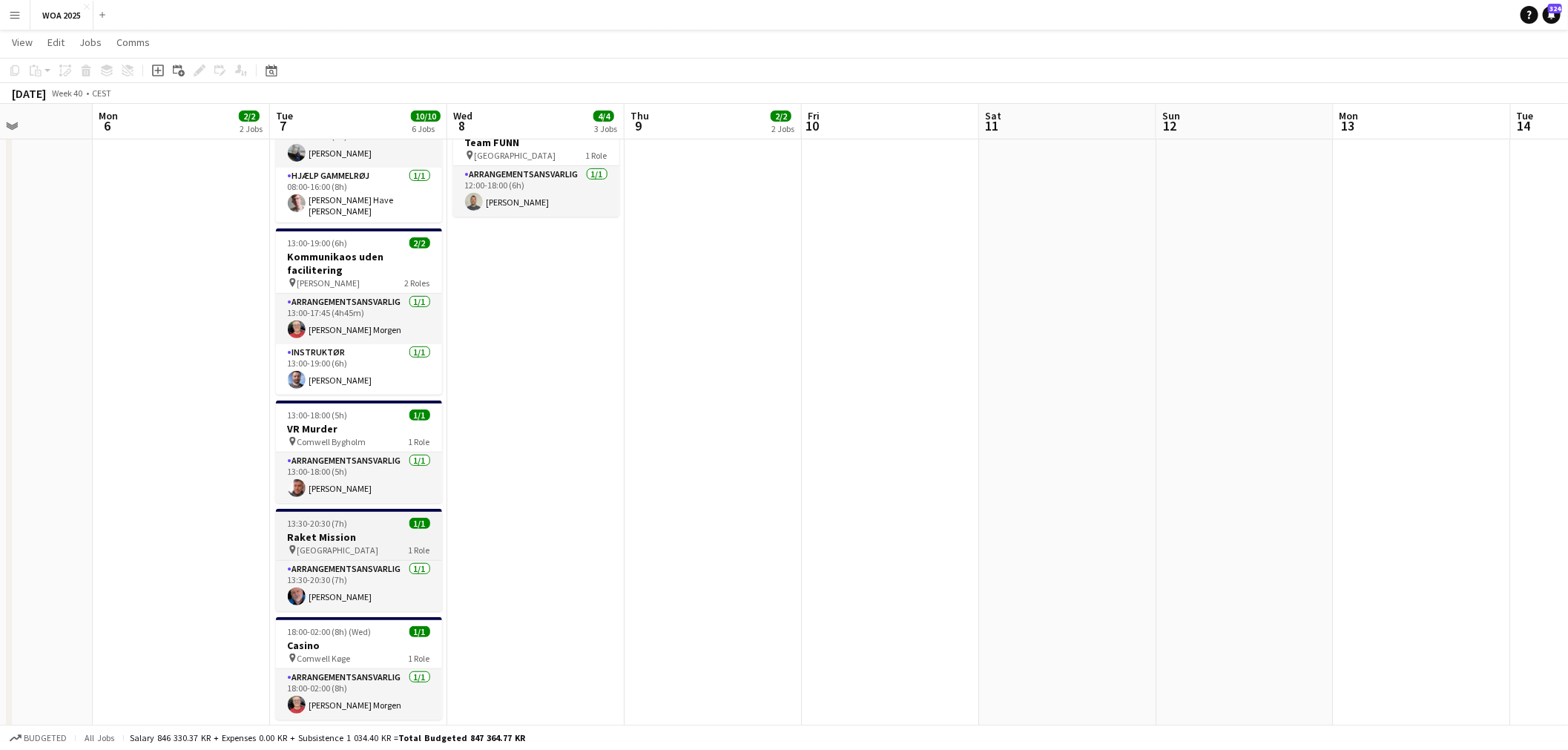
click at [374, 544] on div "pin Munkebjerg Hotel 1 Role" at bounding box center [359, 549] width 166 height 12
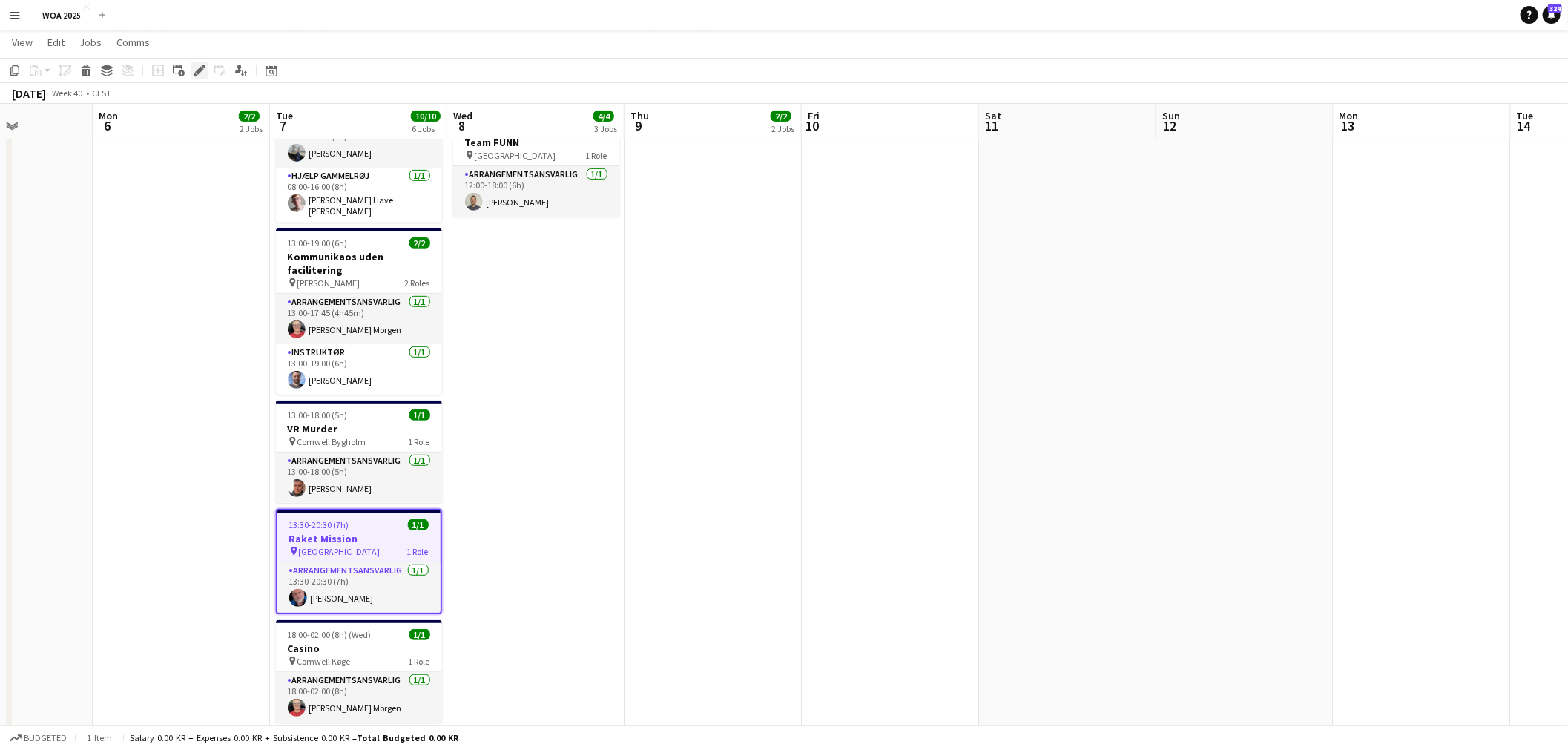
click at [203, 71] on icon "Edit" at bounding box center [199, 70] width 12 height 12
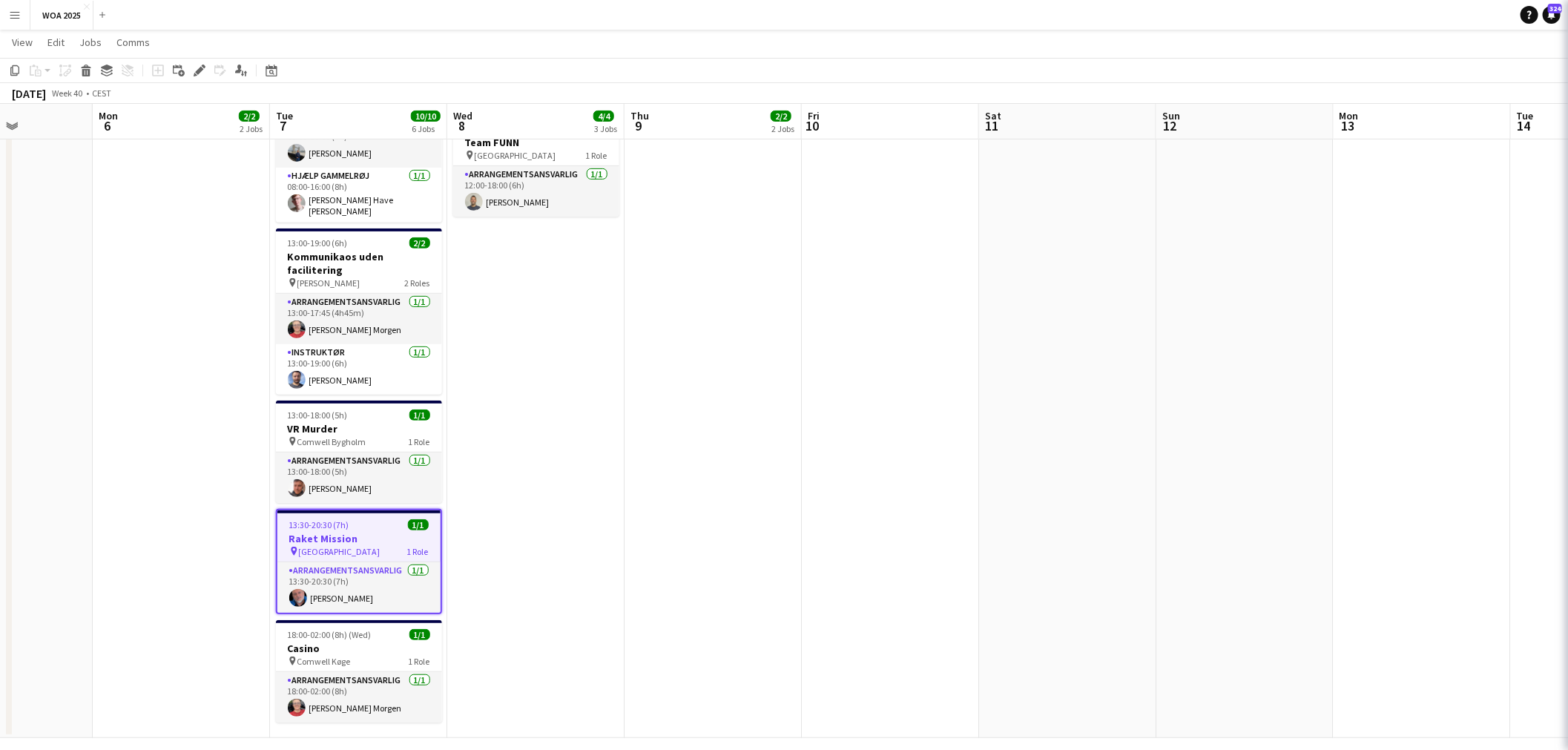
type input "**********"
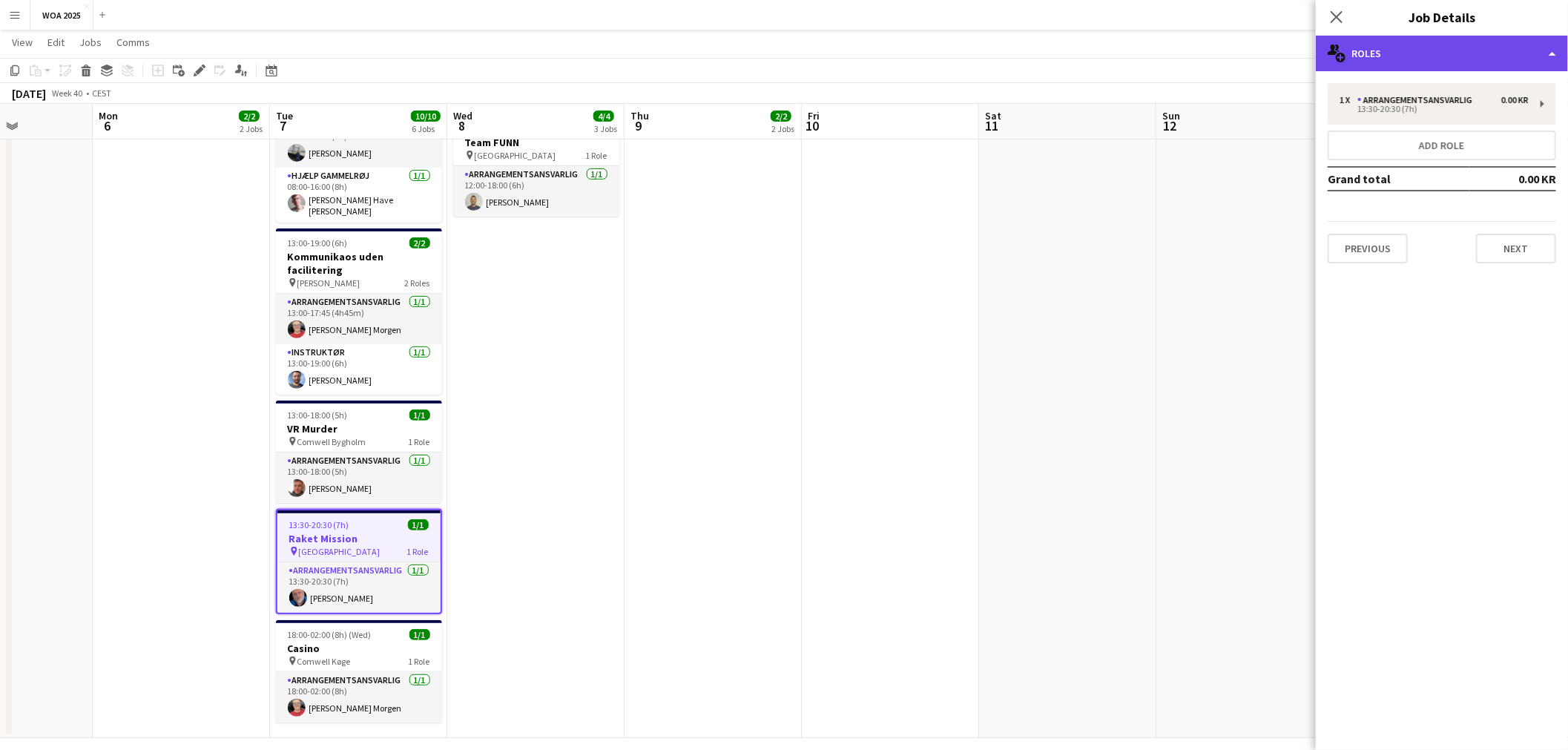
click at [1441, 69] on div "multiple-users-add Roles" at bounding box center [1442, 52] width 252 height 35
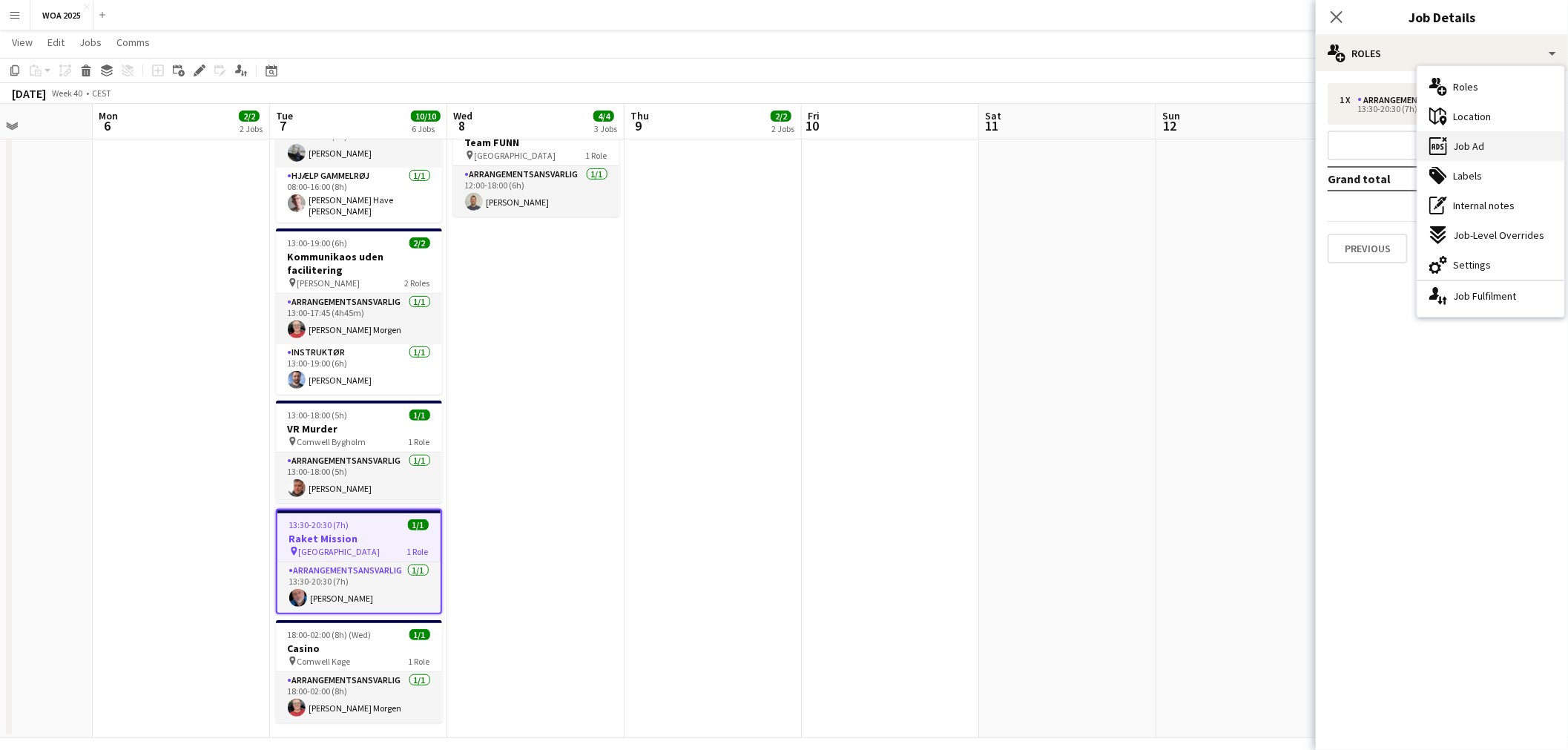
click at [1491, 142] on div "ads-window Job Ad" at bounding box center [1490, 145] width 147 height 30
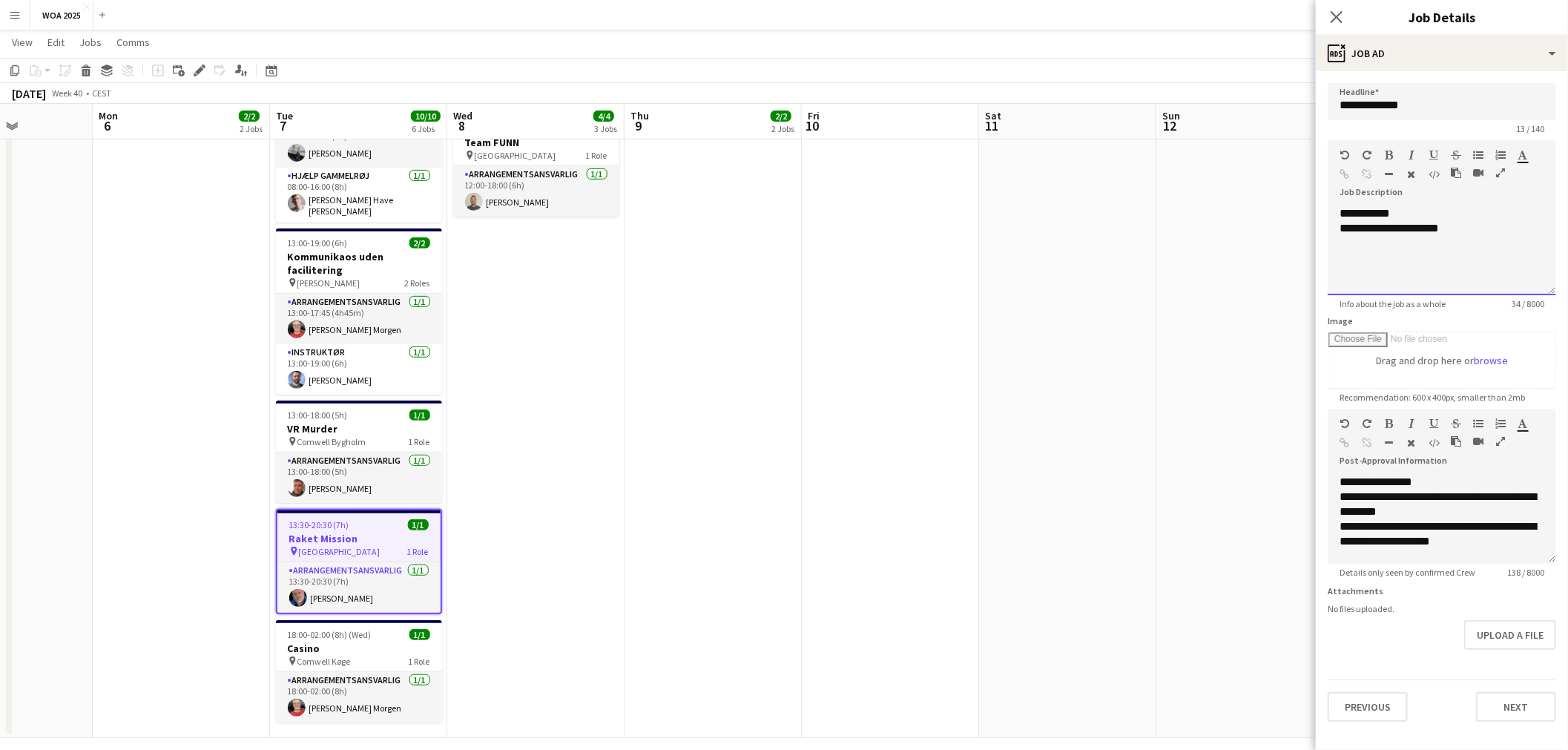
click at [1502, 247] on div "**********" at bounding box center [1442, 250] width 229 height 89
click at [1425, 68] on div "ads-window Job Ad" at bounding box center [1442, 52] width 252 height 35
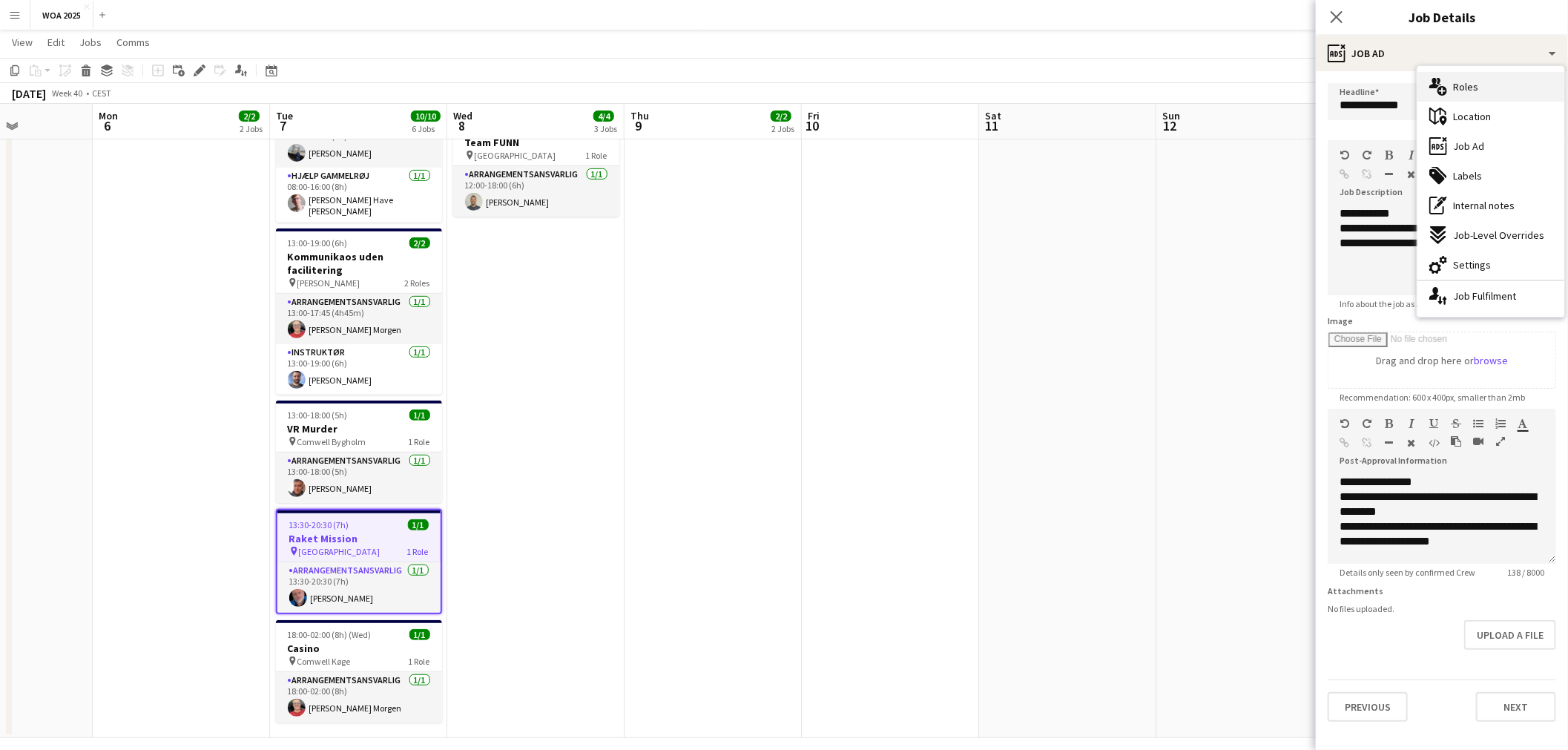
click at [1494, 93] on div "multiple-users-add Roles" at bounding box center [1490, 87] width 147 height 30
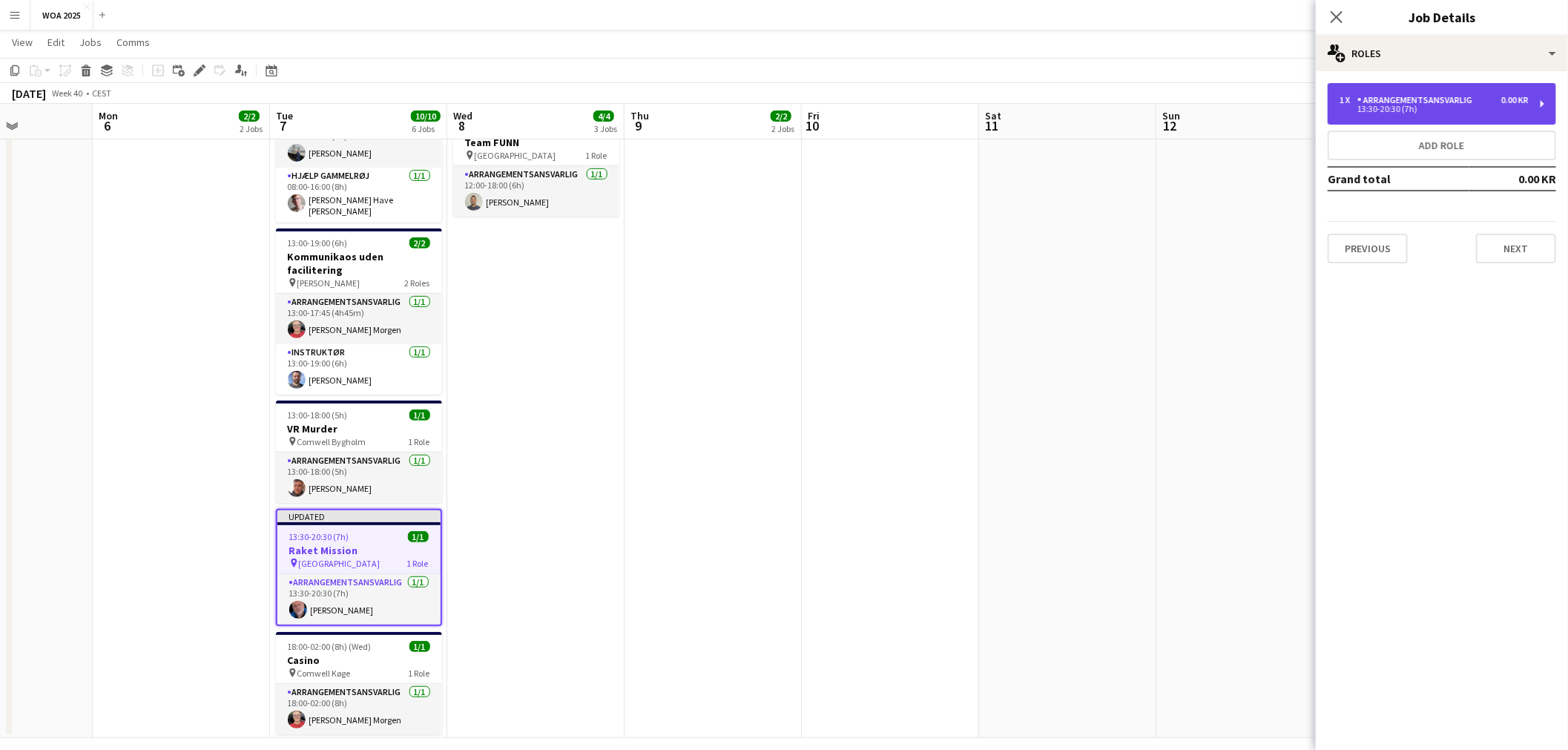
click at [1468, 105] on div "Arrangementsansvarlig" at bounding box center [1418, 99] width 121 height 10
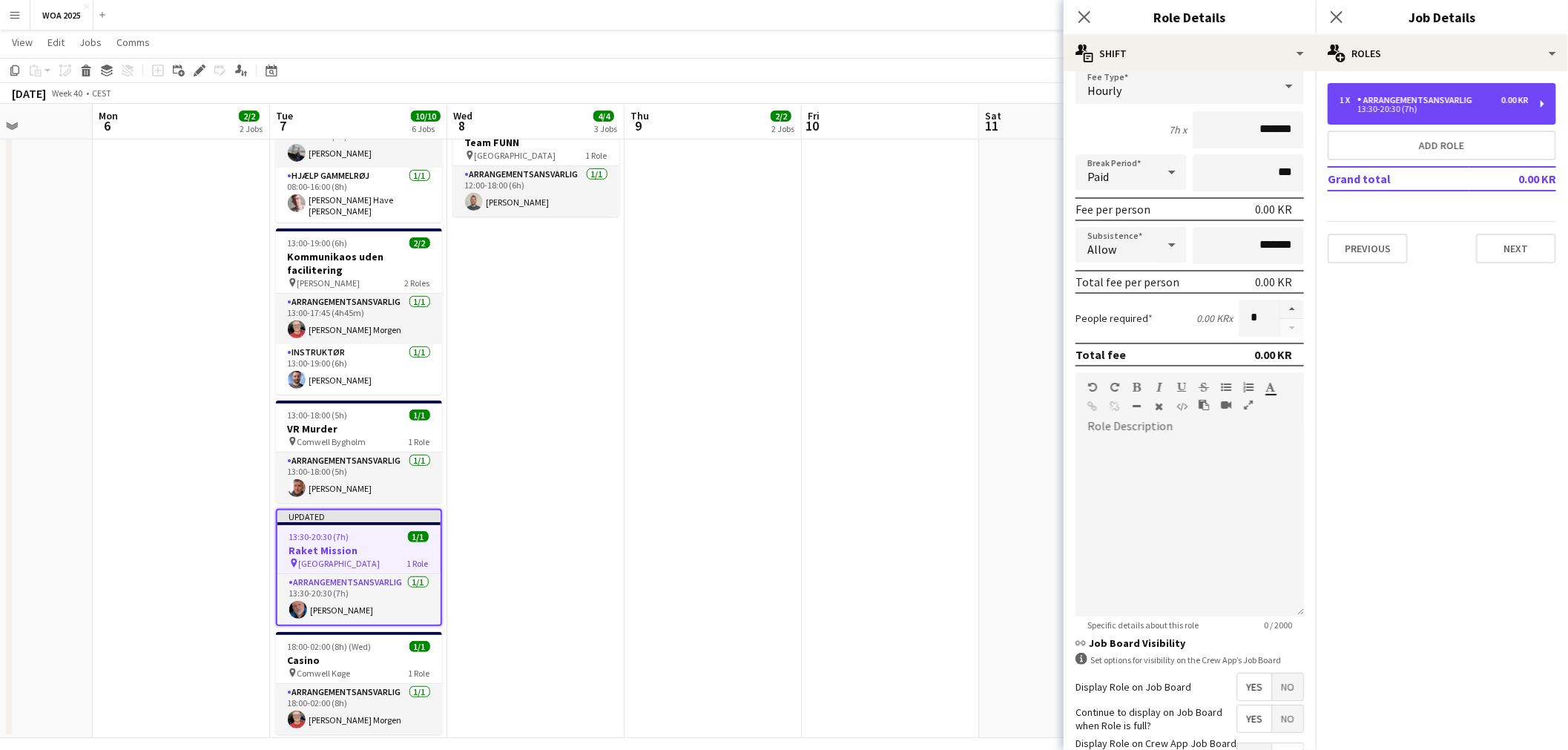
scroll to position [205, 0]
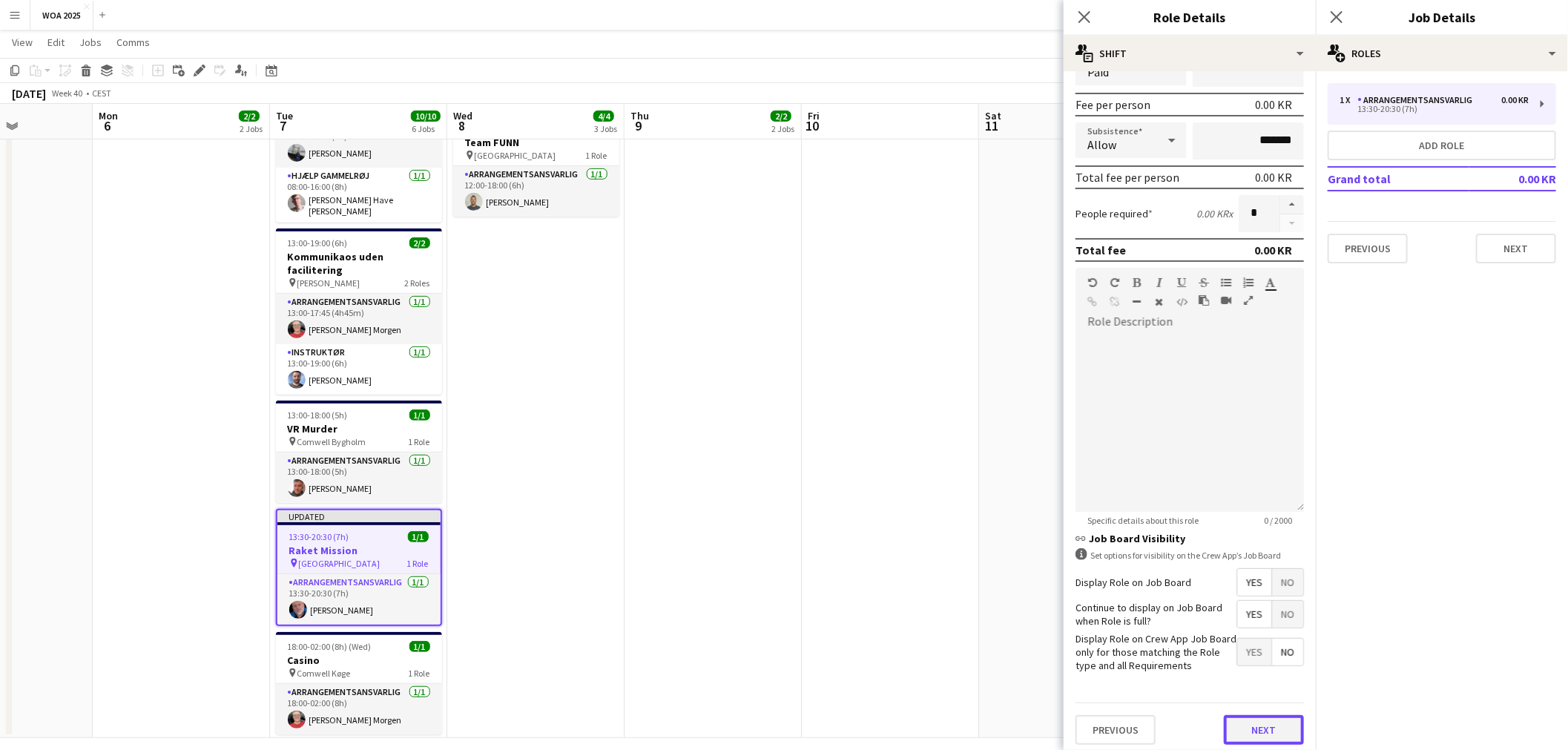
click at [1247, 717] on button "Next" at bounding box center [1264, 730] width 80 height 30
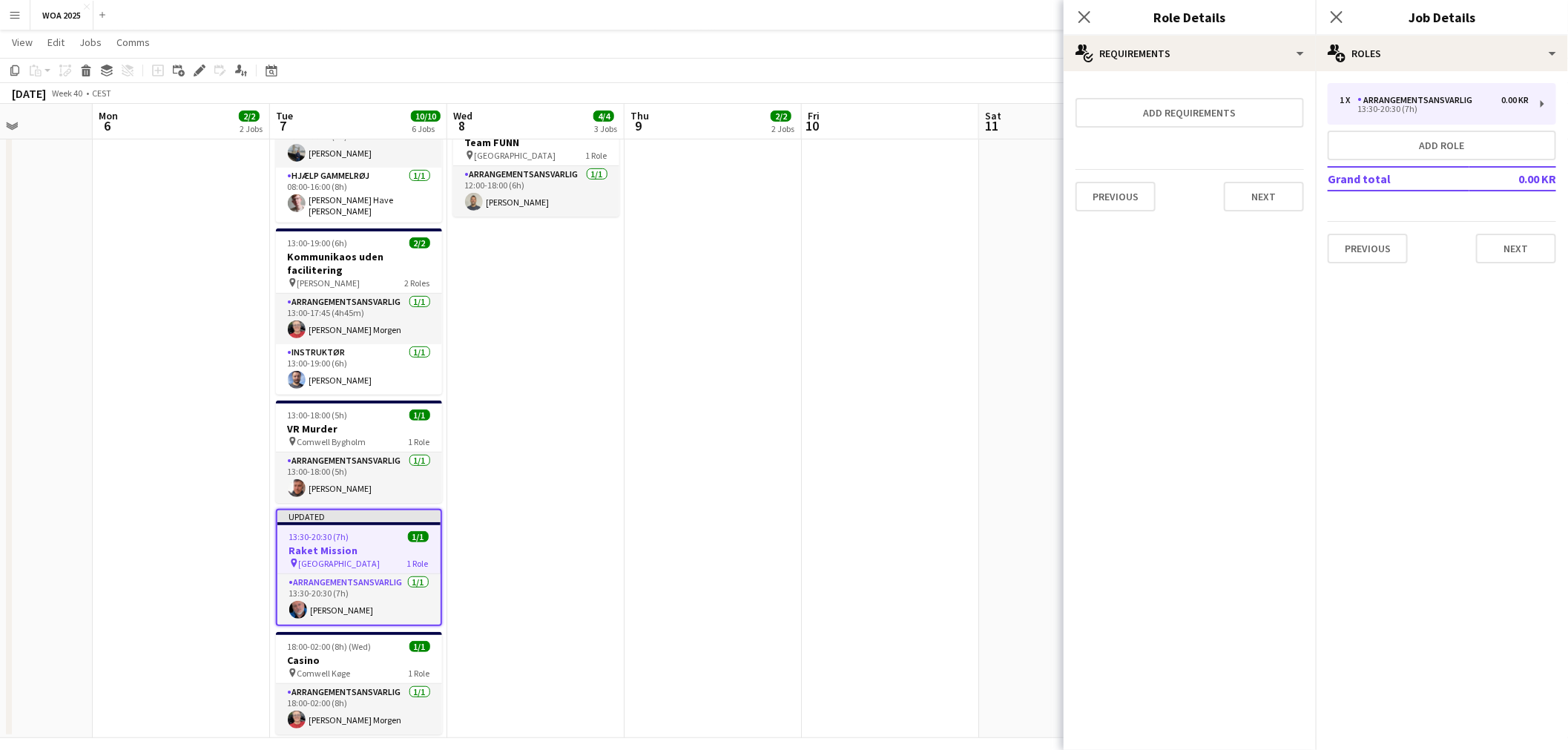
scroll to position [0, 0]
click at [1217, 122] on button "Add requirements" at bounding box center [1190, 112] width 229 height 30
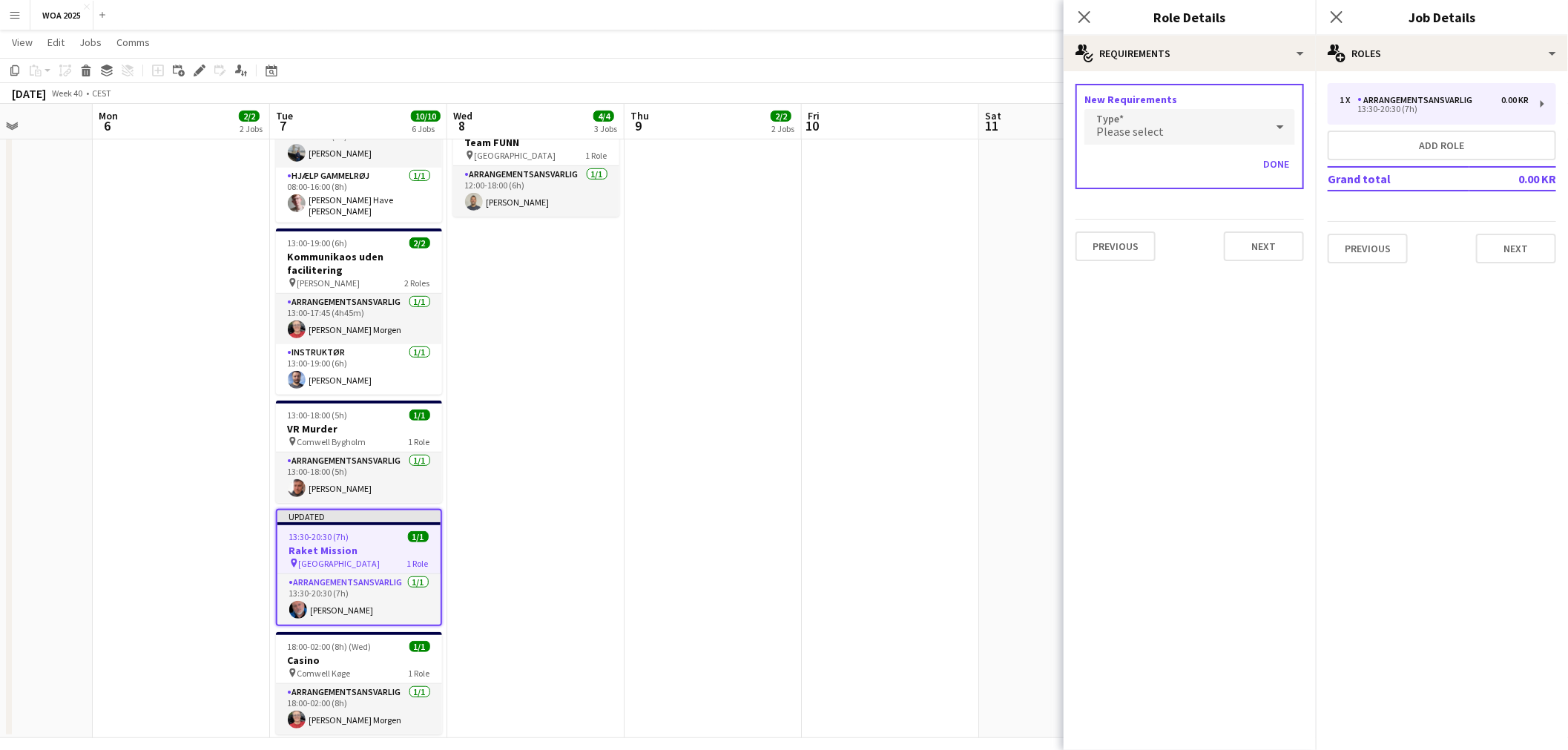
click at [1201, 129] on div "Please select" at bounding box center [1175, 127] width 181 height 35
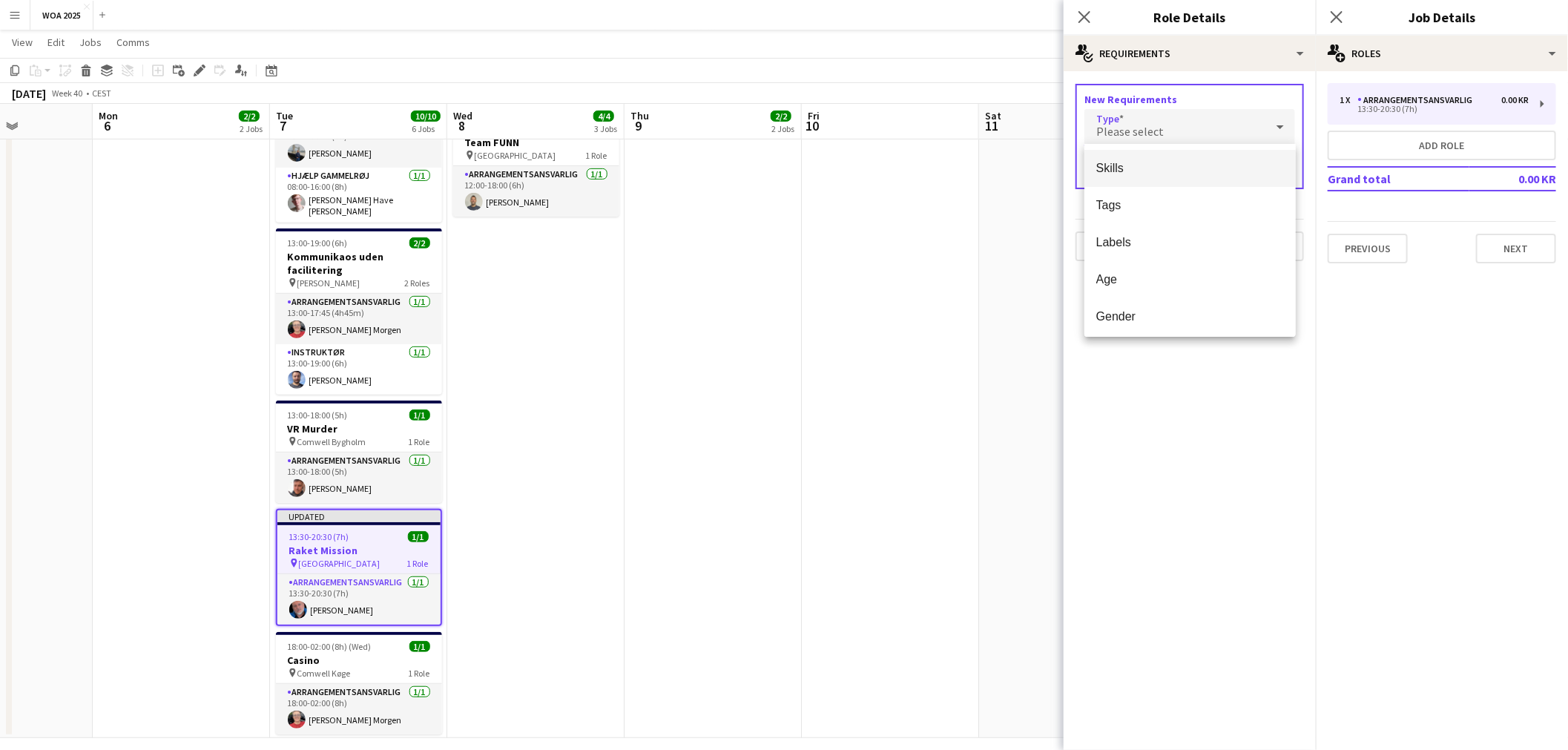
click at [1133, 168] on span "Skills" at bounding box center [1190, 168] width 189 height 14
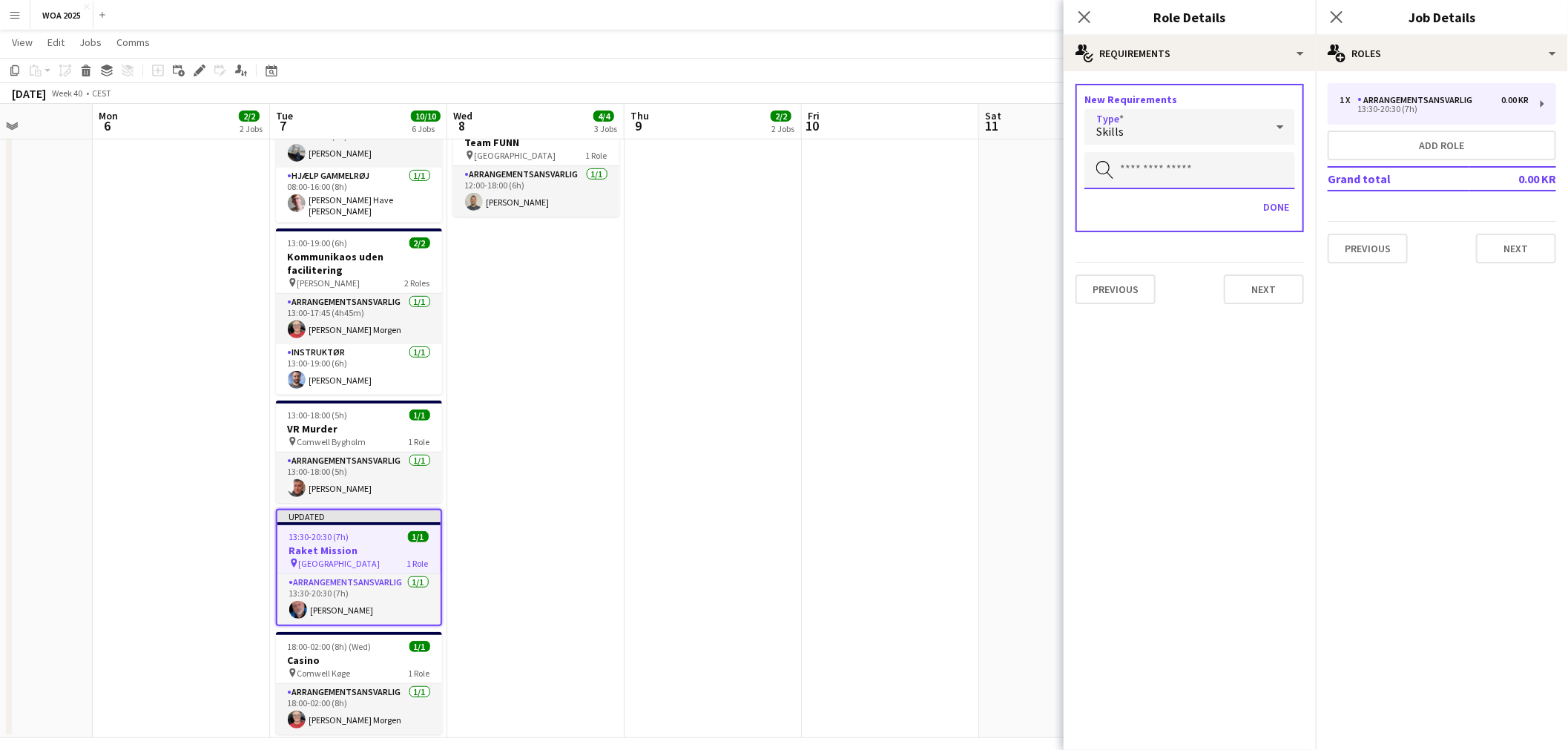
click at [1160, 173] on input "text" at bounding box center [1190, 170] width 210 height 37
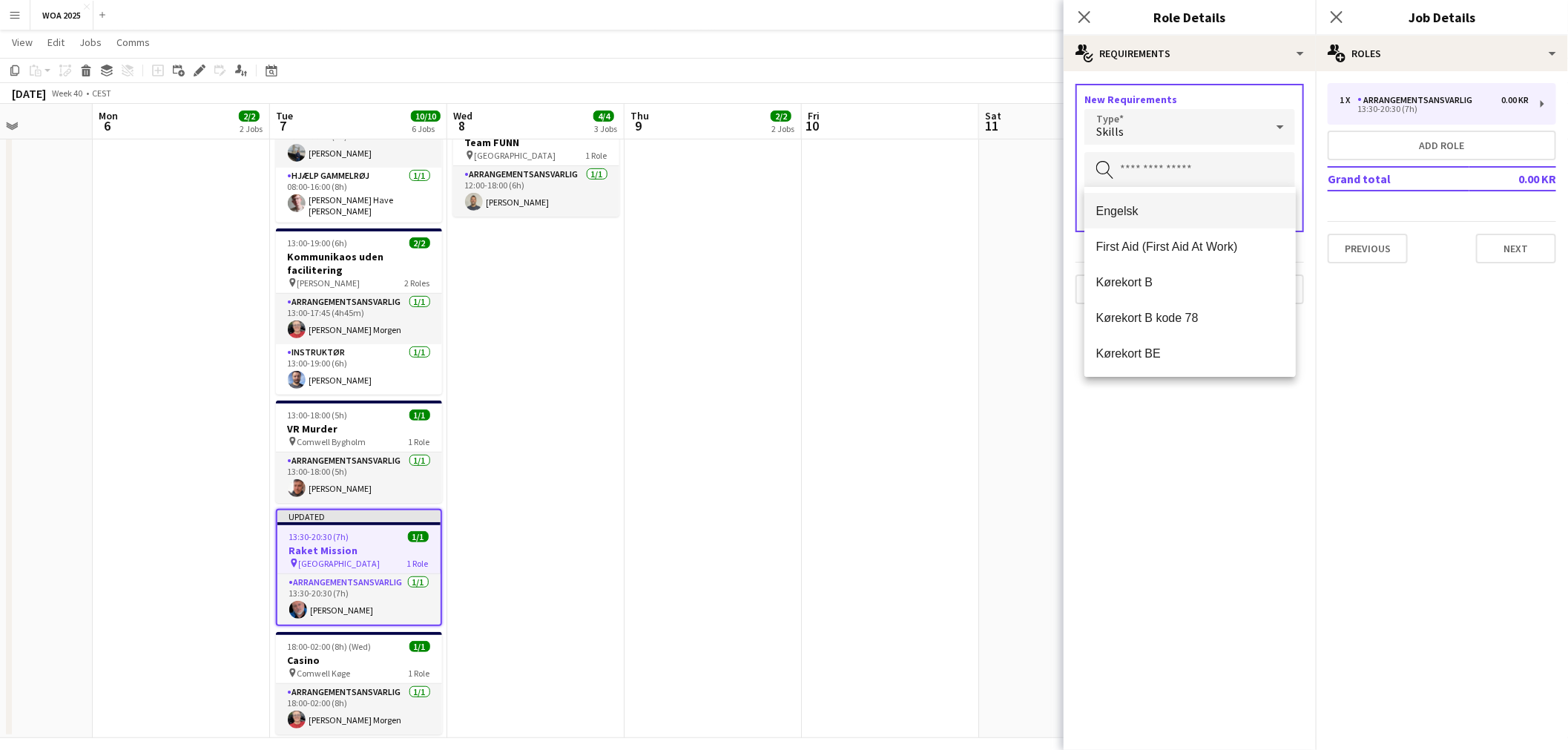
click at [1125, 205] on span "Engelsk" at bounding box center [1190, 211] width 189 height 14
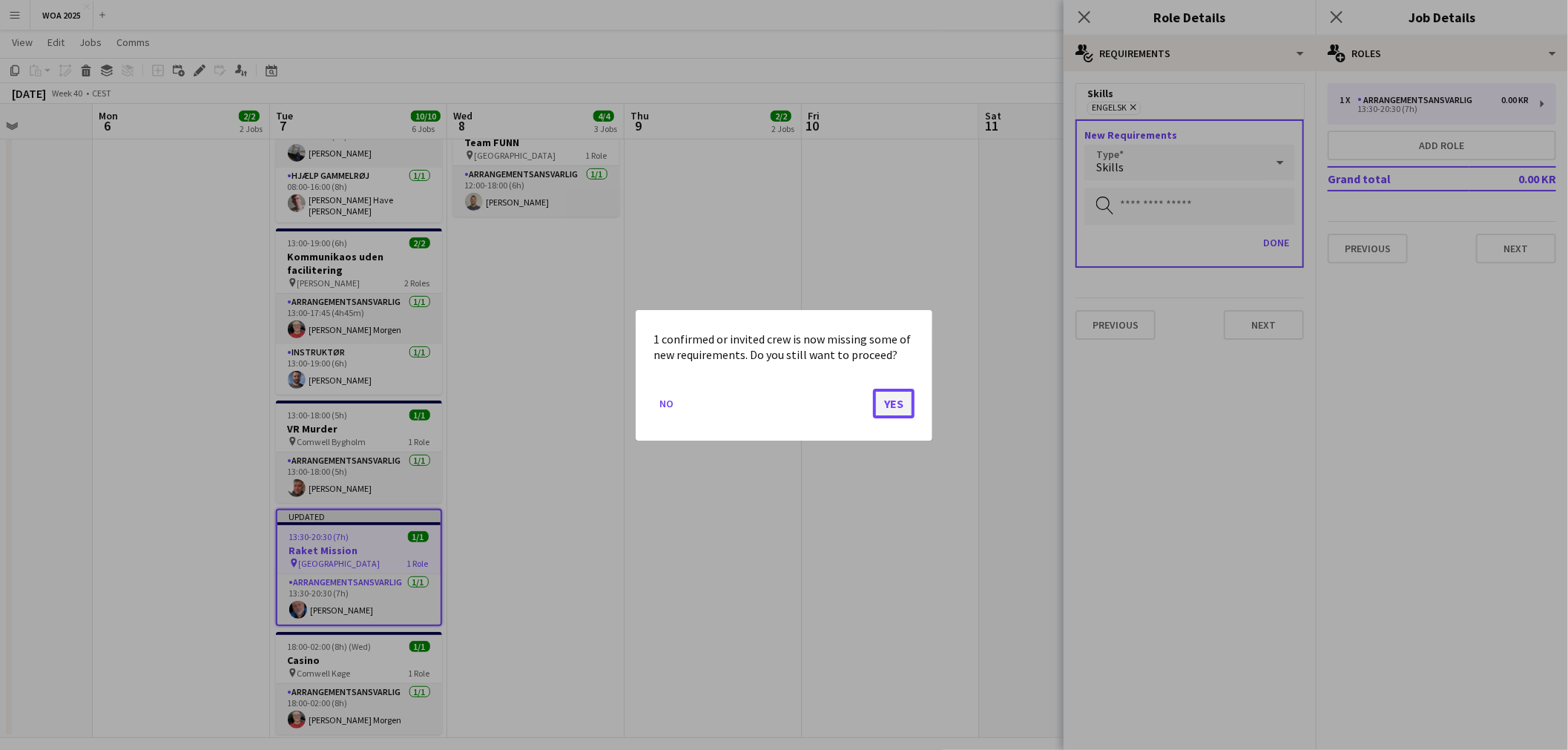
click at [892, 402] on button "Yes" at bounding box center [894, 403] width 42 height 30
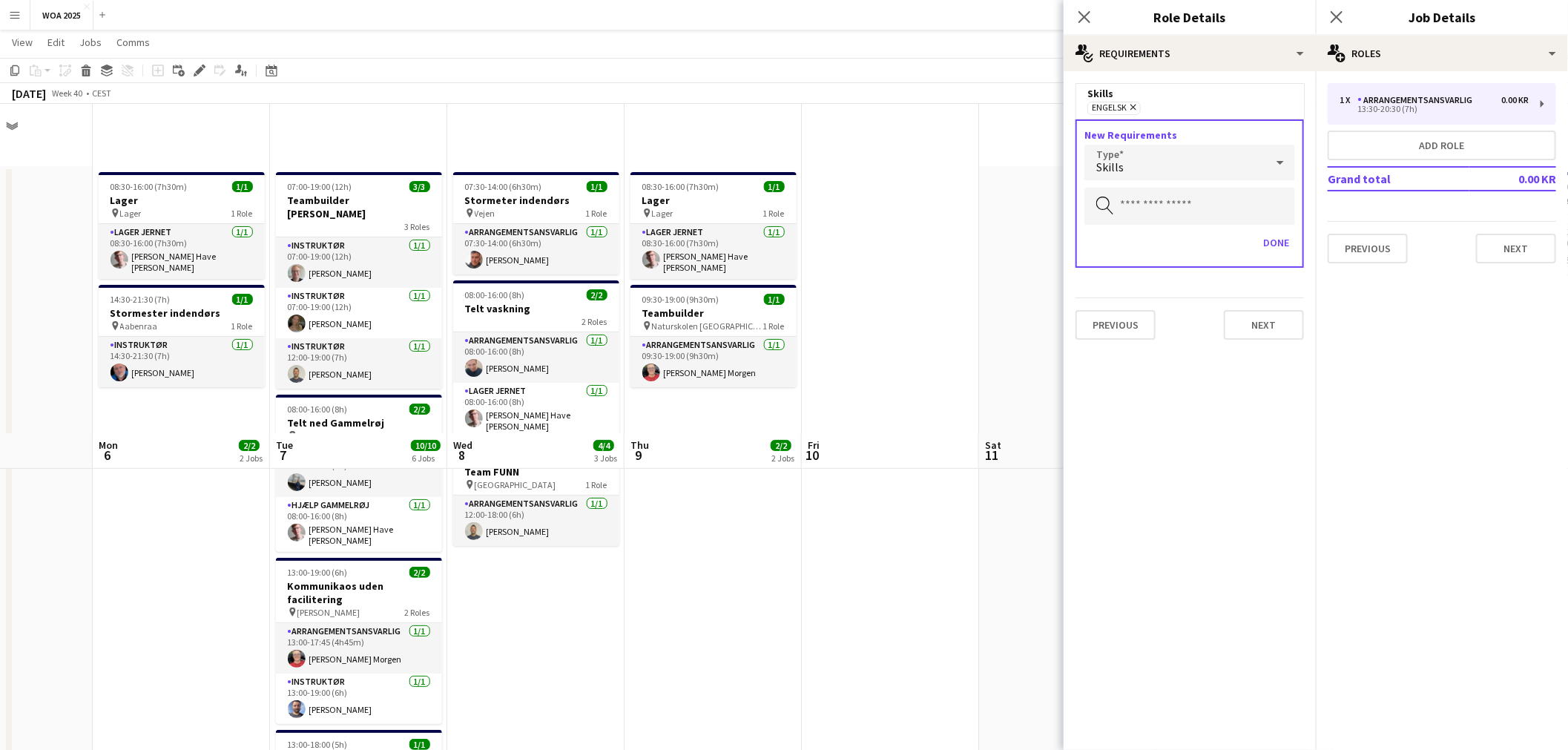
scroll to position [330, 0]
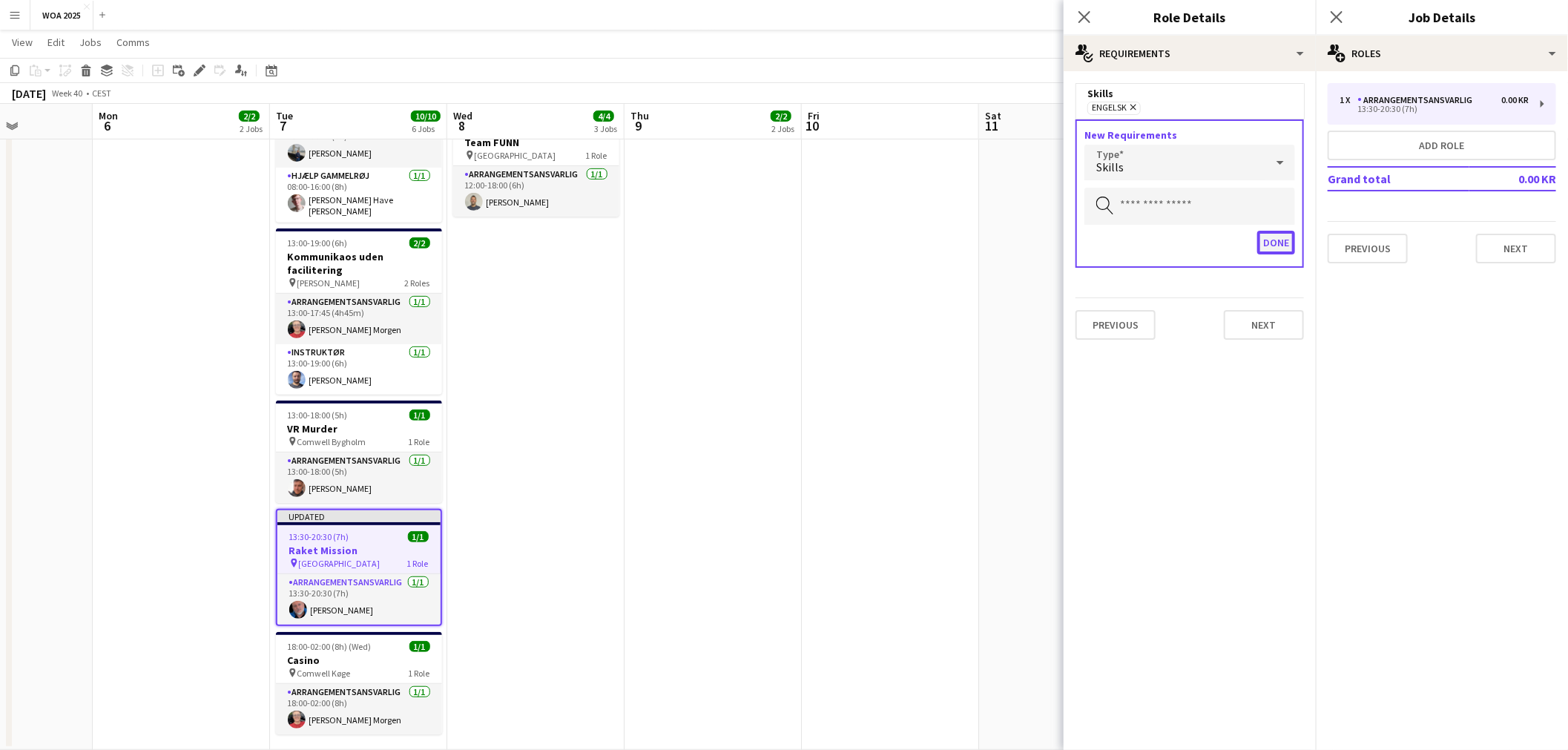
click at [1280, 239] on button "Done" at bounding box center [1276, 242] width 38 height 23
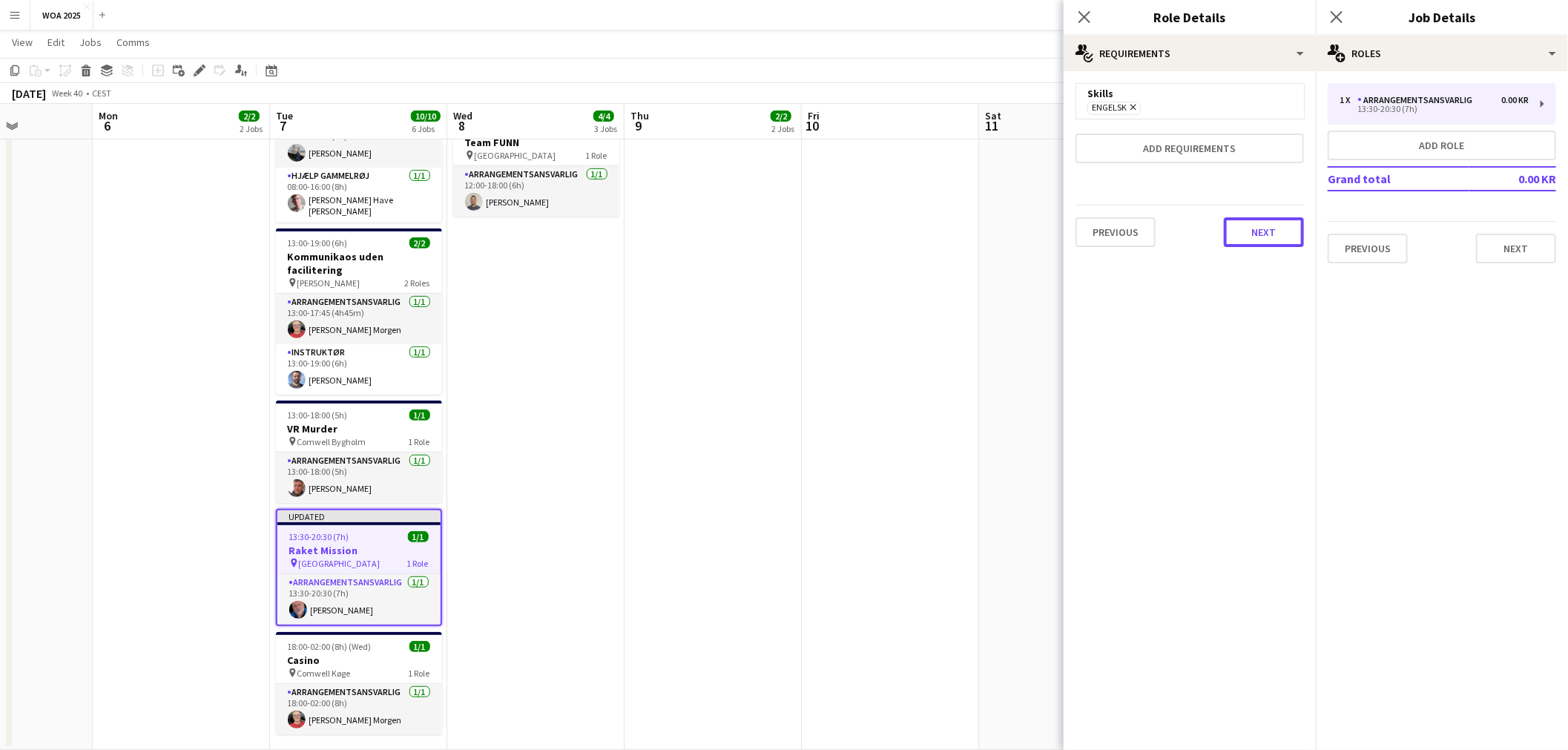
click at [1264, 232] on button "Next" at bounding box center [1264, 232] width 80 height 30
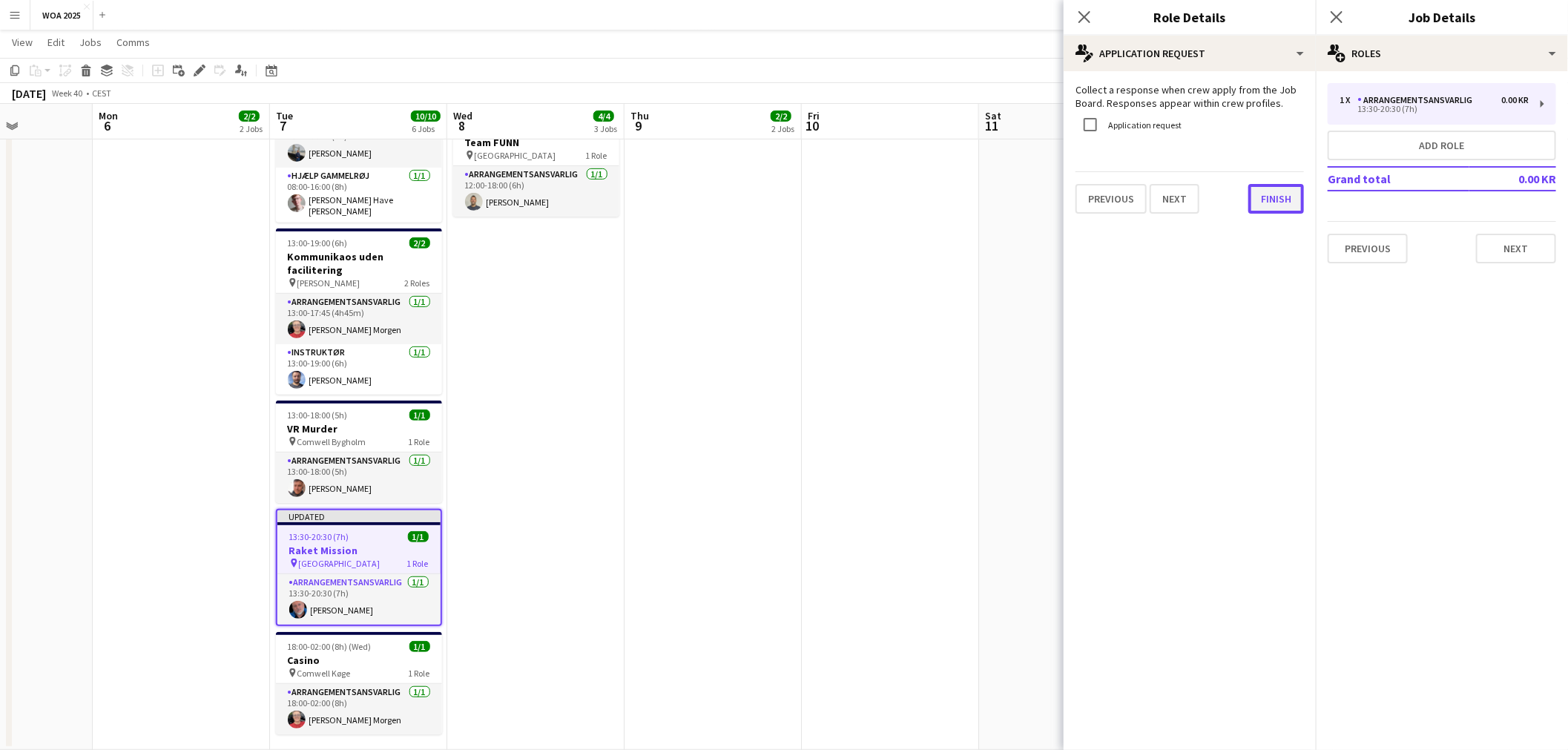
click at [1278, 205] on button "Finish" at bounding box center [1276, 199] width 56 height 30
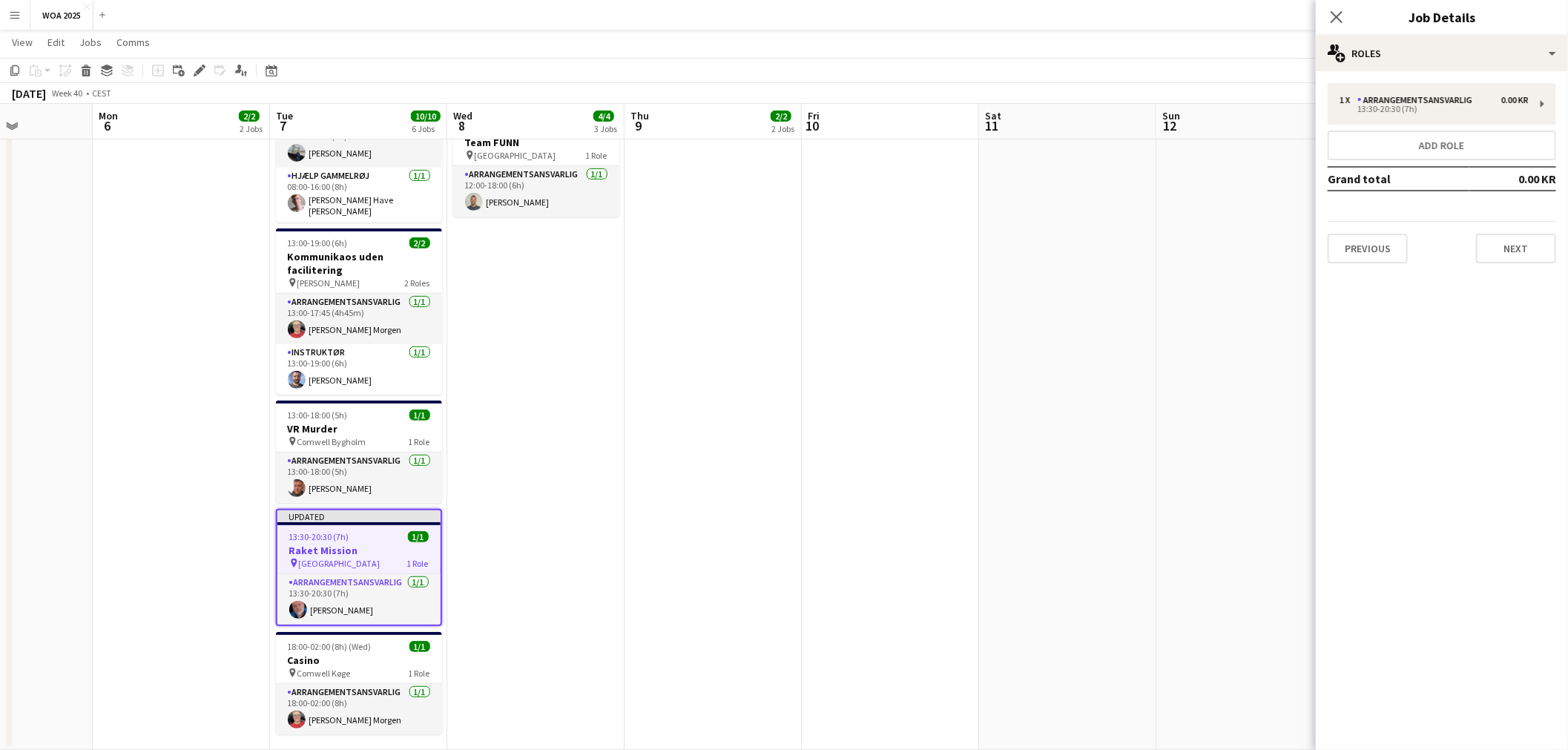
drag, startPoint x: 1128, startPoint y: 263, endPoint x: 1157, endPoint y: 256, distance: 29.8
click at [1132, 262] on app-date-cell at bounding box center [1068, 293] width 177 height 914
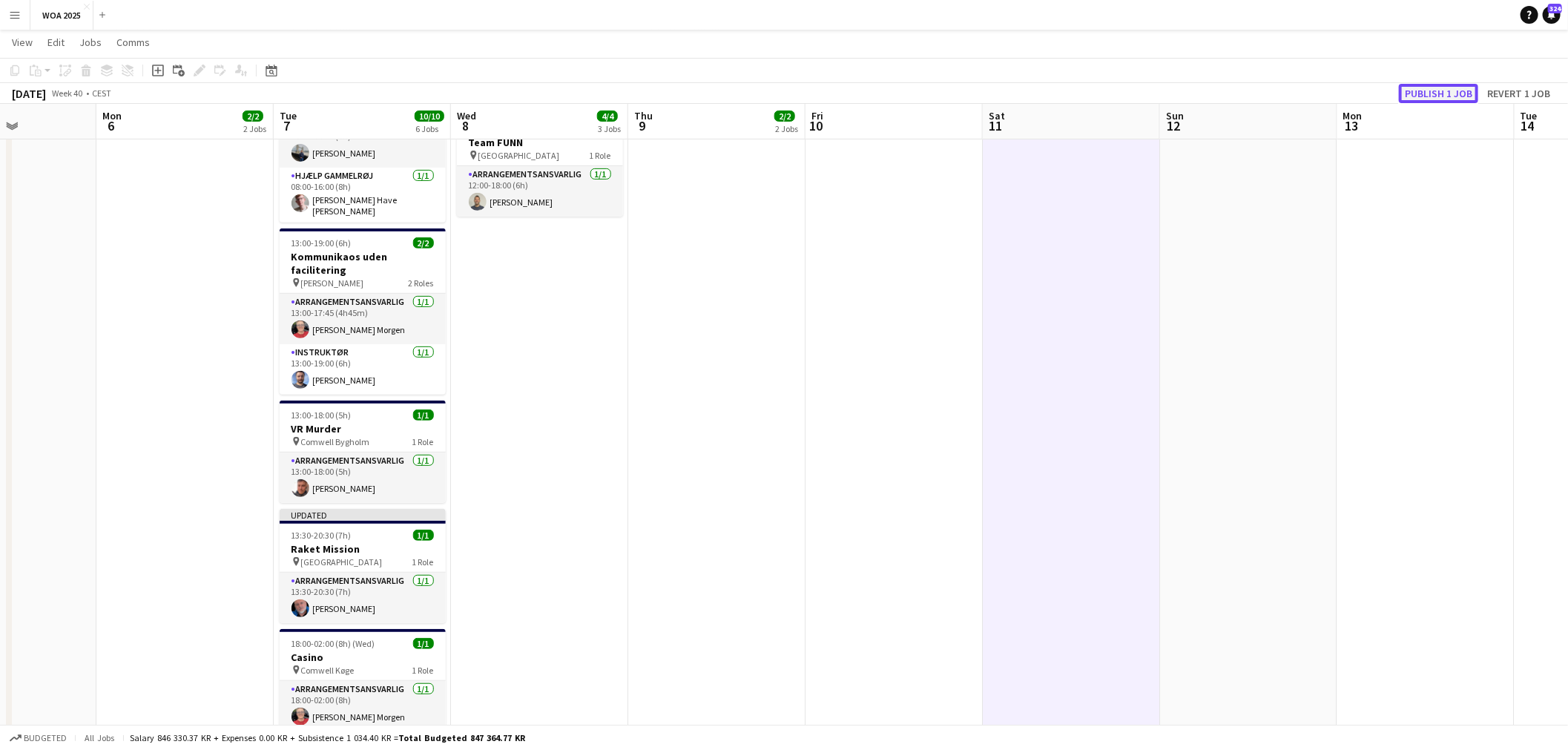
click at [1434, 91] on button "Publish 1 job" at bounding box center [1439, 93] width 79 height 19
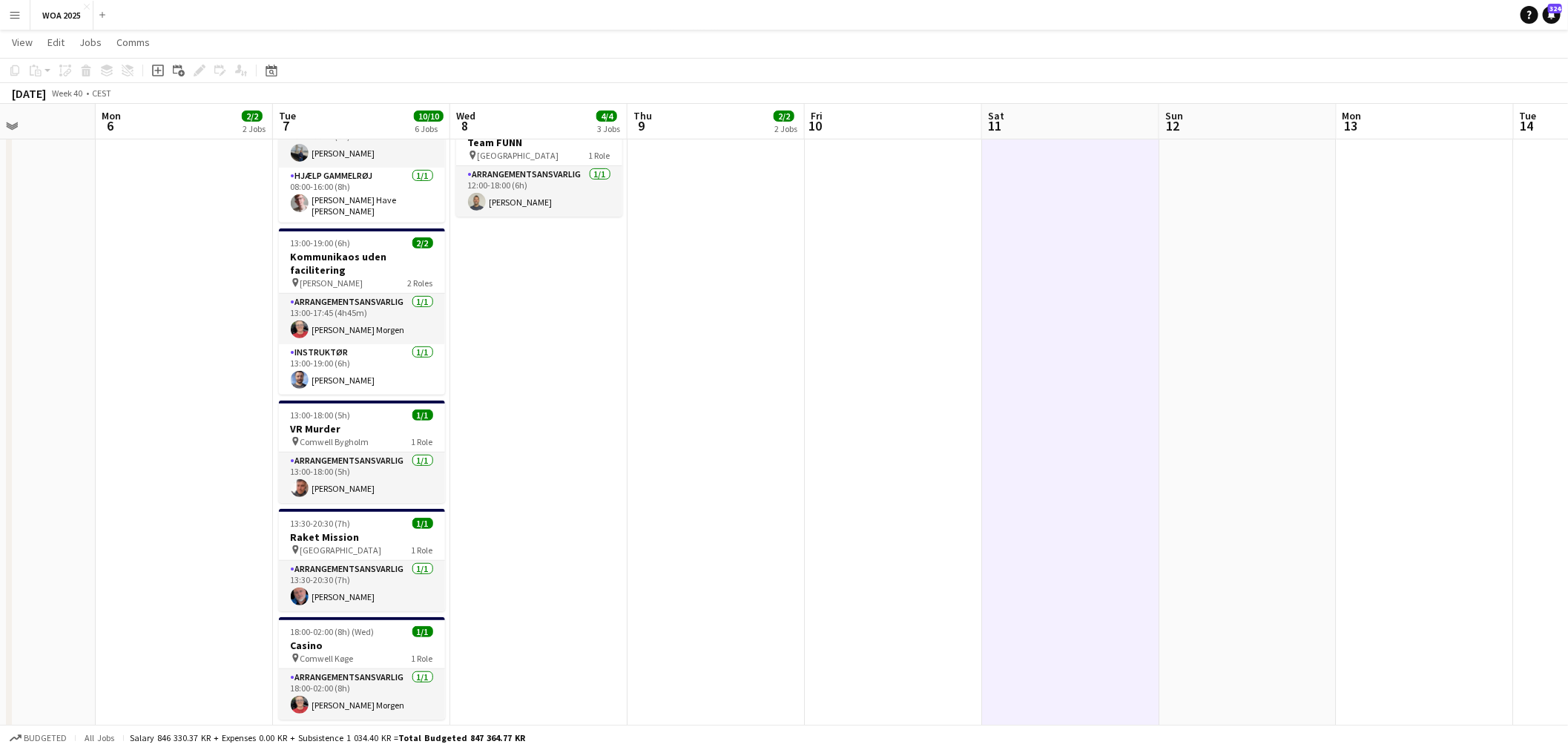
drag, startPoint x: 1204, startPoint y: 314, endPoint x: 797, endPoint y: 361, distance: 409.7
click at [759, 352] on app-calendar-viewport "Fri 3 6/6 3 Jobs Sat 4 2/2 2 Jobs Sun 5 Mon 6 2/2 2 Jobs Tue 7 10/10 6 Jobs Wed…" at bounding box center [784, 239] width 1568 height 1022
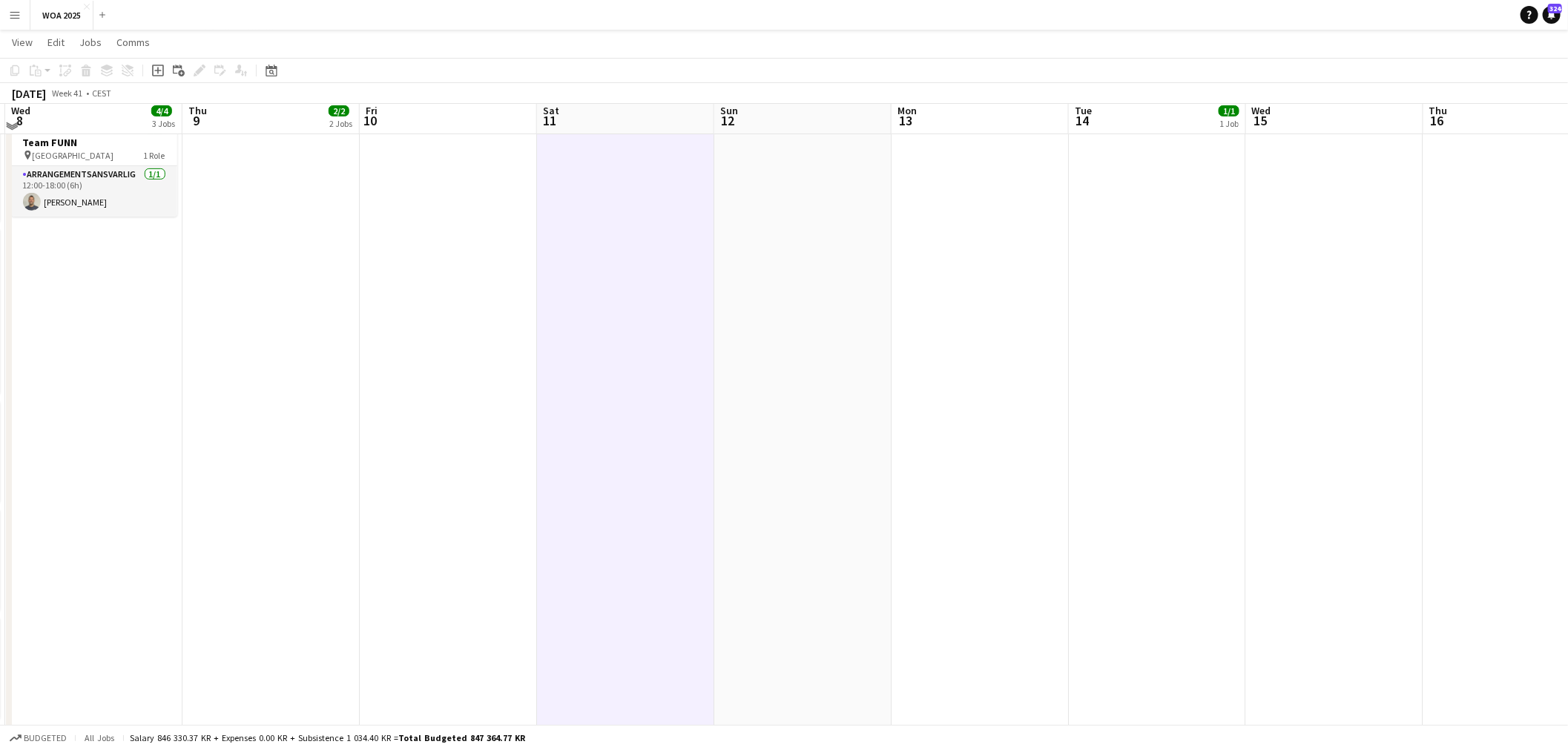
scroll to position [0, 0]
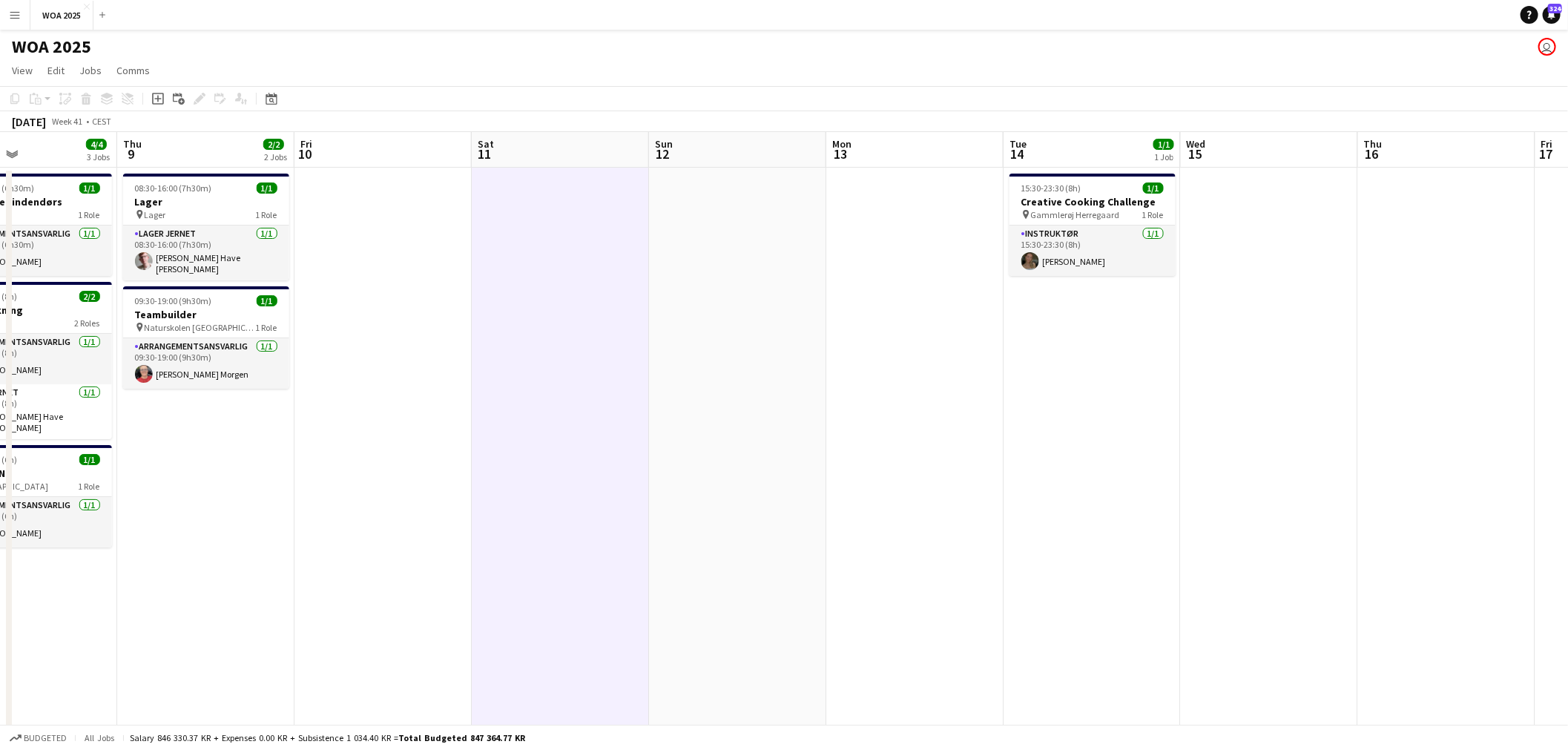
drag, startPoint x: 1338, startPoint y: 421, endPoint x: 695, endPoint y: 404, distance: 643.2
click at [695, 404] on app-calendar-viewport "Sun 5 Mon 6 2/2 2 Jobs Tue 7 10/10 6 Jobs Wed 8 4/4 3 Jobs Thu 9 2/2 2 Jobs Fri…" at bounding box center [784, 606] width 1568 height 949
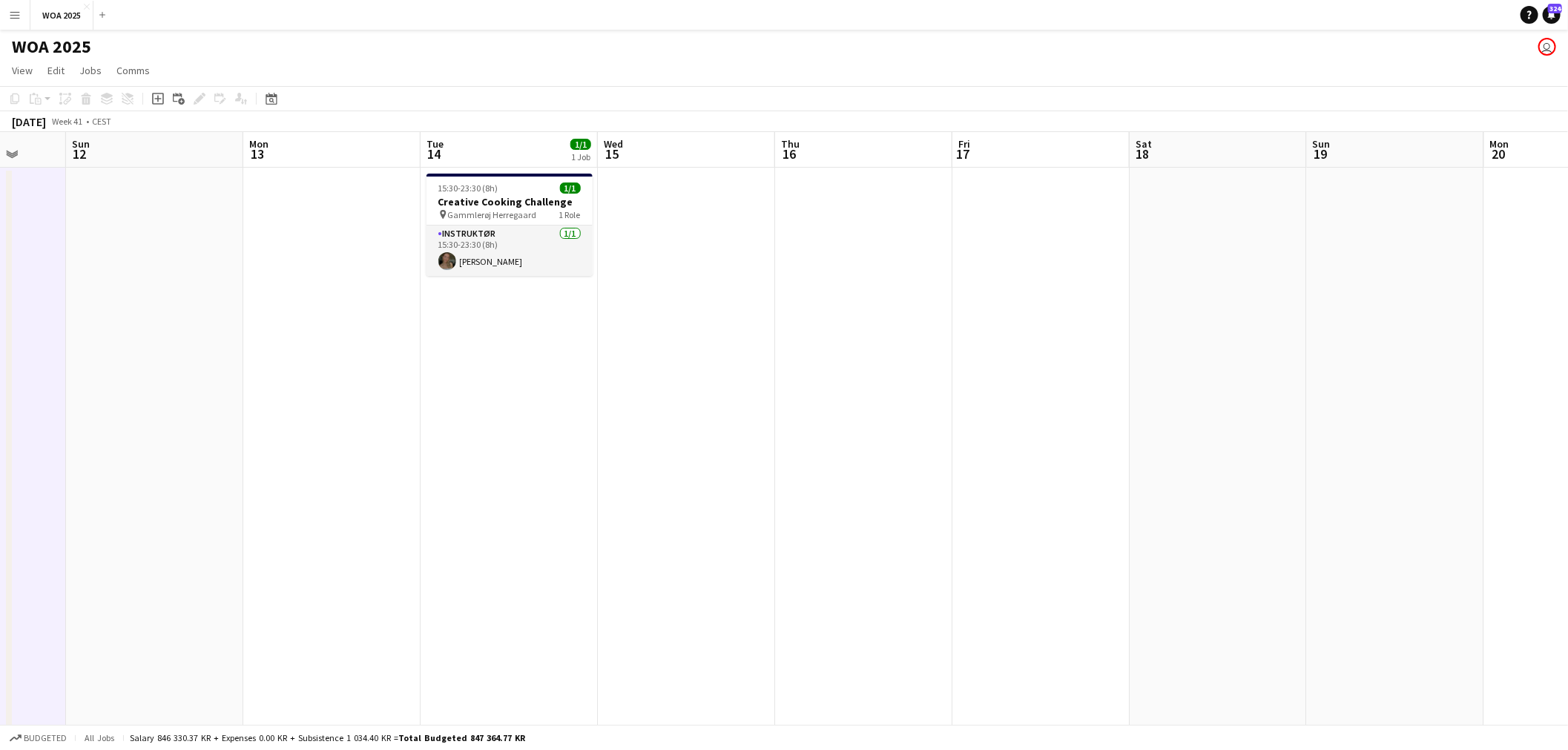
drag, startPoint x: 988, startPoint y: 409, endPoint x: 549, endPoint y: 398, distance: 439.1
click at [549, 398] on app-calendar-viewport "Thu 9 2/2 2 Jobs Fri 10 Sat 11 Sun 12 Mon 13 Tue 14 1/1 1 Job Wed 15 Thu 16 Fri…" at bounding box center [784, 606] width 1568 height 949
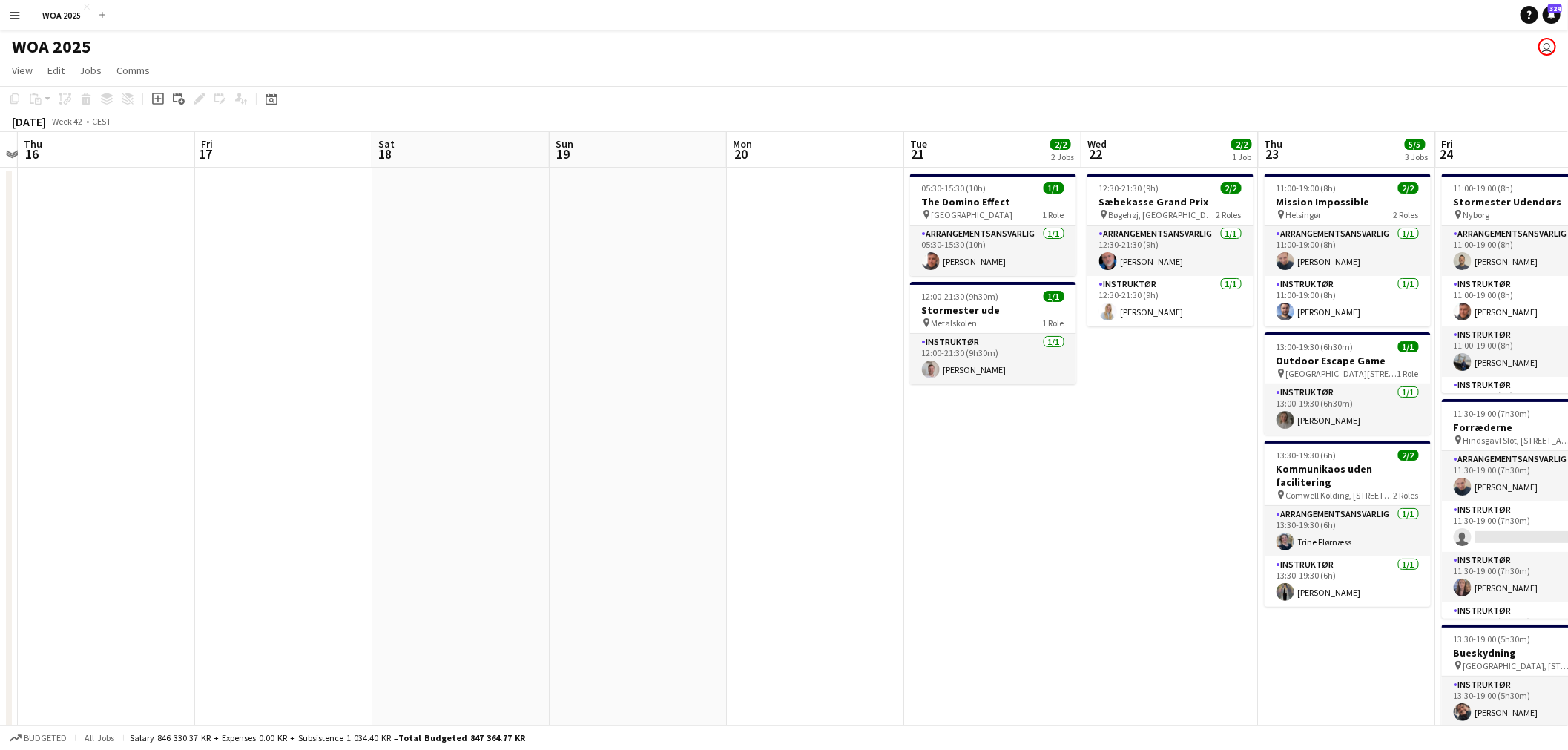
drag, startPoint x: 1181, startPoint y: 436, endPoint x: 929, endPoint y: 469, distance: 254.2
click at [929, 469] on app-calendar-viewport "Mon 13 Tue 14 1/1 1 Job Wed 15 Thu 16 Fri 17 Sat 18 Sun 19 Mon 20 Tue 21 2/2 2 …" at bounding box center [784, 606] width 1568 height 949
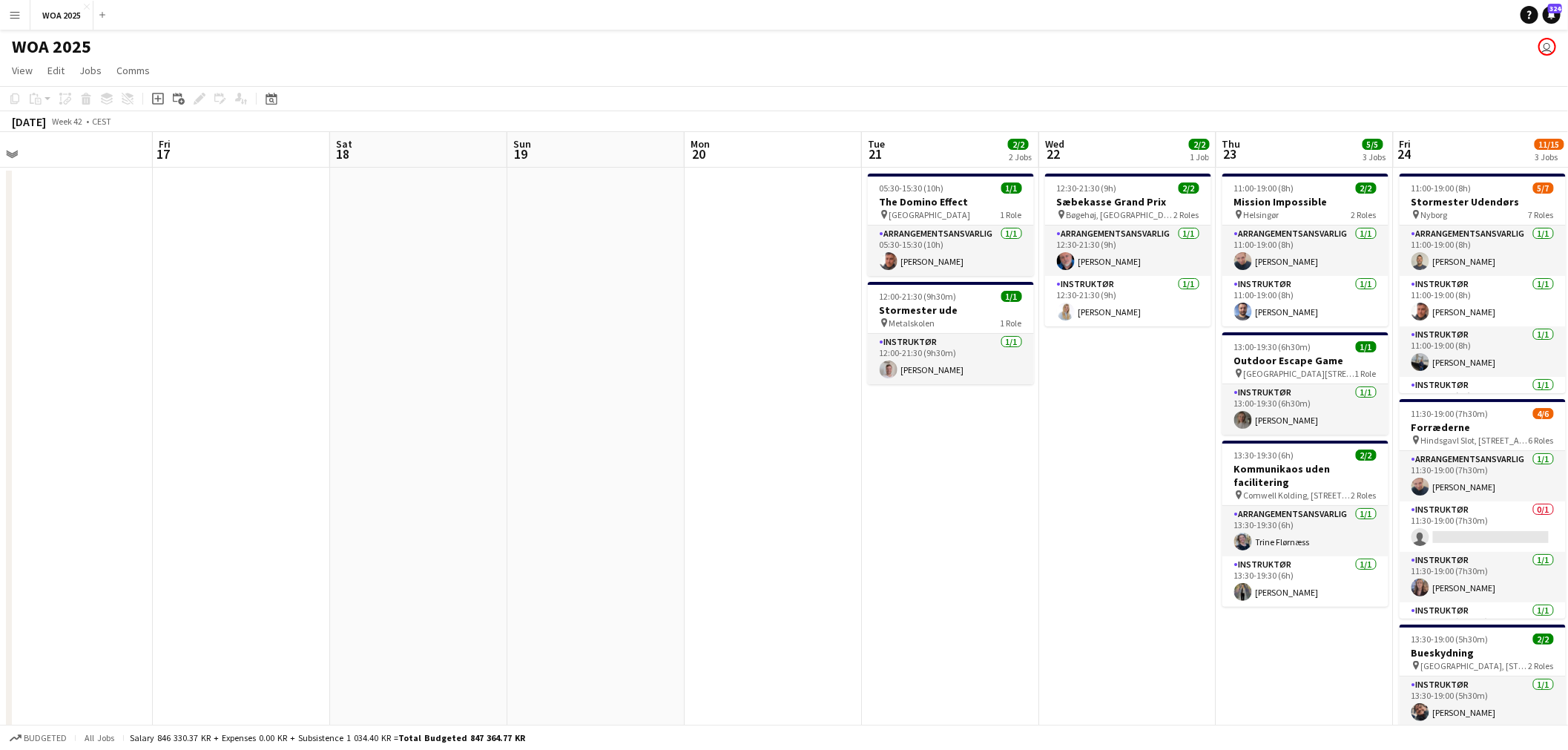
click at [950, 218] on div "pin København 1 Role" at bounding box center [951, 214] width 166 height 12
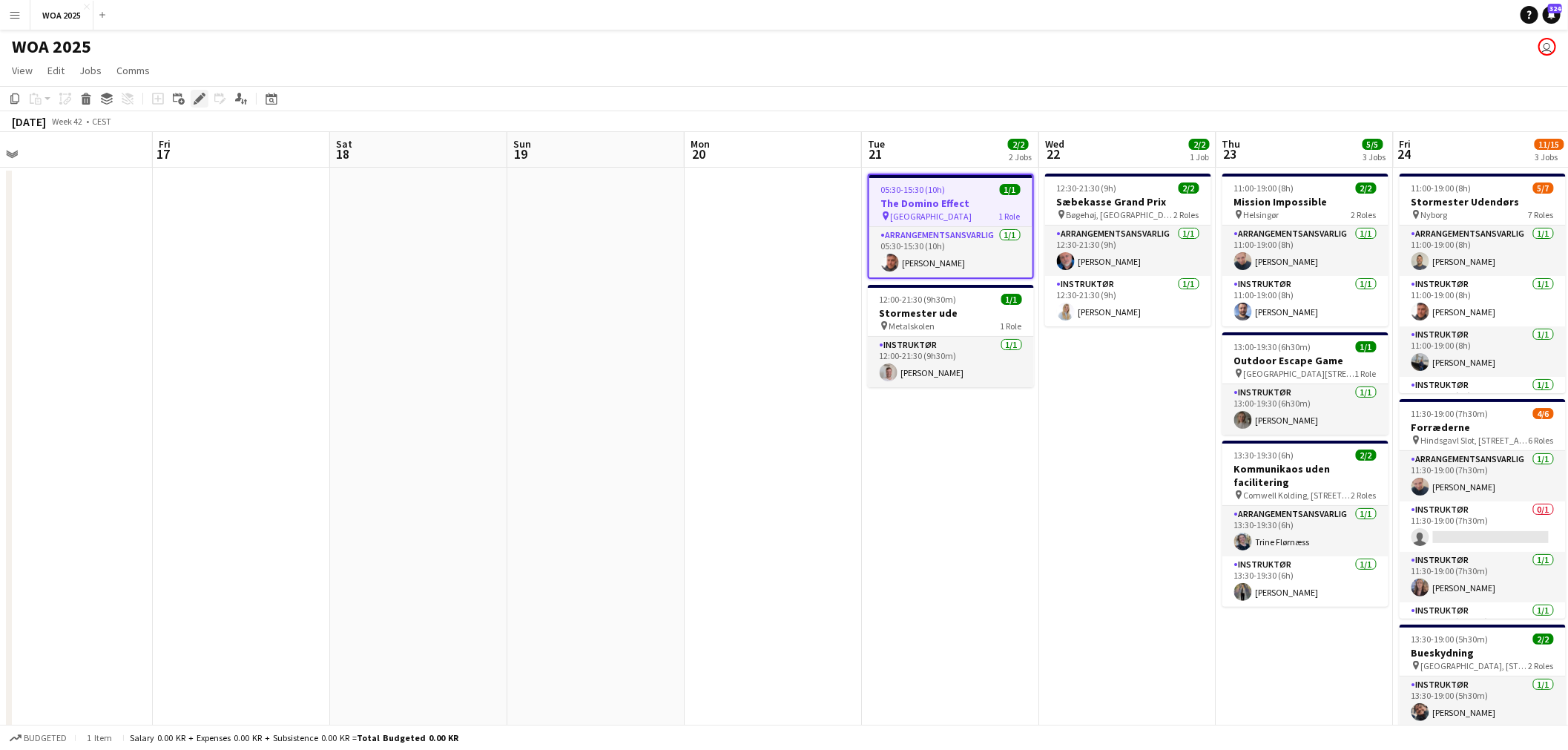
click at [191, 98] on div "Edit" at bounding box center [200, 98] width 18 height 18
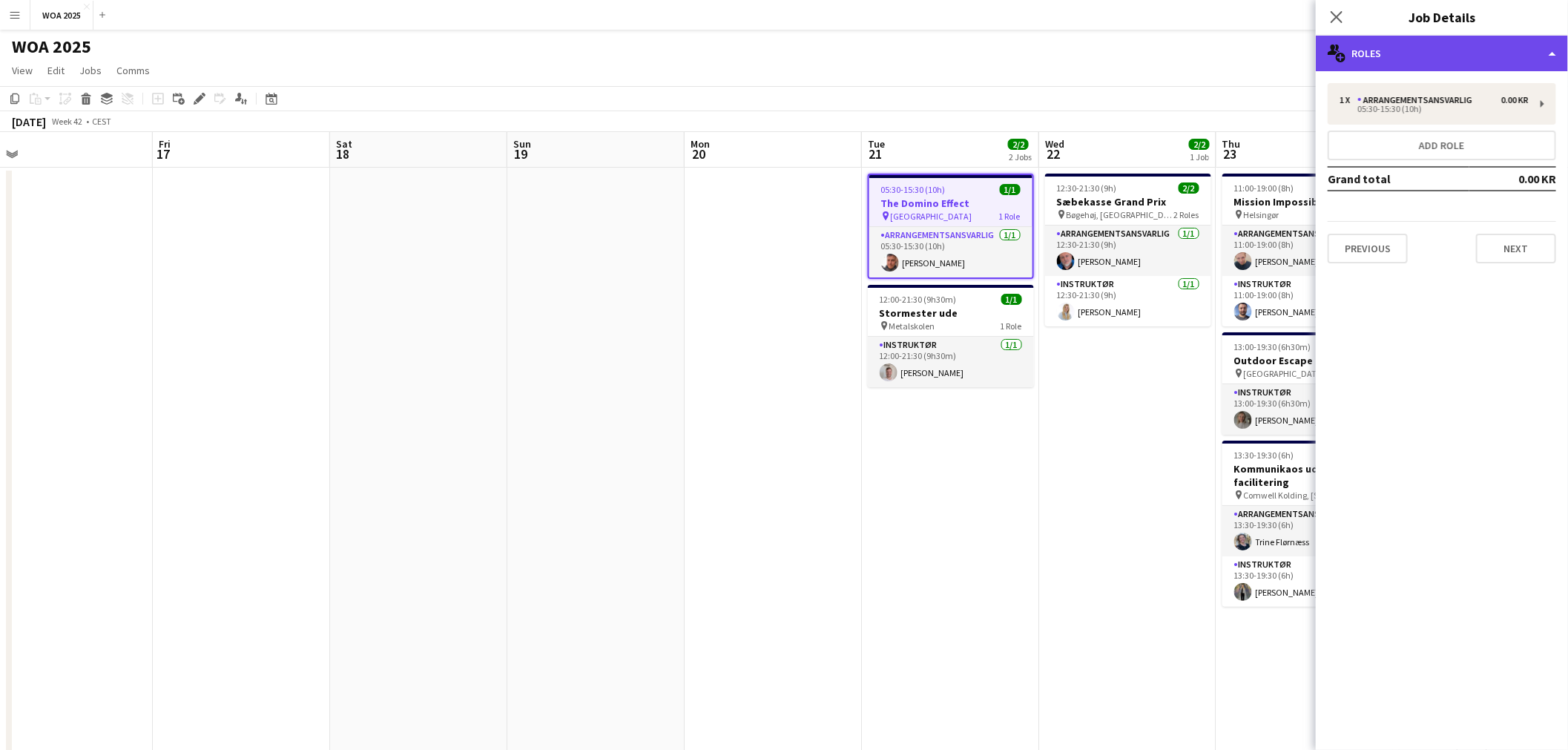
click at [1433, 61] on div "multiple-users-add Roles" at bounding box center [1442, 52] width 252 height 35
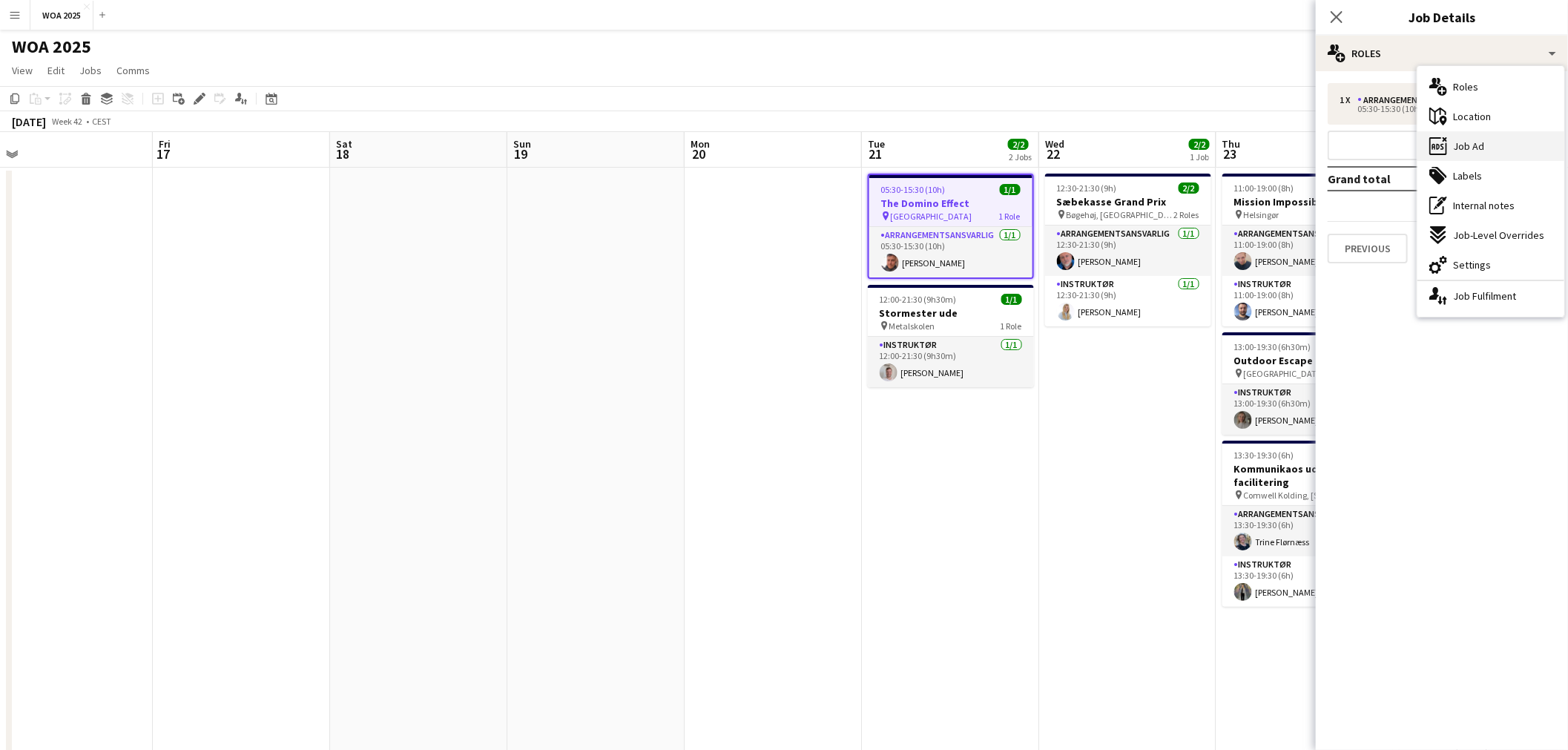
click at [1485, 142] on div "ads-window Job Ad" at bounding box center [1490, 145] width 147 height 30
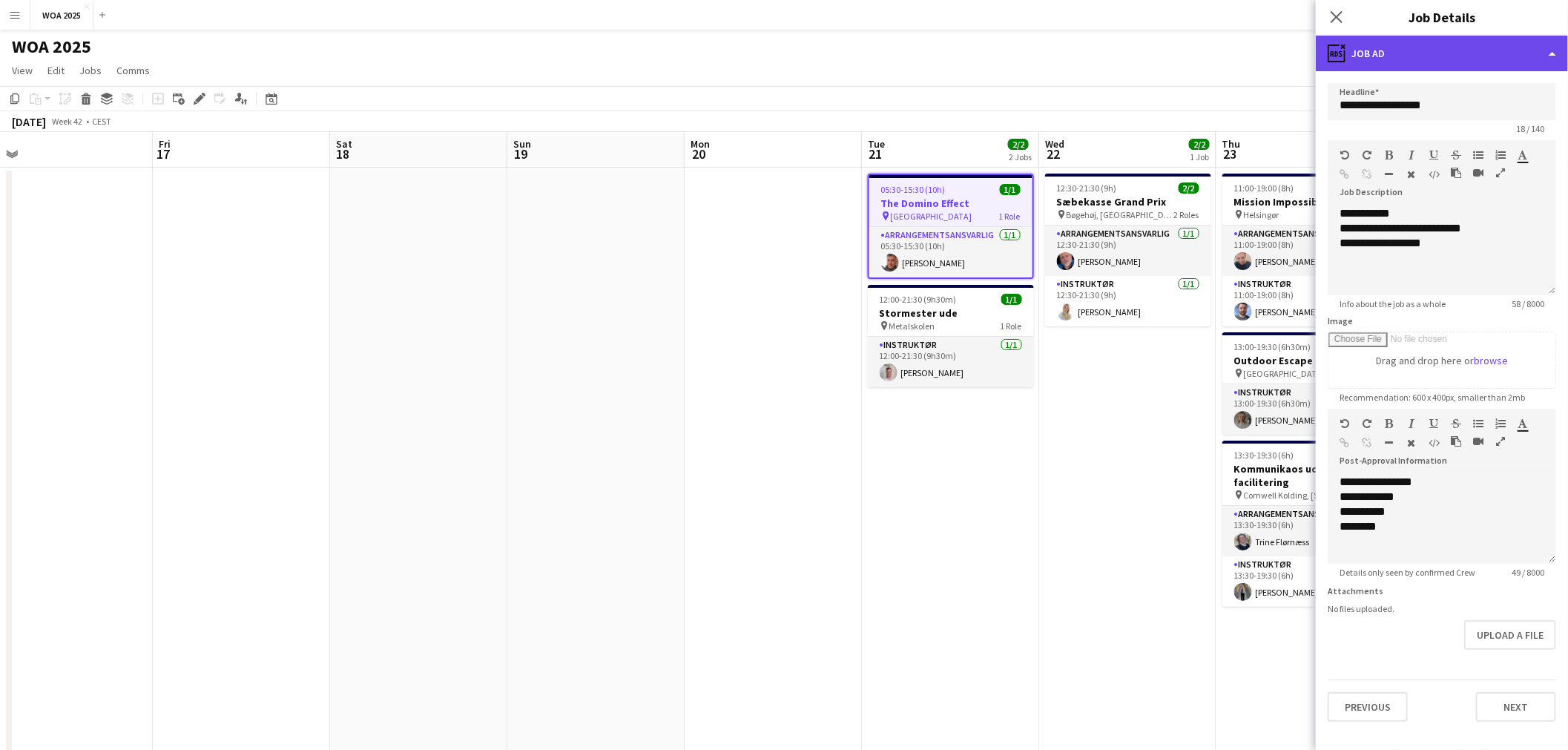
click at [1414, 64] on div "ads-window Job Ad" at bounding box center [1442, 52] width 252 height 35
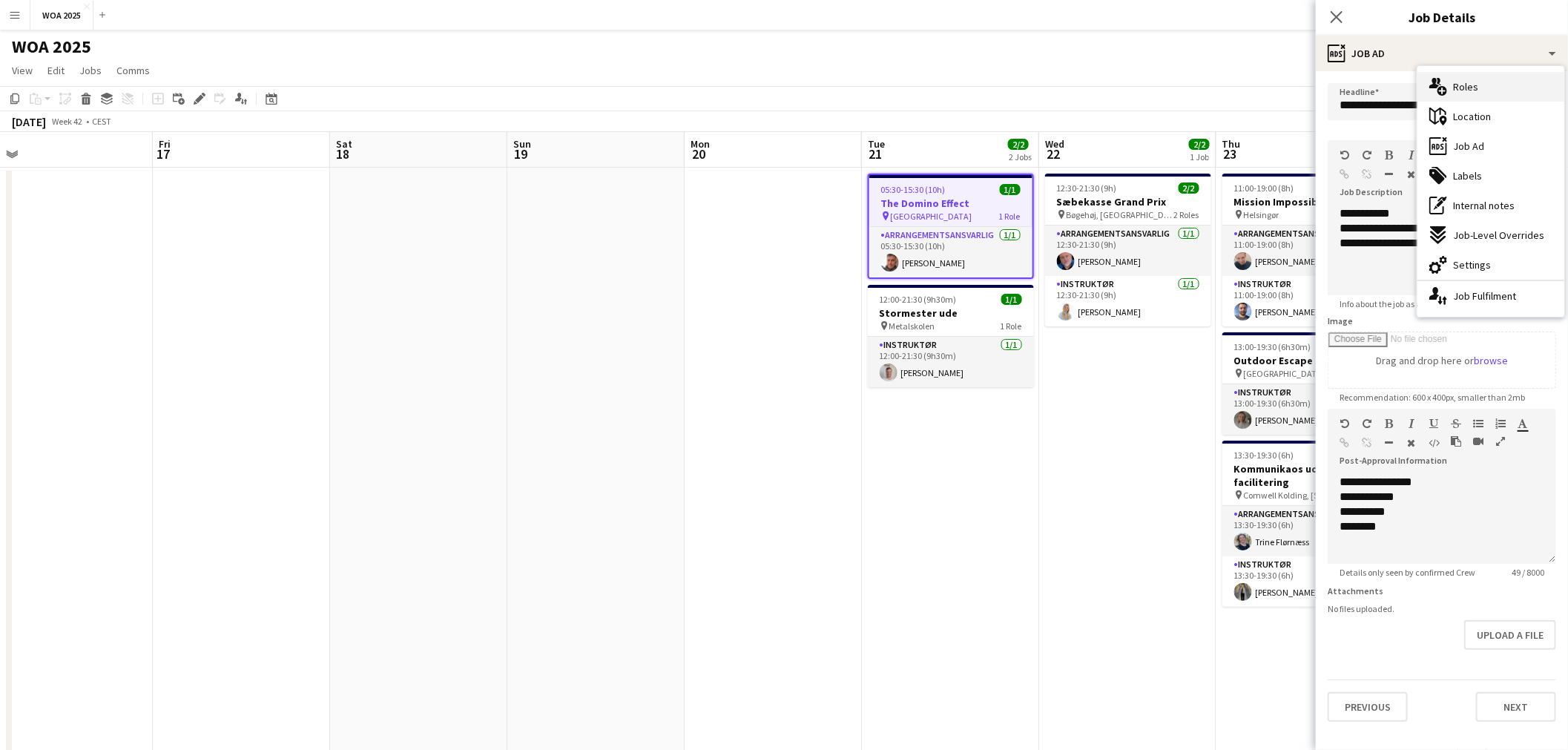
click at [1482, 93] on div "multiple-users-add Roles" at bounding box center [1490, 87] width 147 height 30
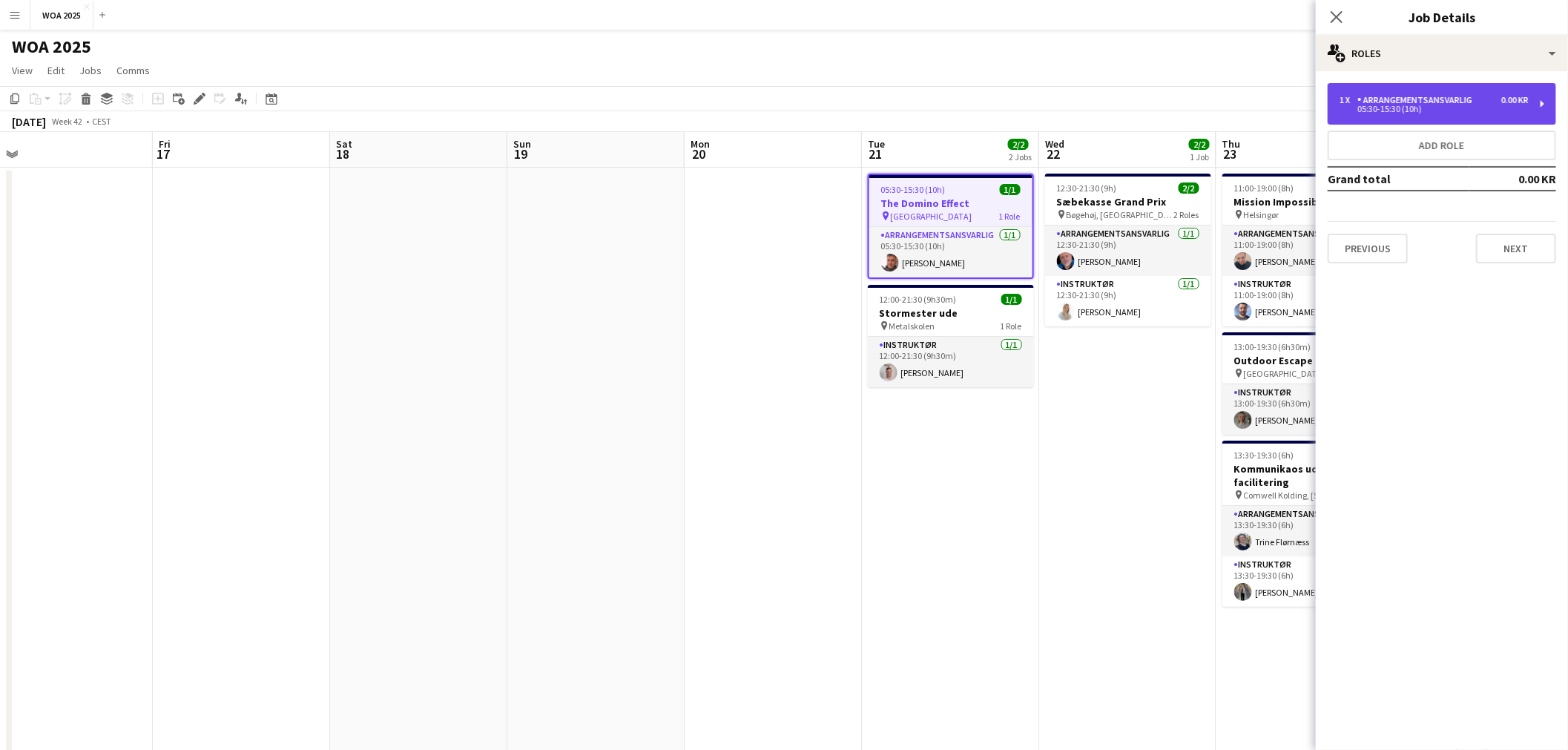
click at [1414, 119] on div "1 x Arrangementsansvarlig 0.00 KR 05:30-15:30 (10h)" at bounding box center [1442, 104] width 229 height 42
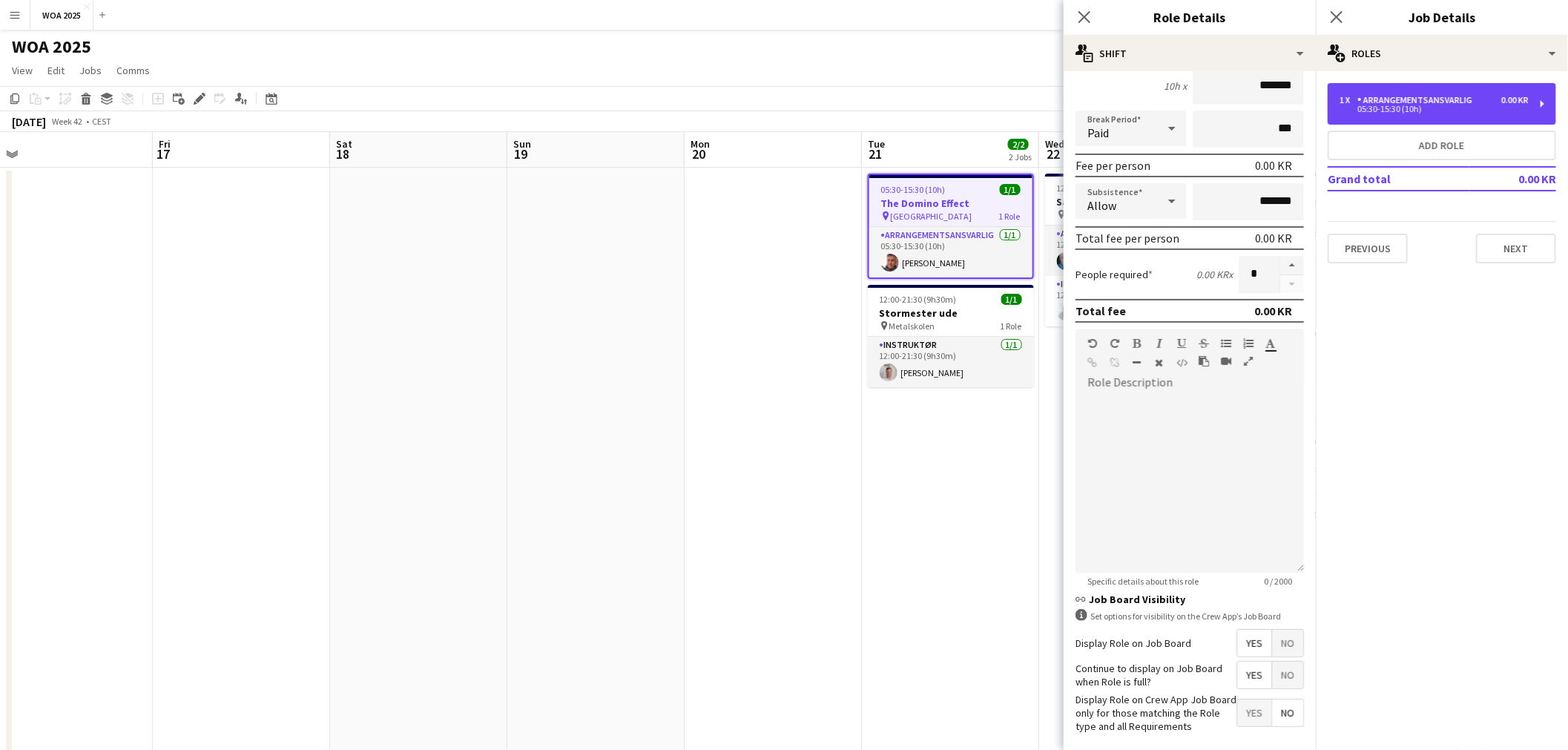
scroll to position [205, 0]
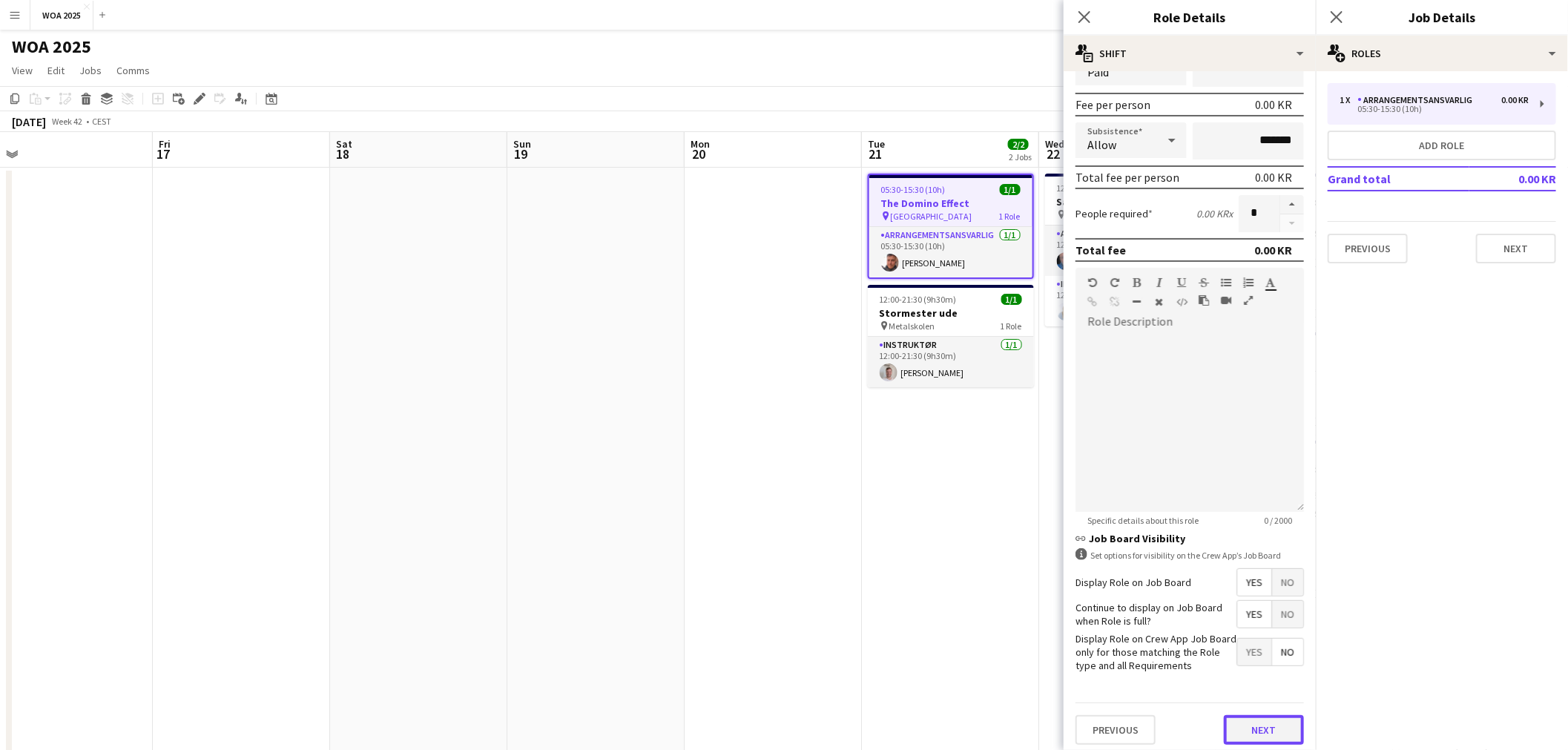
click at [1256, 716] on button "Next" at bounding box center [1264, 730] width 80 height 30
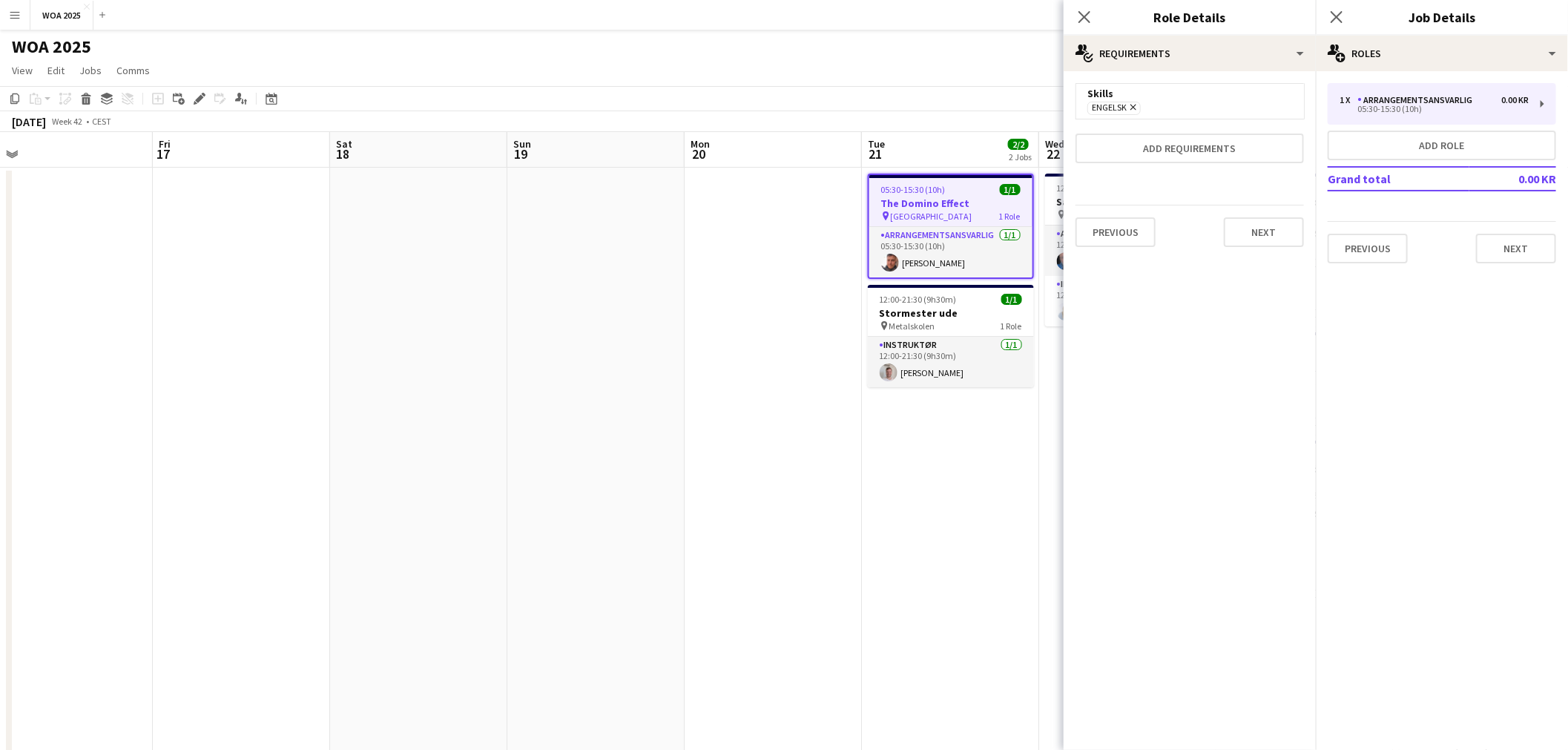
scroll to position [0, 0]
click at [777, 302] on app-date-cell at bounding box center [773, 624] width 177 height 914
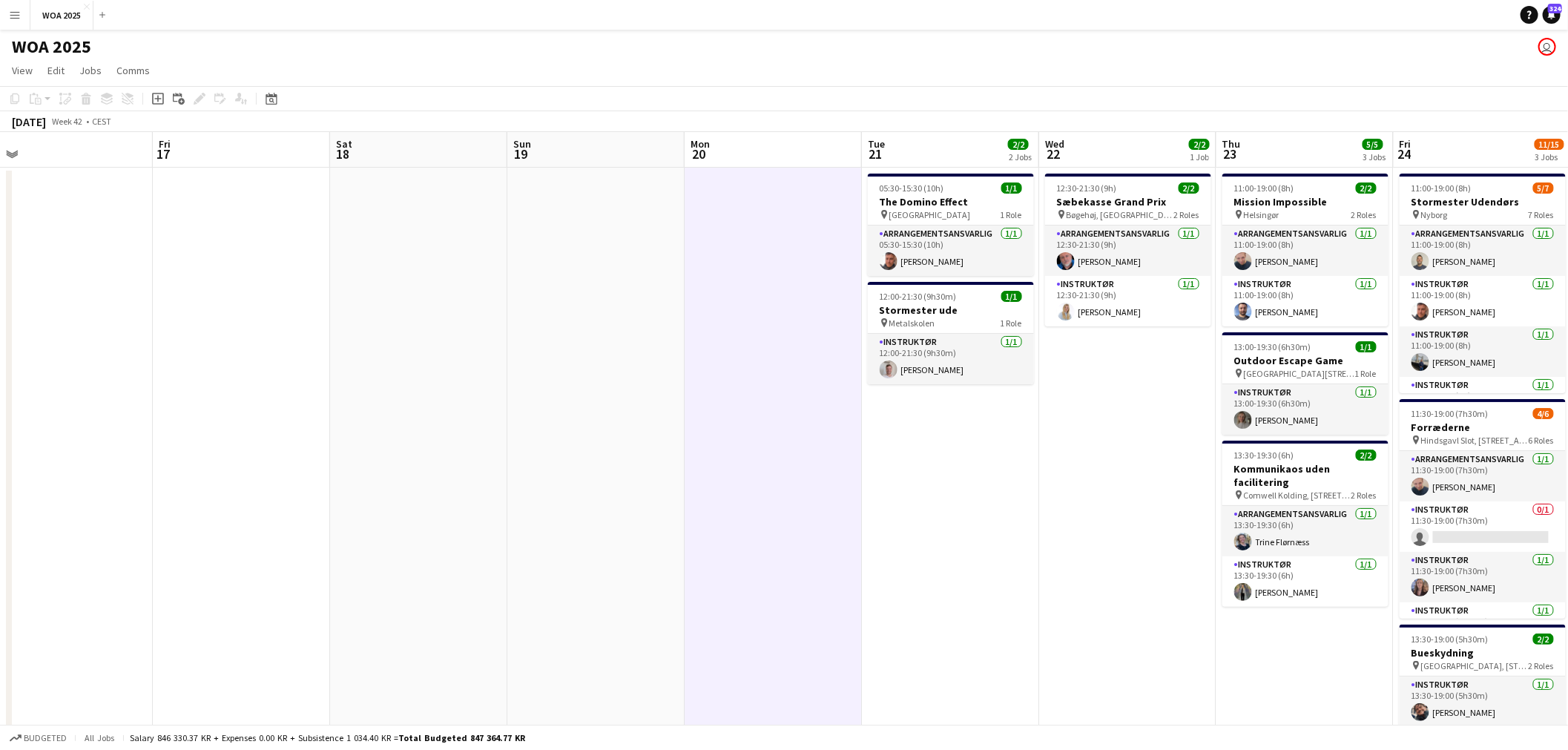
click at [1183, 530] on app-date-cell "12:30-21:30 (9h) 2/2 Sæbekasse Grand Prix pin Bøgehøj, Ebeltoft 2 Roles Arrange…" at bounding box center [1128, 624] width 177 height 914
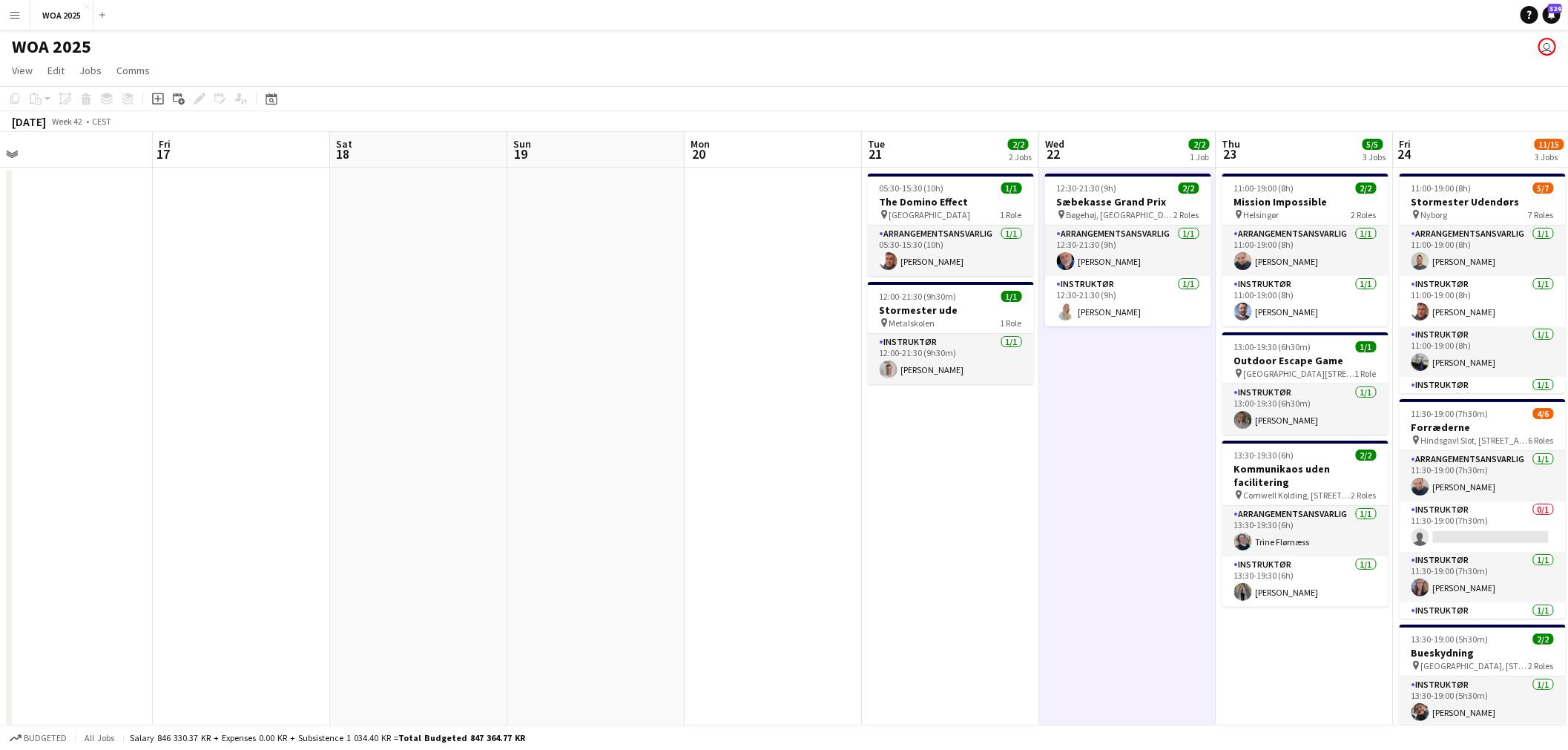
click at [910, 487] on app-date-cell "05:30-15:30 (10h) 1/1 The Domino Effect pin København 1 Role Arrangementsansvar…" at bounding box center [950, 624] width 177 height 914
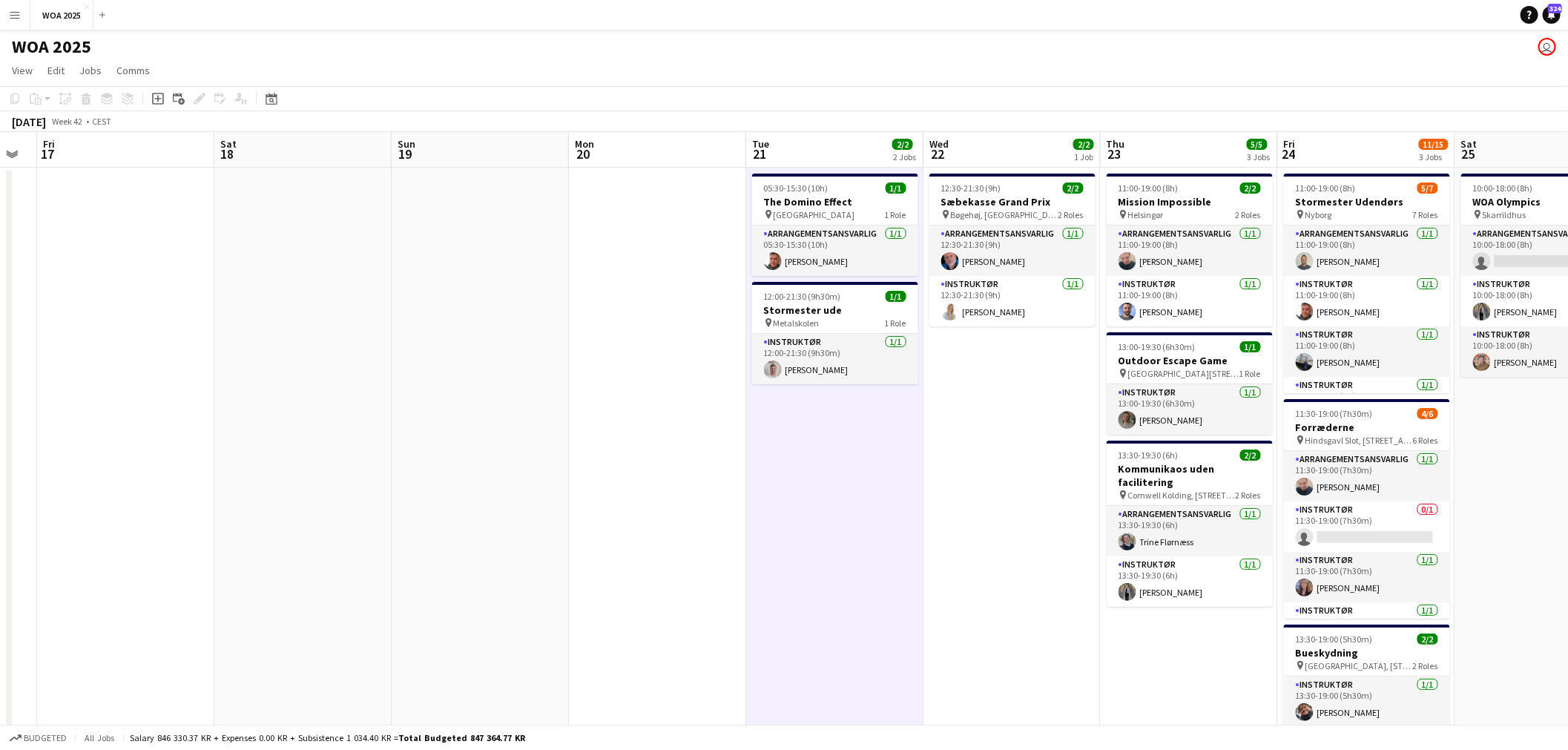
drag, startPoint x: 1237, startPoint y: 448, endPoint x: 621, endPoint y: 374, distance: 620.4
click at [621, 374] on app-calendar-viewport "Mon 13 Tue 14 1/1 1 Job Wed 15 Thu 16 Fri 17 Sat 18 Sun 19 Mon 20 Tue 21 2/2 2 …" at bounding box center [784, 606] width 1568 height 949
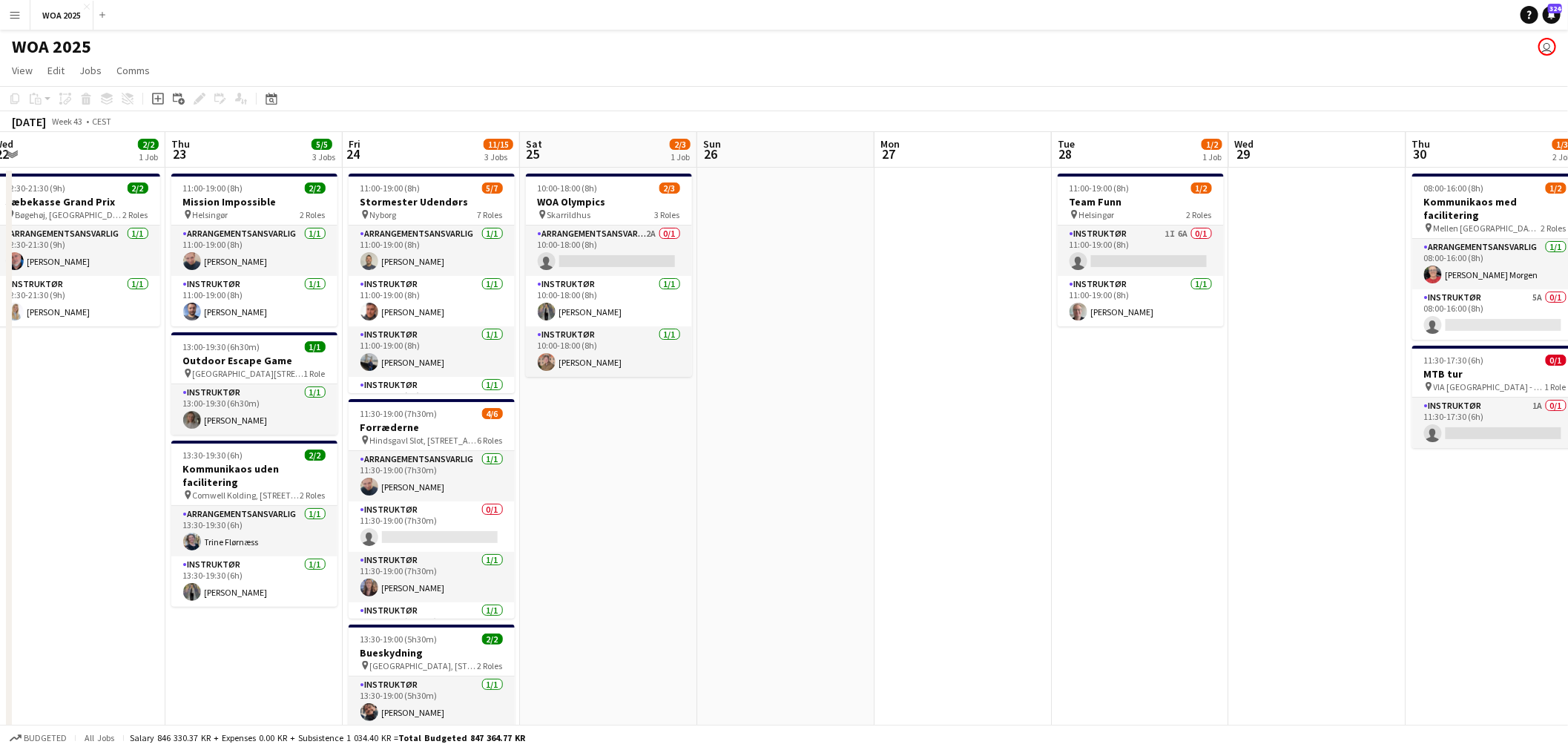
scroll to position [0, 556]
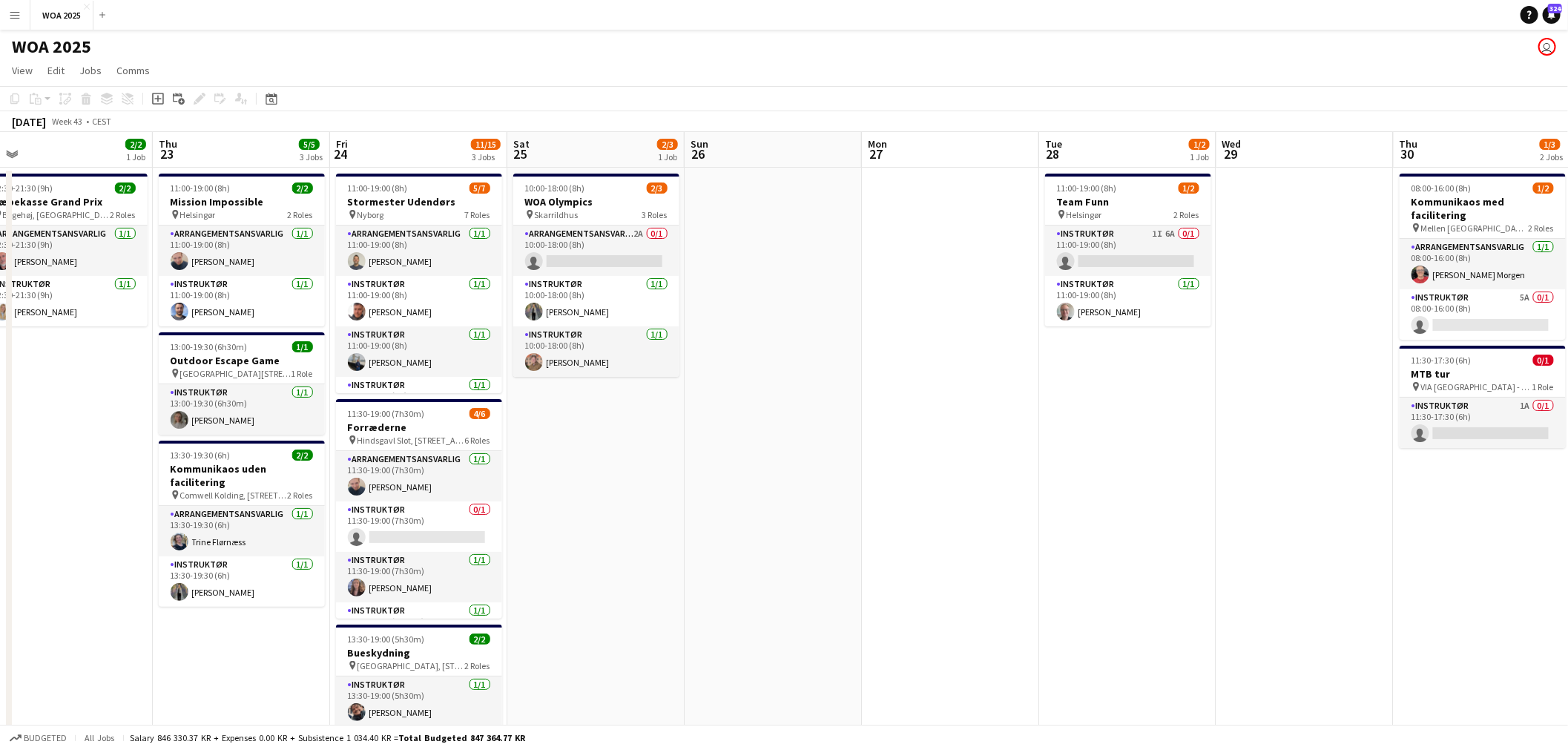
drag, startPoint x: 1025, startPoint y: 380, endPoint x: 579, endPoint y: 328, distance: 449.0
click at [579, 328] on app-calendar-viewport "Sun 19 Mon 20 Tue 21 2/2 2 Jobs Wed 22 2/2 1 Job Thu 23 5/5 3 Jobs Fri 24 11/15…" at bounding box center [784, 606] width 1568 height 949
click at [1083, 403] on app-date-cell "11:00-19:00 (8h) 1/2 Team Funn pin Helsingør 2 Roles Instruktør 1I 6A 0/1 11:00…" at bounding box center [1128, 624] width 177 height 914
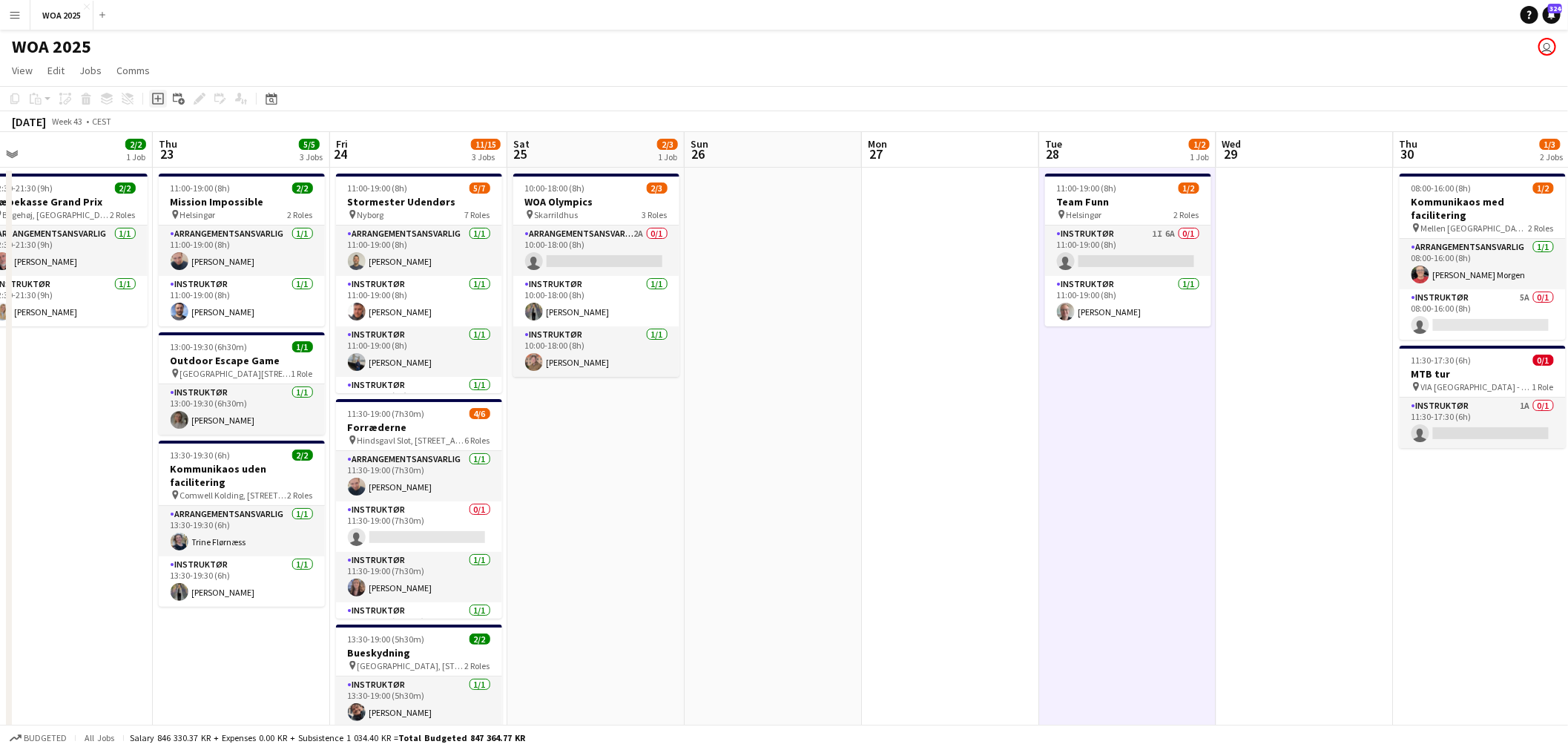
click at [156, 98] on icon at bounding box center [157, 98] width 6 height 6
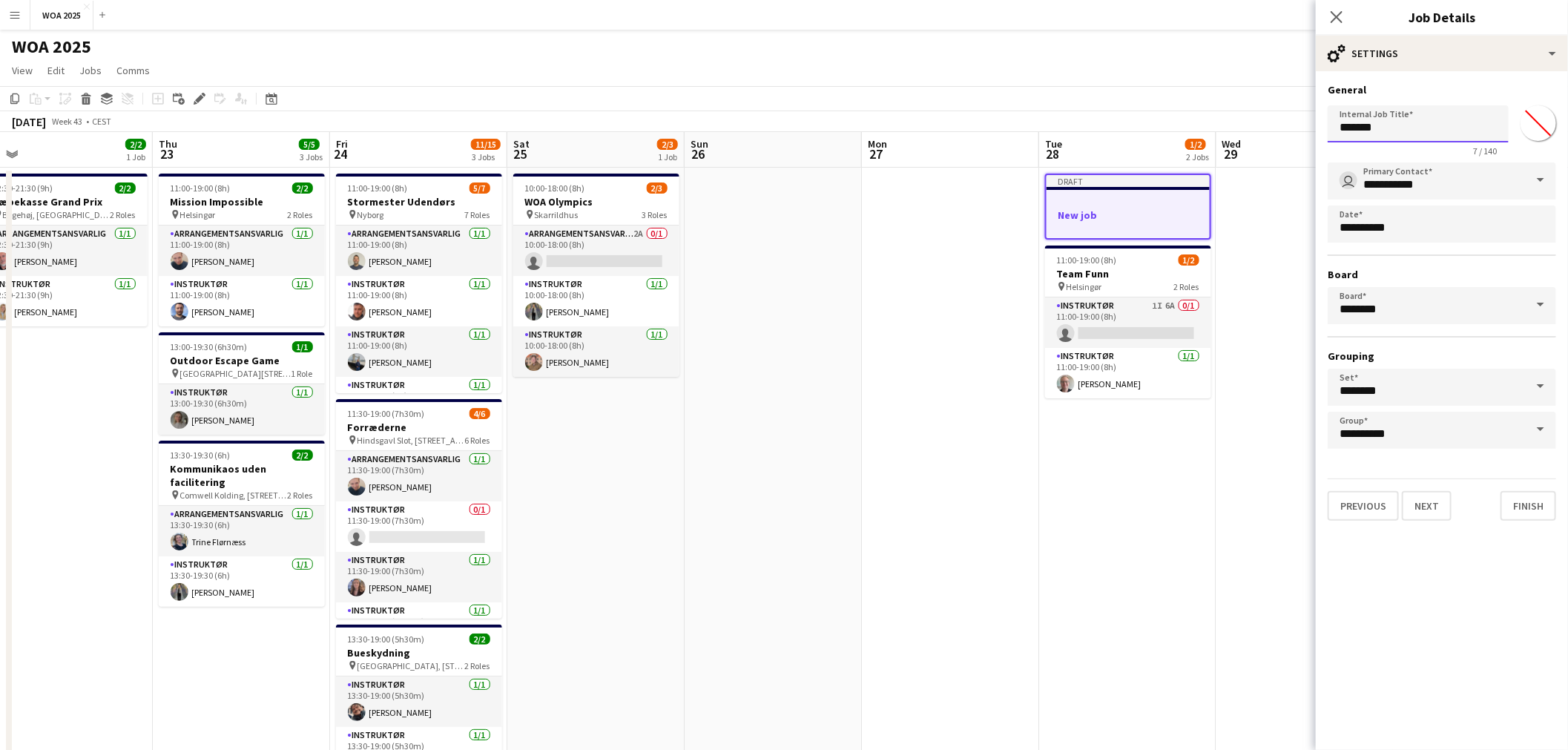
drag, startPoint x: 1399, startPoint y: 129, endPoint x: 1259, endPoint y: 128, distance: 140.0
click at [1259, 128] on body "Menu Boards Boards Boards All jobs Status Workforce Workforce My Workforce Recr…" at bounding box center [784, 553] width 1568 height 1107
type input "*"
type input "**********"
click at [1430, 493] on button "Next" at bounding box center [1426, 506] width 50 height 30
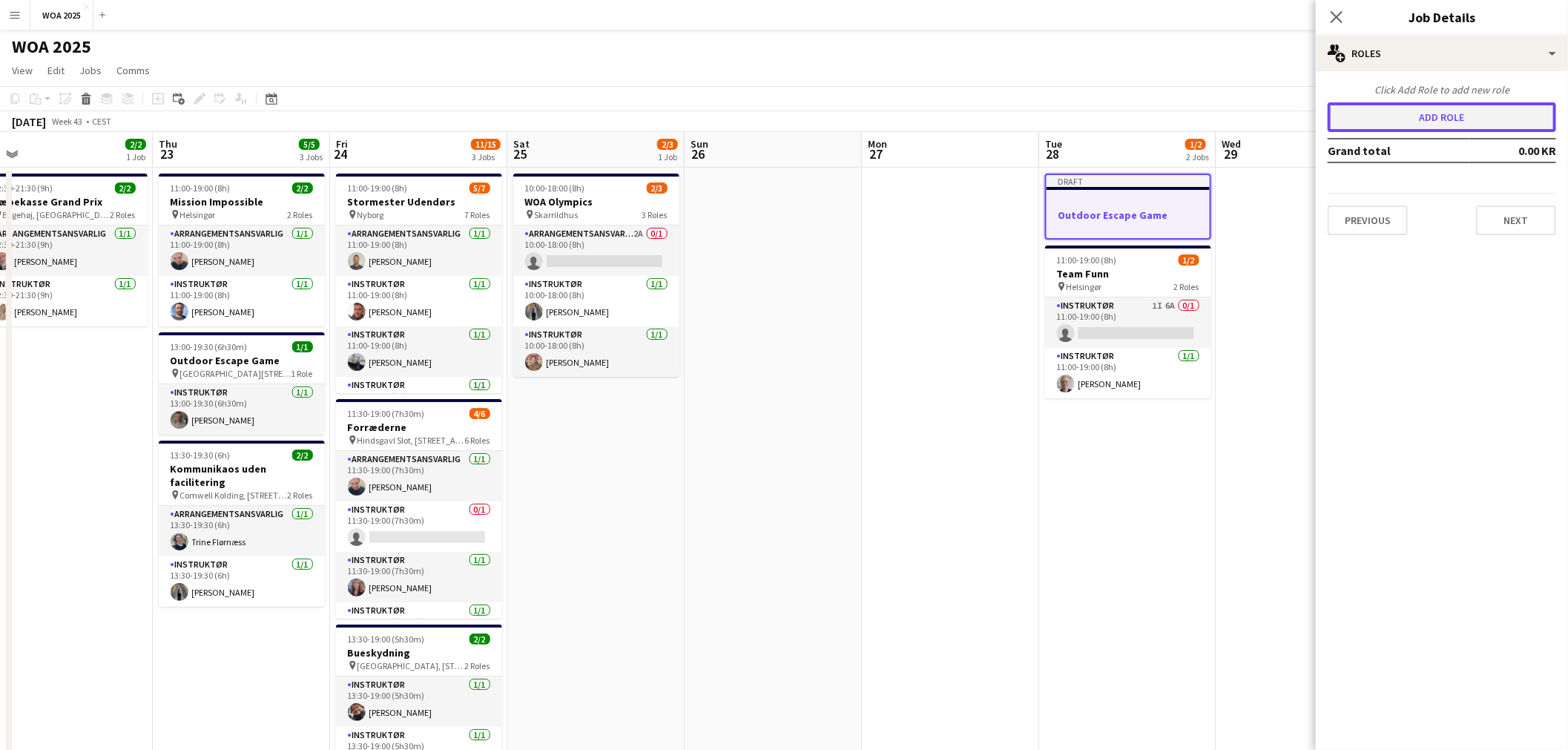
click at [1420, 124] on button "Add role" at bounding box center [1442, 117] width 229 height 30
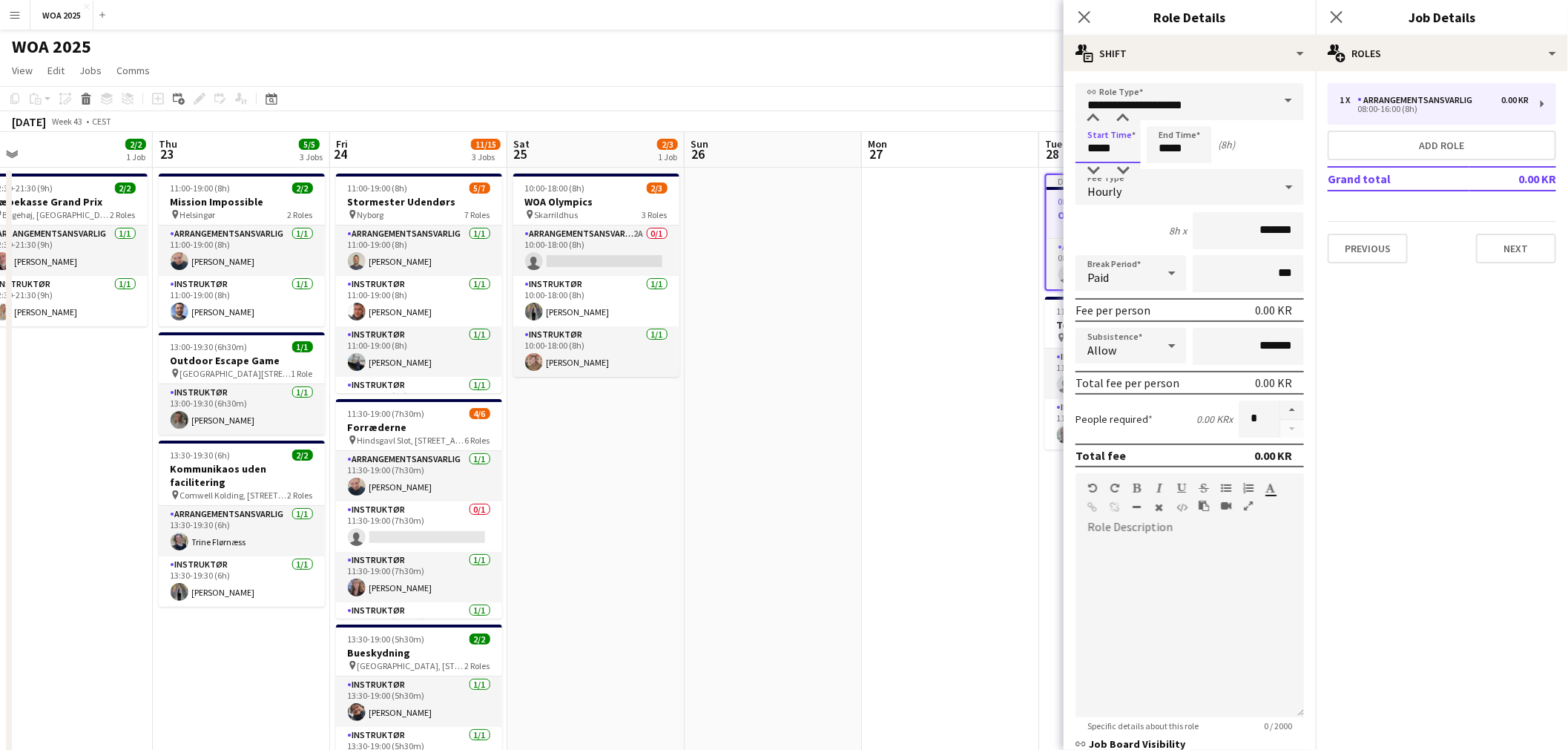
drag, startPoint x: 1108, startPoint y: 152, endPoint x: 1053, endPoint y: 151, distance: 55.0
click at [1053, 151] on body "Menu Boards Boards Boards All jobs Status Workforce Workforce My Workforce Recr…" at bounding box center [784, 547] width 1568 height 1094
type input "*****"
drag, startPoint x: 1158, startPoint y: 146, endPoint x: 1115, endPoint y: 149, distance: 43.1
click at [1115, 149] on div "Start Time ***** End Time ***** (7h)" at bounding box center [1190, 145] width 229 height 37
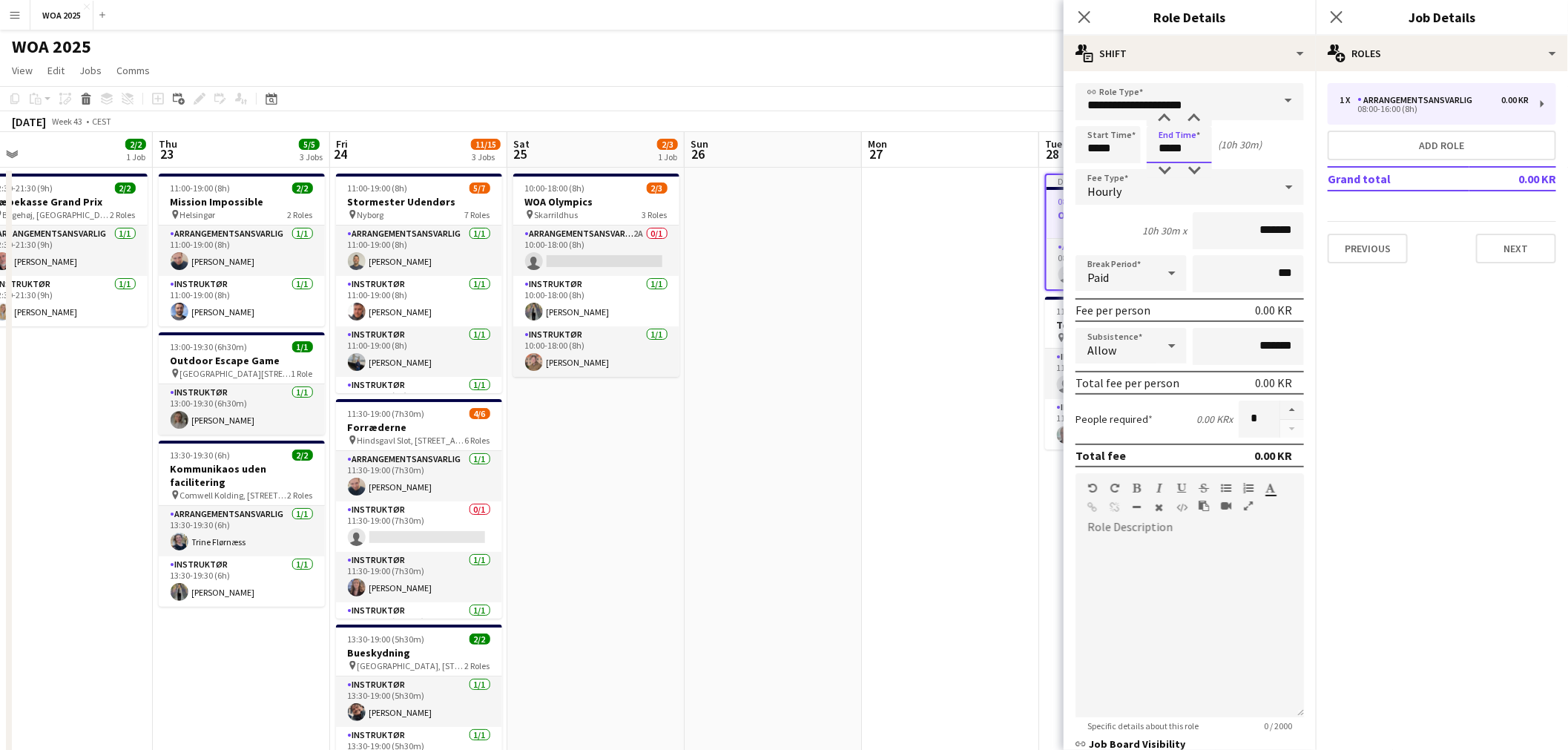
type input "*****"
click at [1115, 149] on input "*****" at bounding box center [1108, 145] width 65 height 37
drag, startPoint x: 1115, startPoint y: 149, endPoint x: 1069, endPoint y: 146, distance: 46.1
click at [1070, 146] on form "**********" at bounding box center [1190, 522] width 252 height 879
type input "*****"
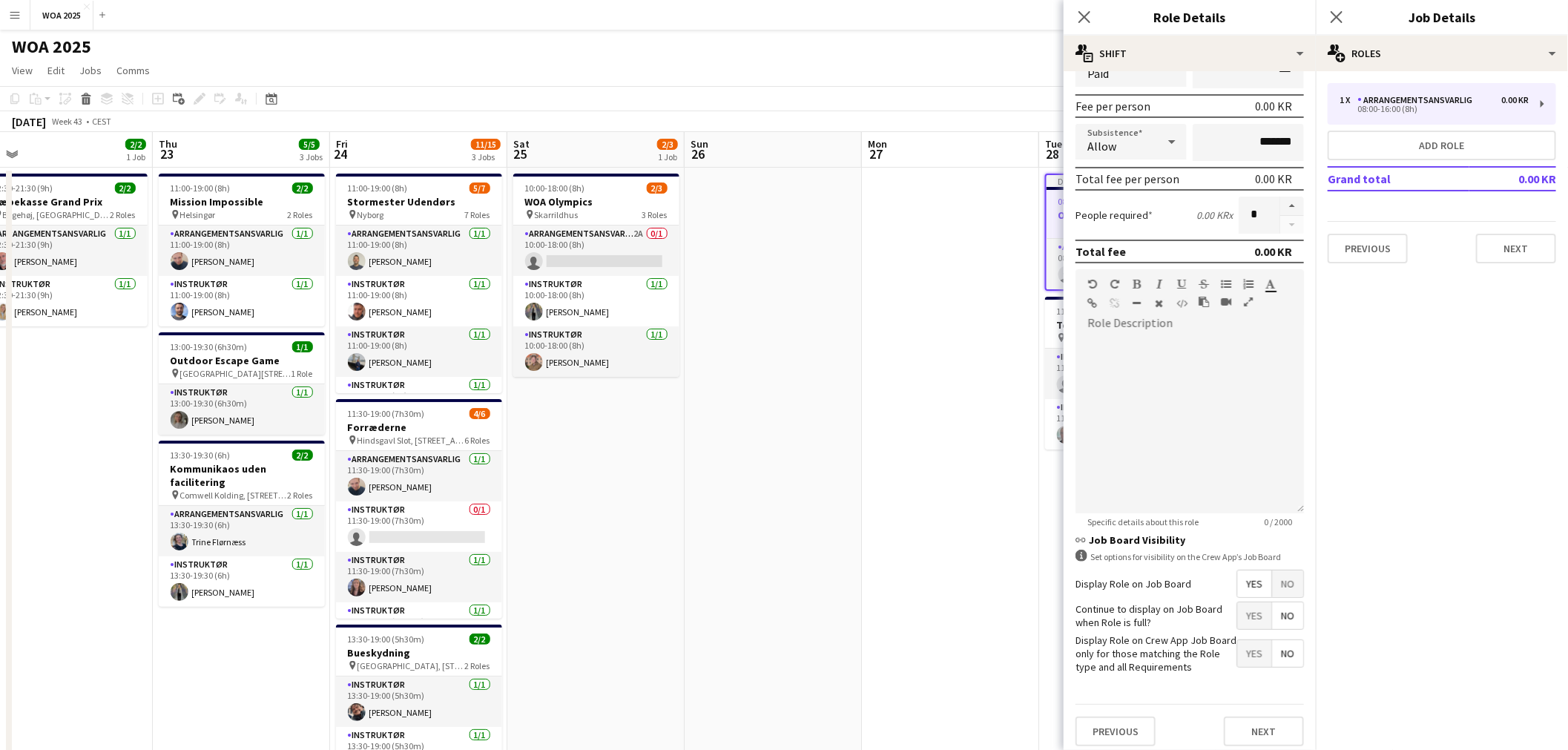
scroll to position [205, 0]
click at [1244, 618] on span "Yes" at bounding box center [1255, 614] width 34 height 27
click at [1250, 731] on button "Next" at bounding box center [1264, 730] width 80 height 30
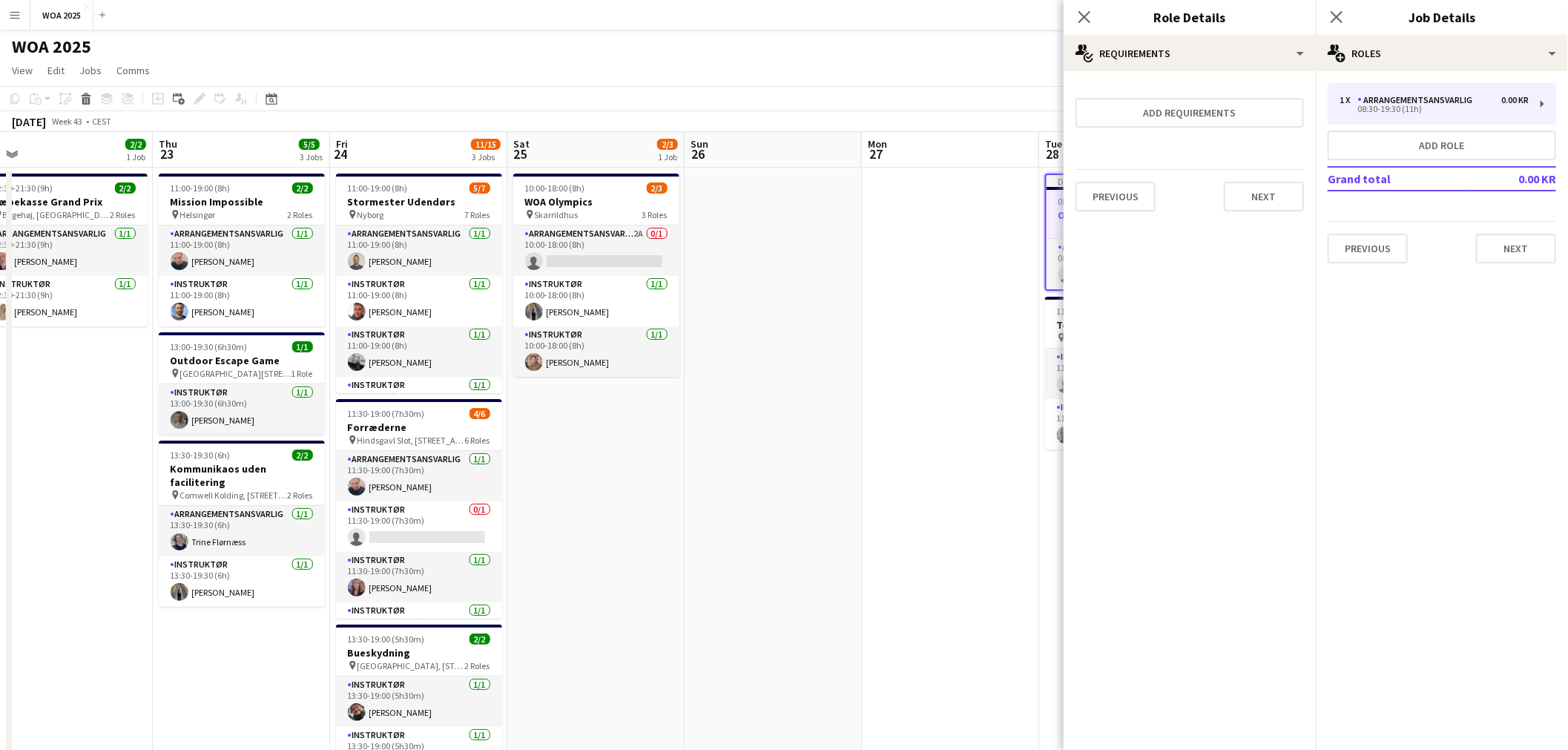
scroll to position [0, 0]
click at [1266, 205] on button "Next" at bounding box center [1264, 196] width 80 height 30
click at [1274, 211] on button "Finish" at bounding box center [1276, 199] width 56 height 30
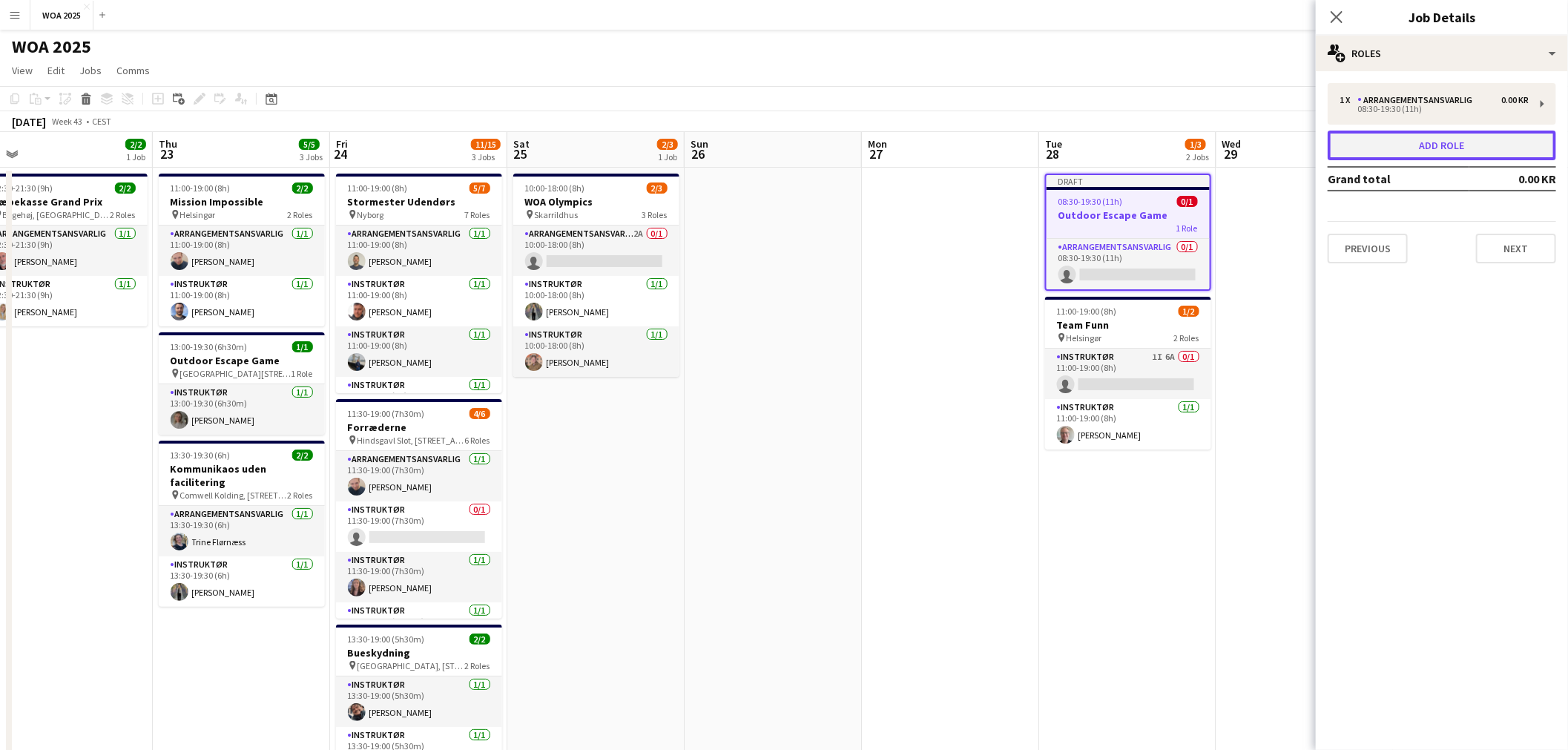
click at [1426, 154] on button "Add role" at bounding box center [1442, 145] width 229 height 30
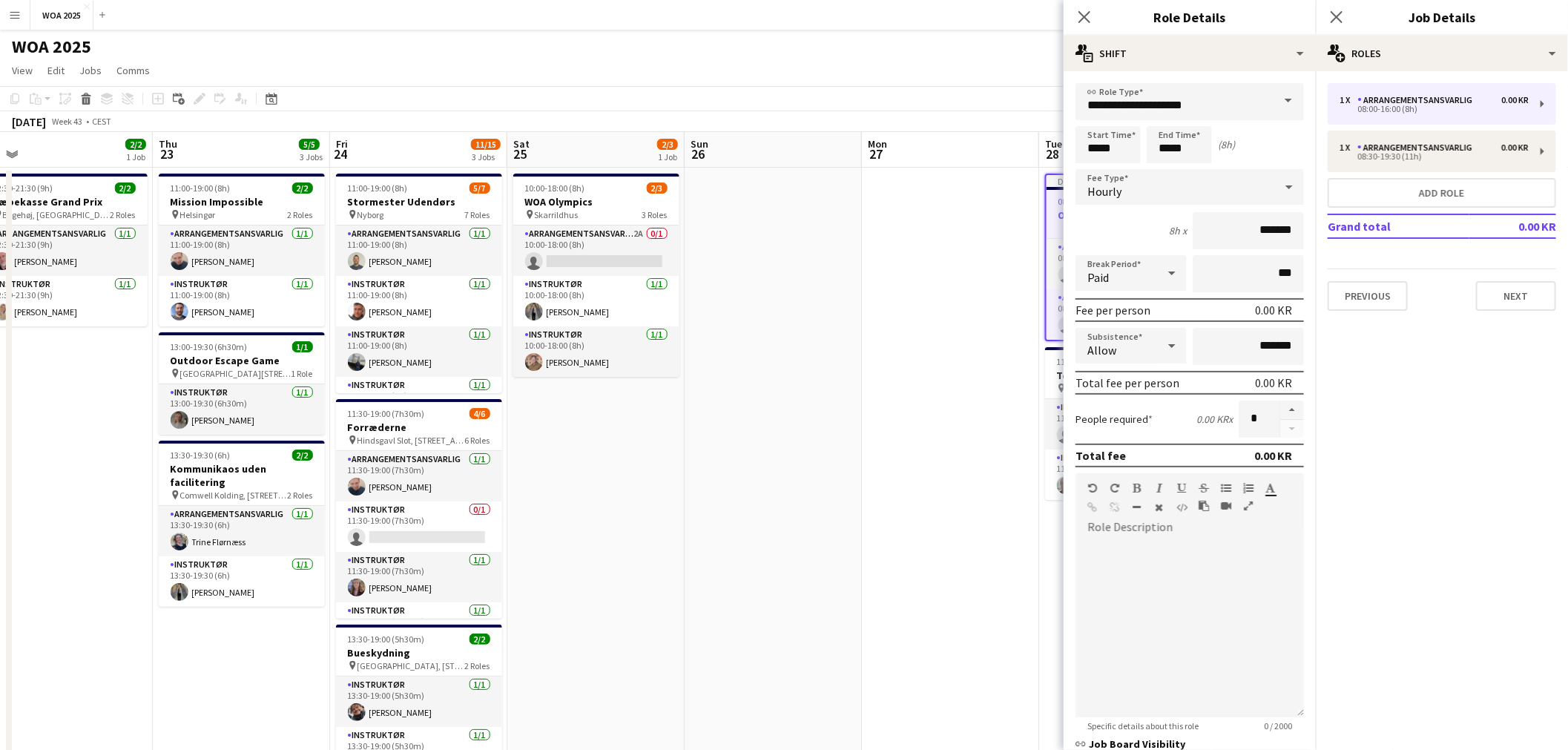
click at [1273, 109] on span at bounding box center [1288, 100] width 31 height 35
click at [1115, 293] on span "Instruktør" at bounding box center [1183, 286] width 192 height 14
type input "**********"
drag, startPoint x: 1134, startPoint y: 153, endPoint x: 1020, endPoint y: 154, distance: 114.0
click at [1020, 154] on body "Menu Boards Boards Boards All jobs Status Workforce Workforce My Workforce Recr…" at bounding box center [784, 547] width 1568 height 1094
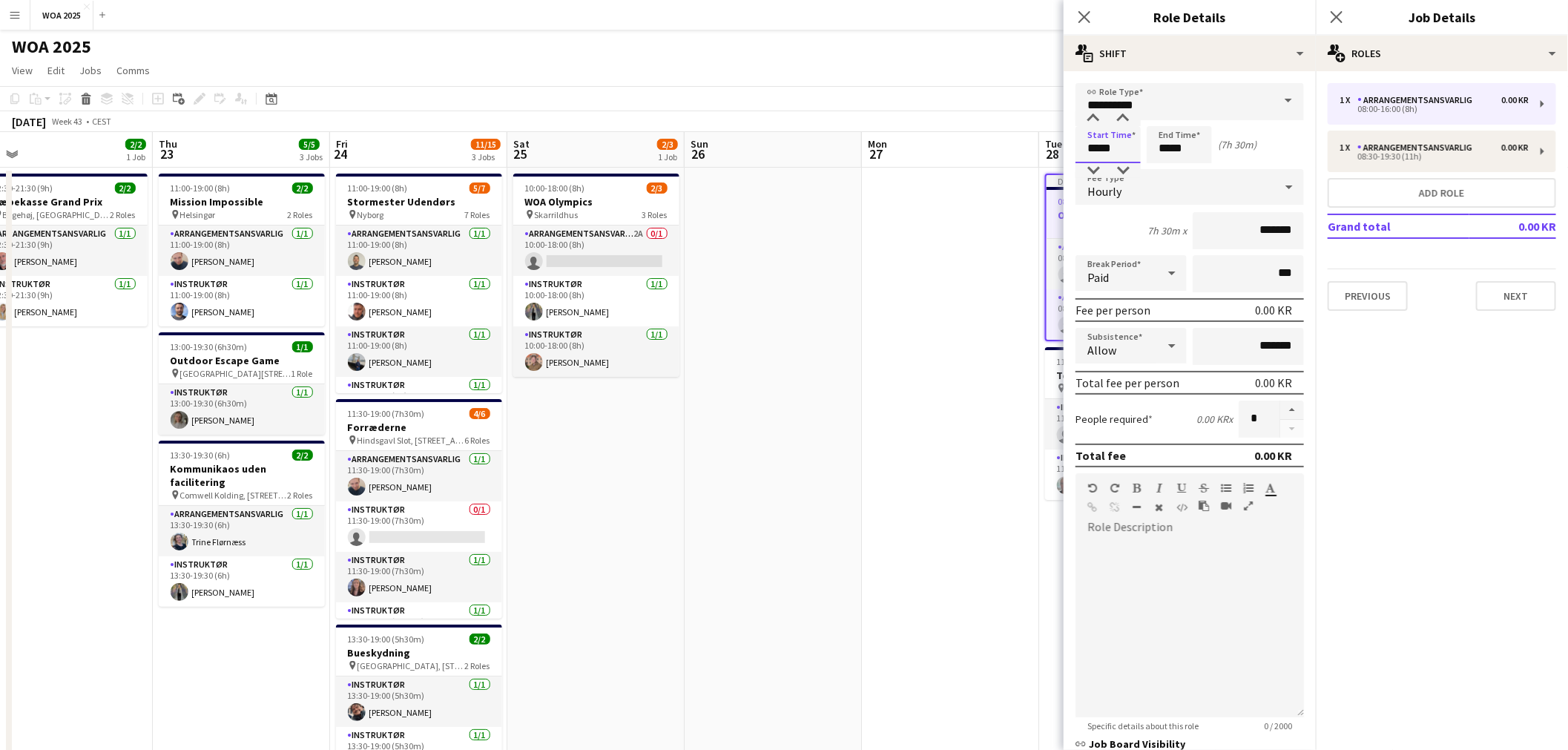
type input "*****"
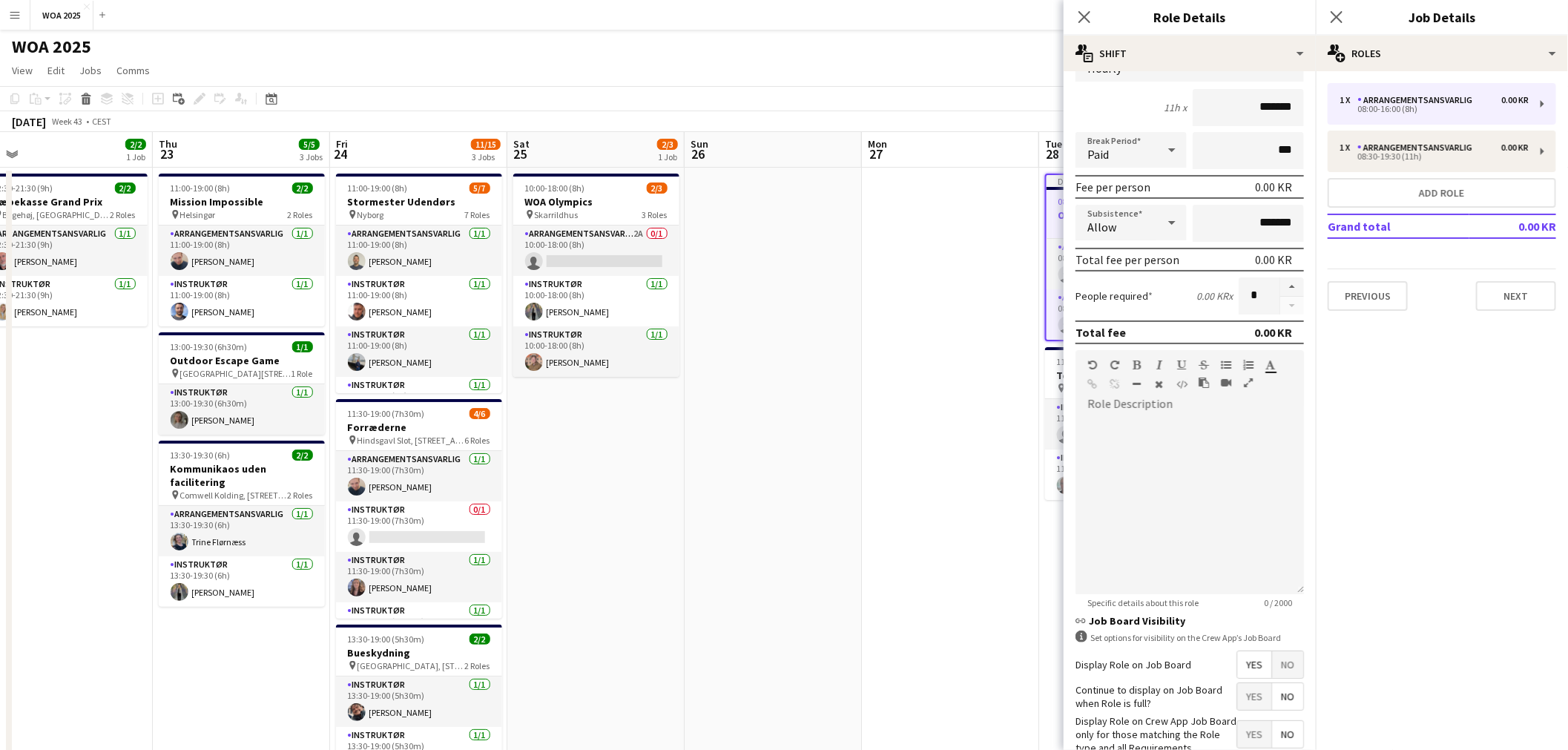
scroll to position [205, 0]
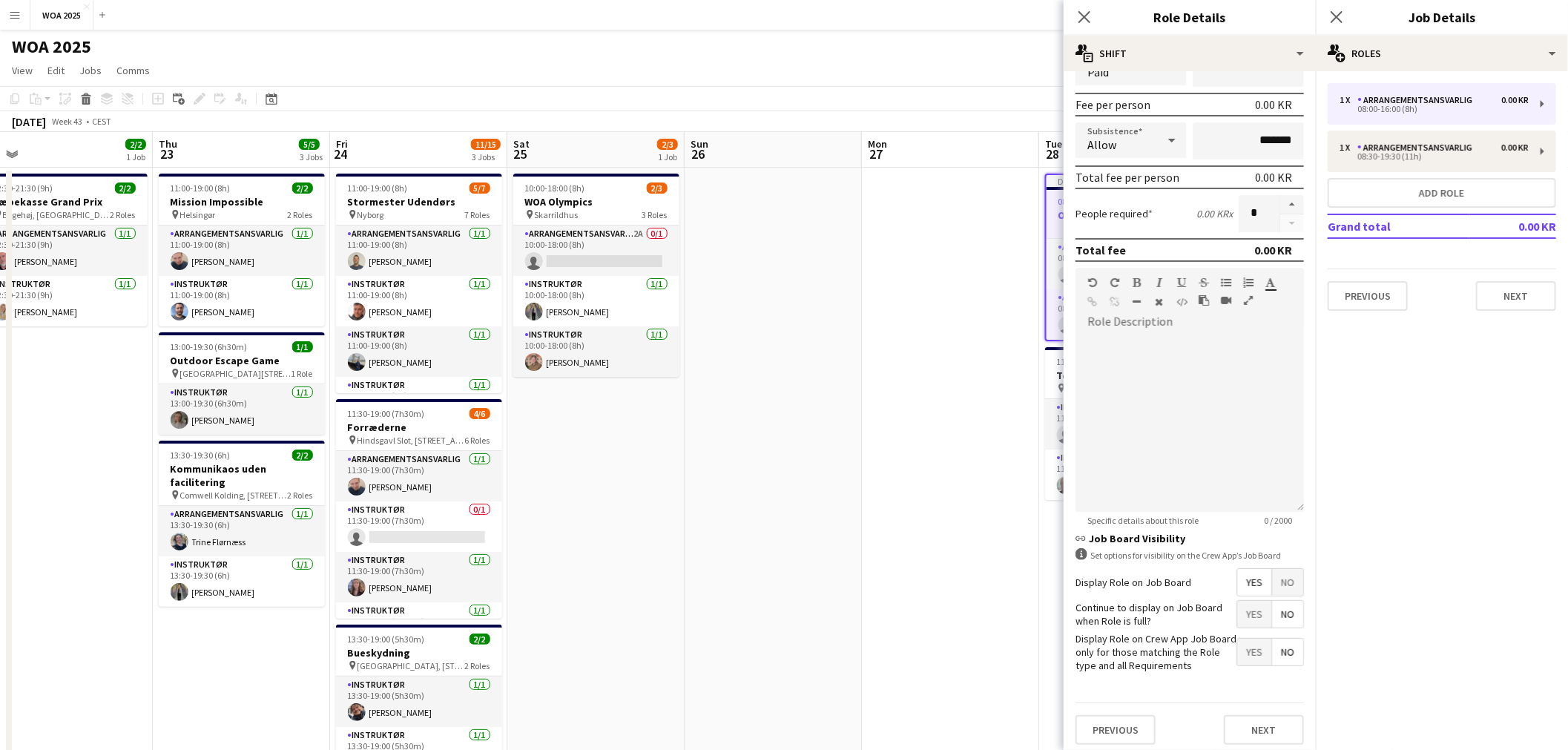
type input "*****"
click at [1249, 619] on span "Yes" at bounding box center [1255, 614] width 34 height 27
click at [1252, 720] on button "Next" at bounding box center [1264, 730] width 80 height 30
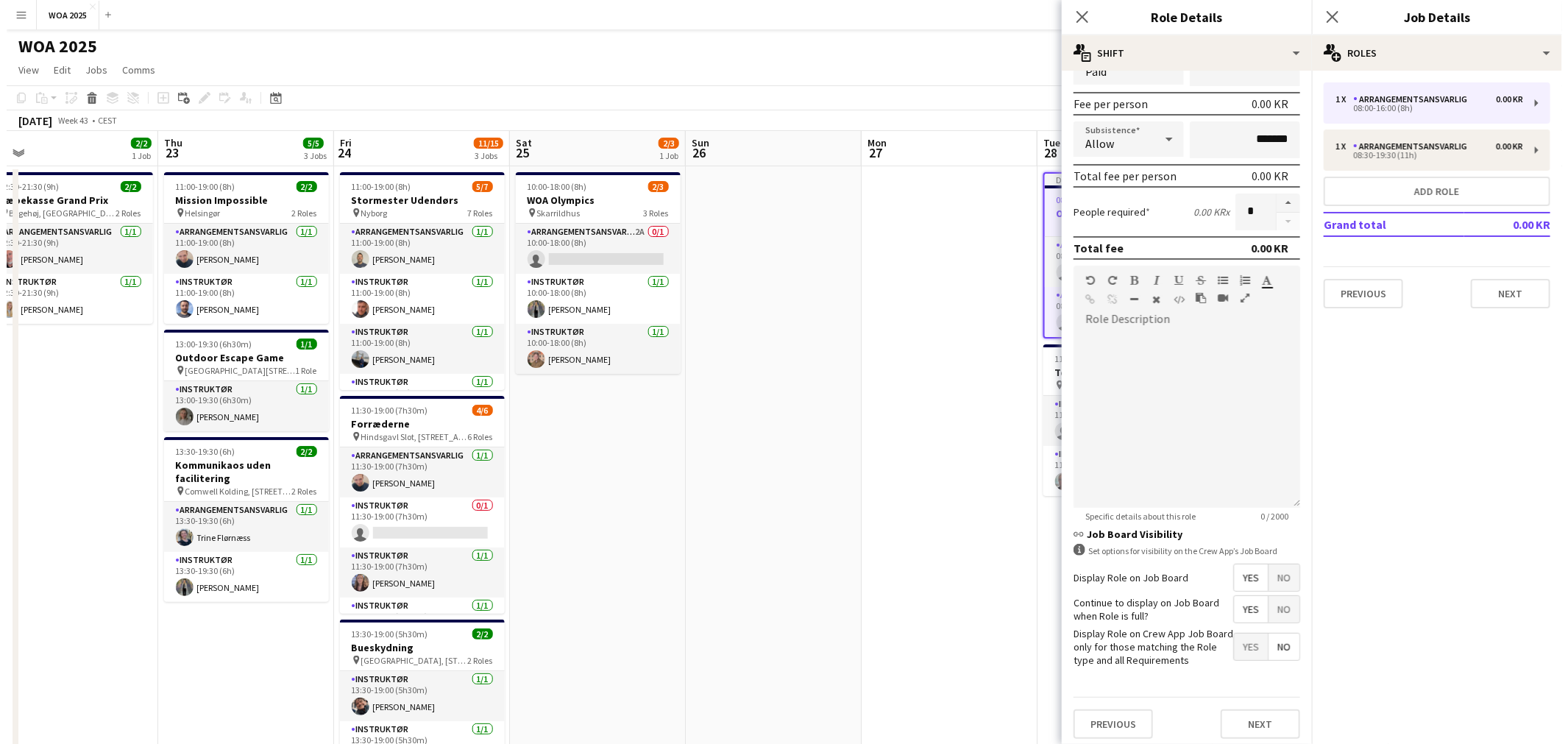
scroll to position [0, 0]
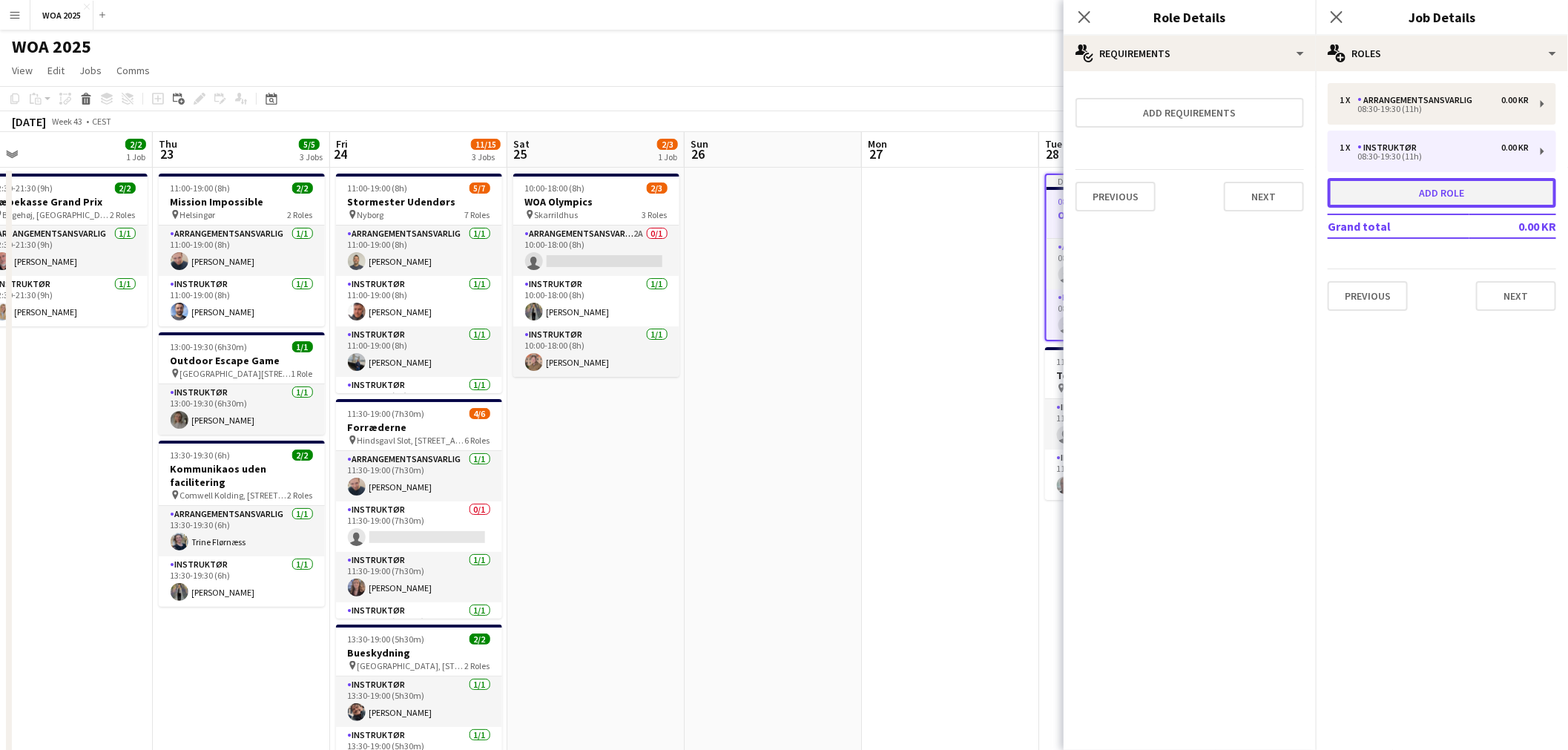
click at [1388, 189] on button "Add role" at bounding box center [1442, 192] width 229 height 30
type input "**********"
type input "*****"
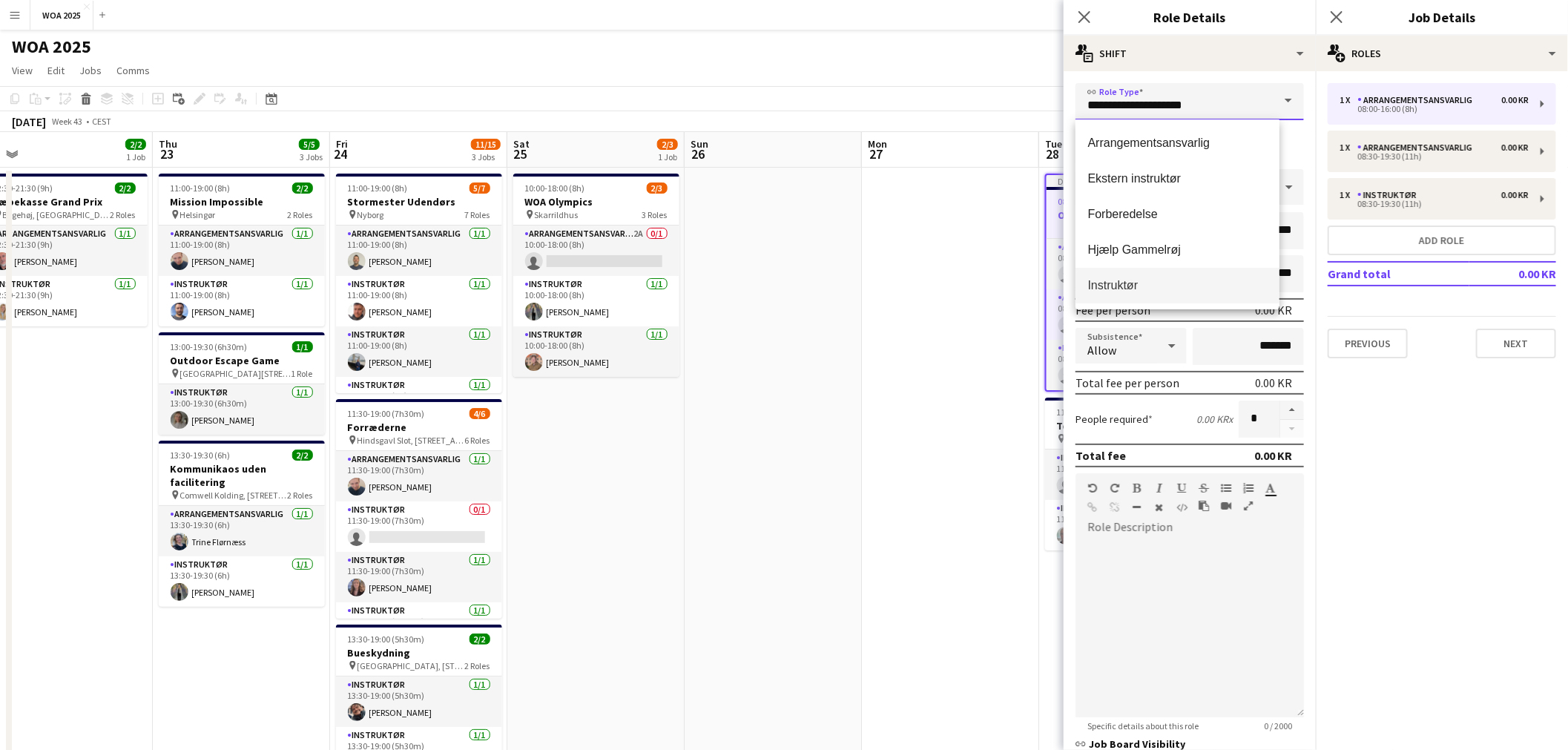
click at [1243, 100] on input "**********" at bounding box center [1190, 101] width 229 height 37
click at [1123, 279] on span "Instruktør" at bounding box center [1178, 286] width 181 height 14
type input "**********"
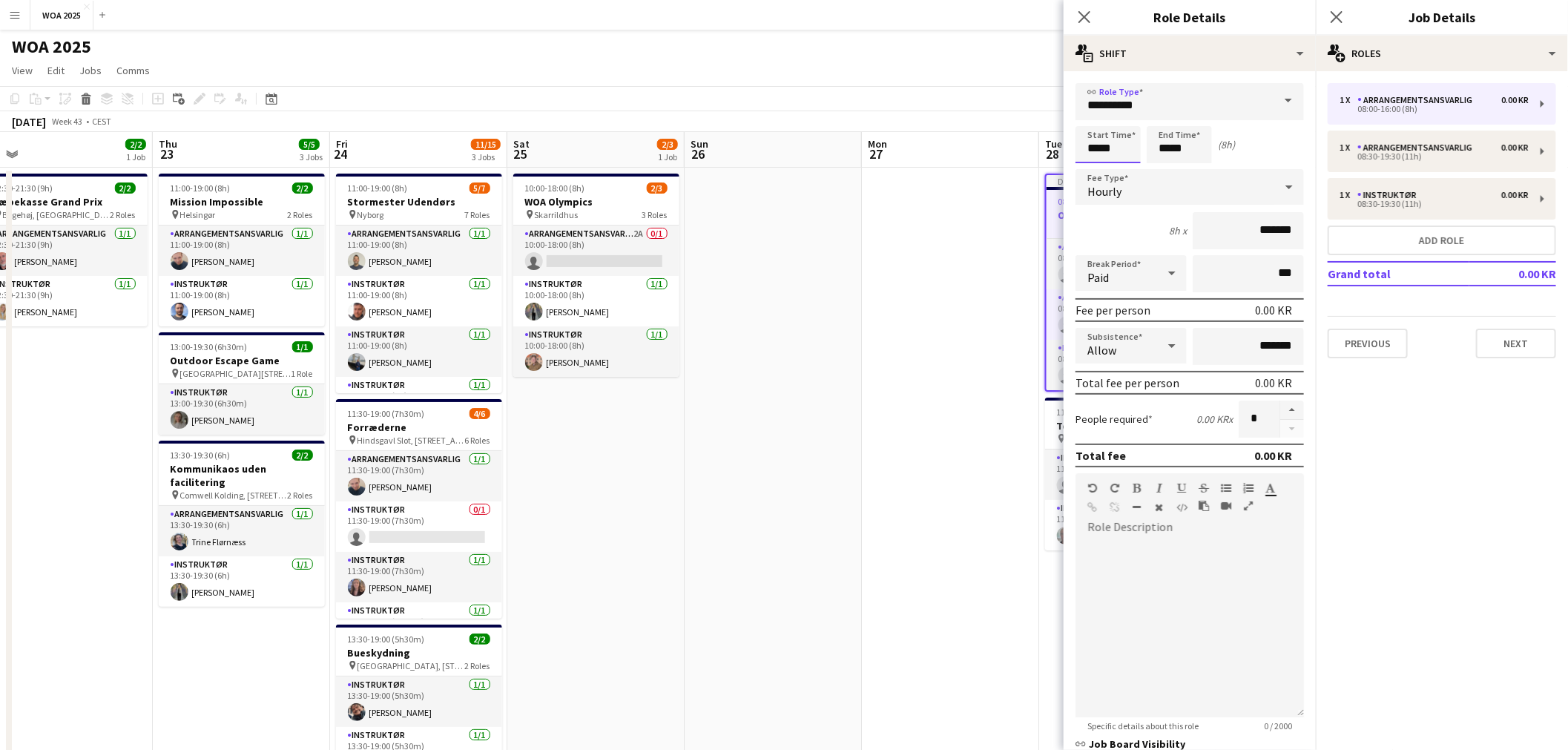
drag, startPoint x: 1109, startPoint y: 147, endPoint x: 1077, endPoint y: 147, distance: 32.0
click at [1077, 147] on input "*****" at bounding box center [1108, 145] width 65 height 37
type input "*****"
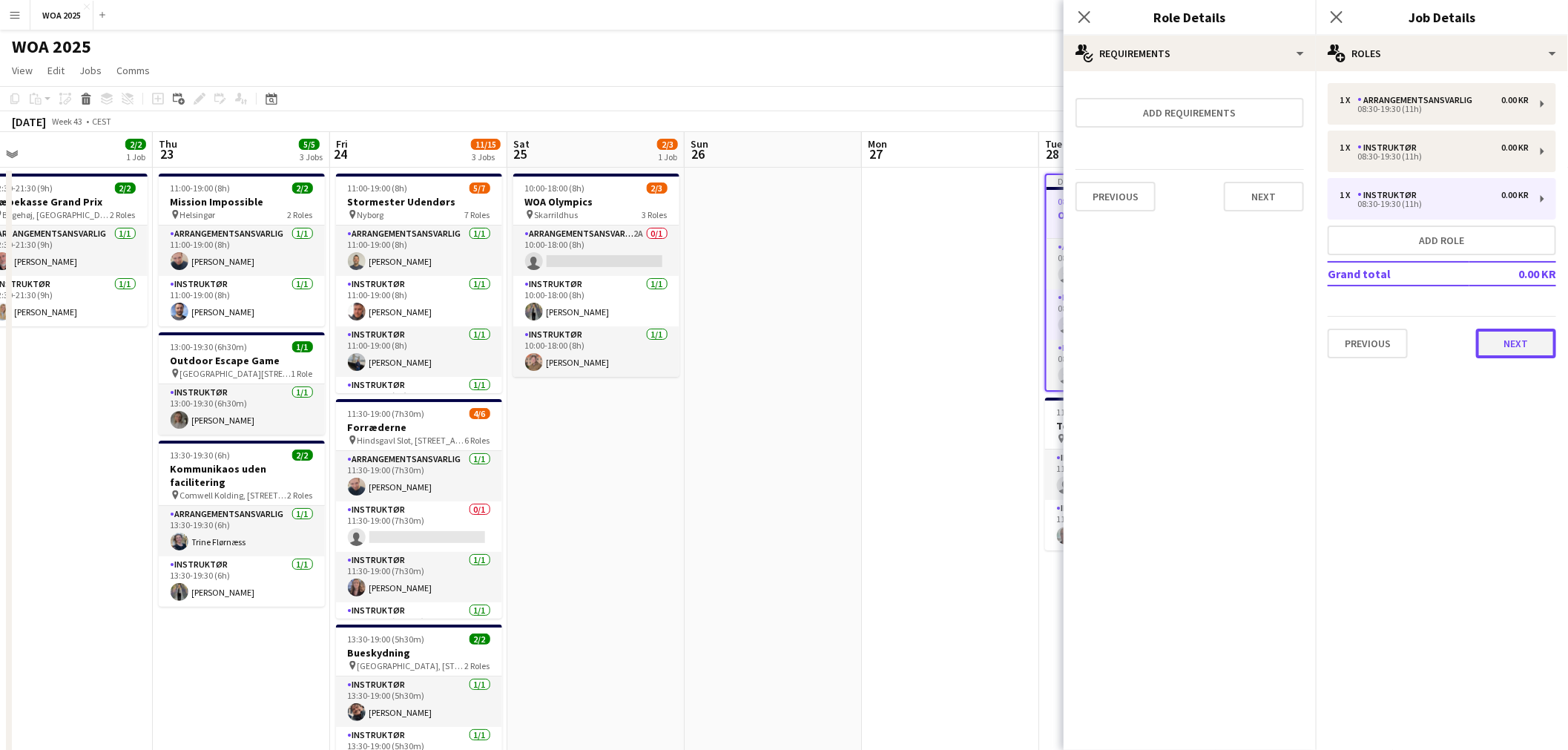
click at [1502, 339] on button "Next" at bounding box center [1516, 343] width 80 height 30
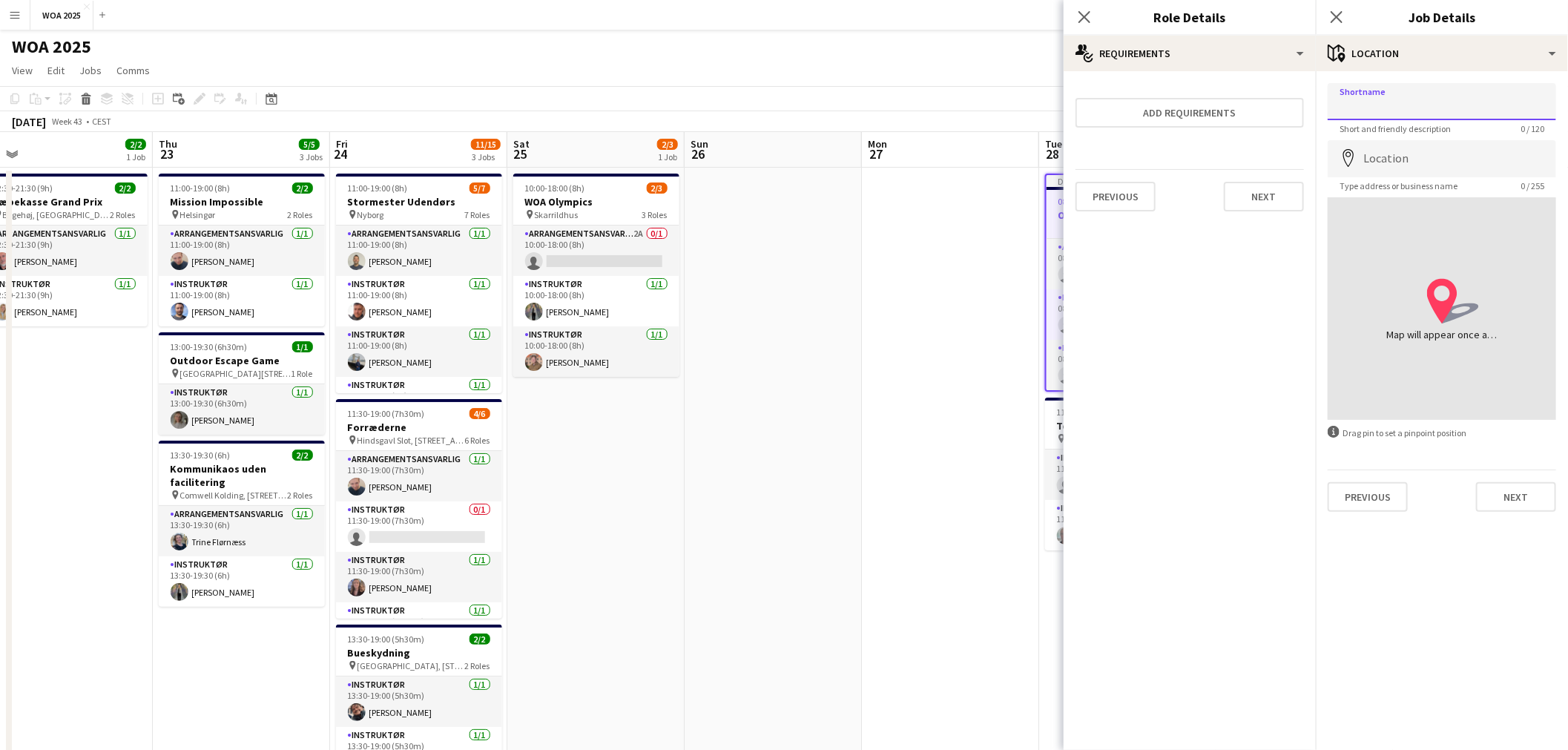
click at [1390, 109] on input "Shortname" at bounding box center [1442, 101] width 229 height 37
type input "********"
click at [1396, 160] on input "Location" at bounding box center [1442, 158] width 229 height 37
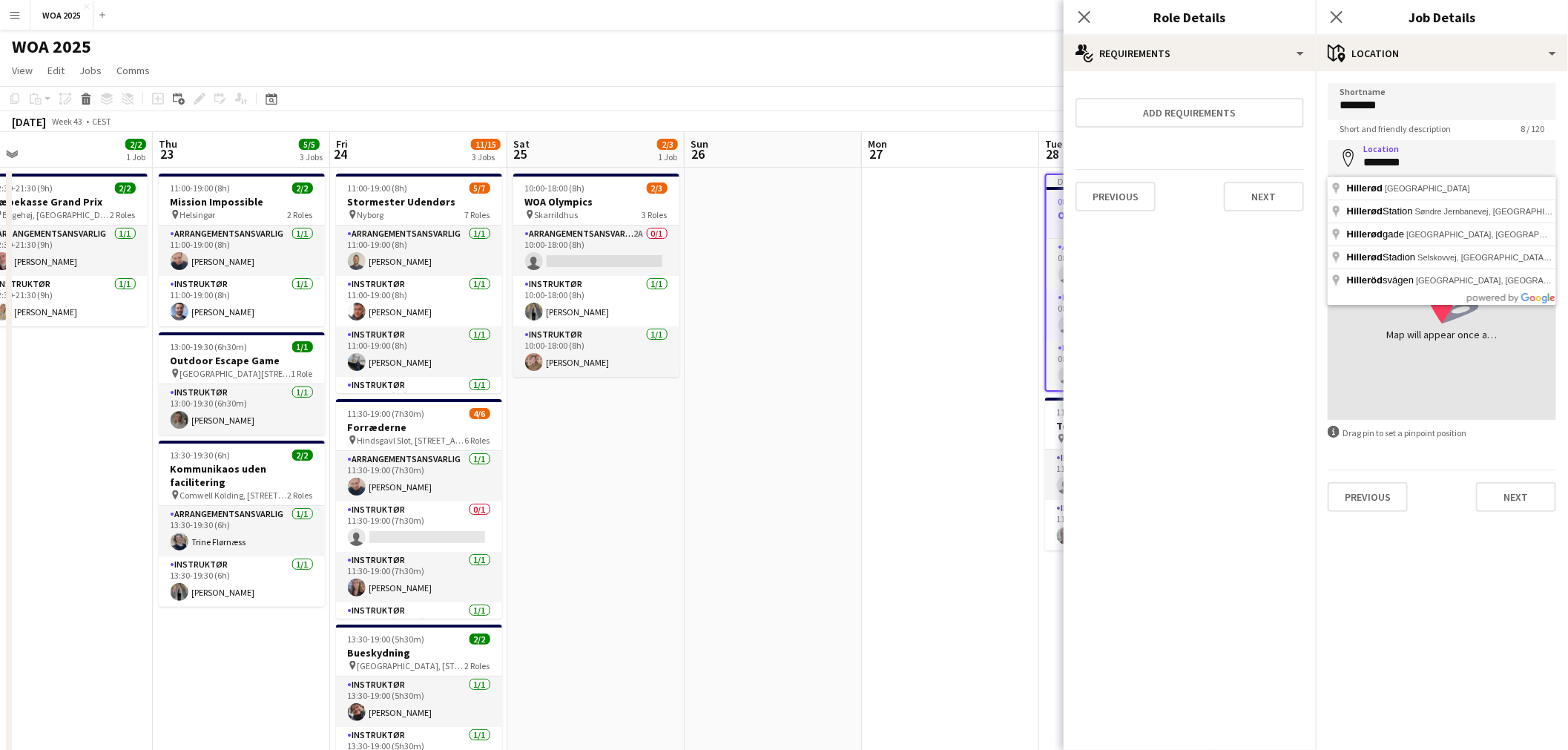
type input "**********"
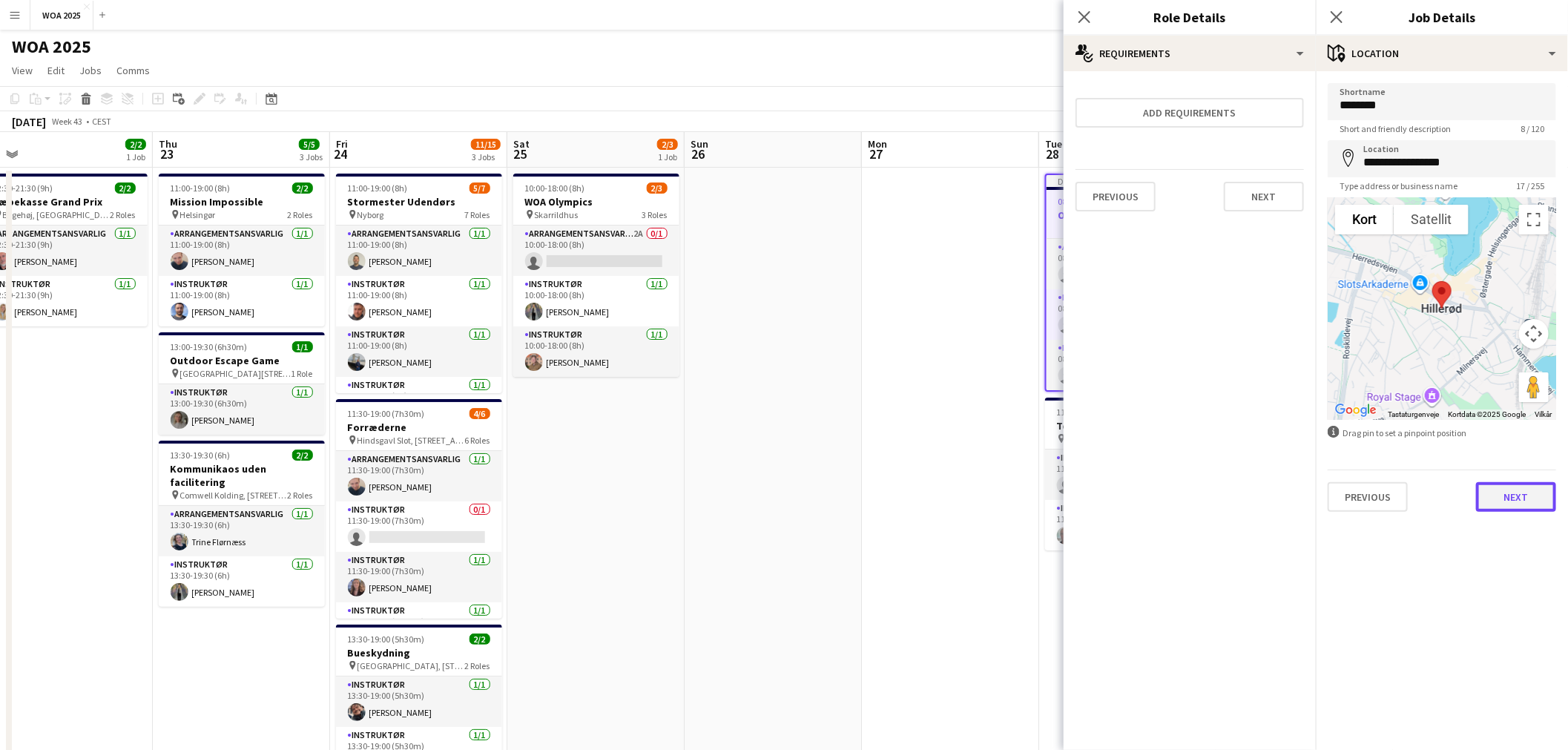
click at [1517, 492] on button "Next" at bounding box center [1516, 497] width 80 height 30
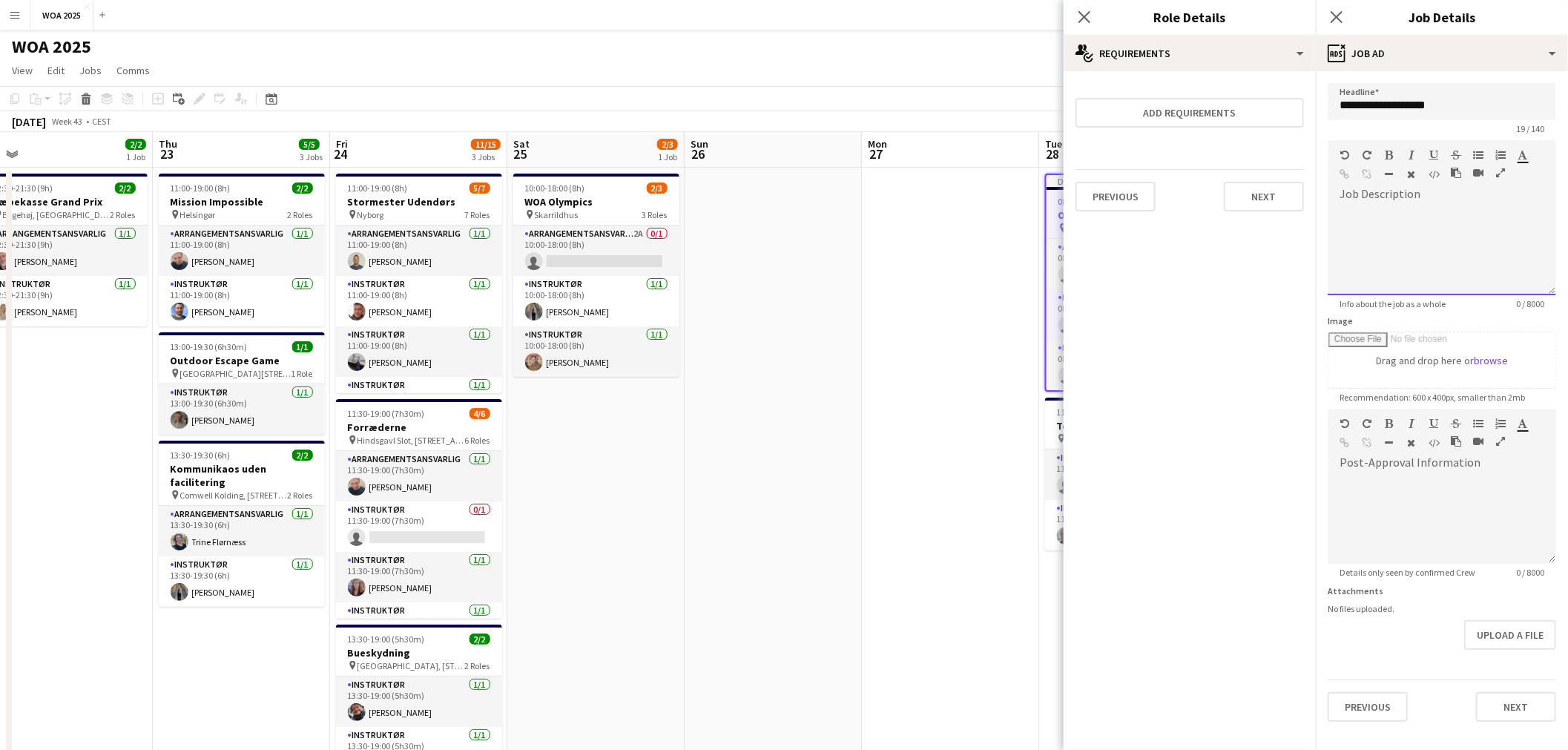
click at [1414, 226] on div at bounding box center [1442, 250] width 229 height 89
click at [1429, 211] on div "**********" at bounding box center [1442, 250] width 229 height 89
drag, startPoint x: 1548, startPoint y: 218, endPoint x: 1470, endPoint y: 216, distance: 78.0
click at [1470, 216] on div "**********" at bounding box center [1442, 250] width 229 height 89
click at [1347, 213] on div "**********" at bounding box center [1442, 250] width 229 height 89
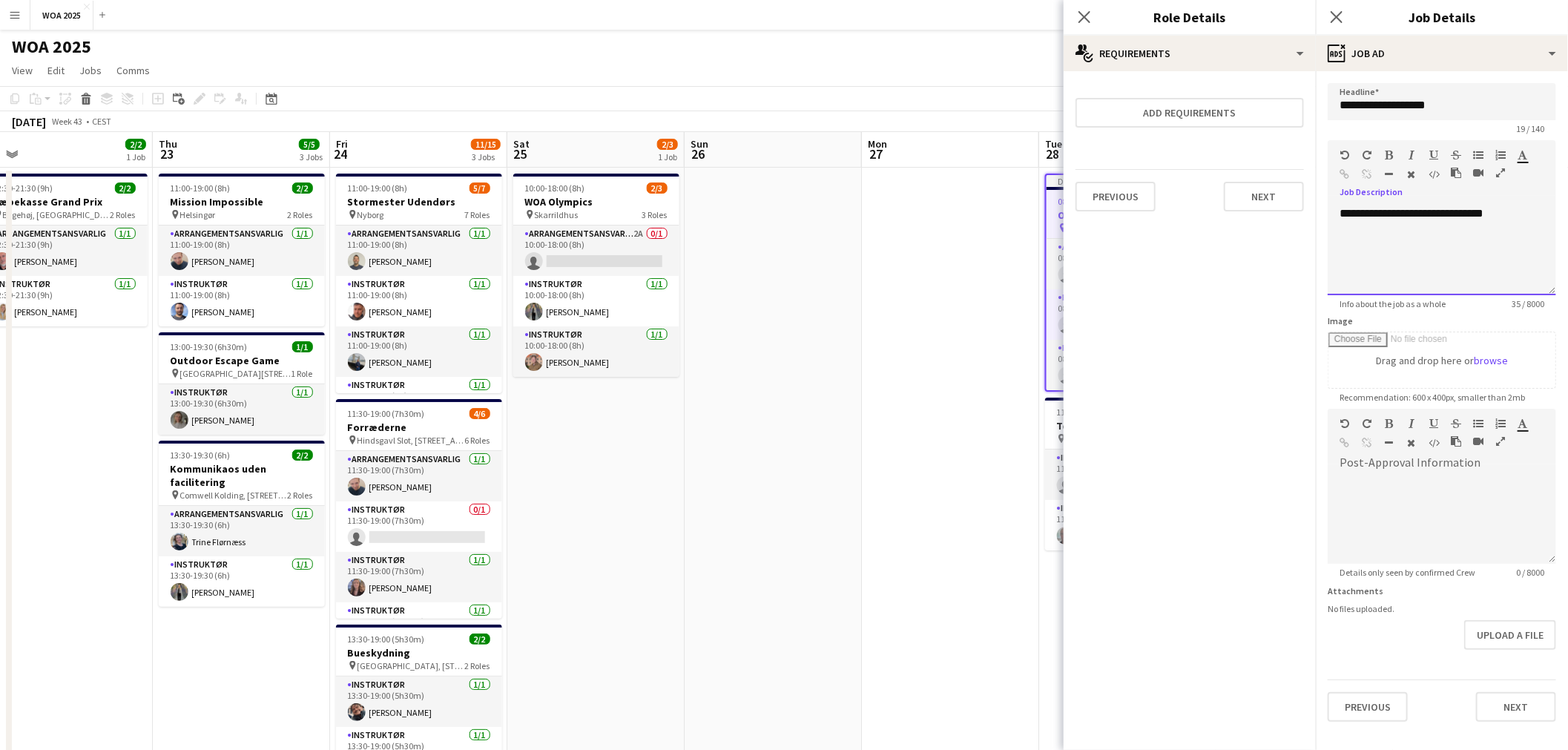
click at [1399, 240] on div "**********" at bounding box center [1442, 250] width 229 height 89
click at [1448, 470] on div at bounding box center [1442, 514] width 229 height 99
paste div
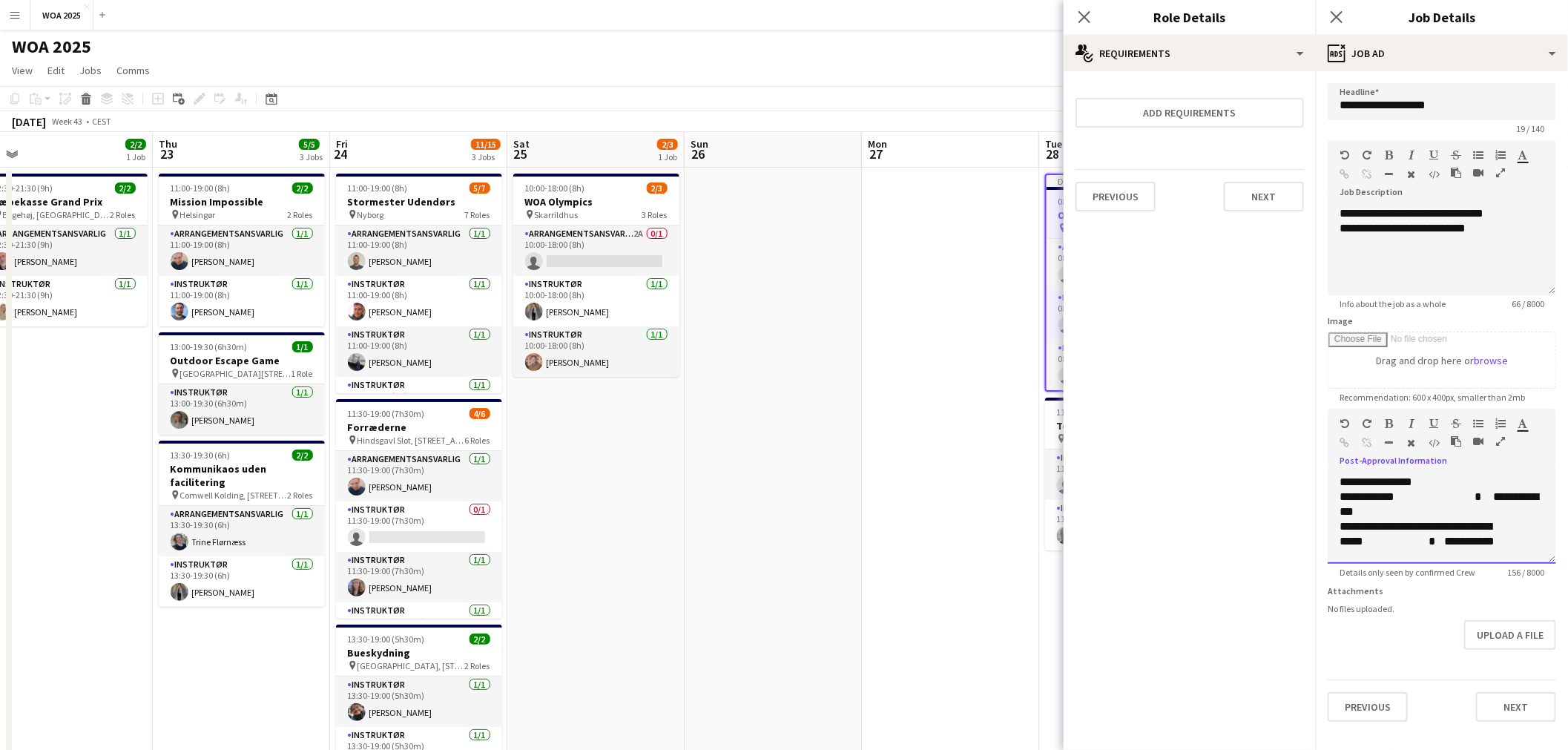
click at [1463, 492] on p "**********" at bounding box center [1442, 504] width 205 height 30
click at [1482, 492] on p "**********" at bounding box center [1442, 504] width 205 height 30
drag, startPoint x: 1517, startPoint y: 539, endPoint x: 1309, endPoint y: 483, distance: 215.4
click at [1309, 483] on body "Menu Boards Boards Boards All jobs Status Workforce Workforce My Workforce Recr…" at bounding box center [784, 547] width 1568 height 1094
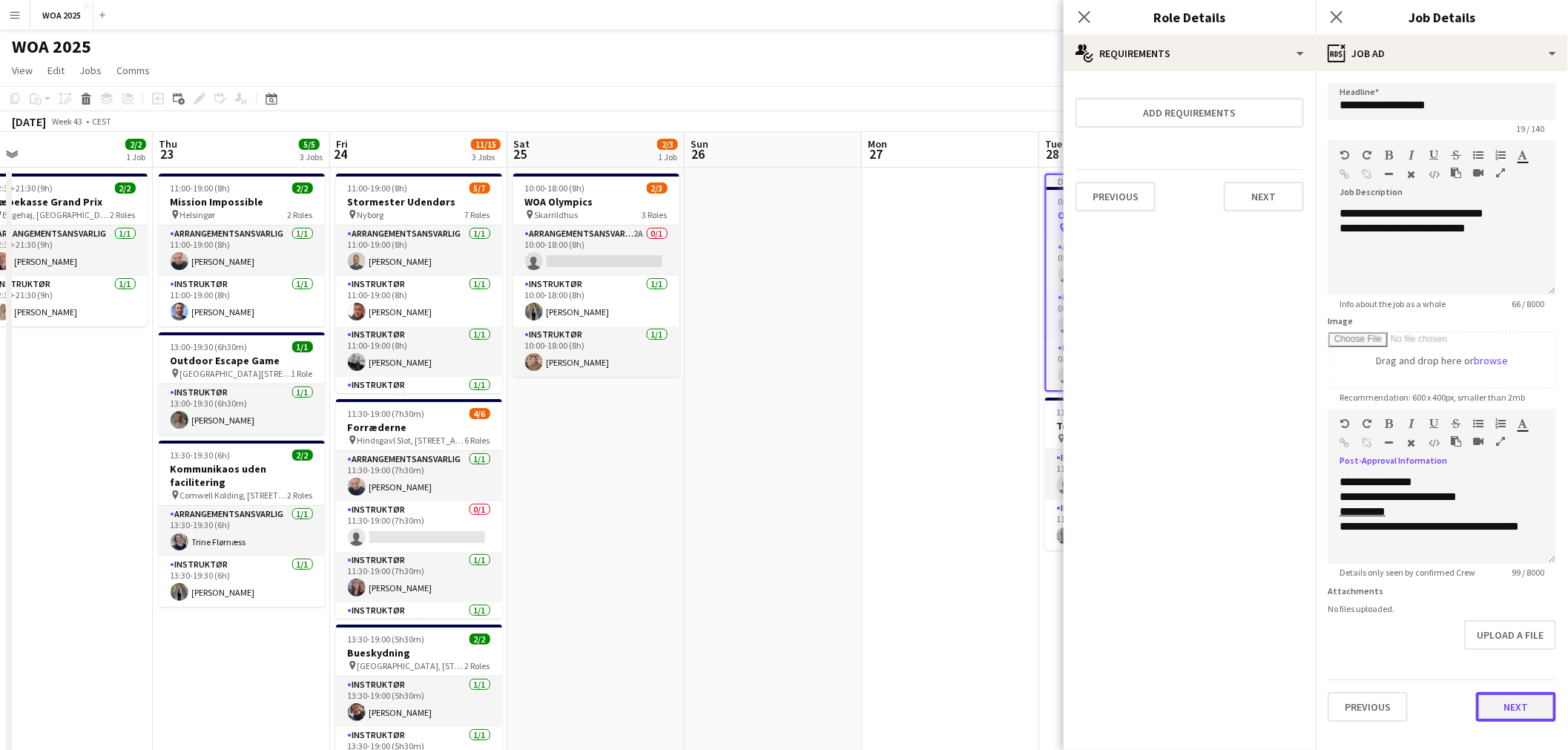
click at [1542, 703] on button "Next" at bounding box center [1516, 707] width 80 height 30
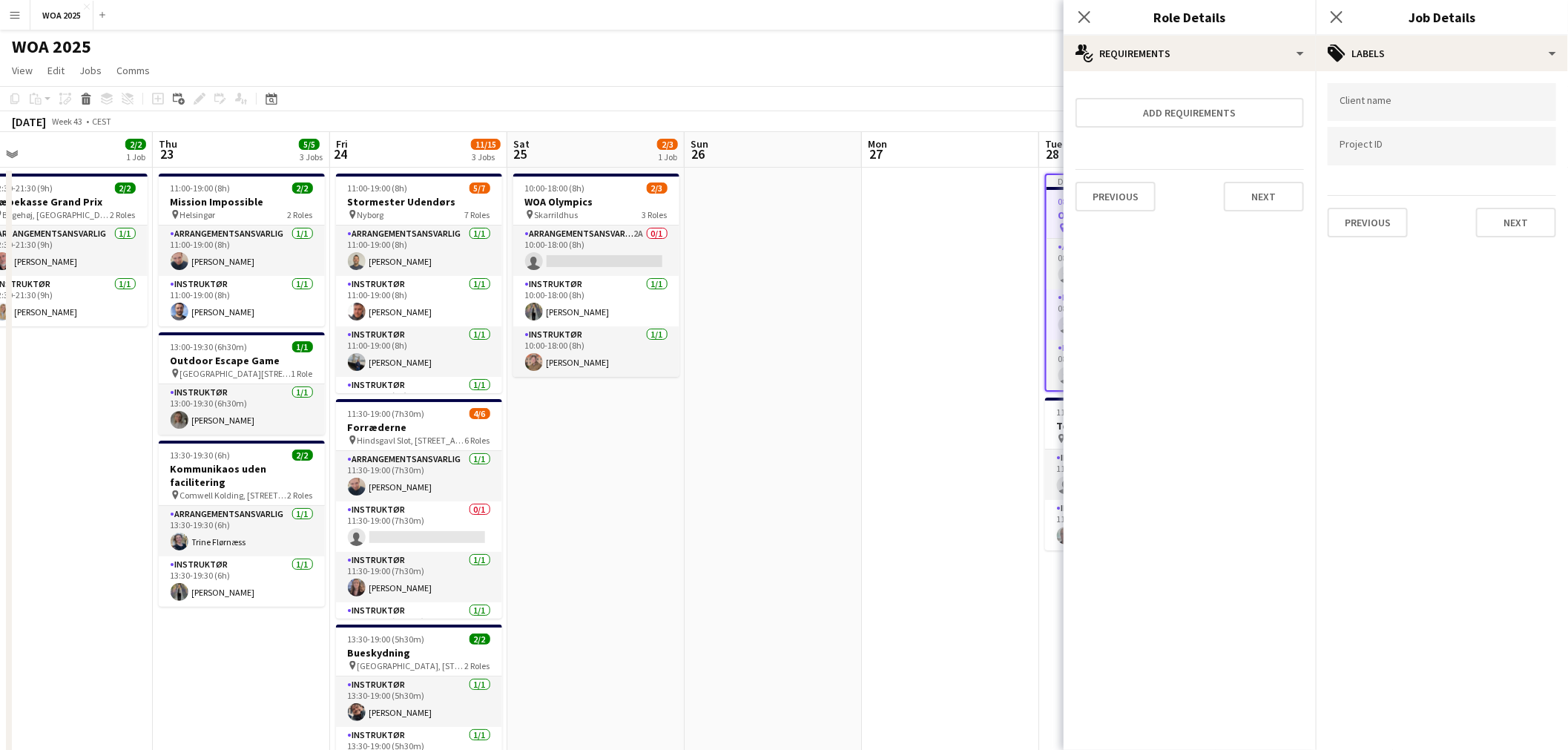
click at [1415, 110] on div at bounding box center [1442, 102] width 229 height 38
click at [1410, 147] on input "Type to search project ID labels..." at bounding box center [1442, 145] width 205 height 14
type input "****"
click at [1494, 212] on button "Next" at bounding box center [1516, 222] width 80 height 30
click at [1511, 159] on button "Next" at bounding box center [1516, 154] width 80 height 30
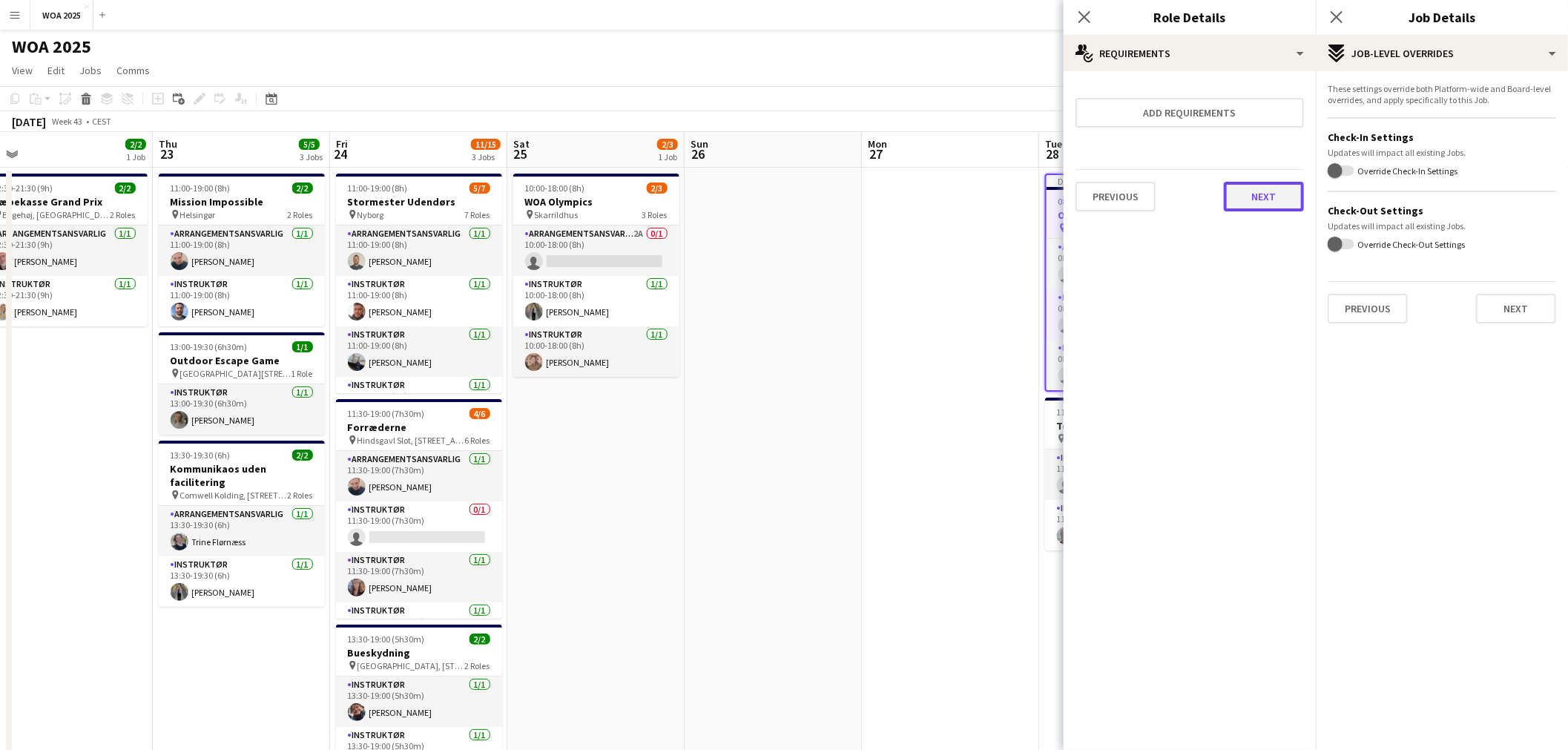
click at [1265, 197] on button "Next" at bounding box center [1264, 196] width 80 height 30
click at [1271, 199] on button "Finish" at bounding box center [1276, 199] width 56 height 30
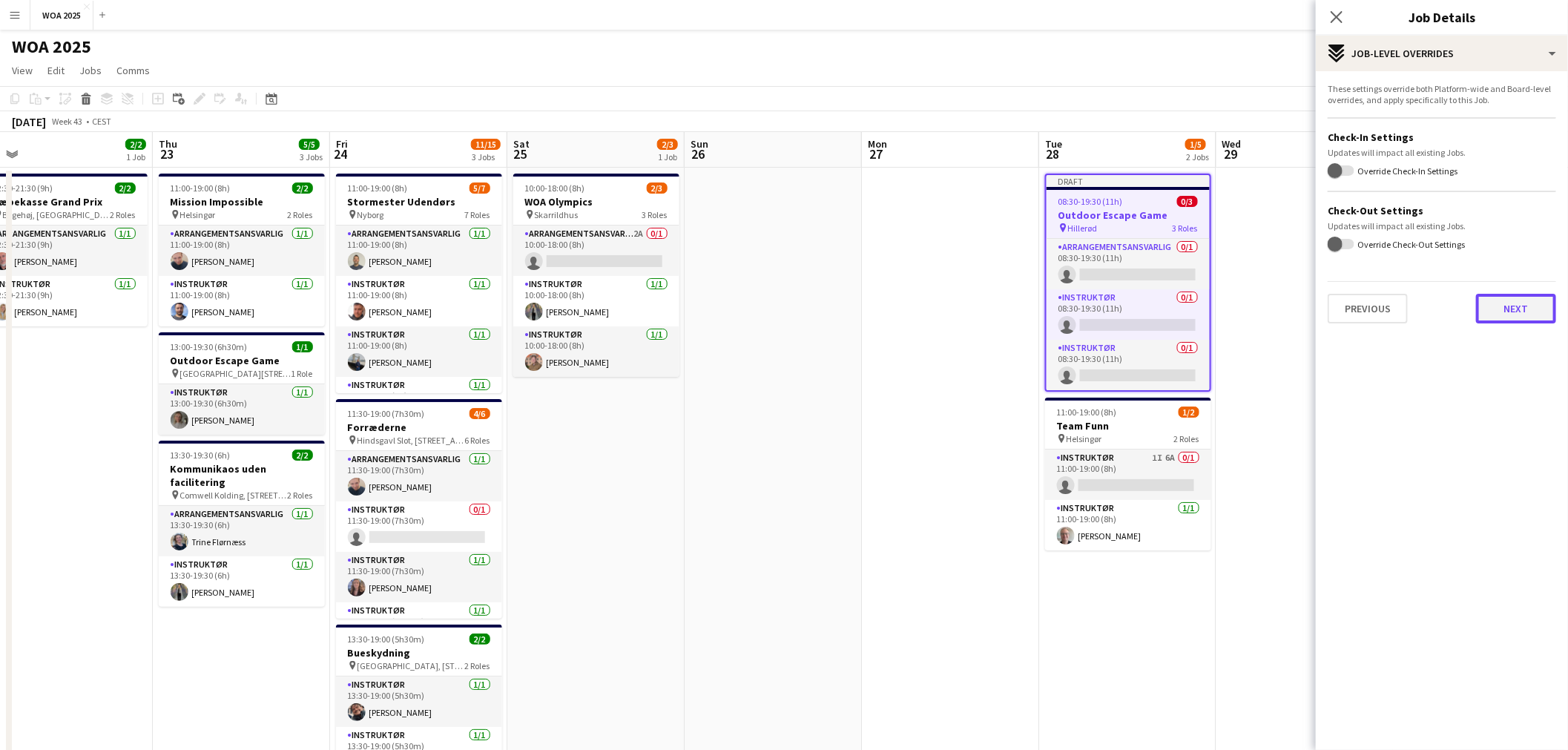
click at [1517, 305] on button "Next" at bounding box center [1516, 308] width 80 height 30
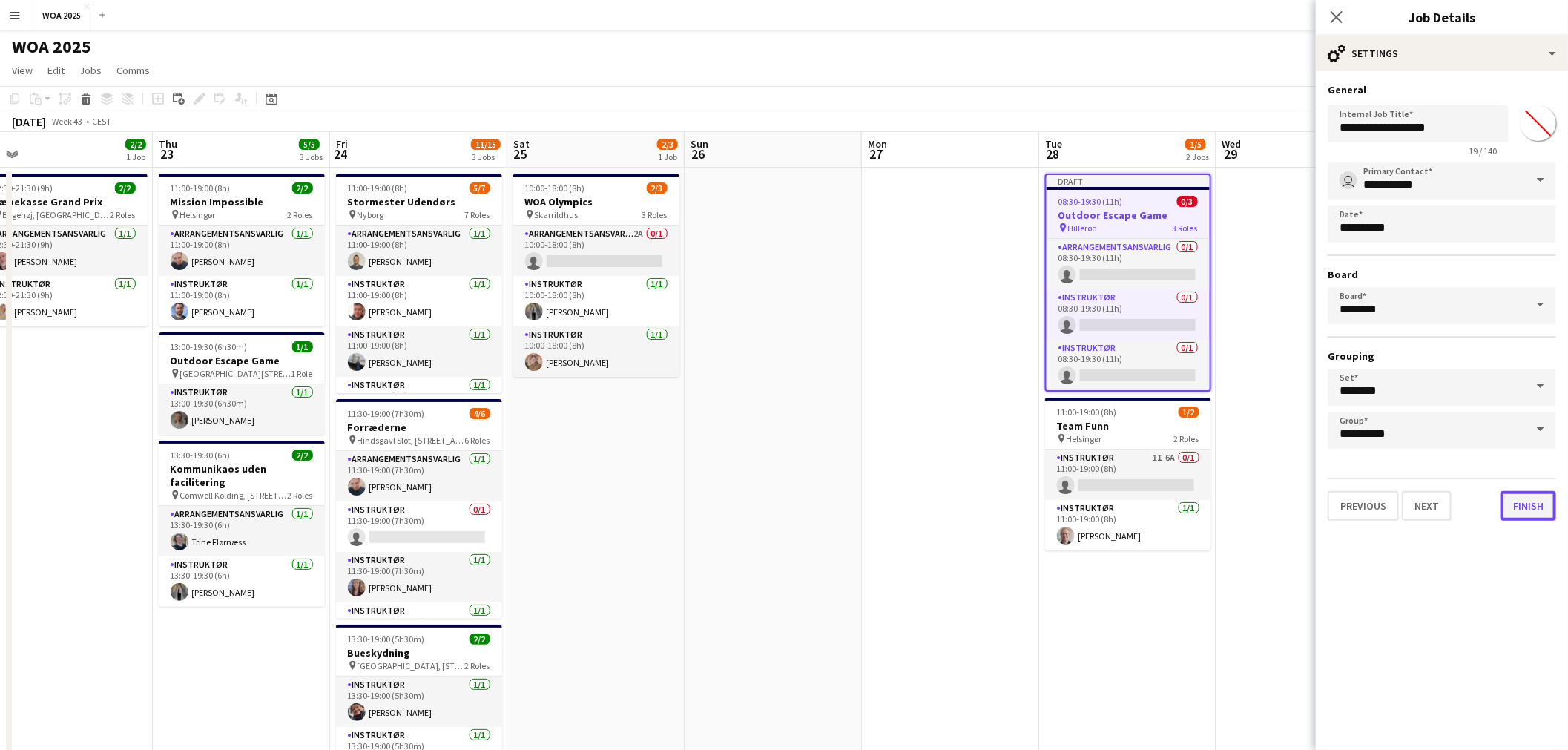
click at [1522, 492] on button "Finish" at bounding box center [1528, 506] width 56 height 30
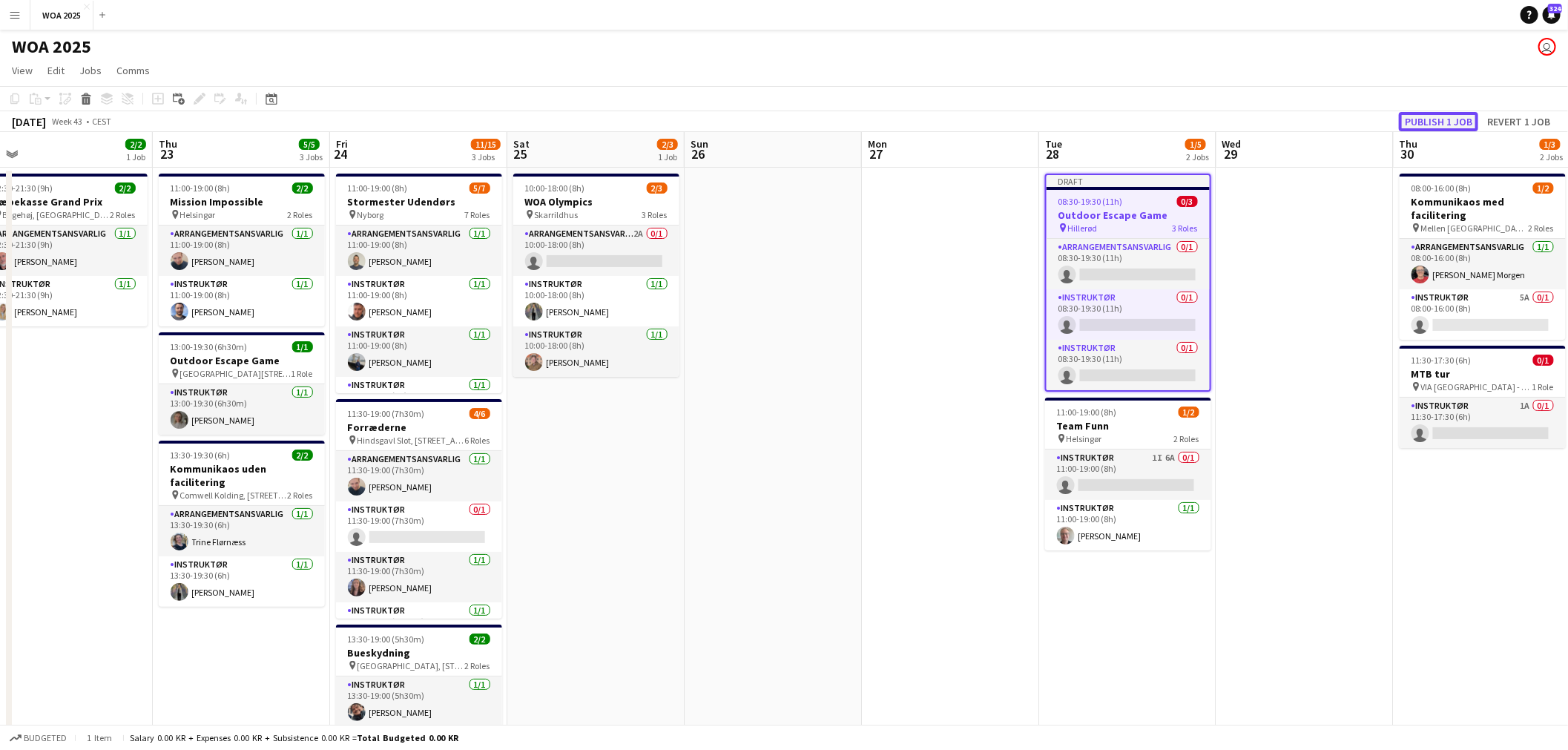
click at [1427, 125] on button "Publish 1 job" at bounding box center [1439, 121] width 79 height 19
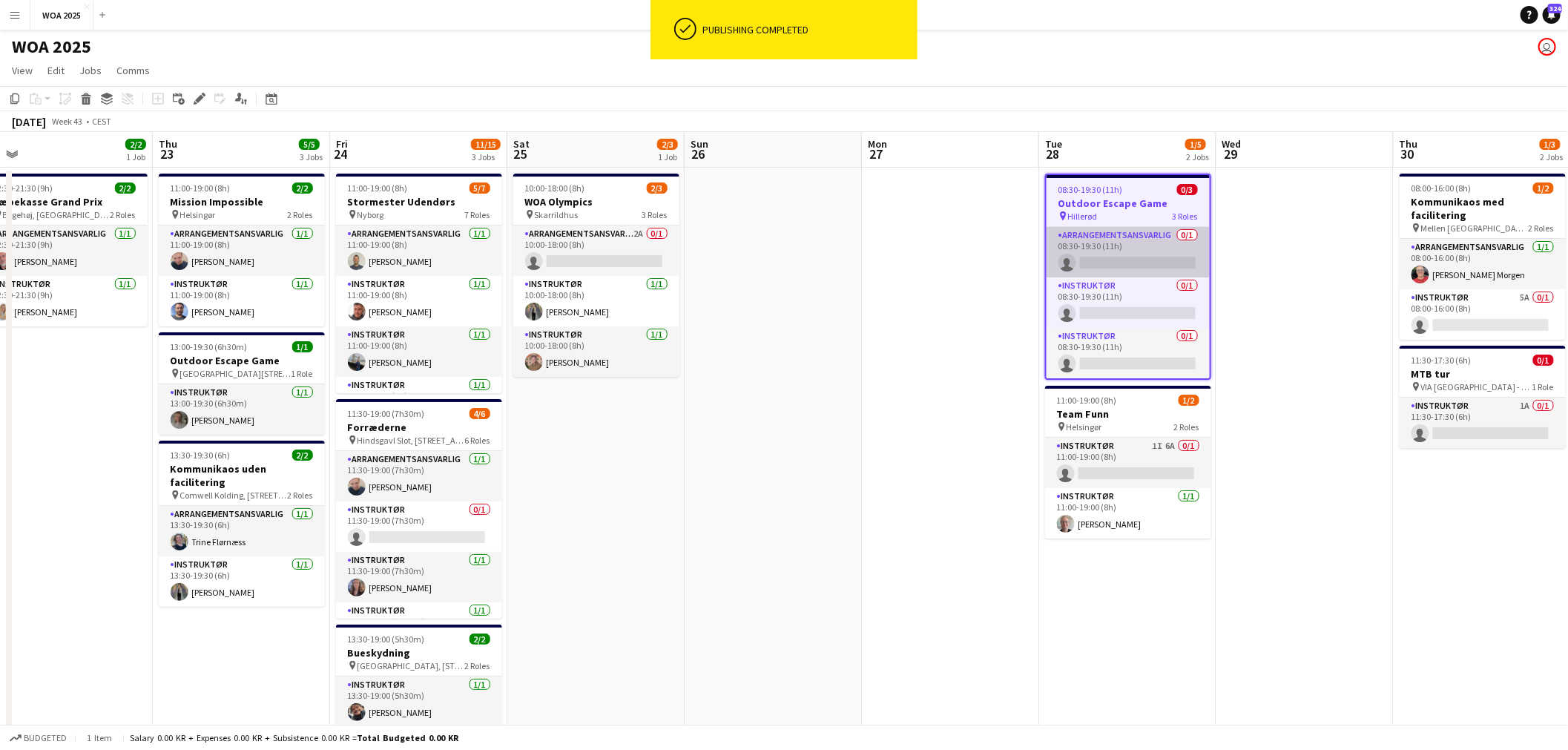
click at [1106, 243] on app-card-role "Arrangementsansvarlig 0/1 08:30-19:30 (11h) single-neutral-actions" at bounding box center [1128, 252] width 163 height 51
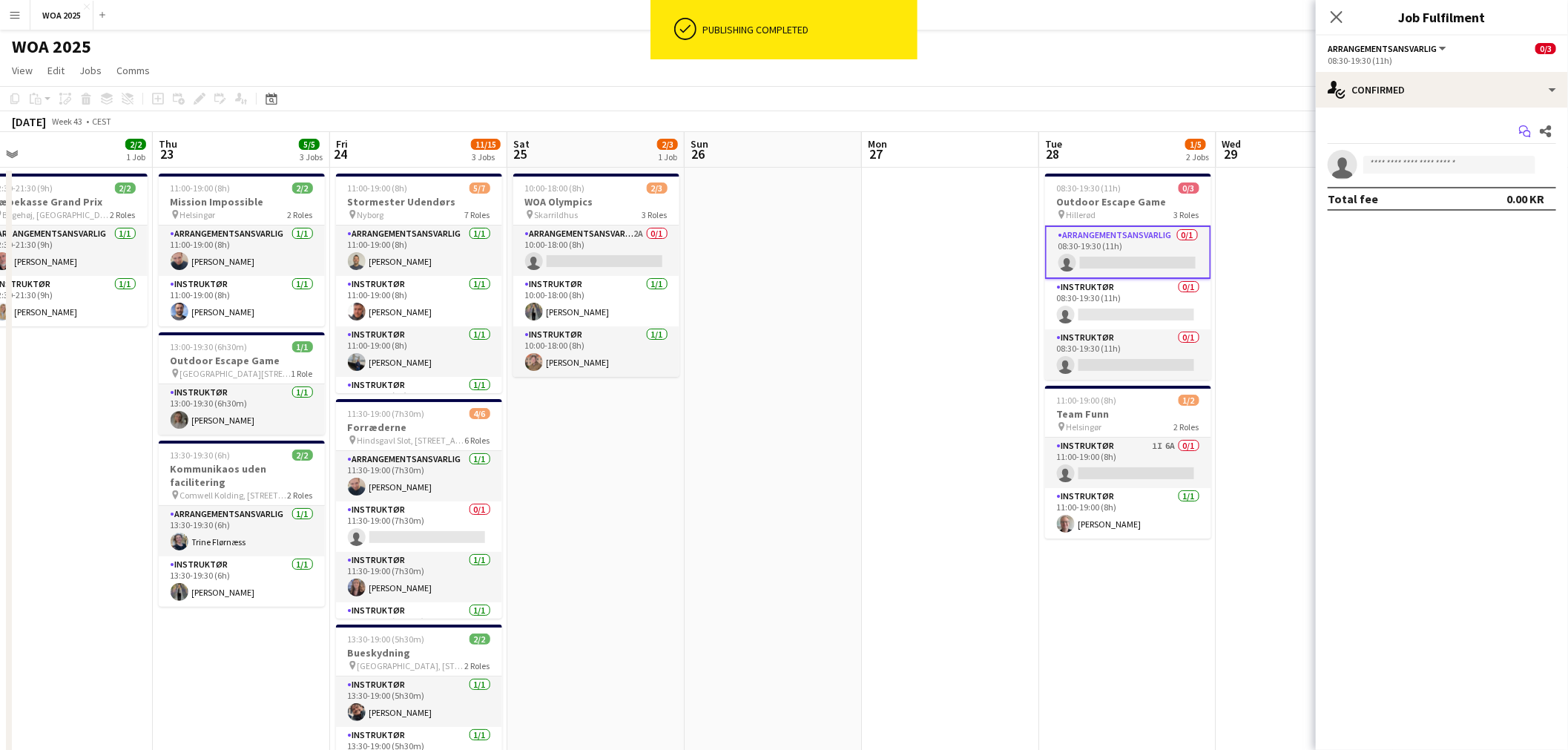
click at [1522, 131] on icon "Start chat" at bounding box center [1525, 131] width 12 height 12
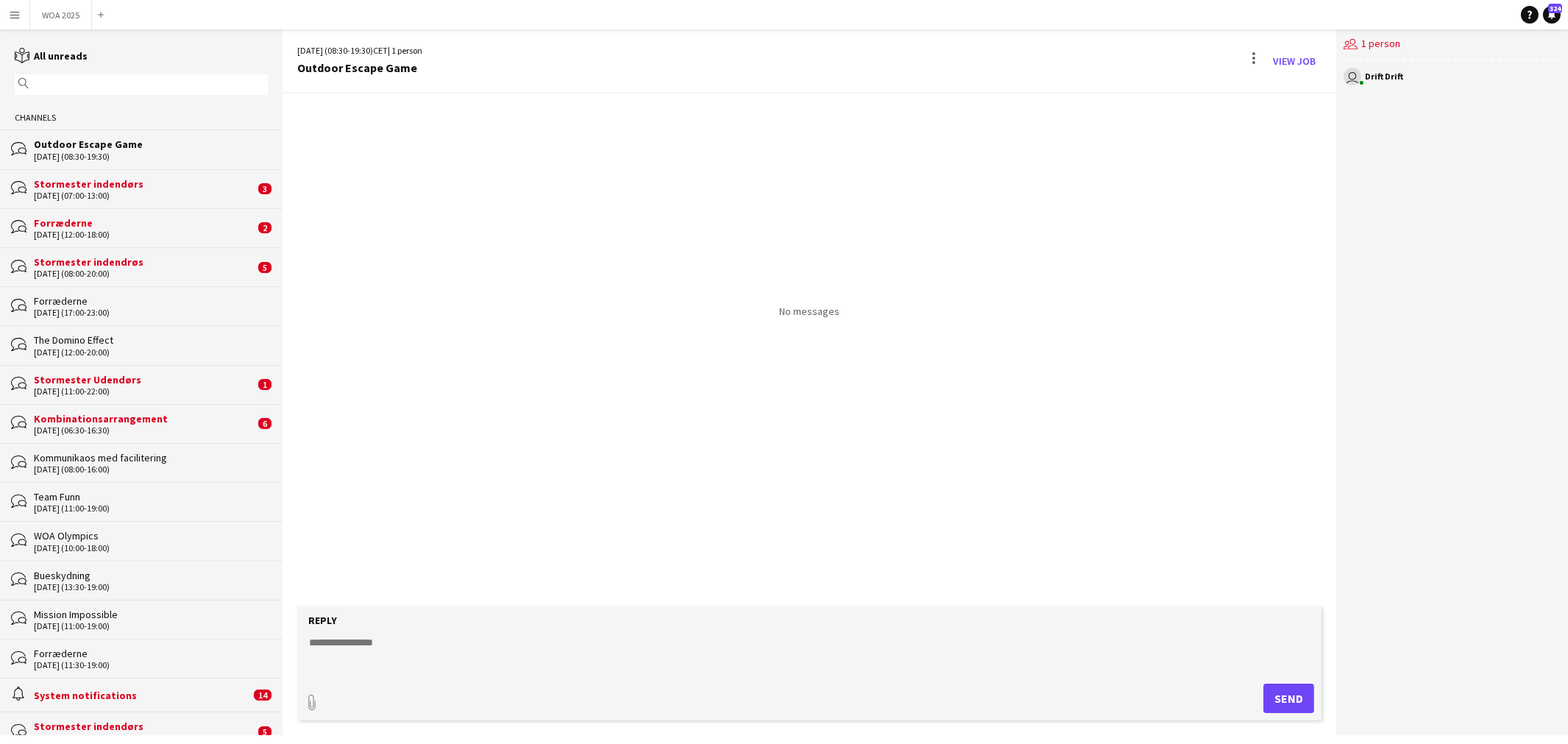
click at [969, 641] on textarea at bounding box center [813, 654] width 1011 height 39
type textarea "*"
click at [1267, 696] on button "Send" at bounding box center [1288, 698] width 51 height 30
click at [23, 9] on button "Menu" at bounding box center [14, 14] width 30 height 30
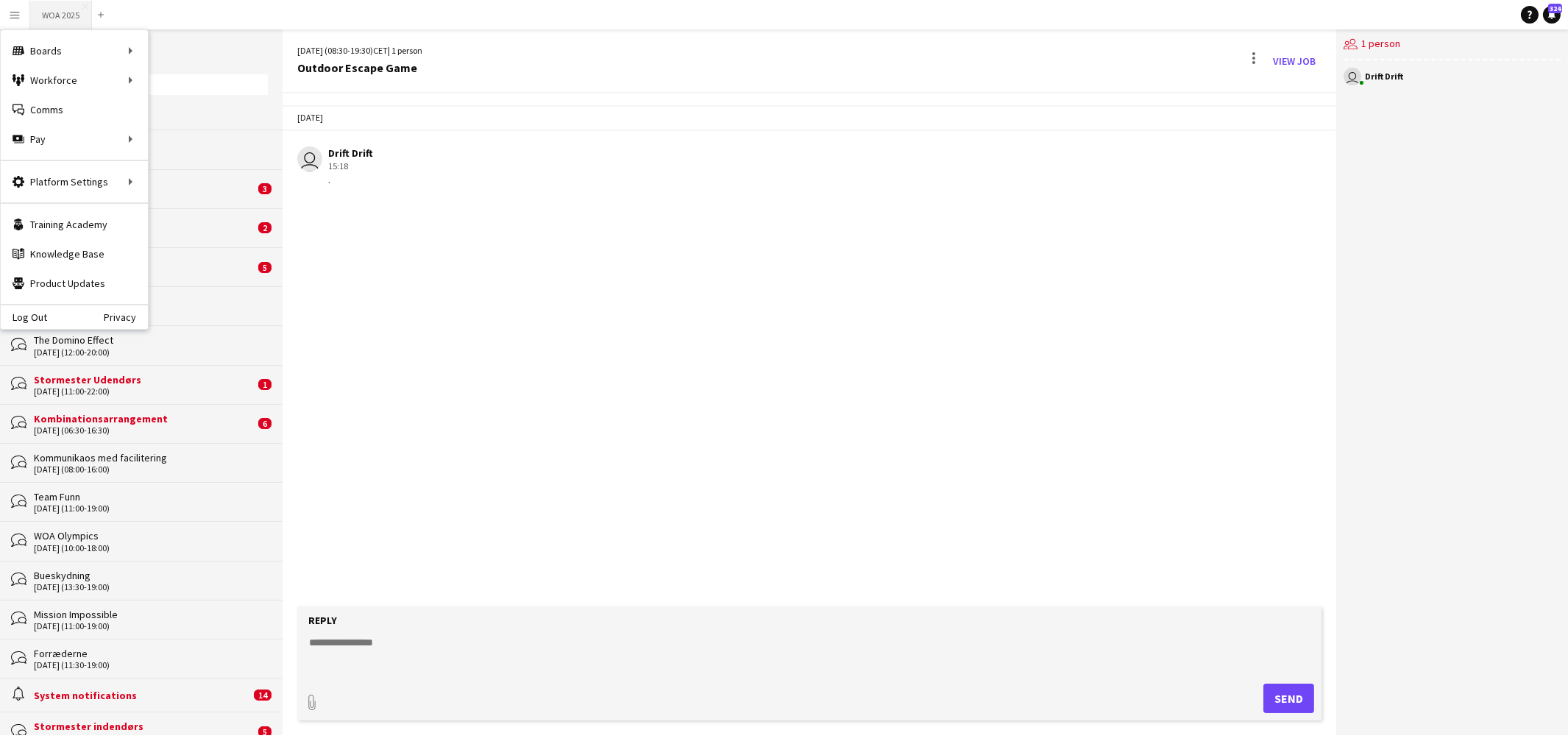
click at [39, 15] on button "WOA 2025 Close" at bounding box center [61, 15] width 62 height 29
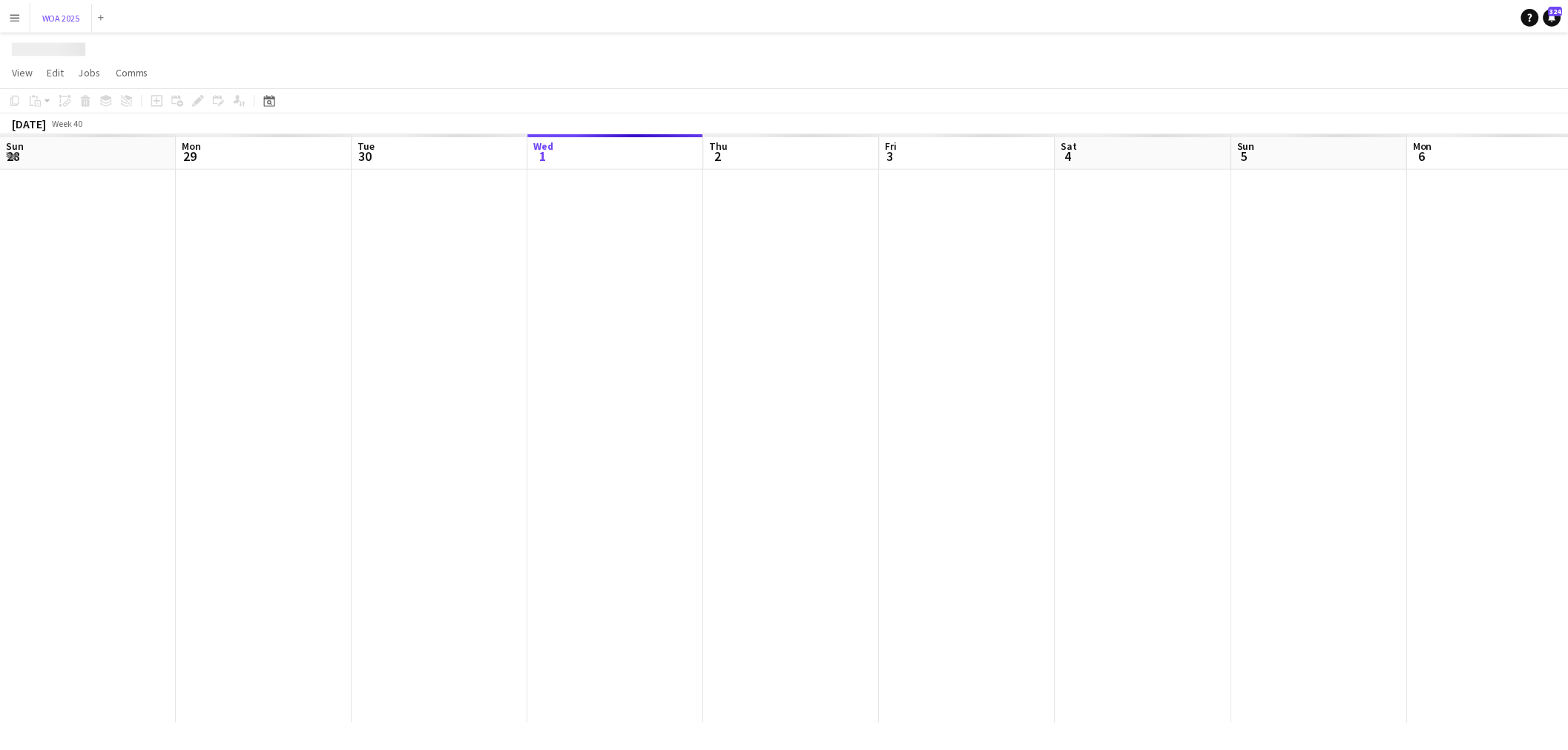
scroll to position [0, 354]
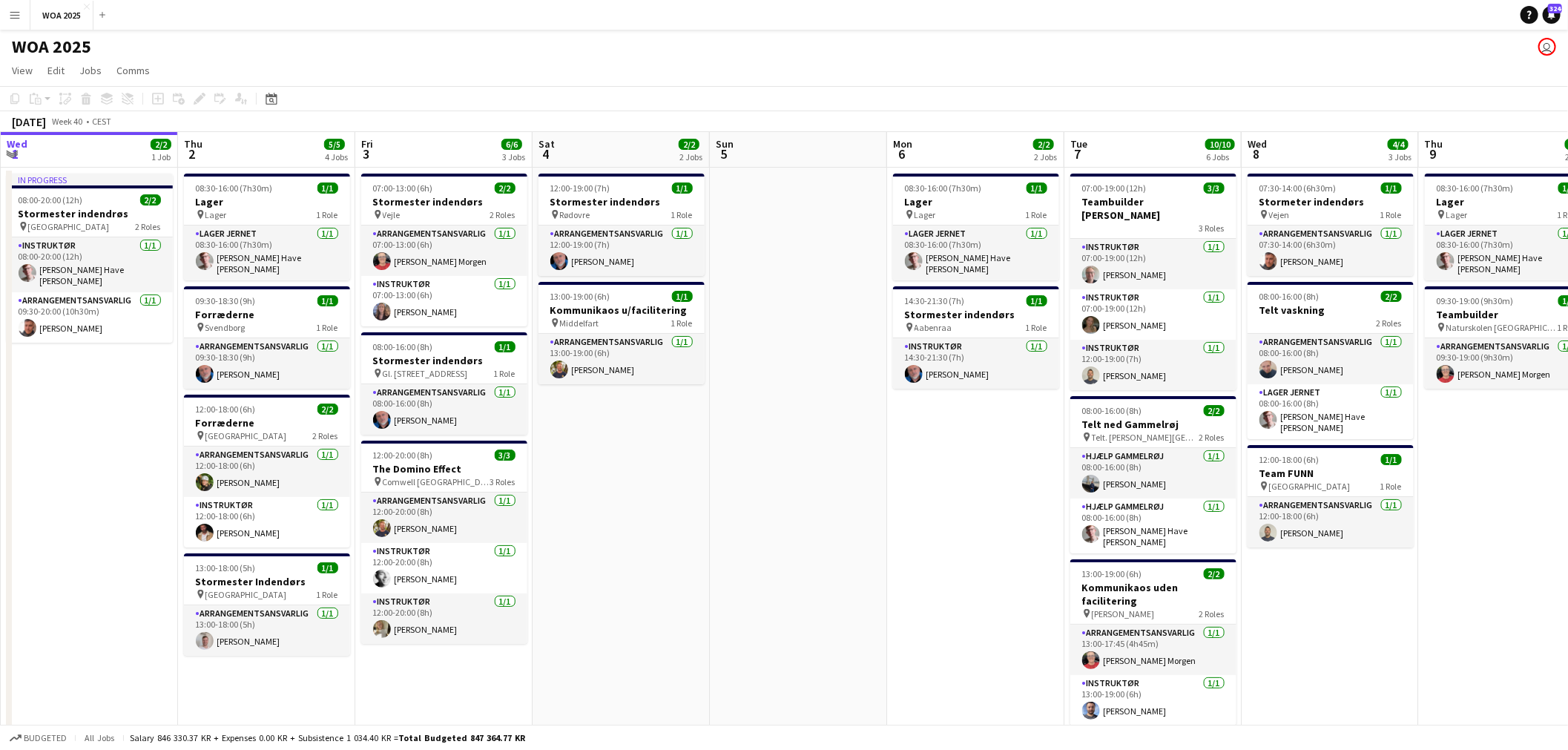
drag, startPoint x: 1374, startPoint y: 366, endPoint x: 751, endPoint y: 345, distance: 623.4
click at [784, 342] on app-calendar-viewport "Mon 29 6/6 4 Jobs Tue 30 10/10 3 Jobs Wed 1 2/2 1 Job Thu 2 5/5 4 Jobs Fri 3 6/…" at bounding box center [784, 600] width 1568 height 937
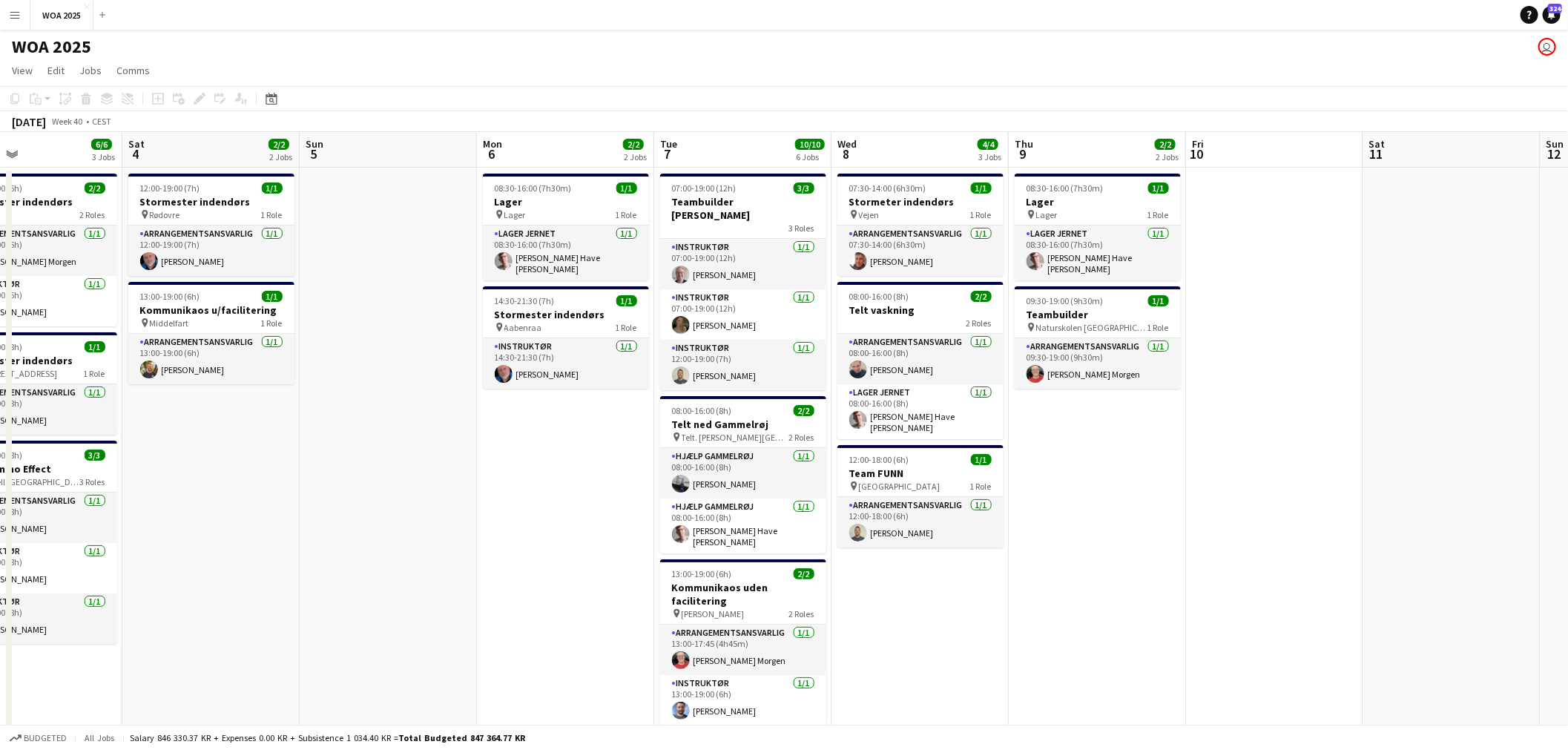
drag, startPoint x: 1234, startPoint y: 303, endPoint x: 741, endPoint y: 345, distance: 494.8
click at [727, 346] on app-calendar-viewport "Wed 1 2/2 1 Job Thu 2 5/5 4 Jobs Fri 3 6/6 3 Jobs Sat 4 2/2 2 Jobs Sun 5 Mon 6 …" at bounding box center [784, 600] width 1568 height 937
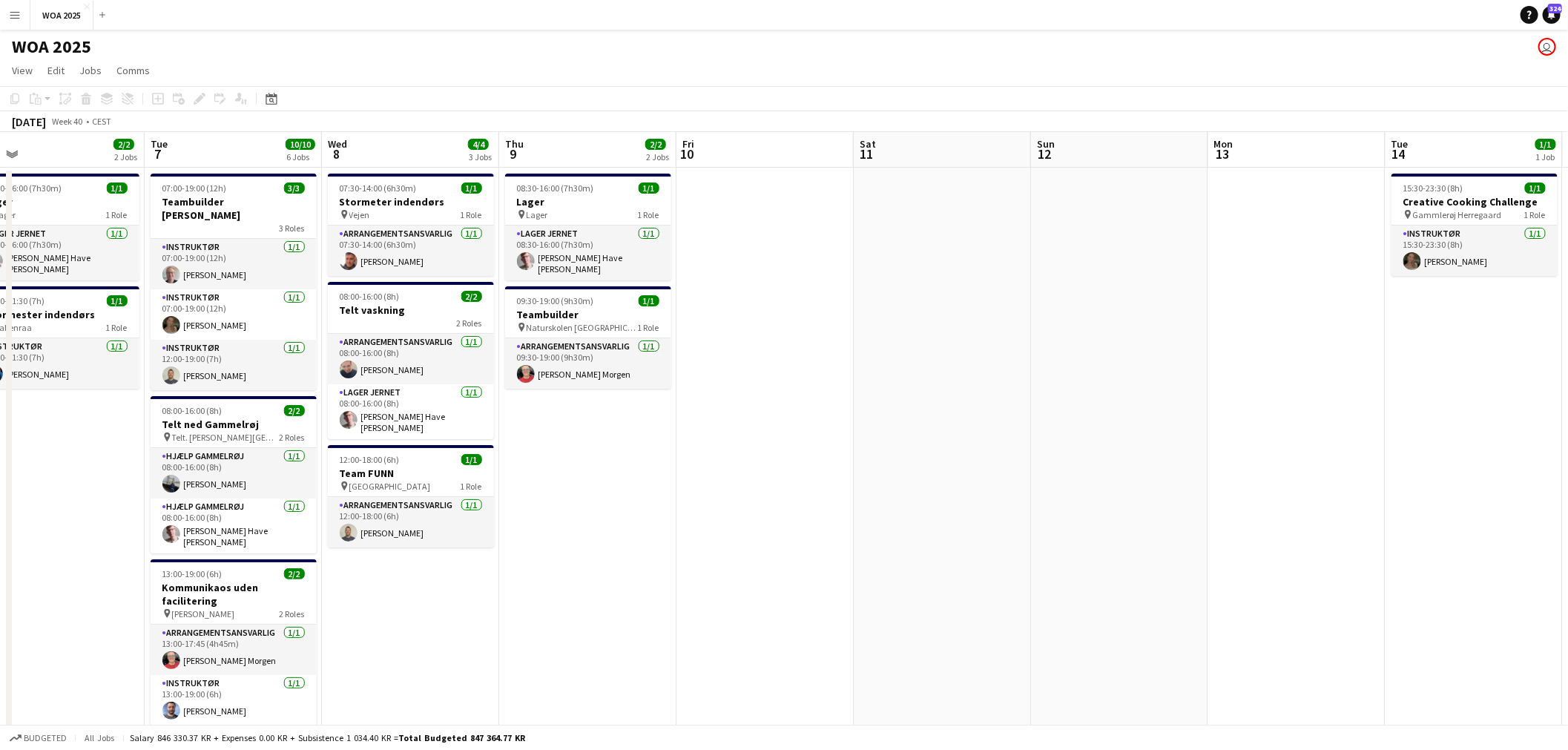
drag, startPoint x: 1224, startPoint y: 313, endPoint x: 985, endPoint y: 347, distance: 241.4
click at [741, 339] on app-calendar-viewport "Fri 3 6/6 3 Jobs Sat 4 2/2 2 Jobs Sun 5 Mon 6 2/2 2 Jobs Tue 7 10/10 6 Jobs Wed…" at bounding box center [784, 600] width 1568 height 937
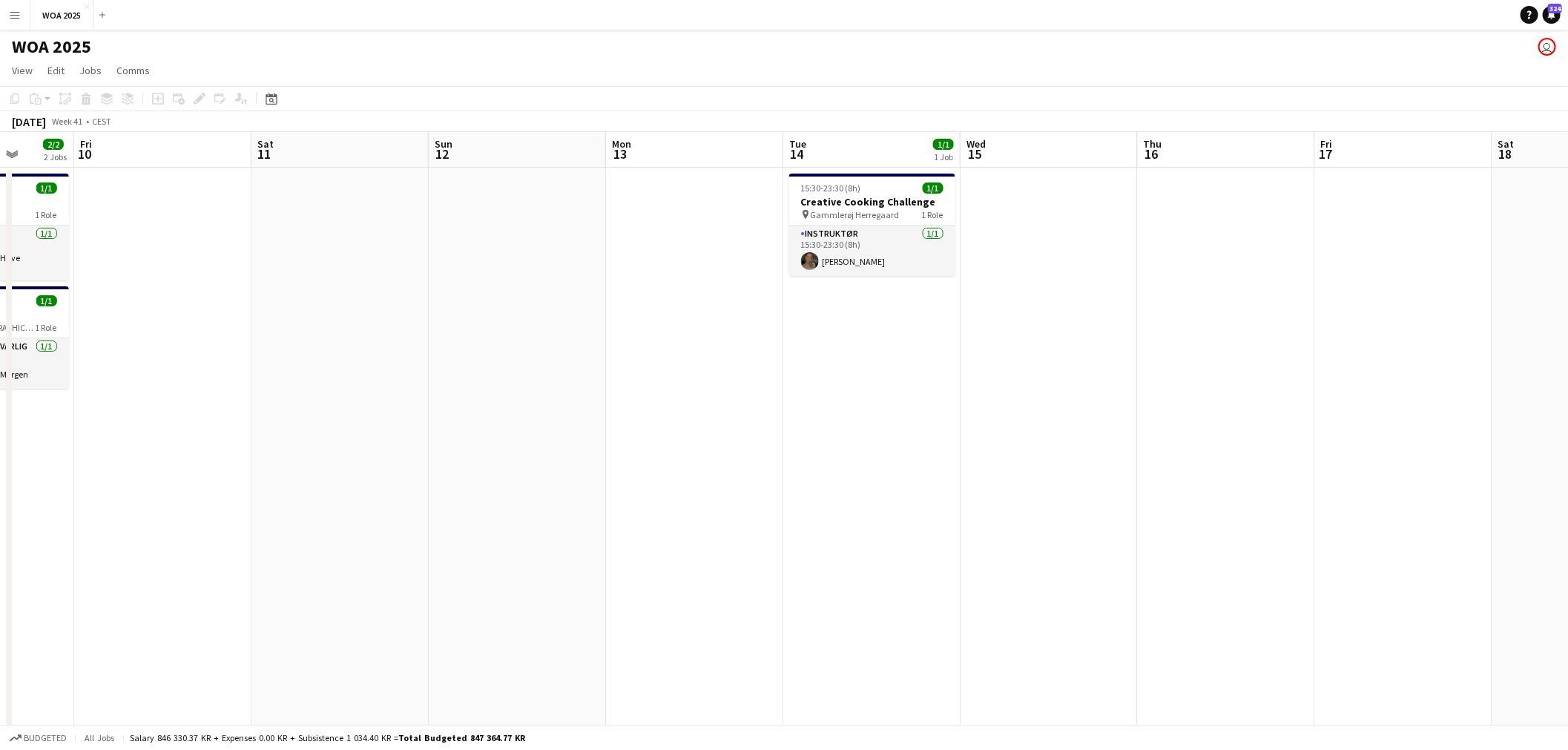
drag, startPoint x: 967, startPoint y: 327, endPoint x: 1110, endPoint y: 344, distance: 144.0
click at [829, 334] on app-calendar-viewport "Mon 6 2/2 2 Jobs Tue 7 10/10 6 Jobs Wed 8 4/4 3 Jobs Thu 9 2/2 2 Jobs Fri 10 Sa…" at bounding box center [784, 600] width 1568 height 937
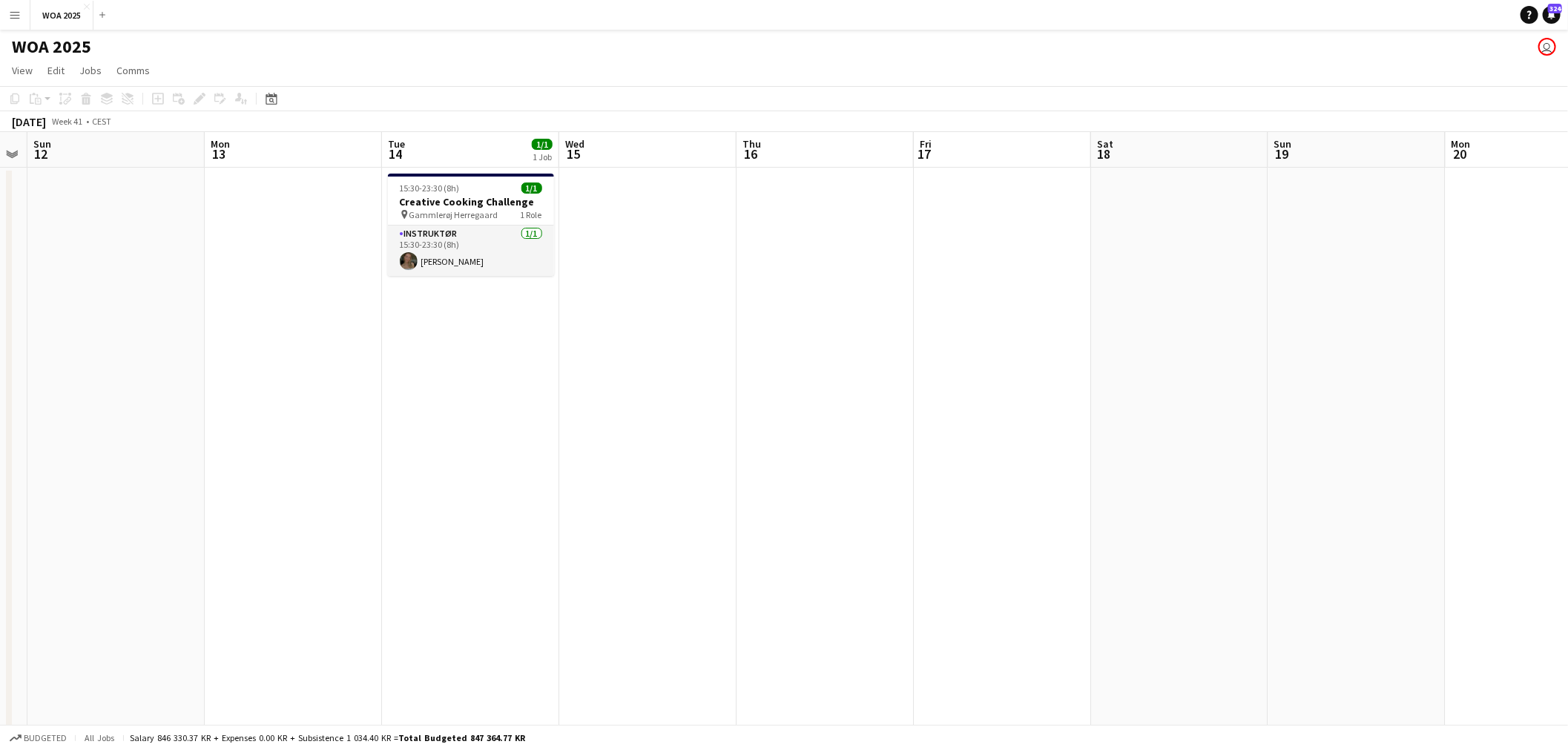
click at [649, 299] on app-calendar-viewport "Thu 9 2/2 2 Jobs Fri 10 Sat 11 Sun 12 Mon 13 Tue 14 1/1 1 Job Wed 15 Thu 16 Fri…" at bounding box center [784, 600] width 1568 height 937
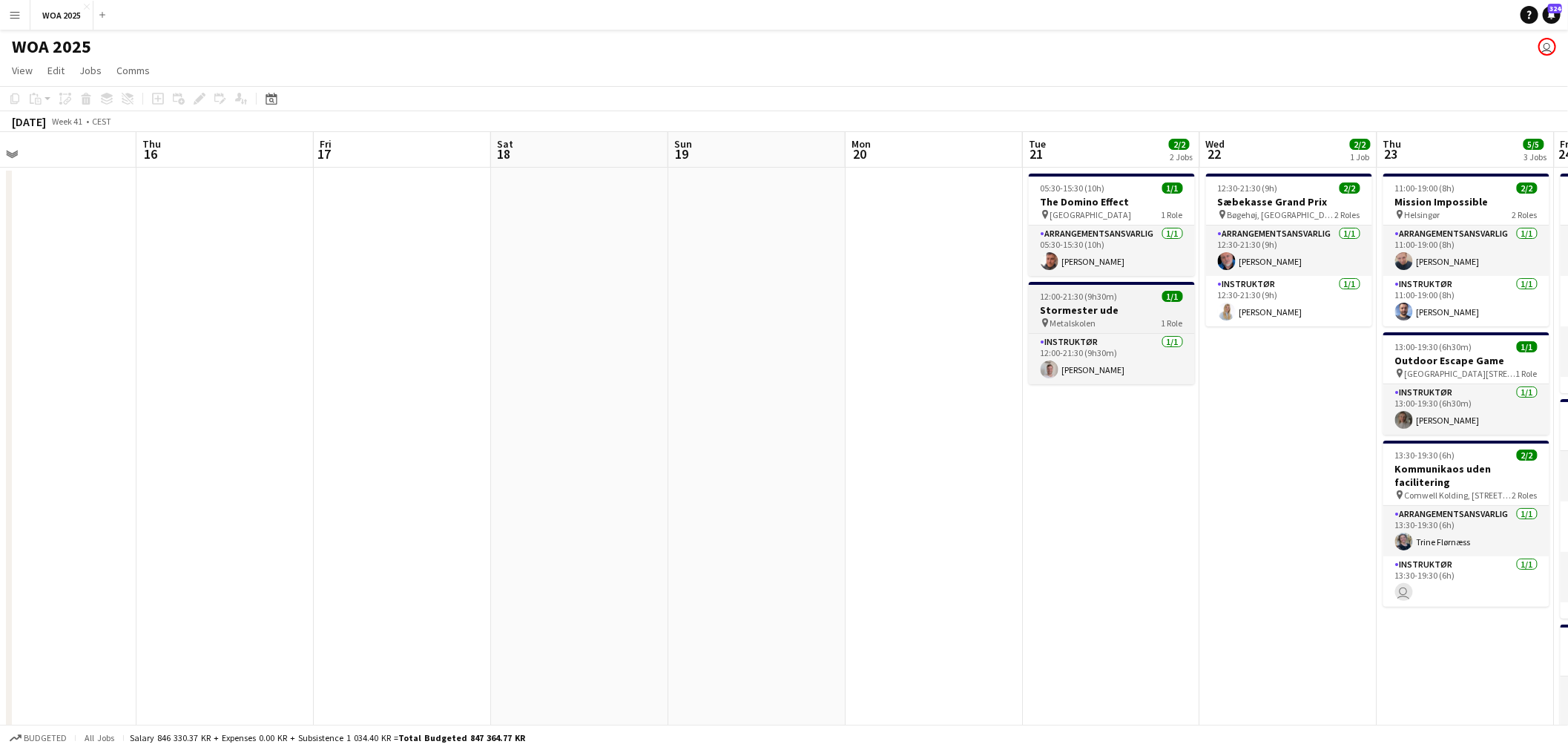
drag, startPoint x: 1027, startPoint y: 328, endPoint x: 910, endPoint y: 328, distance: 117.0
click at [925, 328] on app-calendar-viewport "Sun 12 Mon 13 Tue 14 1/1 1 Job Wed 15 Thu 16 Fri 17 Sat 18 Sun 19 Mon 20 Tue 21…" at bounding box center [784, 600] width 1568 height 937
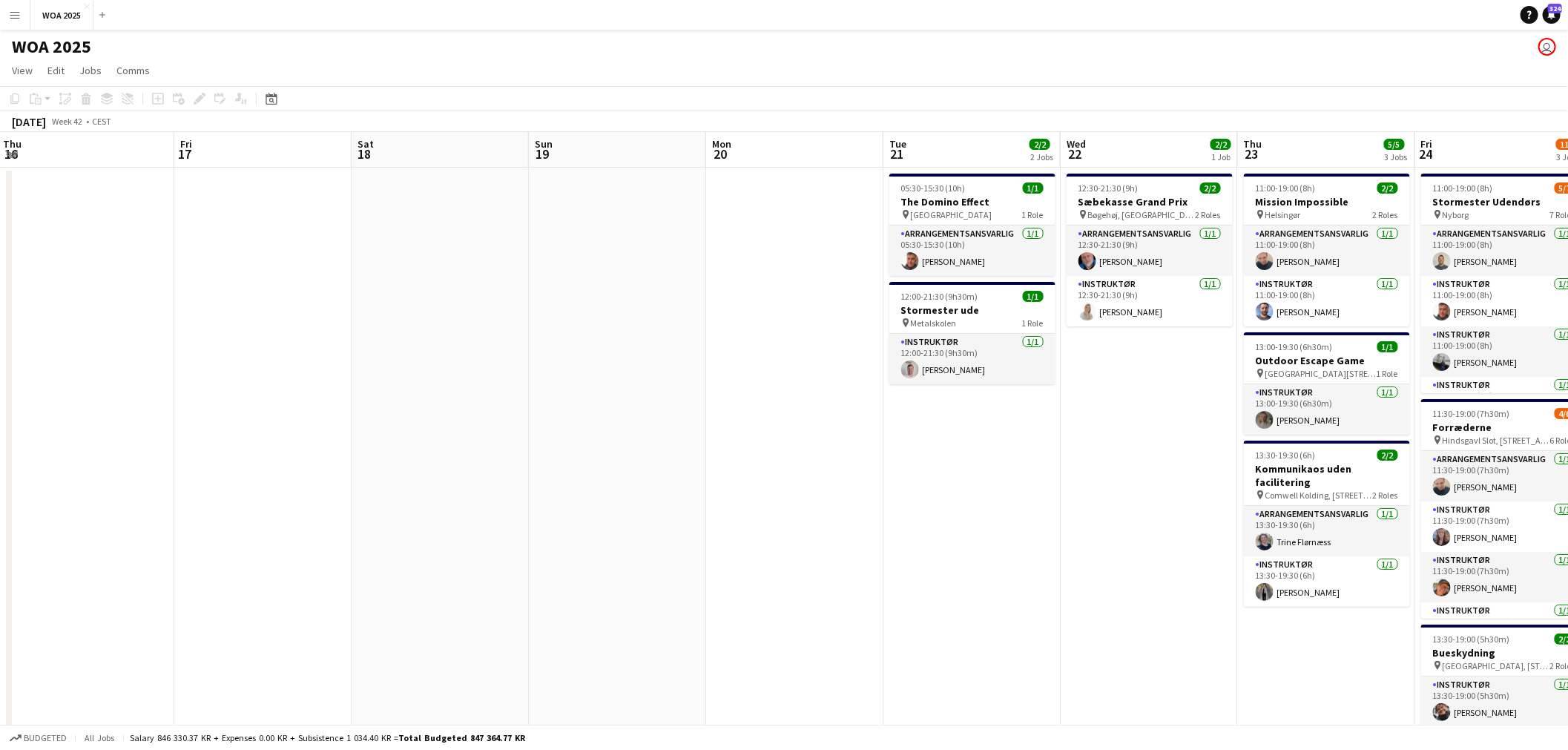
click at [992, 499] on app-date-cell "05:30-15:30 (10h) 1/1 The Domino Effect pin København 1 Role Arrangementsansvar…" at bounding box center [972, 619] width 177 height 902
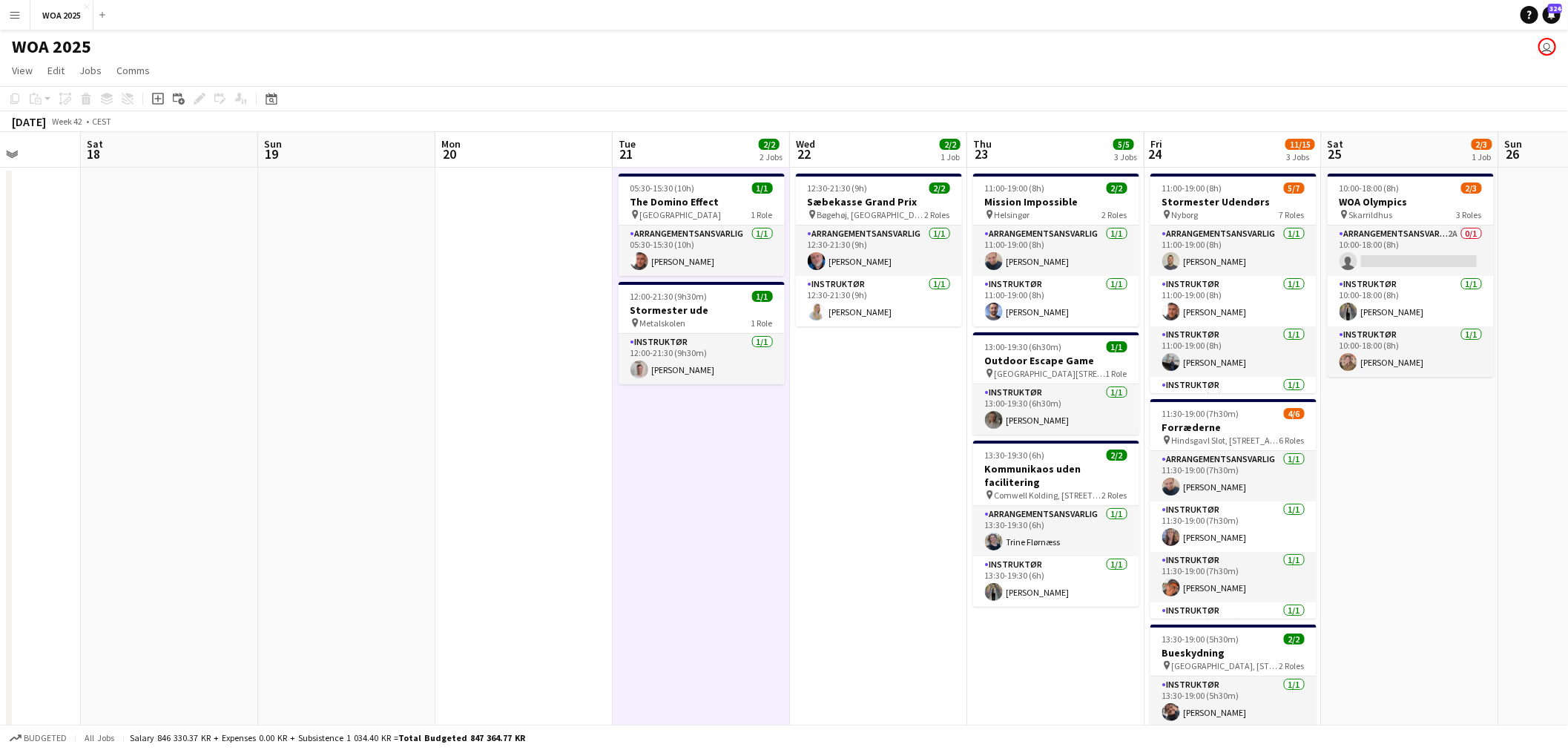
drag, startPoint x: 969, startPoint y: 468, endPoint x: 845, endPoint y: 464, distance: 124.1
click at [845, 464] on app-calendar-viewport "Wed 15 Thu 16 Fri 17 Sat 18 Sun 19 Mon 20 Tue 21 2/2 2 Jobs Wed 22 2/2 1 Job Th…" at bounding box center [784, 600] width 1568 height 937
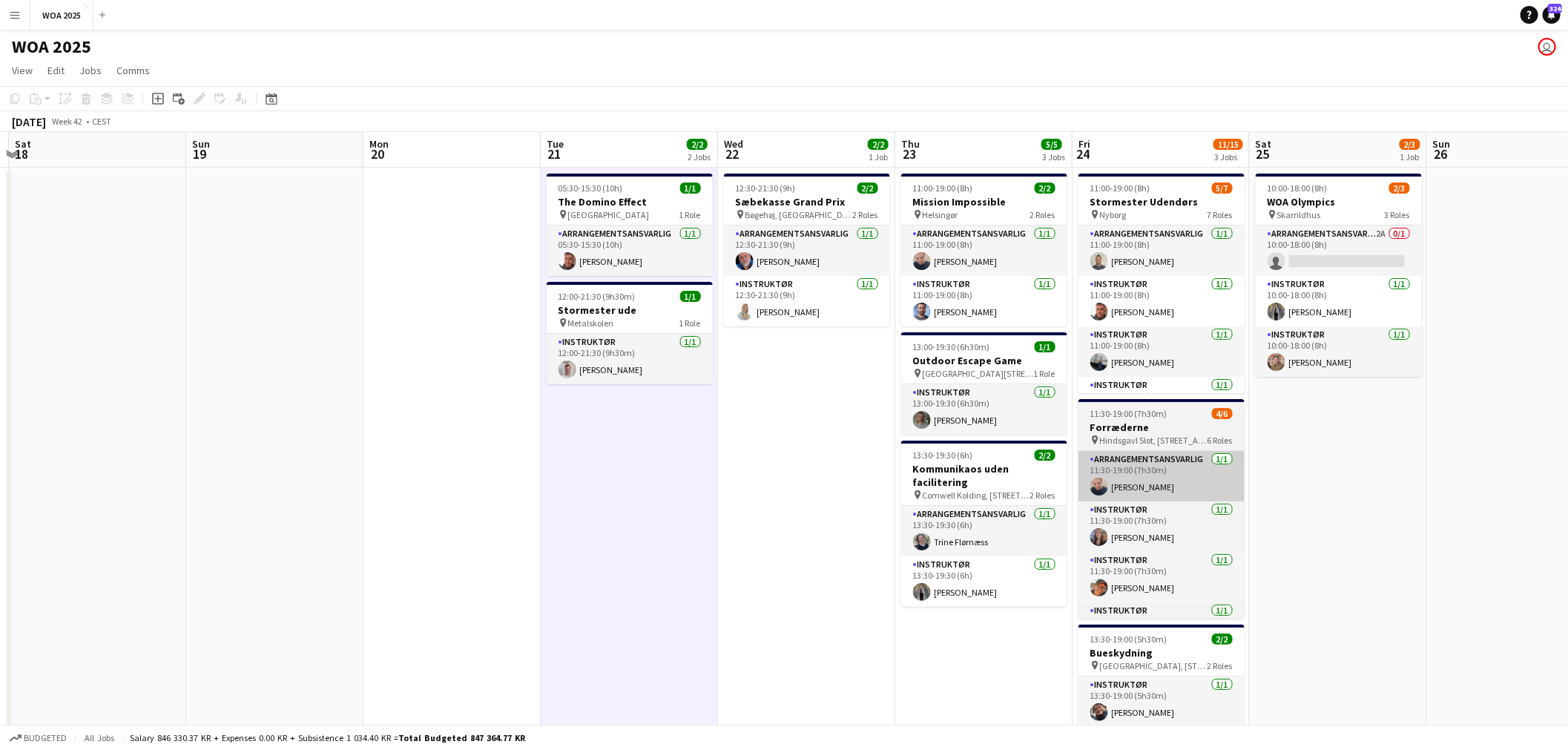
drag, startPoint x: 1166, startPoint y: 438, endPoint x: 1004, endPoint y: 456, distance: 163.0
click at [1004, 456] on app-calendar-viewport "Wed 15 Thu 16 Fri 17 Sat 18 Sun 19 Mon 20 Tue 21 2/2 2 Jobs Wed 22 2/2 1 Job Th…" at bounding box center [784, 600] width 1568 height 937
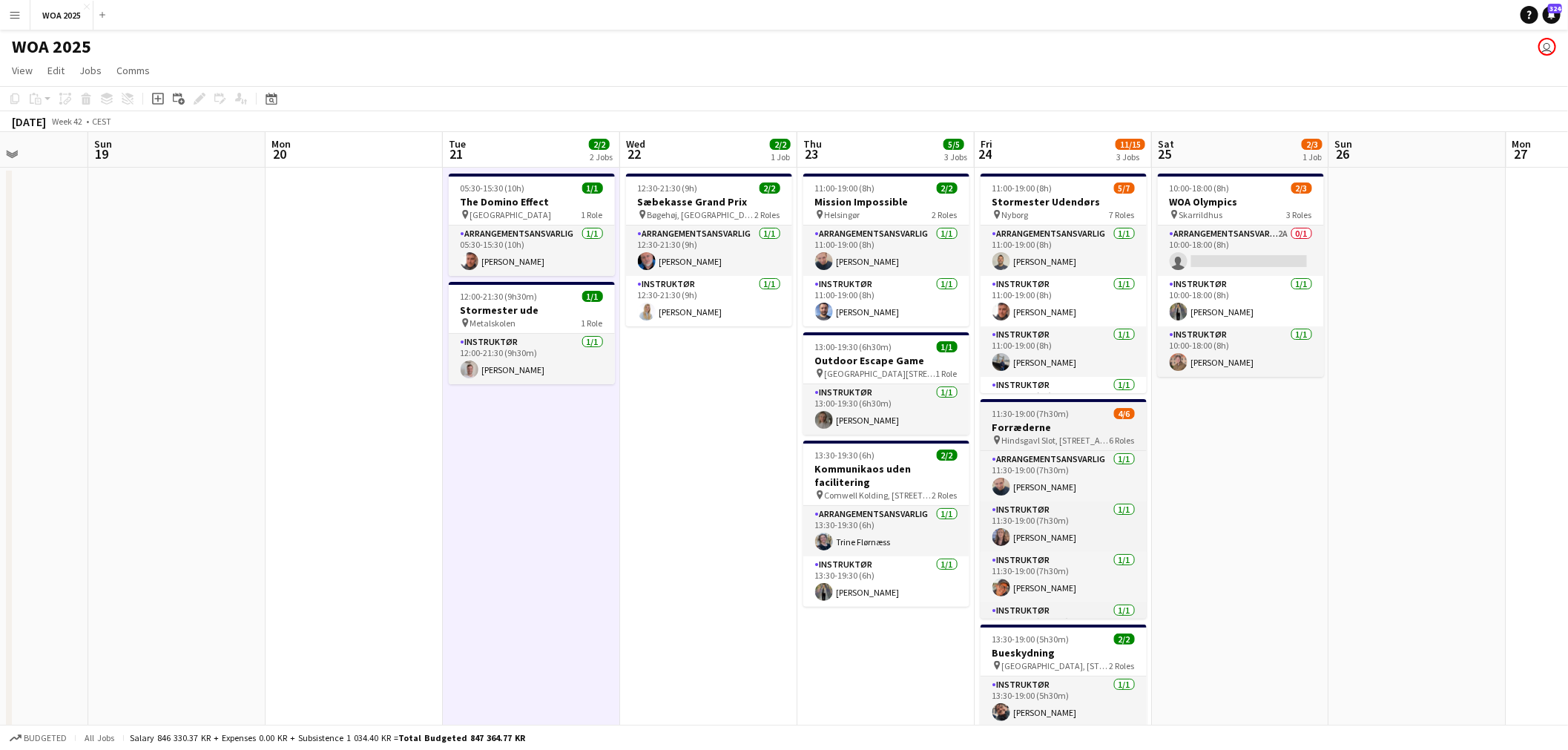
click at [1069, 435] on span "Hindsgavl Slot, [STREET_ADDRESS]" at bounding box center [1056, 440] width 107 height 11
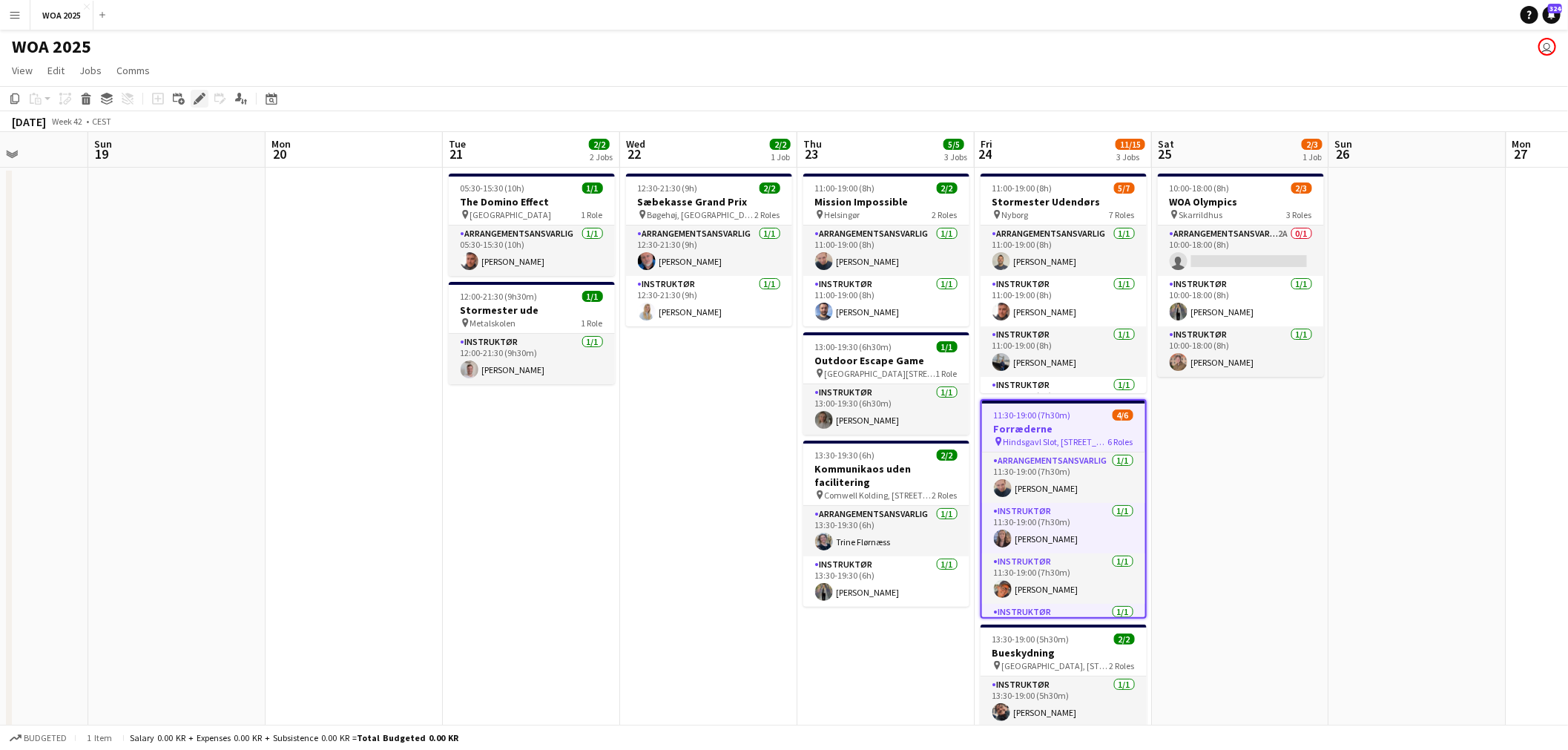
click at [197, 97] on icon "Edit" at bounding box center [199, 98] width 12 height 12
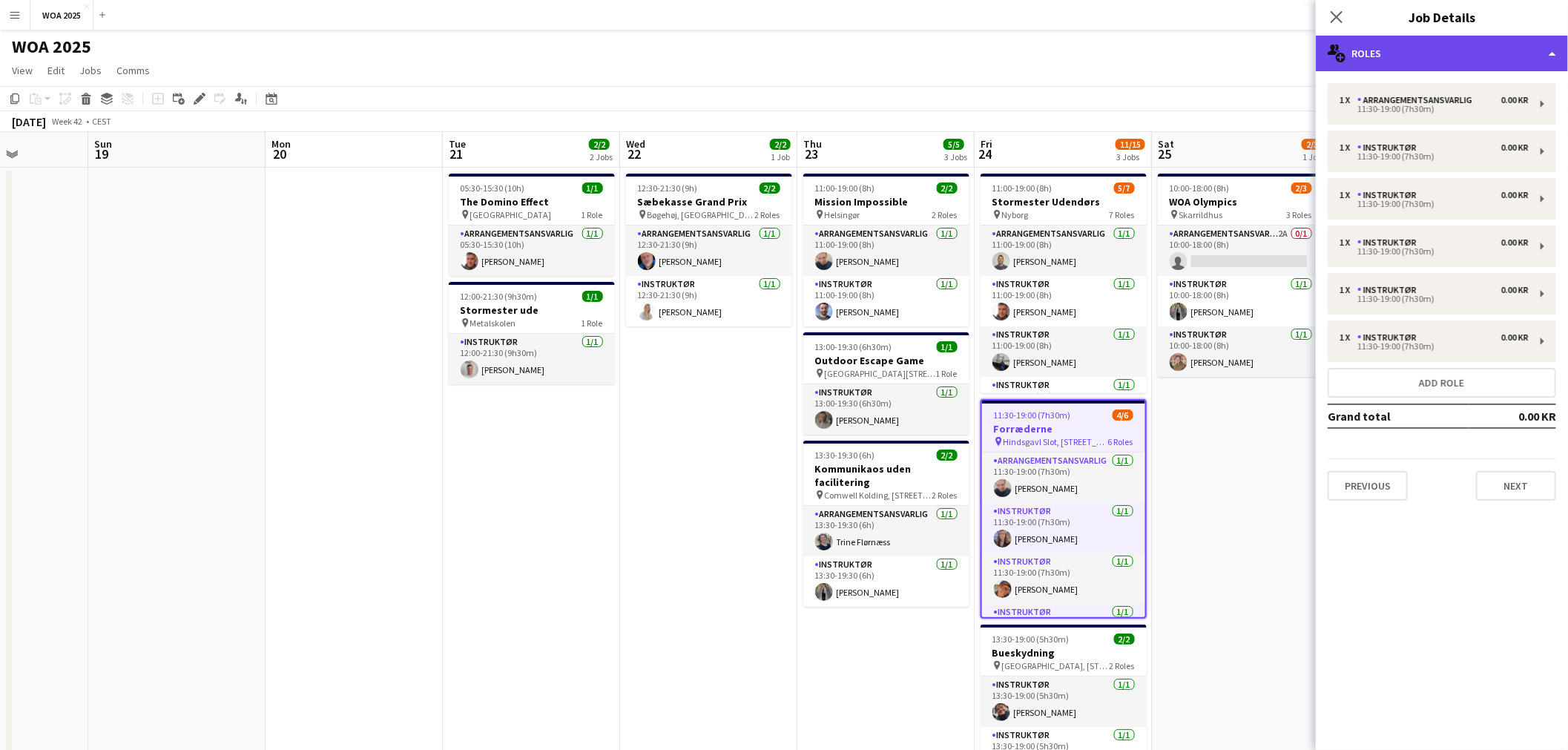
click at [1442, 68] on div "multiple-users-add Roles" at bounding box center [1442, 52] width 252 height 35
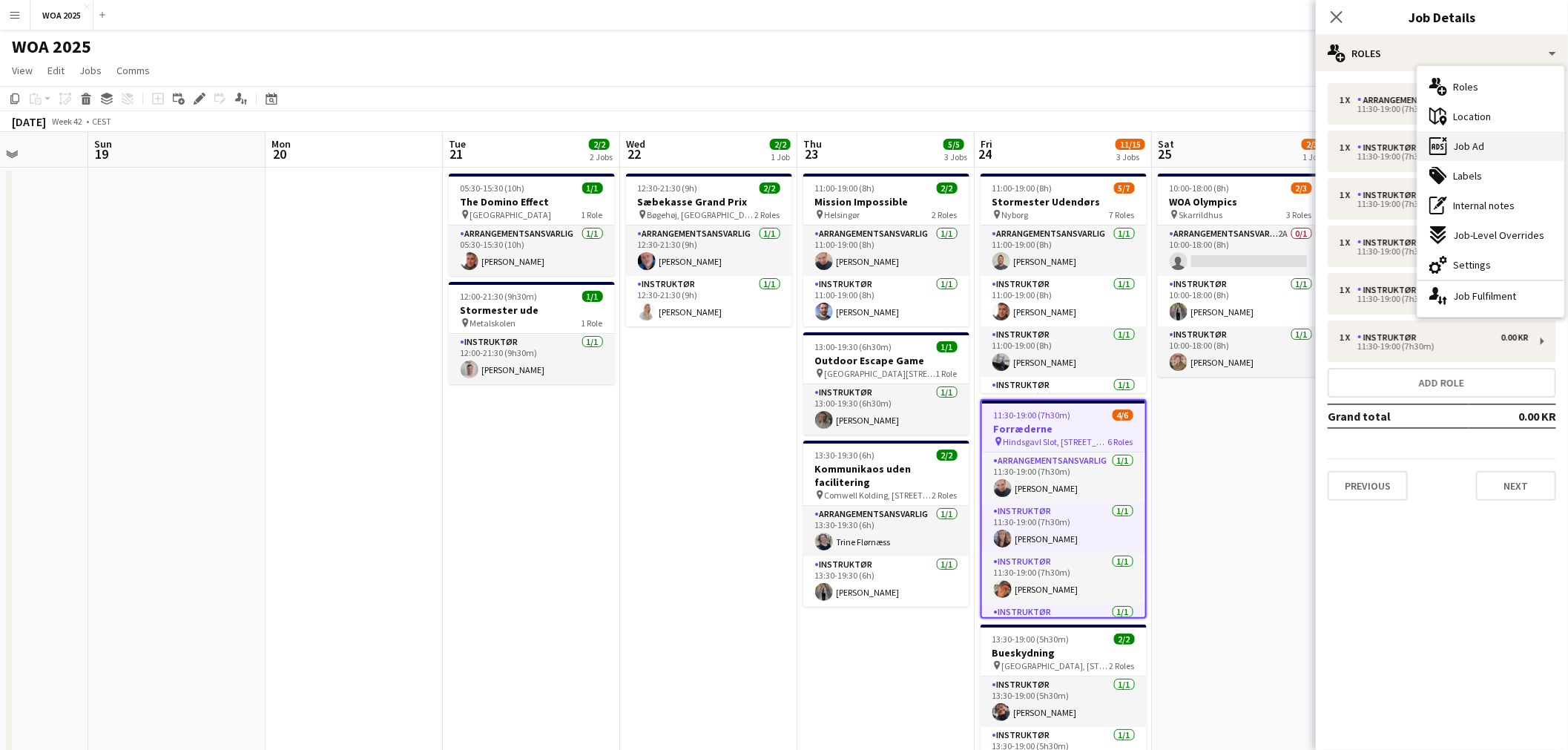
click at [1484, 136] on div "ads-window Job Ad" at bounding box center [1490, 145] width 147 height 30
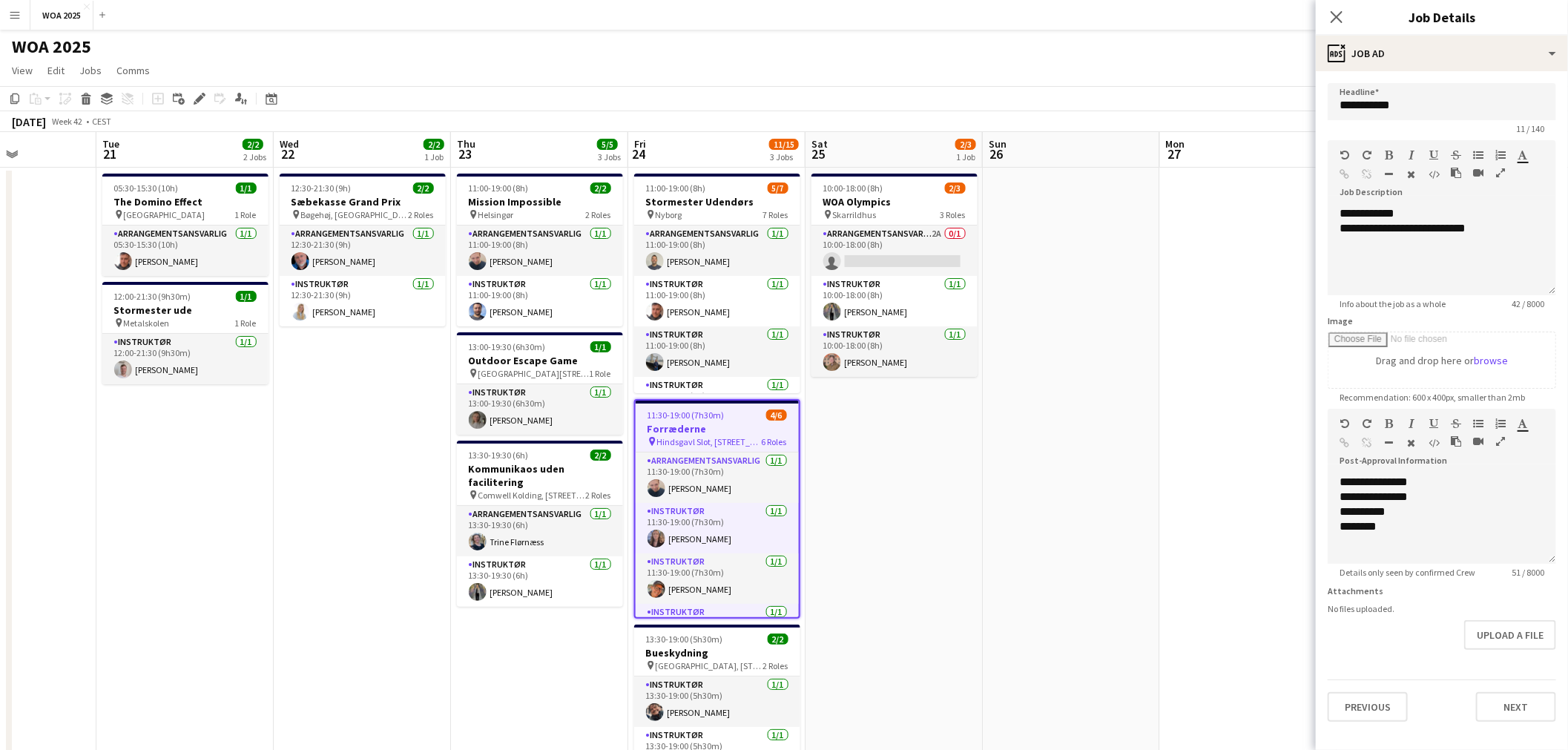
drag, startPoint x: 1133, startPoint y: 413, endPoint x: 821, endPoint y: 417, distance: 312.0
click at [813, 417] on app-calendar-viewport "Fri 17 Sat 18 Sun 19 Mon 20 Tue 21 2/2 2 Jobs Wed 22 2/2 1 Job Thu 23 5/5 3 Job…" at bounding box center [784, 600] width 1568 height 937
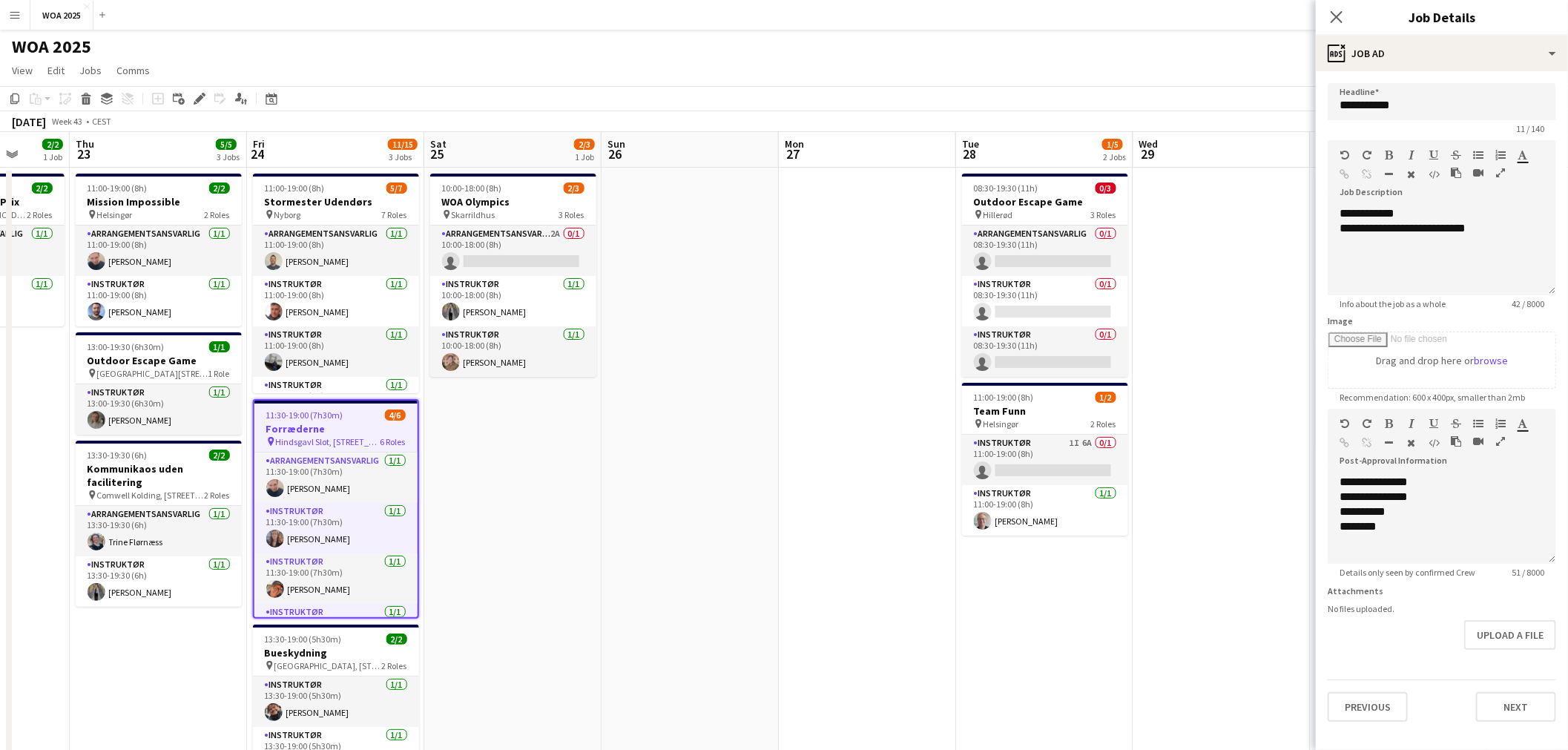
scroll to position [0, 413]
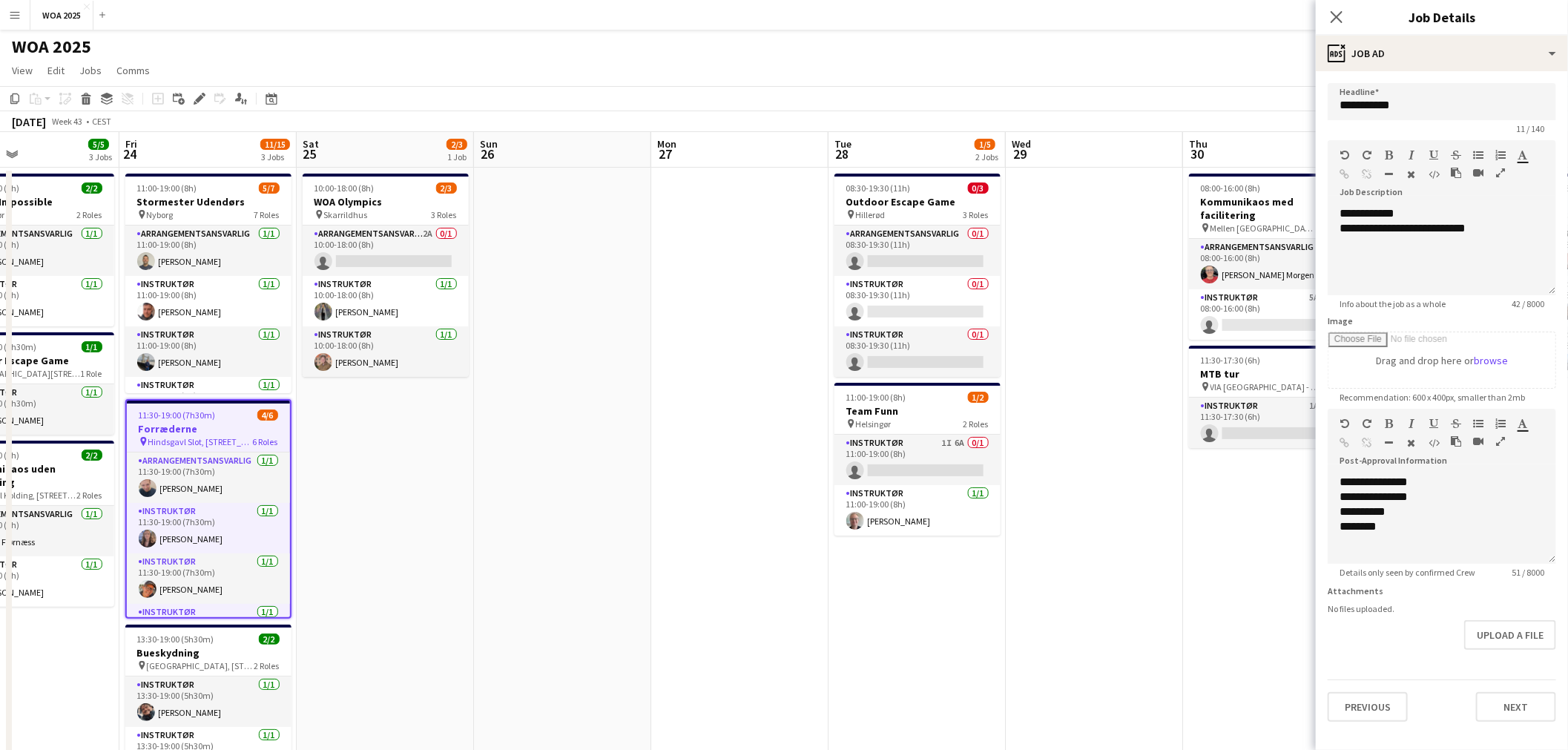
drag, startPoint x: 1099, startPoint y: 404, endPoint x: 641, endPoint y: 416, distance: 458.2
click at [641, 416] on app-calendar-viewport "Tue 21 2/2 2 Jobs Wed 22 2/2 1 Job Thu 23 5/5 3 Jobs Fri 24 11/15 3 Jobs Sat 25…" at bounding box center [784, 600] width 1568 height 937
click at [568, 373] on app-date-cell at bounding box center [563, 619] width 177 height 902
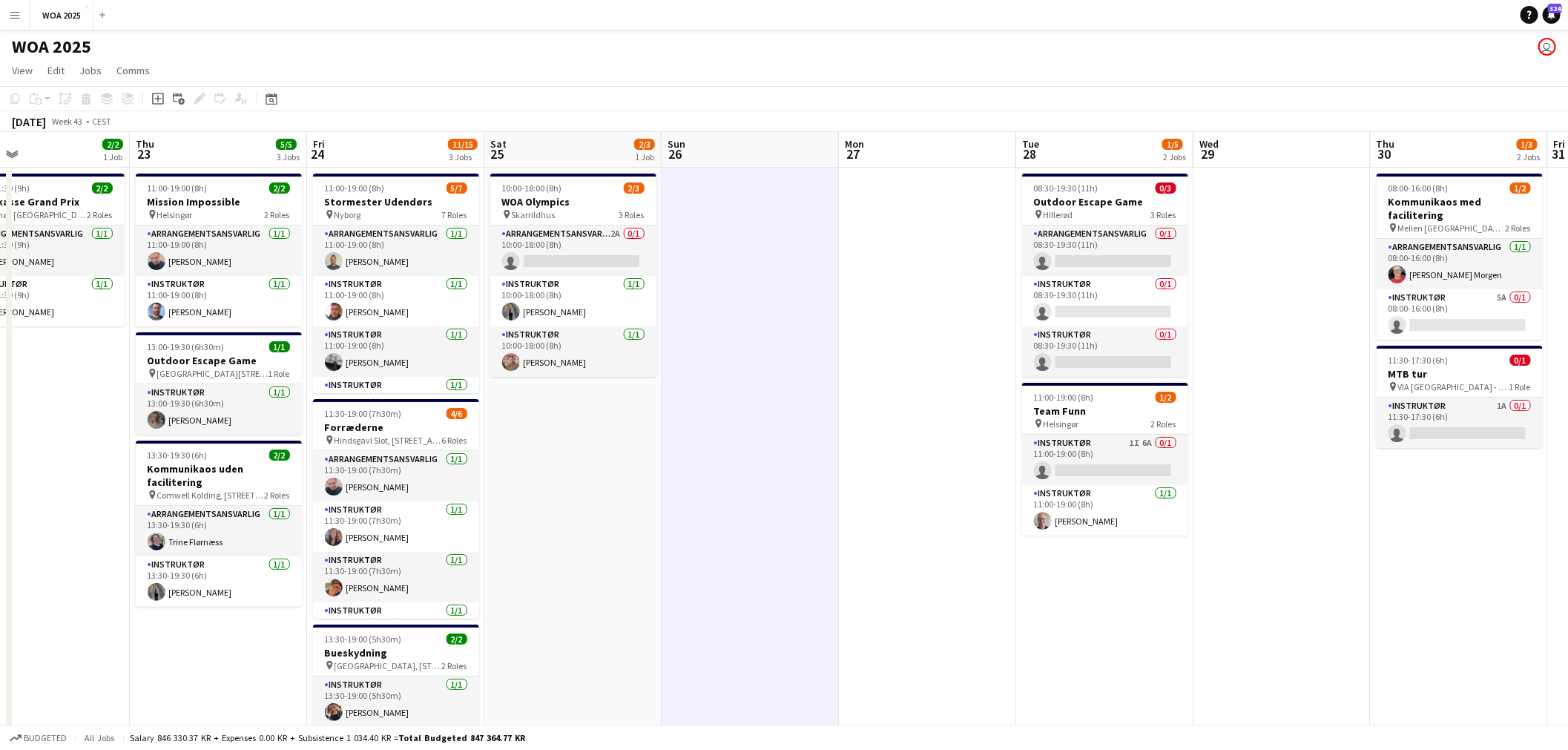
drag, startPoint x: 564, startPoint y: 286, endPoint x: 930, endPoint y: 273, distance: 366.2
click at [930, 273] on app-calendar-viewport "Mon 20 Tue 21 2/2 2 Jobs Wed 22 2/2 1 Job Thu 23 5/5 3 Jobs Fri 24 11/15 3 Jobs…" at bounding box center [784, 600] width 1568 height 937
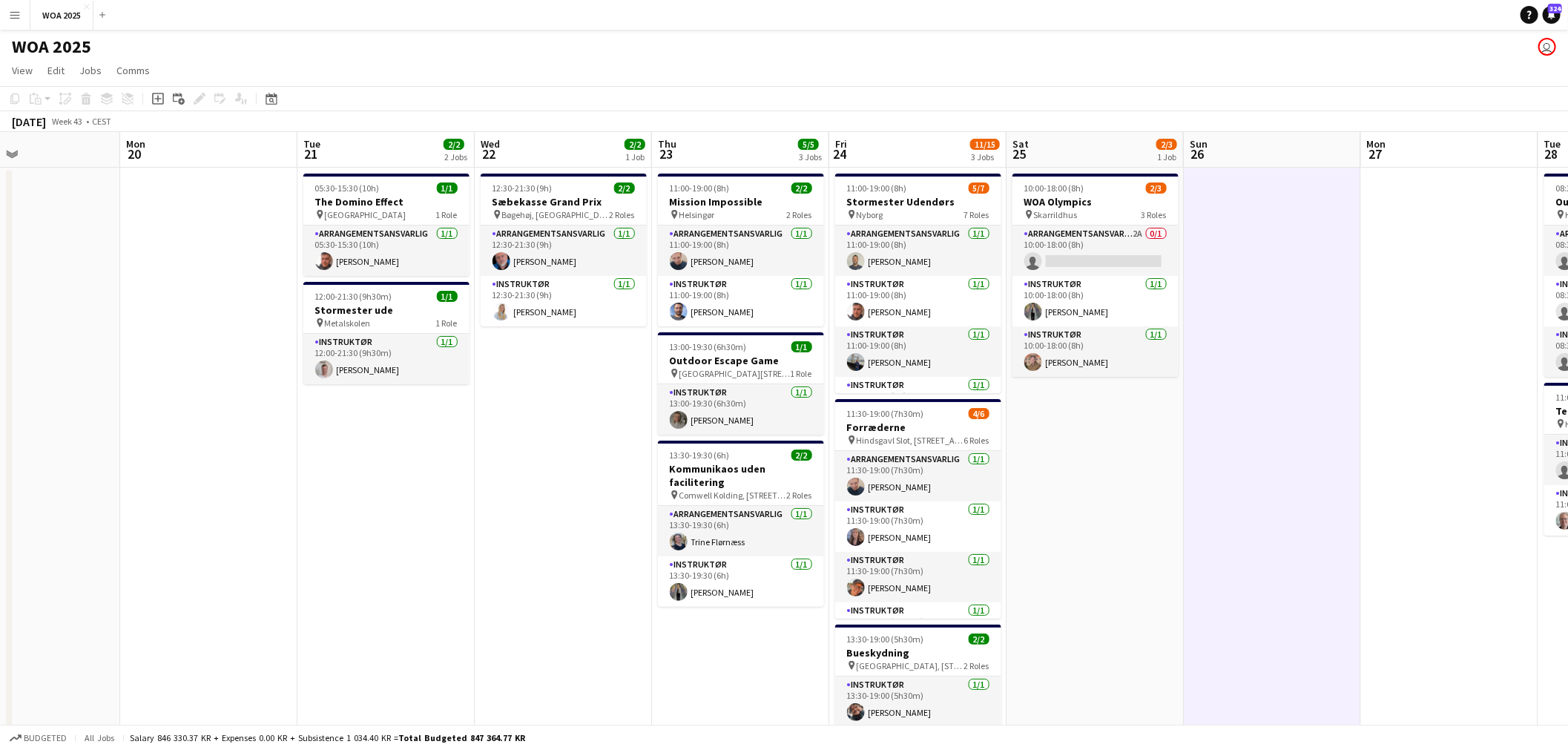
drag, startPoint x: 587, startPoint y: 295, endPoint x: 932, endPoint y: 300, distance: 345.0
click at [932, 300] on app-calendar-viewport "Fri 17 Sat 18 Sun 19 Mon 20 Tue 21 2/2 2 Jobs Wed 22 2/2 1 Job Thu 23 5/5 3 Job…" at bounding box center [784, 600] width 1568 height 937
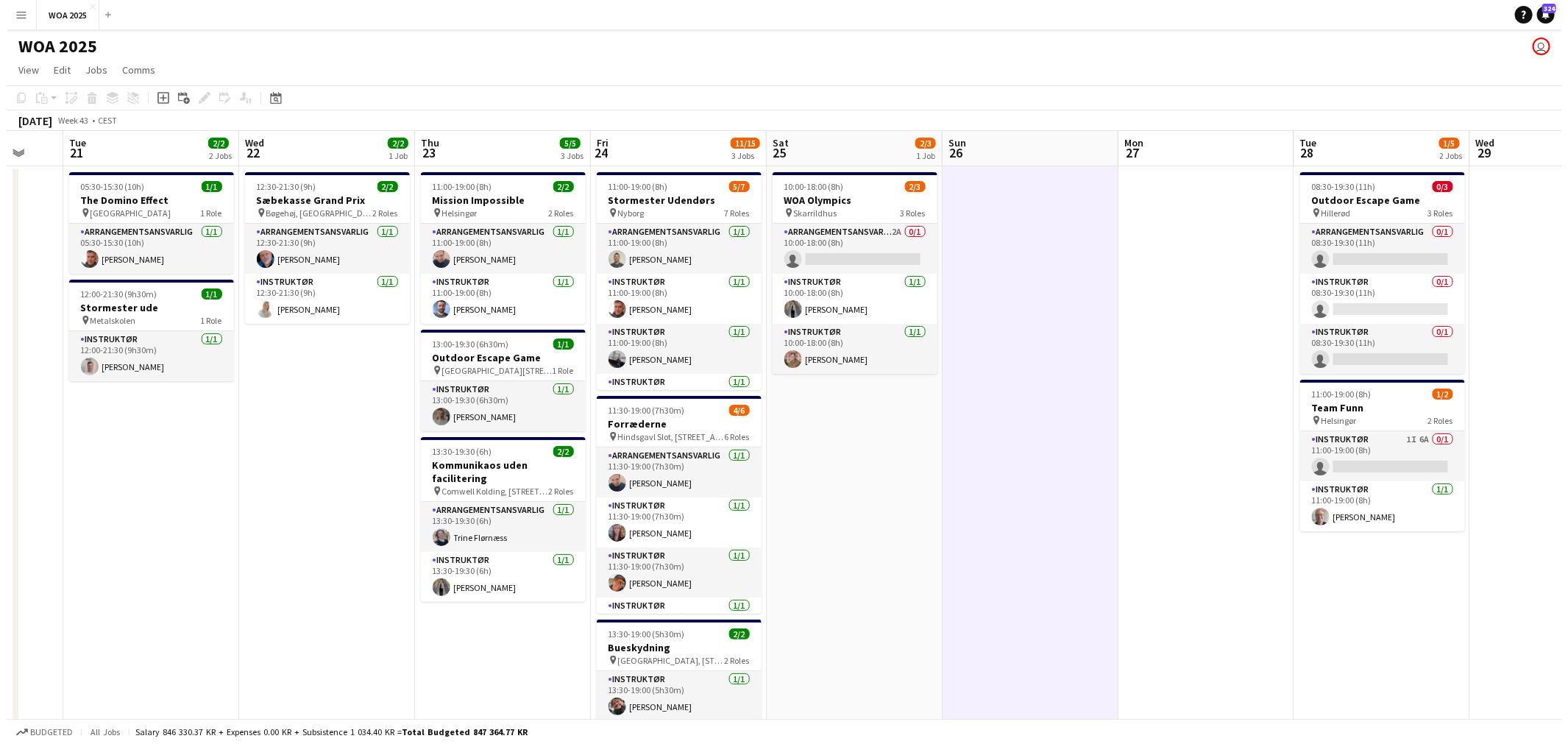
scroll to position [0, 478]
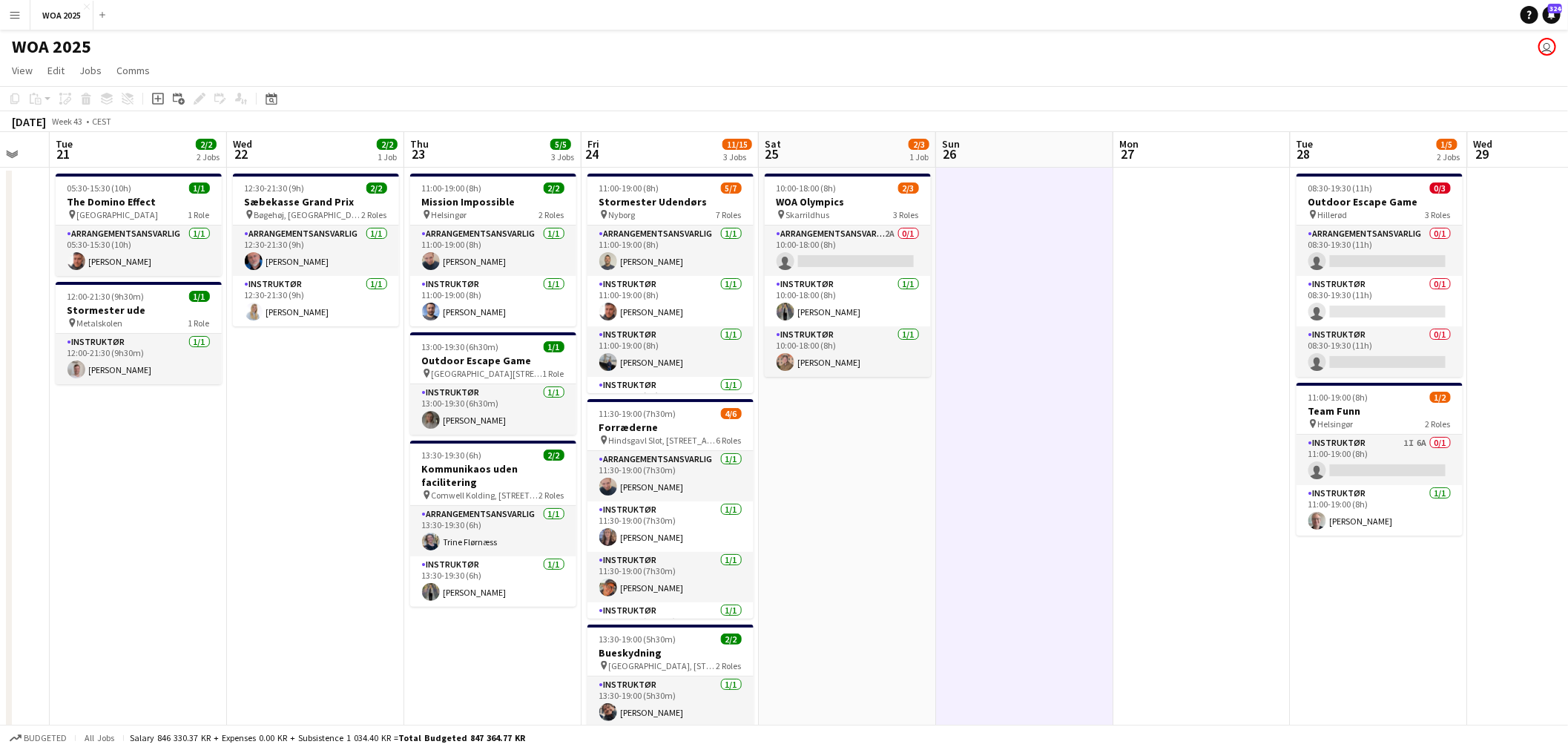
drag, startPoint x: 932, startPoint y: 300, endPoint x: 685, endPoint y: 308, distance: 247.1
click at [685, 308] on app-calendar-viewport "Sat 18 Sun 19 Mon 20 Tue 21 2/2 2 Jobs Wed 22 2/2 1 Job Thu 23 5/5 3 Jobs Fri 2…" at bounding box center [784, 600] width 1568 height 937
click at [835, 261] on app-card-role "Arrangementsansvarlig 2A 0/1 10:00-18:00 (8h) single-neutral-actions" at bounding box center [848, 251] width 166 height 51
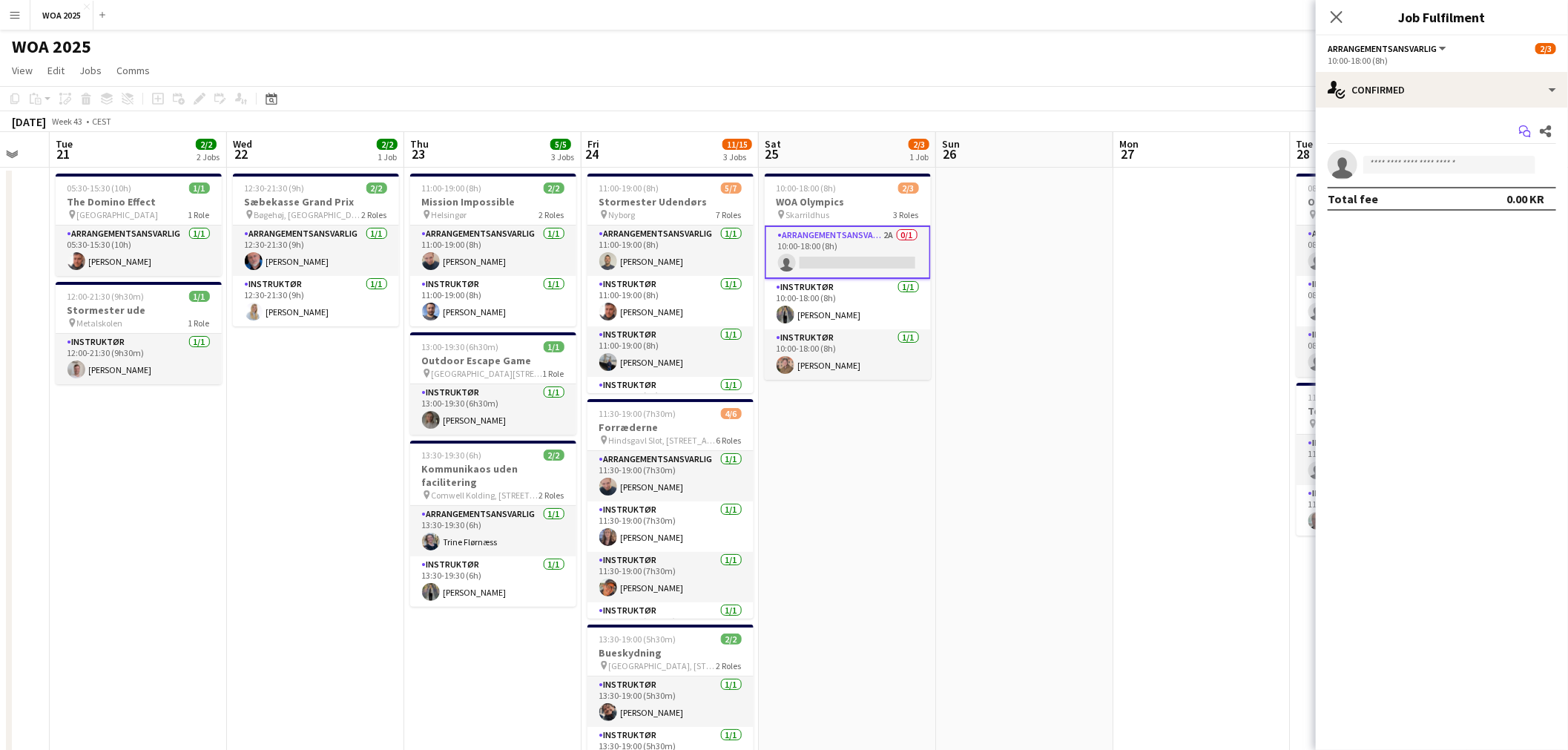
click at [1526, 131] on icon "Start chat" at bounding box center [1525, 131] width 12 height 12
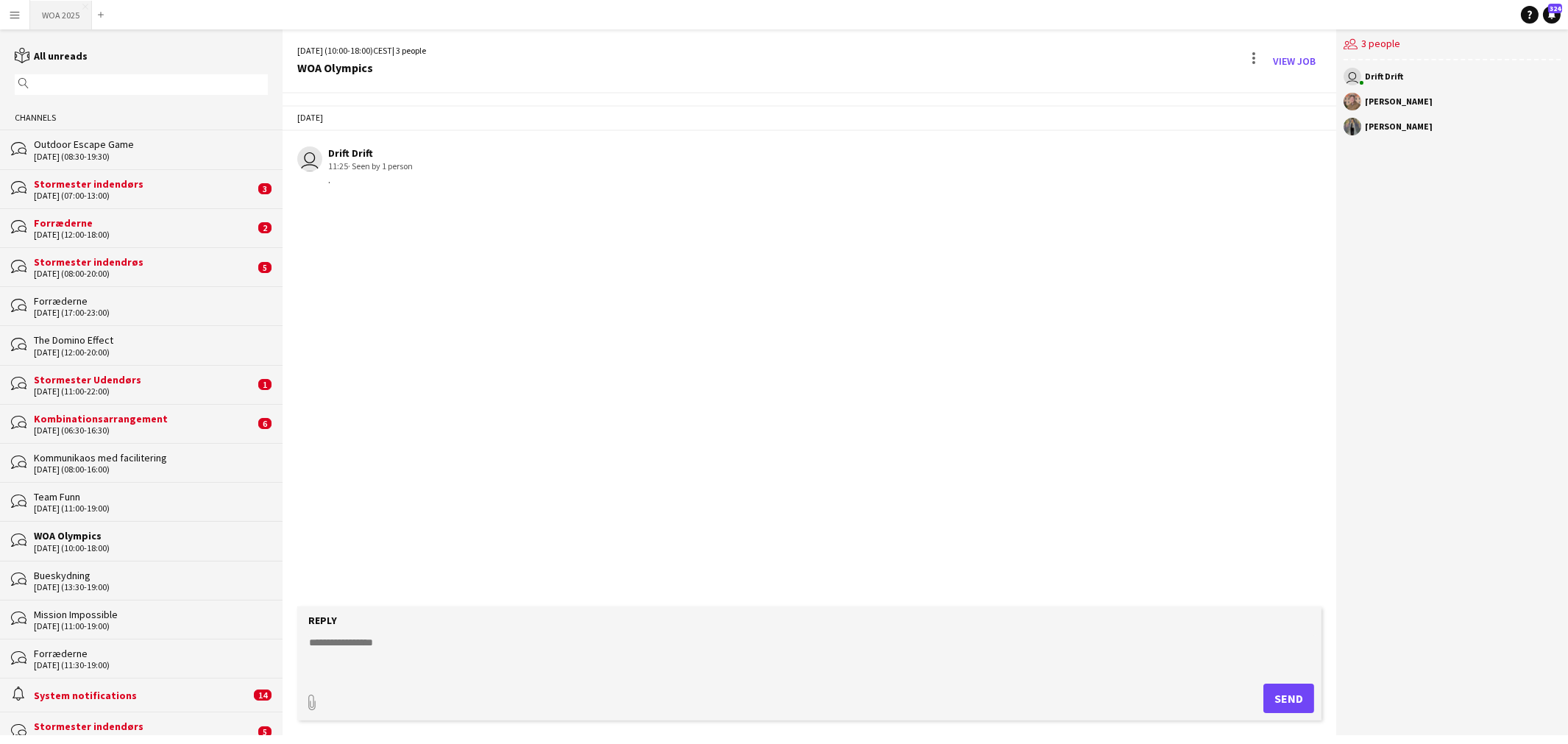
click at [64, 13] on button "WOA 2025 Close" at bounding box center [61, 15] width 62 height 29
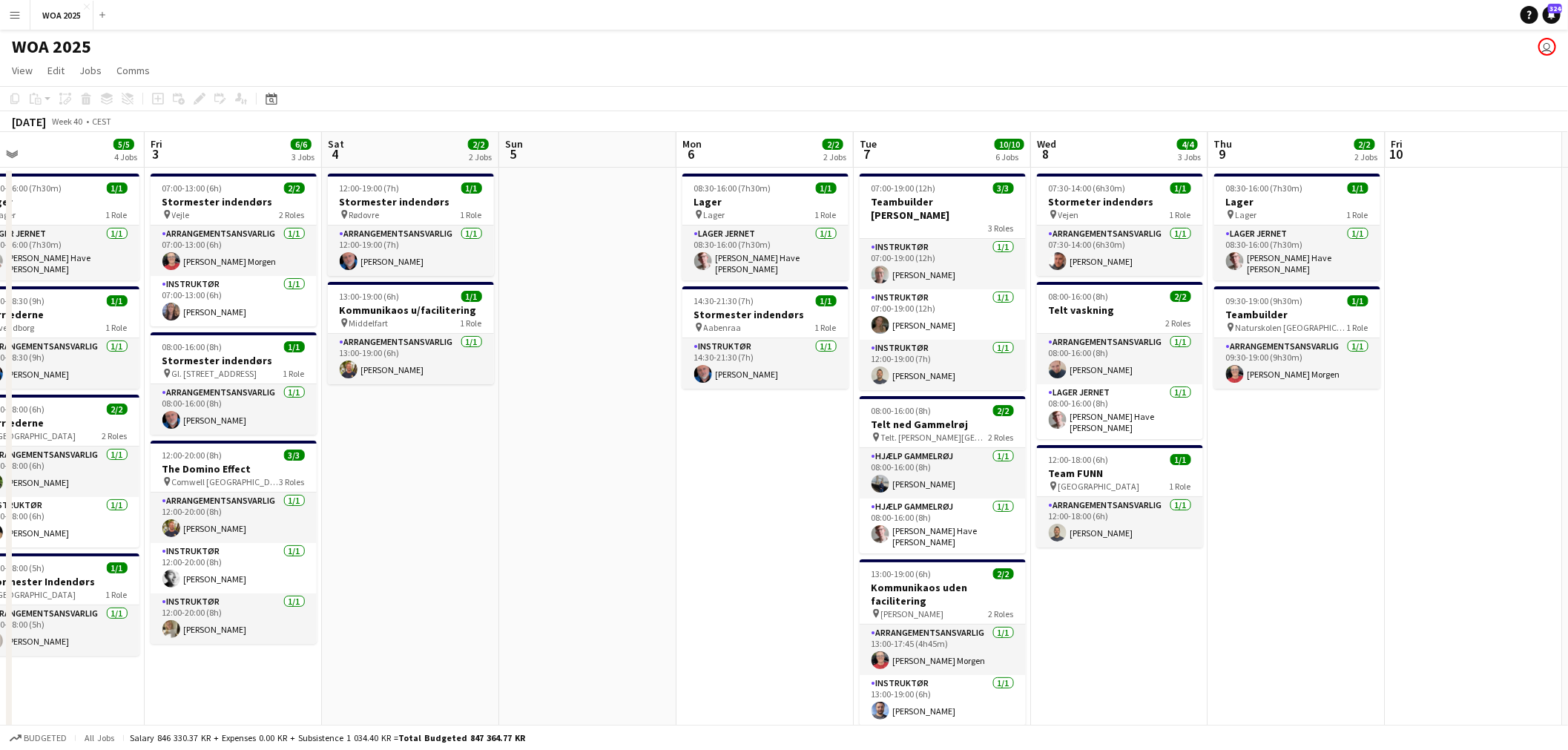
scroll to position [0, 602]
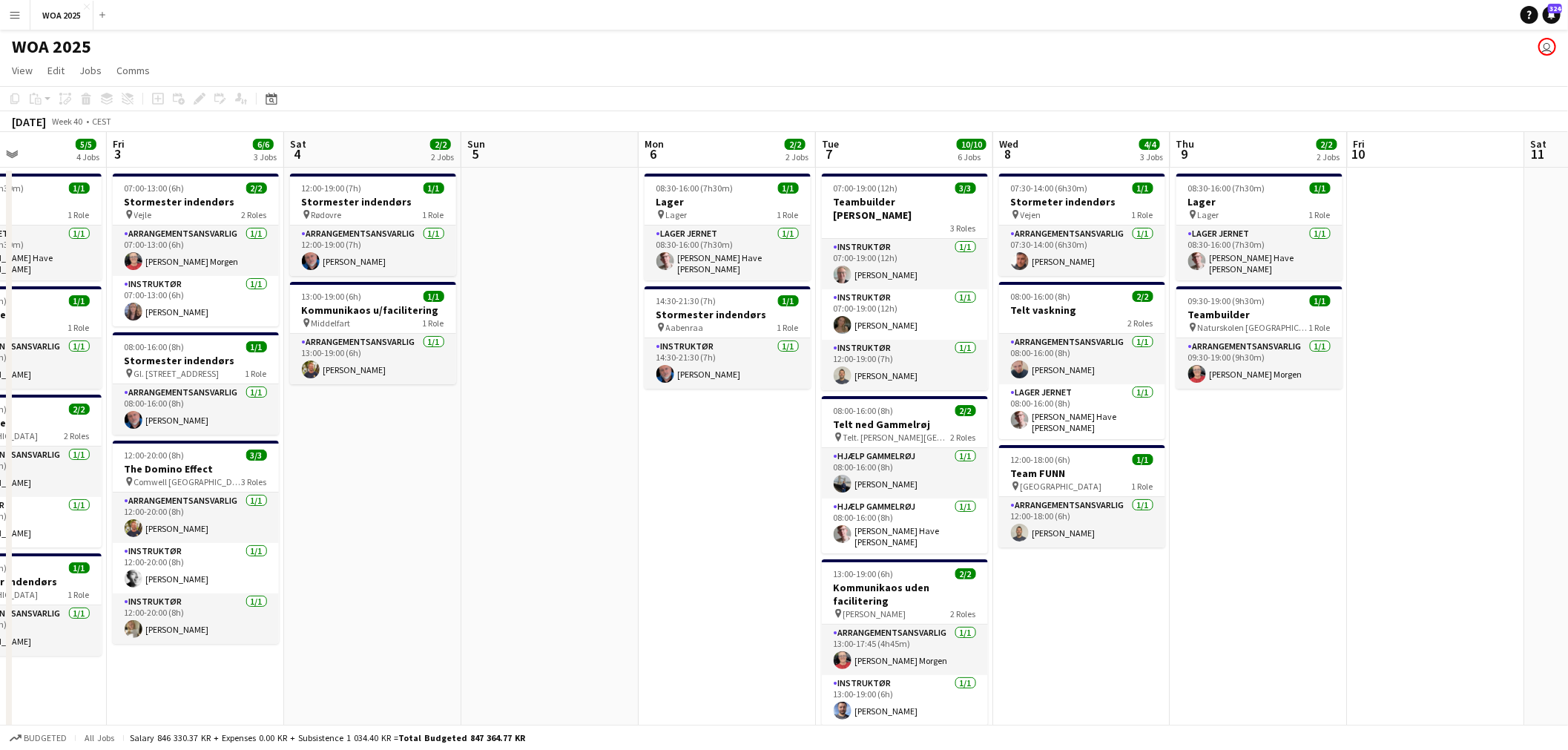
drag, startPoint x: 1133, startPoint y: 357, endPoint x: 708, endPoint y: 334, distance: 425.6
click at [708, 334] on app-calendar-viewport "Mon 29 6/6 4 Jobs Tue 30 10/10 3 Jobs Wed 1 2/2 1 Job Thu 2 5/5 4 Jobs Fri 3 6/…" at bounding box center [784, 600] width 1568 height 937
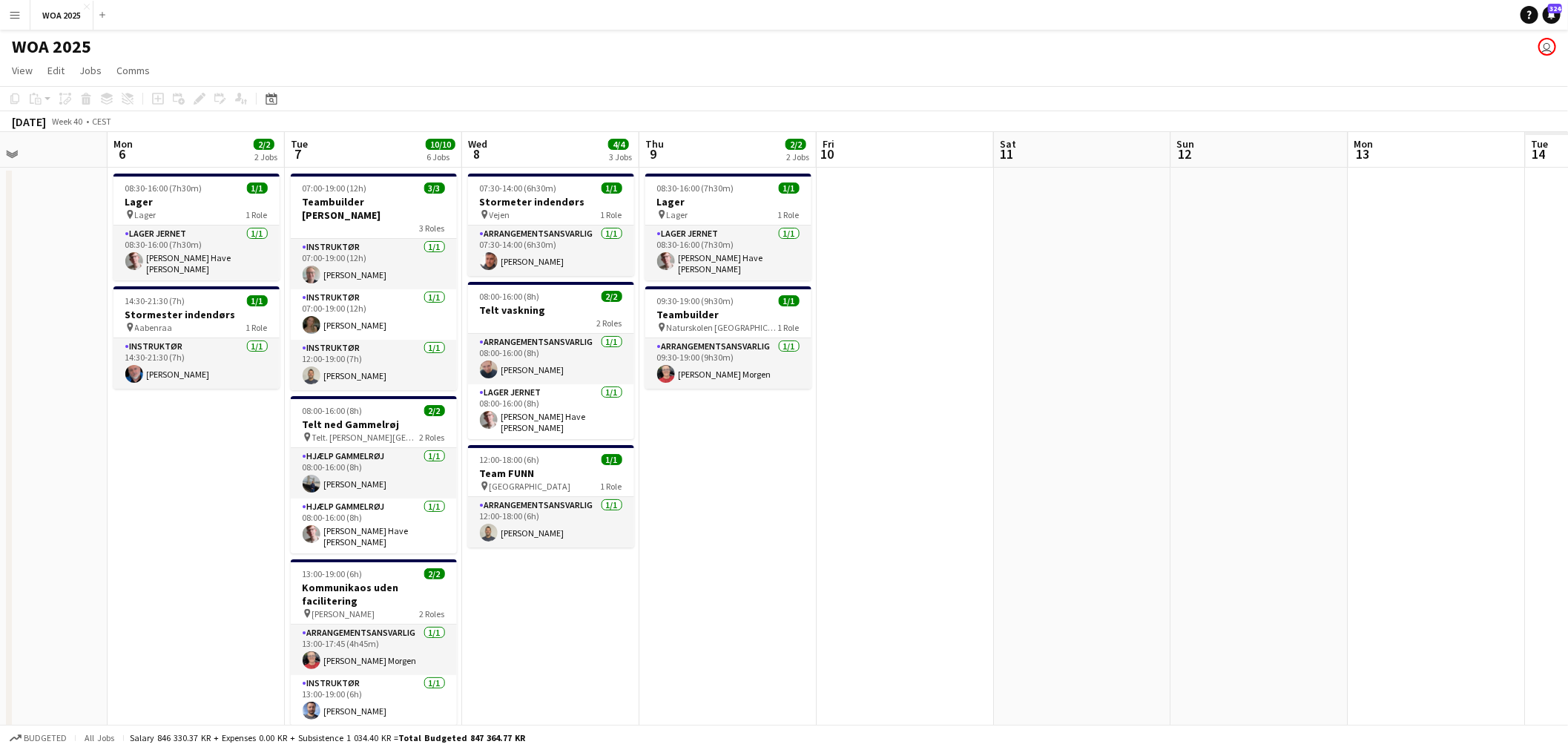
drag, startPoint x: 1117, startPoint y: 376, endPoint x: 501, endPoint y: 332, distance: 617.6
click at [494, 331] on app-calendar-viewport "Thu 2 5/5 4 Jobs Fri 3 6/6 3 Jobs Sat 4 2/2 2 Jobs Sun 5 Mon 6 2/2 2 Jobs Tue 7…" at bounding box center [784, 600] width 1568 height 937
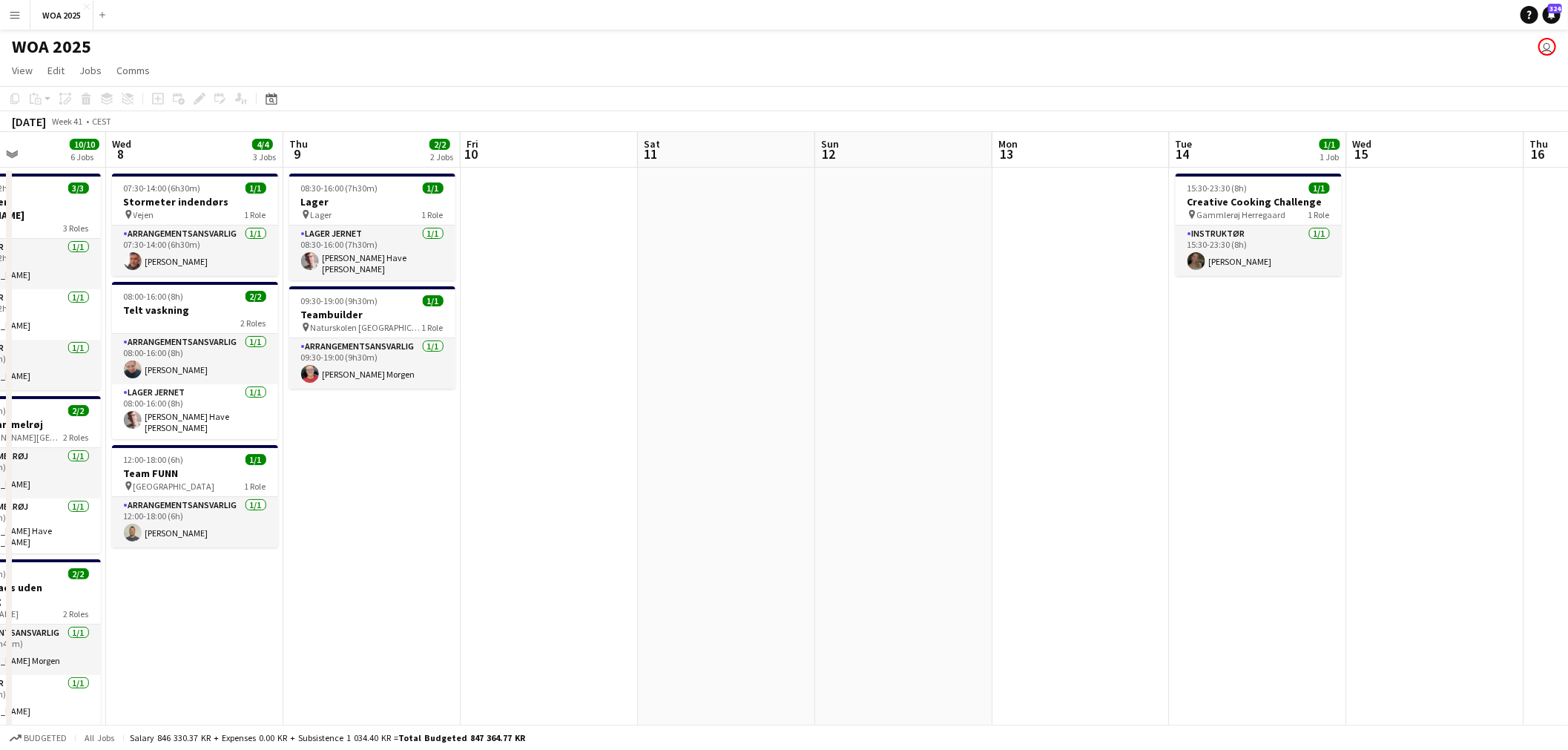
drag, startPoint x: 1040, startPoint y: 347, endPoint x: 703, endPoint y: 350, distance: 337.0
click at [623, 337] on app-calendar-viewport "Sat 4 2/2 2 Jobs Sun 5 Mon 6 2/2 2 Jobs Tue 7 10/10 6 Jobs Wed 8 4/4 3 Jobs Thu…" at bounding box center [784, 600] width 1568 height 937
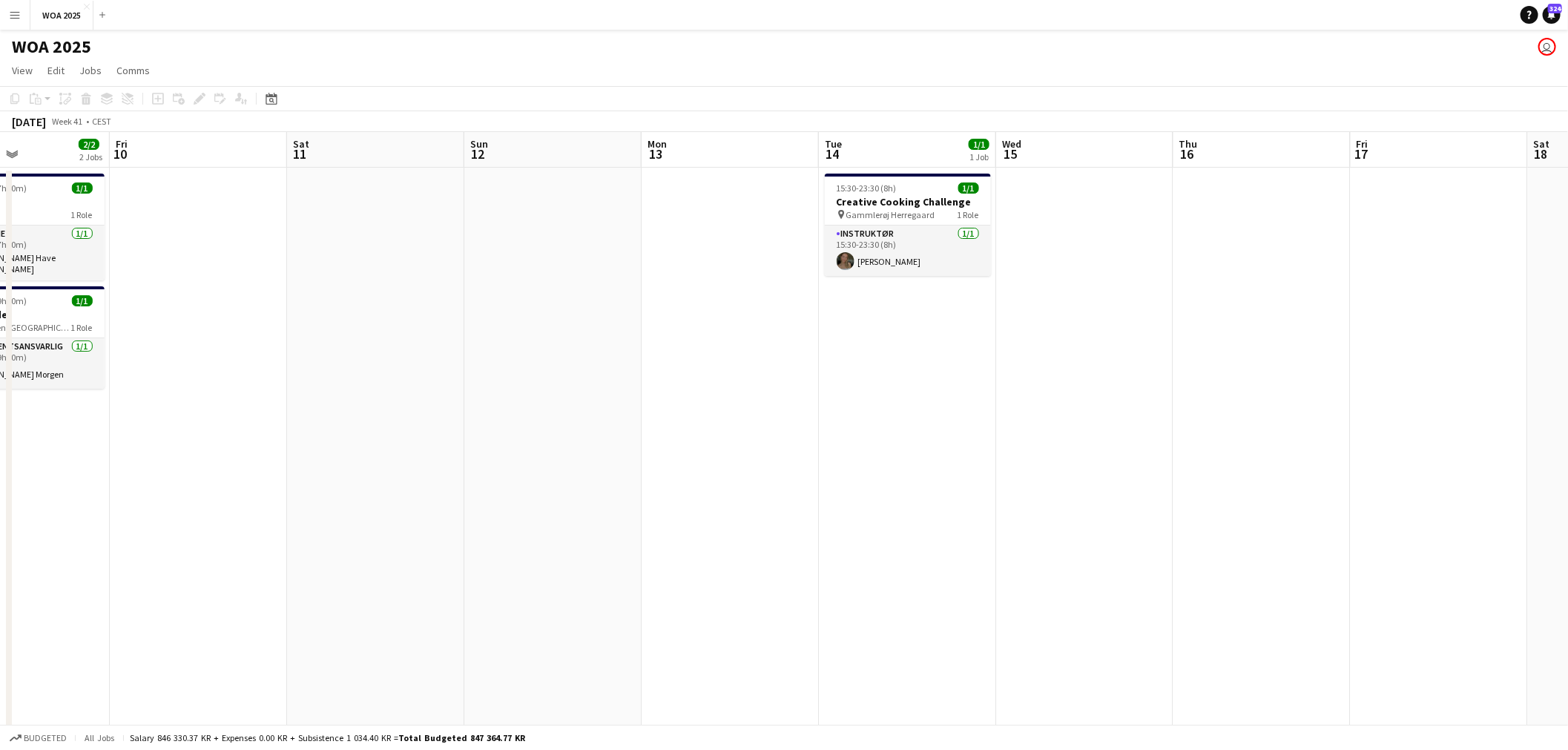
drag, startPoint x: 1205, startPoint y: 352, endPoint x: 609, endPoint y: 327, distance: 596.5
click at [629, 327] on app-calendar-viewport "Mon 6 2/2 2 Jobs Tue 7 10/10 6 Jobs Wed 8 4/4 3 Jobs Thu 9 2/2 2 Jobs Fri 10 Sa…" at bounding box center [784, 600] width 1568 height 937
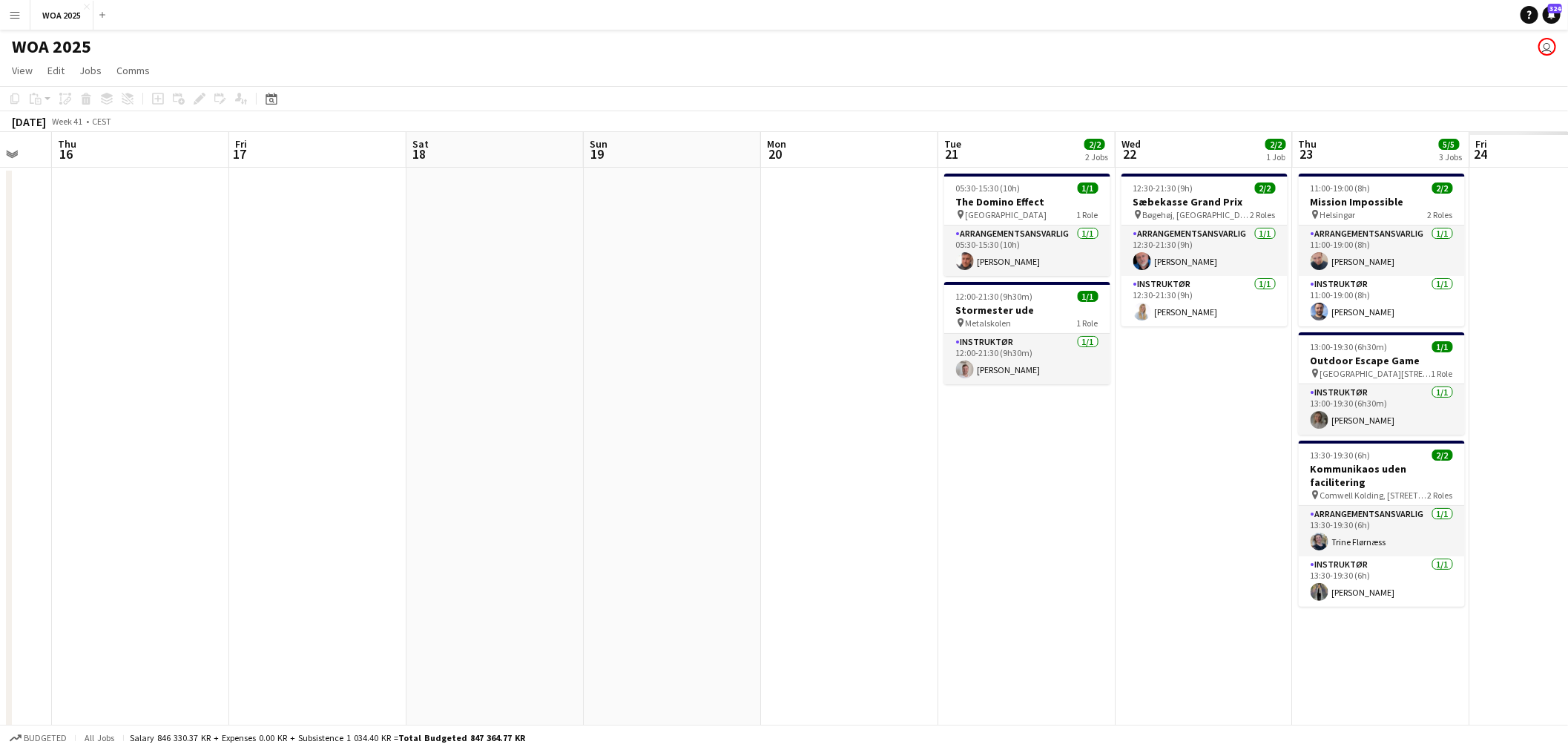
drag, startPoint x: 1074, startPoint y: 342, endPoint x: 595, endPoint y: 306, distance: 480.4
click at [563, 301] on app-calendar-viewport "Mon 13 Tue 14 1/1 1 Job Wed 15 Thu 16 Fri 17 Sat 18 Sun 19 Mon 20 Tue 21 2/2 2 …" at bounding box center [784, 600] width 1568 height 937
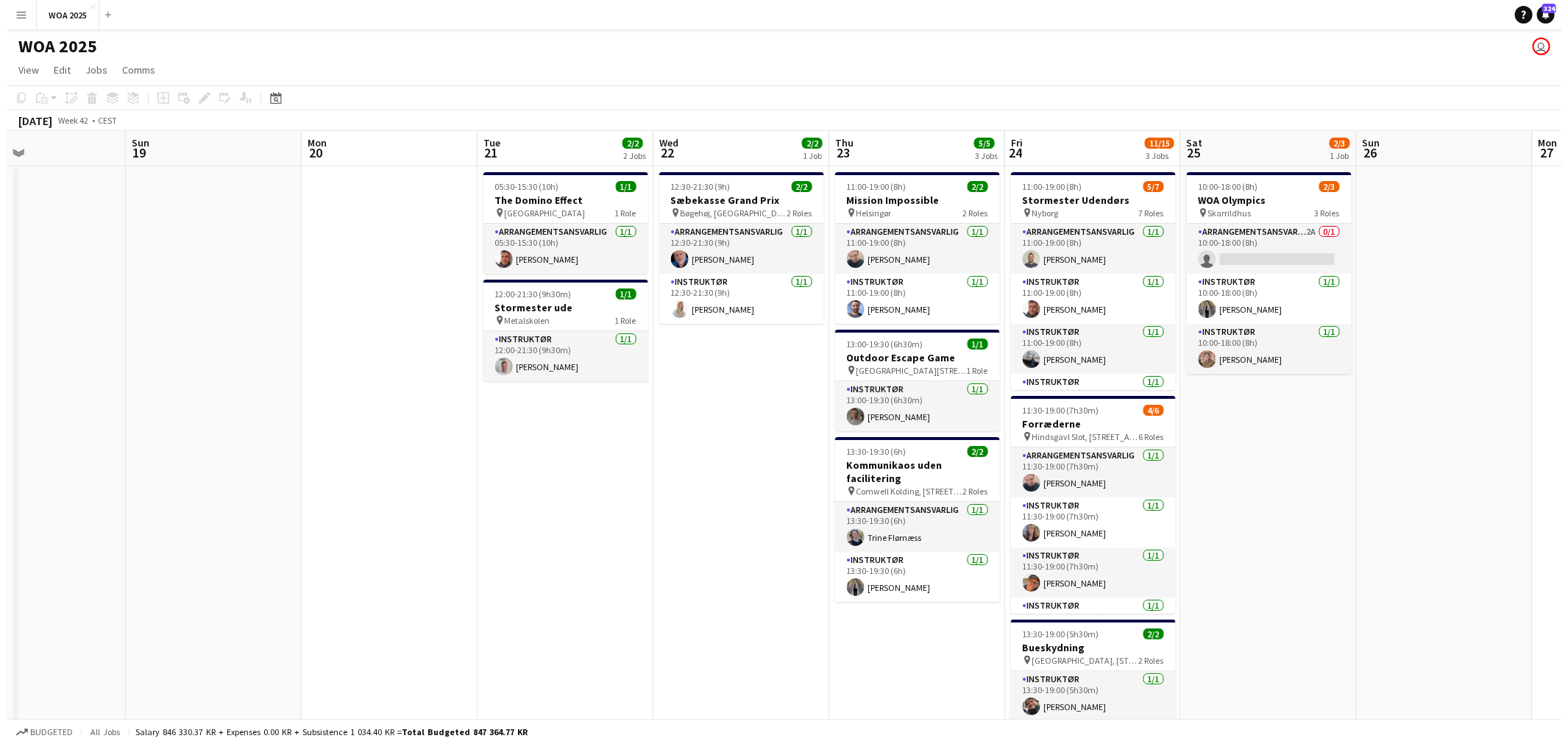
scroll to position [0, 550]
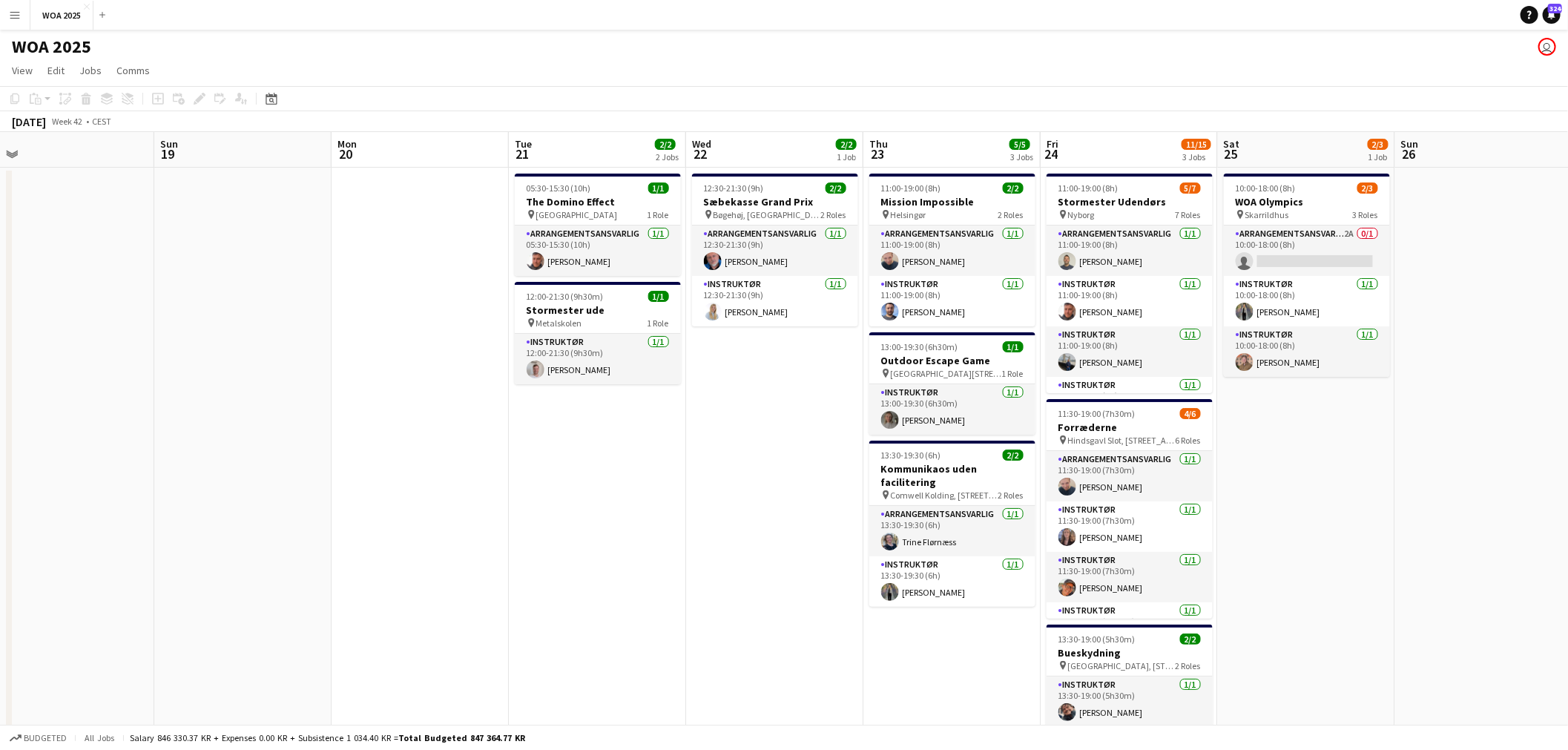
drag, startPoint x: 1046, startPoint y: 347, endPoint x: 616, endPoint y: 301, distance: 432.5
click at [616, 301] on app-calendar-viewport "Wed 15 Thu 16 Fri 17 Sat 18 Sun 19 Mon 20 Tue 21 2/2 2 Jobs Wed 22 2/2 1 Job Th…" at bounding box center [784, 600] width 1568 height 937
click at [1141, 485] on app-card-role "Arrangementsansvarlig 1/1 11:30-19:00 (7h30m) Peter Skovlund" at bounding box center [1130, 476] width 166 height 51
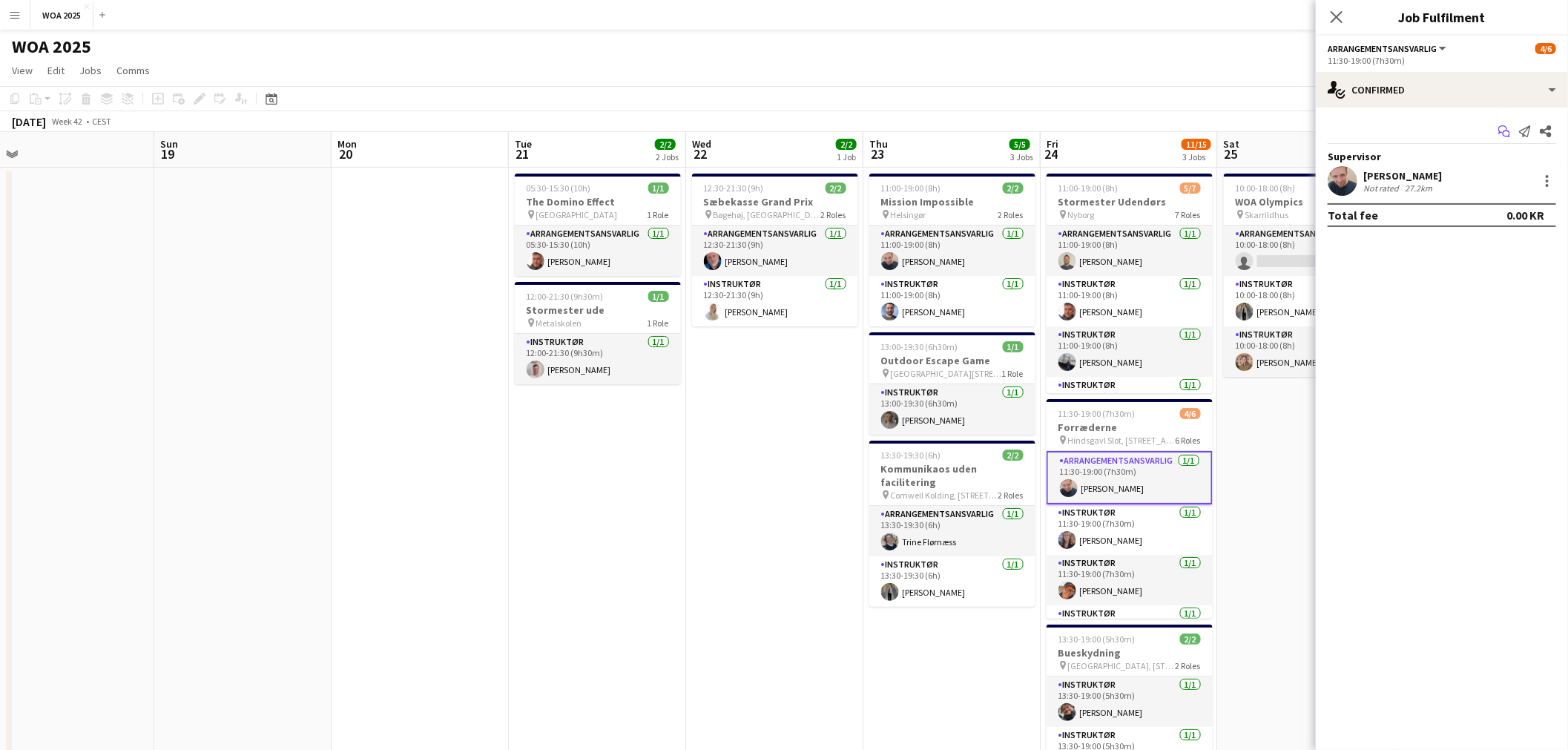
click at [1512, 123] on app-icon "Start chat" at bounding box center [1504, 131] width 21 height 21
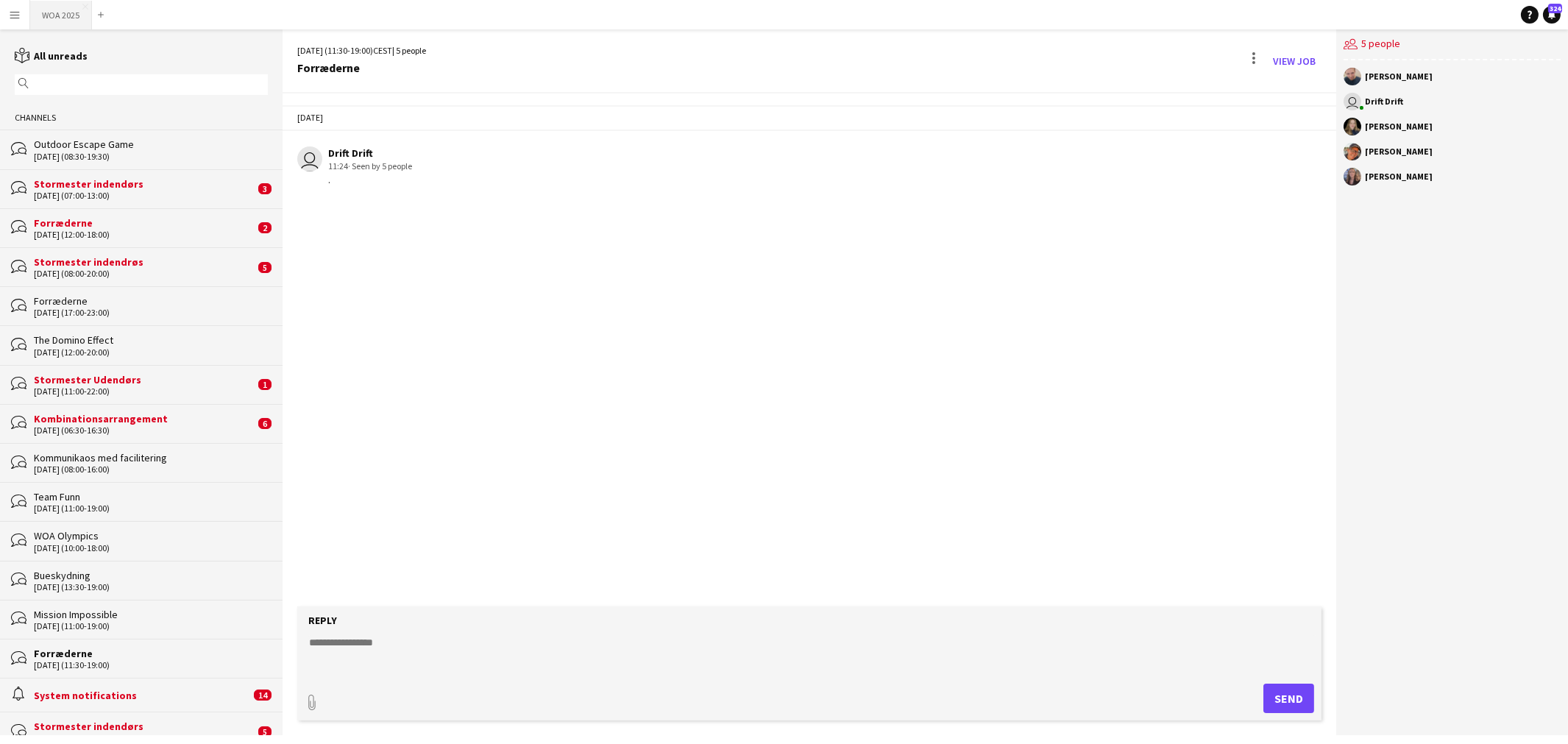
click at [53, 16] on button "WOA 2025 Close" at bounding box center [61, 15] width 62 height 29
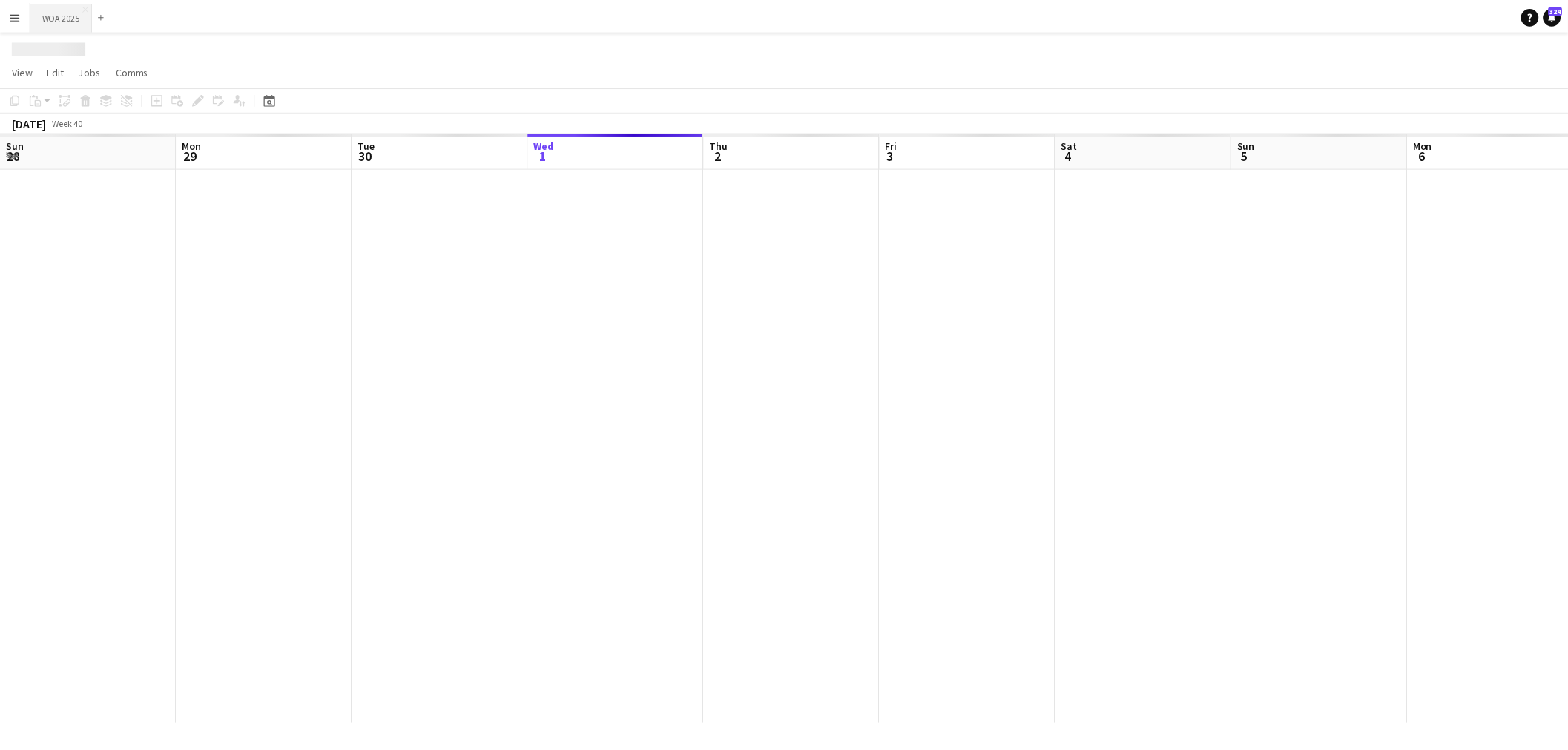
scroll to position [0, 354]
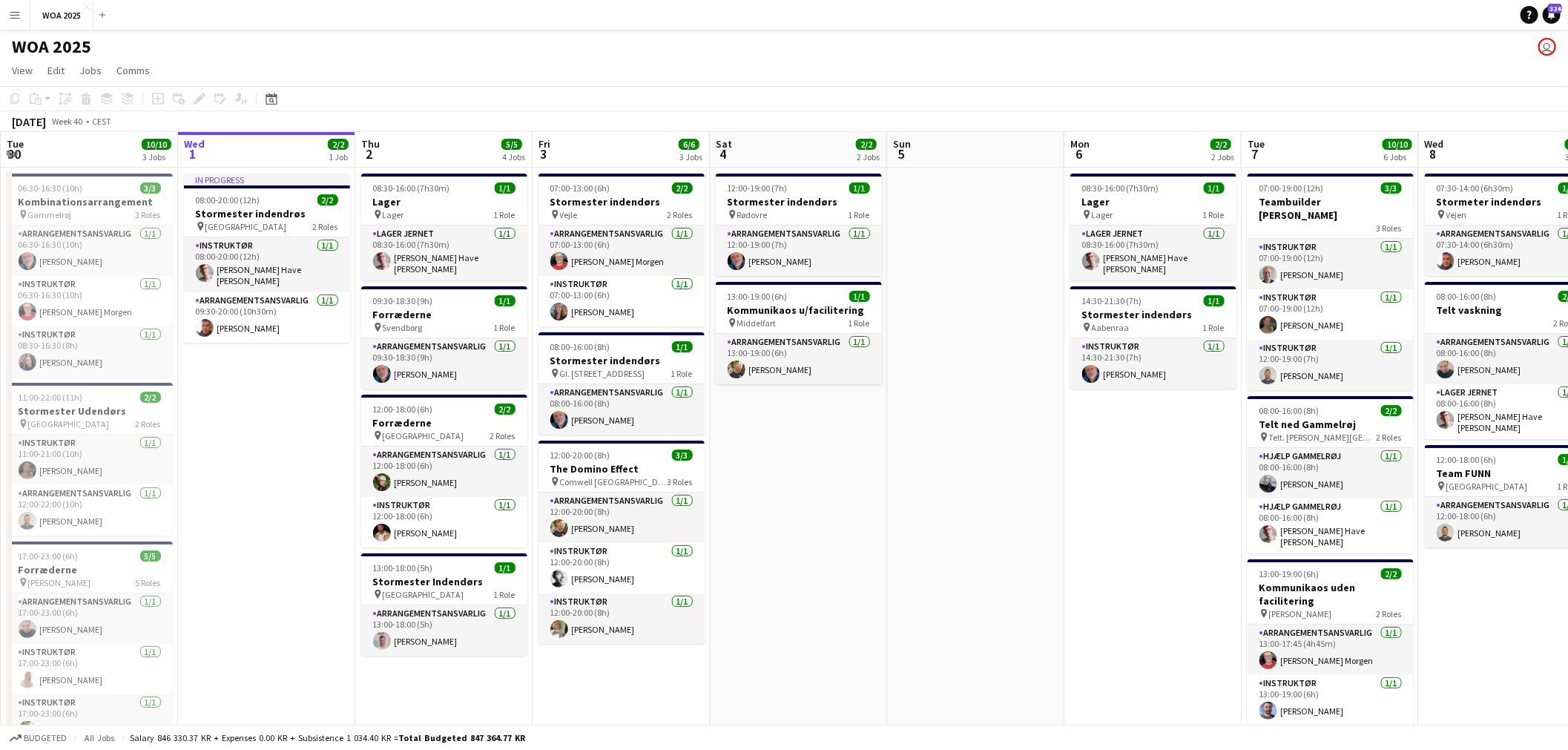
click at [1007, 528] on app-date-cell at bounding box center [975, 619] width 177 height 902
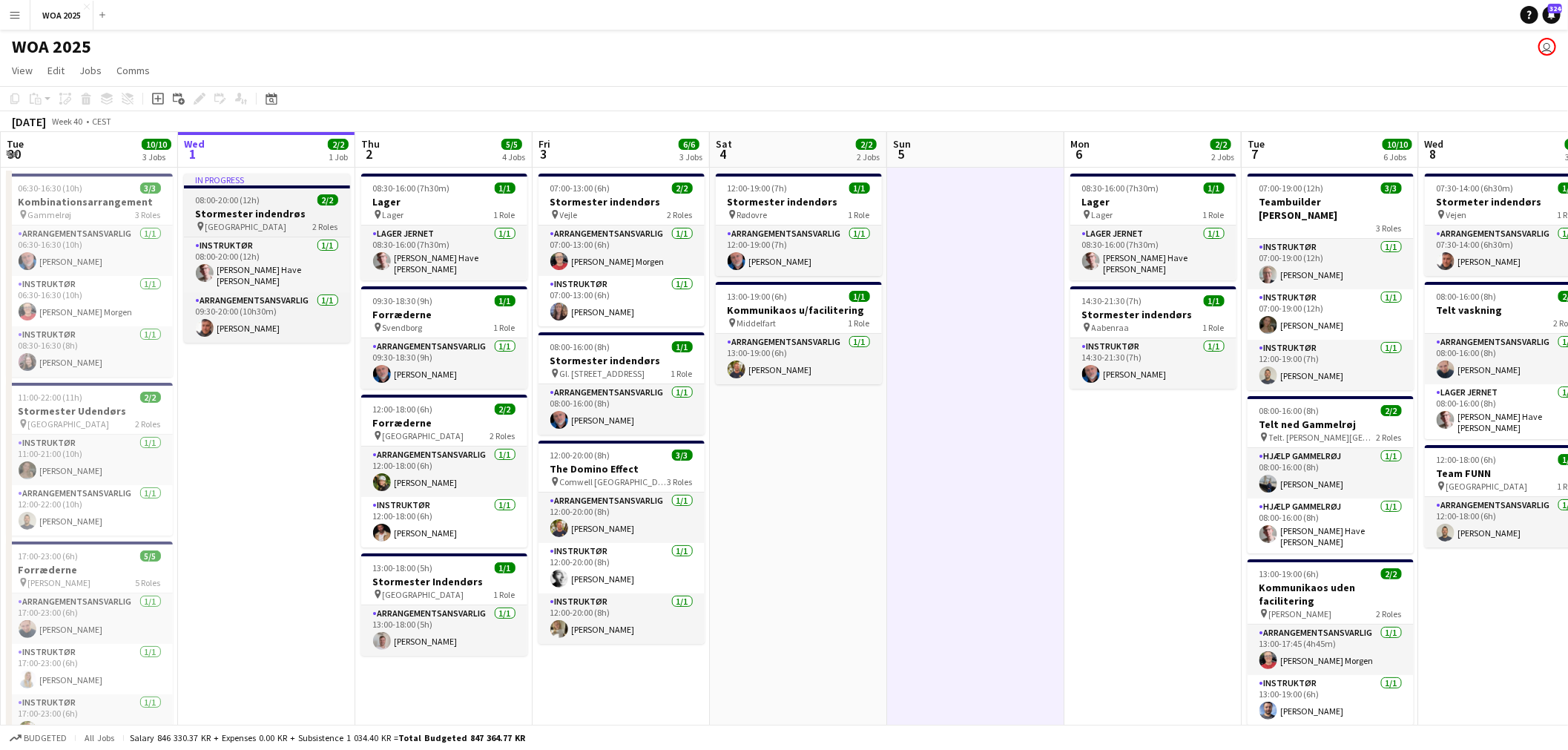
click at [278, 221] on div "pin Aalborg 2 Roles" at bounding box center [267, 226] width 166 height 12
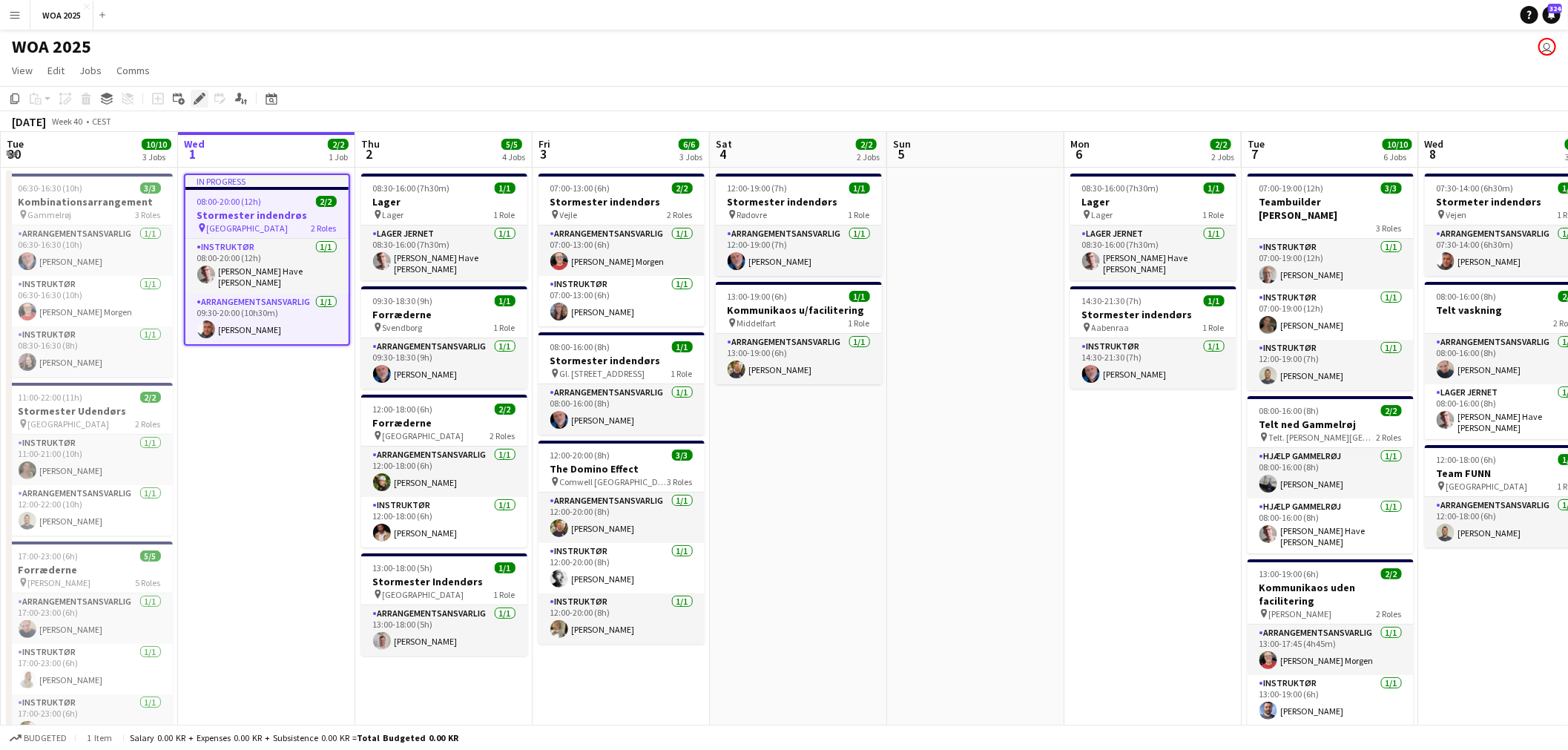
click at [193, 99] on icon "Edit" at bounding box center [199, 98] width 12 height 12
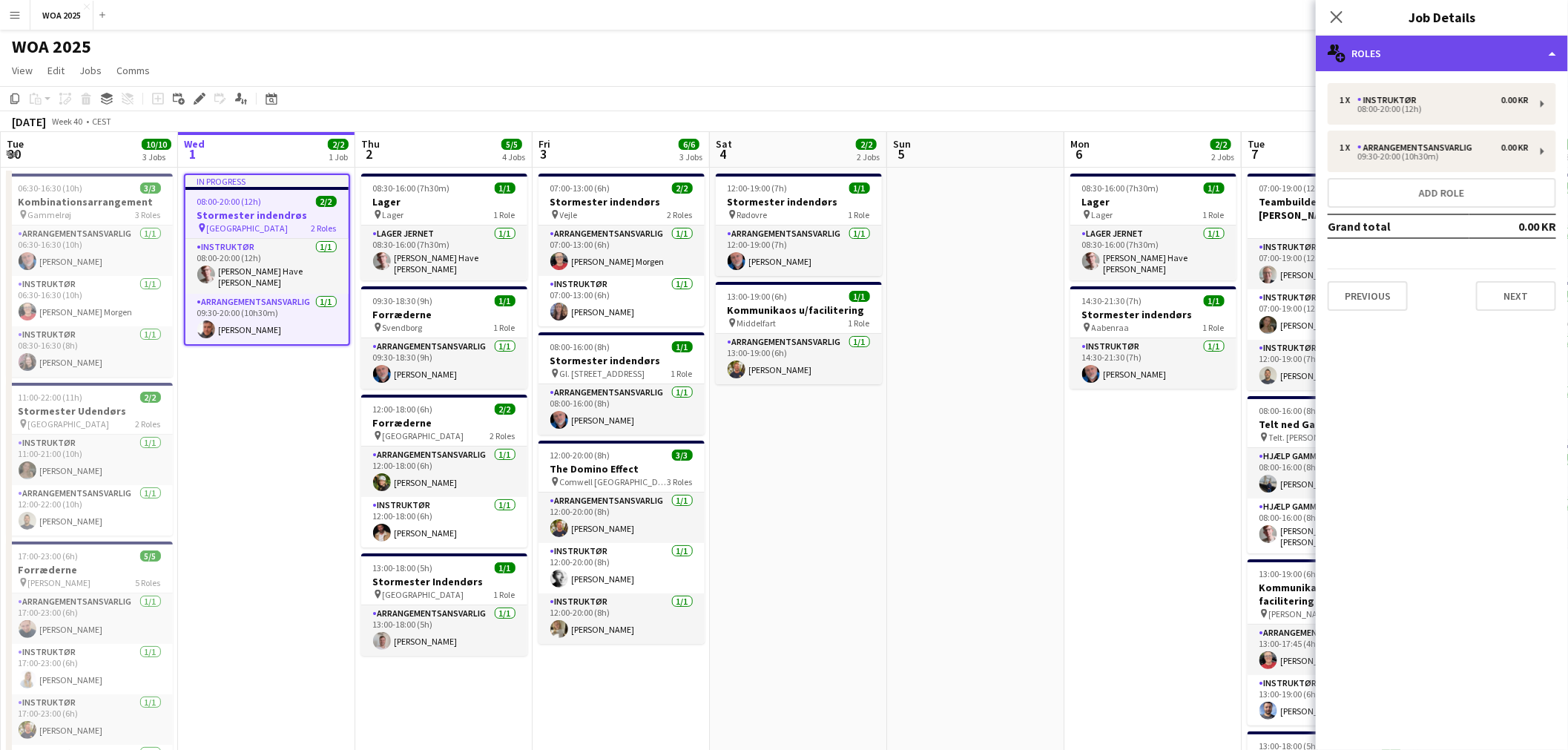
click at [1404, 60] on div "multiple-users-add Roles" at bounding box center [1442, 52] width 252 height 35
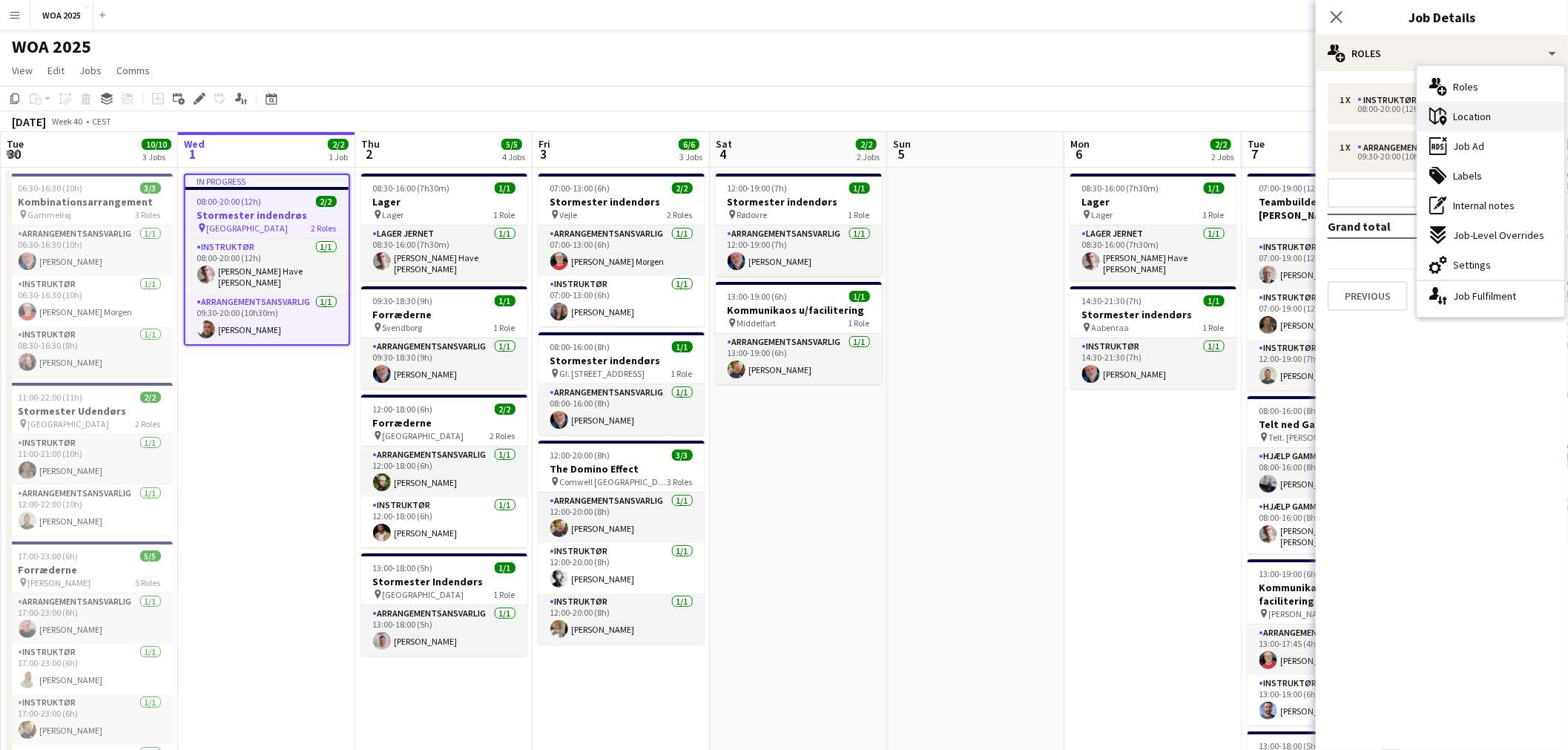
click at [1479, 114] on span "Location" at bounding box center [1472, 117] width 38 height 14
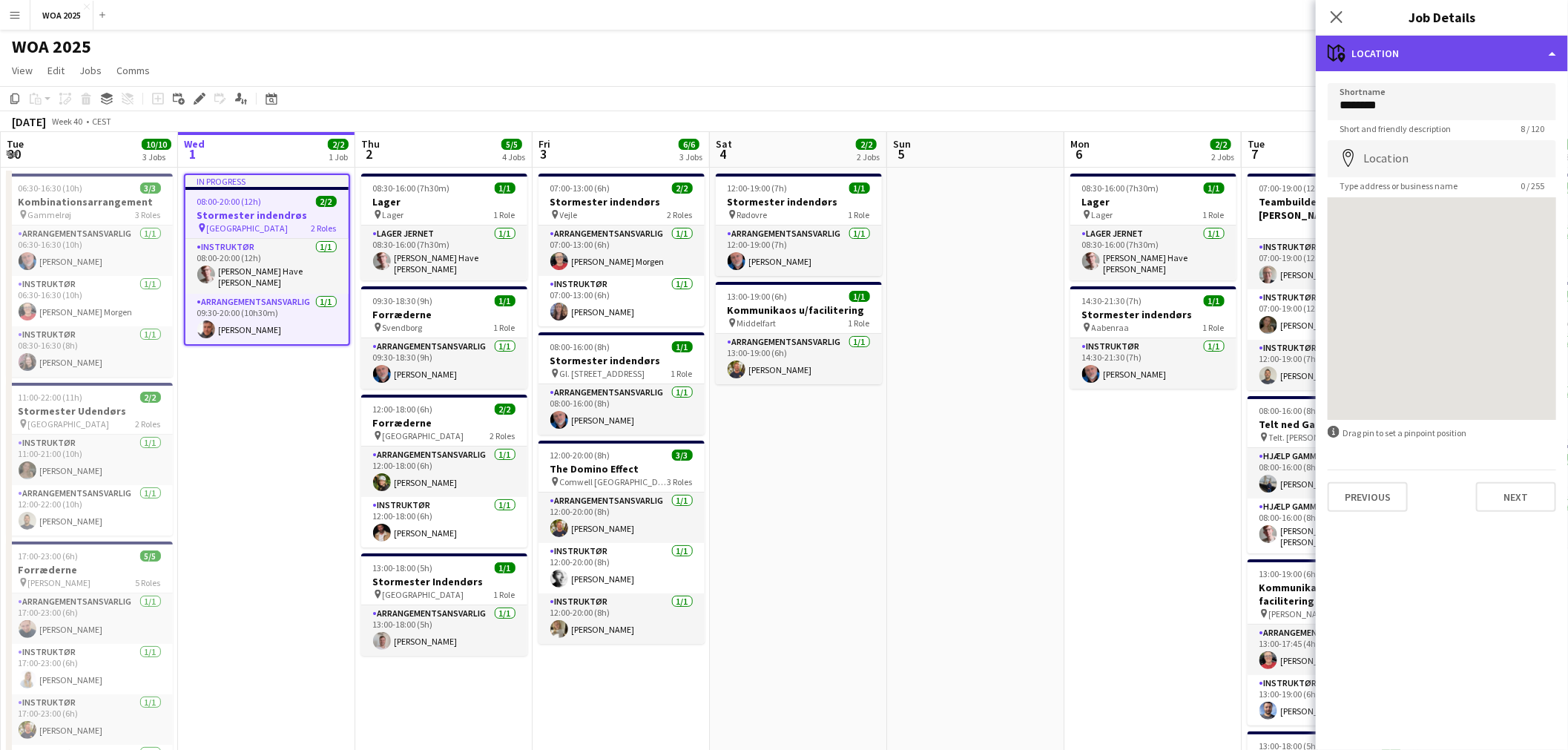
click at [1442, 52] on div "maps-pin-1 Location" at bounding box center [1442, 52] width 252 height 35
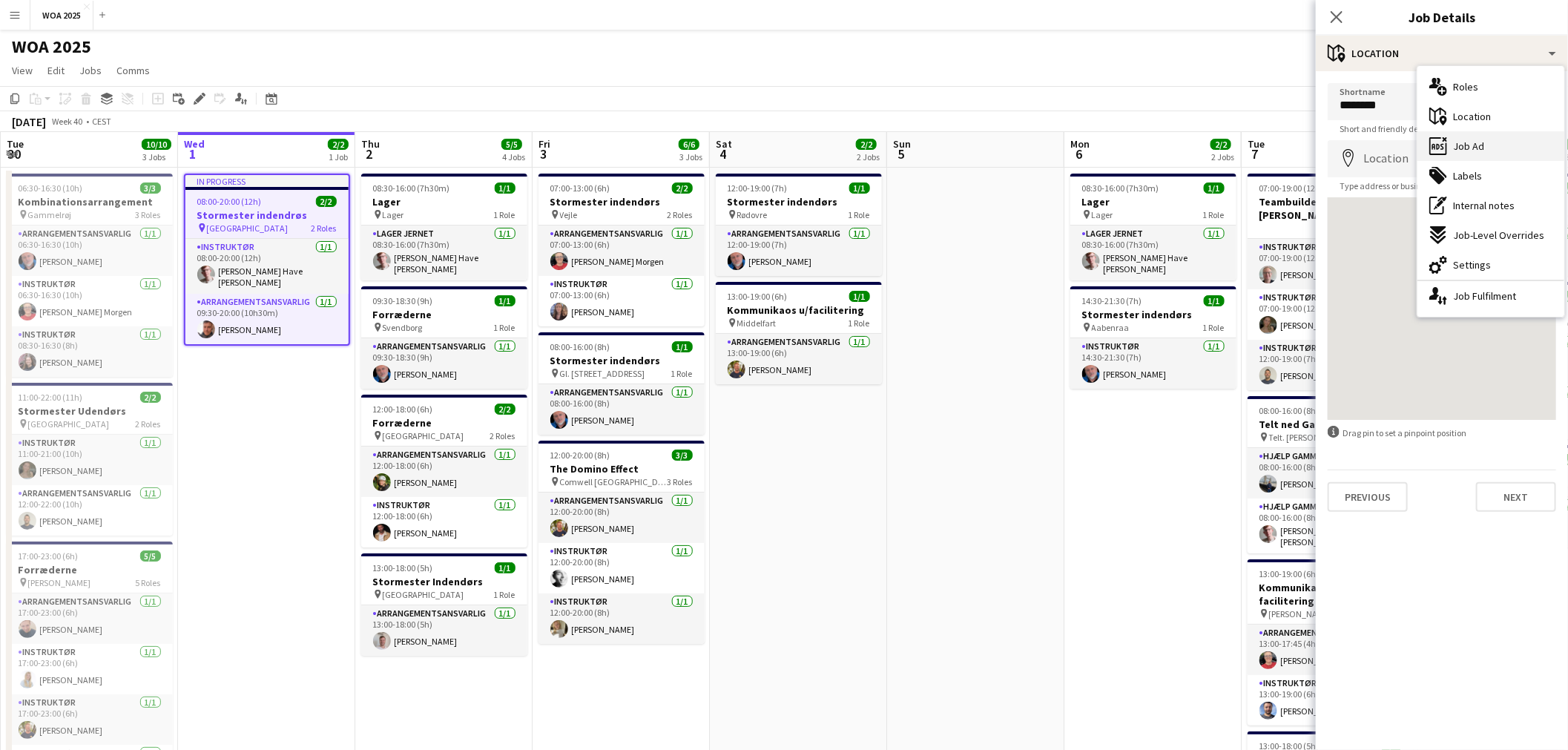
click at [1489, 146] on div "ads-window Job Ad" at bounding box center [1490, 145] width 147 height 30
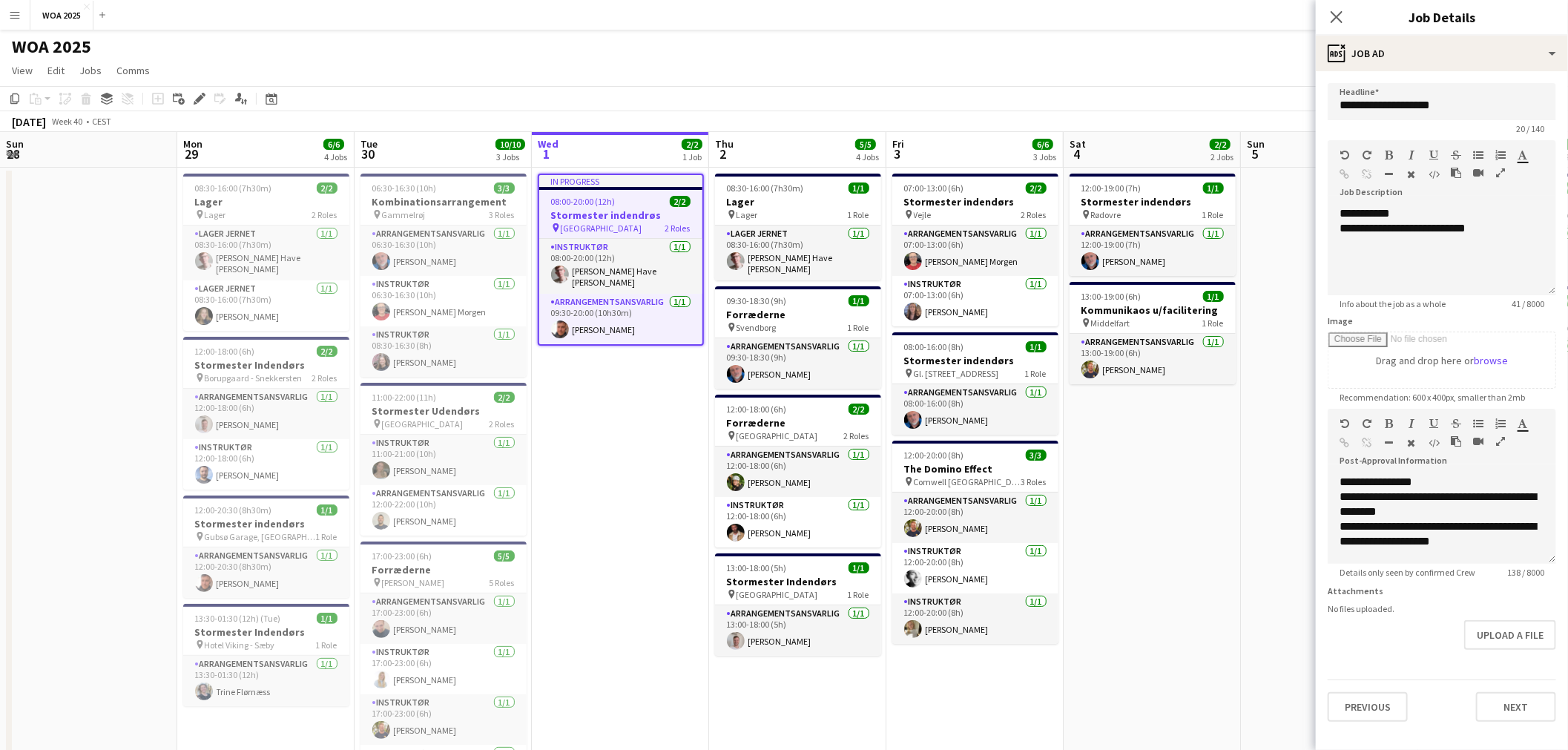
scroll to position [0, 354]
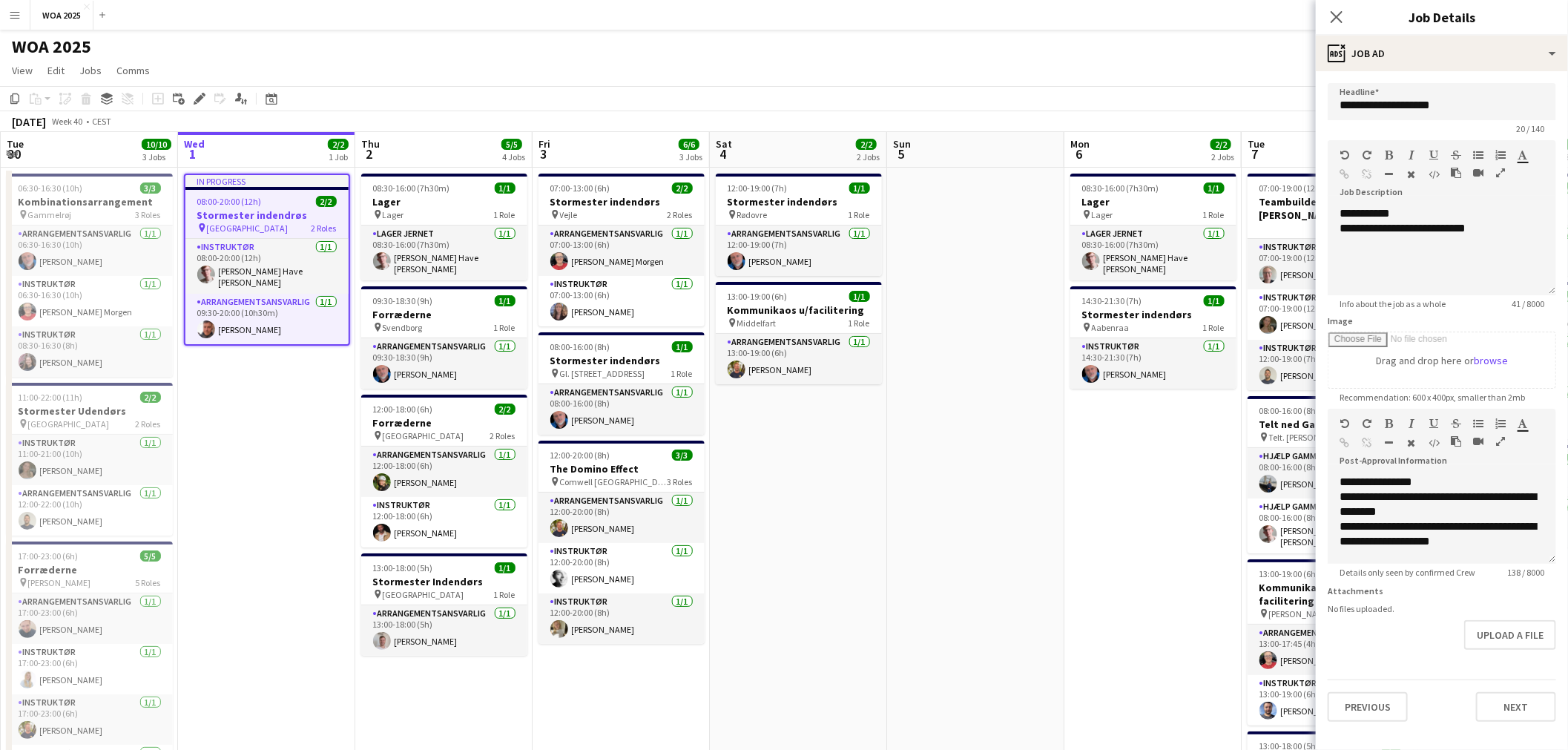
click at [950, 267] on app-date-cell at bounding box center [975, 619] width 177 height 902
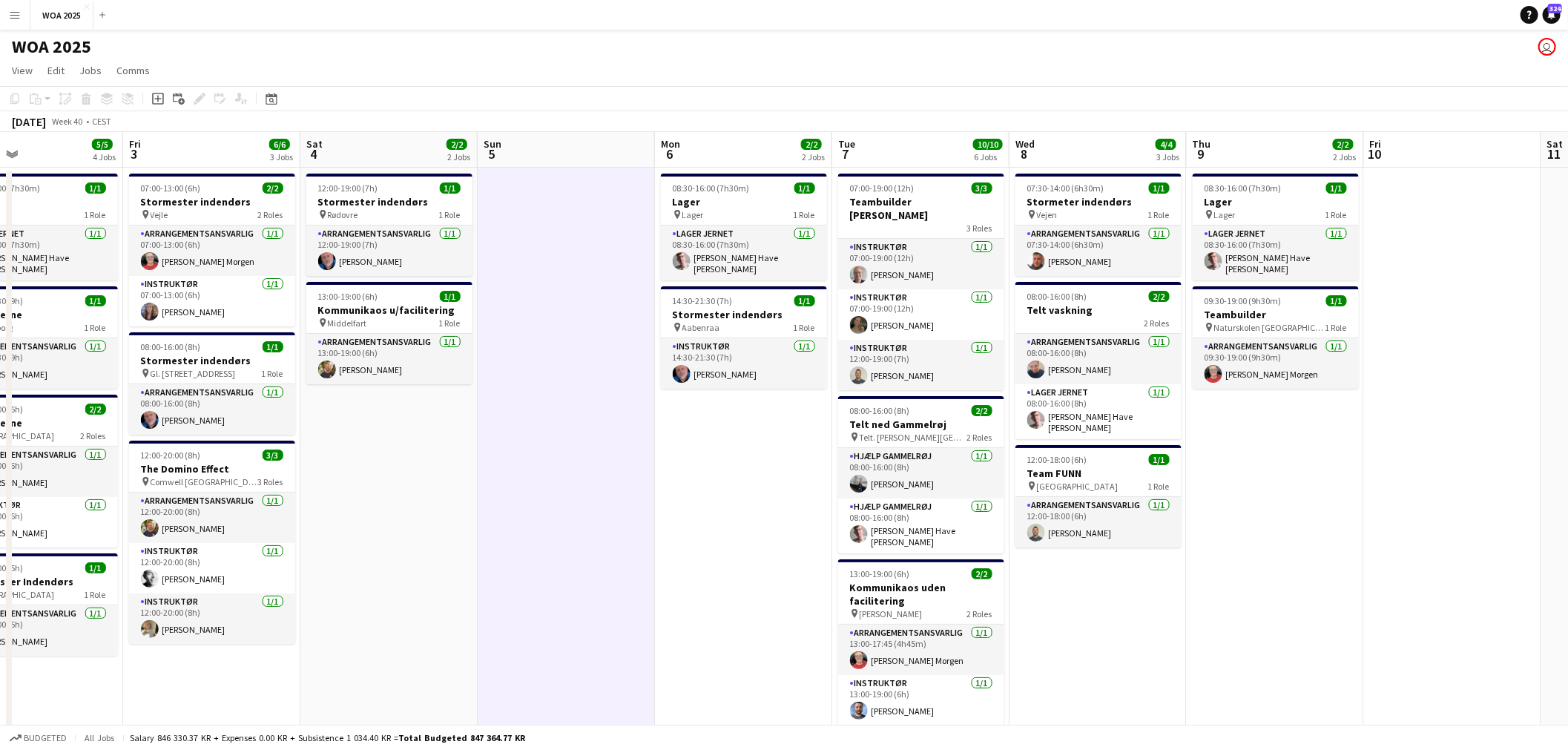
scroll to position [0, 588]
drag, startPoint x: 1011, startPoint y: 476, endPoint x: 599, endPoint y: 441, distance: 413.5
click at [599, 441] on app-calendar-viewport "Mon 29 6/6 4 Jobs Tue 30 10/10 3 Jobs Wed 1 2/2 1 Job Thu 2 5/5 4 Jobs Fri 3 6/…" at bounding box center [784, 600] width 1568 height 937
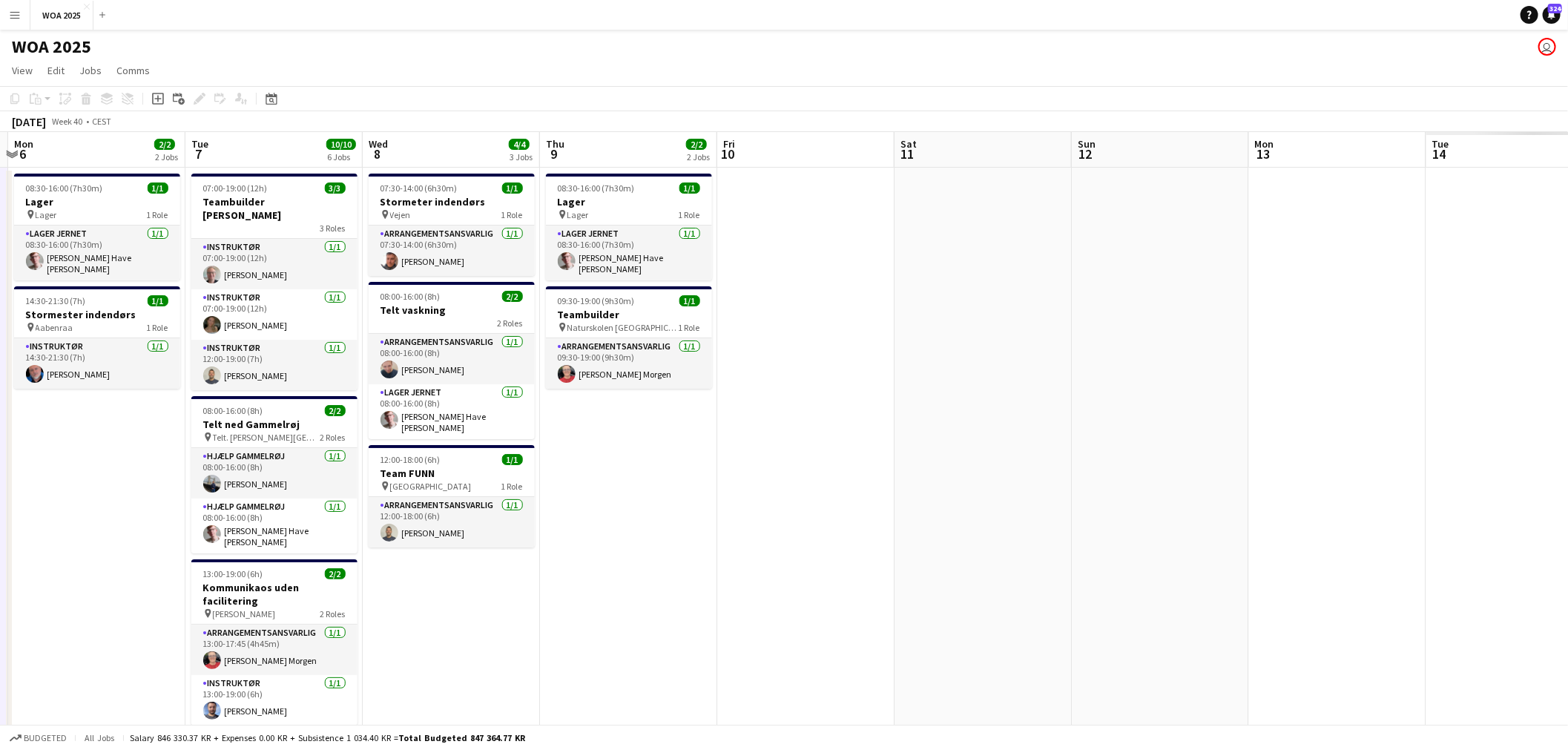
drag, startPoint x: 1250, startPoint y: 285, endPoint x: 411, endPoint y: 272, distance: 839.1
click at [411, 272] on app-calendar-viewport "Fri 3 6/6 3 Jobs Sat 4 2/2 2 Jobs Sun 5 Mon 6 2/2 2 Jobs Tue 7 10/10 6 Jobs Wed…" at bounding box center [784, 600] width 1568 height 937
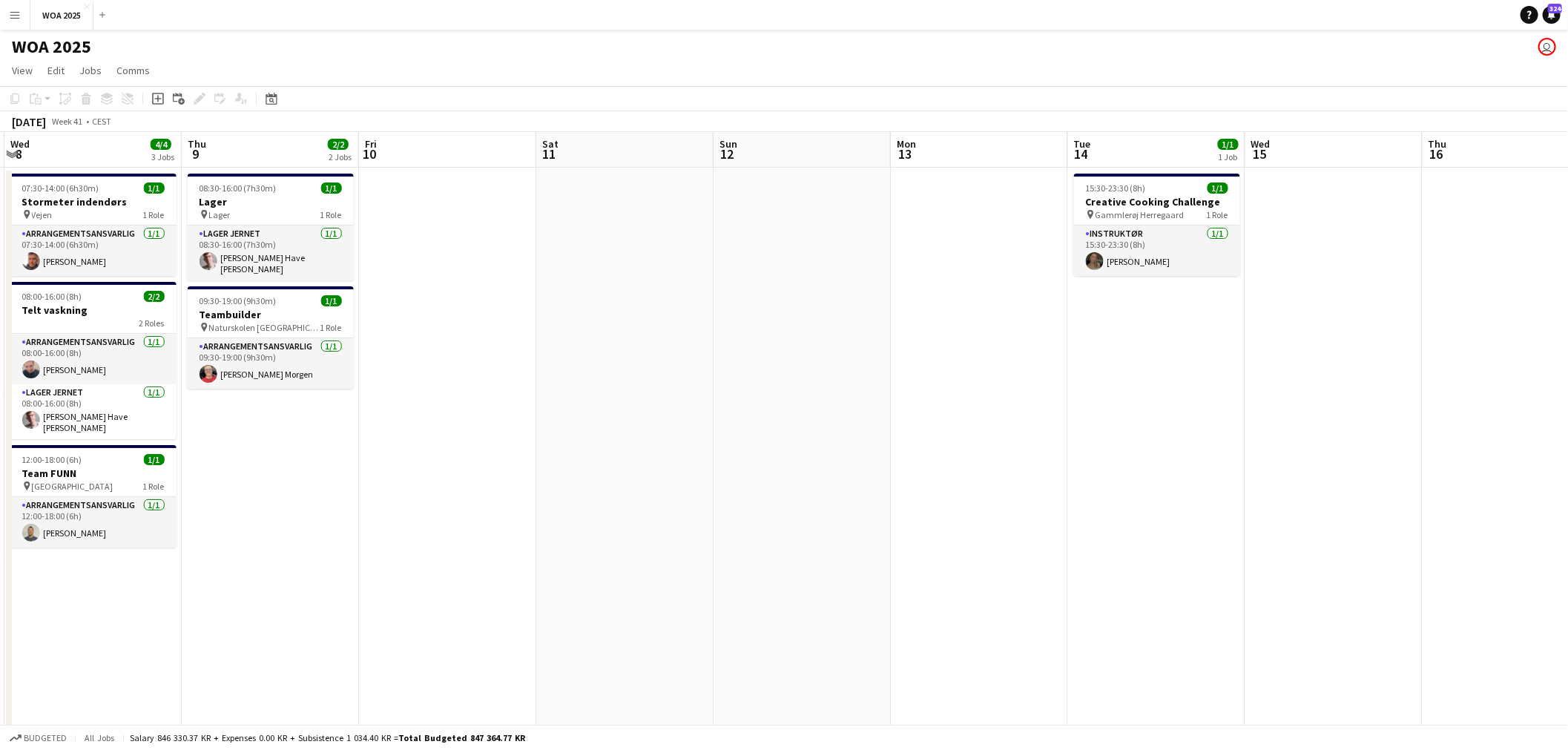
drag, startPoint x: 1162, startPoint y: 338, endPoint x: 449, endPoint y: 293, distance: 714.4
click at [451, 293] on app-calendar-viewport "Sat 4 2/2 2 Jobs Sun 5 Mon 6 2/2 2 Jobs Tue 7 10/10 6 Jobs Wed 8 4/4 3 Jobs Thu…" at bounding box center [784, 600] width 1568 height 937
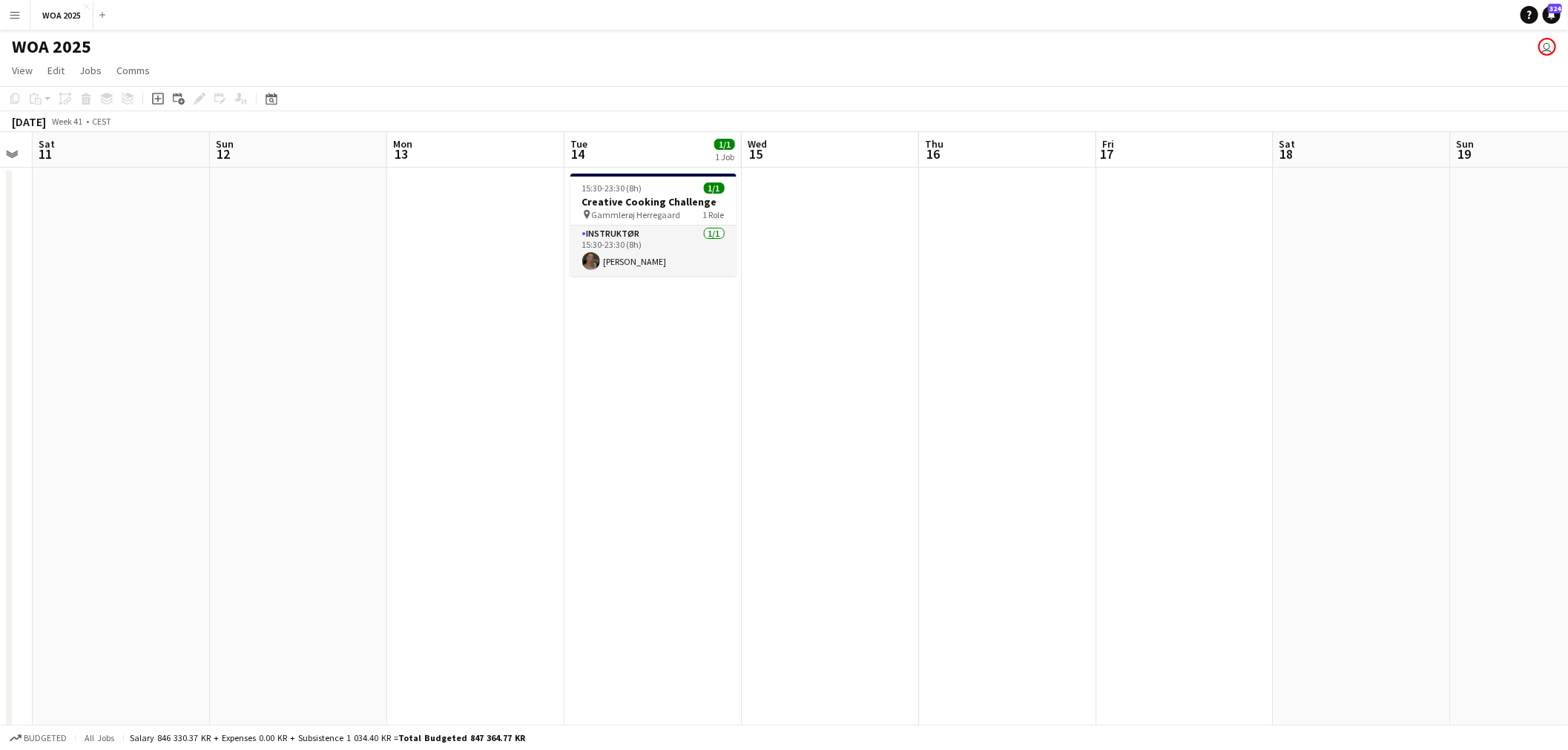
drag, startPoint x: 1122, startPoint y: 323, endPoint x: 449, endPoint y: 268, distance: 675.2
click at [449, 268] on app-calendar-viewport "Wed 8 4/4 3 Jobs Thu 9 2/2 2 Jobs Fri 10 Sat 11 Sun 12 Mon 13 Tue 14 1/1 1 Job …" at bounding box center [784, 600] width 1568 height 937
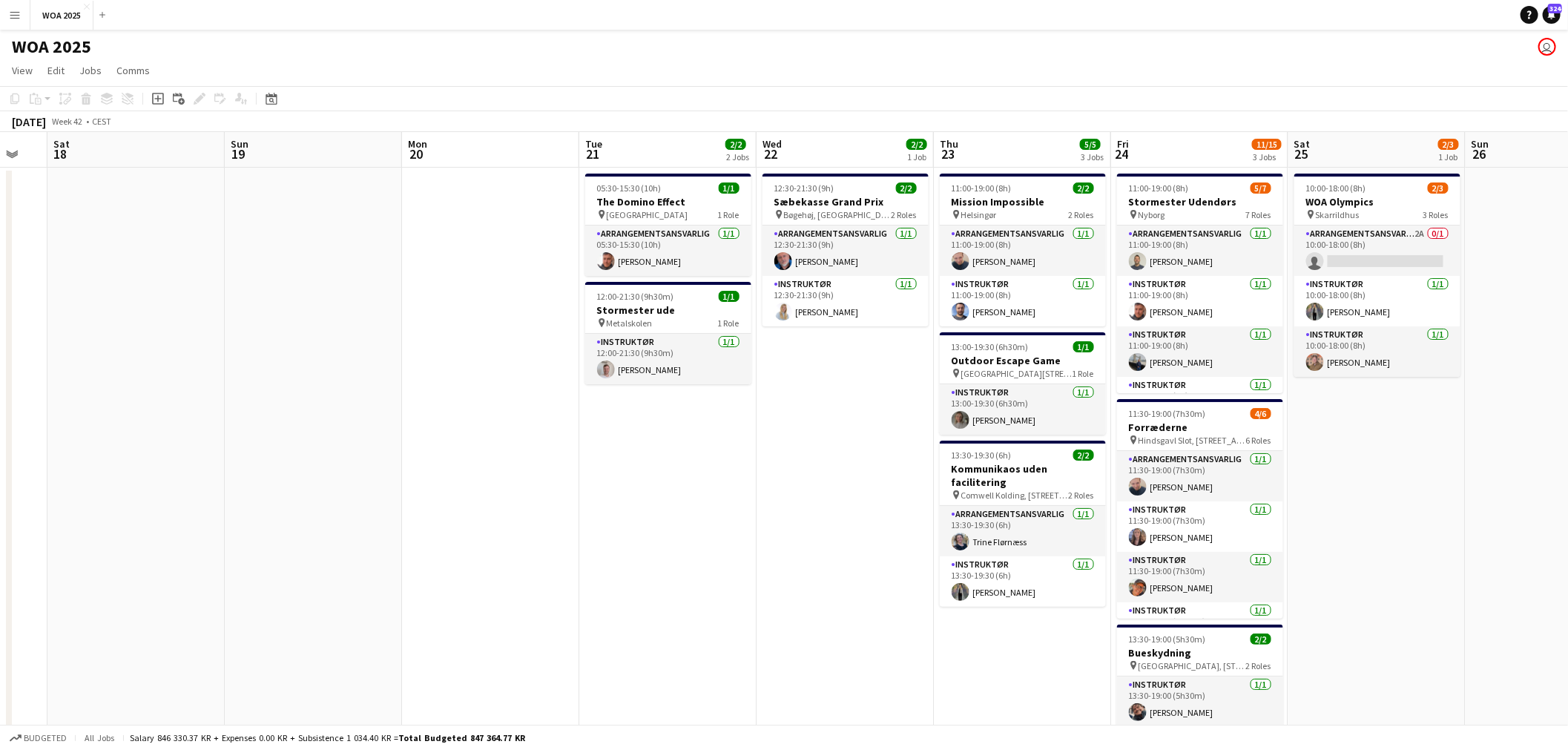
scroll to position [0, 496]
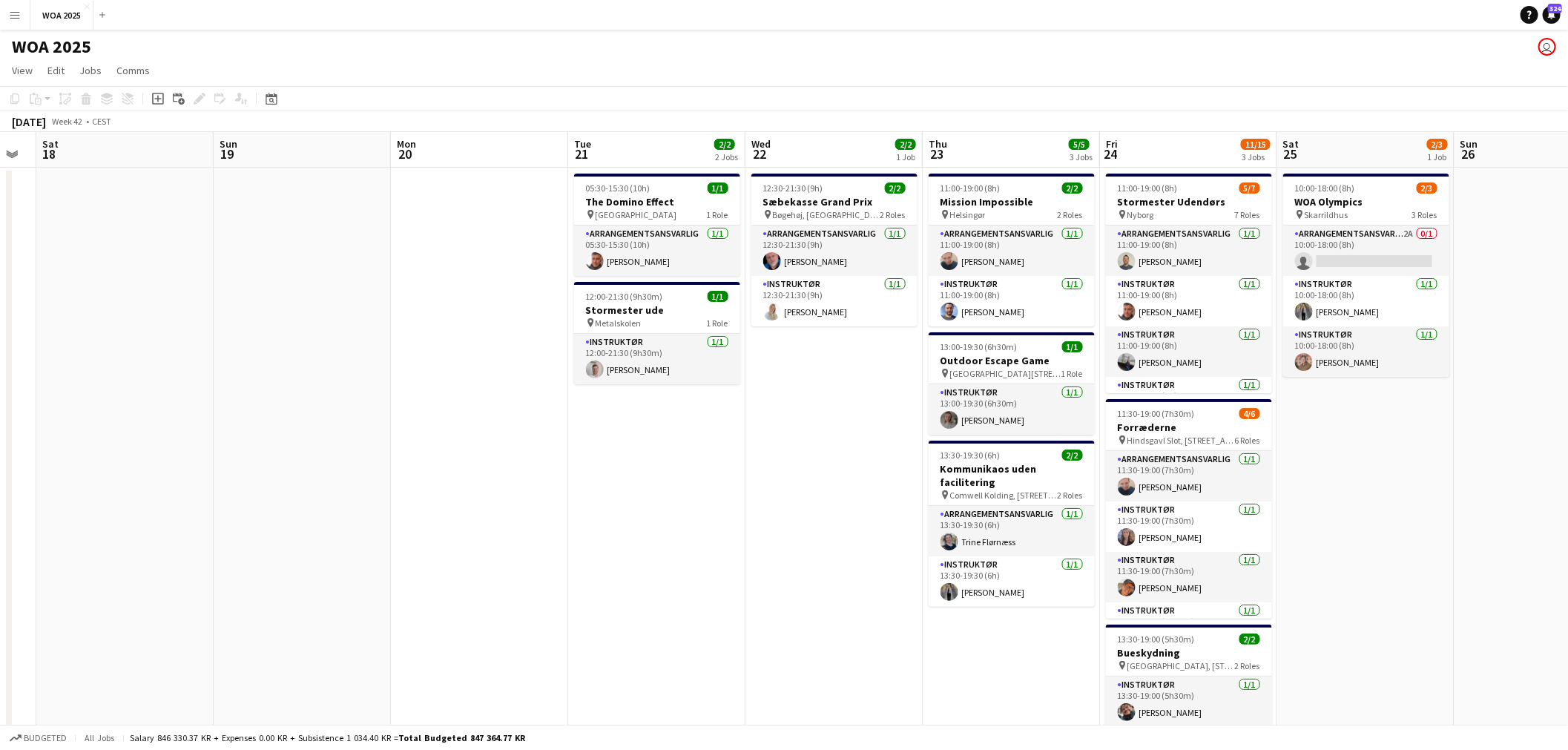
drag, startPoint x: 918, startPoint y: 290, endPoint x: 658, endPoint y: 264, distance: 261.3
click at [658, 264] on app-calendar-viewport "Wed 15 Thu 16 Fri 17 Sat 18 Sun 19 Mon 20 Tue 21 2/2 2 Jobs Wed 22 2/2 1 Job Th…" at bounding box center [784, 600] width 1568 height 937
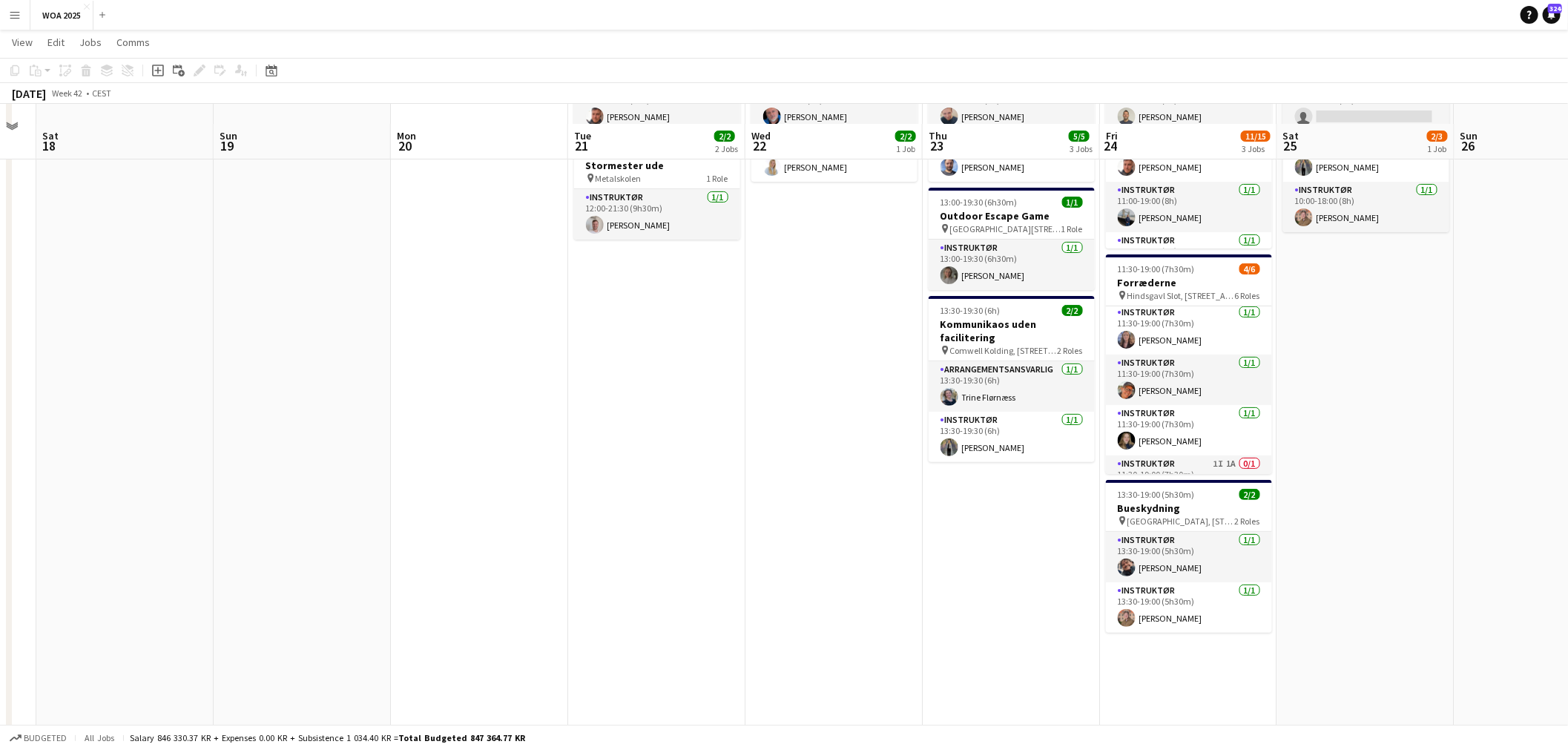
scroll to position [82, 0]
